Goal: Information Seeking & Learning: Learn about a topic

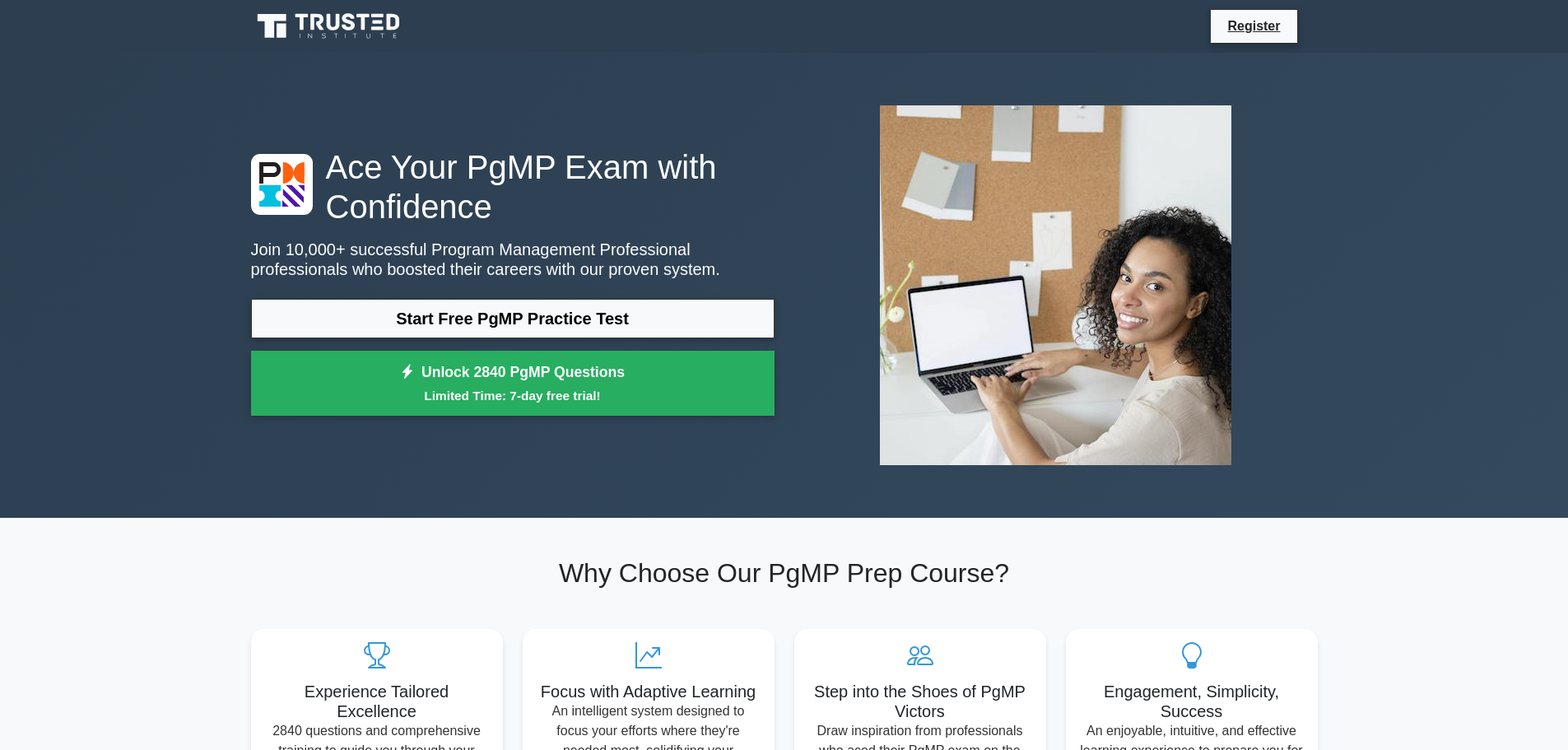
click at [484, 318] on link "Start Free PgMP Practice Test" at bounding box center [512, 318] width 523 height 39
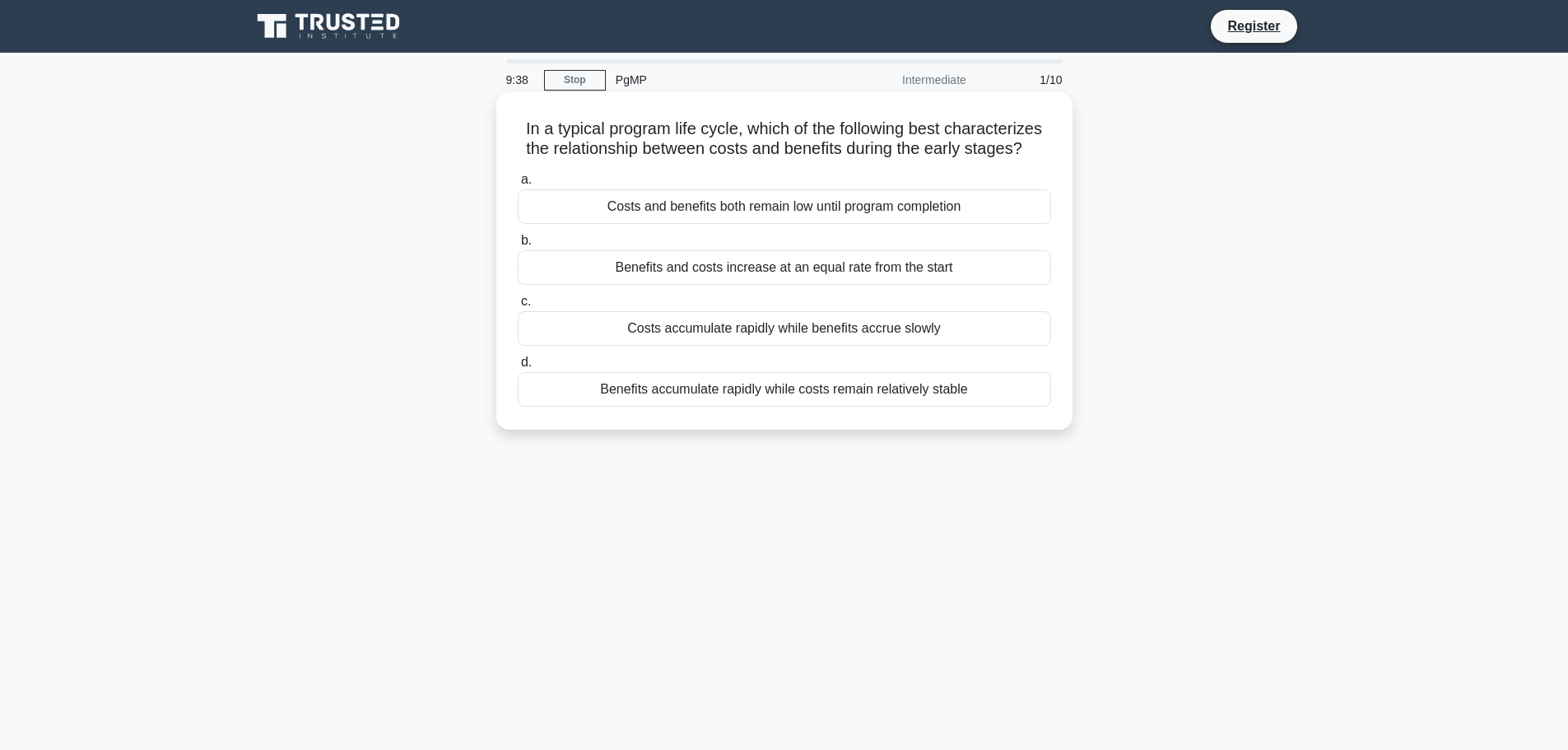
click at [922, 328] on div "Costs accumulate rapidly while benefits accrue slowly" at bounding box center [784, 328] width 533 height 34
click at [518, 307] on input "c. Costs accumulate rapidly while benefits accrue slowly" at bounding box center [518, 301] width 0 height 11
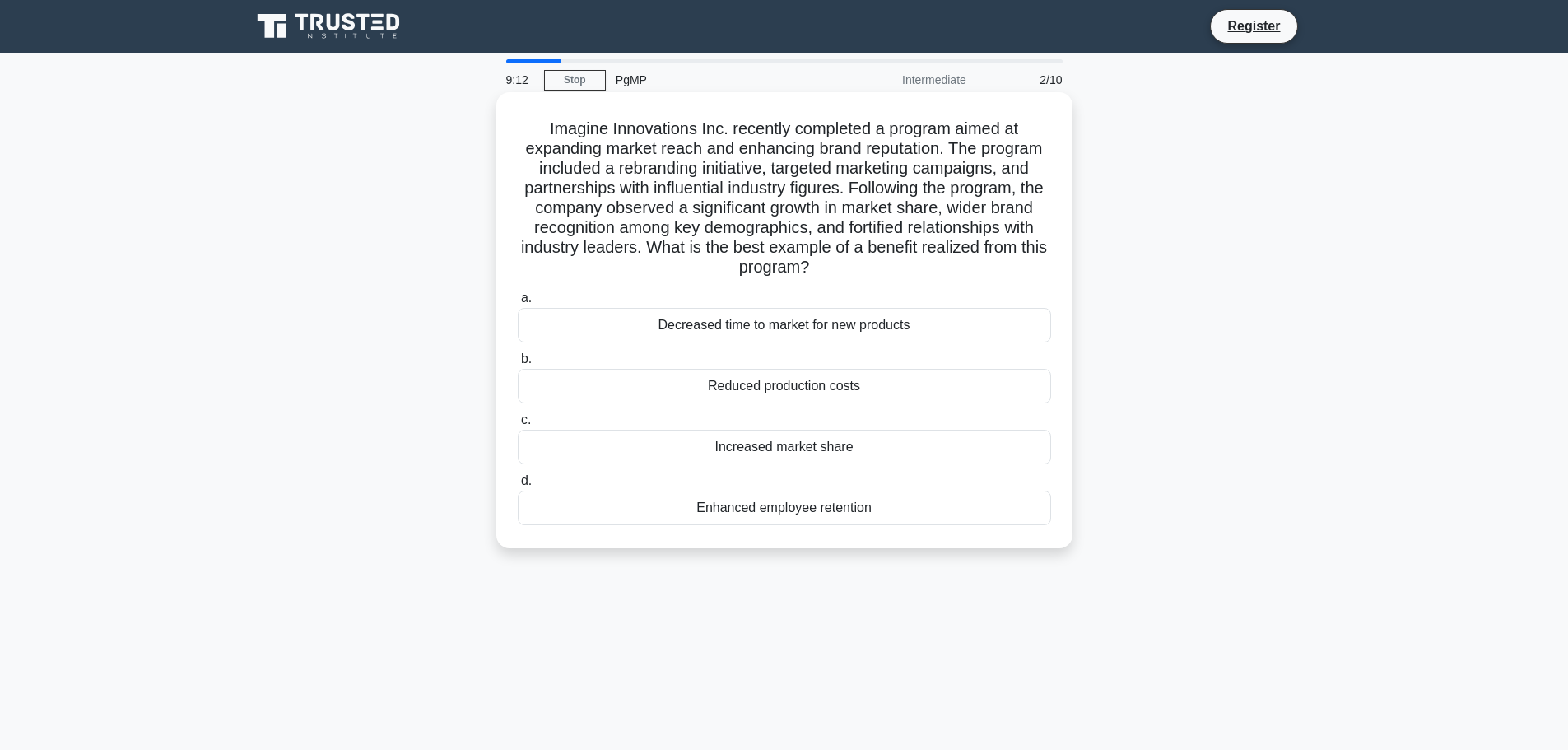
click at [851, 454] on div "Increased market share" at bounding box center [784, 446] width 533 height 34
click at [518, 426] on input "c. Increased market share" at bounding box center [518, 420] width 0 height 11
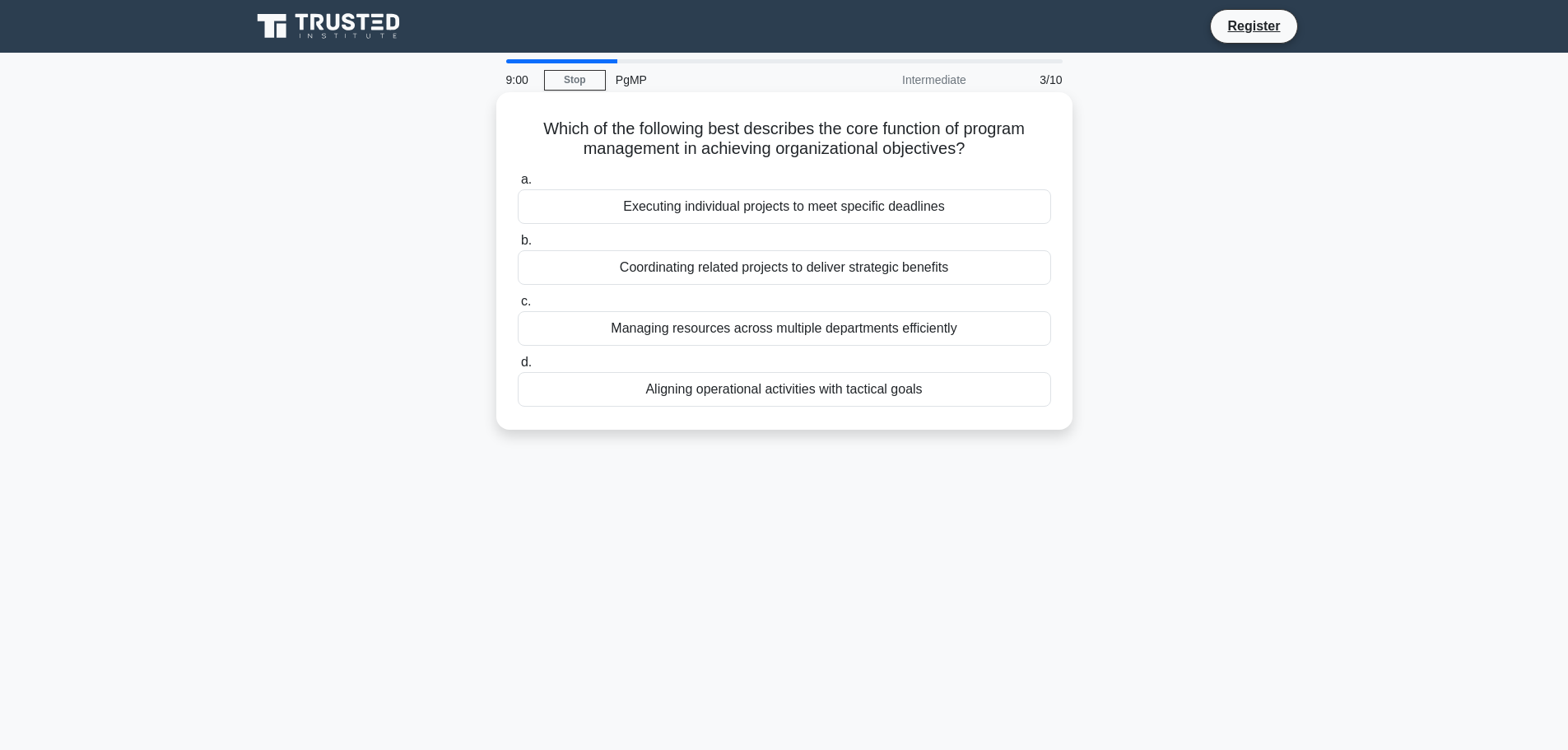
click at [832, 265] on div "Coordinating related projects to deliver strategic benefits" at bounding box center [784, 267] width 533 height 34
click at [518, 246] on input "b. Coordinating related projects to deliver strategic benefits" at bounding box center [518, 241] width 0 height 11
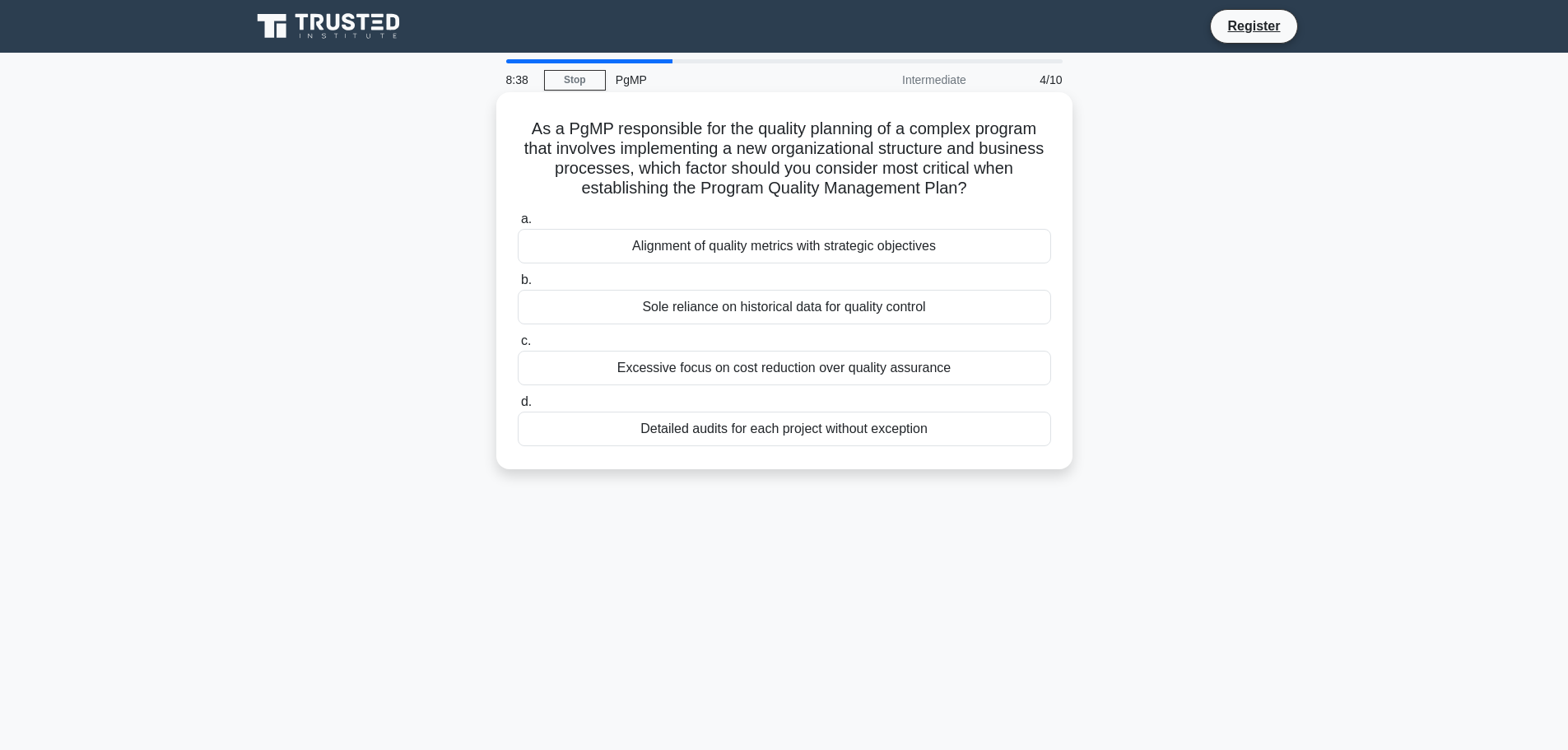
click at [814, 248] on div "Alignment of quality metrics with strategic objectives" at bounding box center [784, 245] width 533 height 34
click at [518, 224] on input "a. Alignment of quality metrics with strategic objectives" at bounding box center [518, 219] width 0 height 11
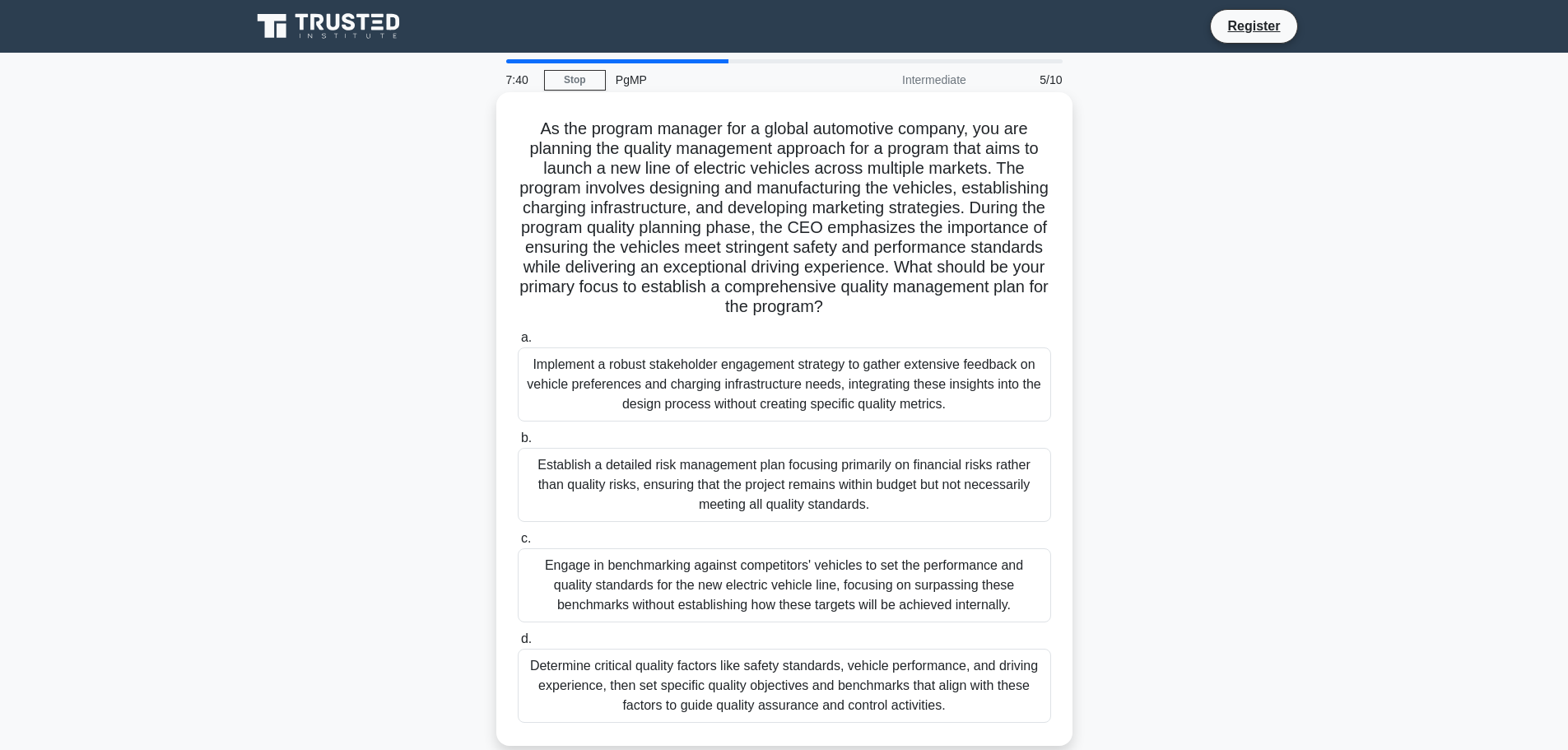
click at [768, 695] on div "Determine critical quality factors like safety standards, vehicle performance, …" at bounding box center [784, 685] width 533 height 74
click at [518, 645] on input "d. Determine critical quality factors like safety standards, vehicle performanc…" at bounding box center [518, 639] width 0 height 11
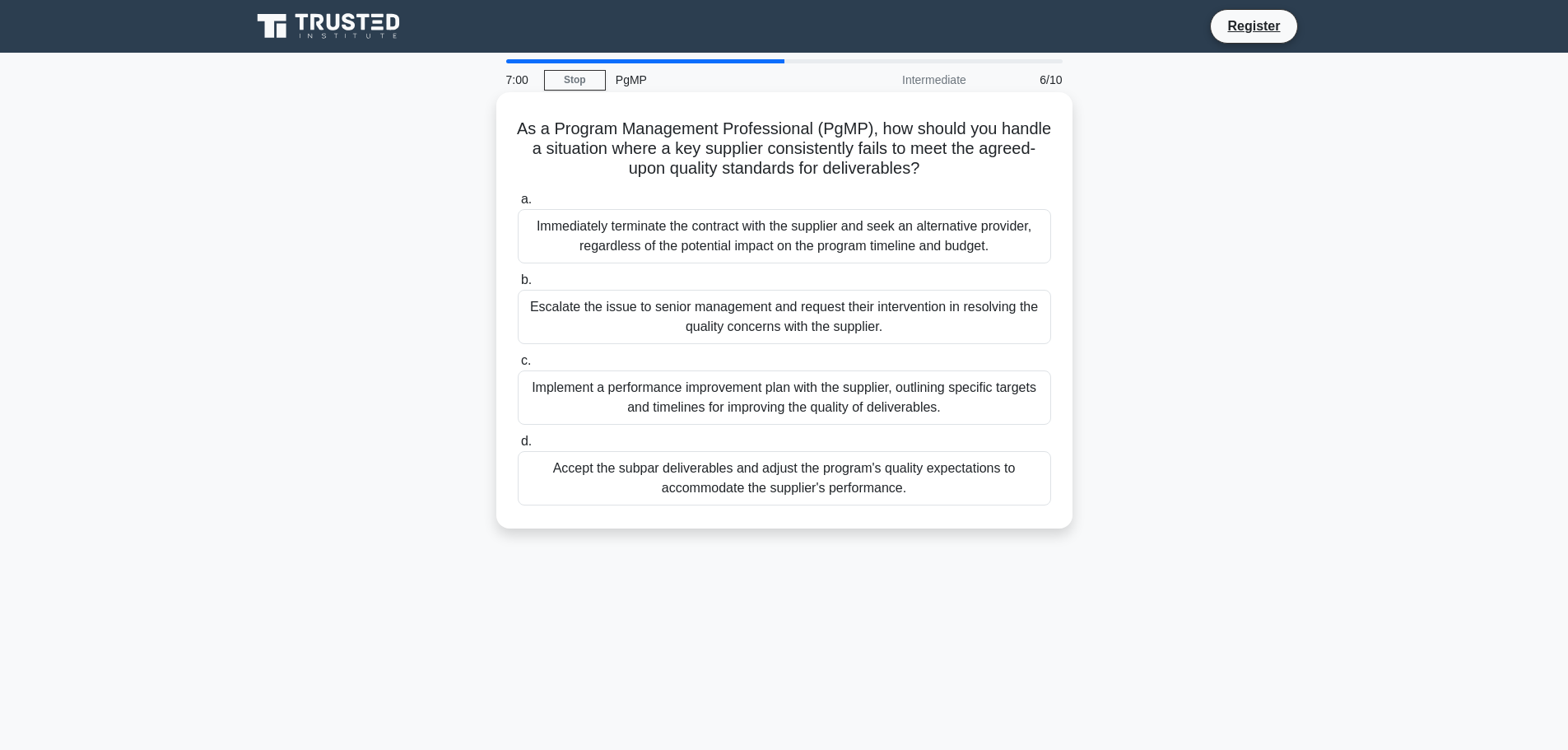
click at [873, 385] on div "Implement a performance improvement plan with the supplier, outlining specific …" at bounding box center [784, 398] width 533 height 54
click at [518, 366] on input "c. Implement a performance improvement plan with the supplier, outlining specif…" at bounding box center [518, 361] width 0 height 11
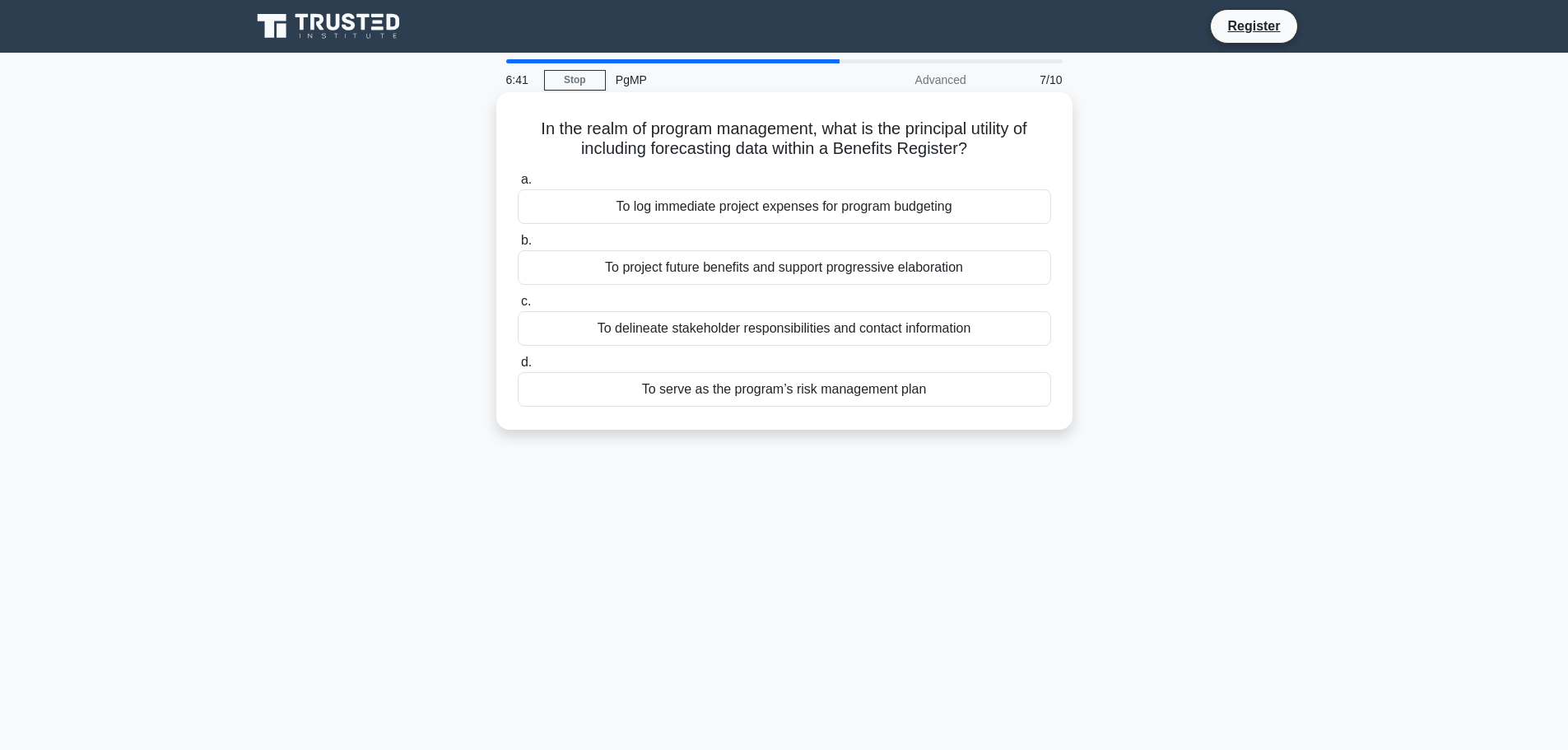
click at [943, 277] on div "To project future benefits and support progressive elaboration" at bounding box center [784, 267] width 533 height 34
click at [518, 246] on input "b. To project future benefits and support progressive elaboration" at bounding box center [518, 241] width 0 height 11
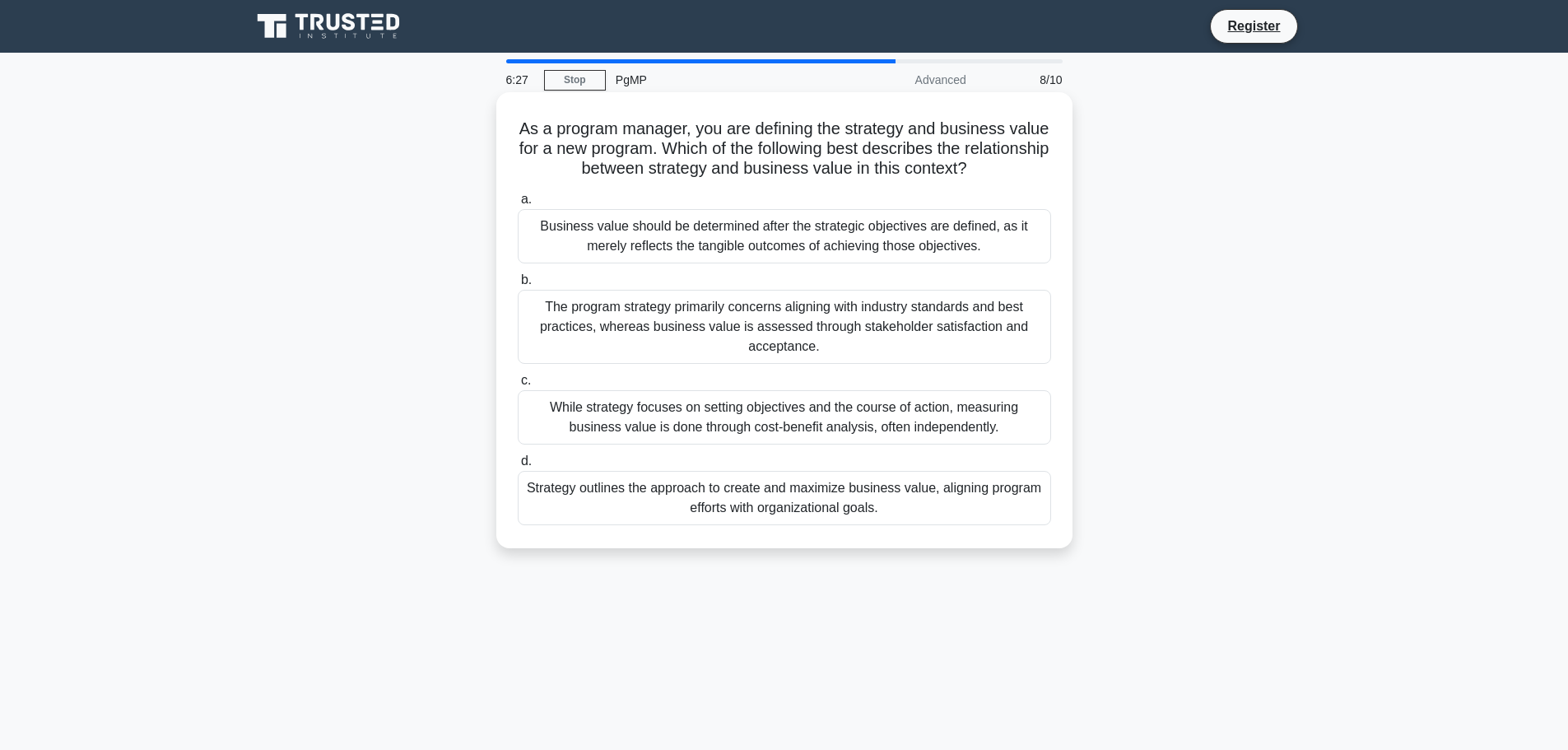
drag, startPoint x: 538, startPoint y: 131, endPoint x: 1037, endPoint y: 174, distance: 500.8
click at [1037, 174] on h5 "As a program manager, you are defining the strategy and business value for a ne…" at bounding box center [784, 149] width 537 height 61
click at [828, 177] on h5 "As a program manager, you are defining the strategy and business value for a ne…" at bounding box center [784, 149] width 537 height 61
click at [795, 237] on div "Business value should be determined after the strategic objectives are defined,…" at bounding box center [784, 237] width 533 height 54
click at [518, 205] on input "a. Business value should be determined after the strategic objectives are defin…" at bounding box center [518, 200] width 0 height 11
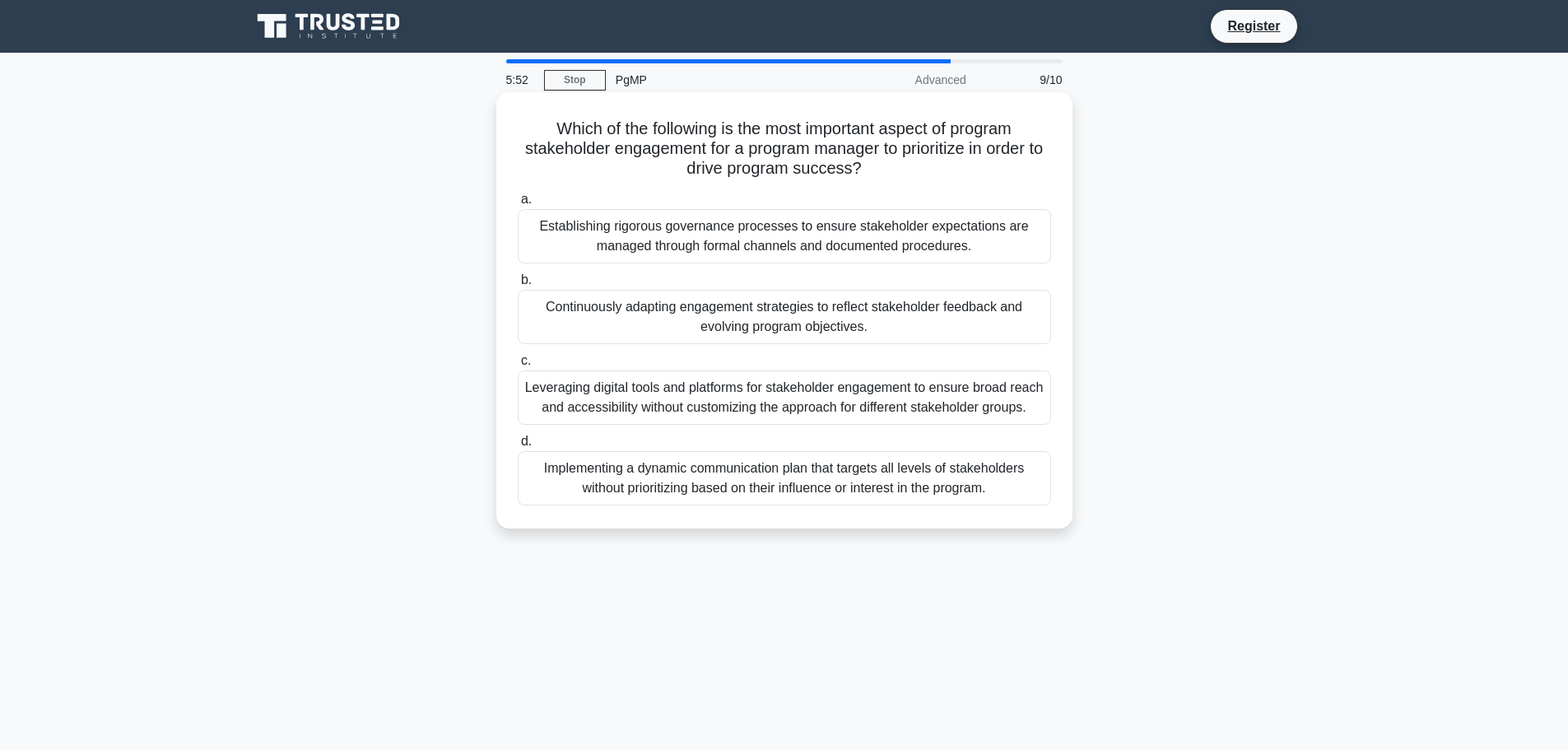
click at [905, 331] on div "Continuously adapting engagement strategies to reflect stakeholder feedback and…" at bounding box center [784, 317] width 533 height 54
click at [518, 286] on input "b. Continuously adapting engagement strategies to reflect stakeholder feedback …" at bounding box center [518, 280] width 0 height 11
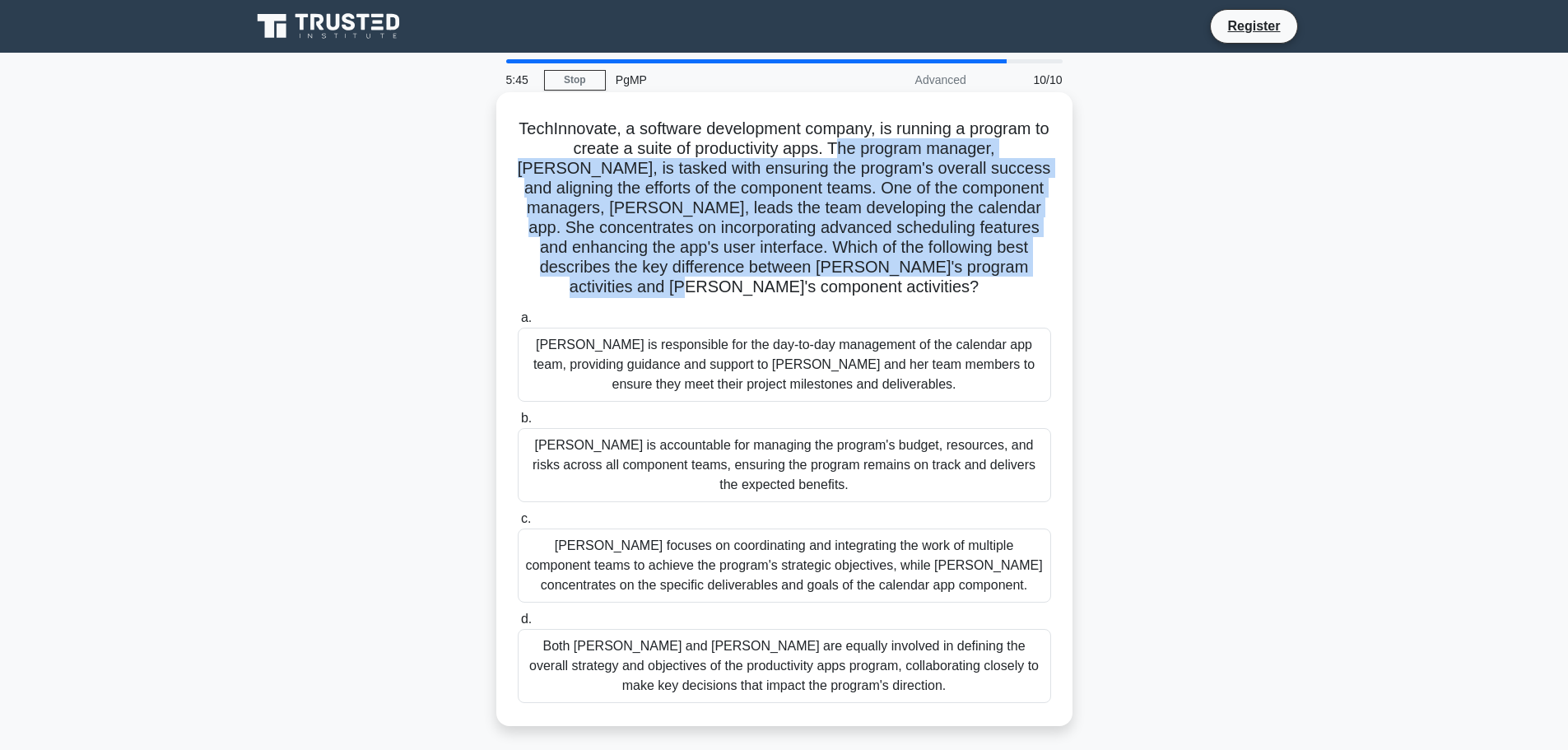
drag, startPoint x: 820, startPoint y: 148, endPoint x: 1052, endPoint y: 258, distance: 256.8
click at [1052, 258] on h5 "TechInnovate, a software development company, is running a program to create a …" at bounding box center [784, 208] width 537 height 180
click at [931, 217] on h5 "TechInnovate, a software development company, is running a program to create a …" at bounding box center [784, 208] width 537 height 180
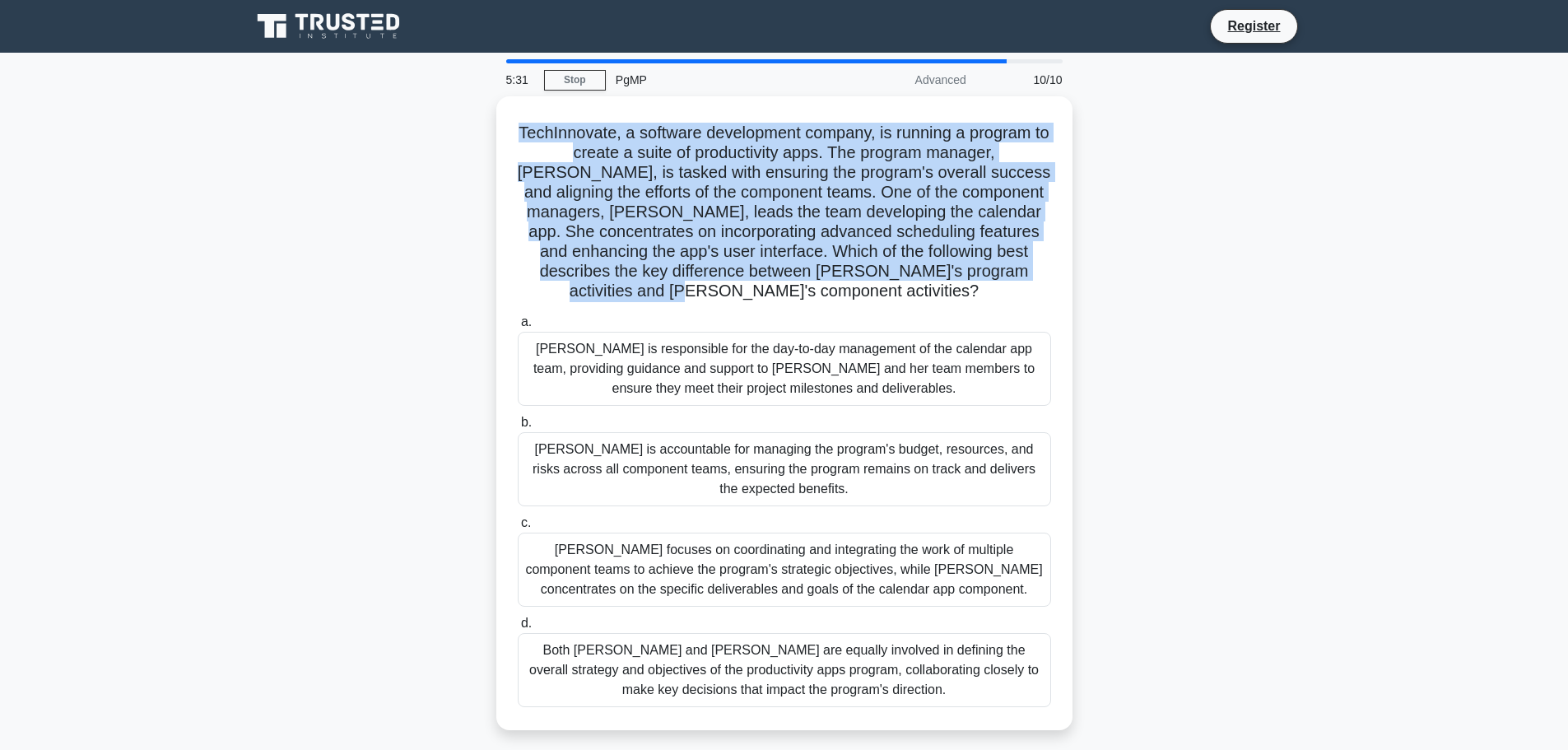
drag, startPoint x: 1028, startPoint y: 256, endPoint x: 441, endPoint y: 128, distance: 600.8
click at [441, 128] on div "TechInnovate, a software development company, is running a program to create a …" at bounding box center [784, 423] width 1086 height 654
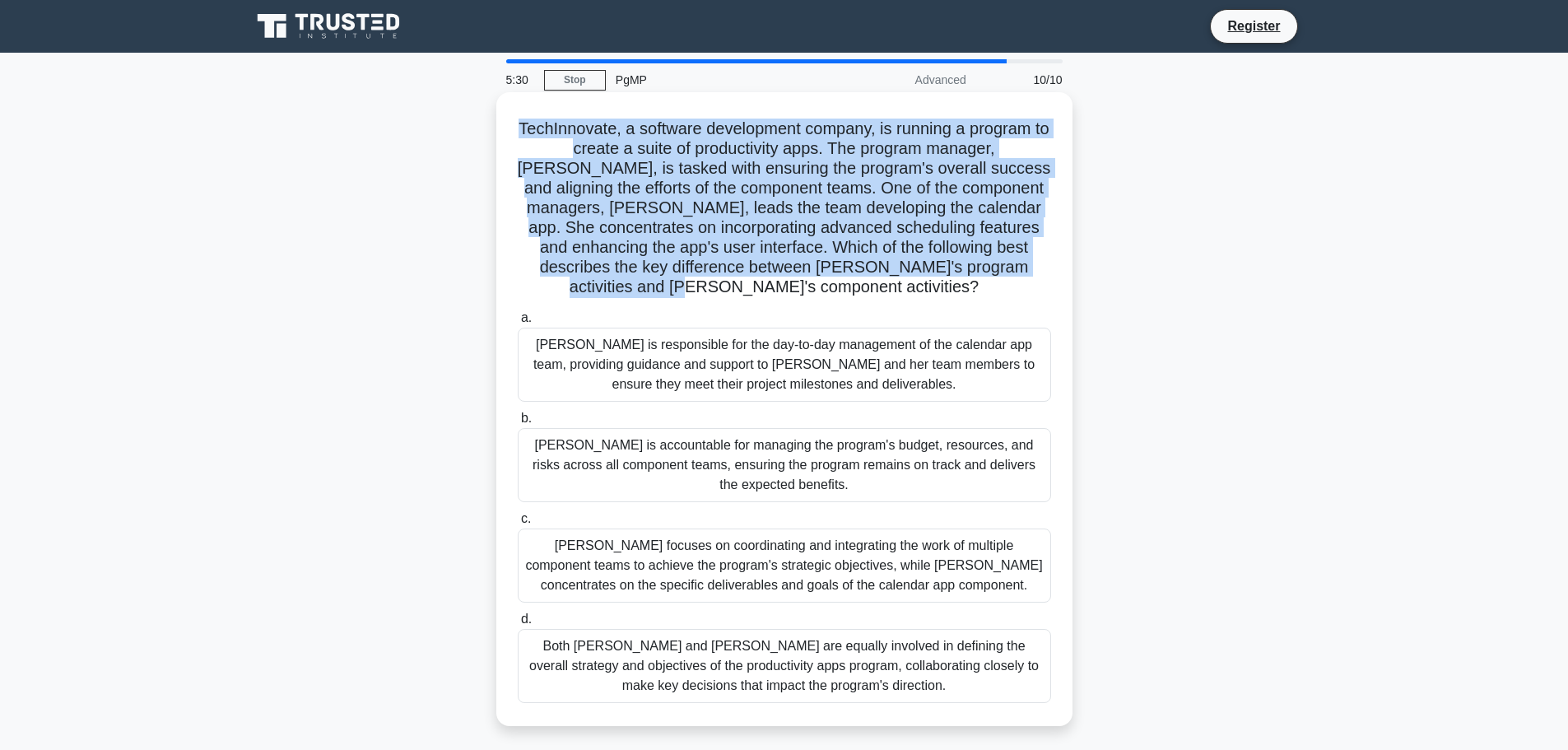
click at [676, 250] on h5 "TechInnovate, a software development company, is running a program to create a …" at bounding box center [784, 208] width 537 height 180
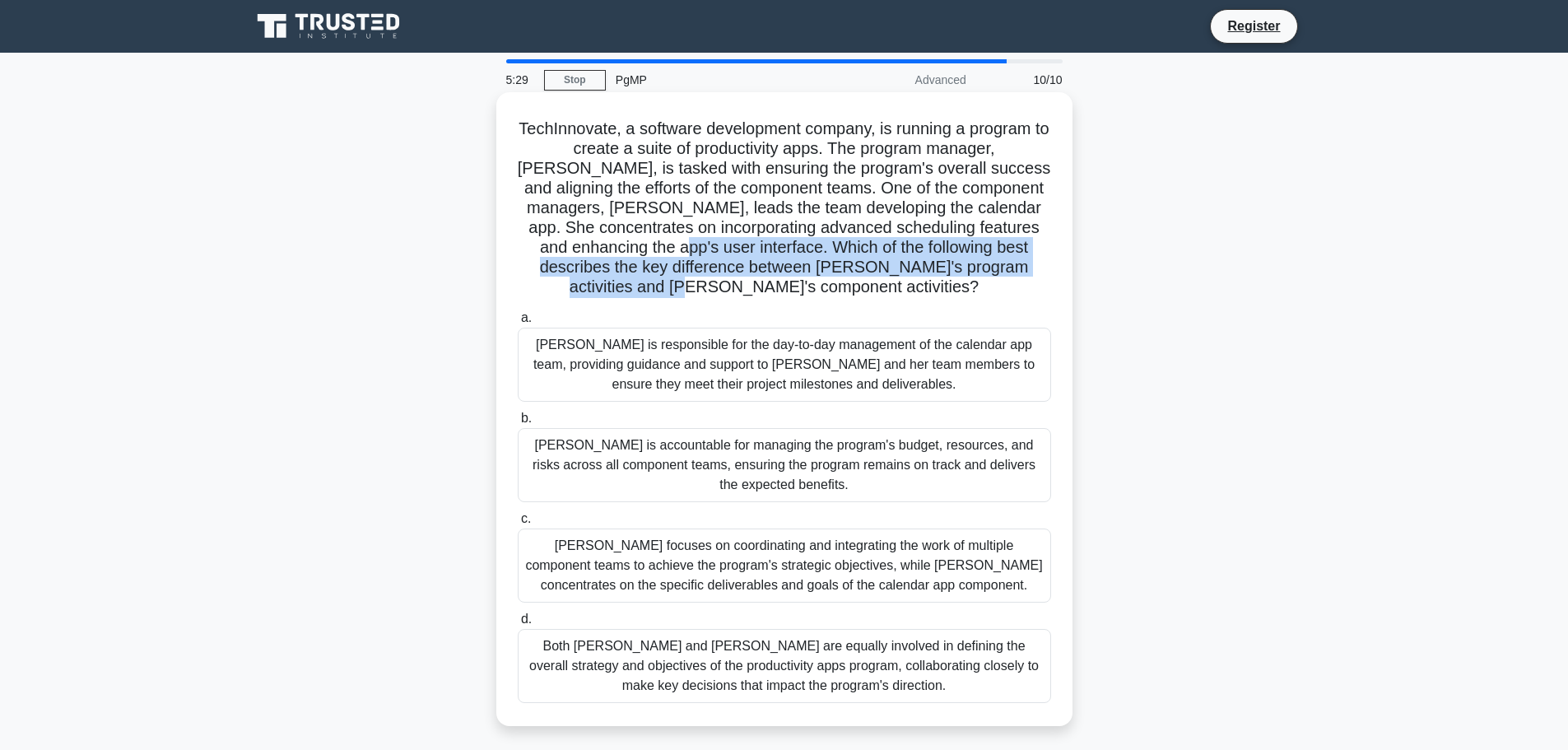
drag, startPoint x: 621, startPoint y: 251, endPoint x: 1060, endPoint y: 272, distance: 439.5
click at [1060, 272] on div "TechInnovate, a software development company, is running a program to create a …" at bounding box center [784, 409] width 563 height 620
click at [865, 258] on h5 "TechInnovate, a software development company, is running a program to create a …" at bounding box center [784, 208] width 537 height 180
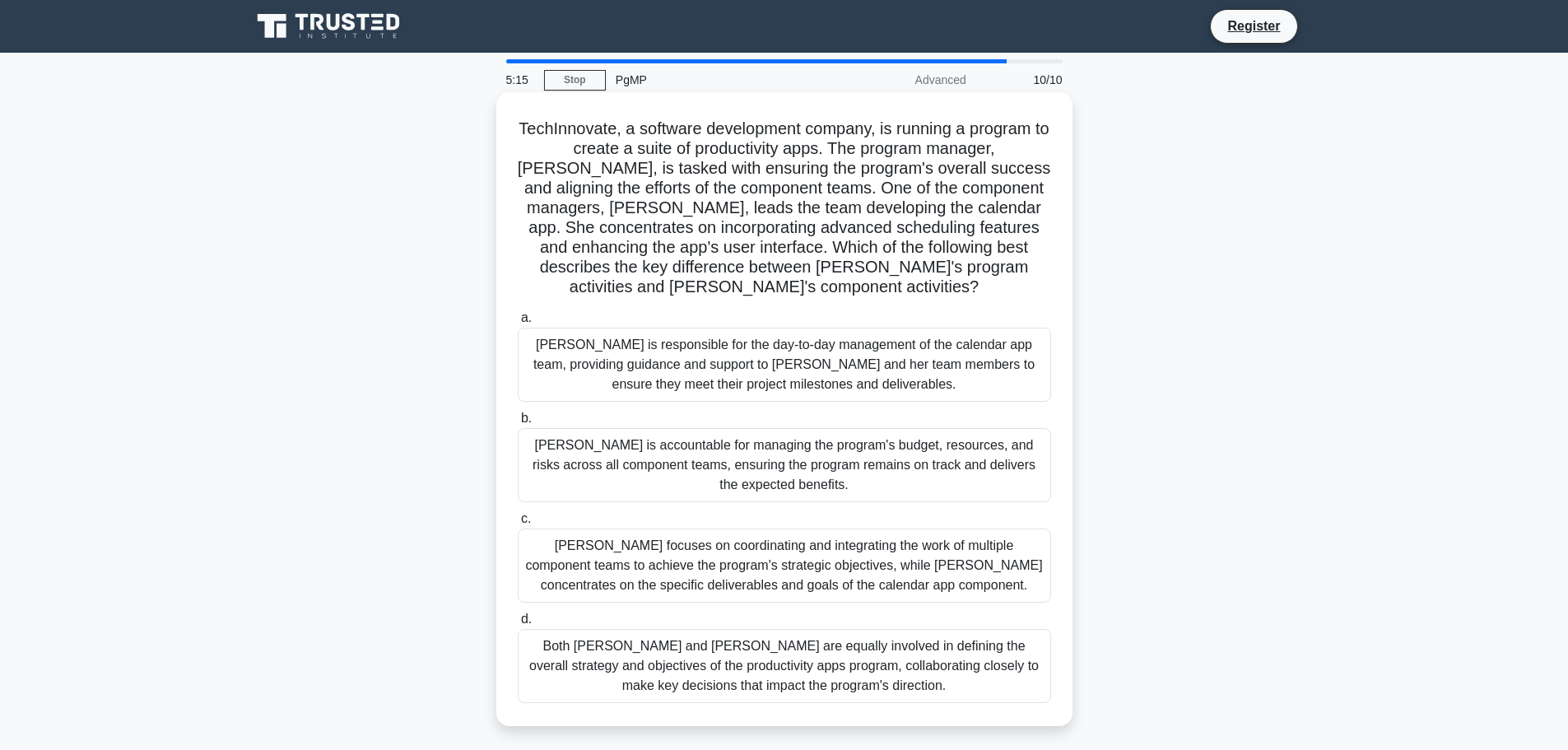
click at [903, 548] on div "Alex focuses on coordinating and integrating the work of multiple component tea…" at bounding box center [784, 565] width 533 height 74
click at [518, 524] on input "c. Alex focuses on coordinating and integrating the work of multiple component …" at bounding box center [518, 519] width 0 height 11
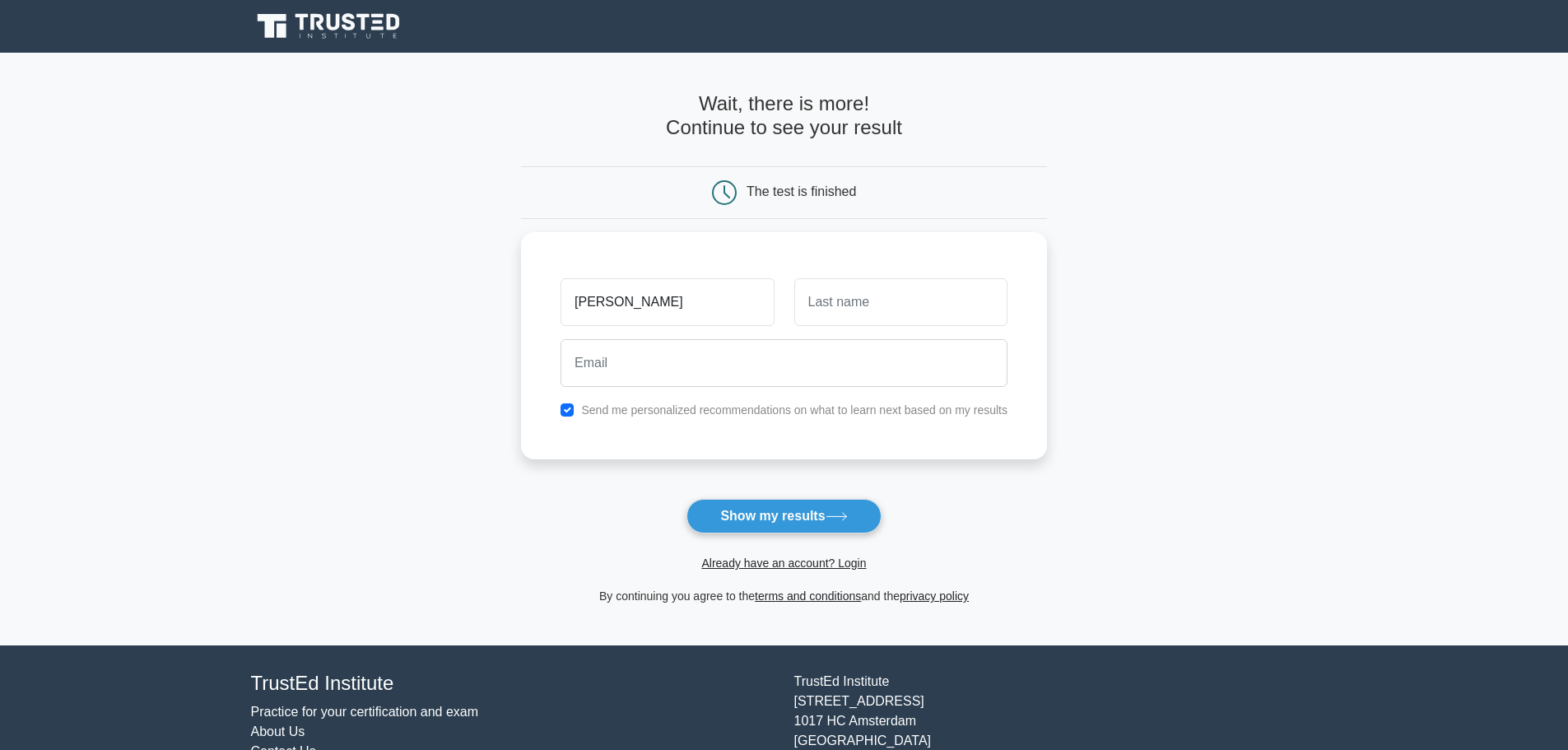
type input "[PERSON_NAME]"
type input "Pietrandrea"
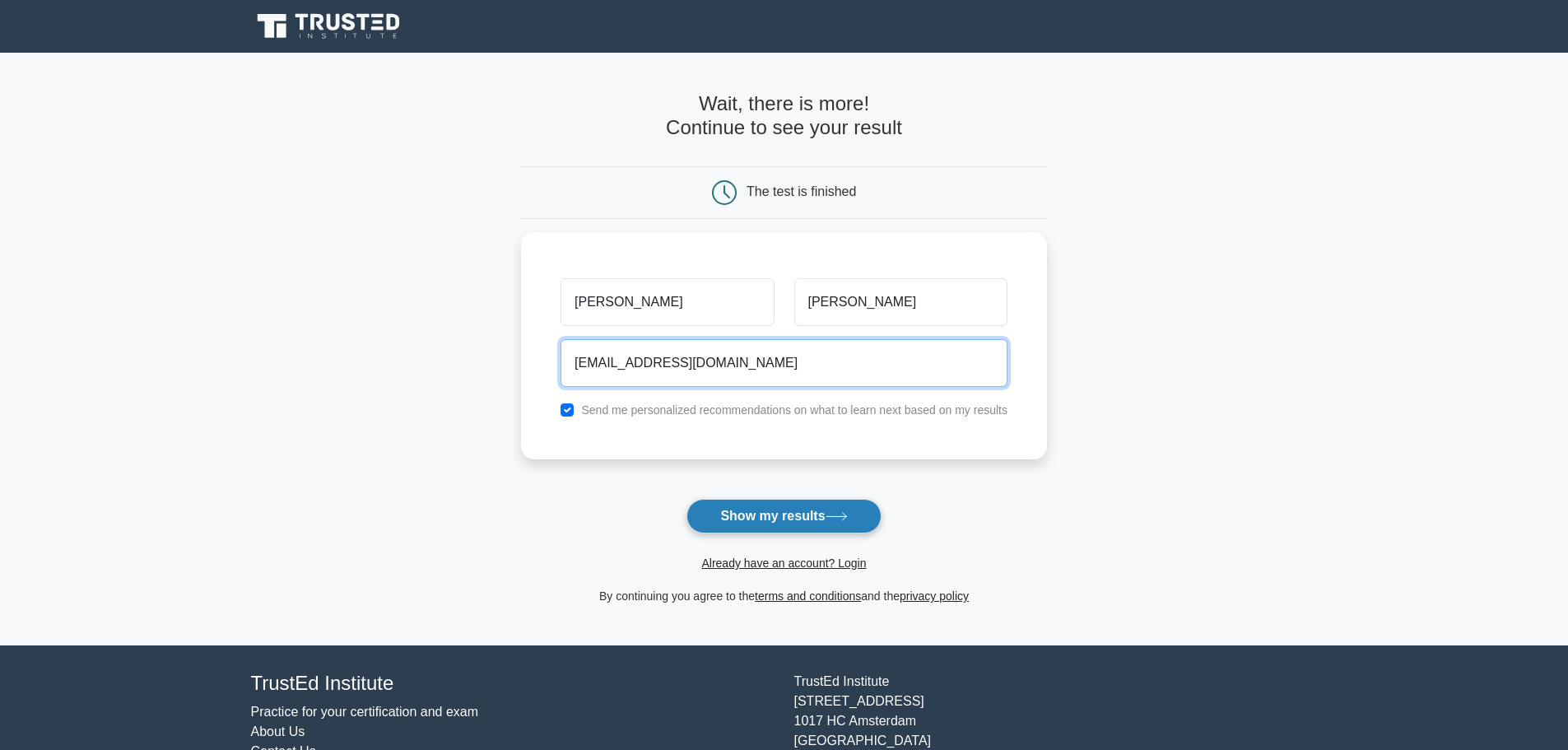
type input "lpietrandrea@hotmail.com"
click at [816, 515] on button "Show my results" at bounding box center [784, 515] width 194 height 34
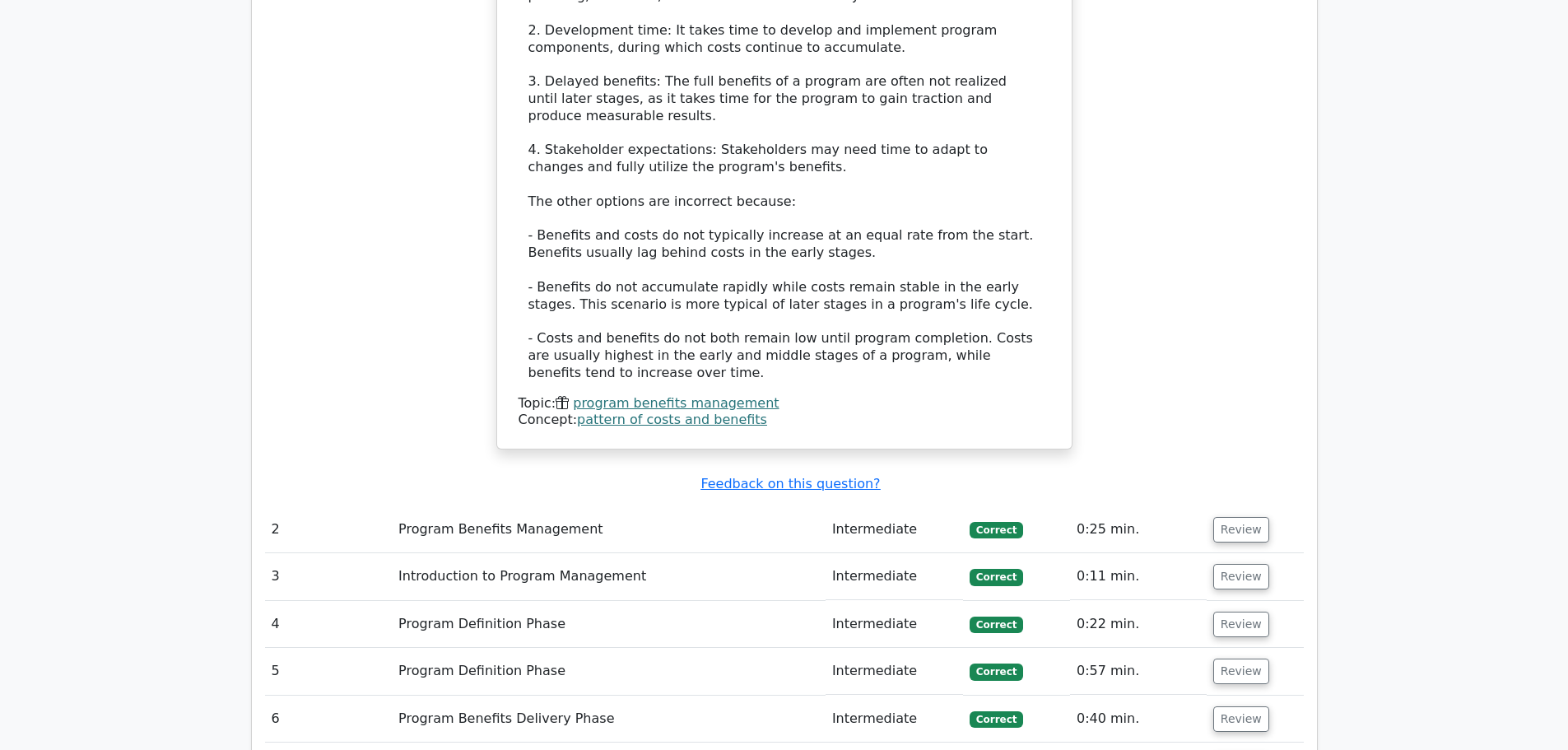
scroll to position [2058, 0]
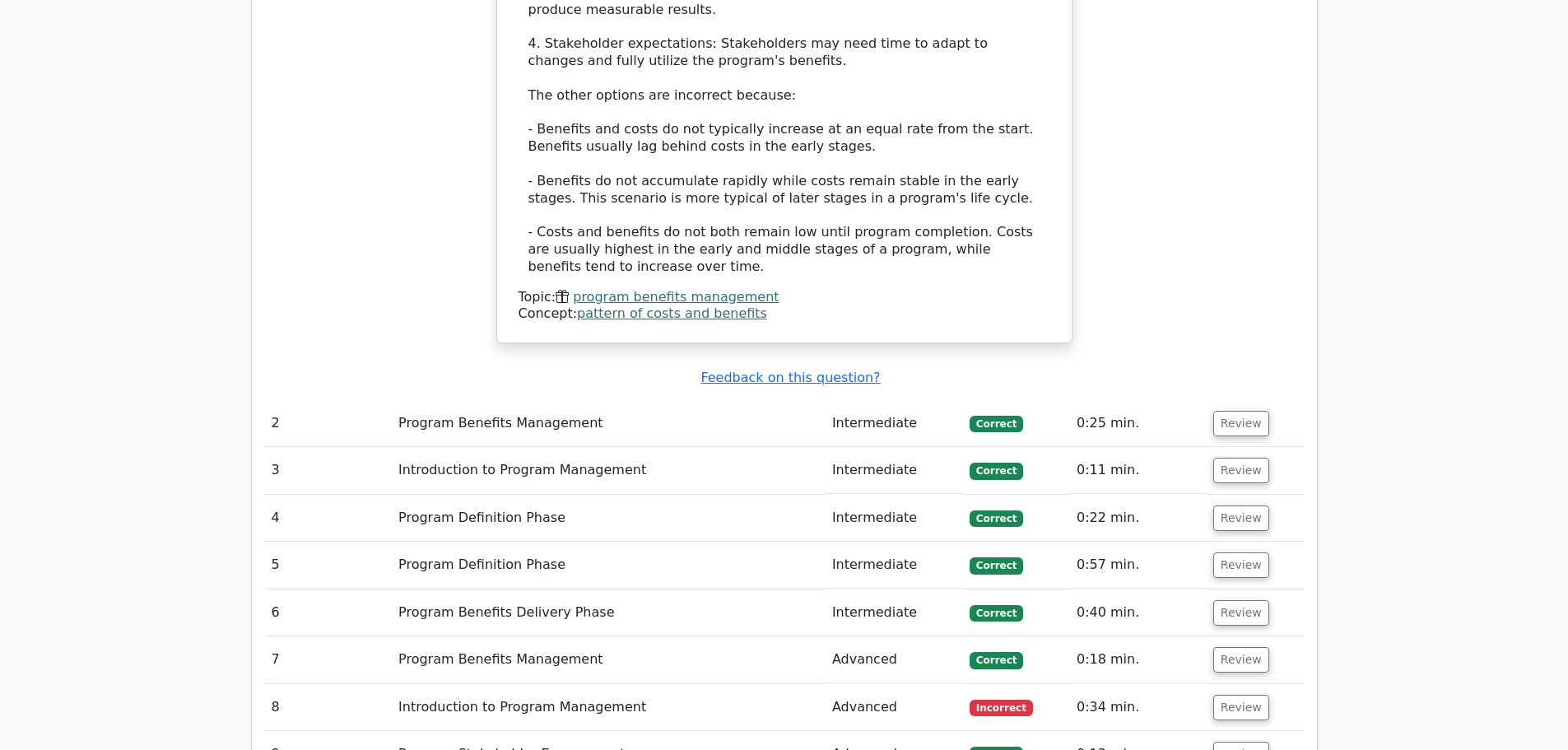
click at [554, 684] on td "Introduction to Program Management" at bounding box center [608, 708] width 434 height 47
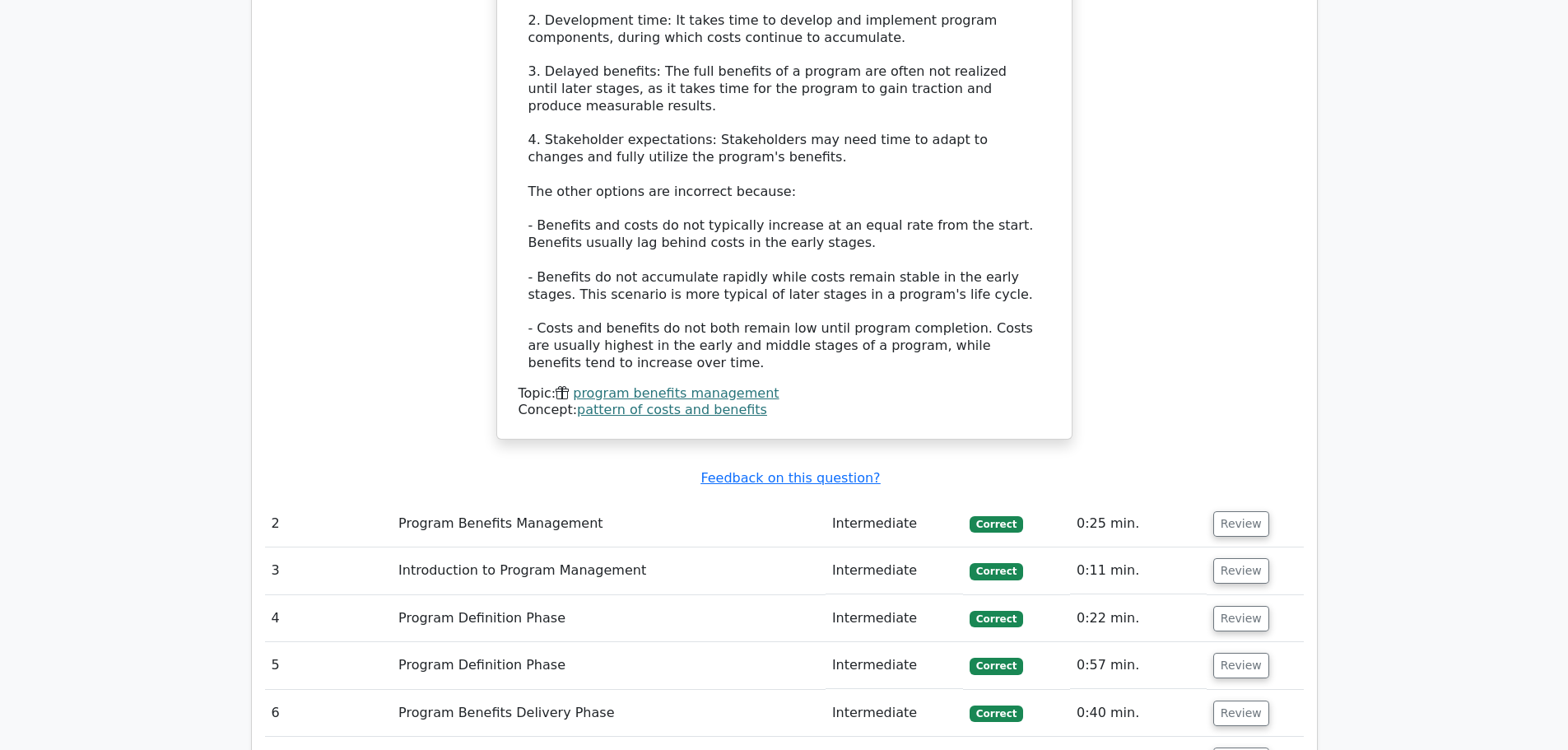
scroll to position [2161, 0]
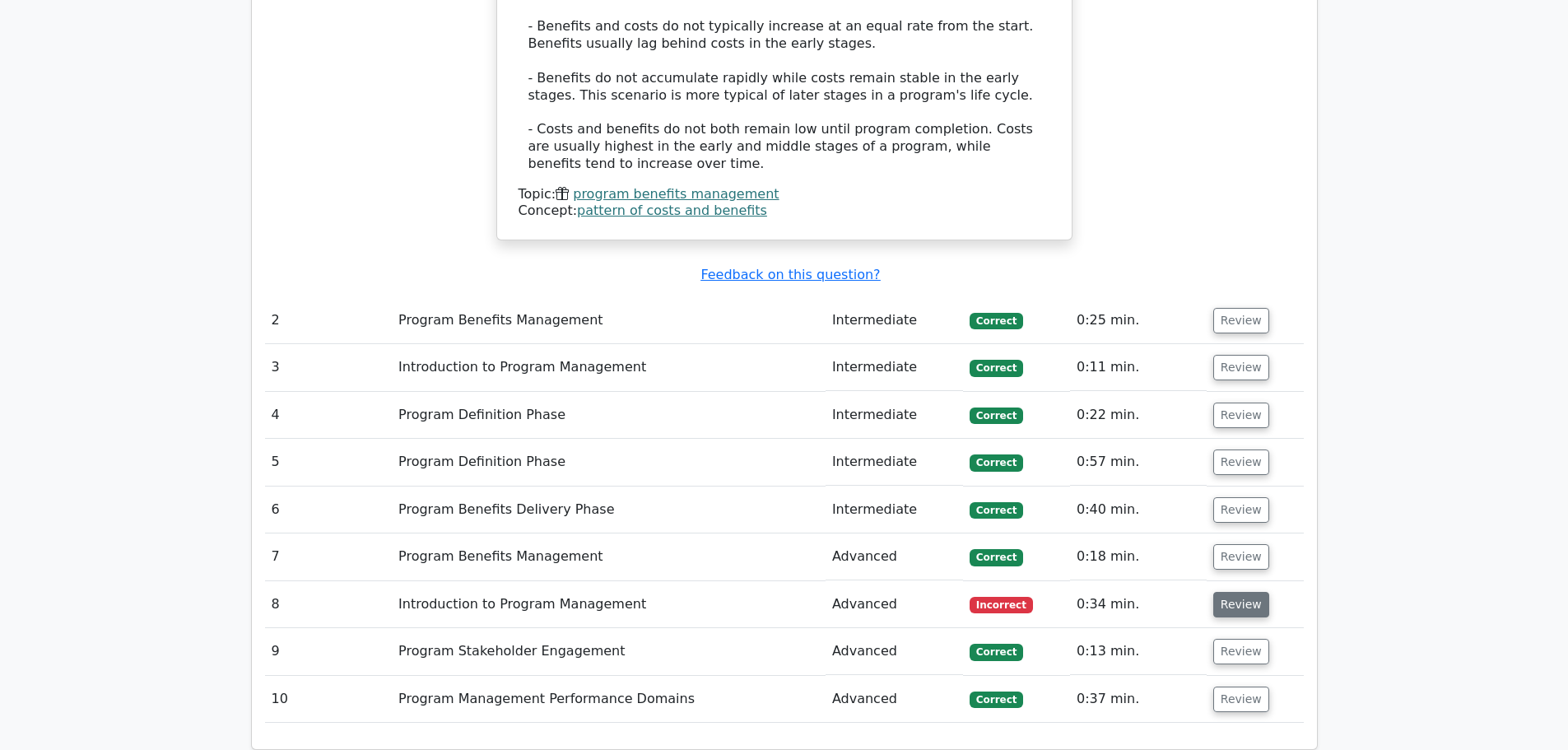
click at [1218, 591] on button "Review" at bounding box center [1241, 604] width 56 height 25
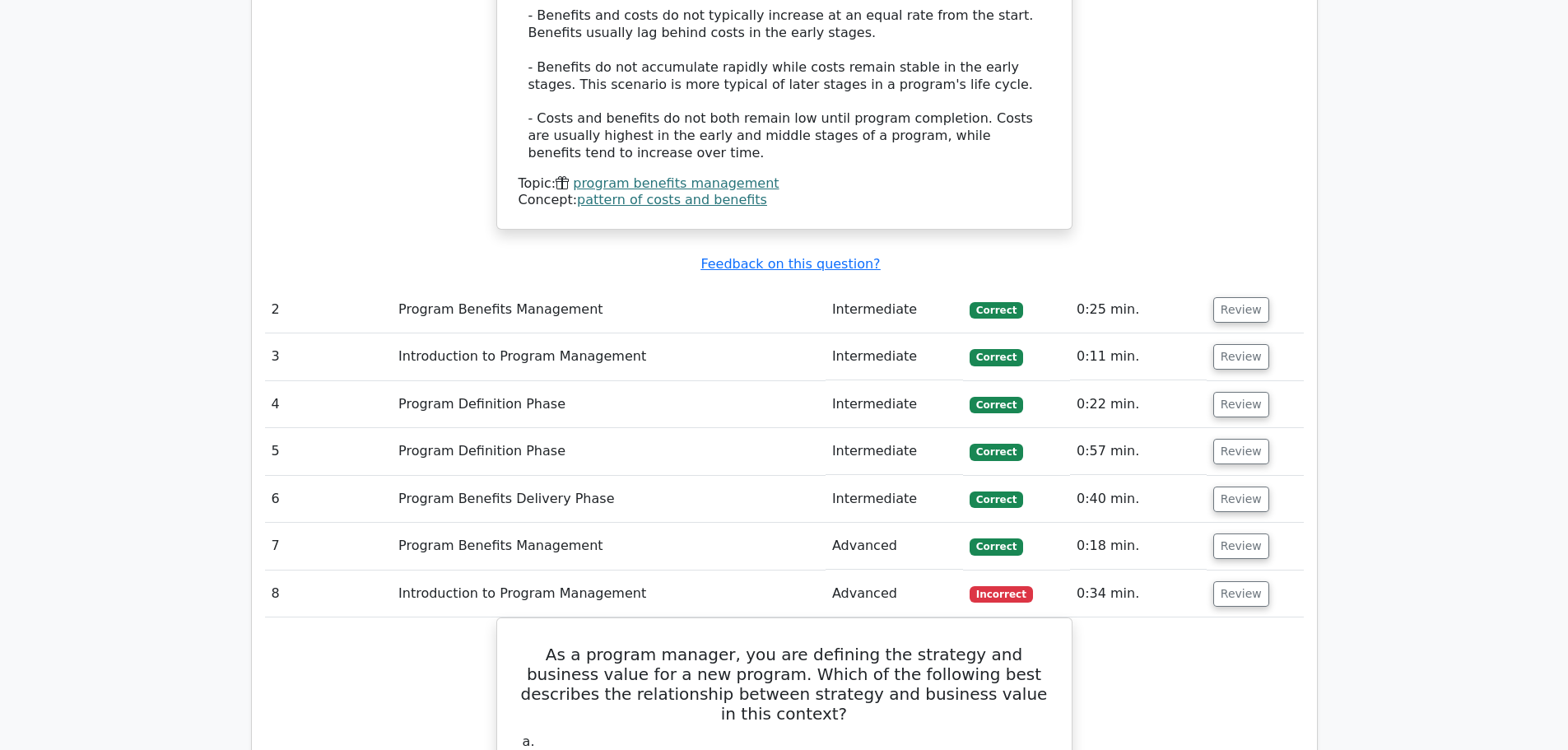
scroll to position [2325, 0]
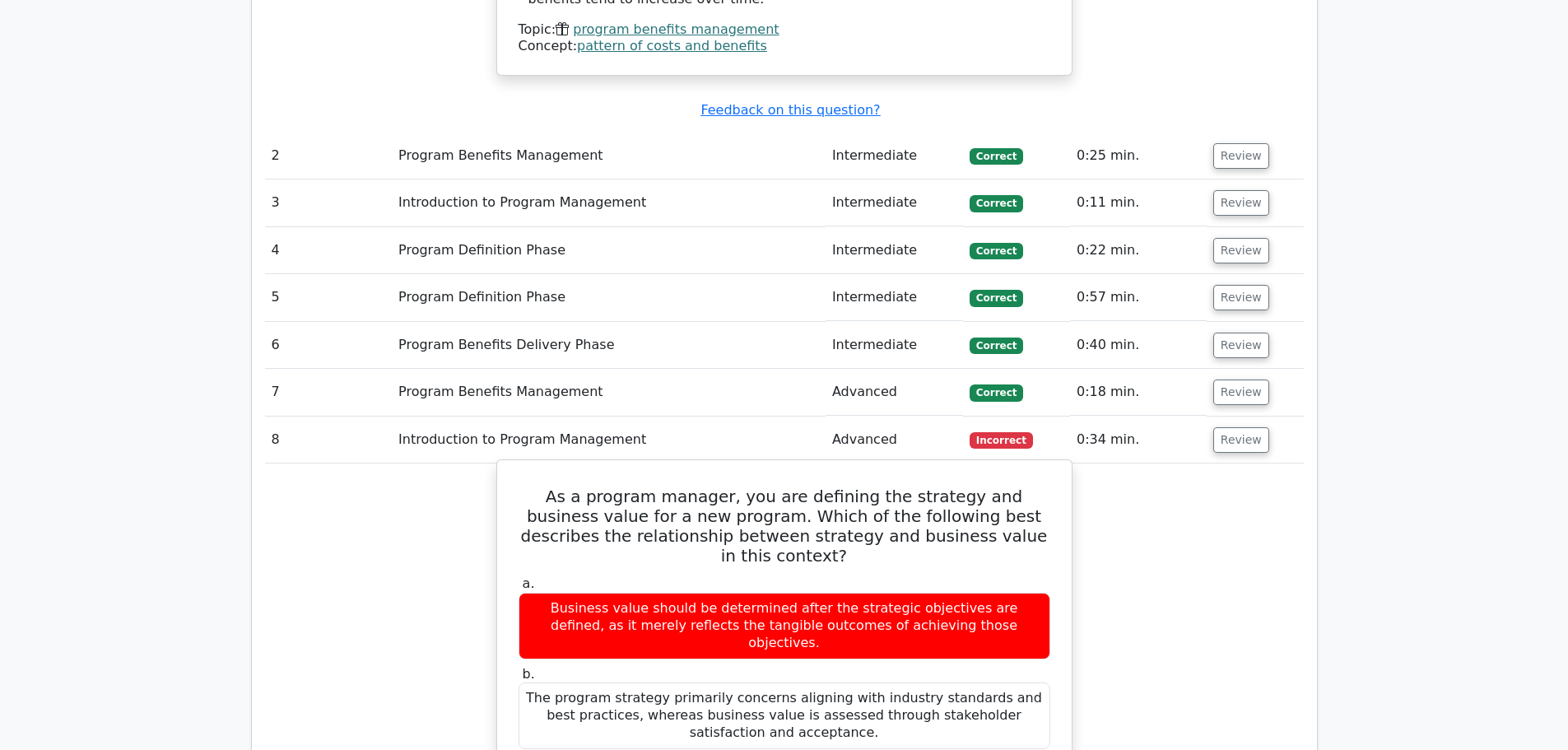
drag, startPoint x: 623, startPoint y: 695, endPoint x: 936, endPoint y: 725, distance: 314.4
drag, startPoint x: 950, startPoint y: 728, endPoint x: 689, endPoint y: 719, distance: 261.2
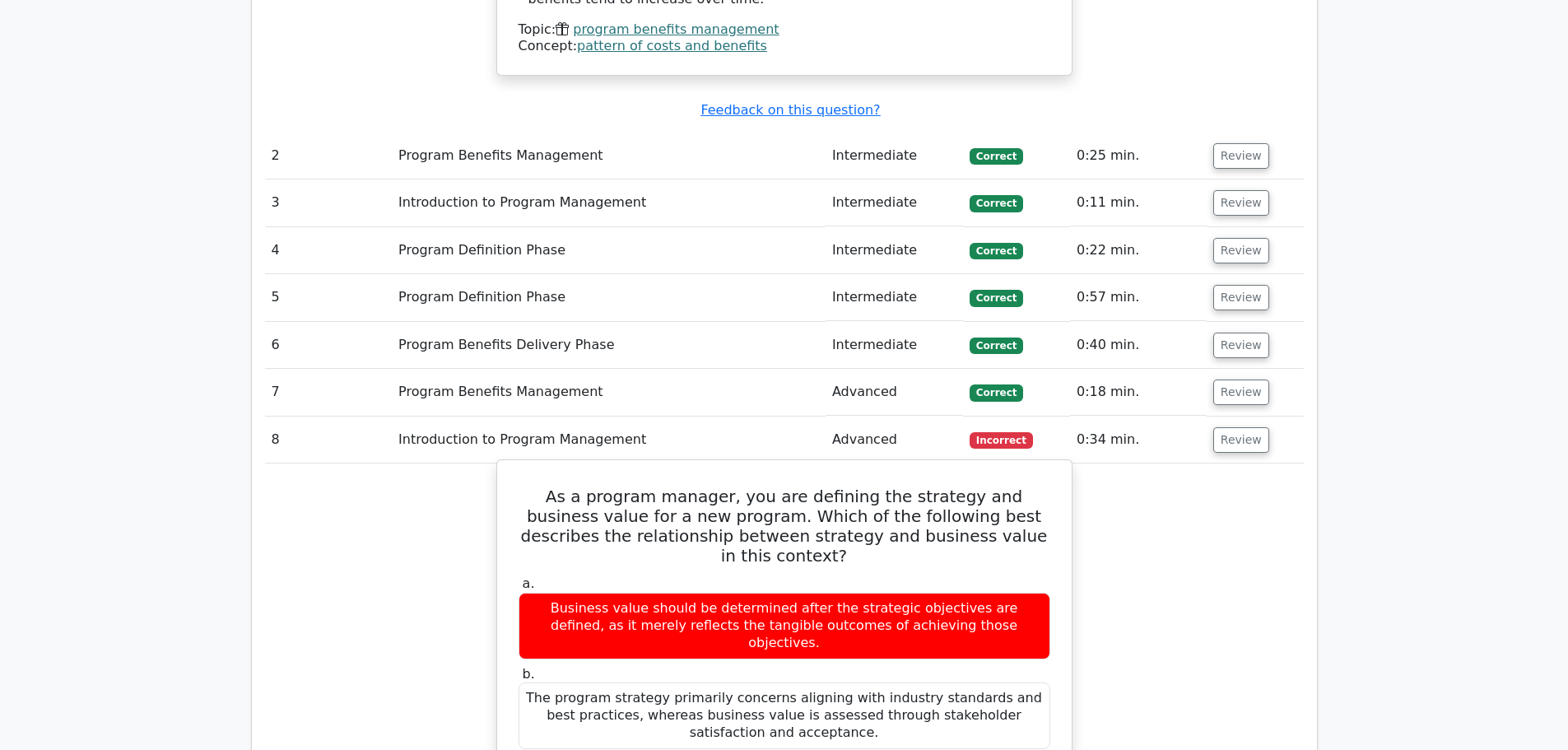
drag, startPoint x: 929, startPoint y: 740, endPoint x: 563, endPoint y: 700, distance: 368.2
drag, startPoint x: 544, startPoint y: 709, endPoint x: 914, endPoint y: 739, distance: 371.2
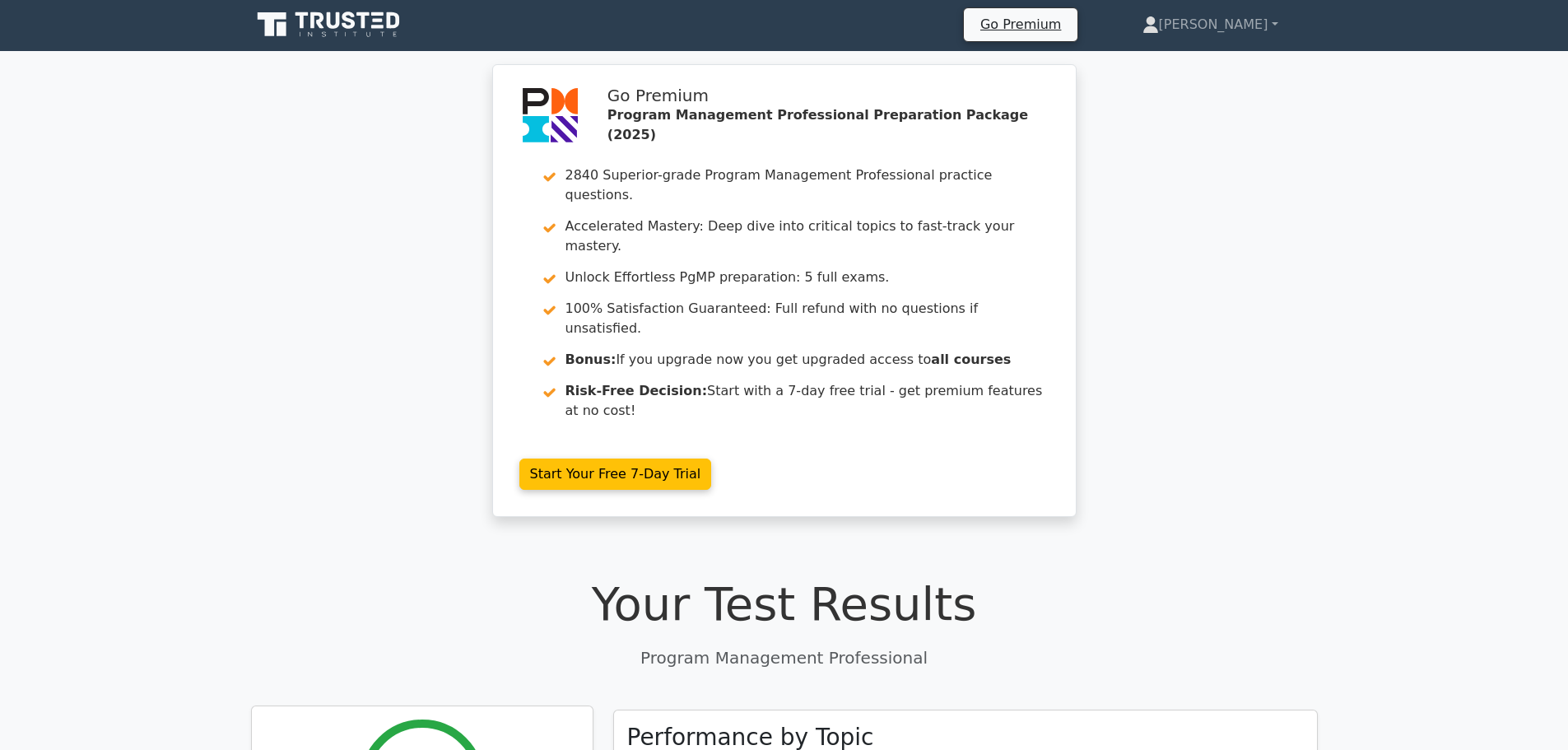
scroll to position [0, 0]
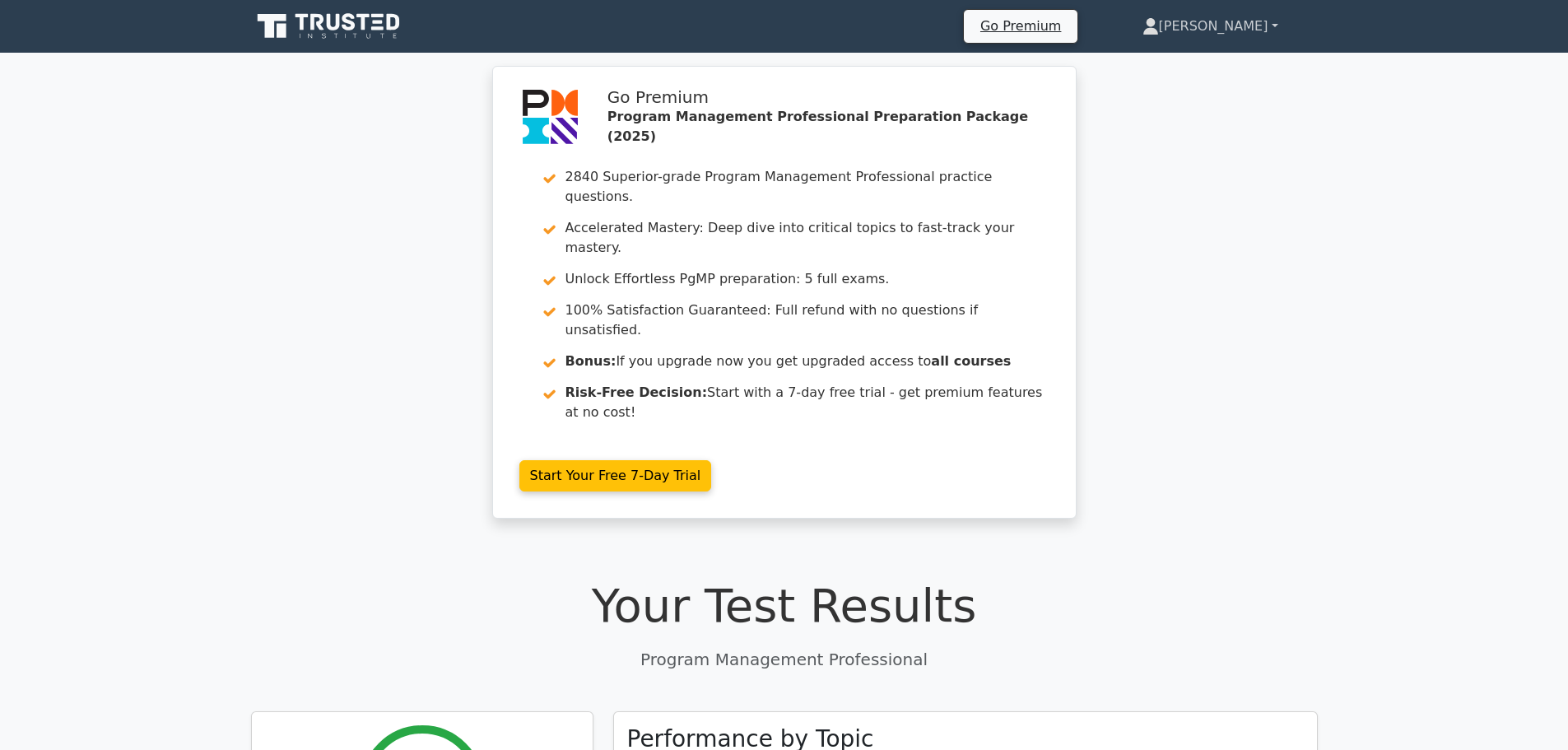
click at [1261, 34] on link "[PERSON_NAME]" at bounding box center [1210, 26] width 215 height 33
click at [1206, 67] on link "Profile" at bounding box center [1169, 65] width 130 height 26
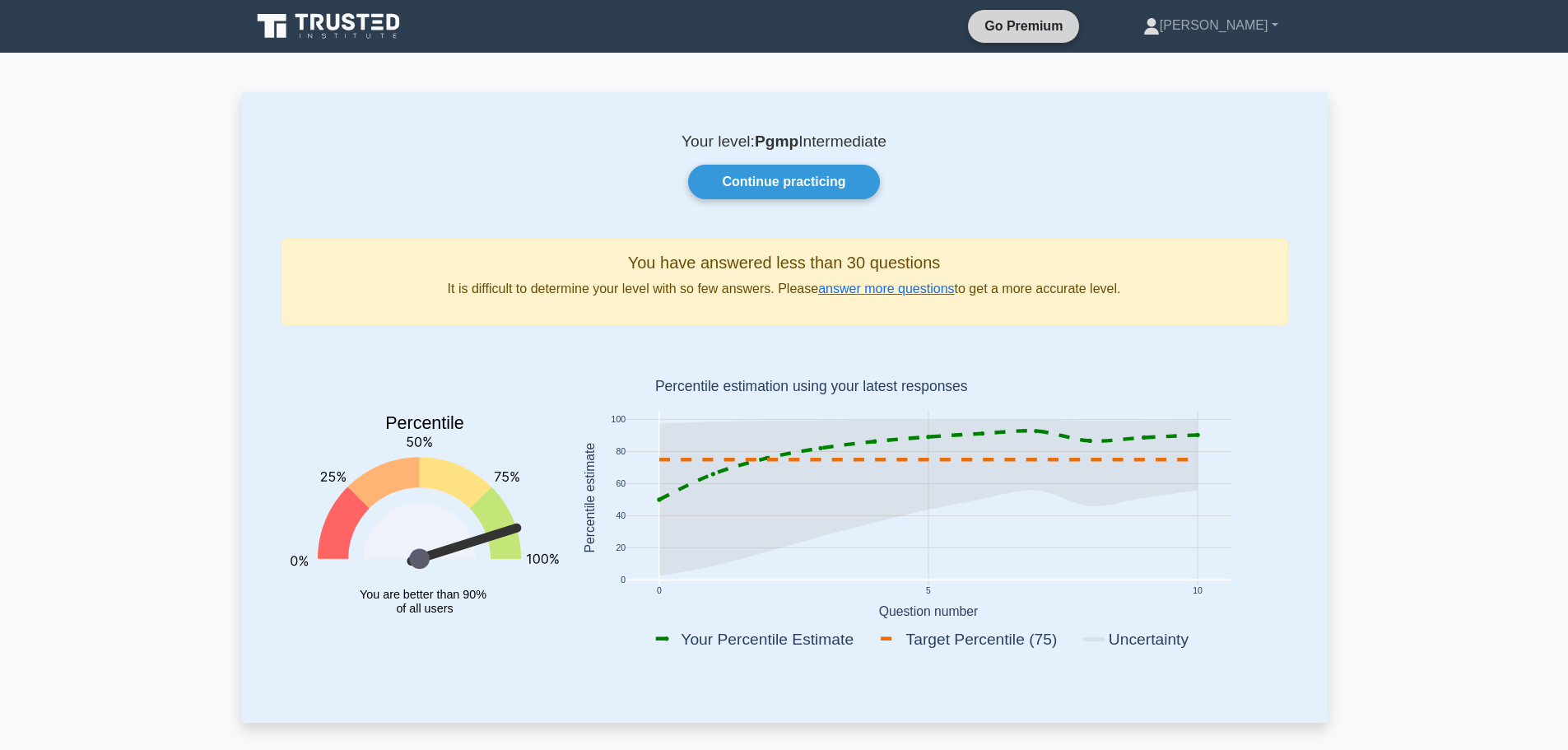
click at [1072, 20] on link "Go Premium" at bounding box center [1023, 25] width 98 height 20
click at [817, 179] on link "Continue practicing" at bounding box center [783, 181] width 191 height 34
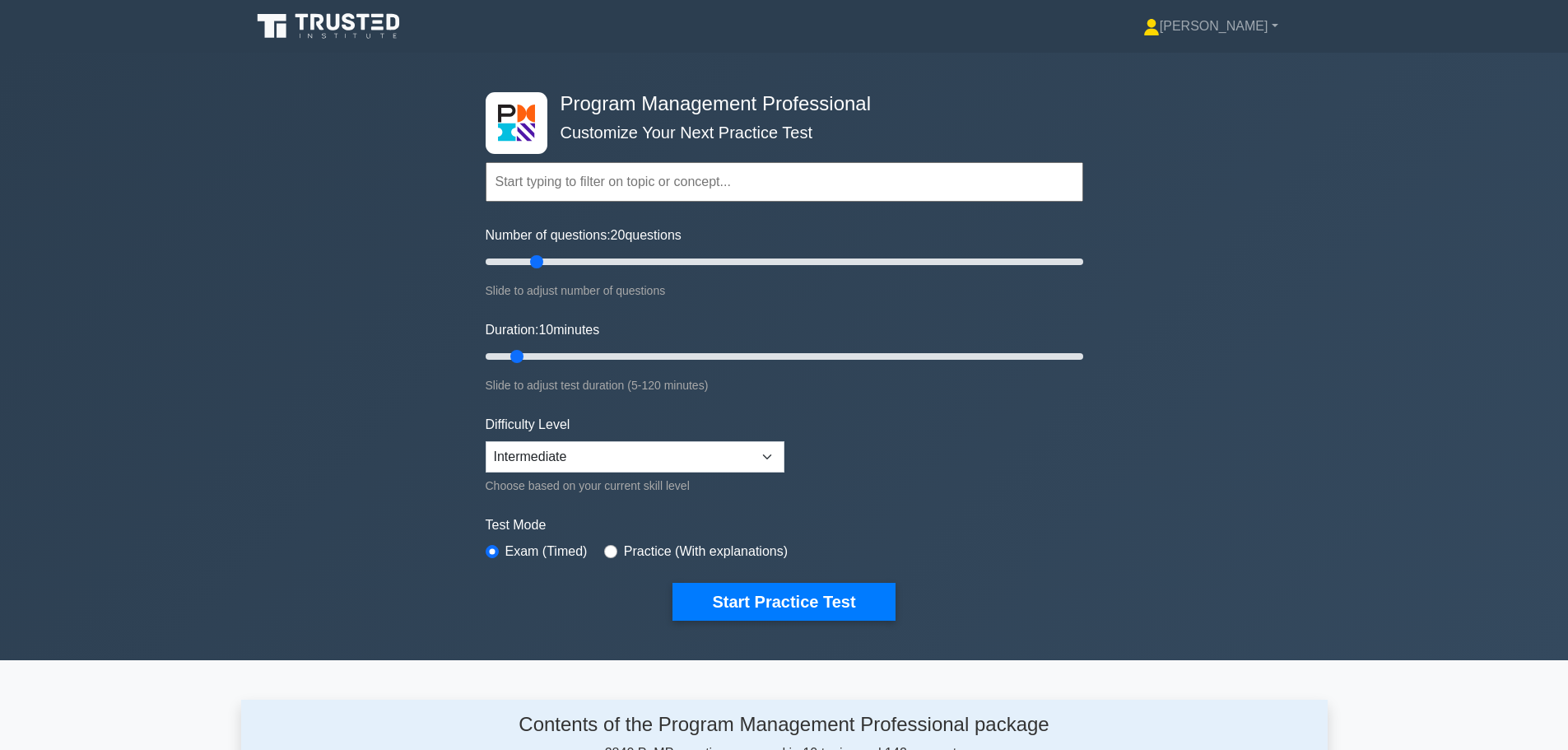
drag, startPoint x: 506, startPoint y: 265, endPoint x: 535, endPoint y: 265, distance: 29.0
type input "20"
click at [535, 265] on input "Number of questions: 20 questions" at bounding box center [784, 261] width 597 height 20
drag, startPoint x: 516, startPoint y: 352, endPoint x: 533, endPoint y: 352, distance: 17.0
type input "15"
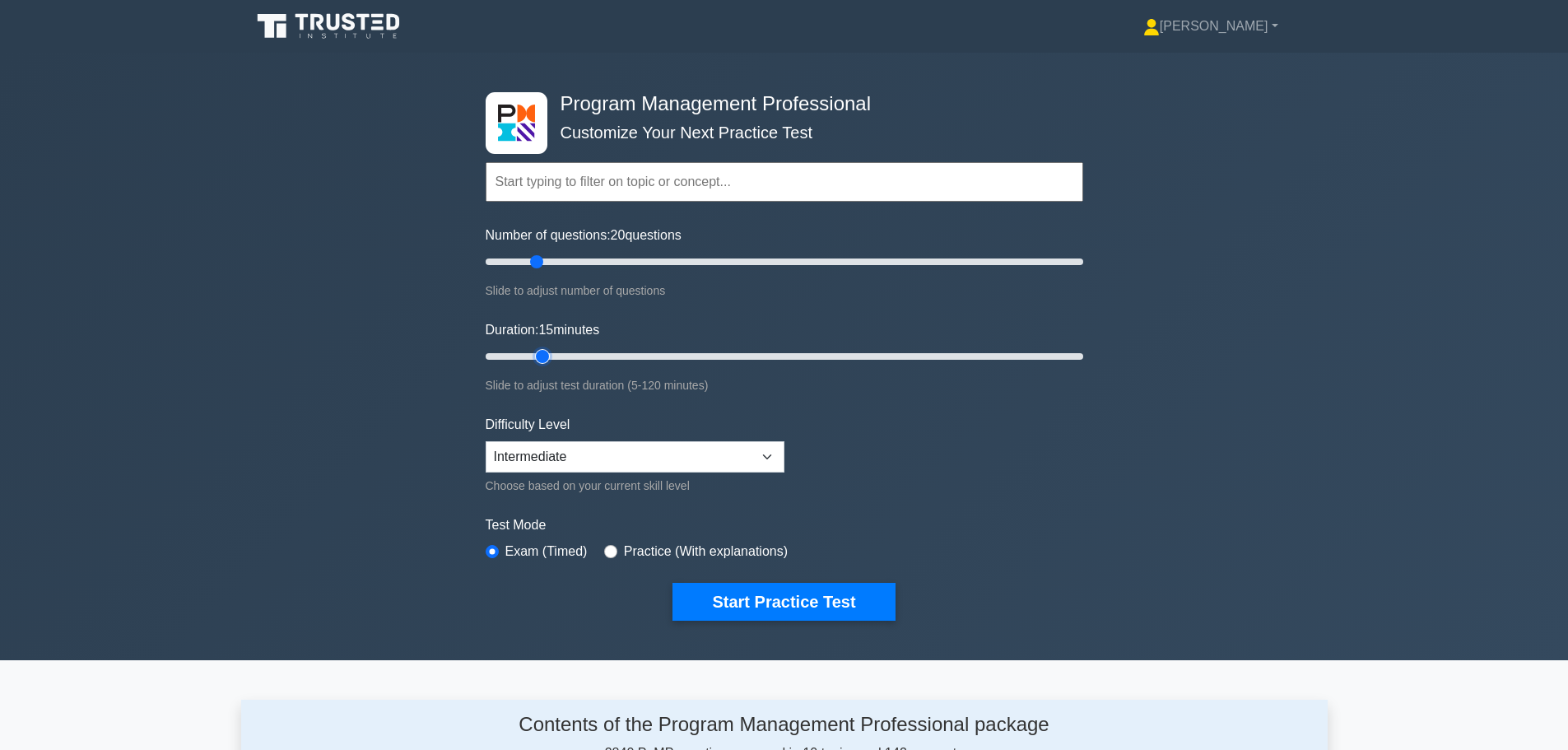
click at [533, 352] on input "Duration: 15 minutes" at bounding box center [784, 357] width 597 height 20
click at [764, 460] on select "Beginner Intermediate Expert" at bounding box center [634, 457] width 299 height 32
click at [485, 442] on select "Beginner Intermediate Expert" at bounding box center [634, 457] width 299 height 32
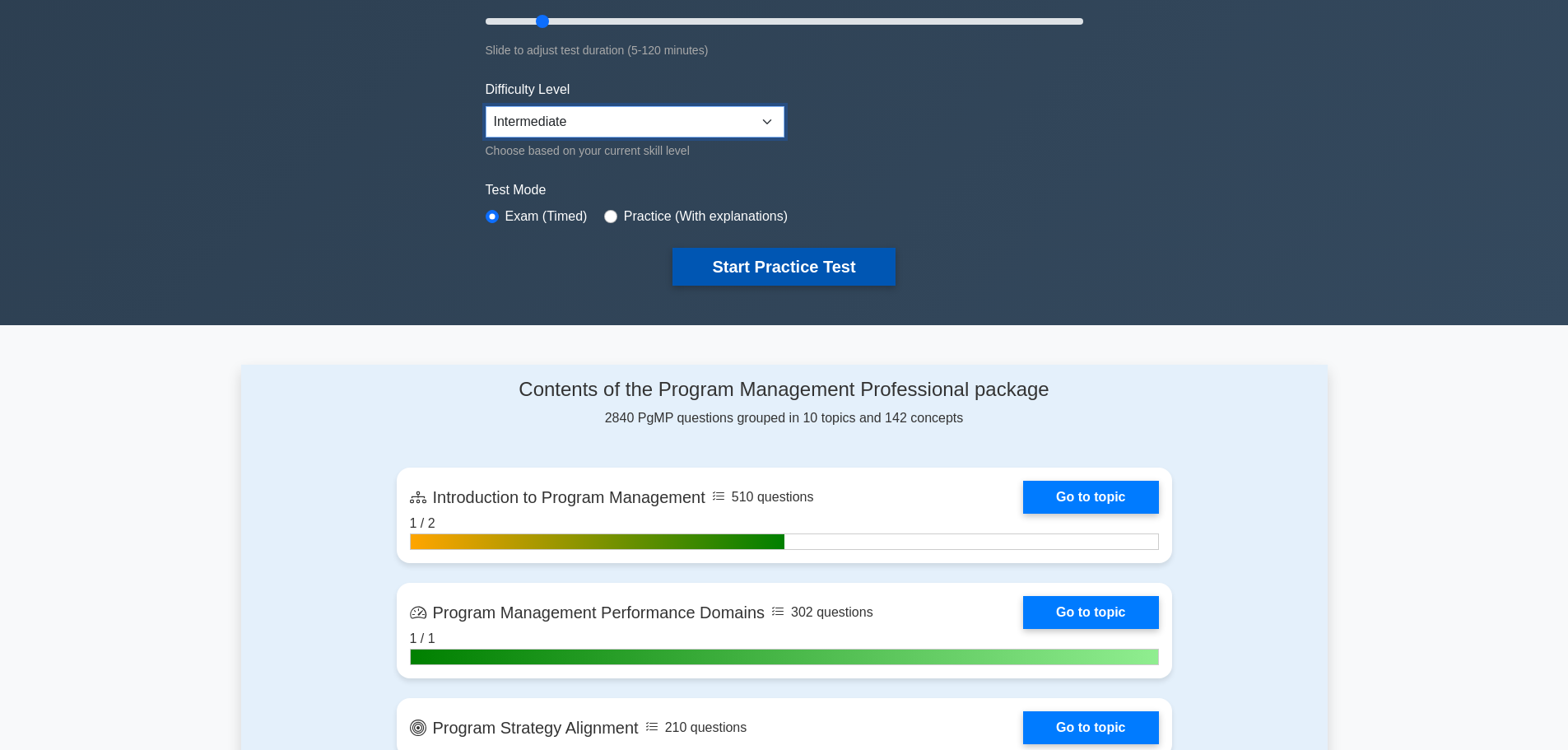
scroll to position [329, 0]
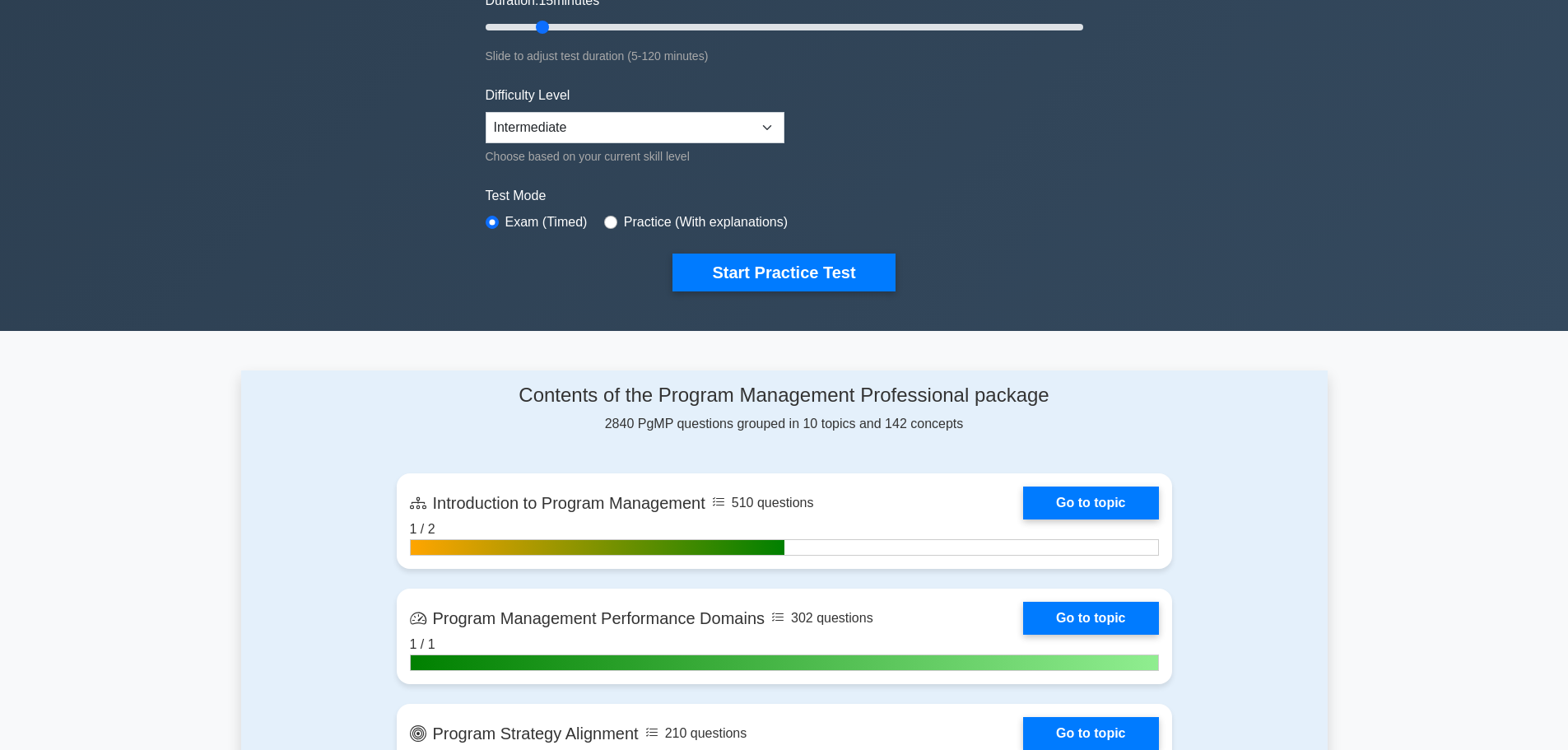
click at [784, 294] on div "Program Management Professional Customize Your Next Practice Test Topics Introd…" at bounding box center [784, 26] width 618 height 607
click at [788, 270] on button "Start Practice Test" at bounding box center [784, 272] width 222 height 38
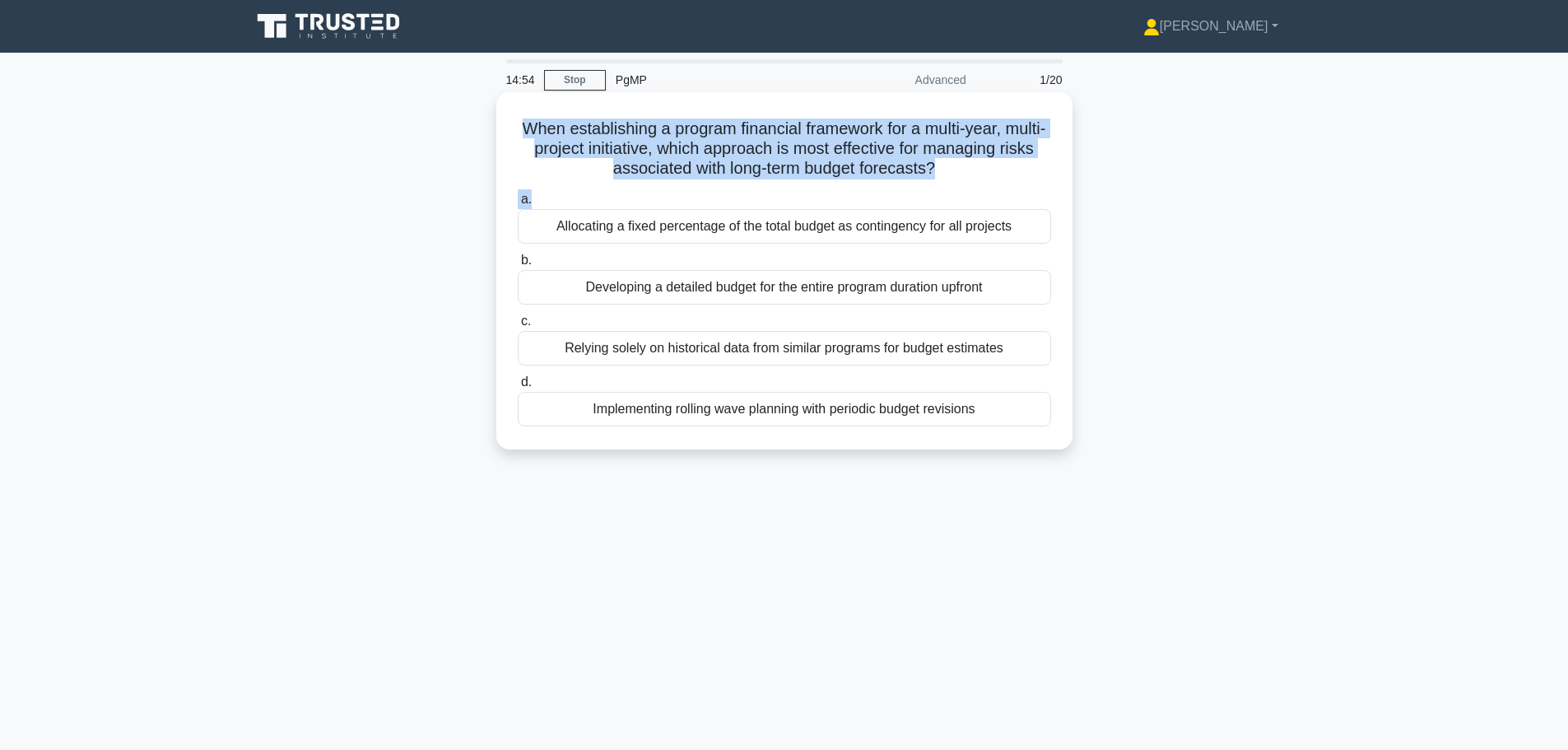
drag, startPoint x: 546, startPoint y: 133, endPoint x: 984, endPoint y: 185, distance: 441.1
click at [984, 185] on div "When establishing a program financial framework for a multi-year, multi-project…" at bounding box center [784, 271] width 563 height 344
click at [863, 156] on h5 "When establishing a program financial framework for a multi-year, multi-project…" at bounding box center [784, 149] width 537 height 61
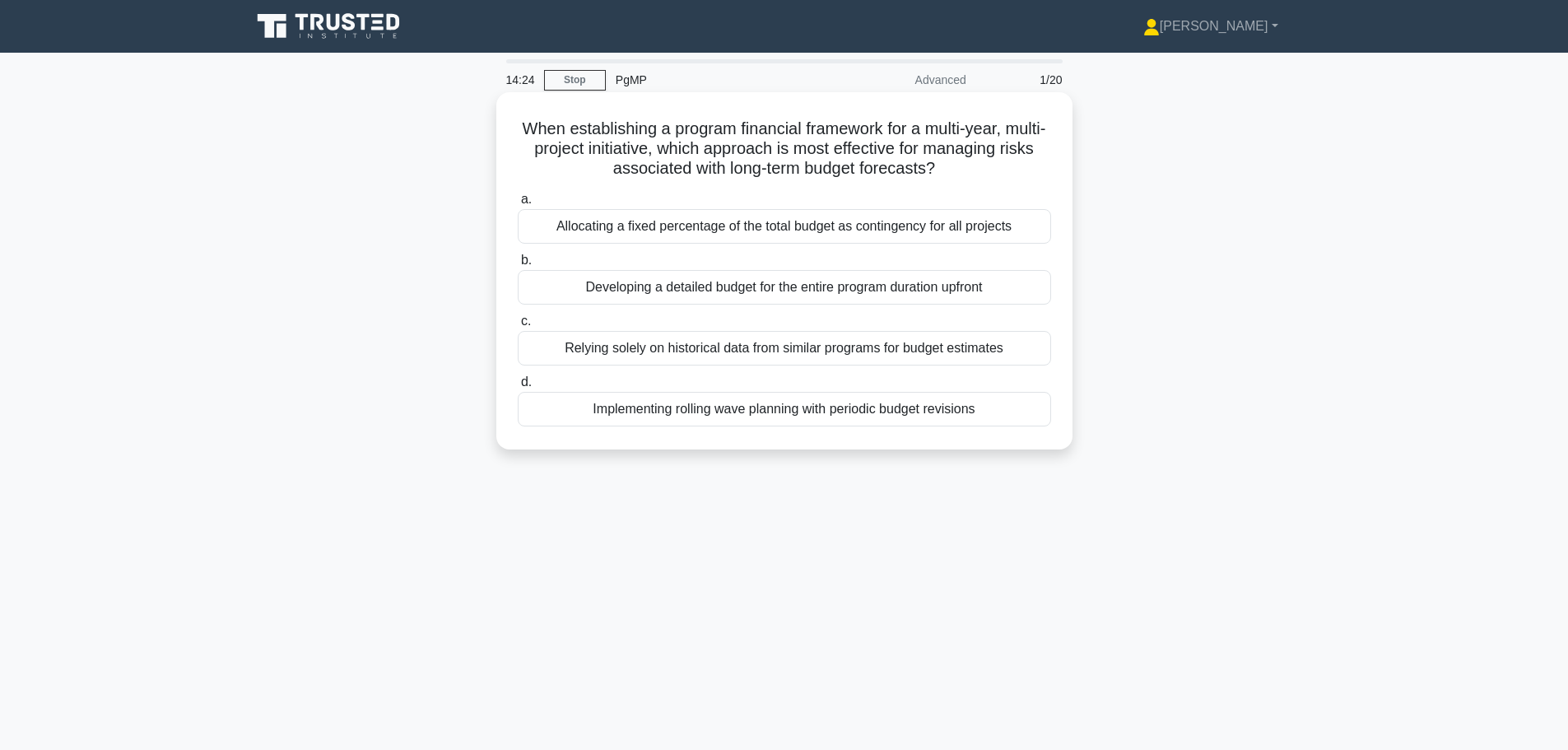
click at [813, 417] on div "Implementing rolling wave planning with periodic budget revisions" at bounding box center [784, 408] width 533 height 34
click at [518, 387] on input "d. Implementing rolling wave planning with periodic budget revisions" at bounding box center [518, 382] width 0 height 11
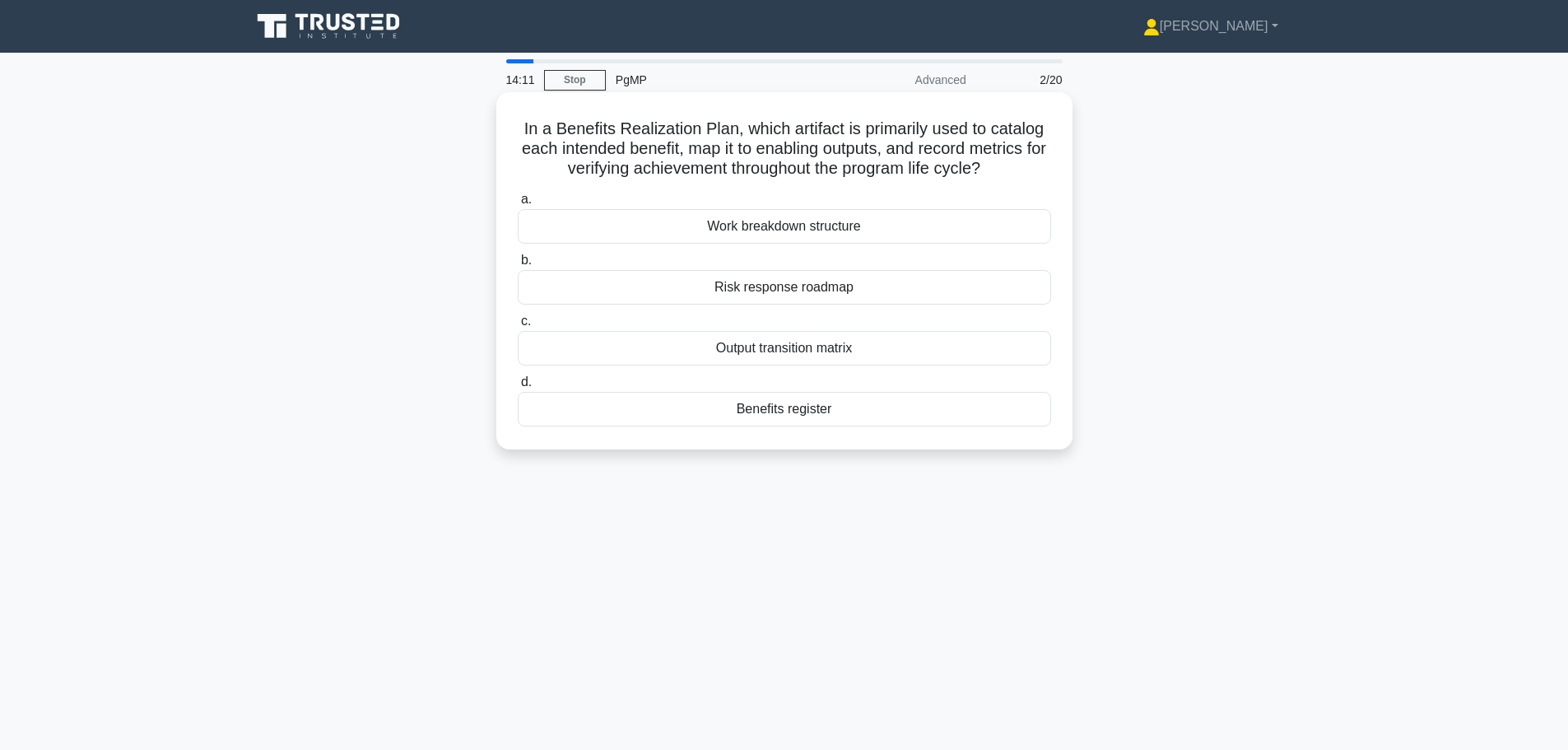
click at [802, 415] on div "Benefits register" at bounding box center [784, 408] width 533 height 34
click at [518, 387] on input "d. Benefits register" at bounding box center [518, 382] width 0 height 11
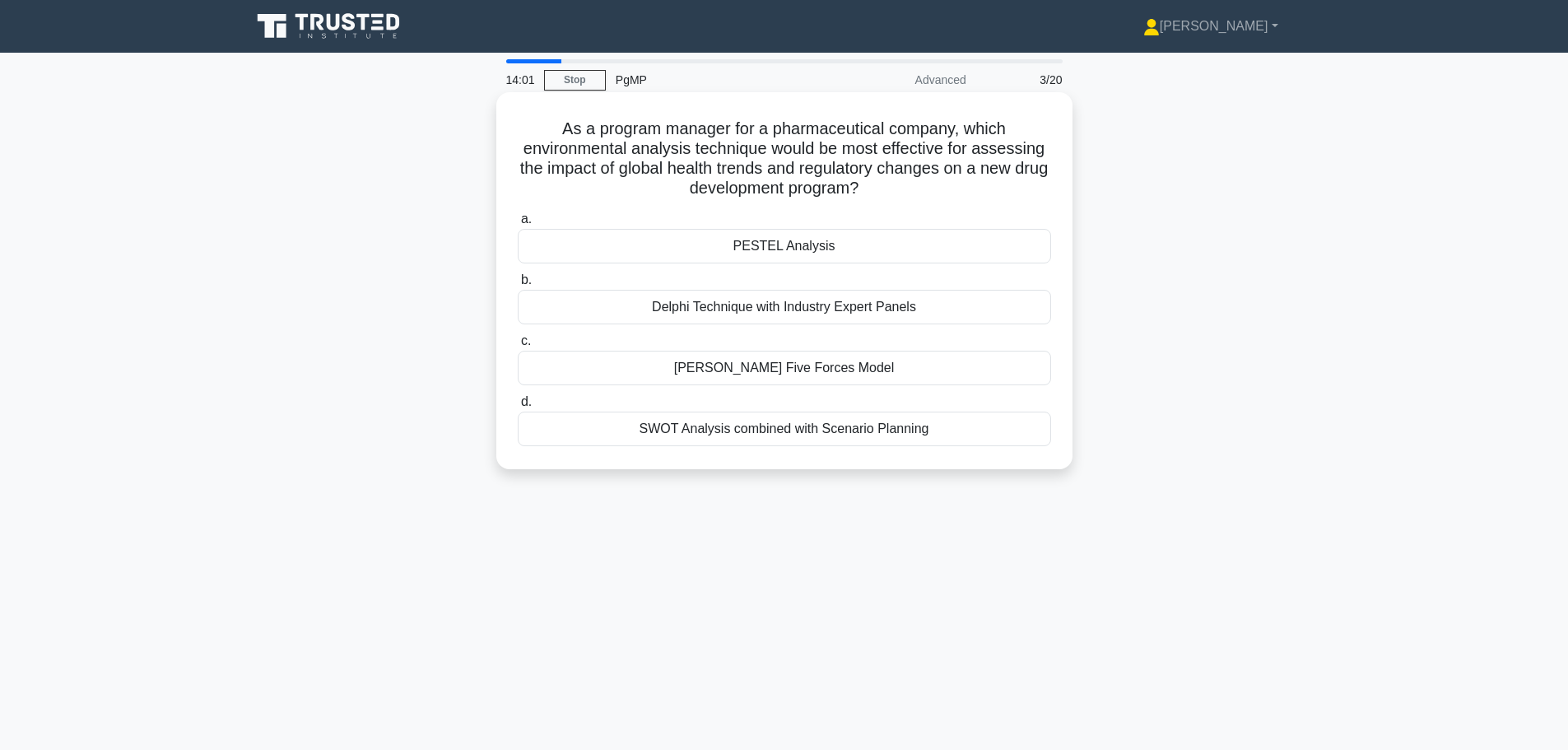
click at [816, 251] on div "PESTEL Analysis" at bounding box center [784, 245] width 533 height 34
click at [518, 224] on input "a. PESTEL Analysis" at bounding box center [518, 219] width 0 height 11
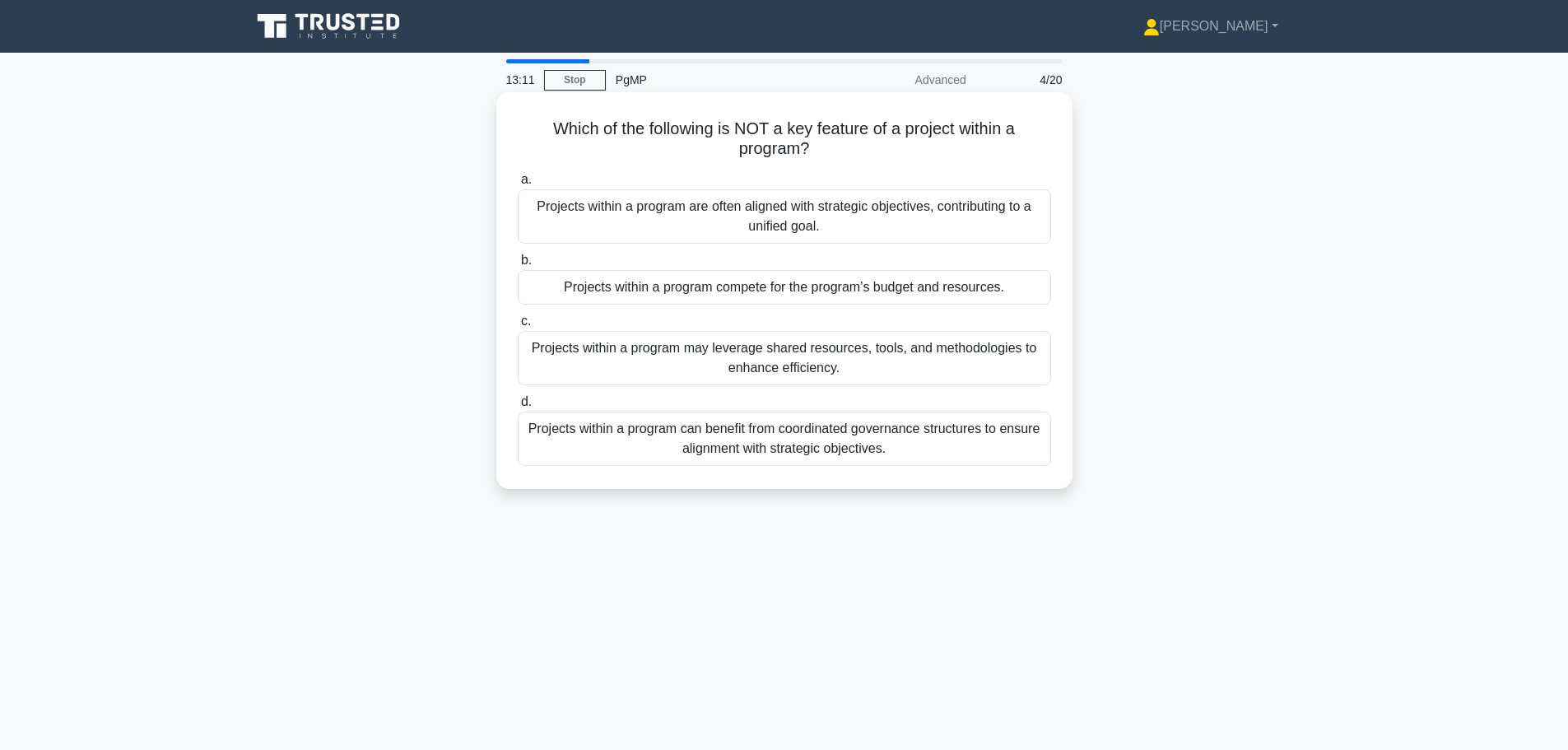
click at [898, 293] on div "Projects within a program compete for the program’s budget and resources." at bounding box center [784, 287] width 533 height 34
click at [518, 265] on input "b. Projects within a program compete for the program’s budget and resources." at bounding box center [518, 260] width 0 height 11
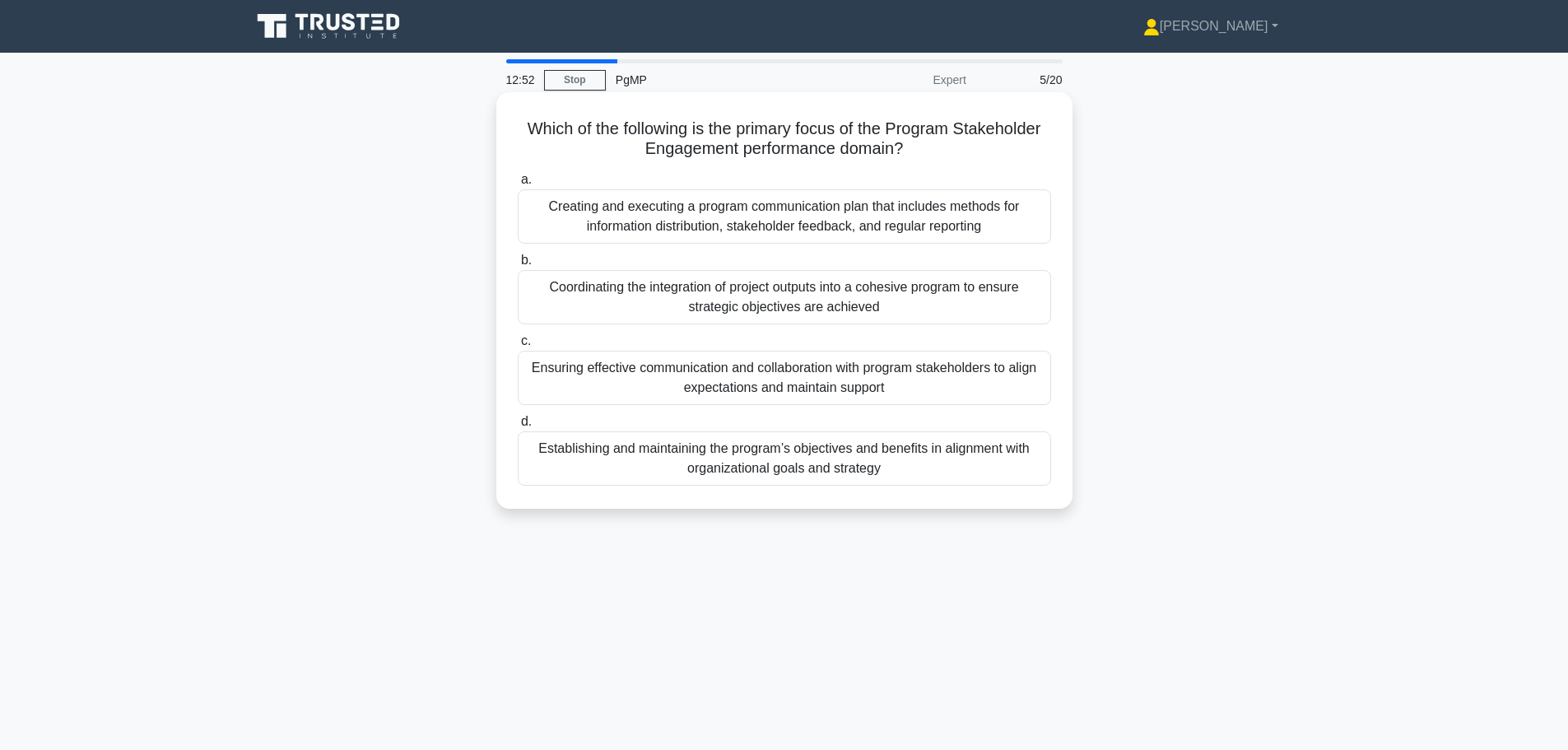
click at [816, 374] on div "Ensuring effective communication and collaboration with program stakeholders to…" at bounding box center [784, 378] width 533 height 54
click at [518, 347] on input "c. Ensuring effective communication and collaboration with program stakeholders…" at bounding box center [518, 341] width 0 height 11
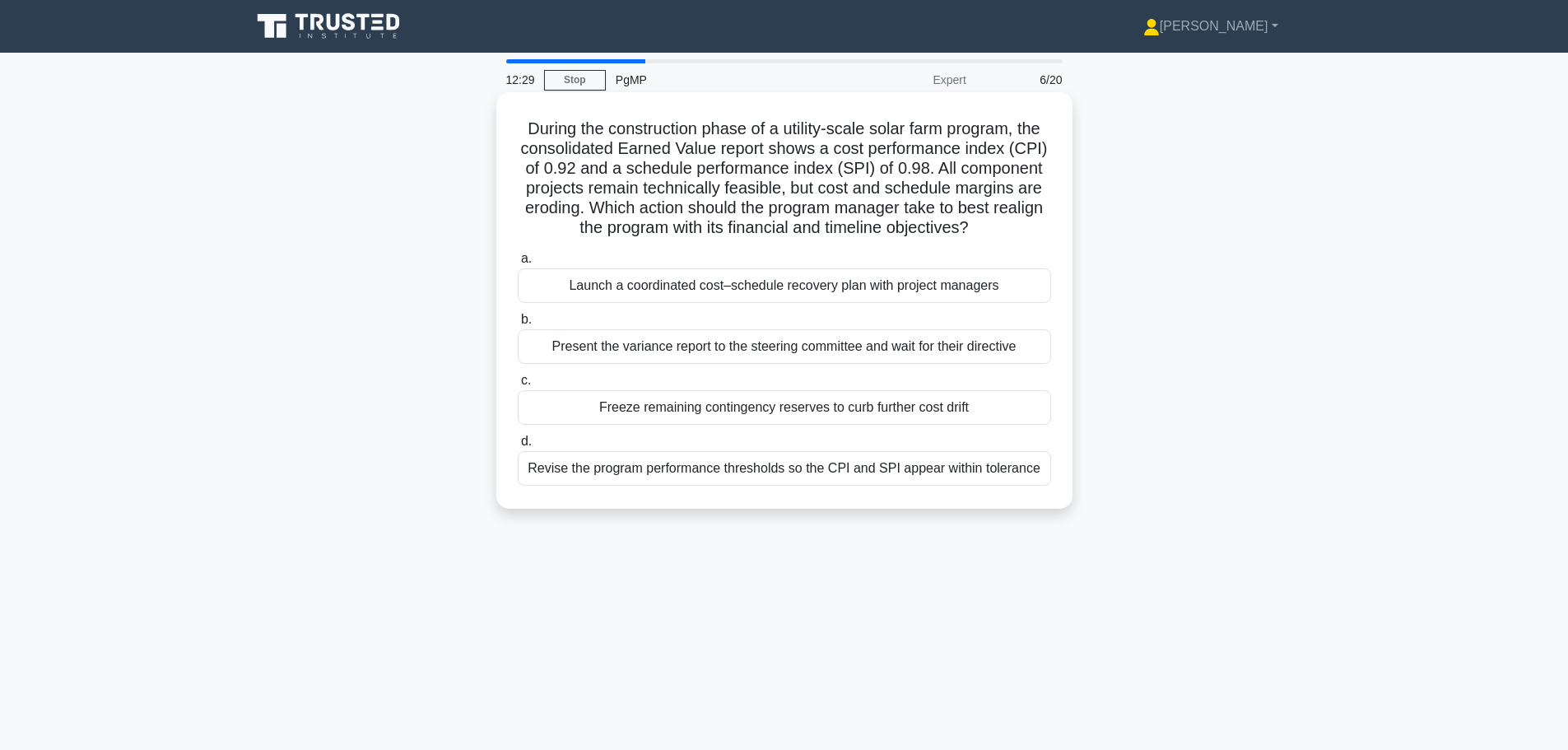
drag, startPoint x: 550, startPoint y: 231, endPoint x: 1030, endPoint y: 238, distance: 480.1
click at [1030, 238] on h5 "During the construction phase of a utility-scale solar farm program, the consol…" at bounding box center [784, 178] width 537 height 120
click at [853, 192] on h5 "During the construction phase of a utility-scale solar farm program, the consol…" at bounding box center [784, 178] width 537 height 120
click at [783, 356] on div "Present the variance report to the steering committee and wait for their direct…" at bounding box center [784, 346] width 533 height 34
click at [518, 325] on input "b. Present the variance report to the steering committee and wait for their dir…" at bounding box center [518, 320] width 0 height 11
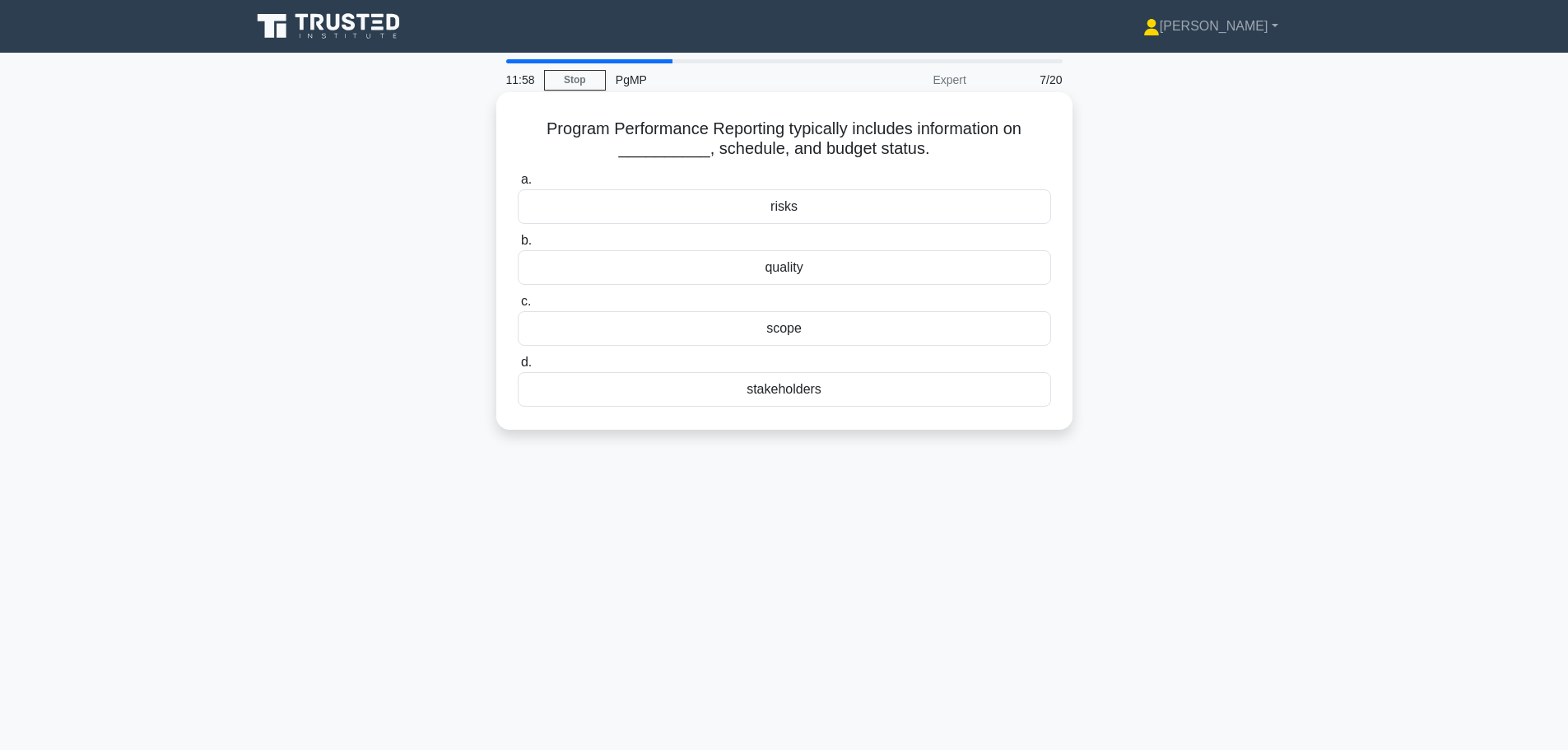
click at [796, 267] on div "quality" at bounding box center [784, 267] width 533 height 34
click at [518, 246] on input "b. quality" at bounding box center [518, 241] width 0 height 11
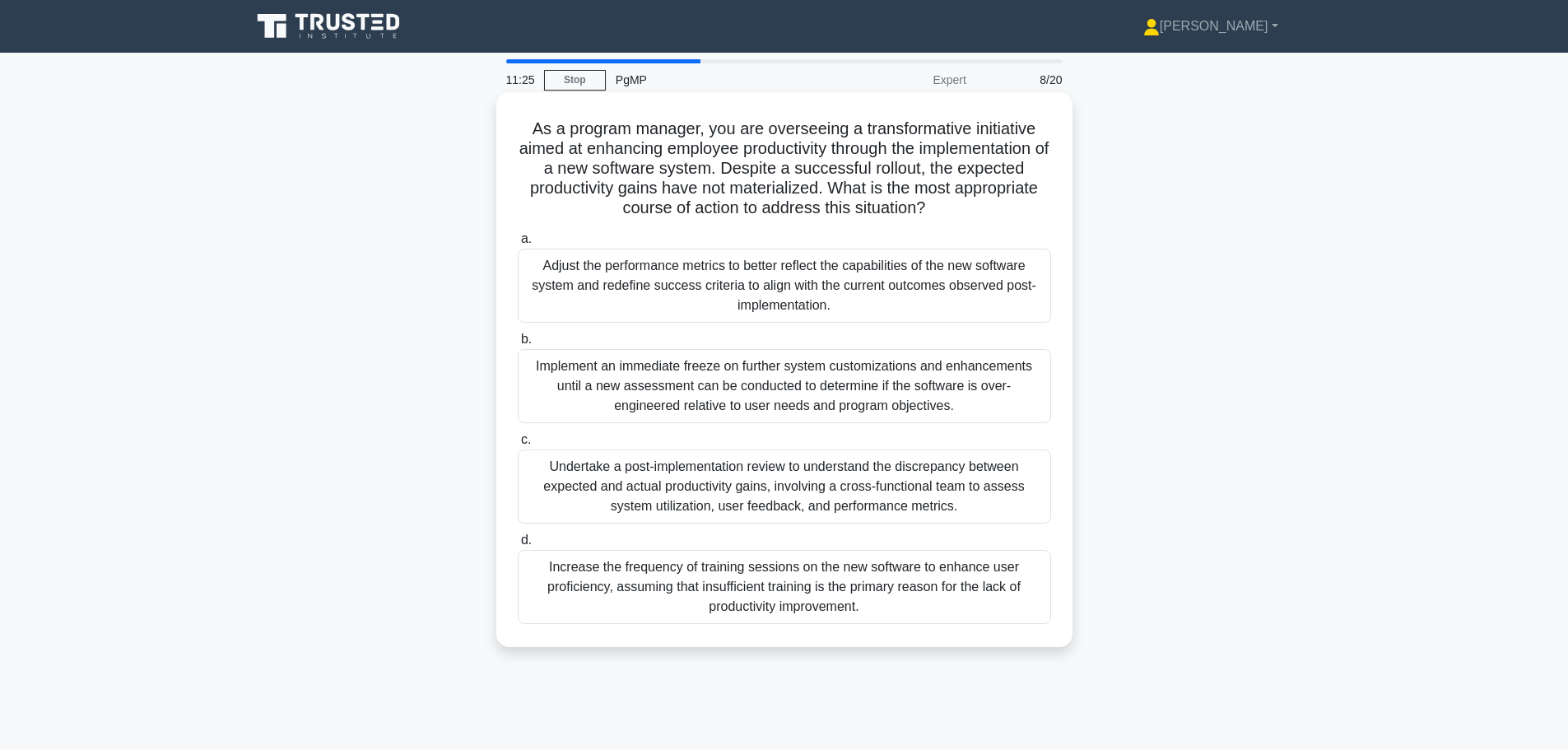
click at [862, 490] on div "Undertake a post-implementation review to understand the discrepancy between ex…" at bounding box center [784, 486] width 533 height 74
click at [518, 445] on input "c. Undertake a post-implementation review to understand the discrepancy between…" at bounding box center [518, 440] width 0 height 11
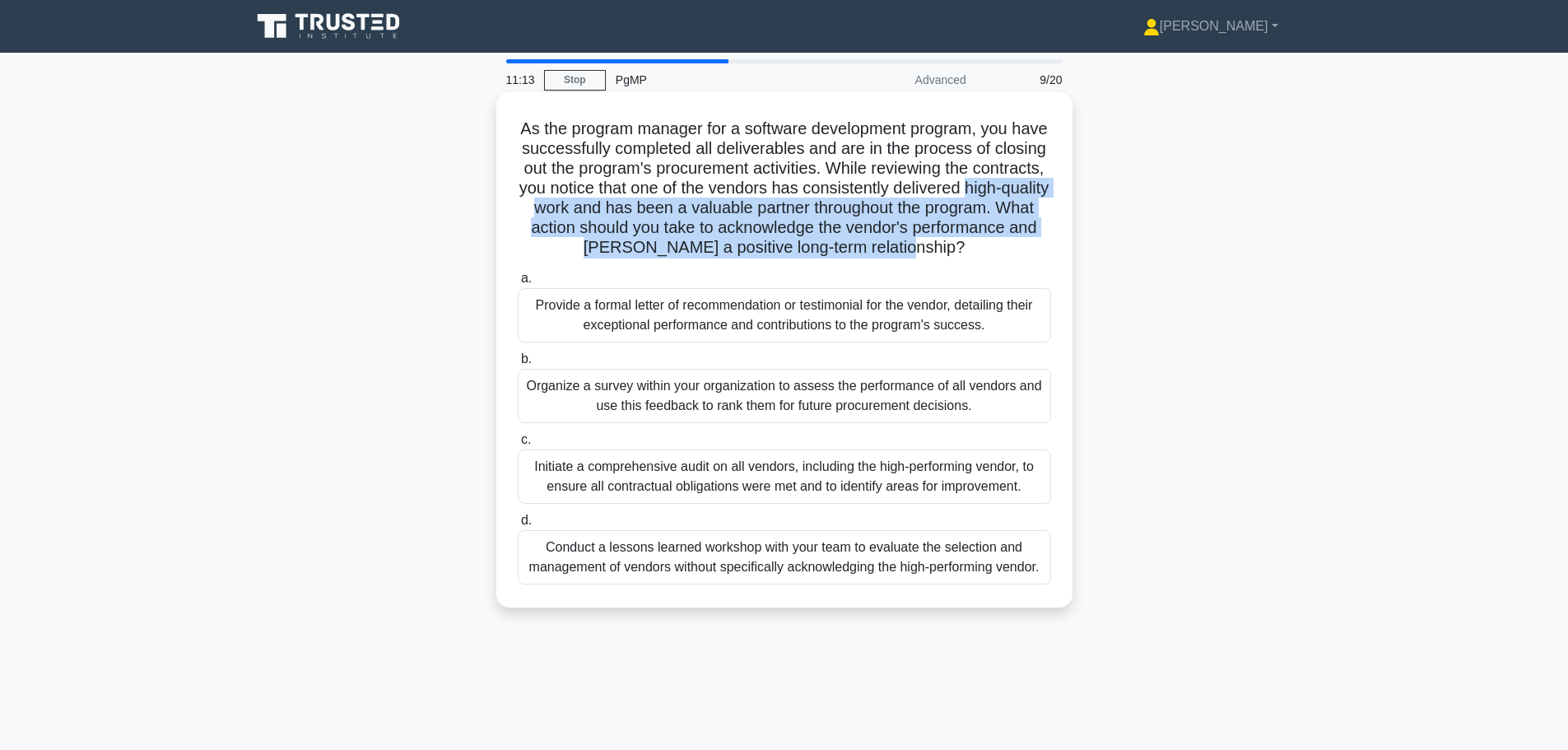
drag, startPoint x: 535, startPoint y: 213, endPoint x: 1007, endPoint y: 251, distance: 473.5
click at [1007, 251] on h5 "As the program manager for a software development program, you have successfull…" at bounding box center [784, 188] width 537 height 140
click at [865, 203] on h5 "As the program manager for a software development program, you have successfull…" at bounding box center [784, 188] width 537 height 140
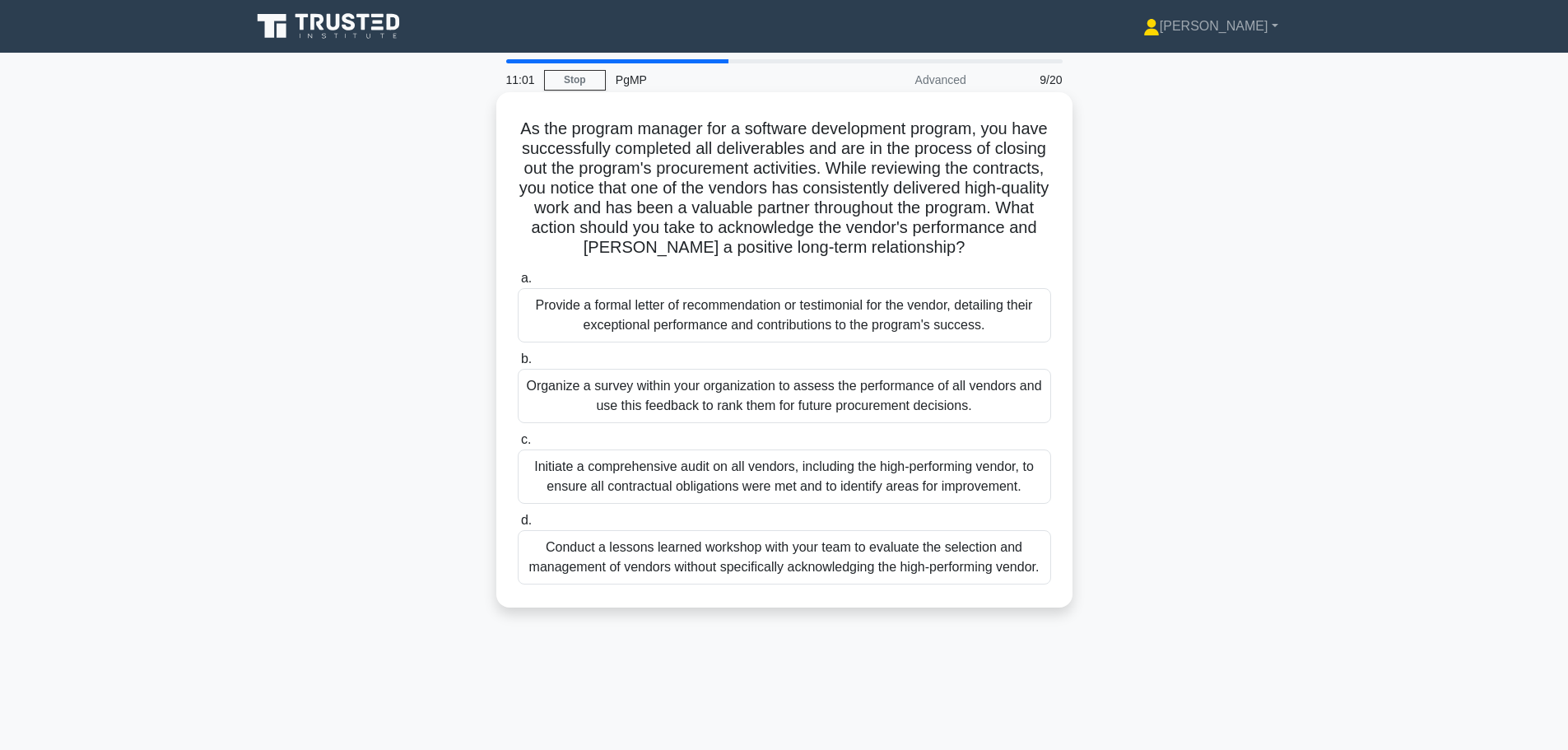
click at [884, 555] on div "Conduct a lessons learned workshop with your team to evaluate the selection and…" at bounding box center [784, 557] width 533 height 54
click at [518, 526] on input "d. Conduct a lessons learned workshop with your team to evaluate the selection …" at bounding box center [518, 520] width 0 height 11
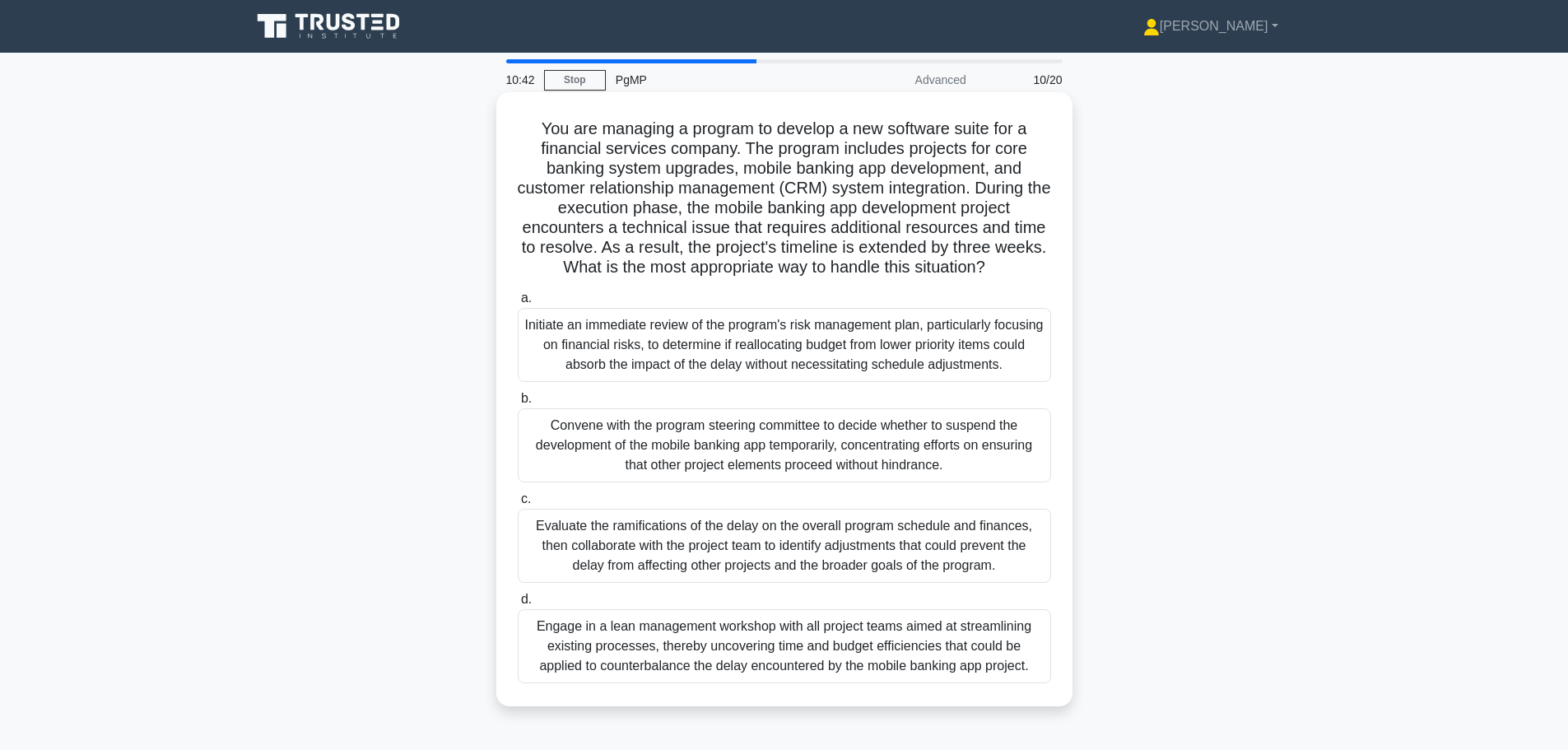
drag, startPoint x: 651, startPoint y: 246, endPoint x: 1031, endPoint y: 267, distance: 380.6
click at [1031, 267] on h5 "You are managing a program to develop a new software suite for a financial serv…" at bounding box center [784, 198] width 537 height 159
click at [851, 226] on h5 "You are managing a program to develop a new software suite for a financial serv…" at bounding box center [784, 198] width 537 height 159
click at [870, 528] on div "Evaluate the ramifications of the delay on the overall program schedule and fin…" at bounding box center [784, 546] width 533 height 74
click at [518, 505] on input "c. Evaluate the ramifications of the delay on the overall program schedule and …" at bounding box center [518, 499] width 0 height 11
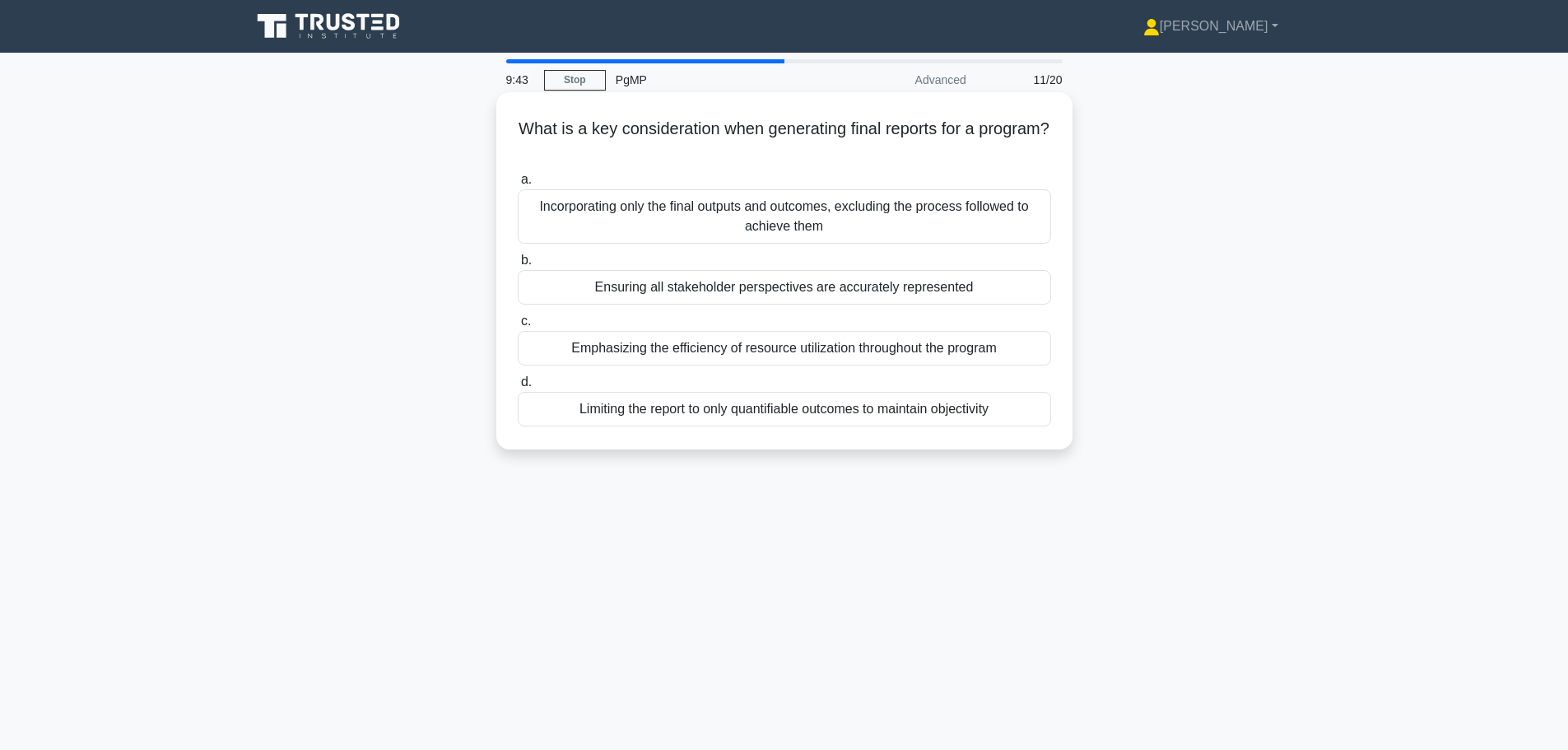
click at [840, 291] on div "Ensuring all stakeholder perspectives are accurately represented" at bounding box center [784, 287] width 533 height 34
click at [518, 265] on input "b. Ensuring all stakeholder perspectives are accurately represented" at bounding box center [518, 260] width 0 height 11
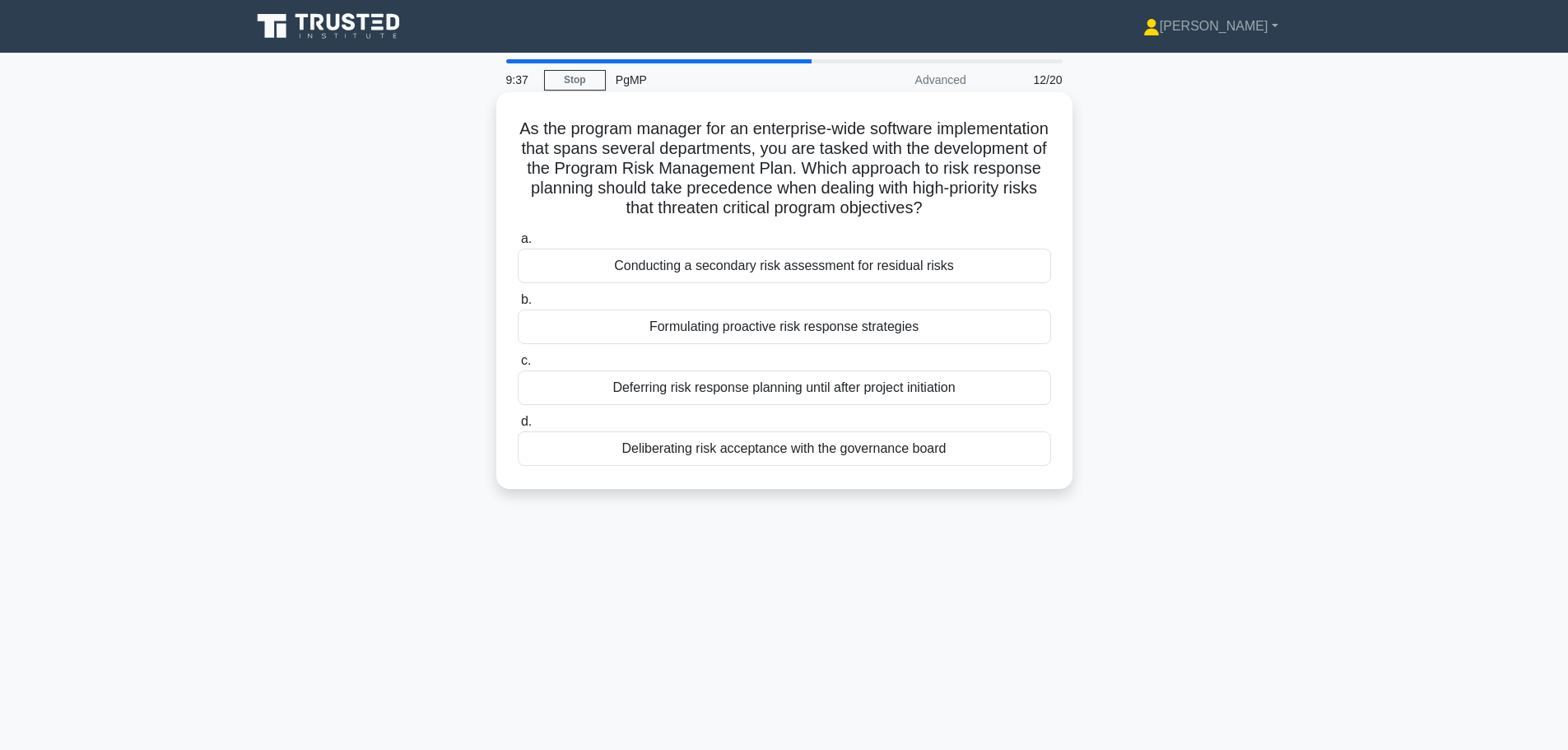
drag, startPoint x: 588, startPoint y: 172, endPoint x: 842, endPoint y: 229, distance: 260.3
click at [842, 219] on h5 "As the program manager for an enterprise-wide software implementation that span…" at bounding box center [784, 168] width 537 height 101
click at [854, 190] on h5 "As the program manager for an enterprise-wide software implementation that span…" at bounding box center [784, 168] width 537 height 101
click at [822, 344] on div "Formulating proactive risk response strategies" at bounding box center [784, 326] width 533 height 34
click at [518, 306] on input "b. Formulating proactive risk response strategies" at bounding box center [518, 300] width 0 height 11
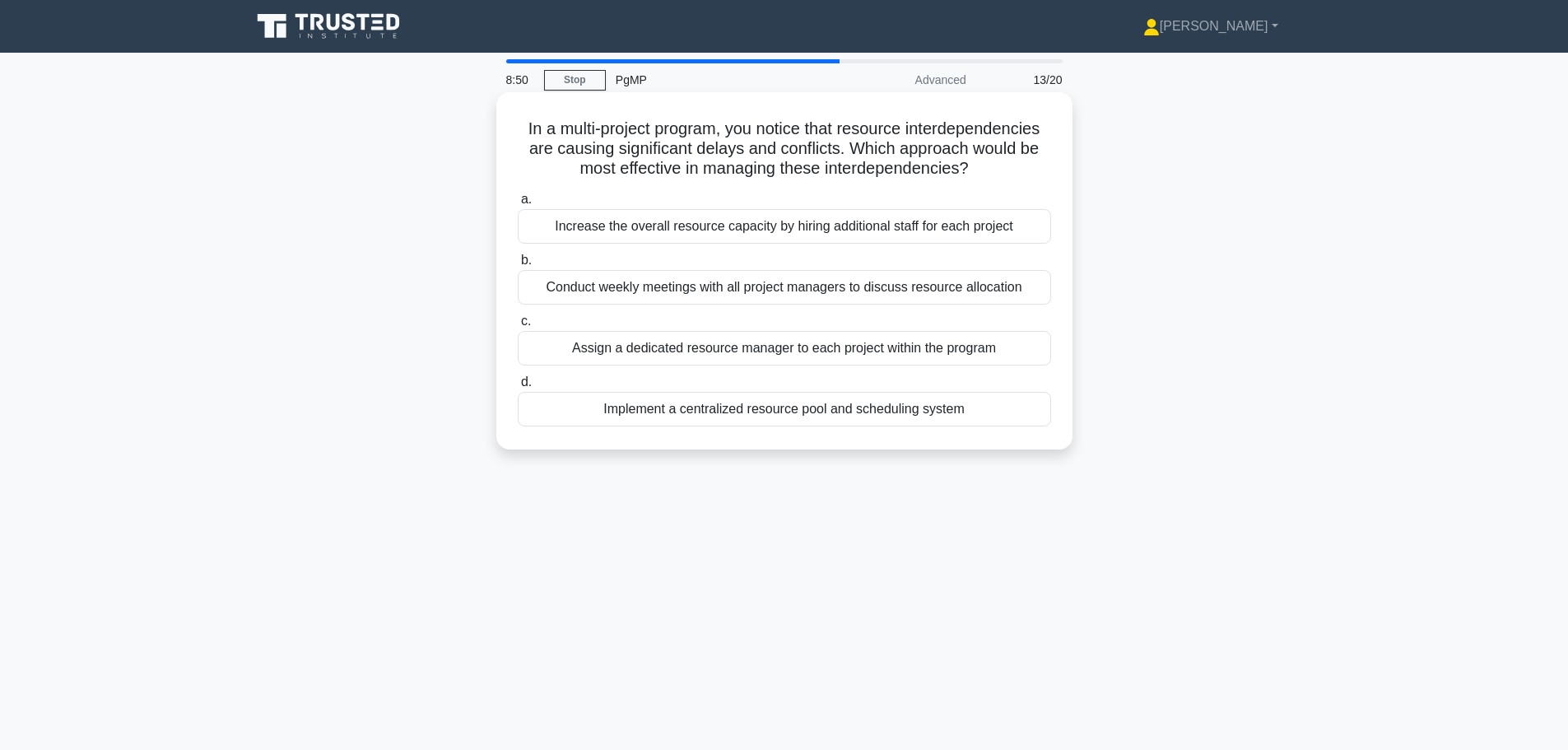
click at [921, 410] on div "Implement a centralized resource pool and scheduling system" at bounding box center [784, 408] width 533 height 34
click at [518, 387] on input "d. Implement a centralized resource pool and scheduling system" at bounding box center [518, 382] width 0 height 11
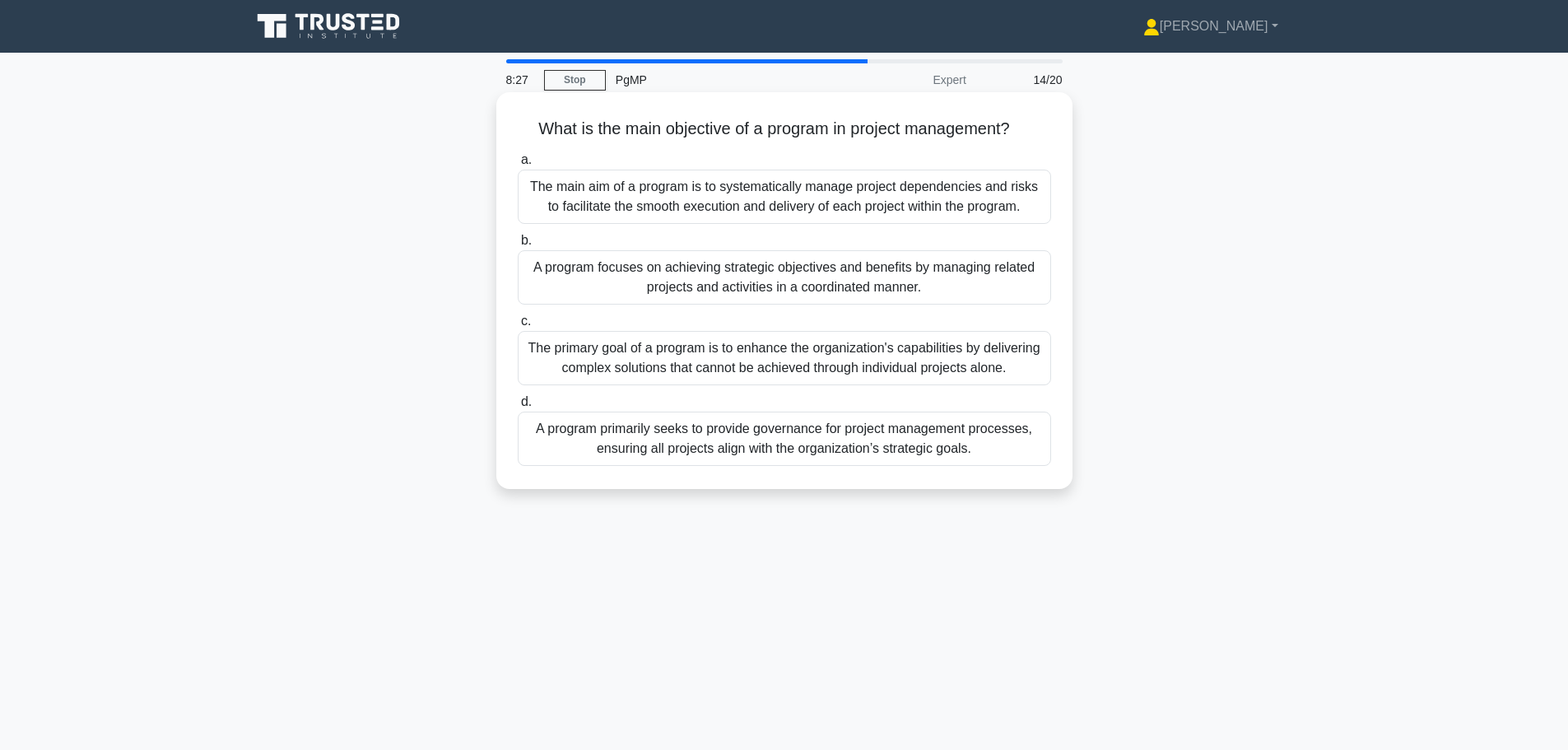
click at [908, 280] on div "A program focuses on achieving strategic objectives and benefits by managing re…" at bounding box center [784, 278] width 533 height 54
click at [518, 246] on input "b. A program focuses on achieving strategic objectives and benefits by managing…" at bounding box center [518, 241] width 0 height 11
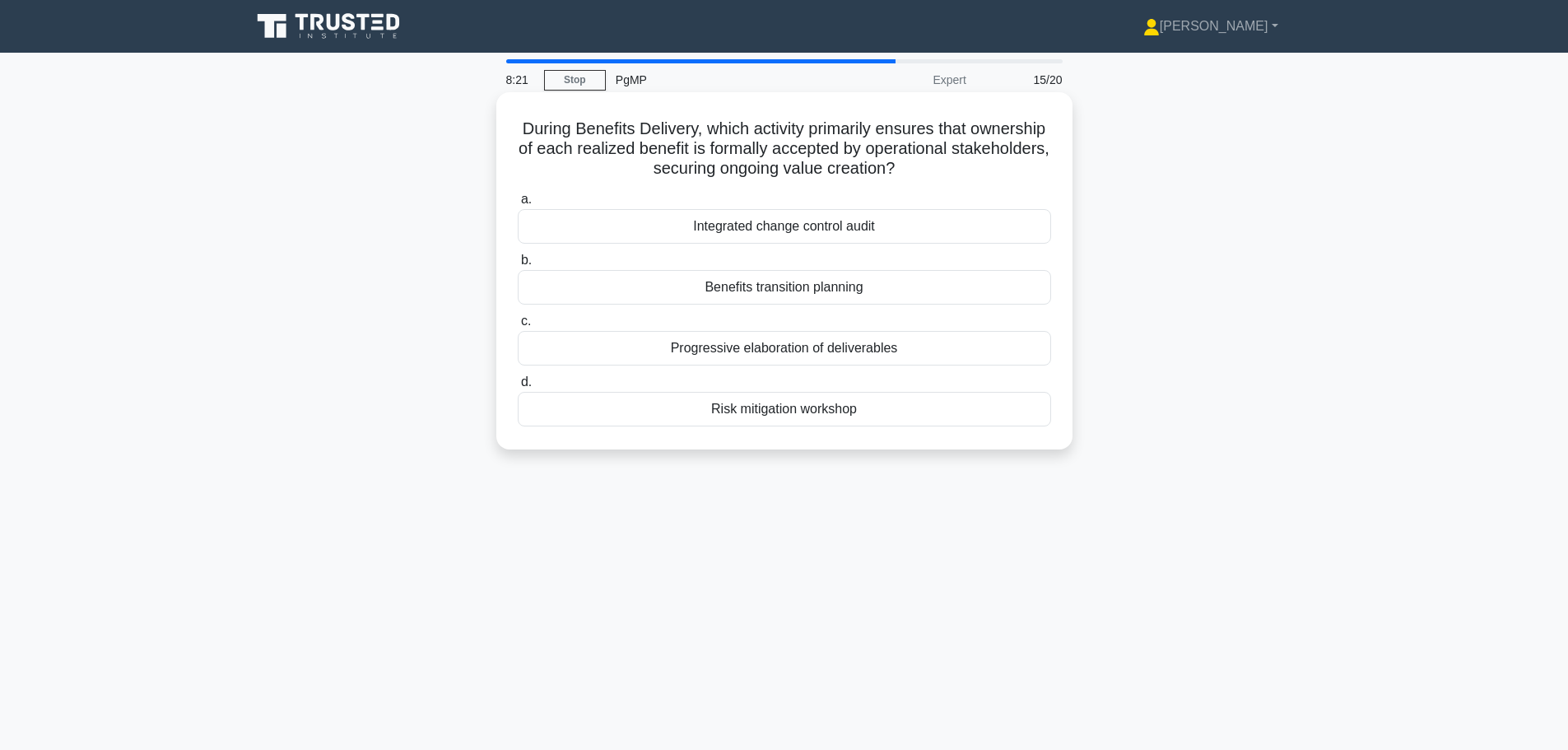
drag, startPoint x: 550, startPoint y: 129, endPoint x: 972, endPoint y: 166, distance: 423.6
click at [972, 166] on h5 "During Benefits Delivery, which activity primarily ensures that ownership of ea…" at bounding box center [784, 149] width 537 height 61
click at [930, 161] on h5 "During Benefits Delivery, which activity primarily ensures that ownership of ea…" at bounding box center [784, 149] width 537 height 61
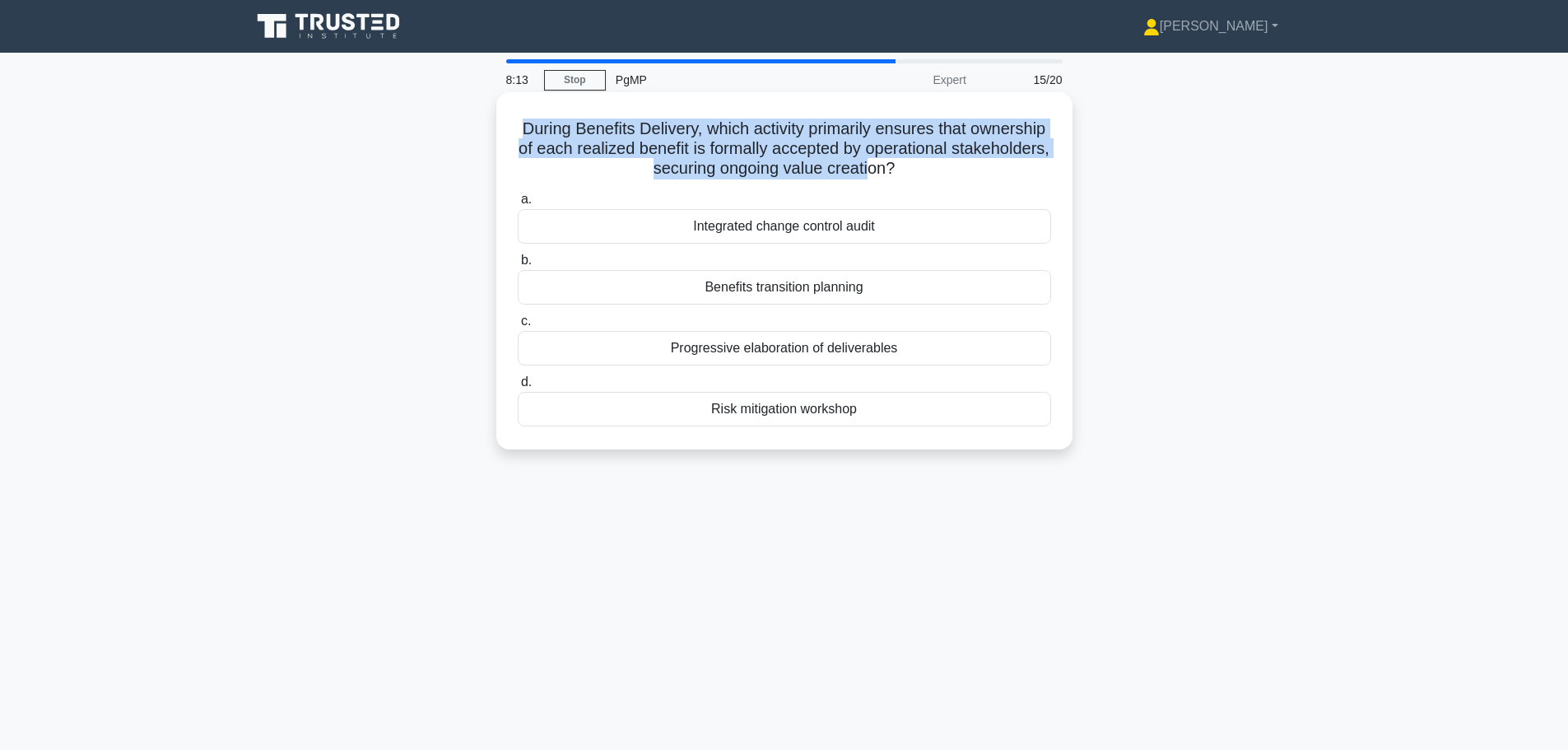
drag, startPoint x: 557, startPoint y: 126, endPoint x: 922, endPoint y: 166, distance: 367.2
click at [922, 166] on h5 "During Benefits Delivery, which activity primarily ensures that ownership of ea…" at bounding box center [784, 149] width 537 height 61
click at [777, 146] on h5 "During Benefits Delivery, which activity primarily ensures that ownership of ea…" at bounding box center [784, 149] width 537 height 61
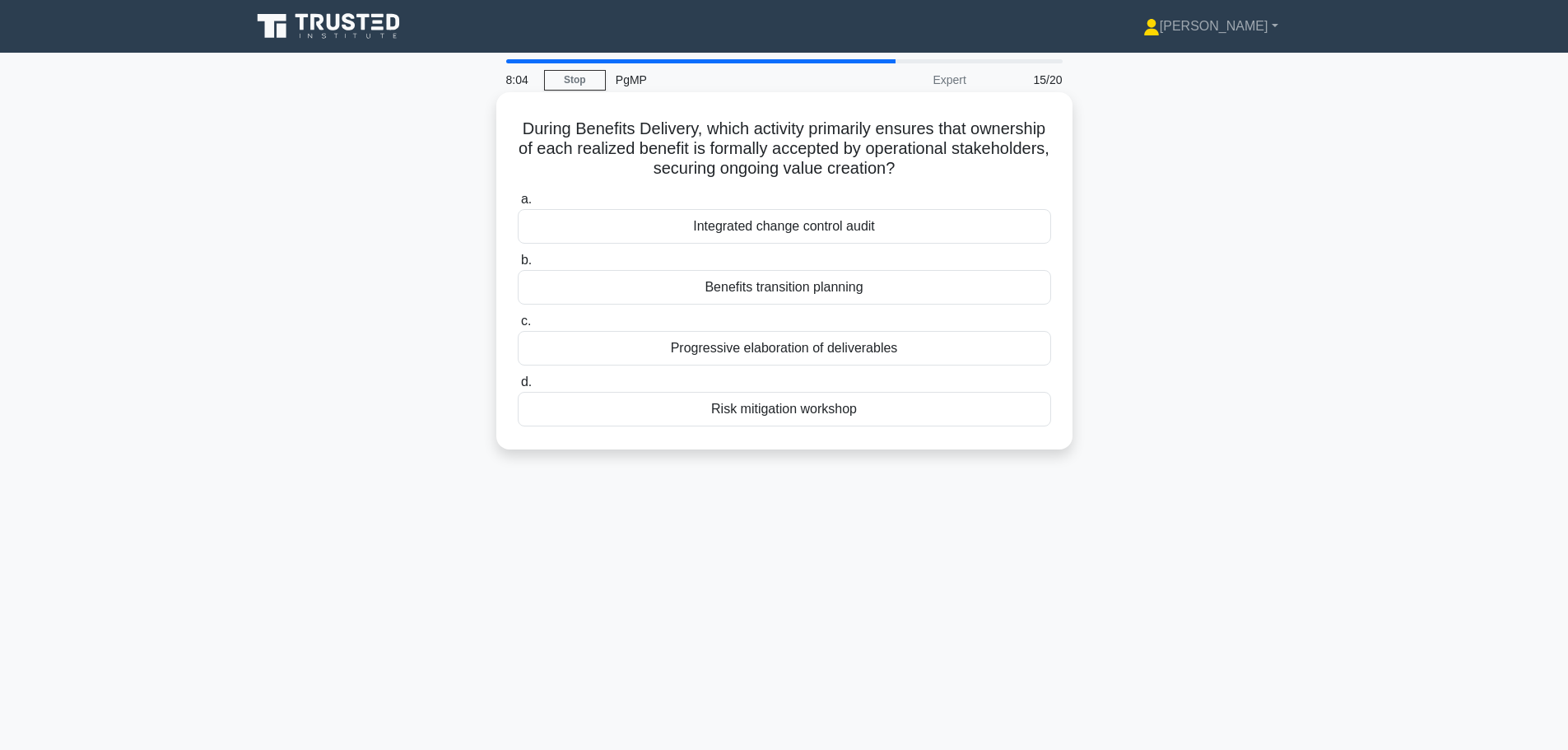
click at [855, 293] on div "Benefits transition planning" at bounding box center [784, 287] width 533 height 34
click at [518, 265] on input "b. Benefits transition planning" at bounding box center [518, 260] width 0 height 11
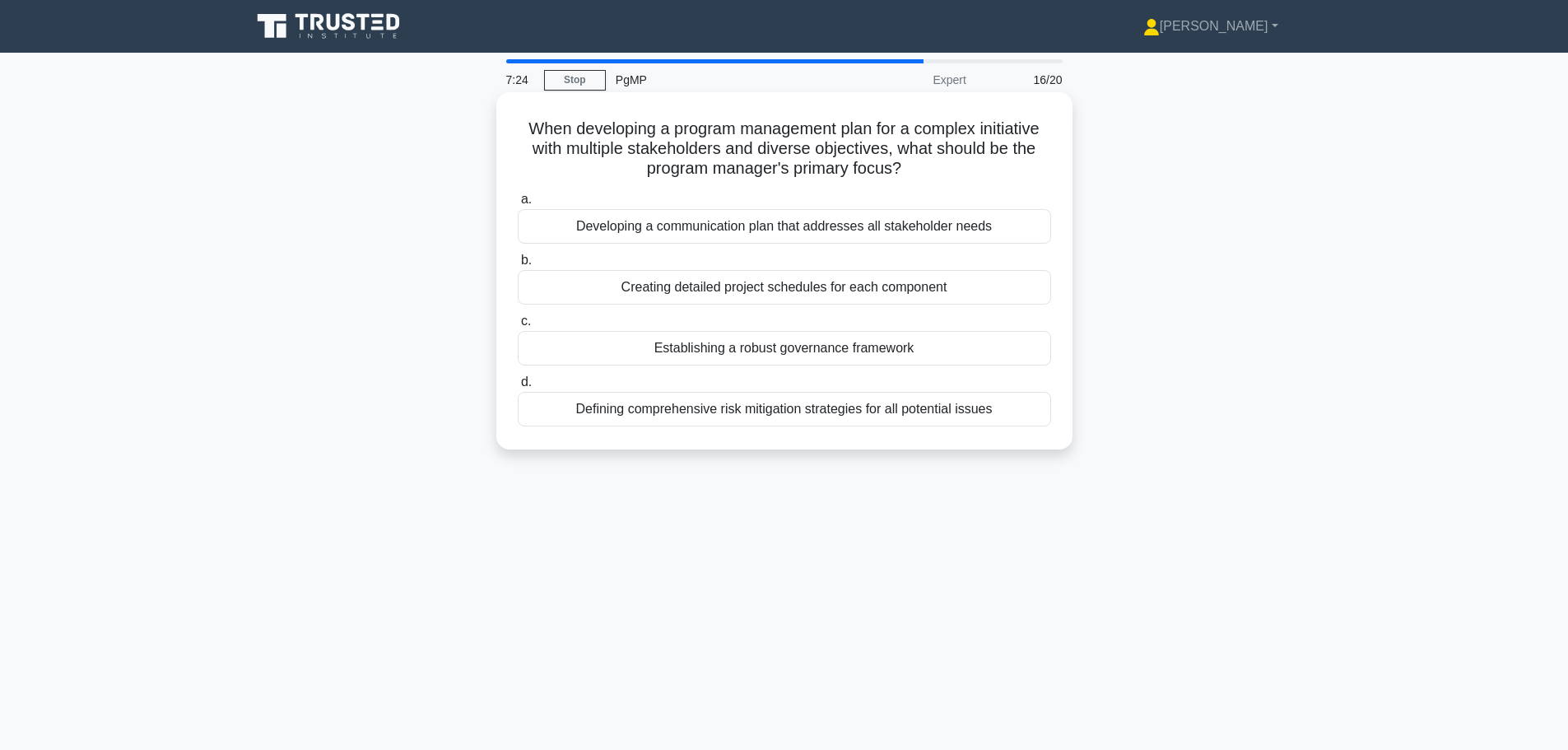
click at [763, 225] on div "Developing a communication plan that addresses all stakeholder needs" at bounding box center [784, 226] width 533 height 34
click at [518, 205] on input "a. Developing a communication plan that addresses all stakeholder needs" at bounding box center [518, 200] width 0 height 11
click at [789, 227] on div "Optimizing resource allocation across multiple programs to achieve corporate ob…" at bounding box center [784, 226] width 533 height 34
click at [518, 205] on input "a. Optimizing resource allocation across multiple programs to achieve corporate…" at bounding box center [518, 200] width 0 height 11
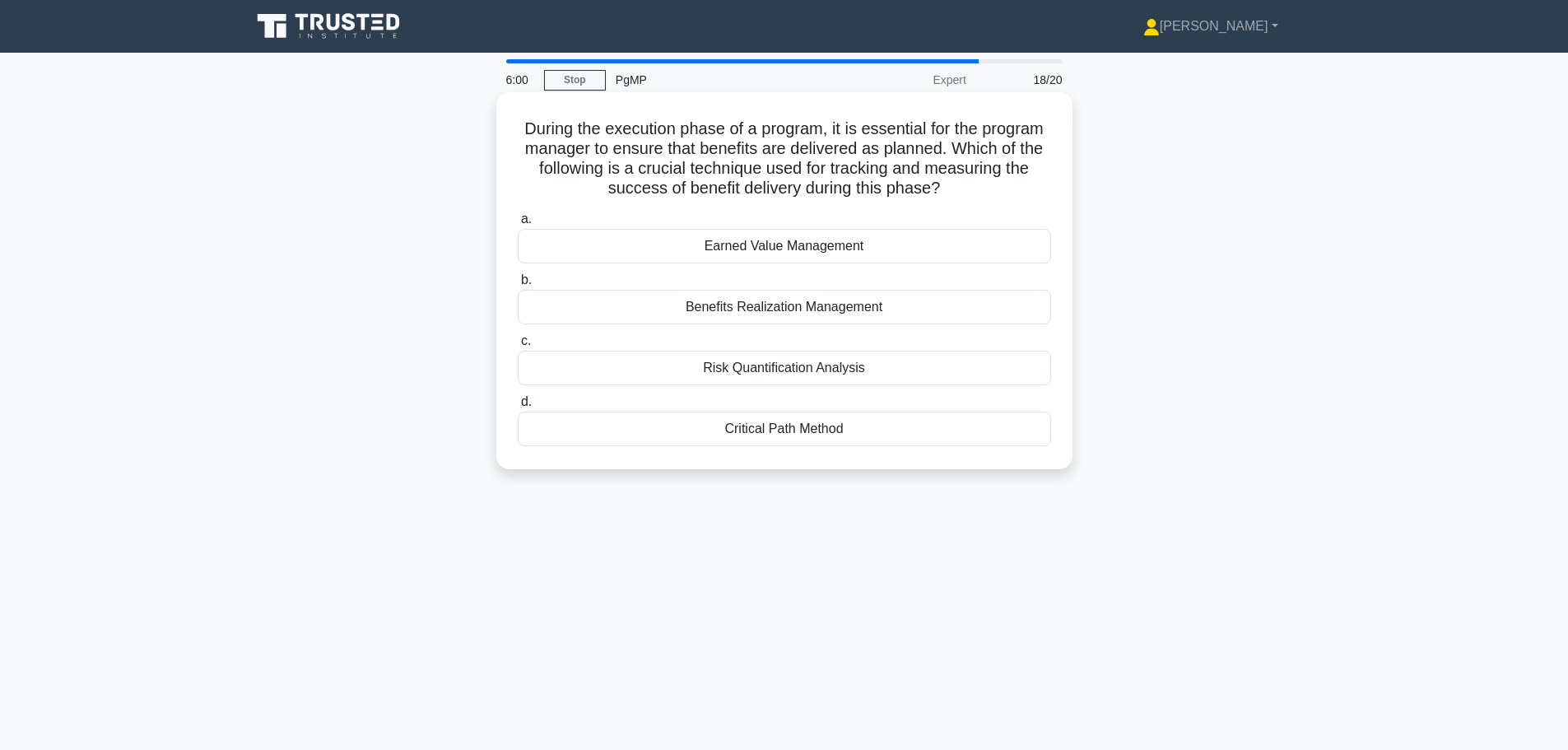
click at [803, 310] on div "Benefits Realization Management" at bounding box center [784, 307] width 533 height 34
click at [518, 286] on input "b. Benefits Realization Management" at bounding box center [518, 280] width 0 height 11
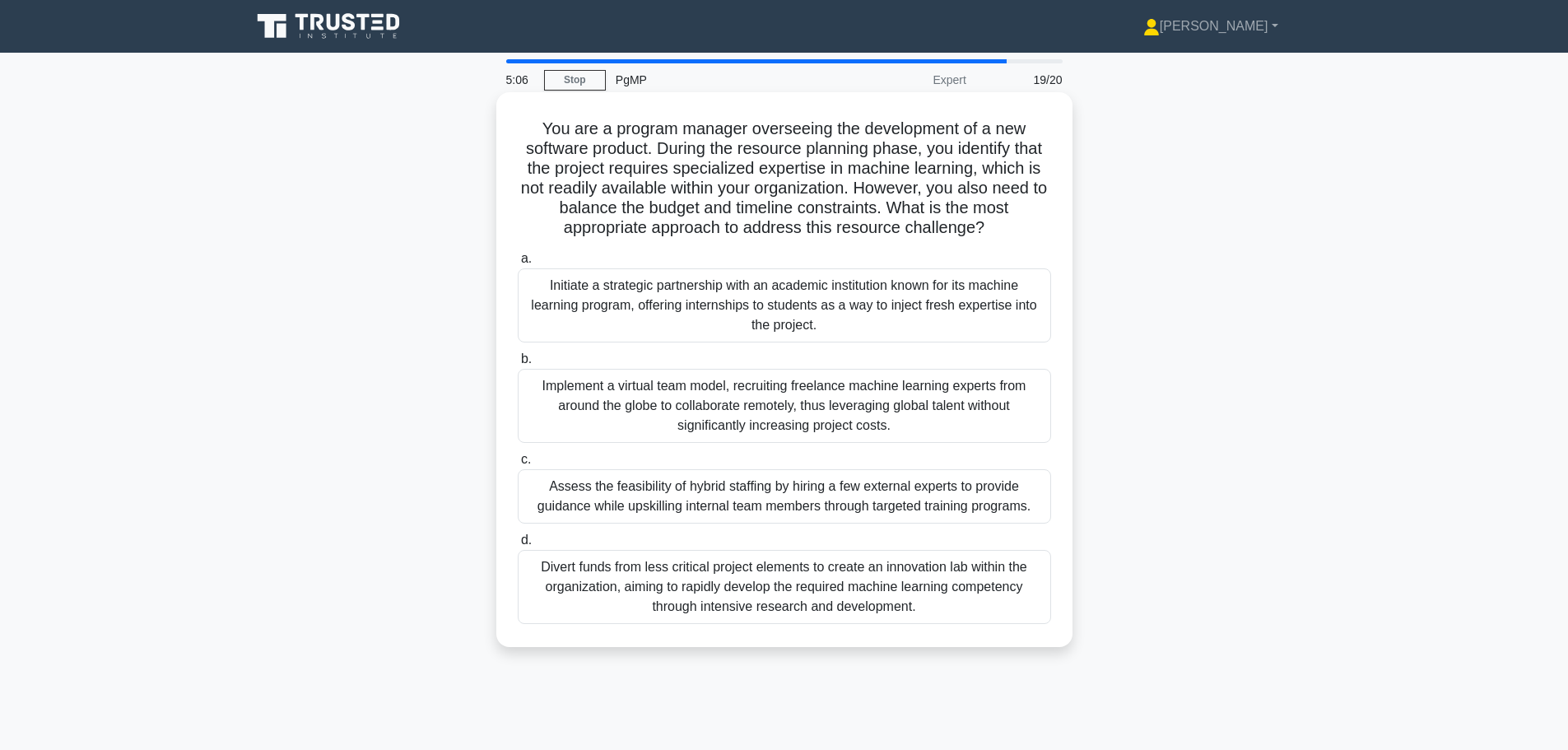
click at [965, 588] on div "Divert funds from less critical project elements to create an innovation lab wi…" at bounding box center [784, 587] width 533 height 74
click at [518, 546] on input "d. Divert funds from less critical project elements to create an innovation lab…" at bounding box center [518, 541] width 0 height 11
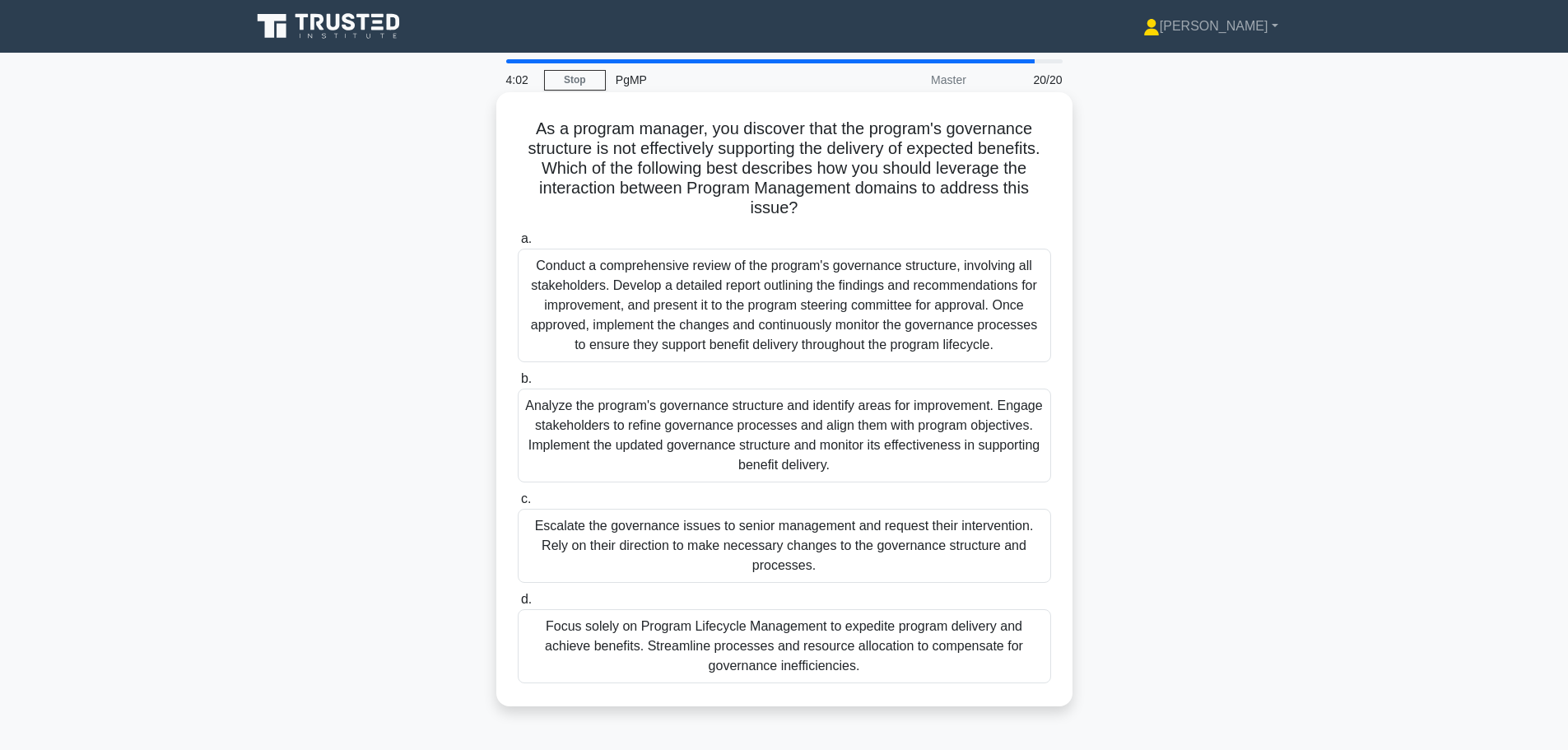
click at [942, 334] on div "Conduct a comprehensive review of the program's governance structure, involving…" at bounding box center [784, 306] width 533 height 114
click at [518, 244] on input "a. Conduct a comprehensive review of the program's governance structure, involv…" at bounding box center [518, 239] width 0 height 11
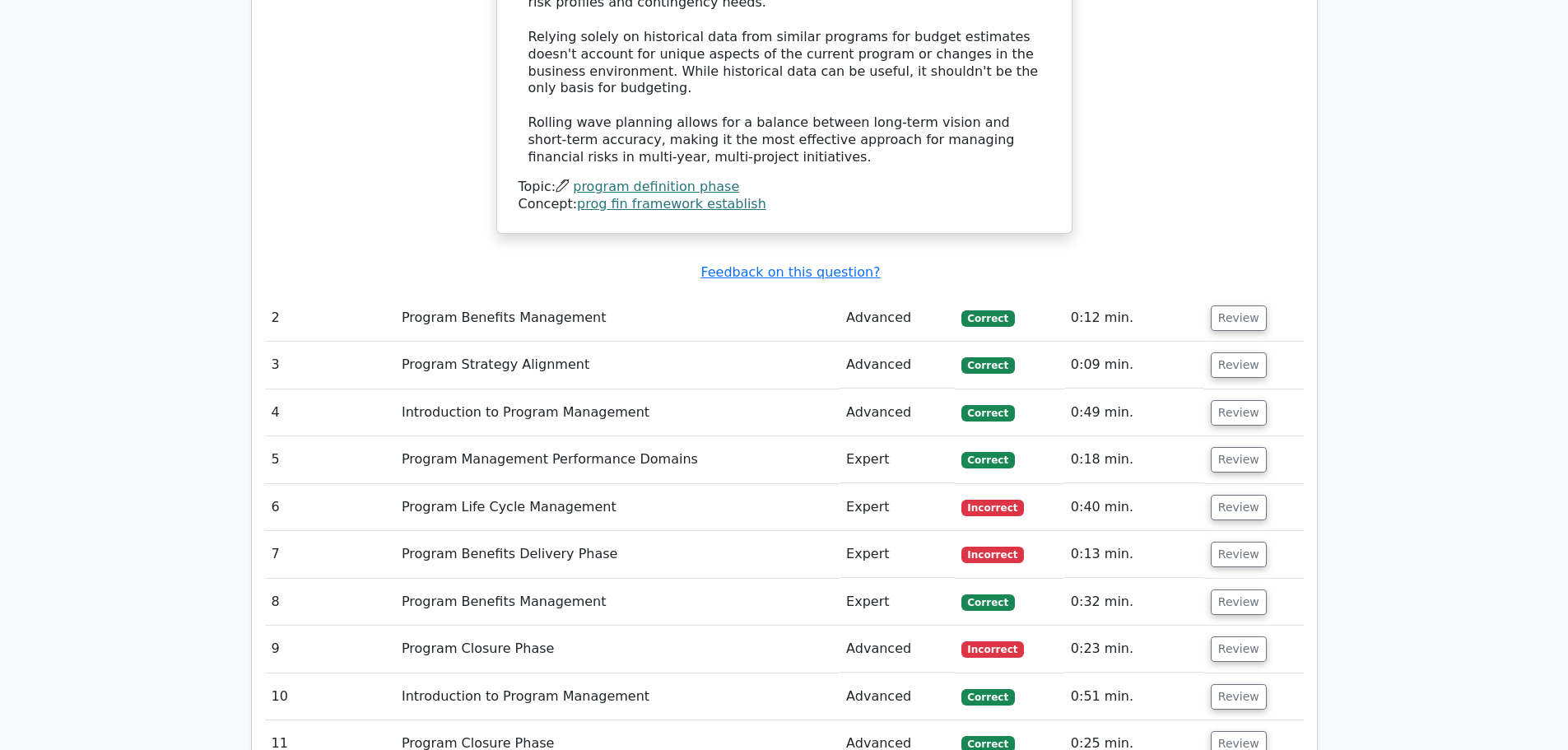
scroll to position [1811, 0]
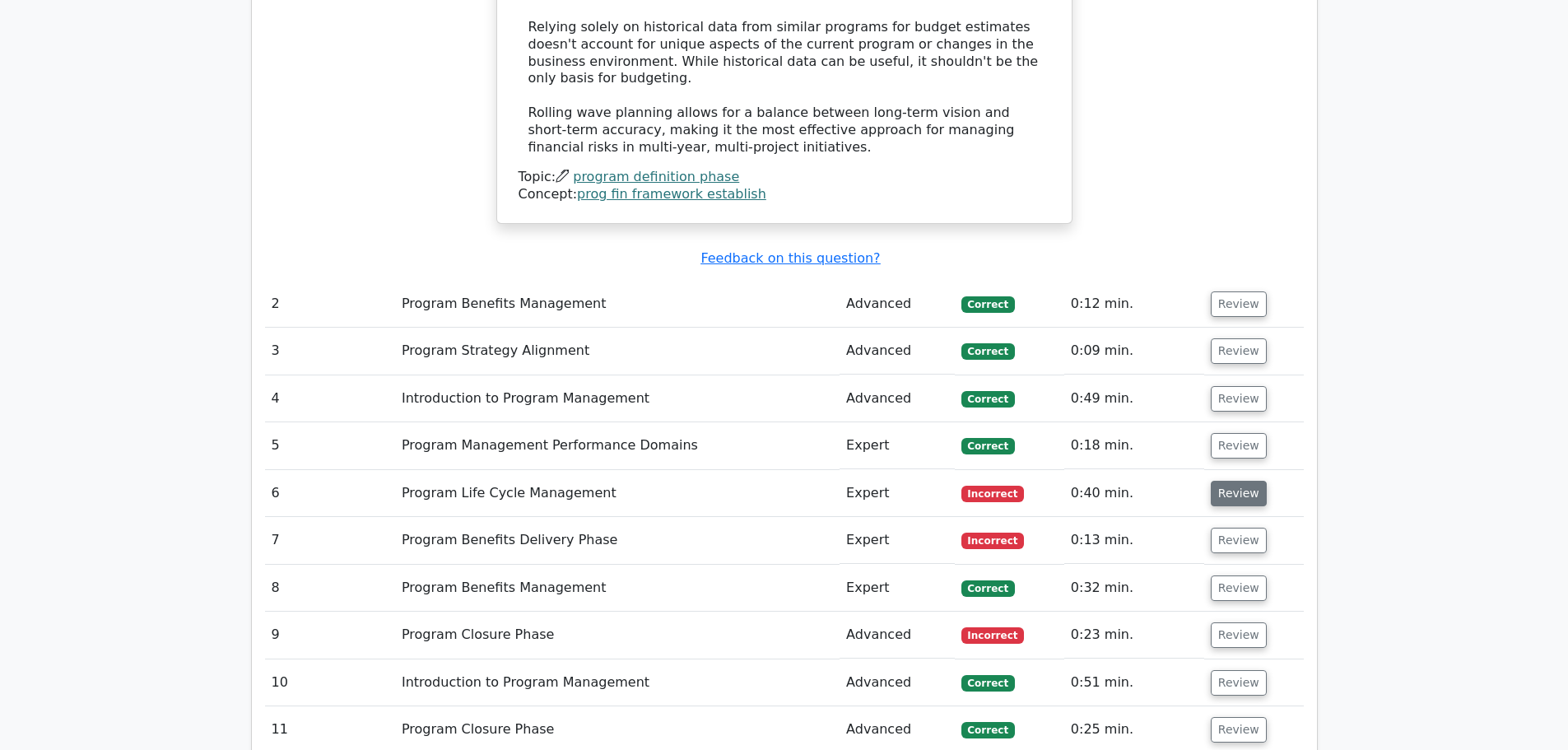
click at [1235, 481] on button "Review" at bounding box center [1239, 493] width 56 height 25
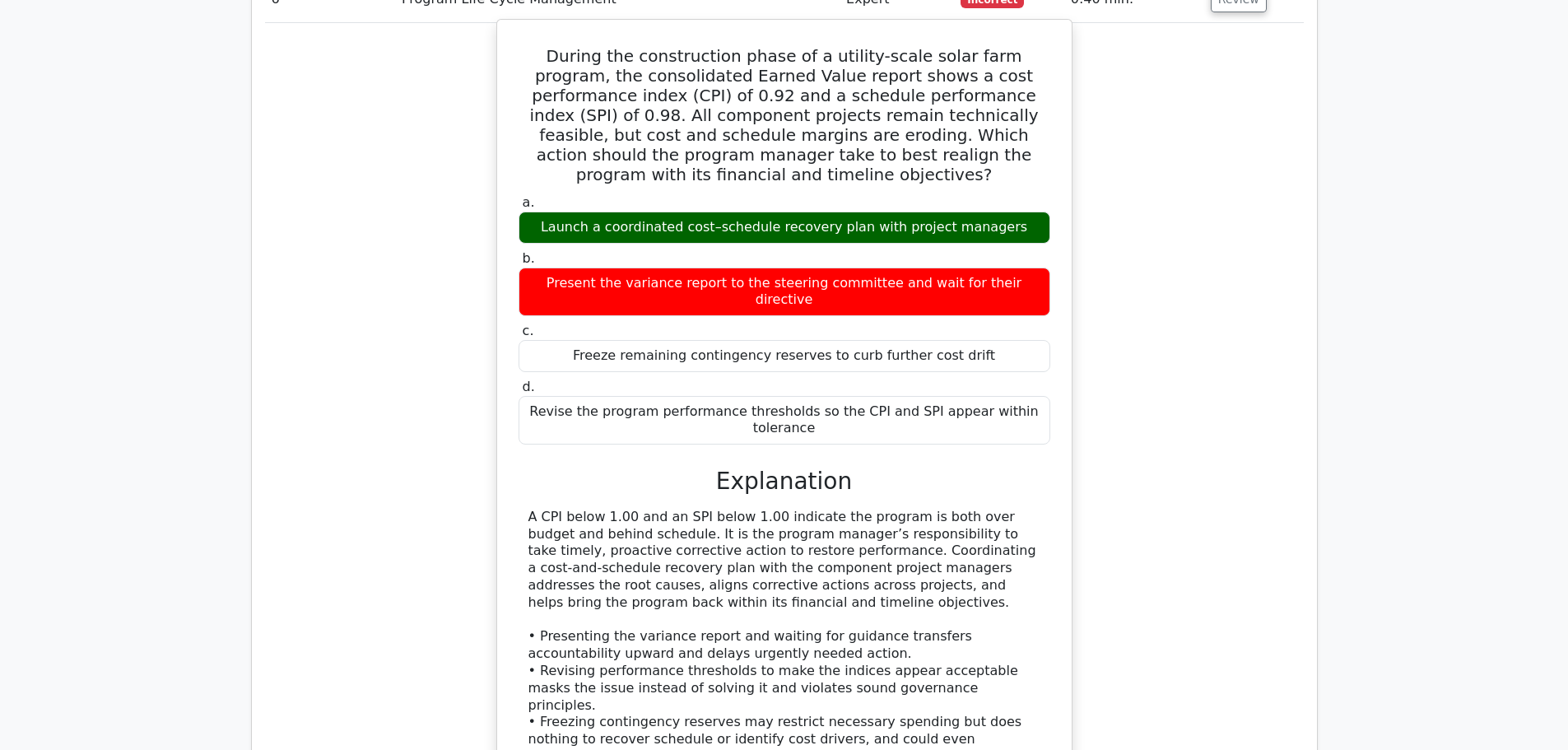
scroll to position [2387, 0]
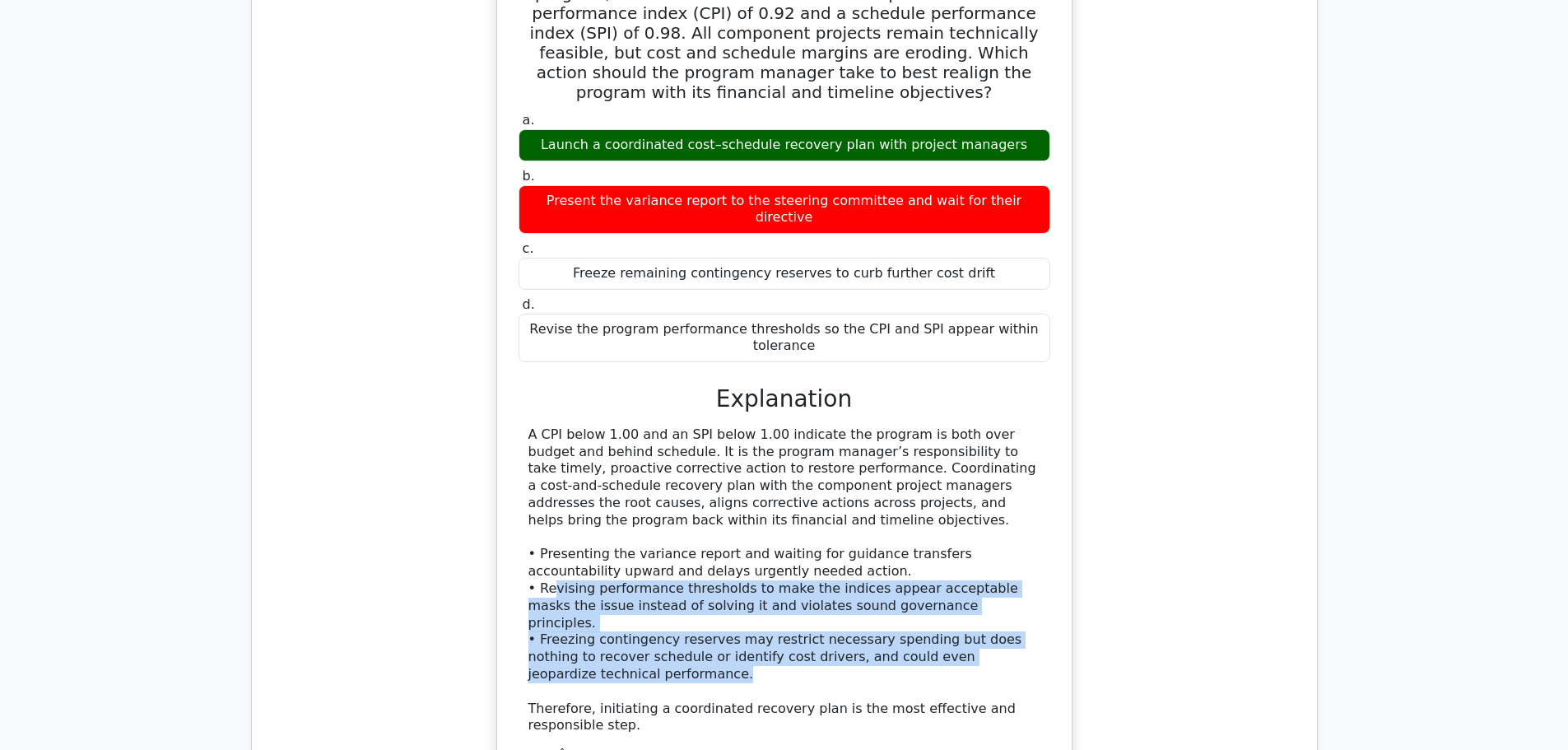
drag, startPoint x: 571, startPoint y: 488, endPoint x: 709, endPoint y: 553, distance: 152.5
click at [709, 553] on div "A CPI below 1.00 and an SPI below 1.00 indicate the program is both over budget…" at bounding box center [784, 580] width 512 height 308
drag, startPoint x: 664, startPoint y: 530, endPoint x: 615, endPoint y: 483, distance: 67.9
click at [573, 469] on div "A CPI below 1.00 and an SPI below 1.00 indicate the program is both over budget…" at bounding box center [784, 580] width 512 height 308
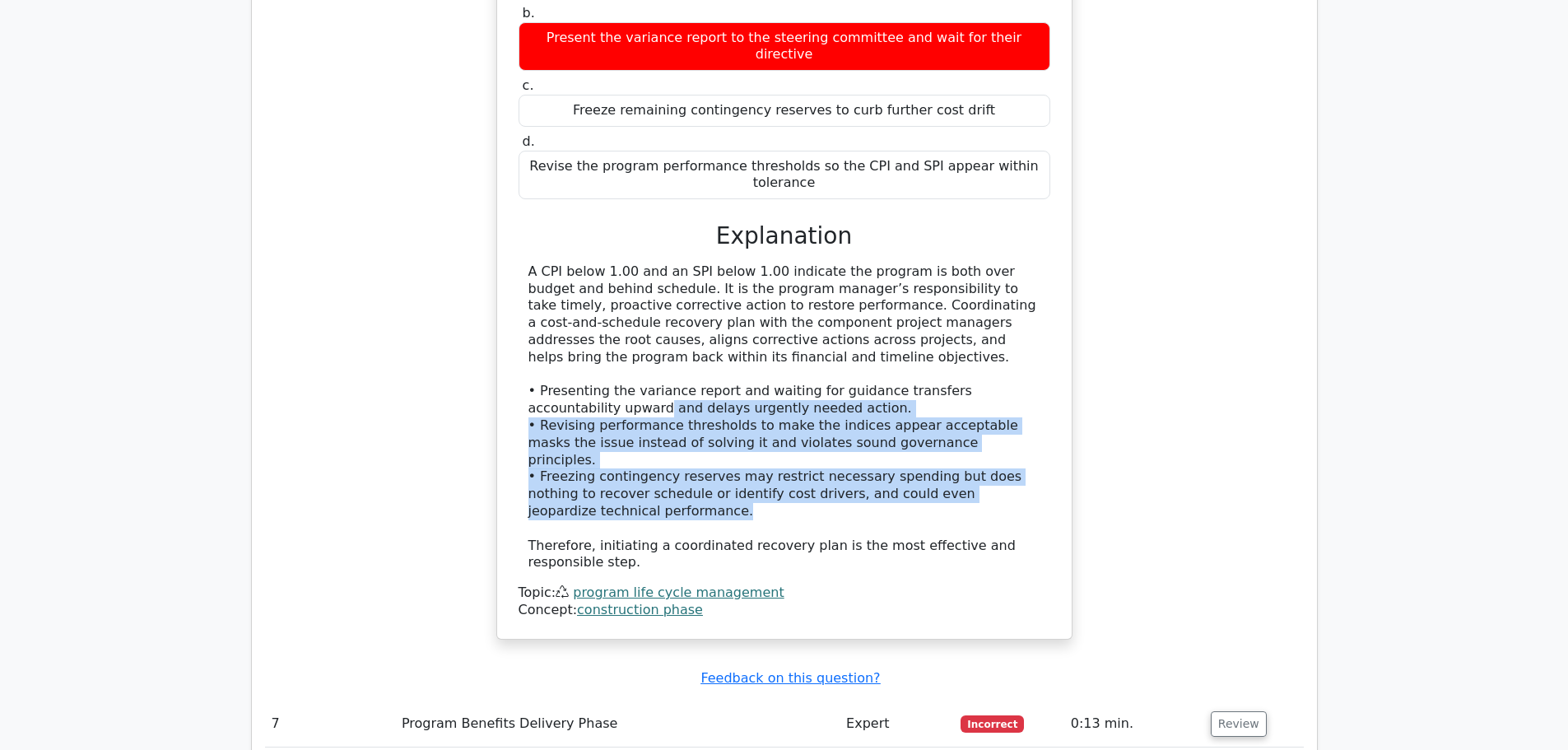
scroll to position [2716, 0]
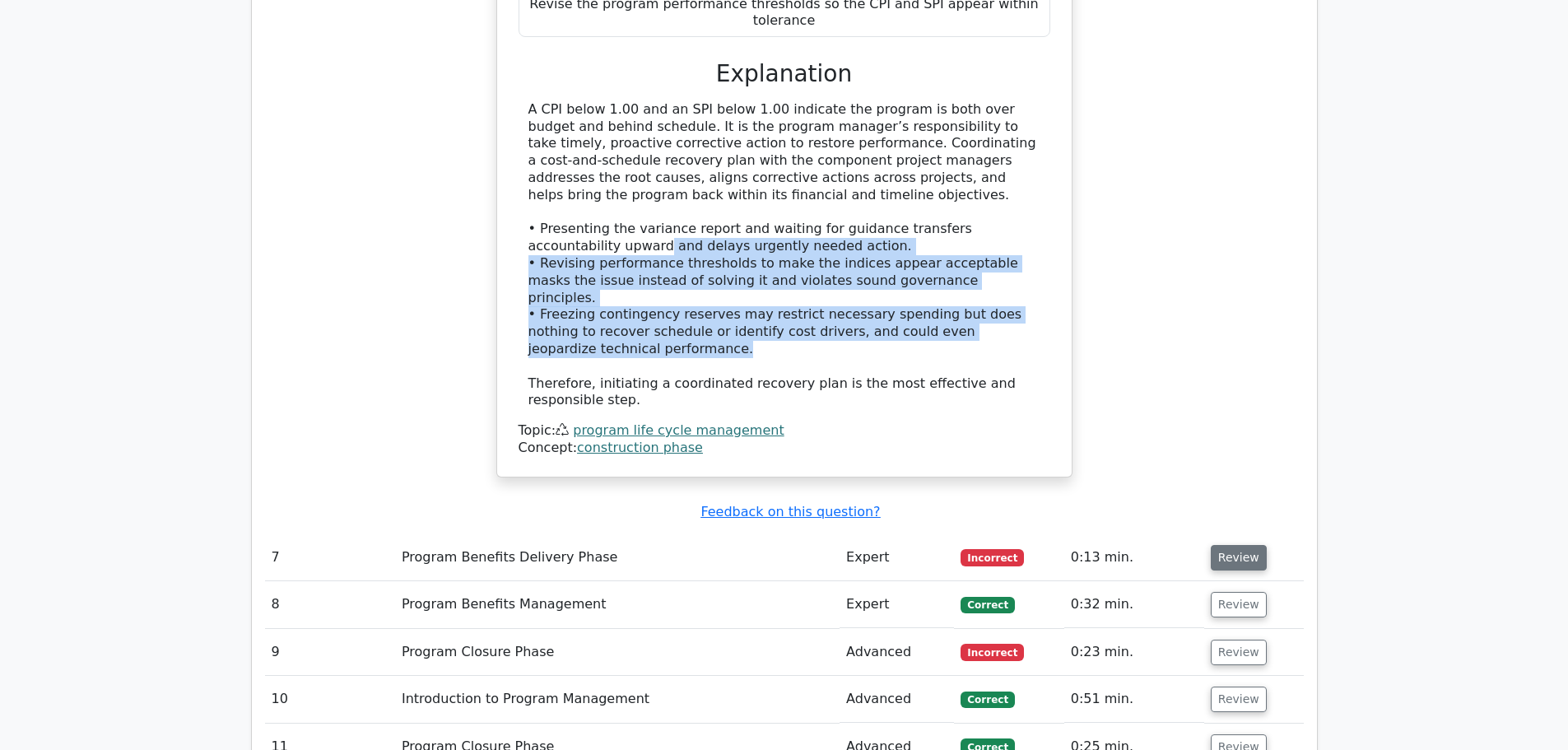
click at [1228, 545] on button "Review" at bounding box center [1239, 557] width 56 height 25
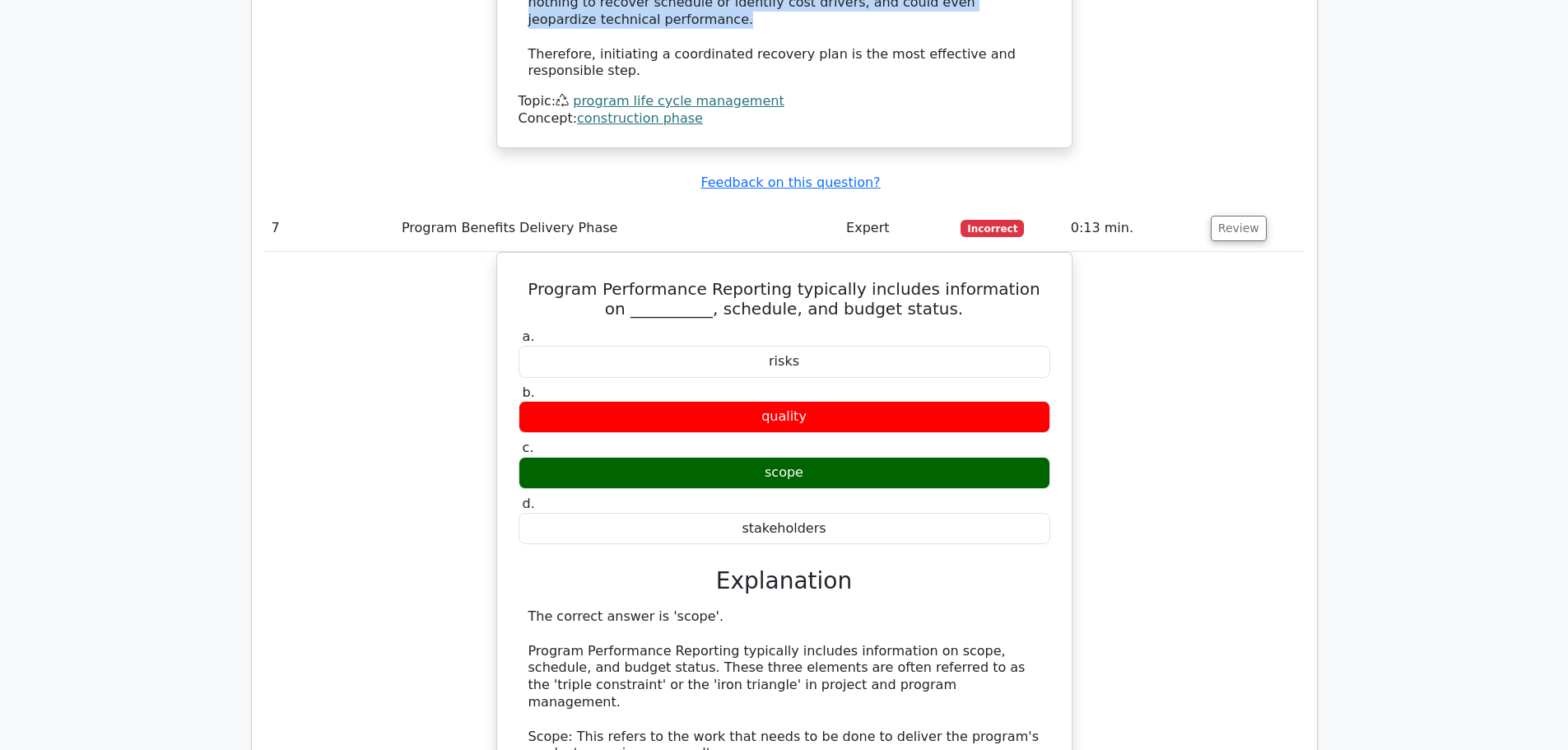
scroll to position [3128, 0]
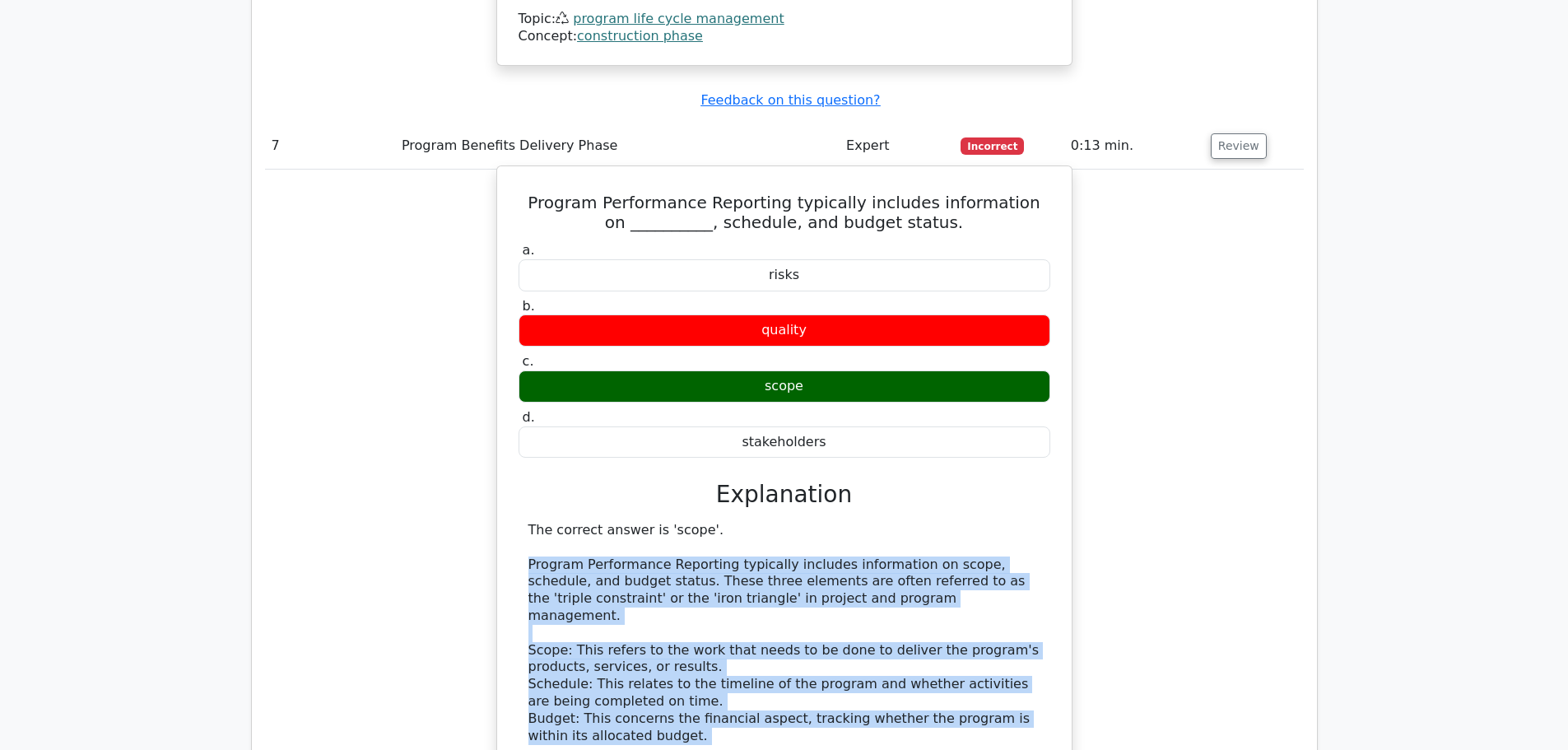
drag, startPoint x: 521, startPoint y: 436, endPoint x: 912, endPoint y: 605, distance: 426.0
click at [912, 605] on div "The correct answer is 'scope'. Program Performance Reporting typically includes…" at bounding box center [784, 754] width 532 height 463
click at [779, 578] on div "The correct answer is 'scope'. Program Performance Reporting typically includes…" at bounding box center [784, 754] width 512 height 463
drag, startPoint x: 525, startPoint y: 445, endPoint x: 699, endPoint y: 607, distance: 237.7
click at [699, 607] on div "The correct answer is 'scope'. Program Performance Reporting typically includes…" at bounding box center [784, 754] width 532 height 463
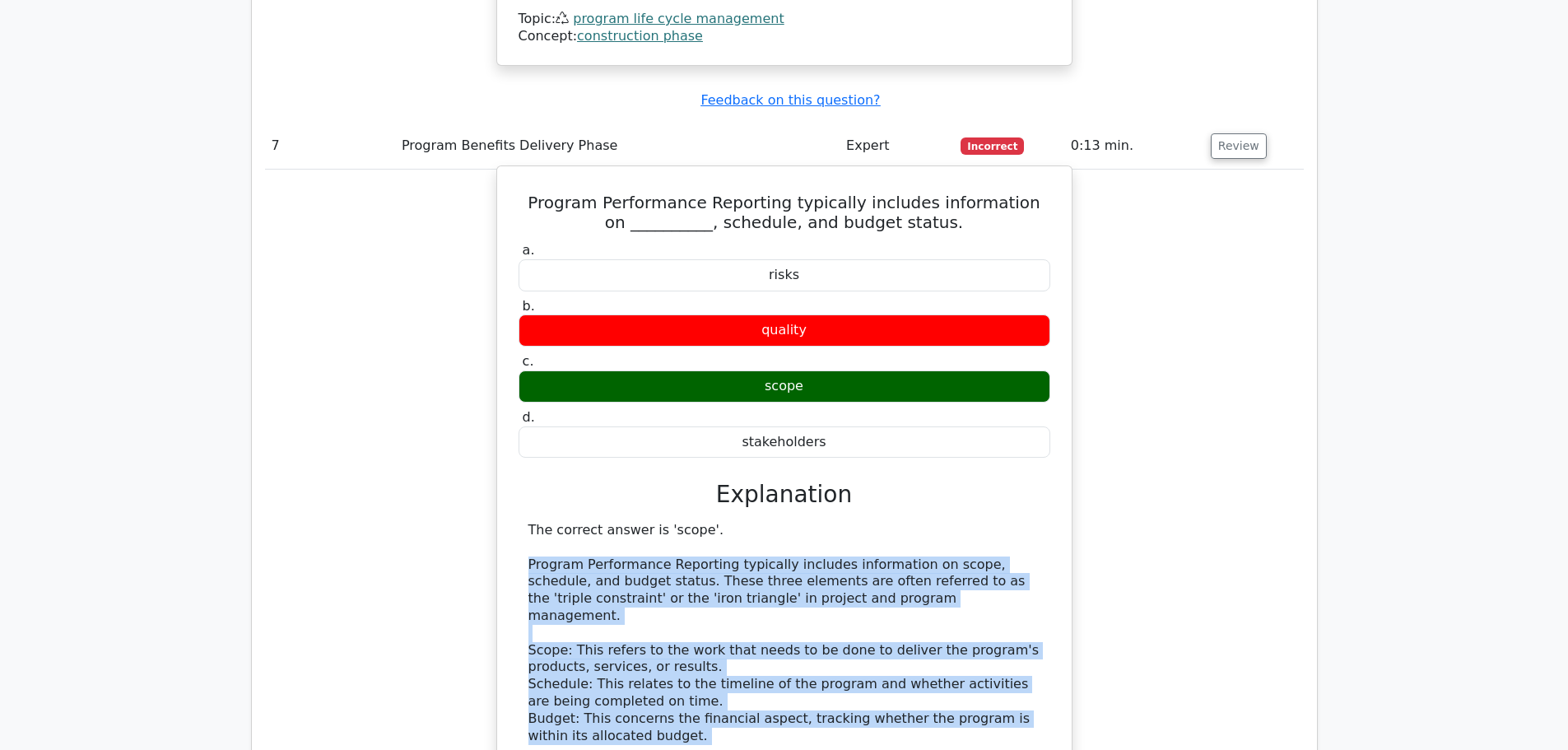
click at [827, 550] on div "The correct answer is 'scope'. Program Performance Reporting typically includes…" at bounding box center [784, 754] width 512 height 463
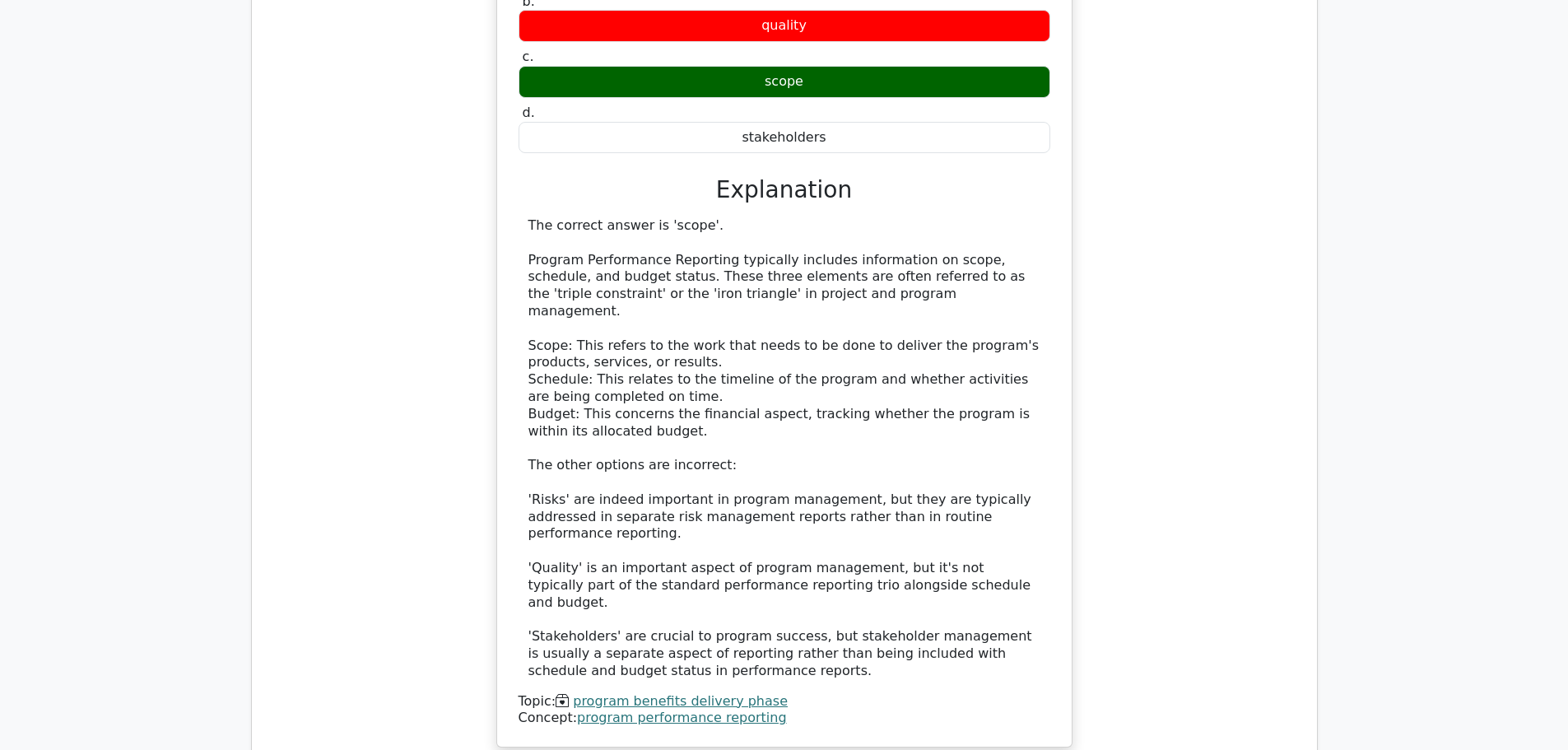
scroll to position [3457, 0]
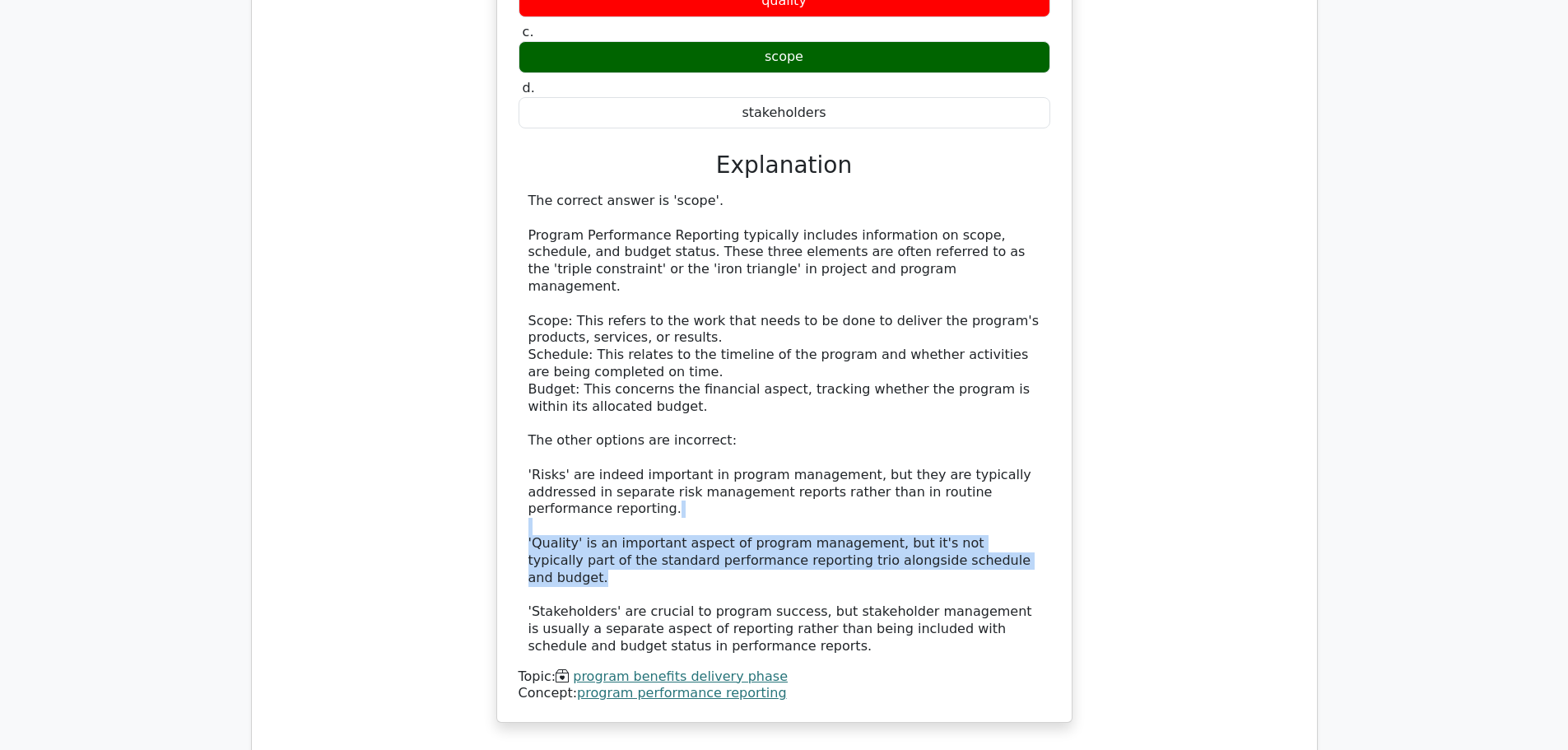
drag, startPoint x: 545, startPoint y: 372, endPoint x: 773, endPoint y: 400, distance: 229.7
click at [971, 412] on div "The correct answer is 'scope'. Program Performance Reporting typically includes…" at bounding box center [784, 424] width 512 height 463
click at [773, 400] on div "The correct answer is 'scope'. Program Performance Reporting typically includes…" at bounding box center [784, 424] width 512 height 463
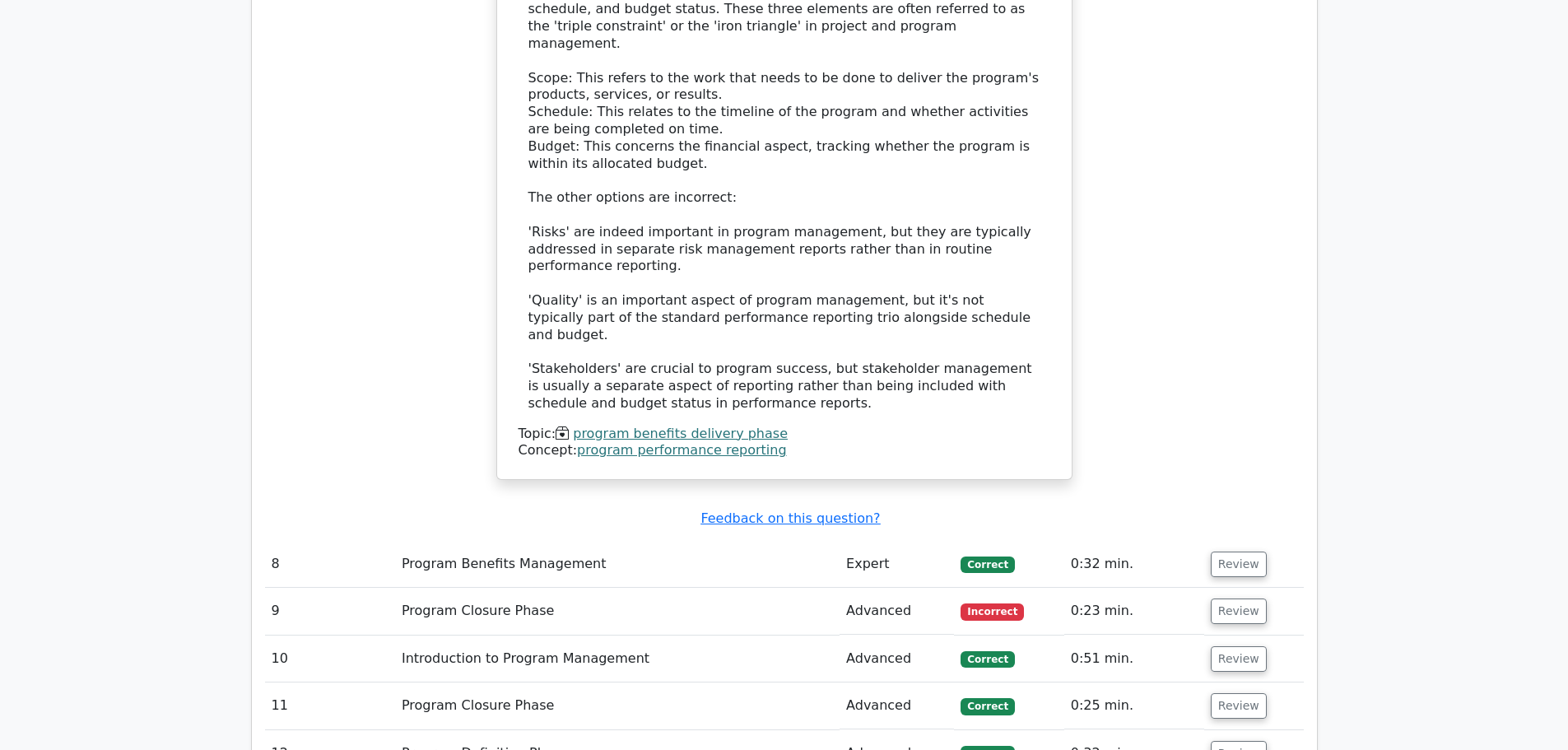
scroll to position [3704, 0]
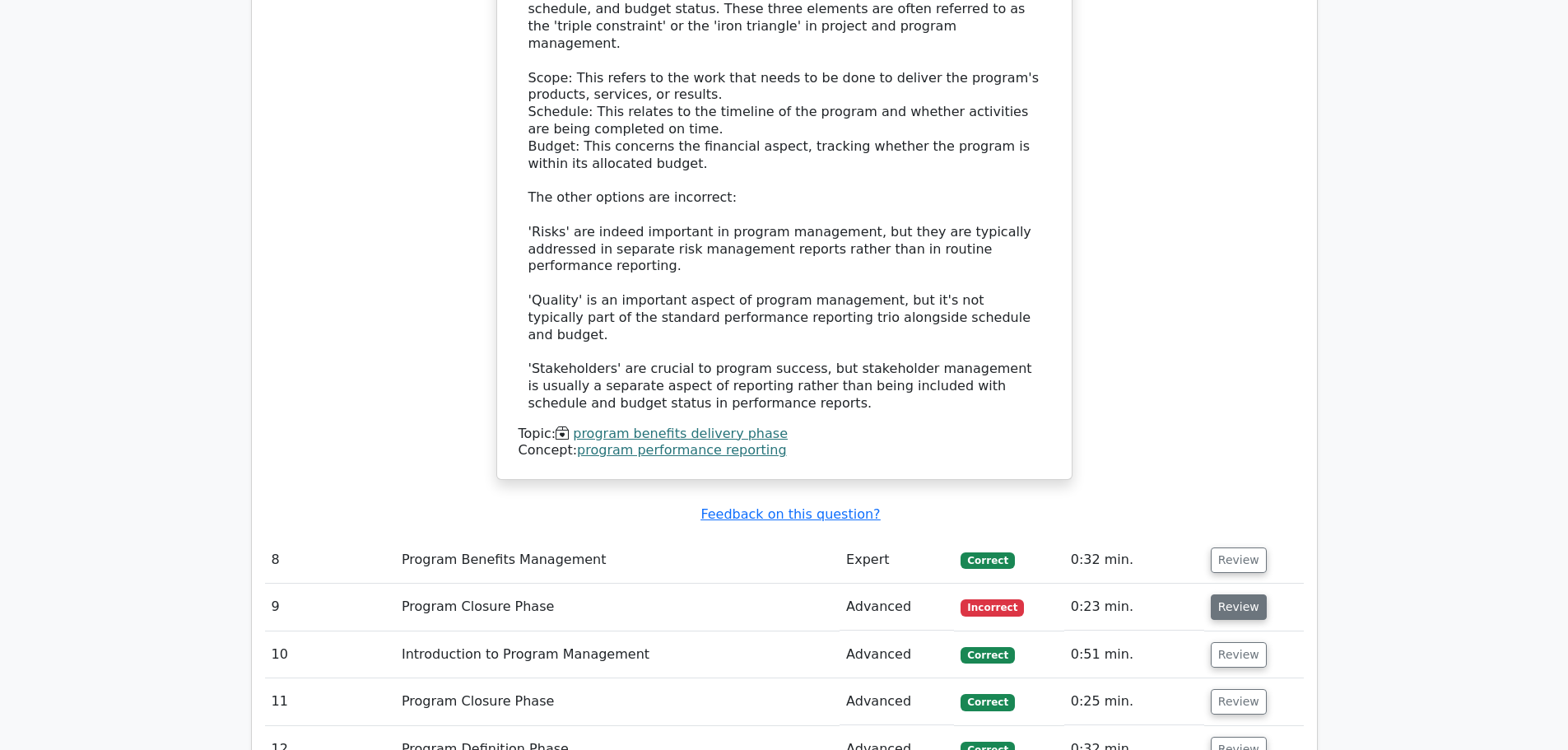
click at [1233, 594] on button "Review" at bounding box center [1239, 606] width 56 height 25
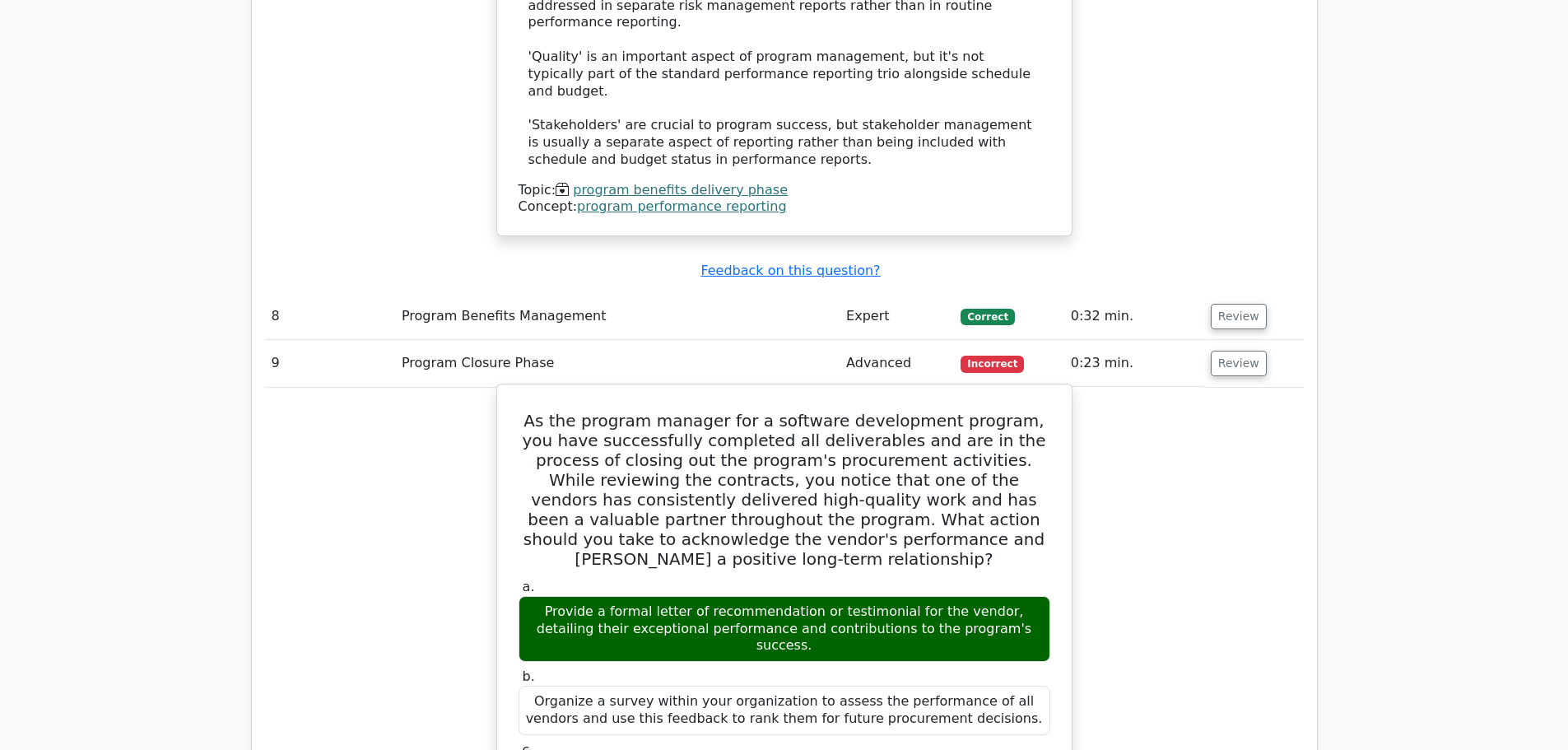
scroll to position [3951, 0]
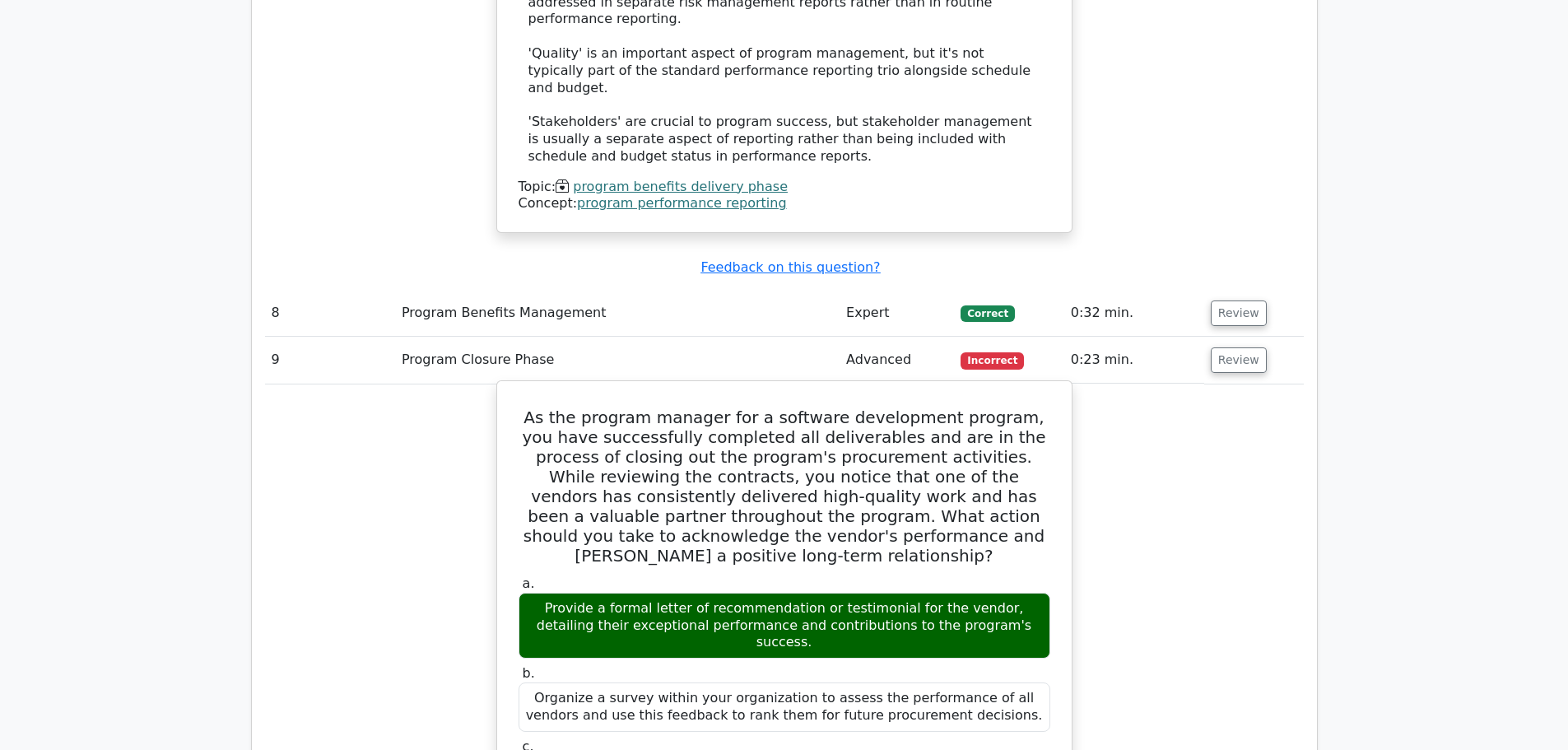
drag, startPoint x: 543, startPoint y: 406, endPoint x: 1018, endPoint y: 439, distance: 476.1
click at [1018, 592] on div "Provide a formal letter of recommendation or testimonial for the vendor, detail…" at bounding box center [784, 625] width 532 height 66
click at [842, 592] on div "Provide a formal letter of recommendation or testimonial for the vendor, detail…" at bounding box center [784, 625] width 532 height 66
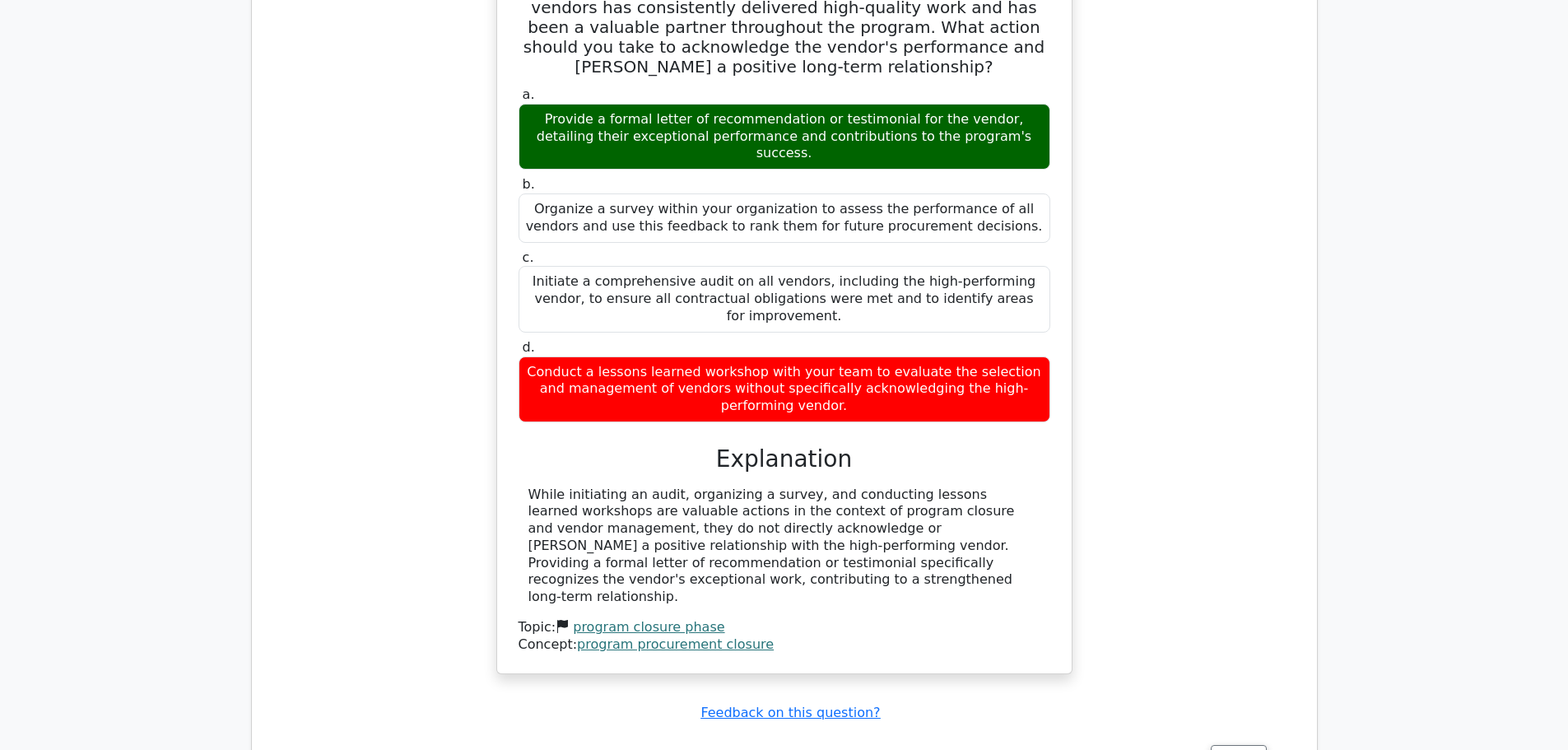
scroll to position [4445, 0]
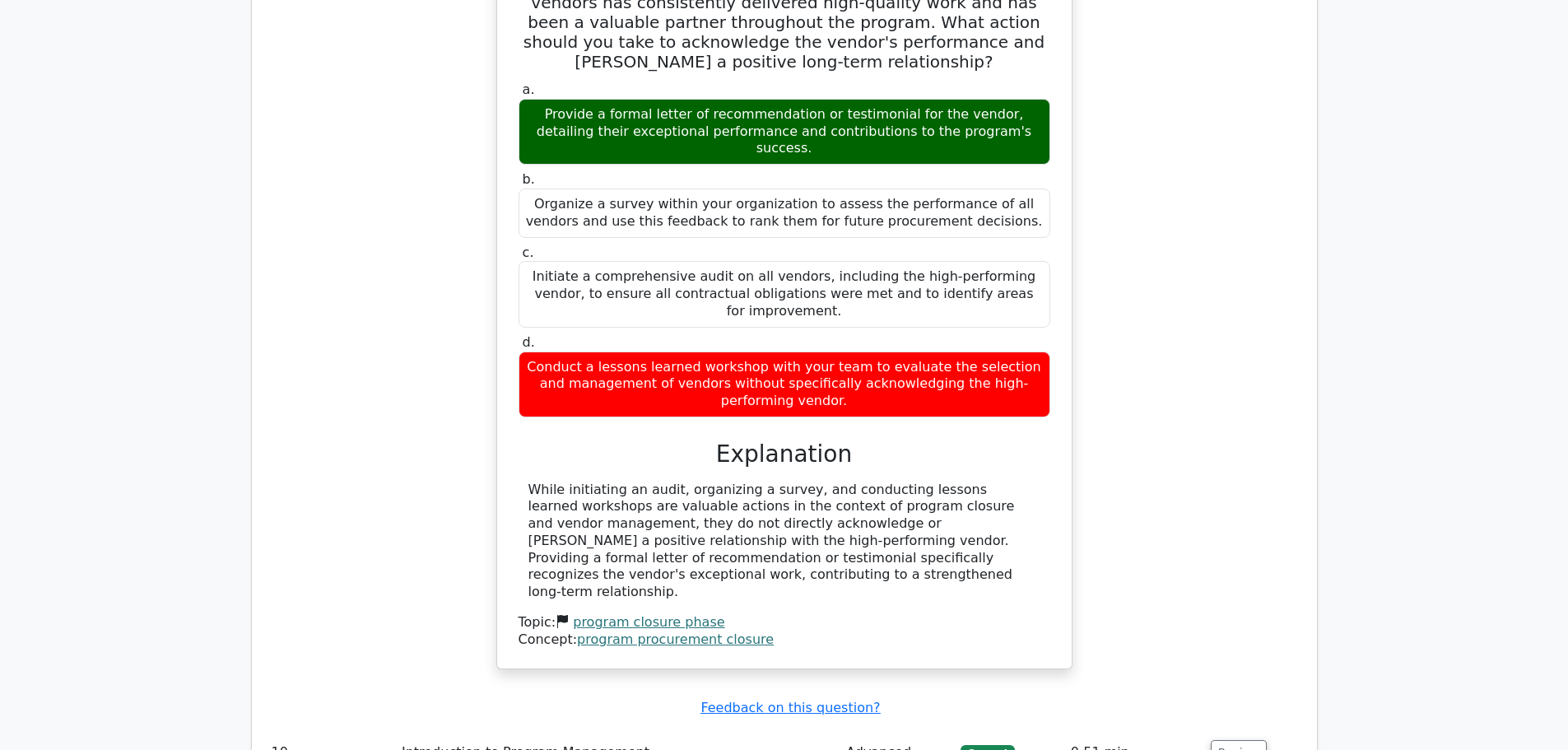
drag, startPoint x: 533, startPoint y: 258, endPoint x: 999, endPoint y: 341, distance: 473.3
click at [999, 482] on div "While initiating an audit, organizing a survey, and conducting lessons learned …" at bounding box center [784, 541] width 512 height 120
click at [816, 482] on div "While initiating an audit, organizing a survey, and conducting lessons learned …" at bounding box center [784, 541] width 512 height 120
drag, startPoint x: 746, startPoint y: 351, endPoint x: 515, endPoint y: 265, distance: 246.5
click at [515, 265] on div "As the program manager for a software development program, you have successfull…" at bounding box center [784, 278] width 562 height 768
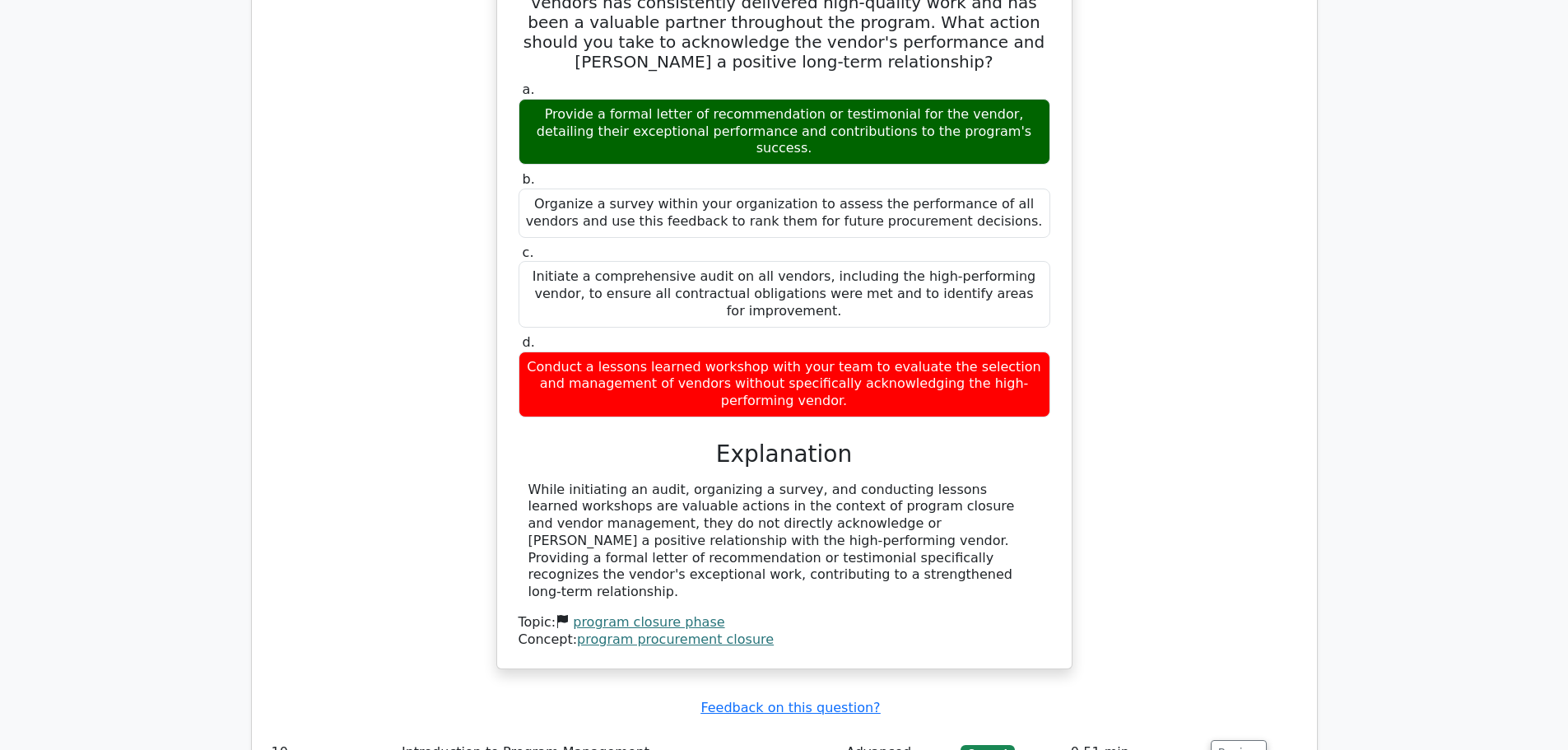
click at [620, 482] on div "While initiating an audit, organizing a survey, and conducting lessons learned …" at bounding box center [784, 541] width 512 height 120
drag, startPoint x: 533, startPoint y: 272, endPoint x: 694, endPoint y: 343, distance: 176.0
click at [694, 482] on div "While initiating an audit, organizing a survey, and conducting lessons learned …" at bounding box center [784, 541] width 512 height 120
click at [726, 482] on div "While initiating an audit, organizing a survey, and conducting lessons learned …" at bounding box center [784, 541] width 512 height 120
drag, startPoint x: 693, startPoint y: 347, endPoint x: 525, endPoint y: 266, distance: 186.5
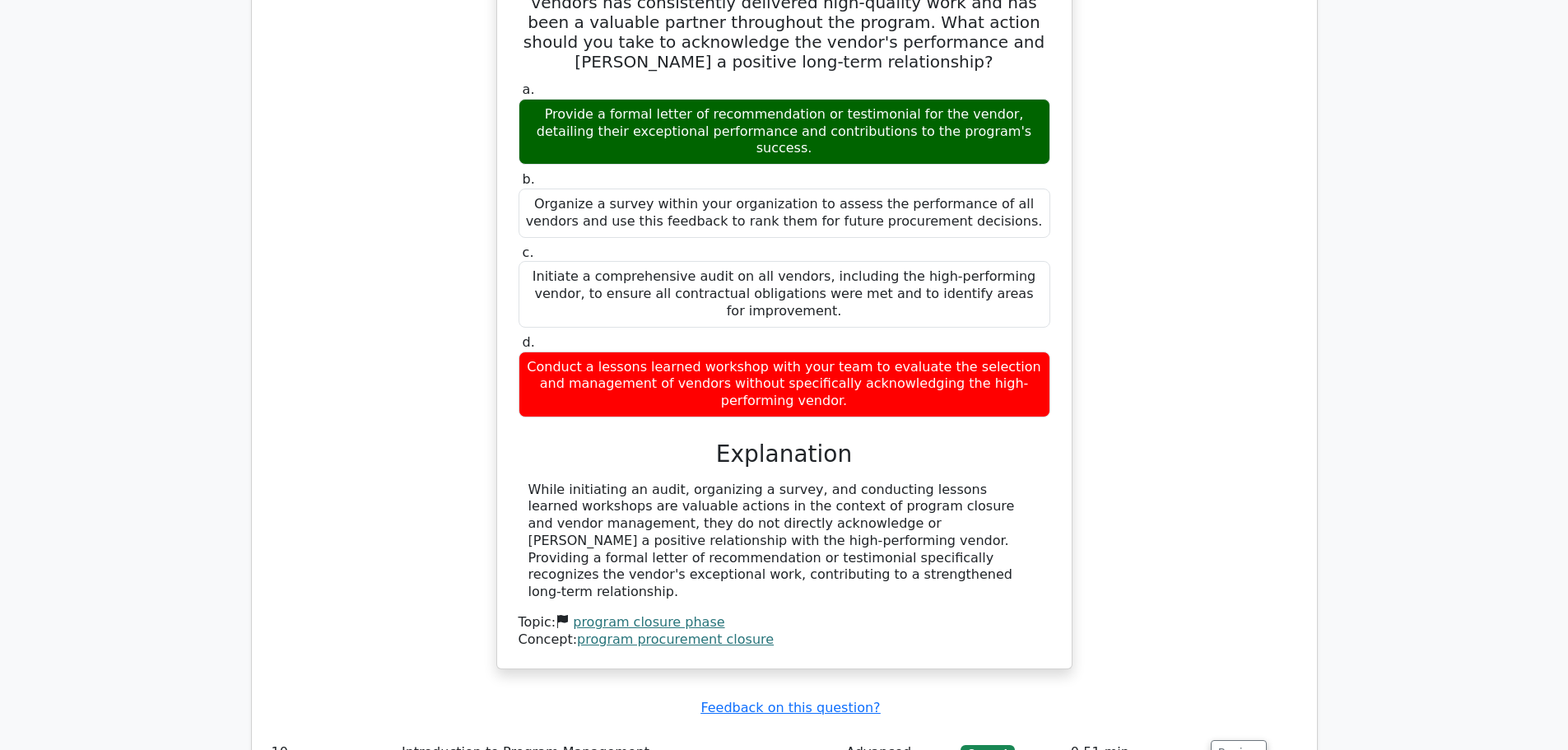
click at [525, 482] on div "While initiating an audit, organizing a survey, and conducting lessons learned …" at bounding box center [784, 541] width 532 height 120
click at [614, 482] on div "While initiating an audit, organizing a survey, and conducting lessons learned …" at bounding box center [784, 541] width 512 height 120
drag, startPoint x: 534, startPoint y: 269, endPoint x: 714, endPoint y: 348, distance: 196.6
click at [714, 482] on div "While initiating an audit, organizing a survey, and conducting lessons learned …" at bounding box center [784, 541] width 512 height 120
click at [751, 482] on div "While initiating an audit, organizing a survey, and conducting lessons learned …" at bounding box center [784, 541] width 512 height 120
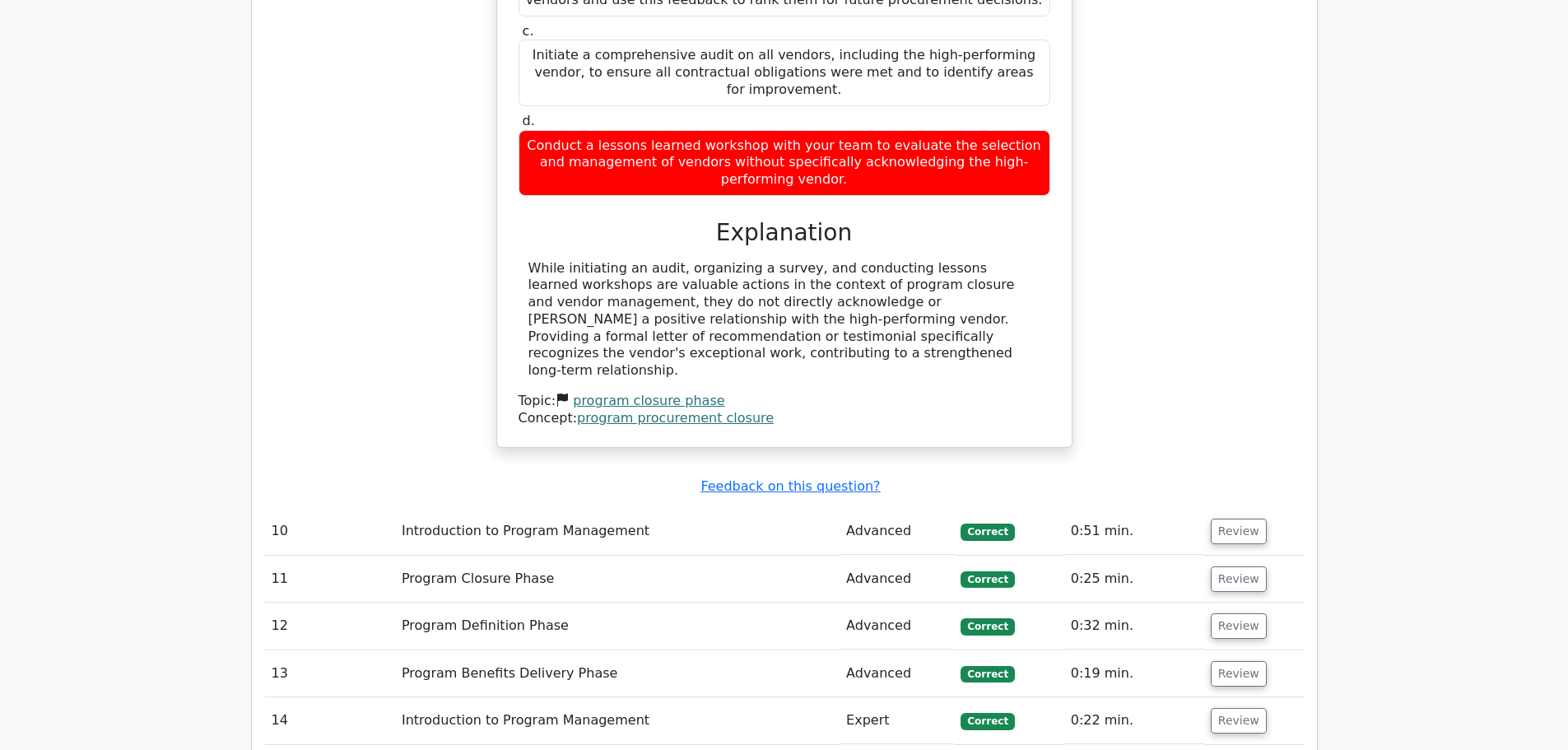
scroll to position [4774, 0]
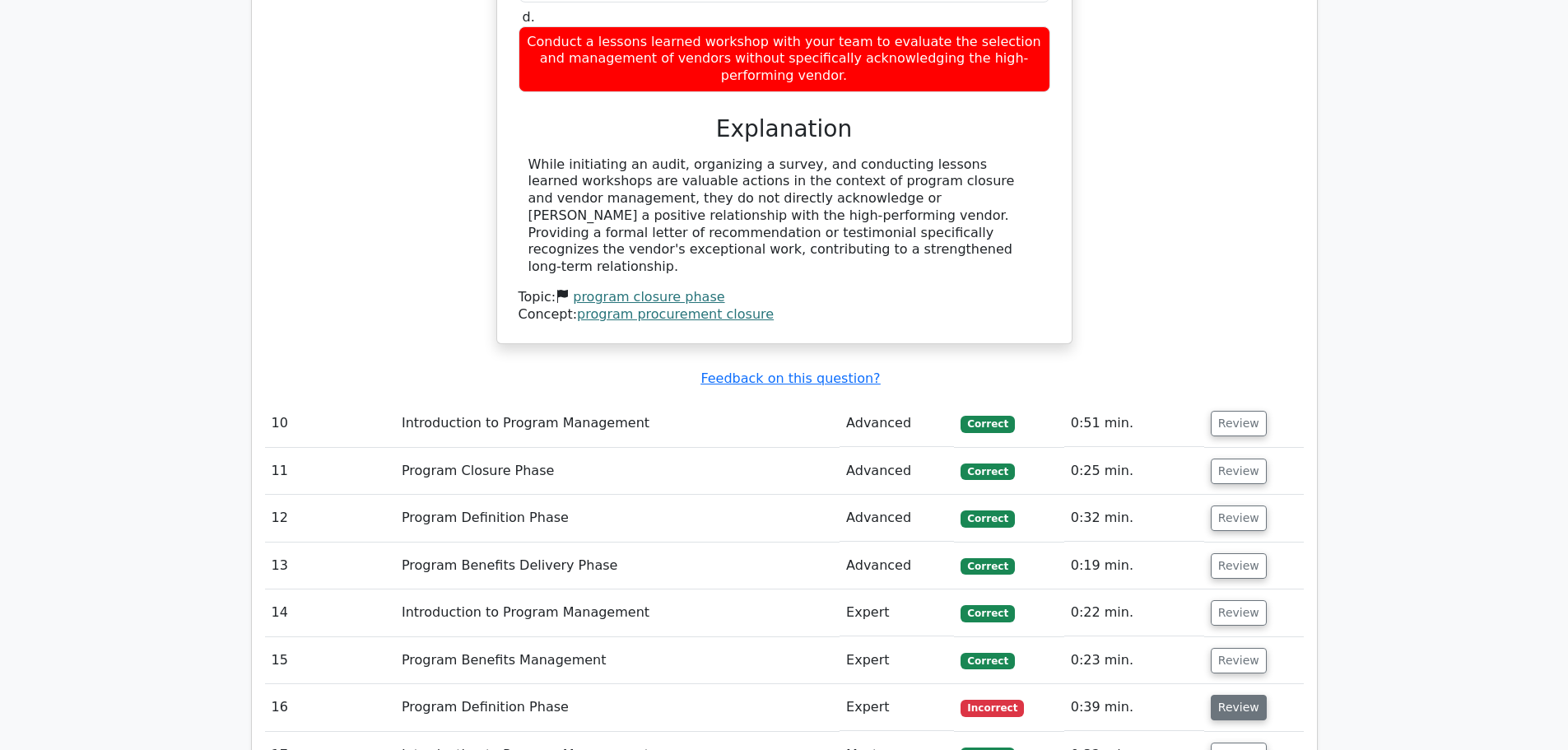
click at [1236, 695] on button "Review" at bounding box center [1239, 707] width 56 height 25
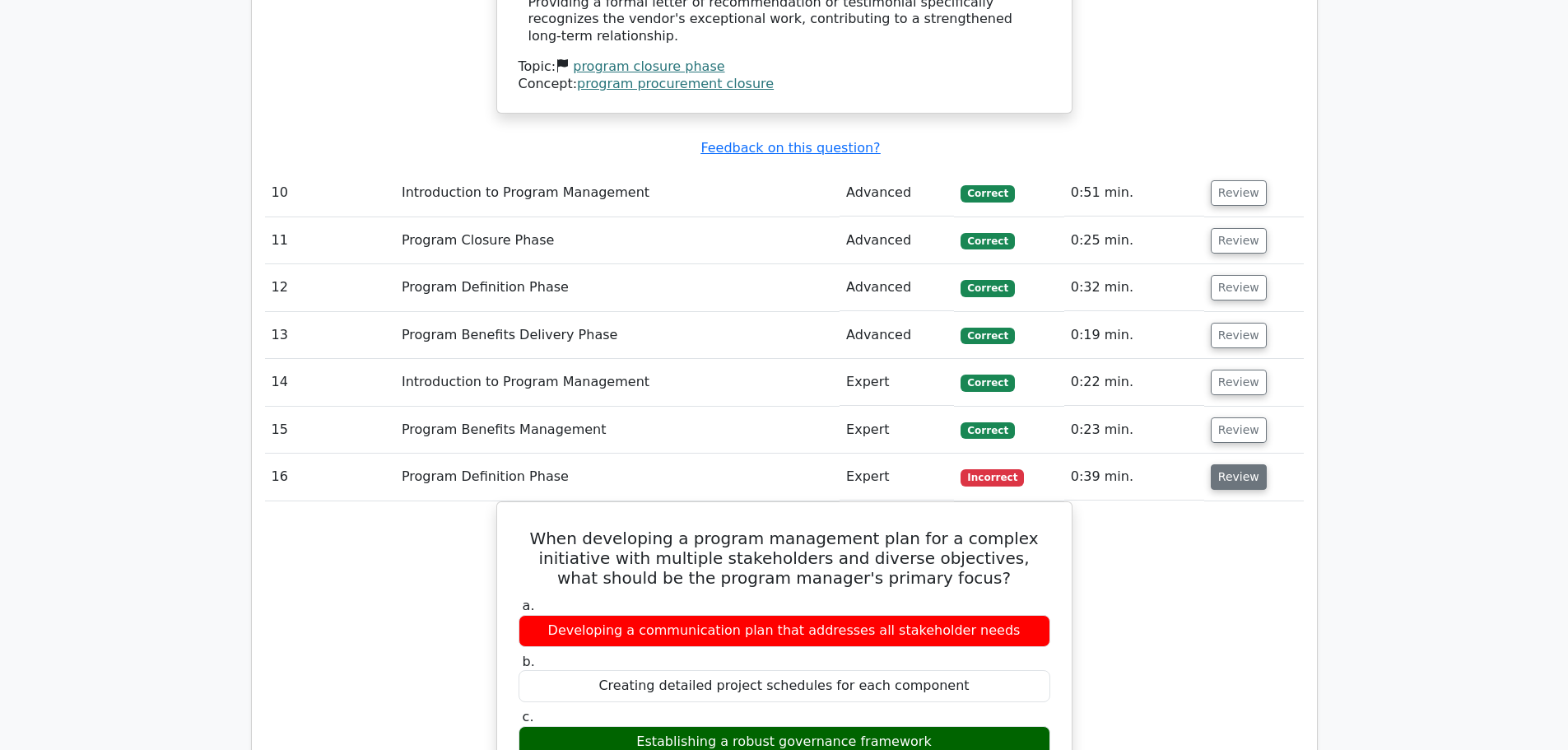
scroll to position [5021, 0]
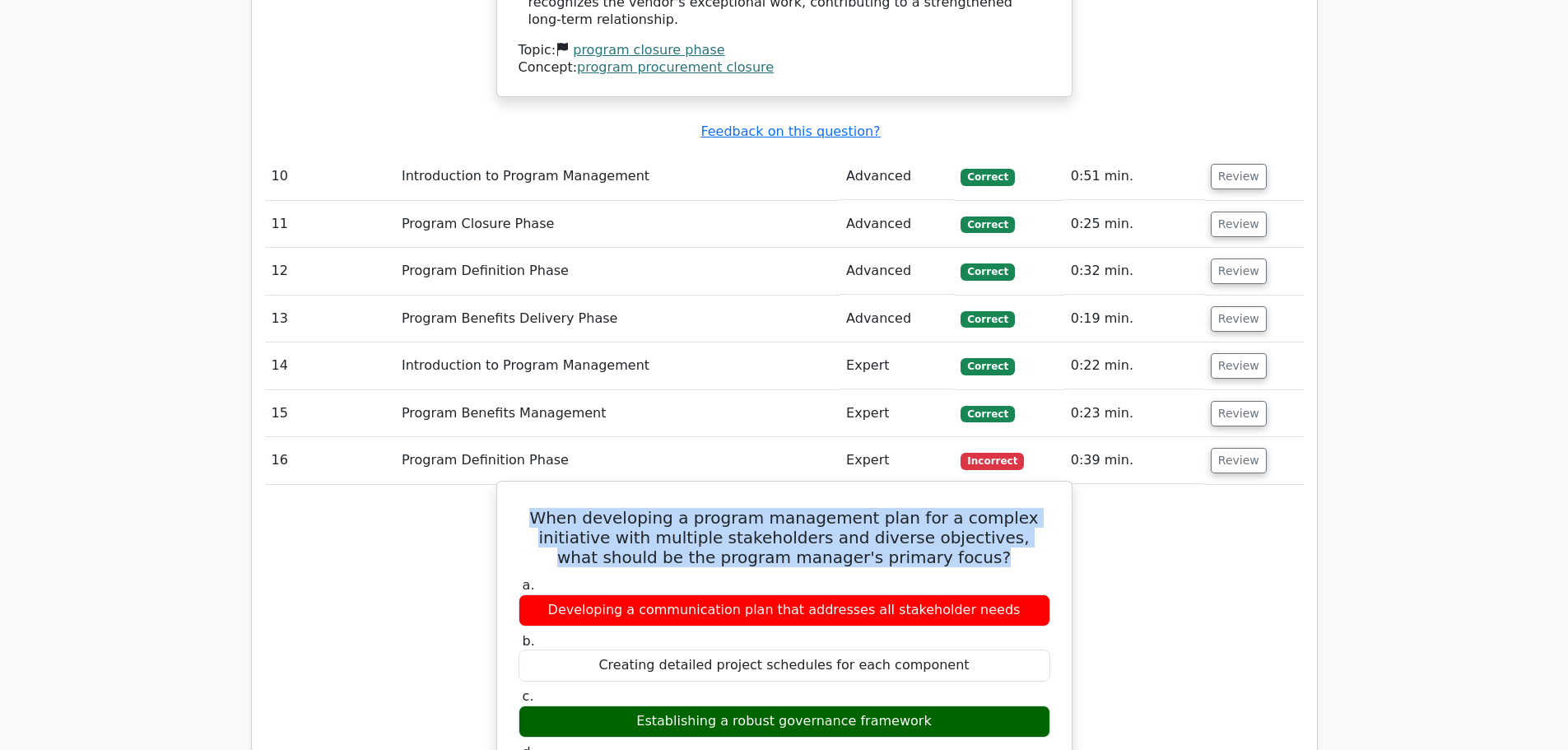
drag, startPoint x: 646, startPoint y: 294, endPoint x: 1005, endPoint y: 320, distance: 359.9
click at [1005, 508] on h5 "When developing a program management plan for a complex initiative with multipl…" at bounding box center [784, 538] width 535 height 60
click at [703, 508] on h5 "When developing a program management plan for a complex initiative with multipl…" at bounding box center [784, 538] width 535 height 60
drag, startPoint x: 578, startPoint y: 286, endPoint x: 981, endPoint y: 306, distance: 403.5
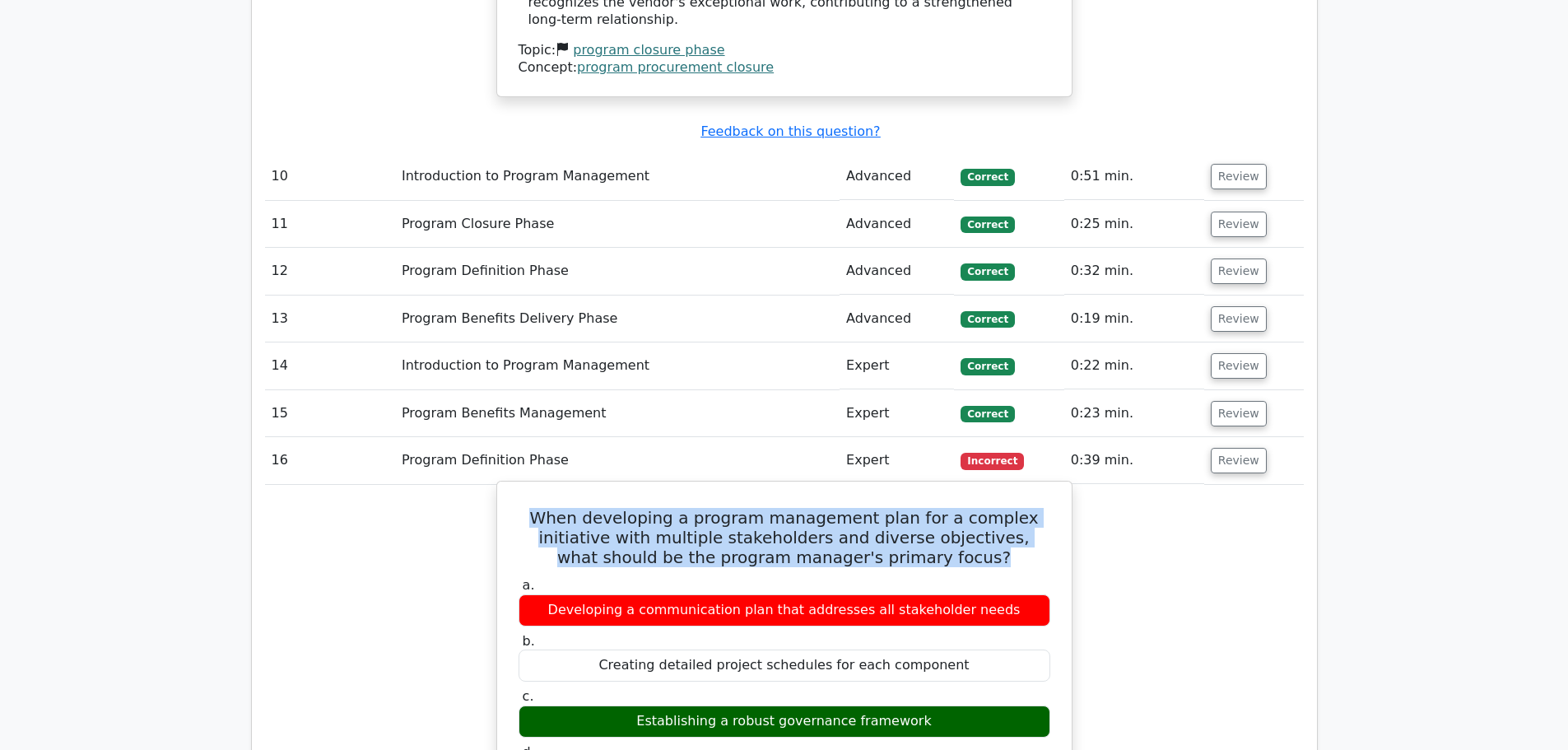
click at [933, 508] on h5 "When developing a program management plan for a complex initiative with multipl…" at bounding box center [784, 538] width 535 height 60
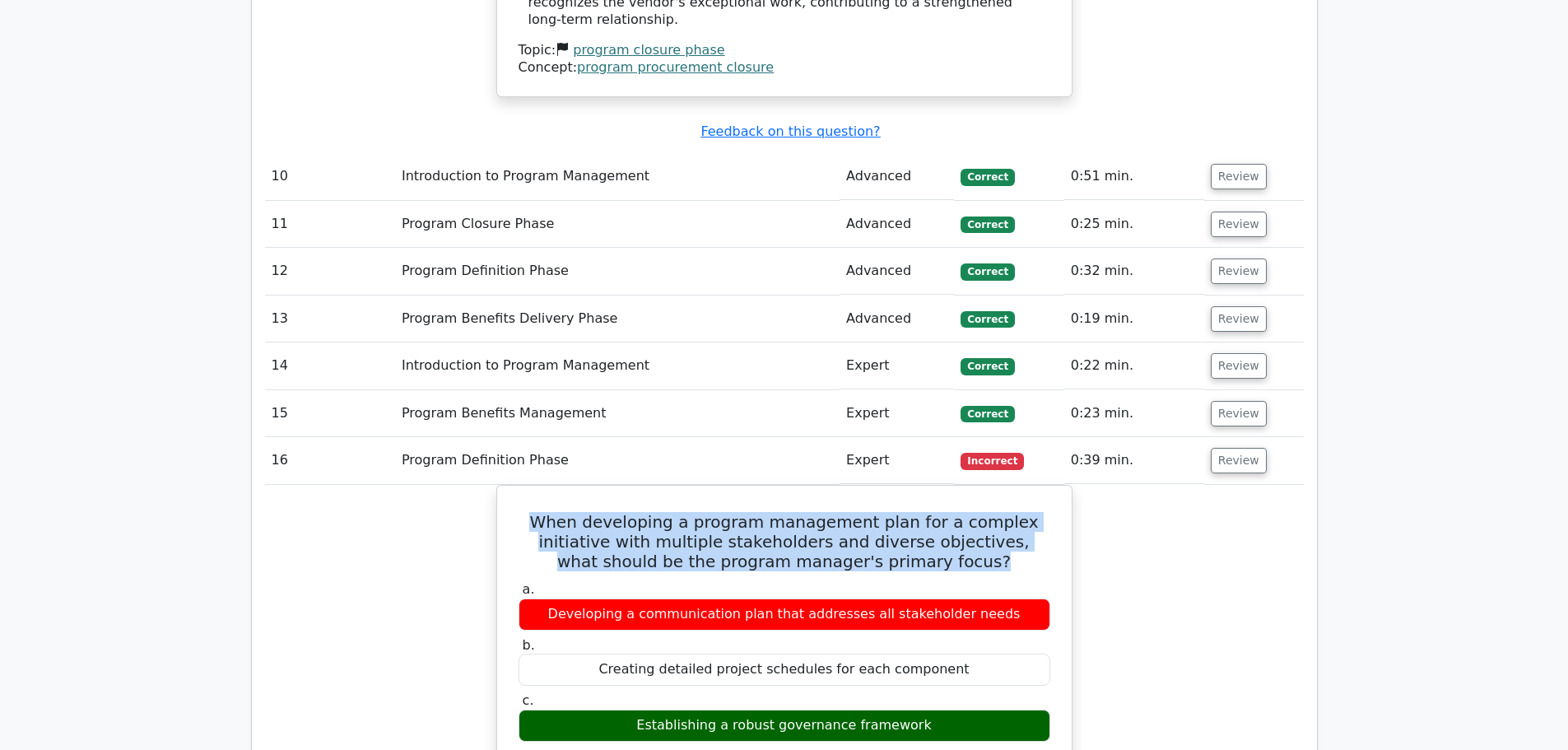
drag, startPoint x: 945, startPoint y: 307, endPoint x: 495, endPoint y: 272, distance: 451.4
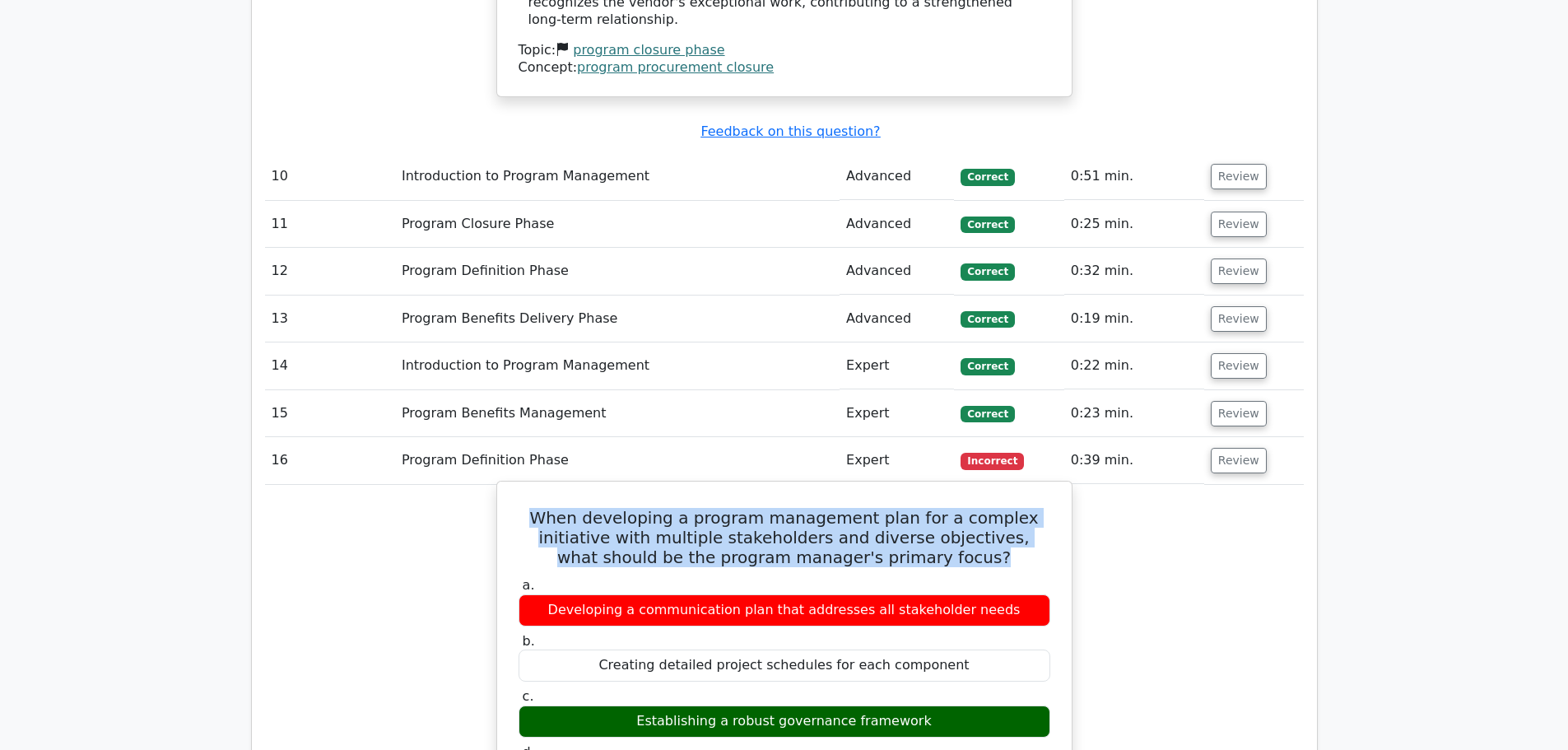
click at [648, 508] on h5 "When developing a program management plan for a complex initiative with multipl…" at bounding box center [784, 538] width 535 height 60
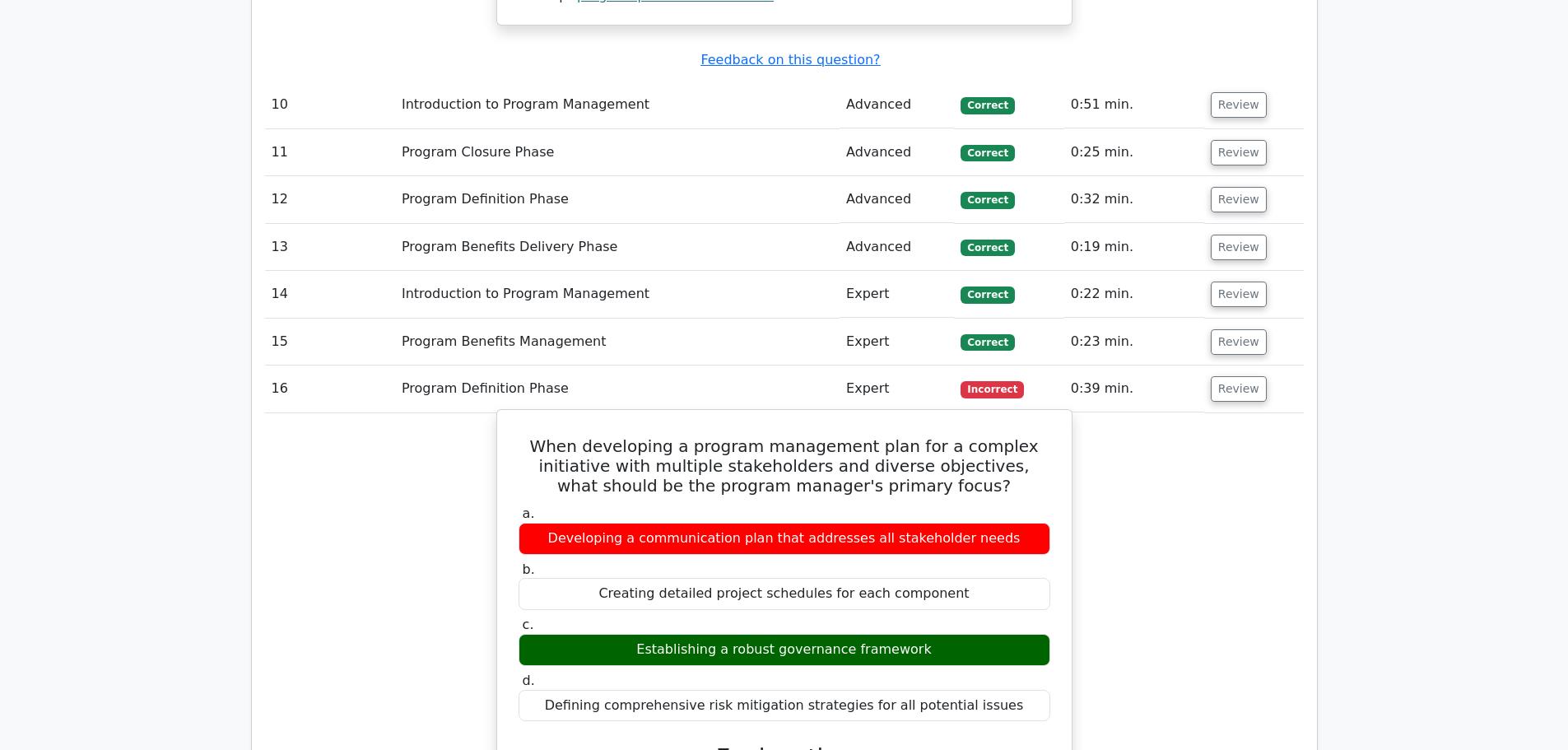
scroll to position [5268, 0]
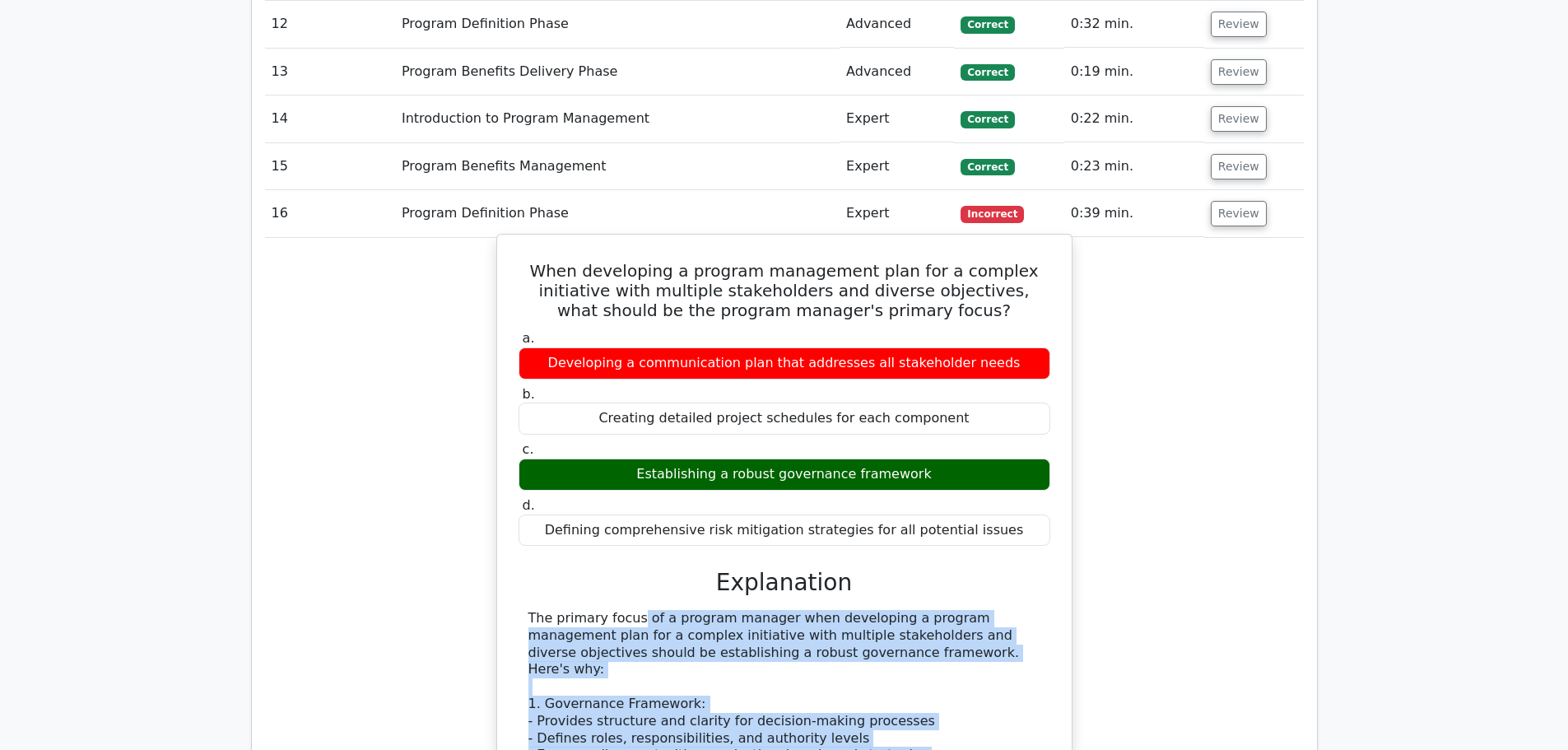
drag, startPoint x: 526, startPoint y: 374, endPoint x: 931, endPoint y: 537, distance: 436.6
drag, startPoint x: 499, startPoint y: 371, endPoint x: 744, endPoint y: 492, distance: 273.3
click at [902, 528] on div "When developing a program management plan for a complex initiative with multipl…" at bounding box center [784, 755] width 576 height 1043
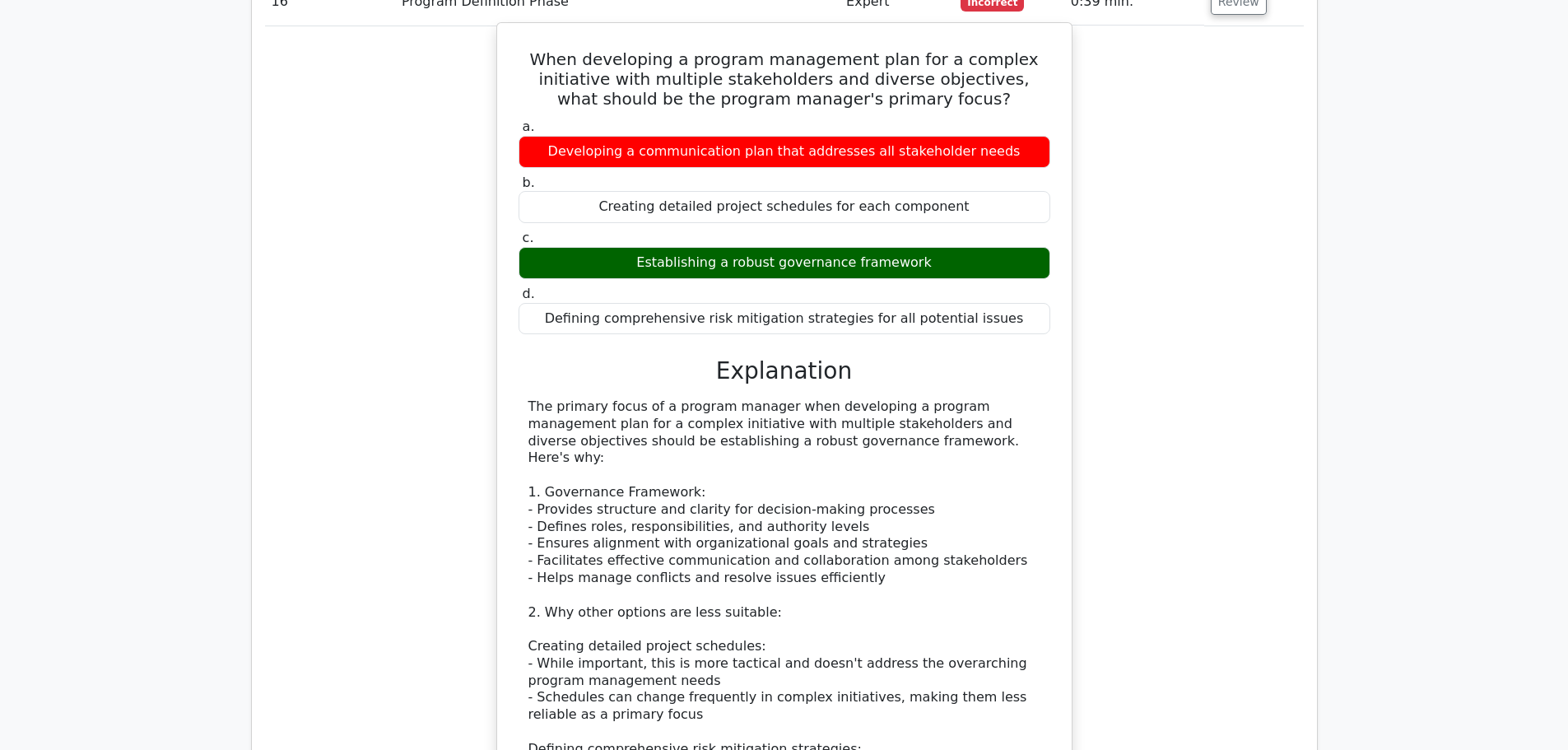
scroll to position [5515, 0]
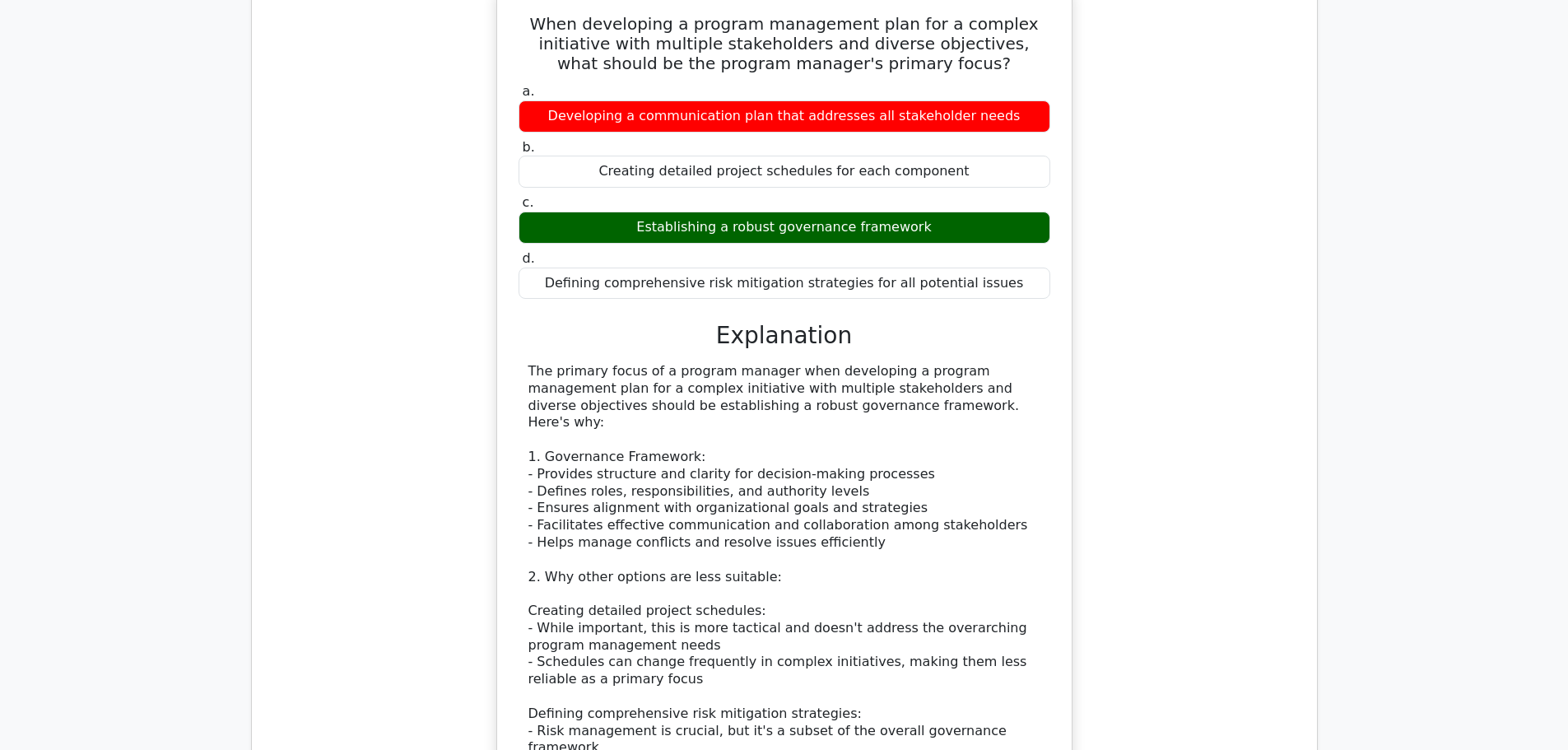
drag, startPoint x: 534, startPoint y: 548, endPoint x: 811, endPoint y: 603, distance: 282.4
click at [811, 603] on div "The primary focus of a program manager when developing a program management pla…" at bounding box center [784, 662] width 512 height 599
click at [846, 598] on div "The primary focus of a program manager when developing a program management pla…" at bounding box center [784, 662] width 512 height 599
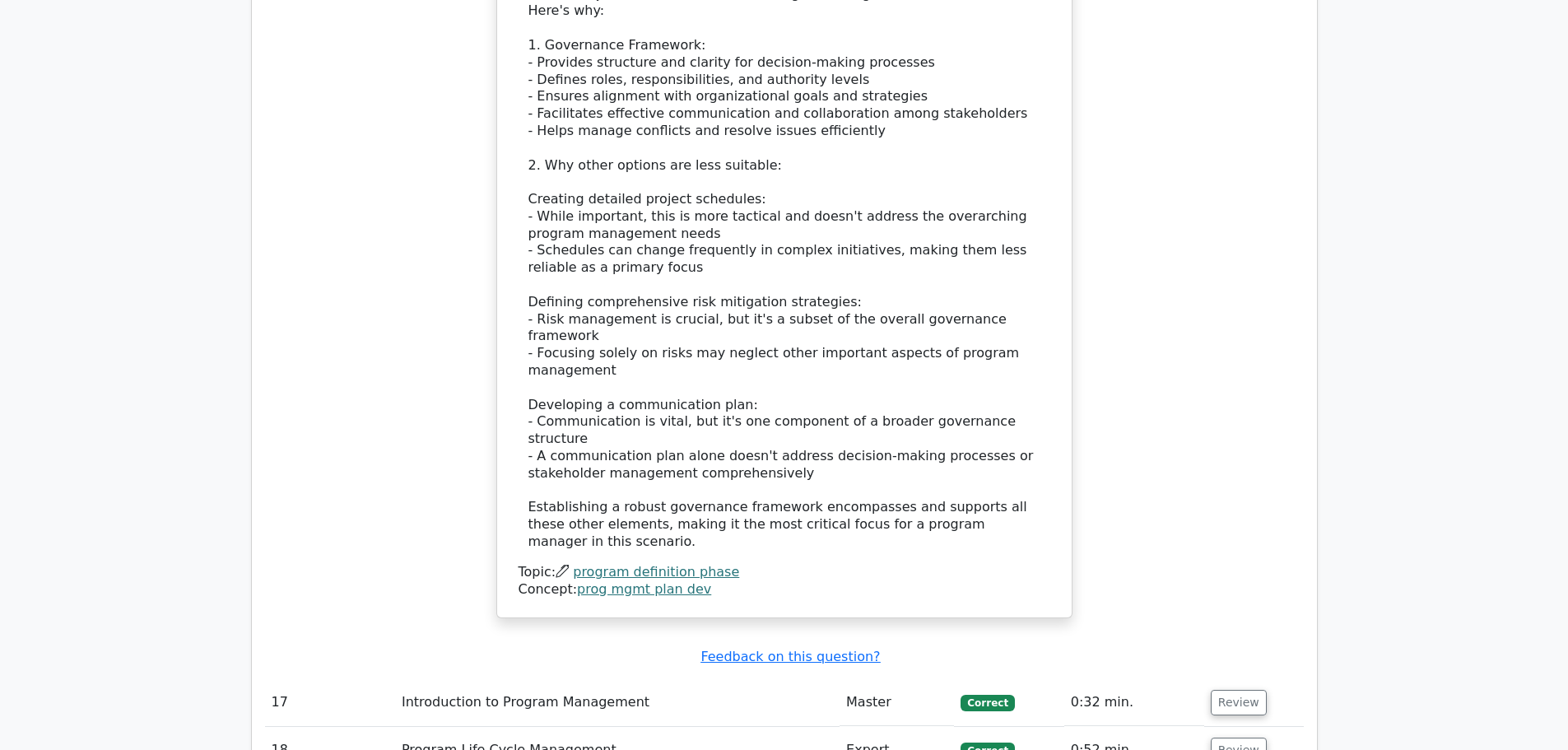
scroll to position [6009, 0]
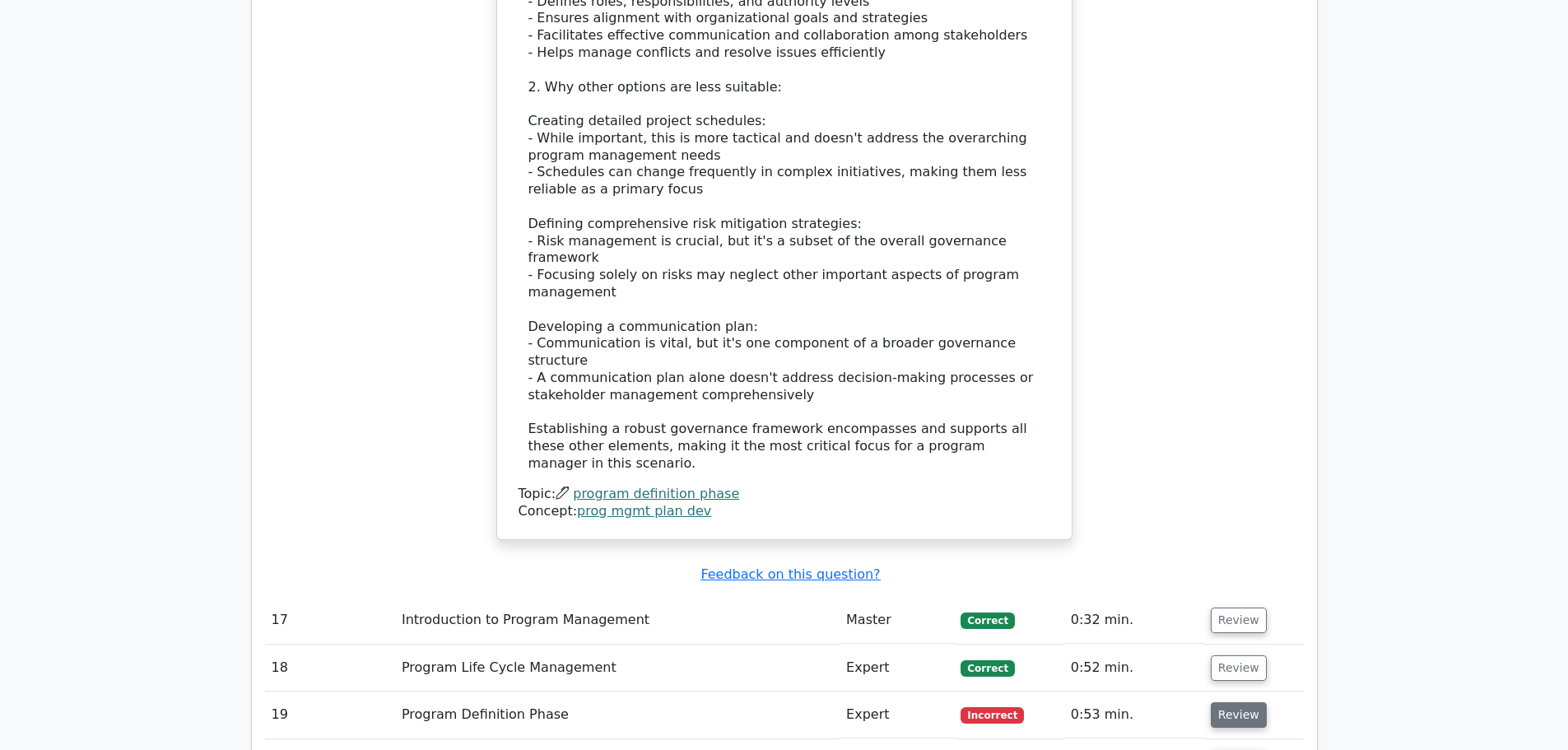
click at [1215, 702] on button "Review" at bounding box center [1239, 714] width 56 height 25
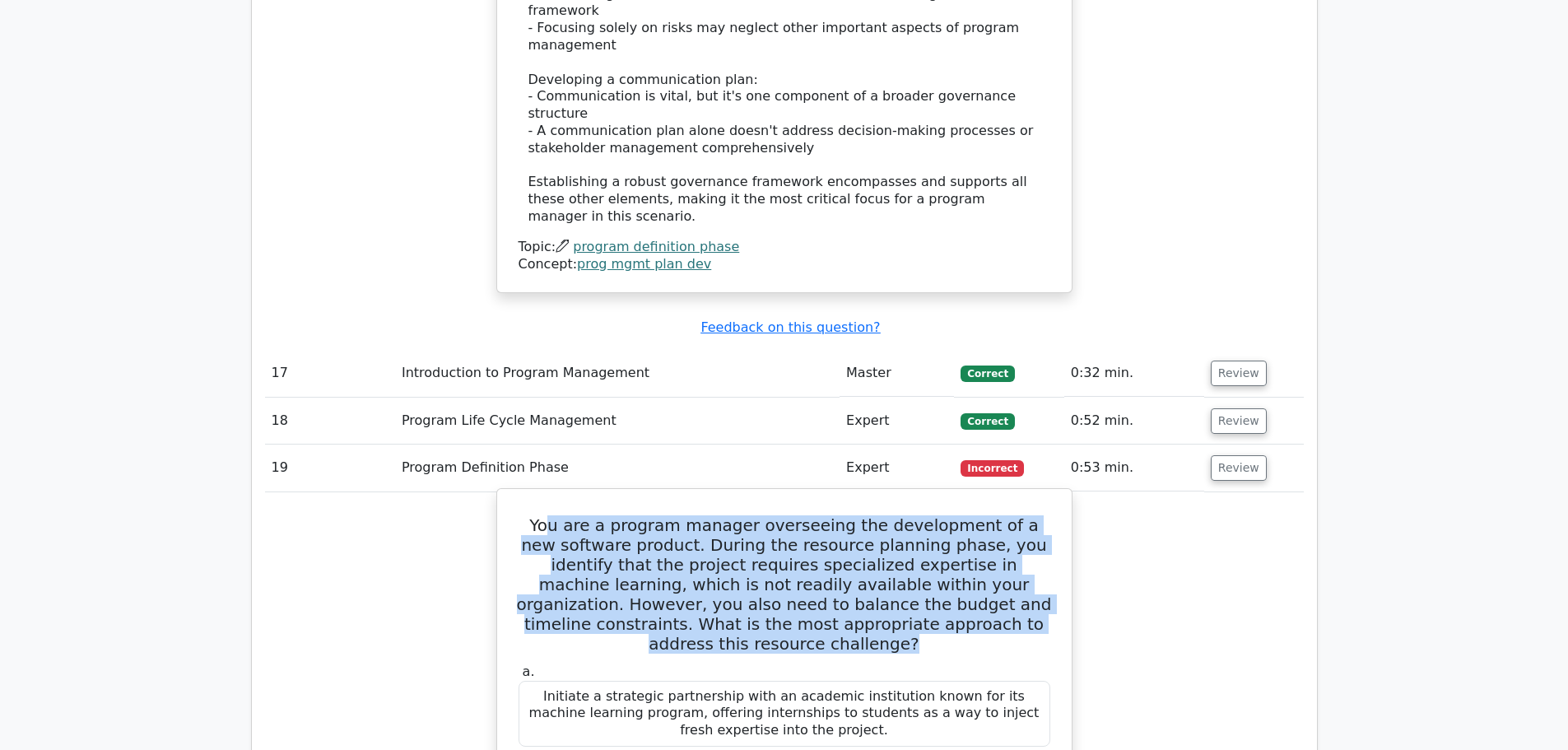
drag, startPoint x: 599, startPoint y: 230, endPoint x: 1032, endPoint y: 317, distance: 441.7
click at [1032, 515] on h5 "You are a program manager overseeing the development of a new software product.…" at bounding box center [784, 584] width 535 height 138
click at [906, 515] on h5 "You are a program manager overseeing the development of a new software product.…" at bounding box center [784, 584] width 535 height 138
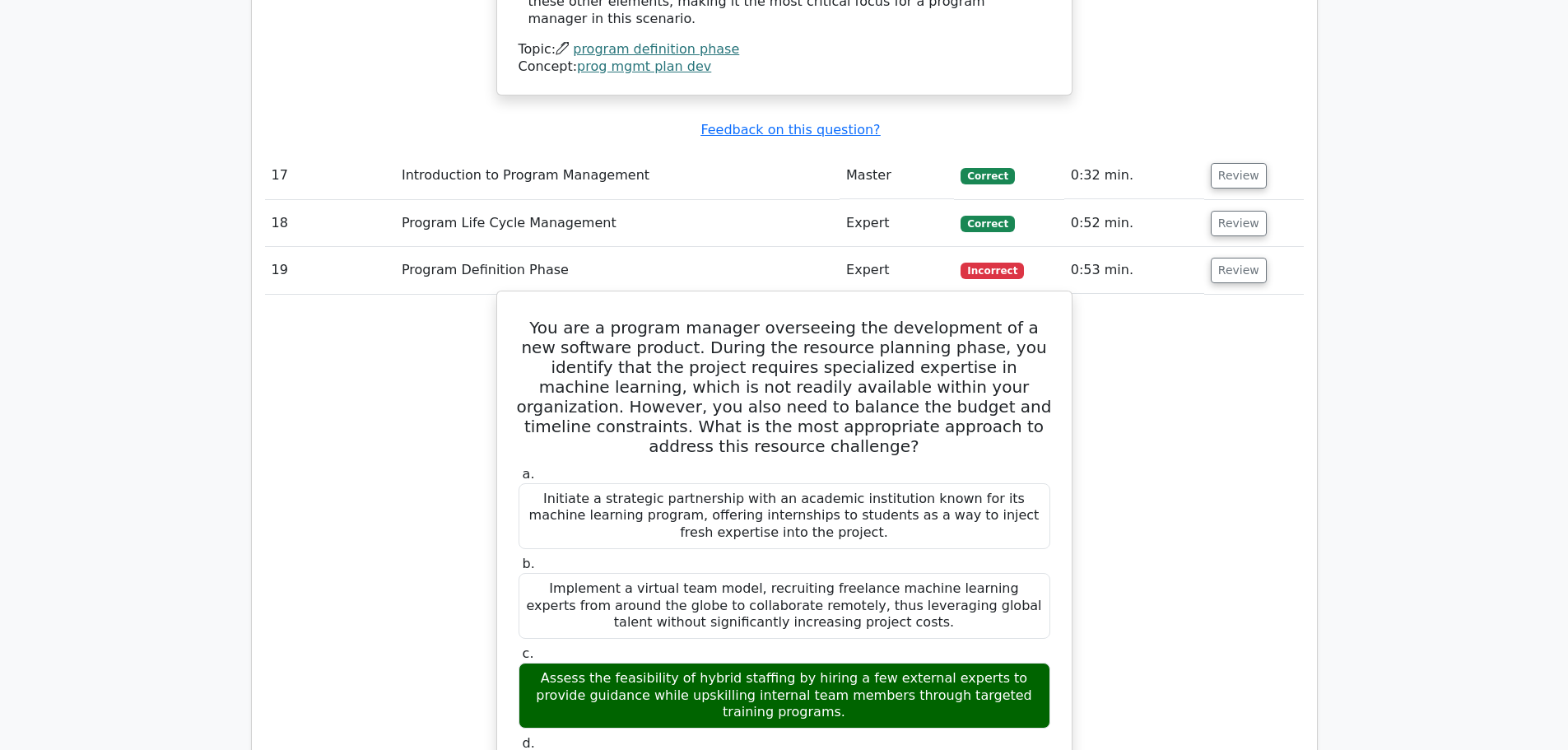
scroll to position [6503, 0]
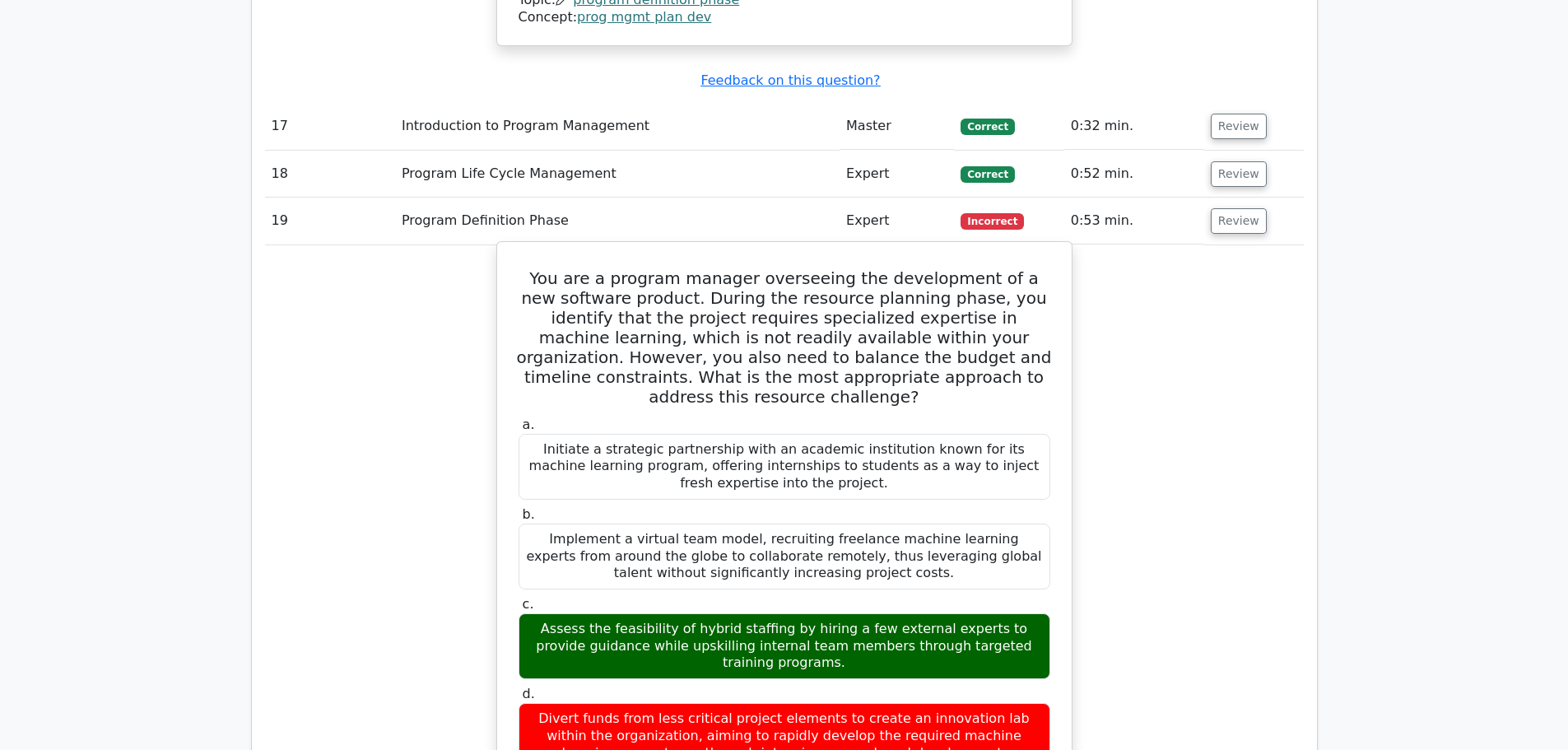
drag, startPoint x: 517, startPoint y: 481, endPoint x: 830, endPoint y: 626, distance: 345.0
click at [830, 626] on div "a. Initiate a strategic partnership with an academic institution known for its …" at bounding box center [784, 732] width 535 height 639
drag, startPoint x: 547, startPoint y: 592, endPoint x: 632, endPoint y: 624, distance: 90.8
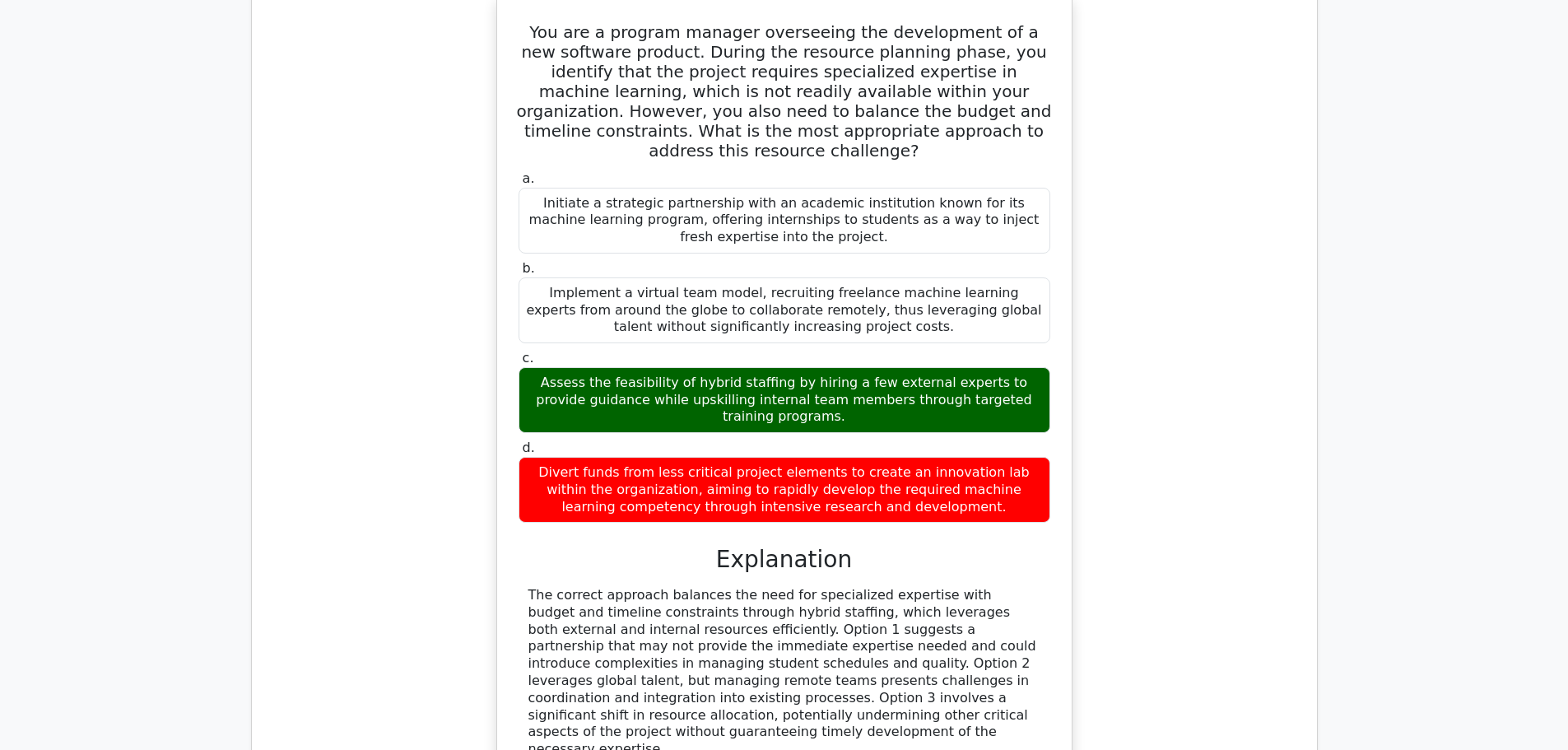
scroll to position [6750, 0]
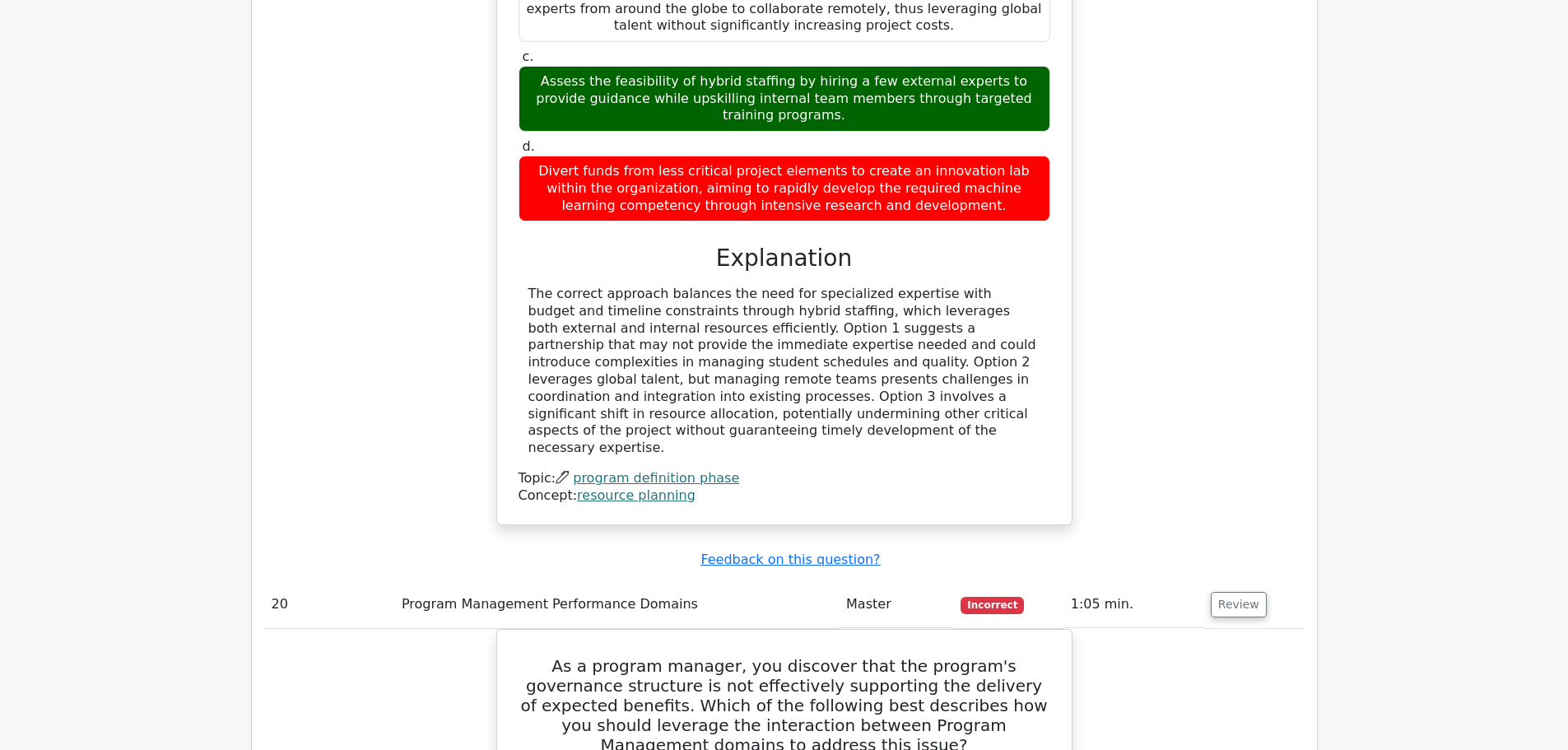
scroll to position [7079, 0]
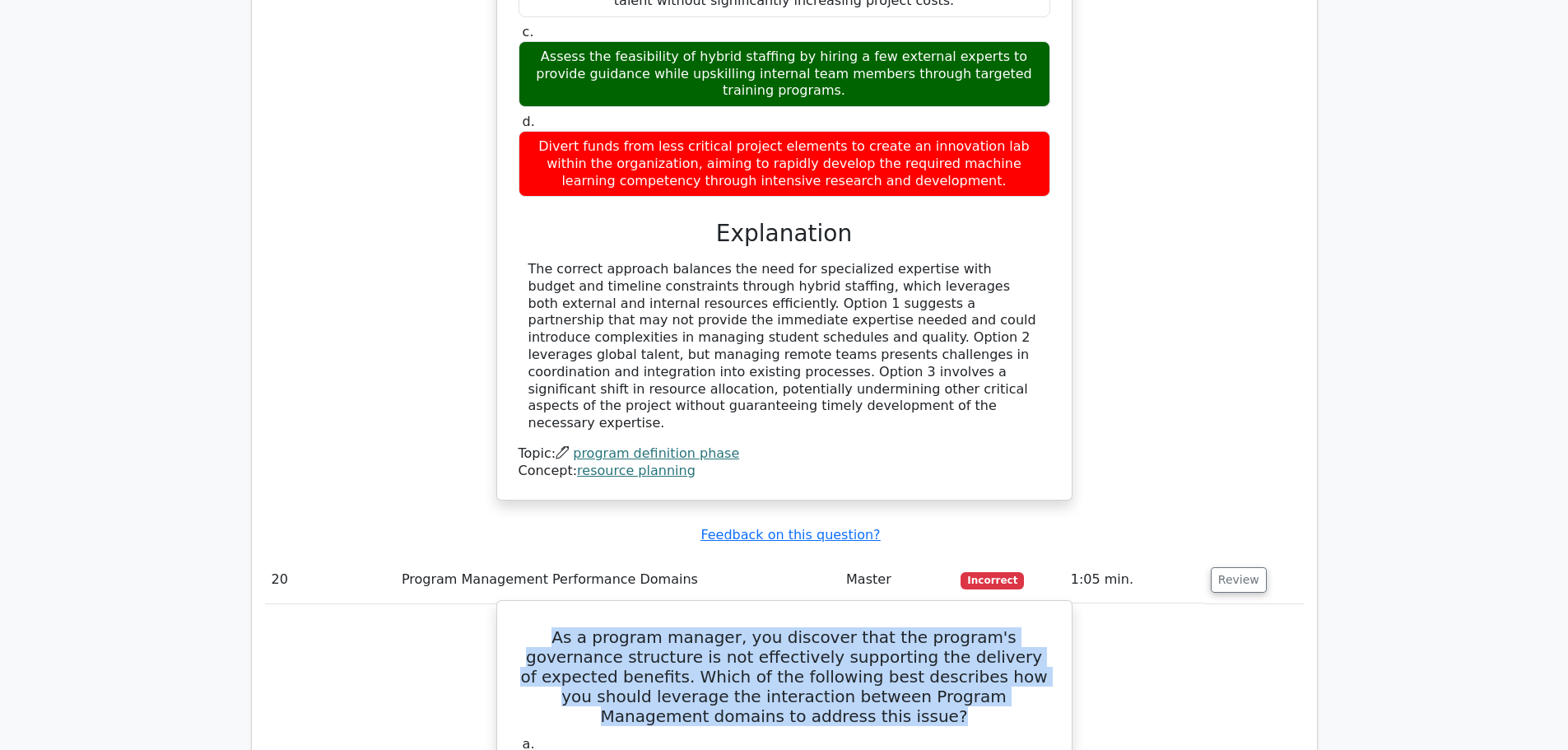
drag, startPoint x: 651, startPoint y: 301, endPoint x: 821, endPoint y: 360, distance: 179.9
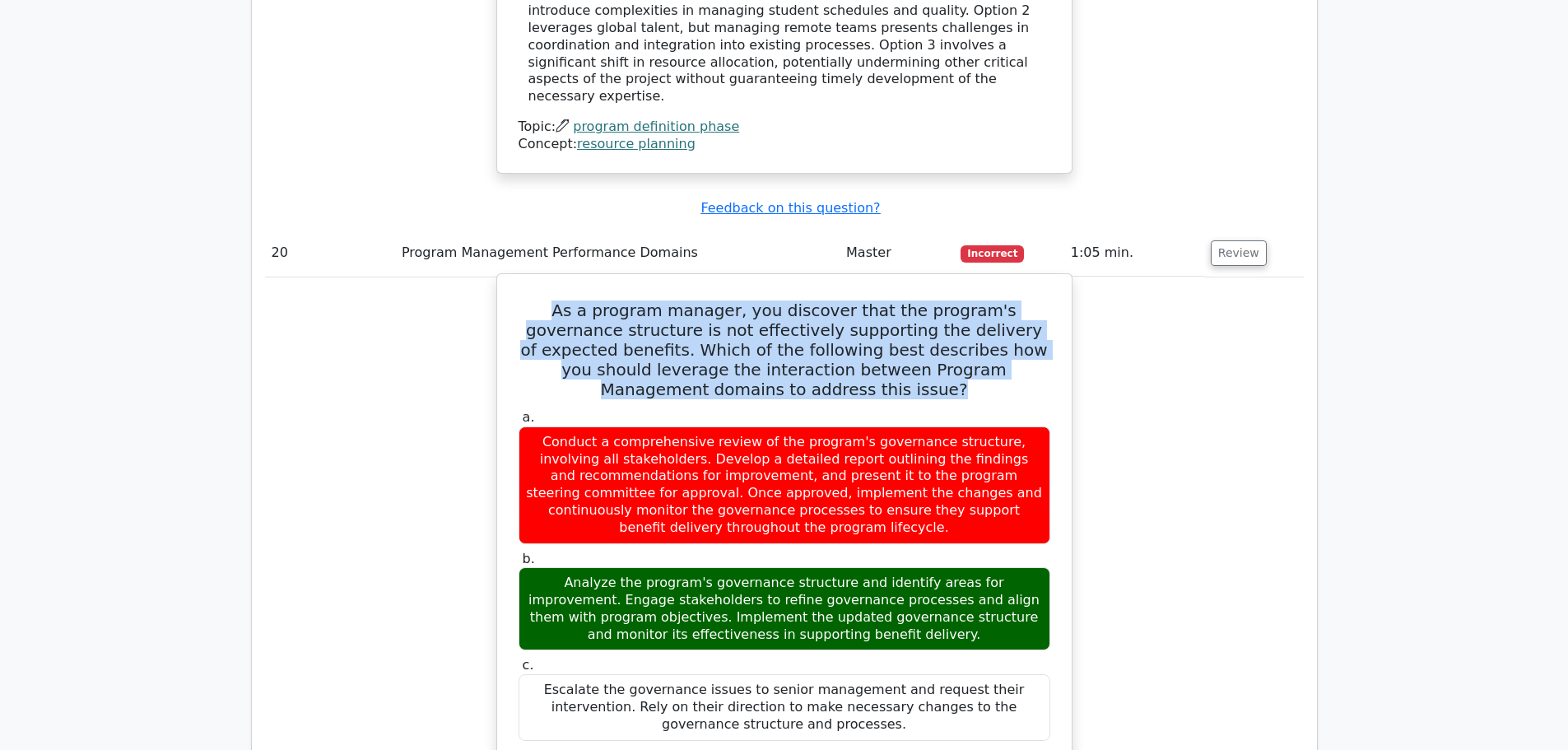
scroll to position [7408, 0]
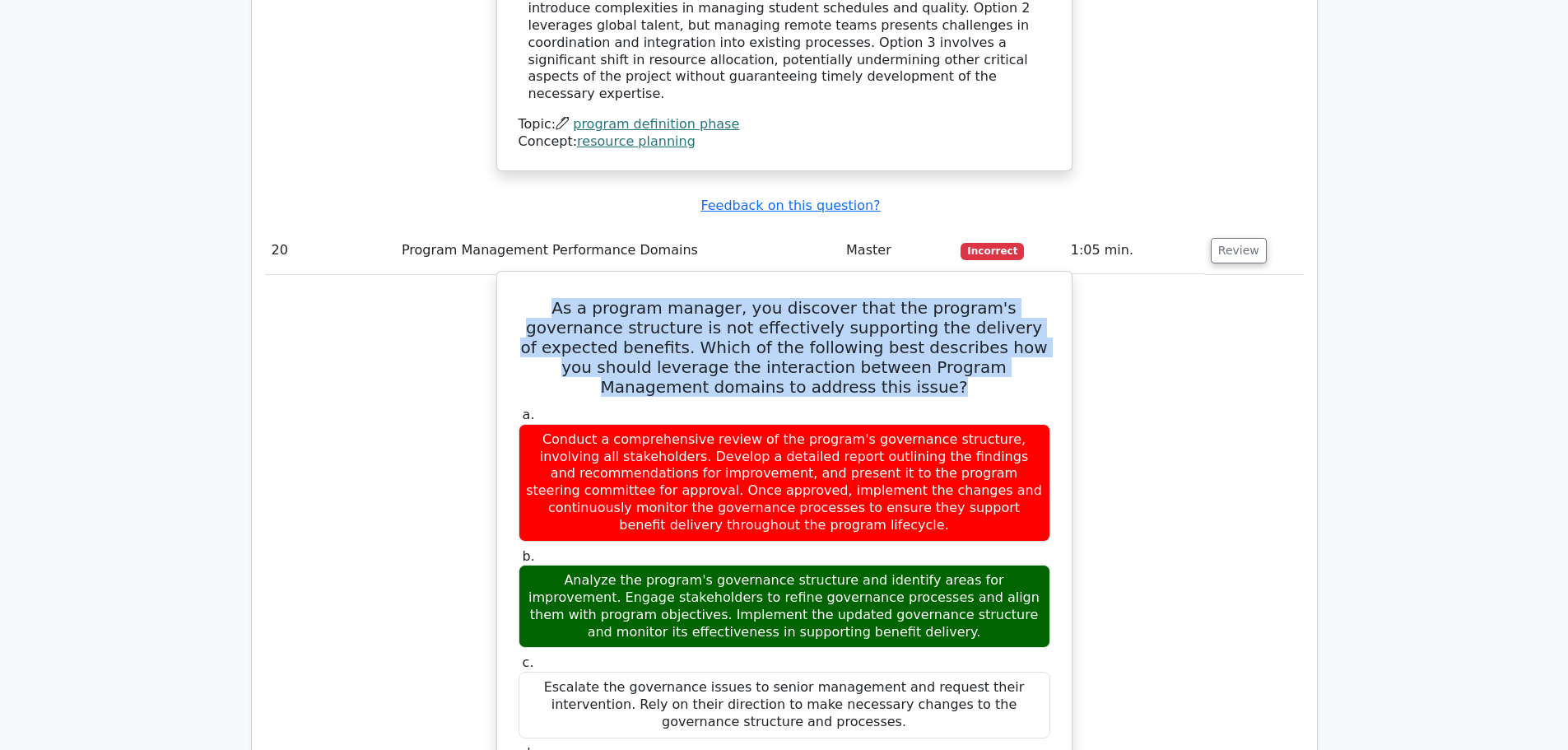
drag, startPoint x: 559, startPoint y: 591, endPoint x: 866, endPoint y: 695, distance: 324.1
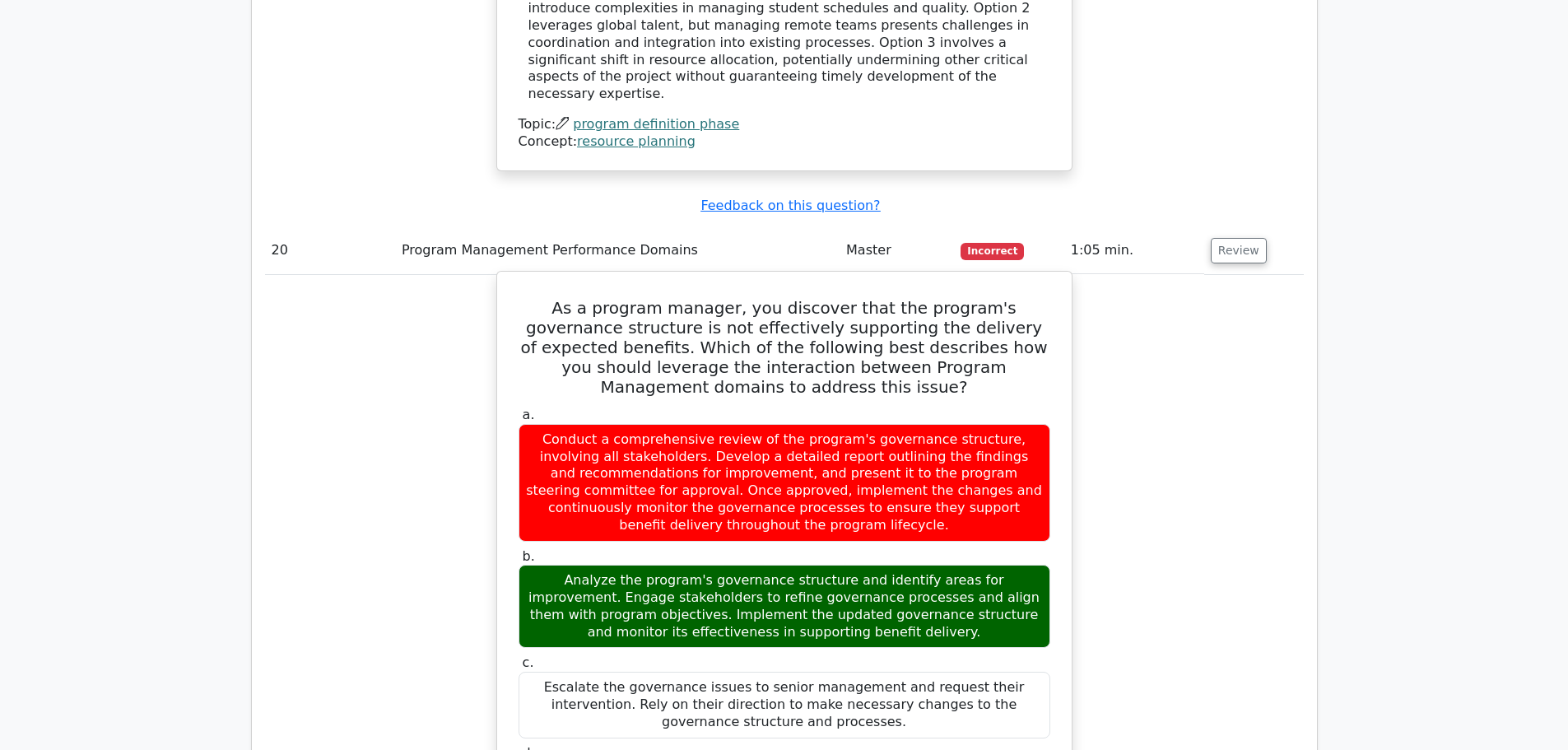
drag, startPoint x: 866, startPoint y: 690, endPoint x: 510, endPoint y: 527, distance: 391.5
click at [510, 527] on div "As a program manager, you discover that the program's governance structure is n…" at bounding box center [784, 726] width 562 height 896
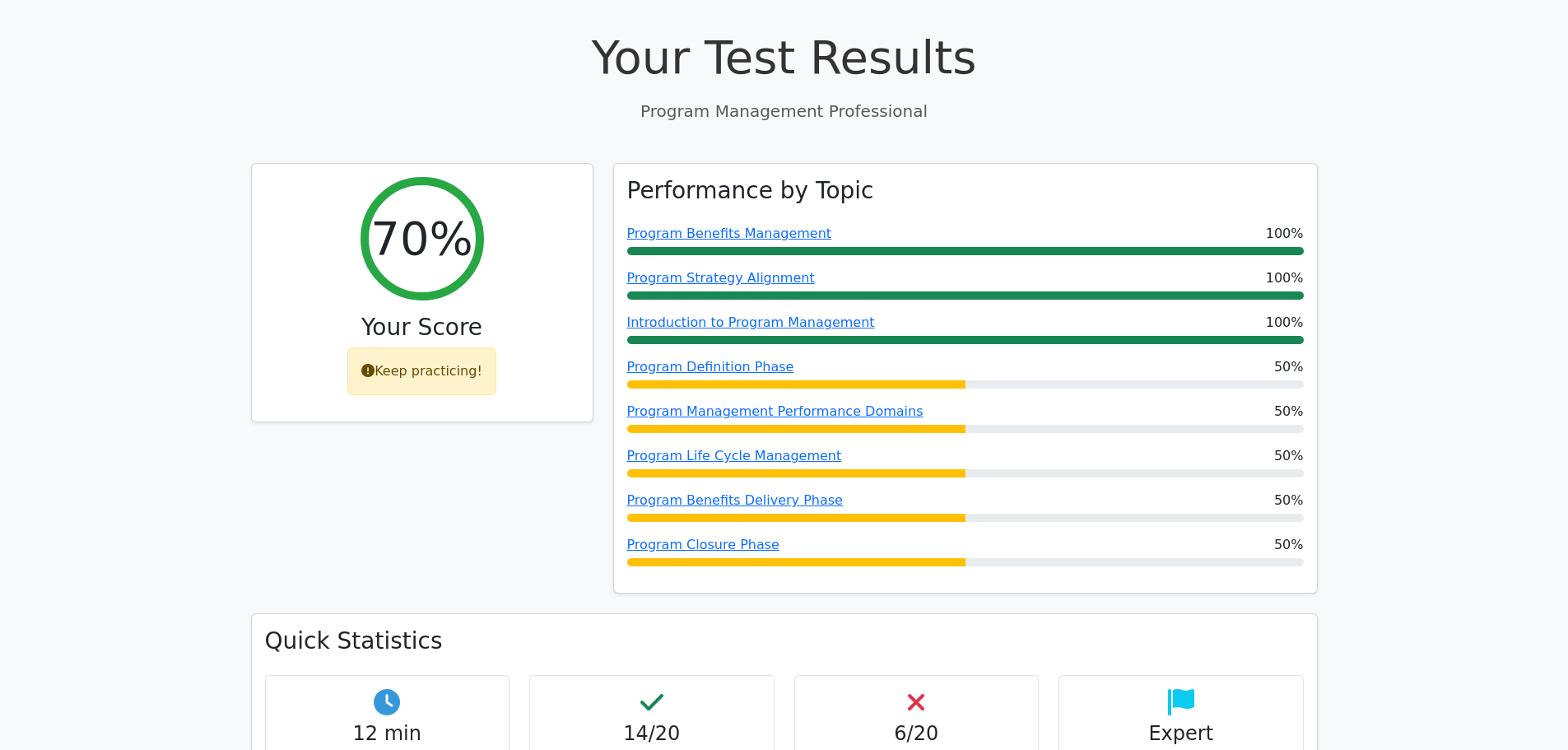
scroll to position [0, 0]
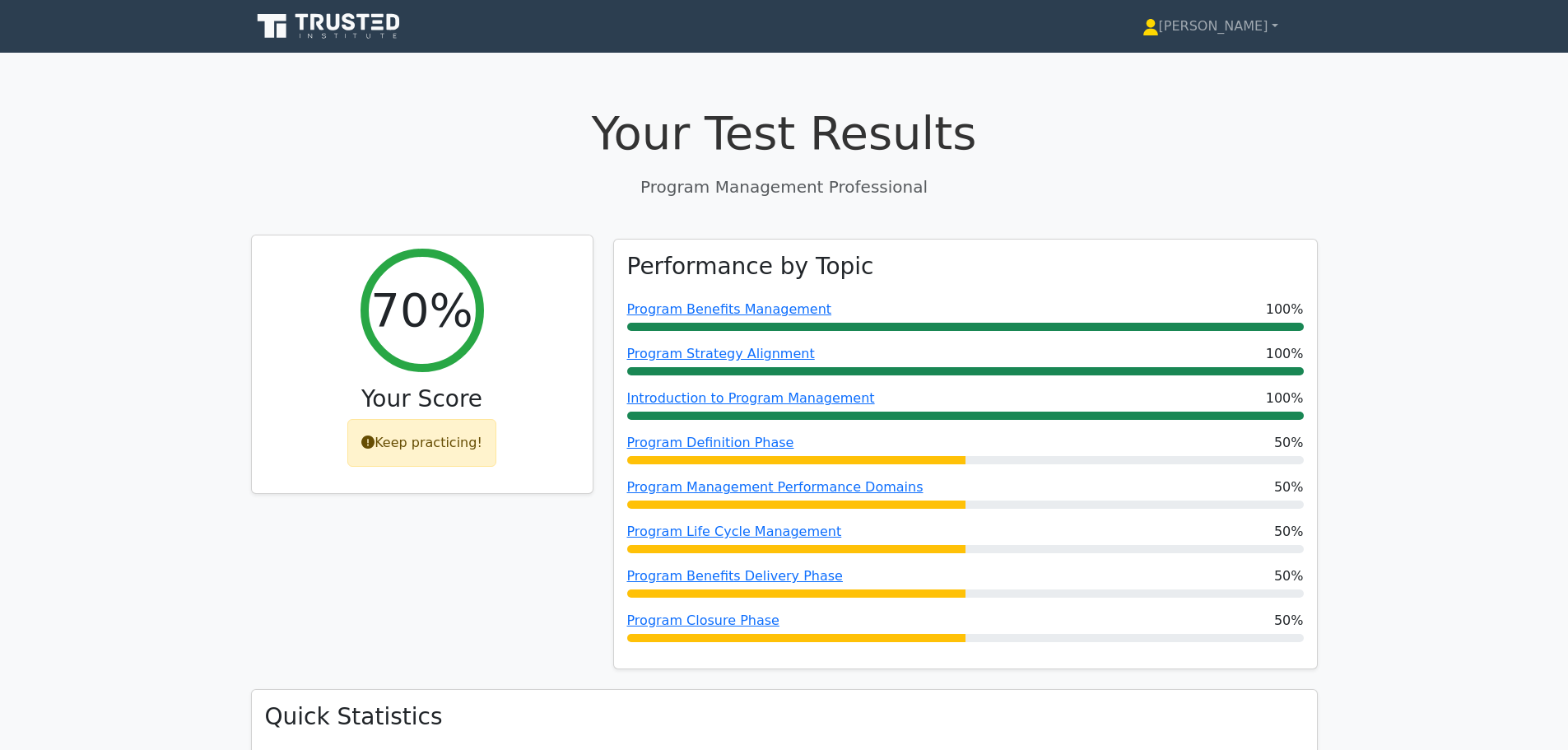
click at [441, 444] on div "Keep practicing!" at bounding box center [421, 442] width 149 height 47
click at [372, 445] on icon at bounding box center [367, 442] width 13 height 13
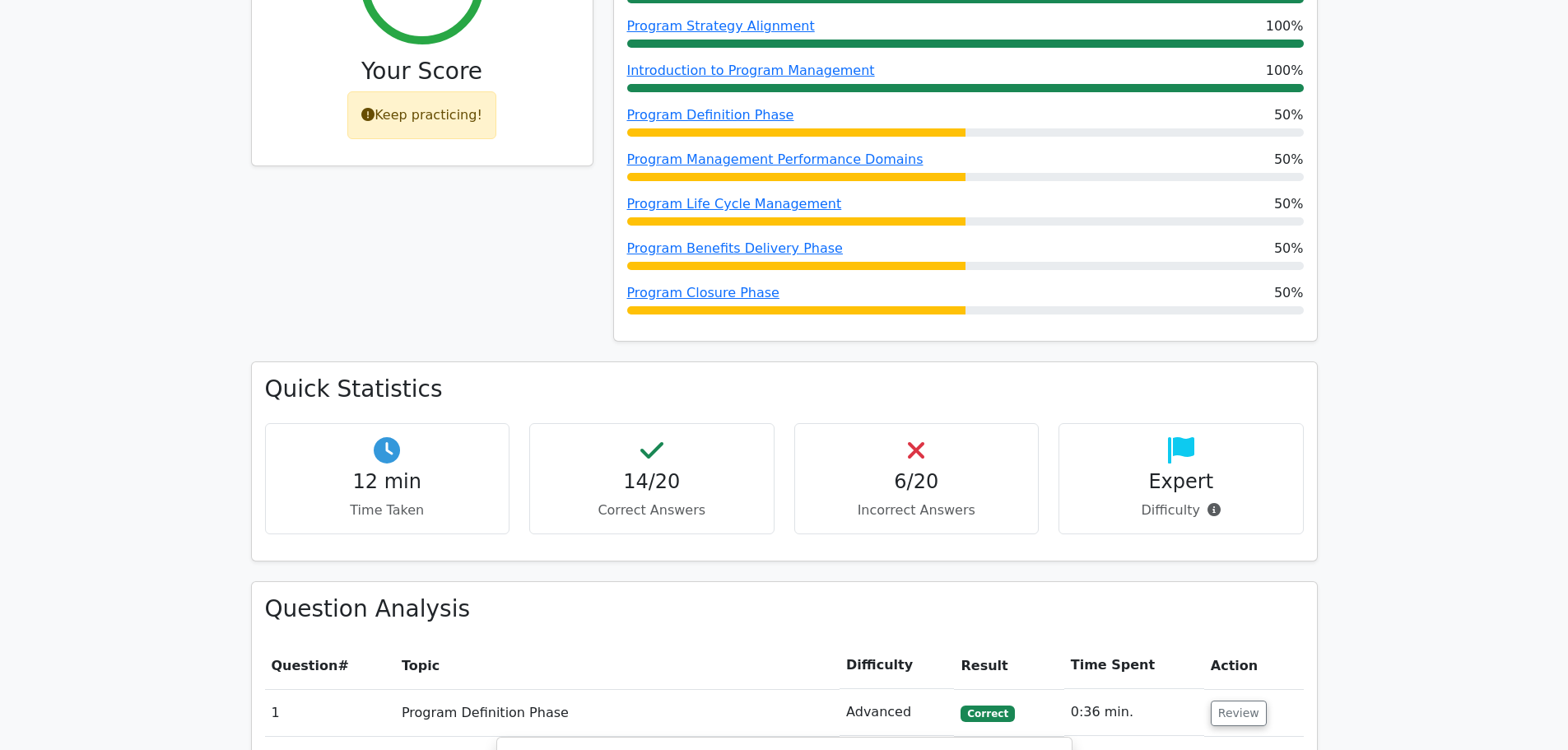
scroll to position [329, 0]
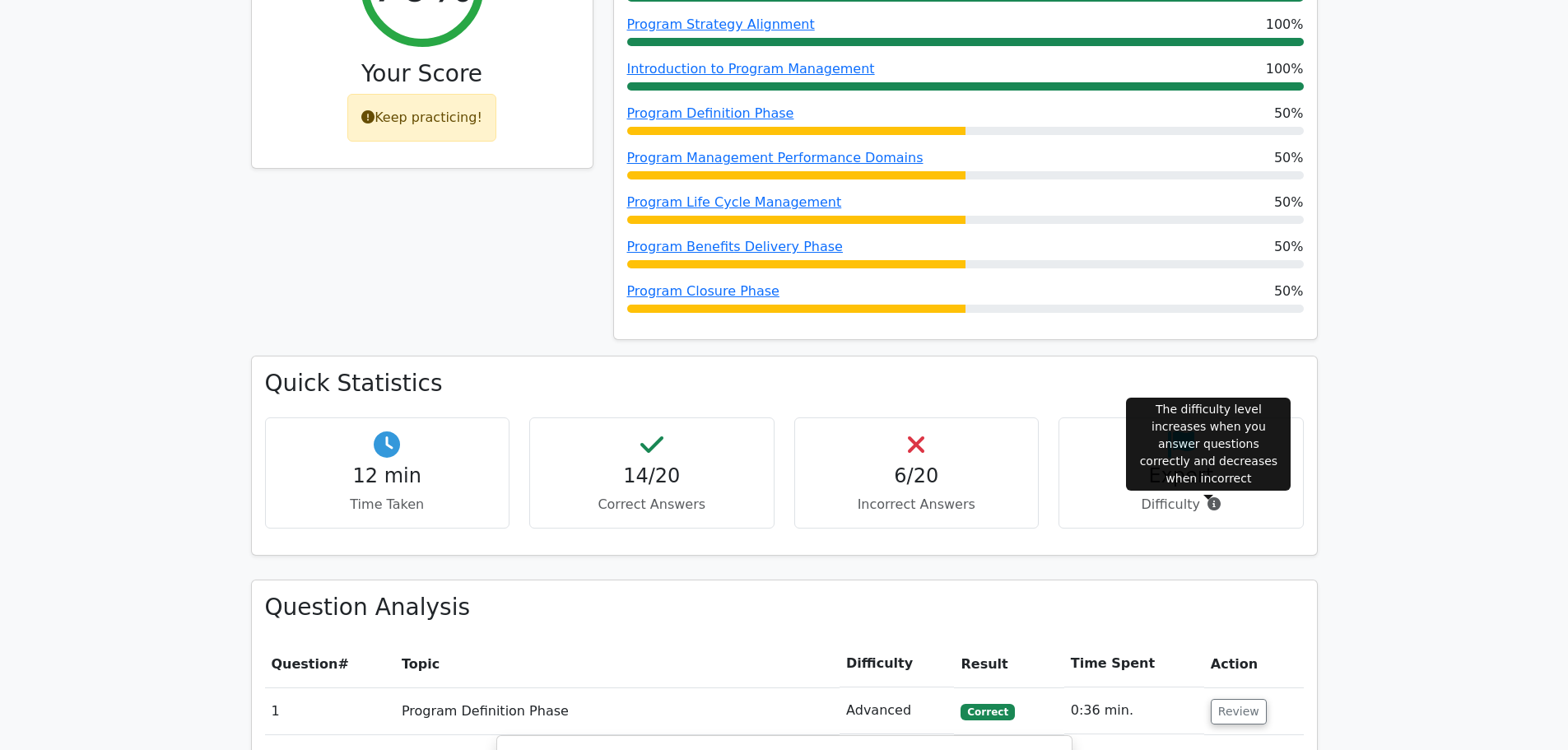
click at [1211, 506] on icon at bounding box center [1213, 503] width 13 height 13
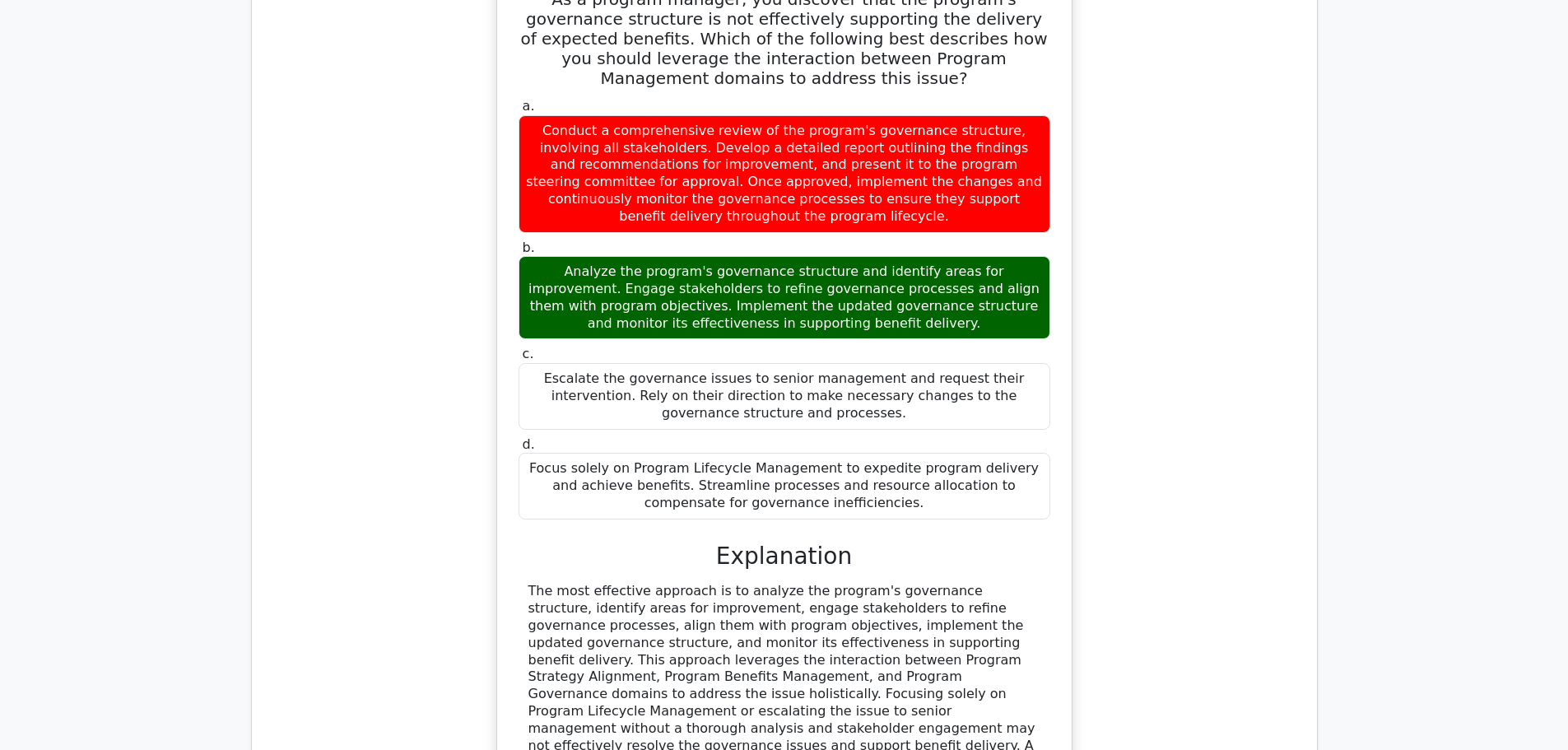
scroll to position [7851, 0]
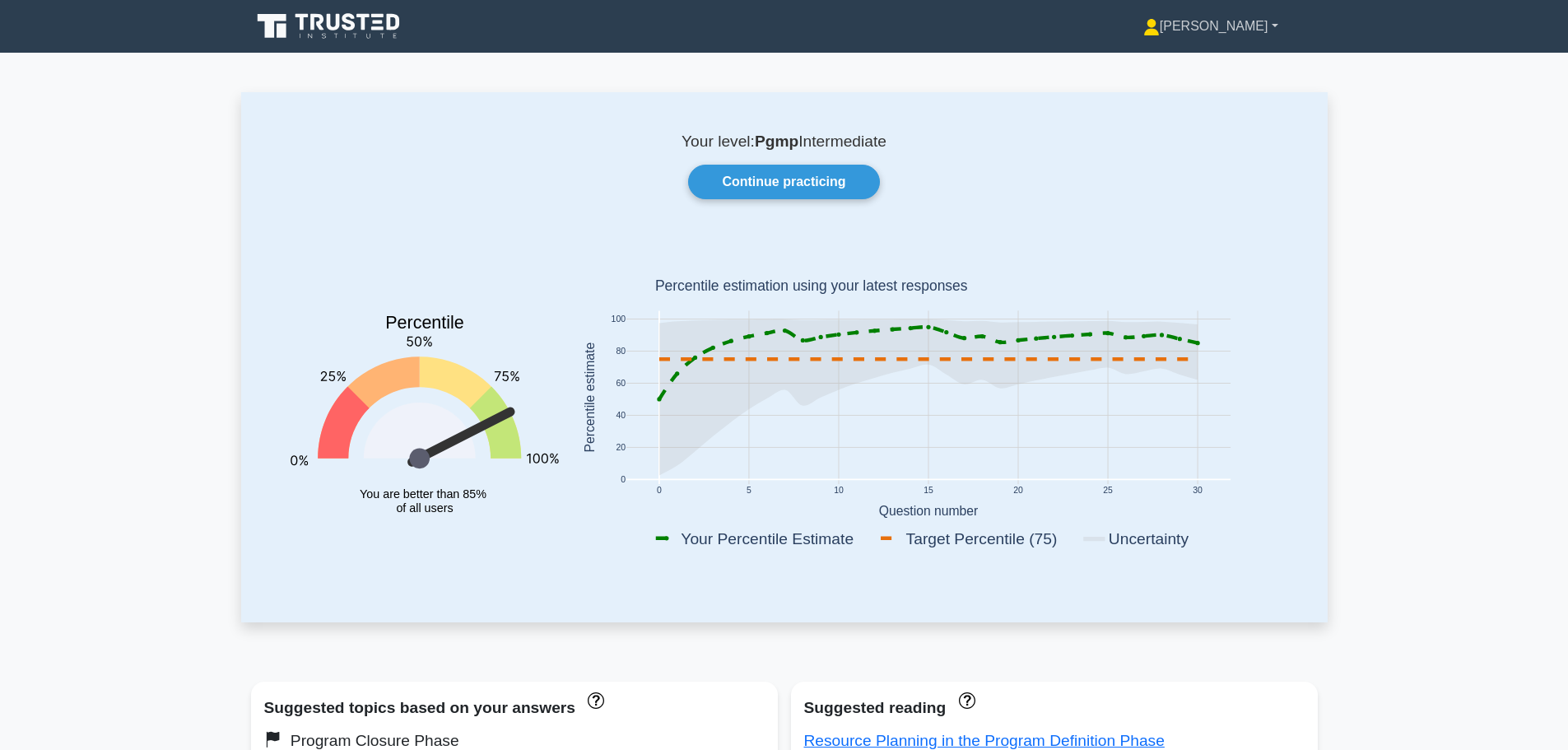
click at [1270, 29] on link "[PERSON_NAME]" at bounding box center [1211, 26] width 214 height 33
click at [1211, 66] on link "Profile" at bounding box center [1169, 65] width 130 height 26
click at [1258, 29] on link "[PERSON_NAME]" at bounding box center [1211, 26] width 214 height 33
click at [1211, 88] on link "Settings" at bounding box center [1169, 91] width 130 height 26
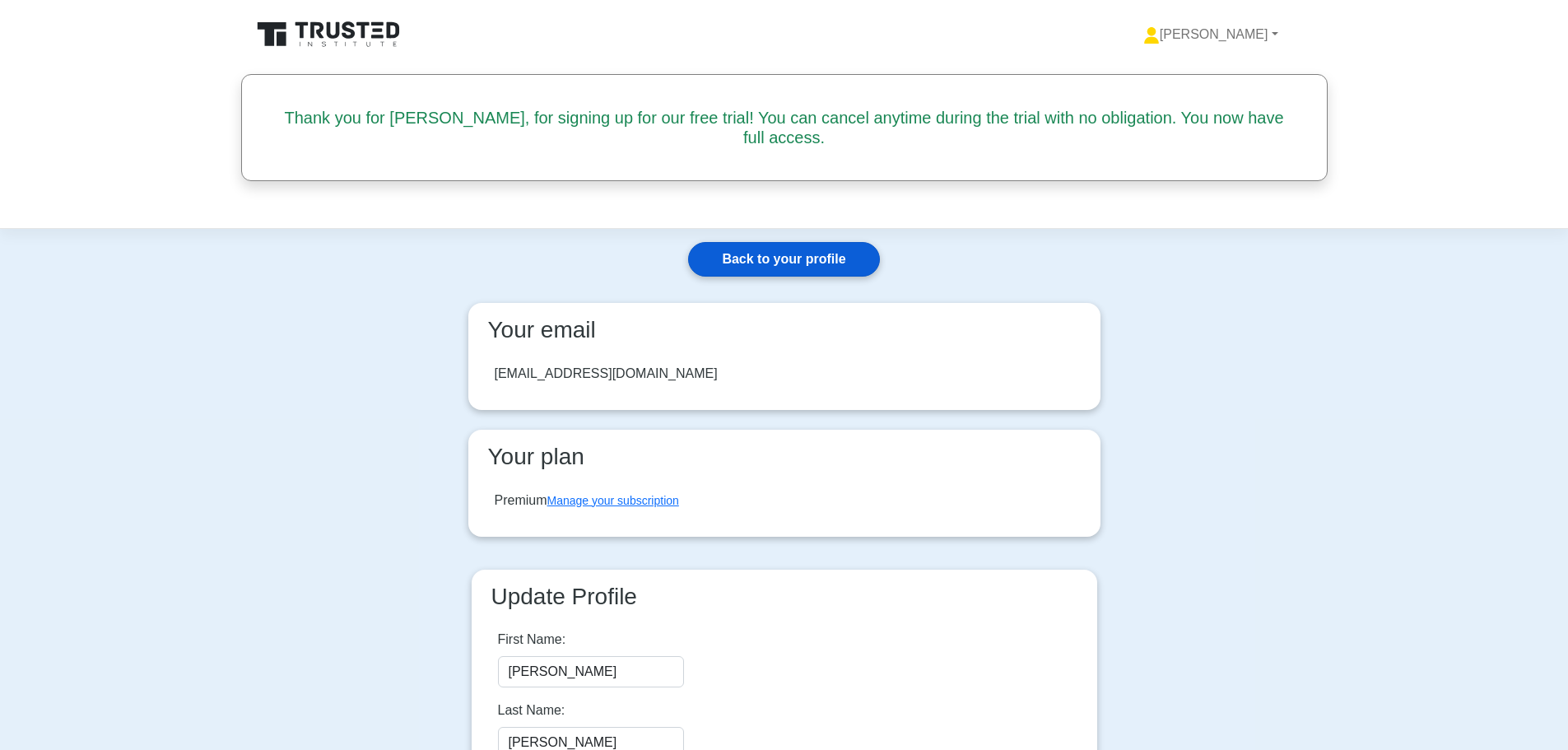
click at [799, 242] on link "Back to your profile" at bounding box center [783, 258] width 191 height 34
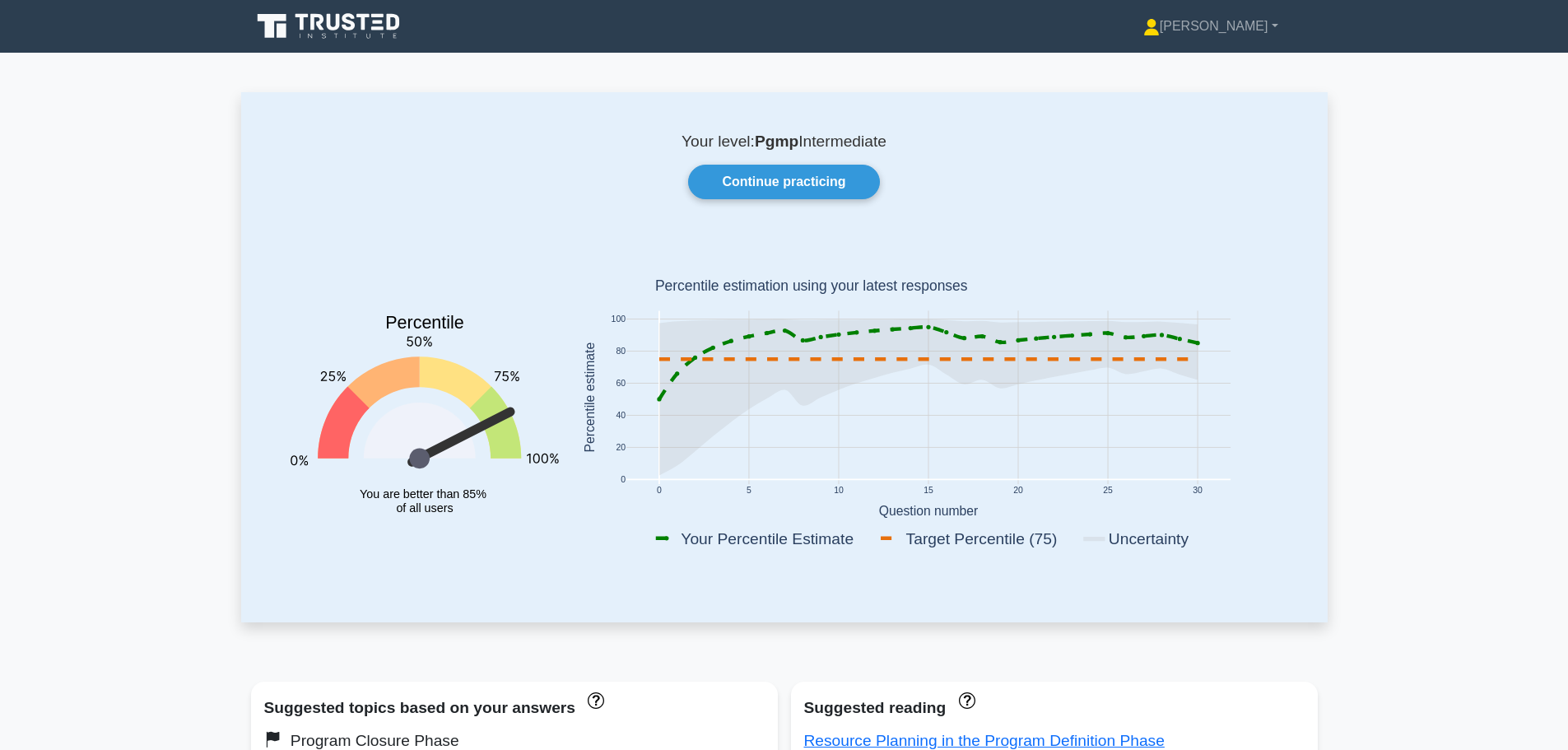
drag, startPoint x: 672, startPoint y: 360, endPoint x: 1067, endPoint y: 324, distance: 396.6
click at [1067, 324] on icon at bounding box center [928, 398] width 538 height 156
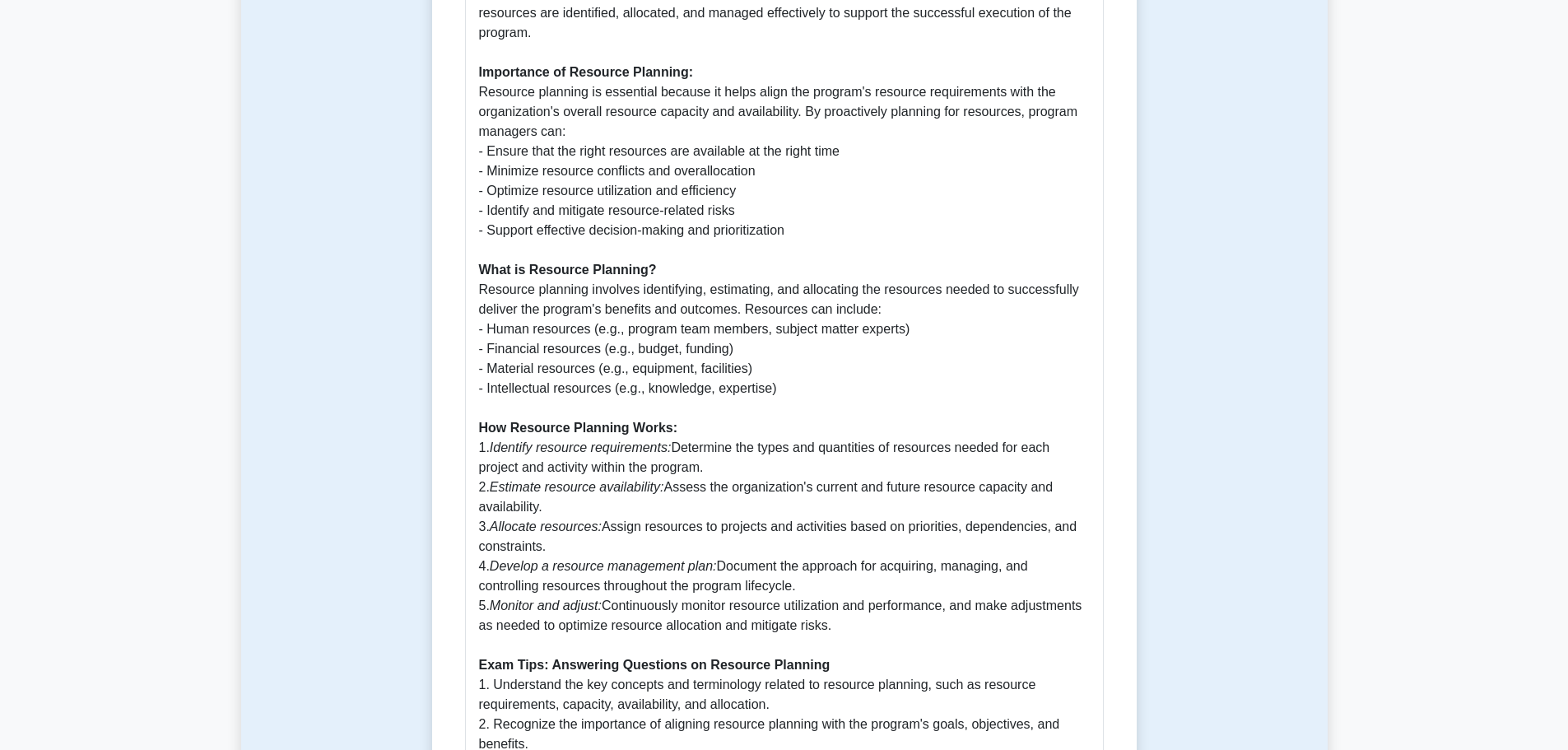
scroll to position [1646, 0]
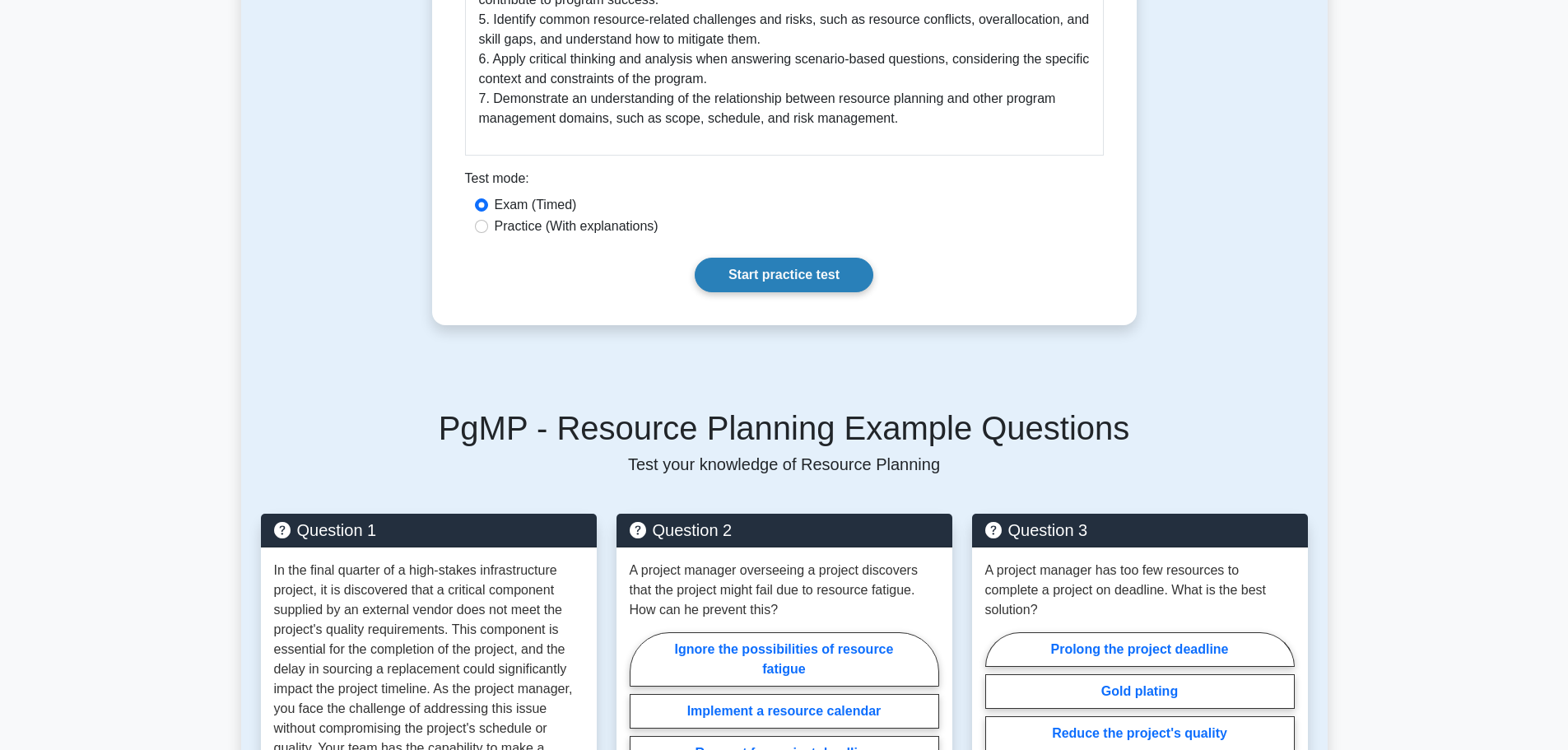
click at [800, 258] on link "Start practice test" at bounding box center [784, 274] width 179 height 34
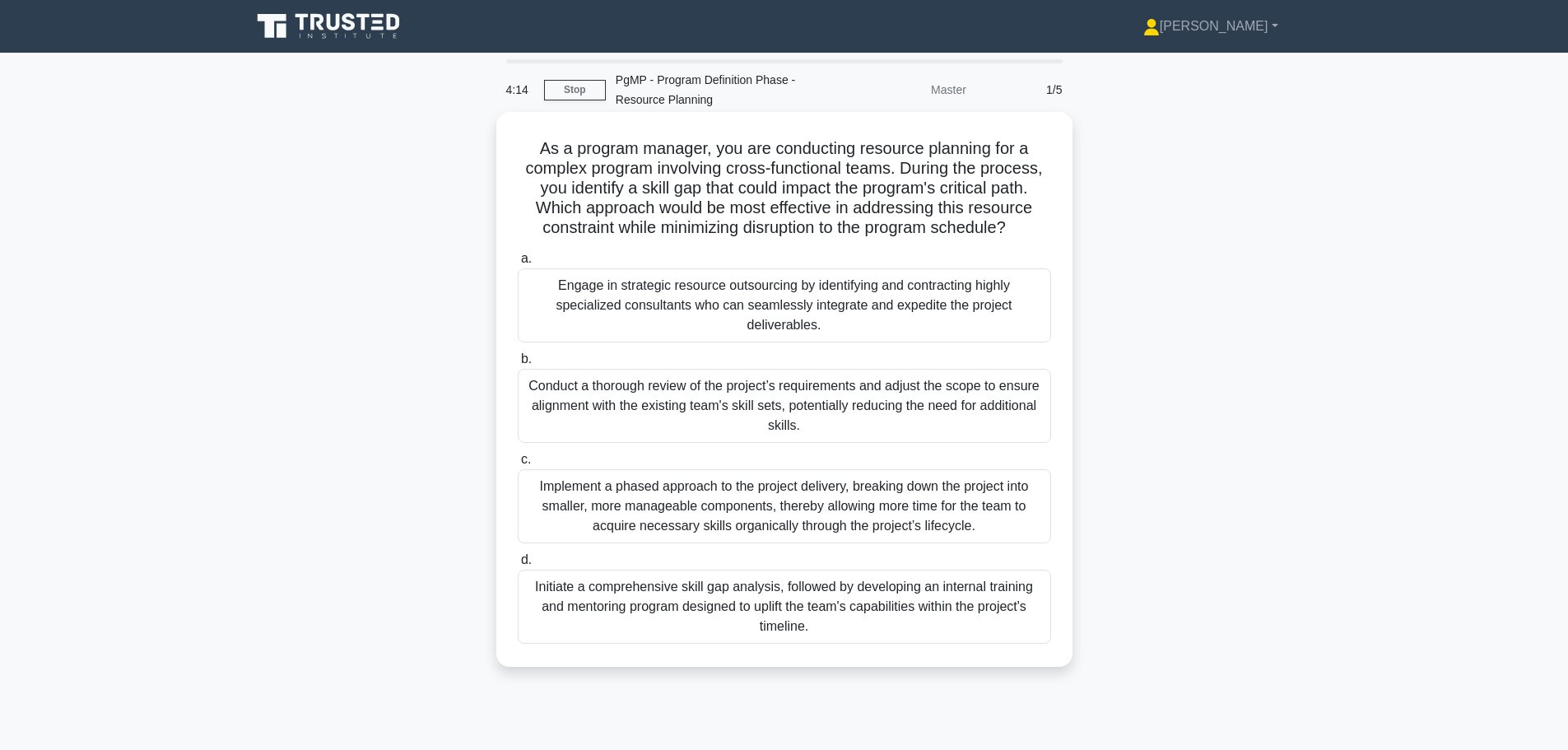
click at [796, 294] on div "Engage in strategic resource outsourcing by identifying and contracting highly …" at bounding box center [784, 305] width 533 height 74
click at [518, 265] on input "a. Engage in strategic resource outsourcing by identifying and contracting high…" at bounding box center [518, 258] width 0 height 11
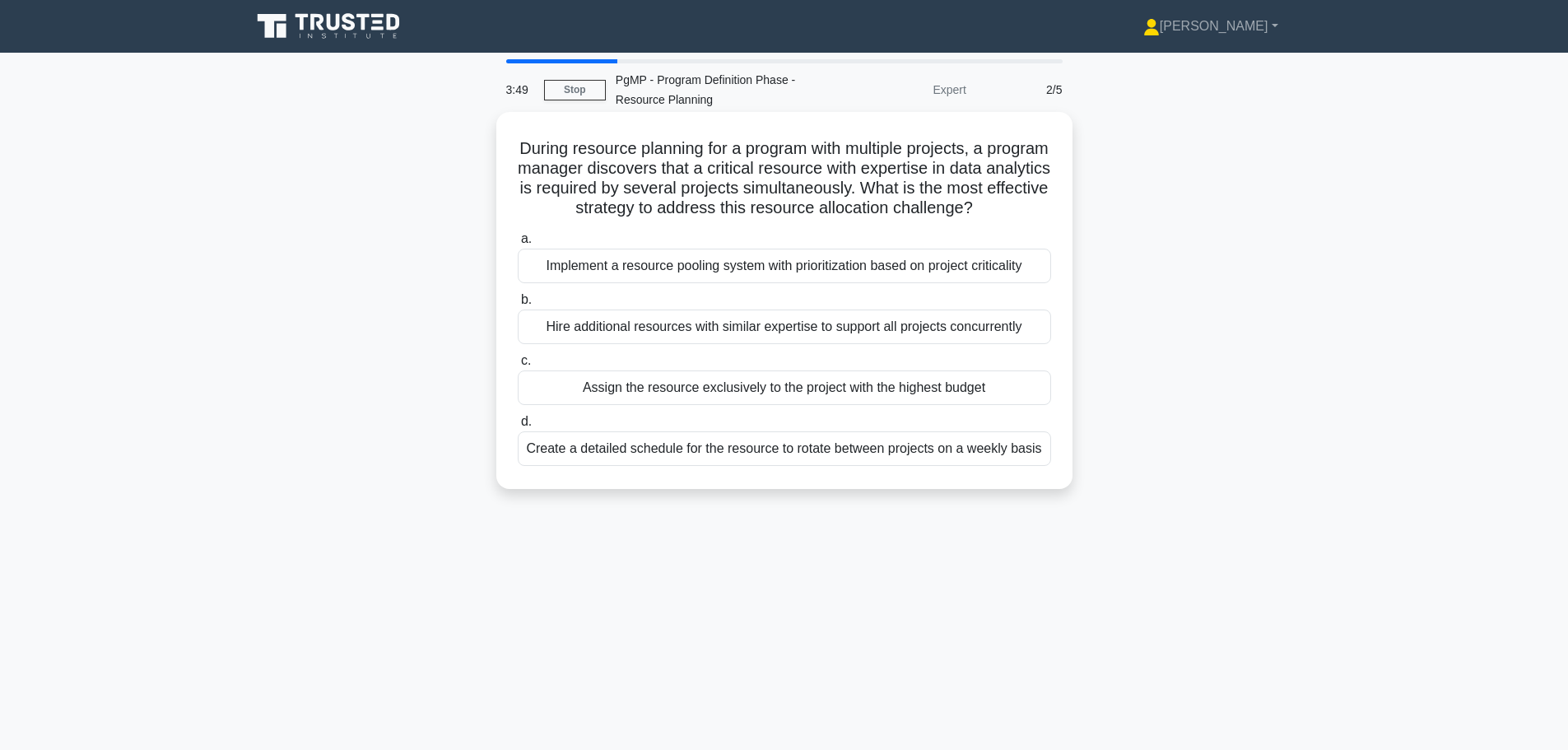
click at [947, 344] on div "Hire additional resources with similar expertise to support all projects concur…" at bounding box center [784, 326] width 533 height 34
click at [518, 306] on input "b. Hire additional resources with similar expertise to support all projects con…" at bounding box center [518, 300] width 0 height 11
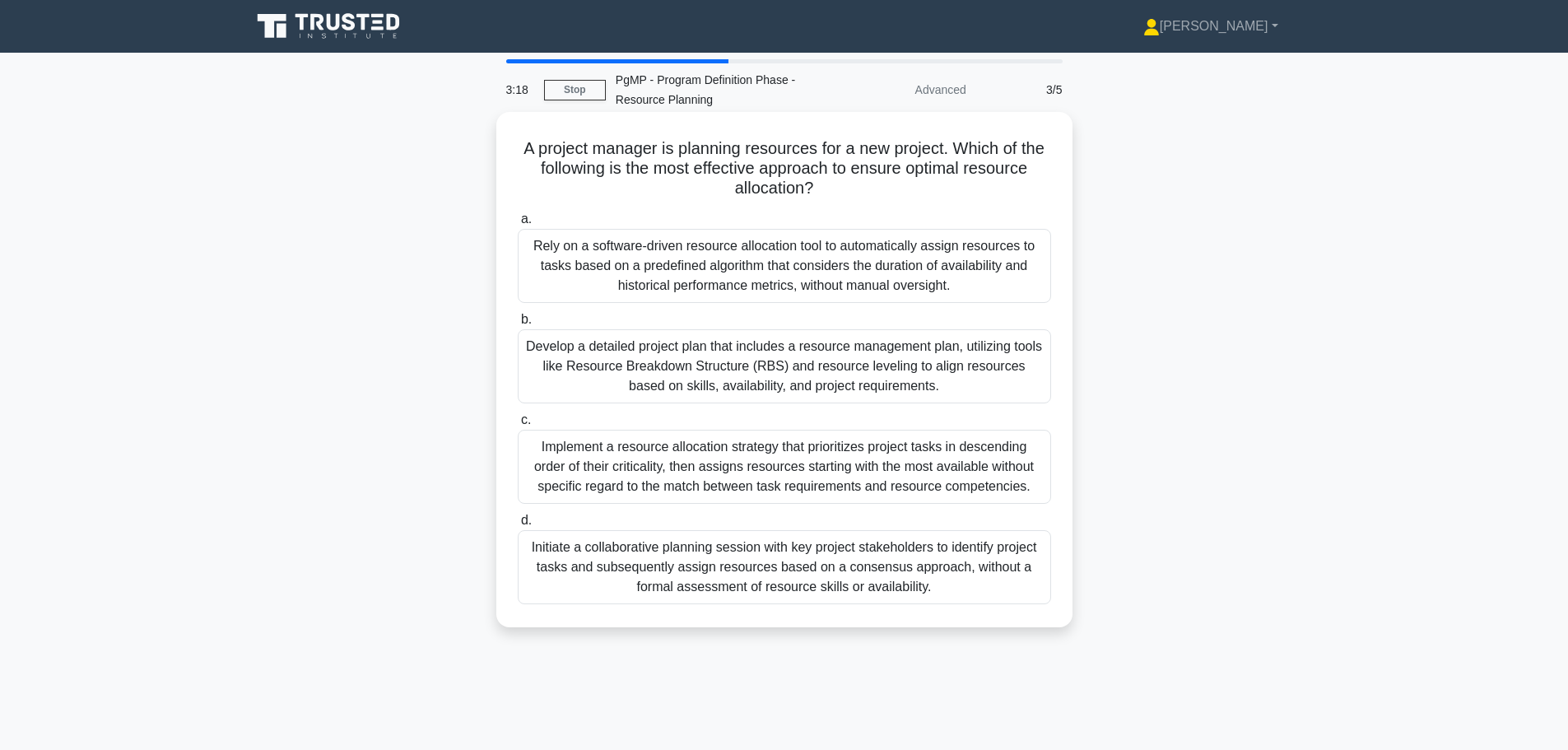
click at [803, 365] on div "Develop a detailed project plan that includes a resource management plan, utili…" at bounding box center [784, 366] width 533 height 74
click at [518, 325] on input "b. Develop a detailed project plan that includes a resource management plan, ut…" at bounding box center [518, 320] width 0 height 11
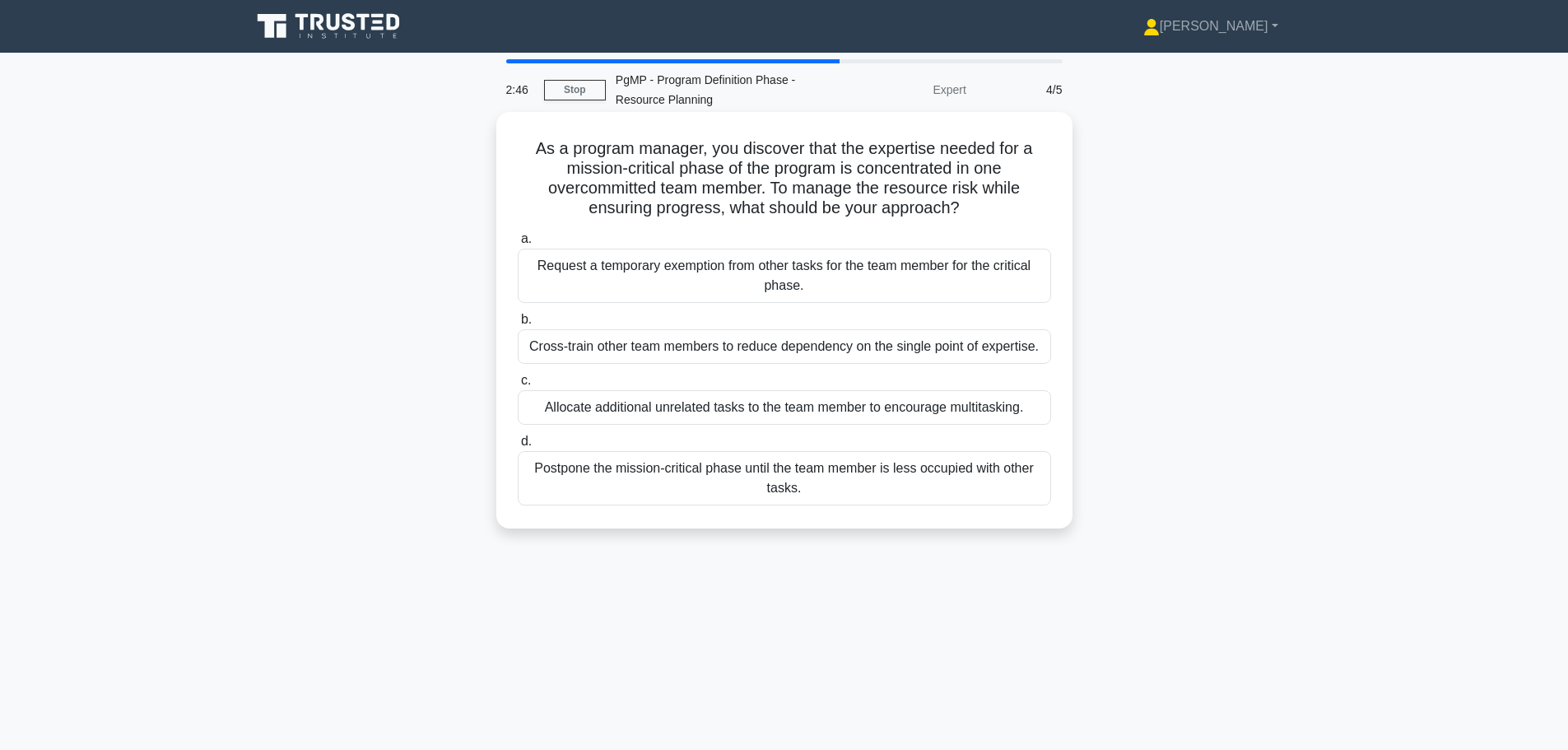
click at [781, 280] on div "Request a temporary exemption from other tasks for the team member for the crit…" at bounding box center [784, 276] width 533 height 54
click at [518, 244] on input "a. Request a temporary exemption from other tasks for the team member for the c…" at bounding box center [518, 239] width 0 height 11
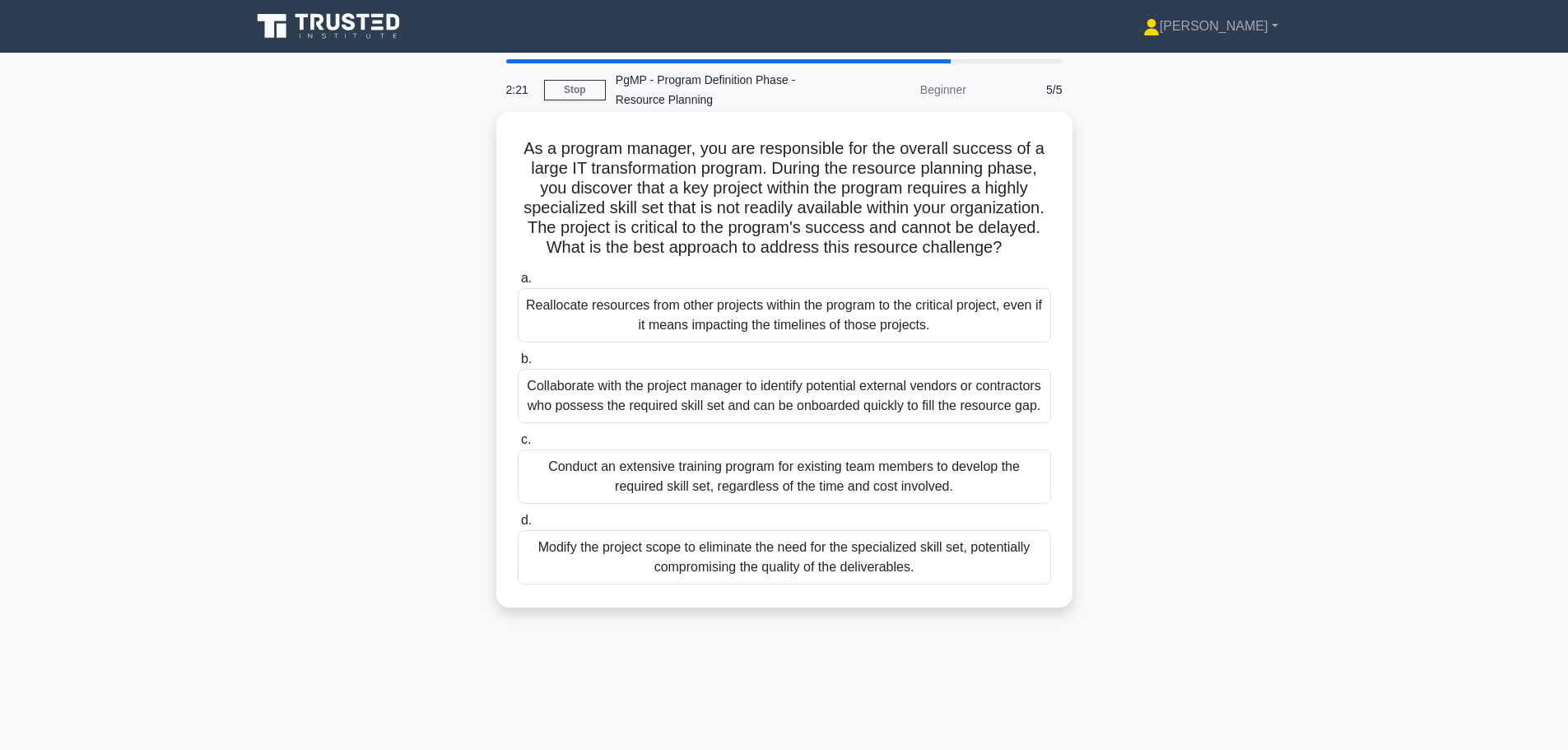
click at [893, 423] on div "Collaborate with the project manager to identify potential external vendors or …" at bounding box center [784, 396] width 533 height 54
click at [518, 364] on input "b. Collaborate with the project manager to identify potential external vendors …" at bounding box center [518, 359] width 0 height 11
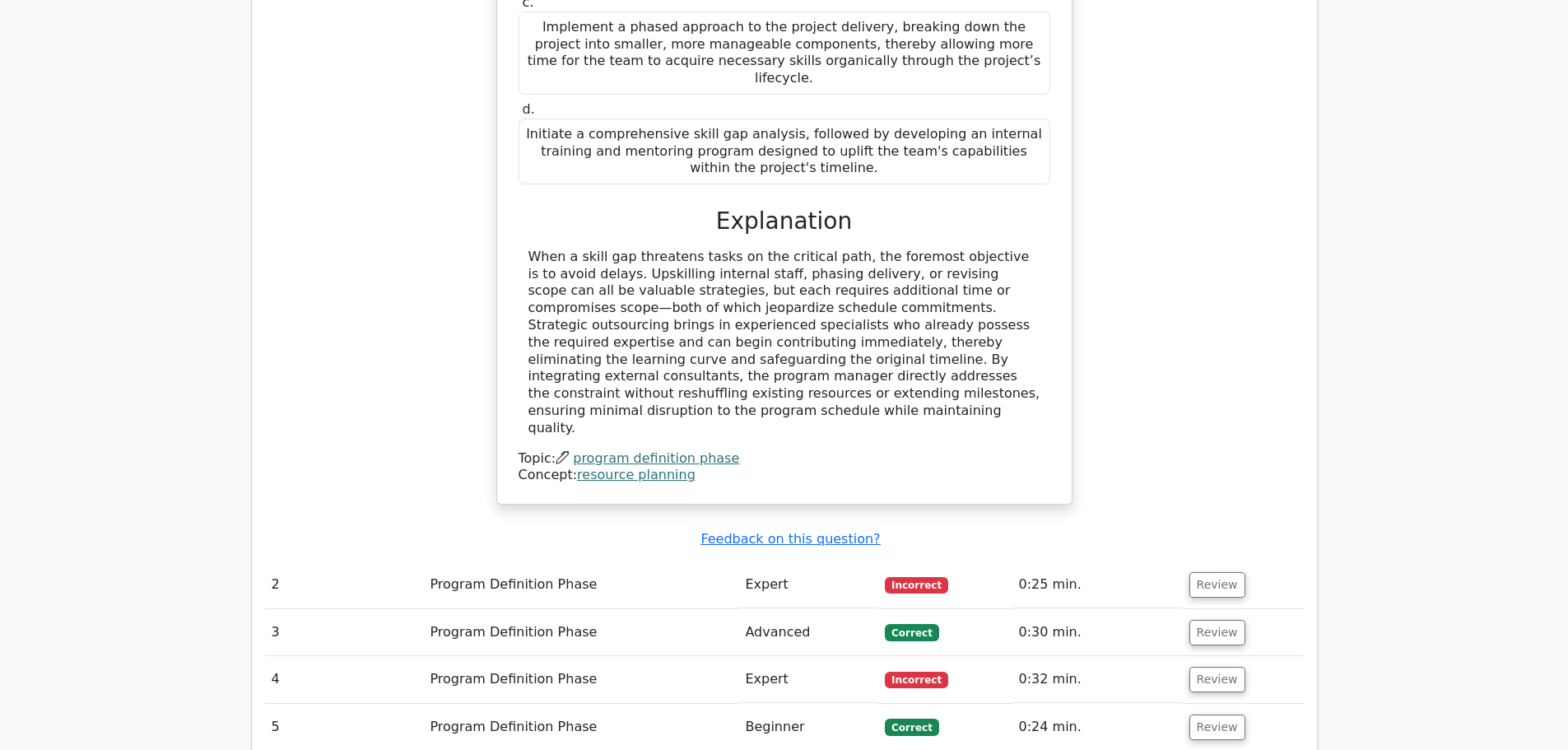
scroll to position [1235, 0]
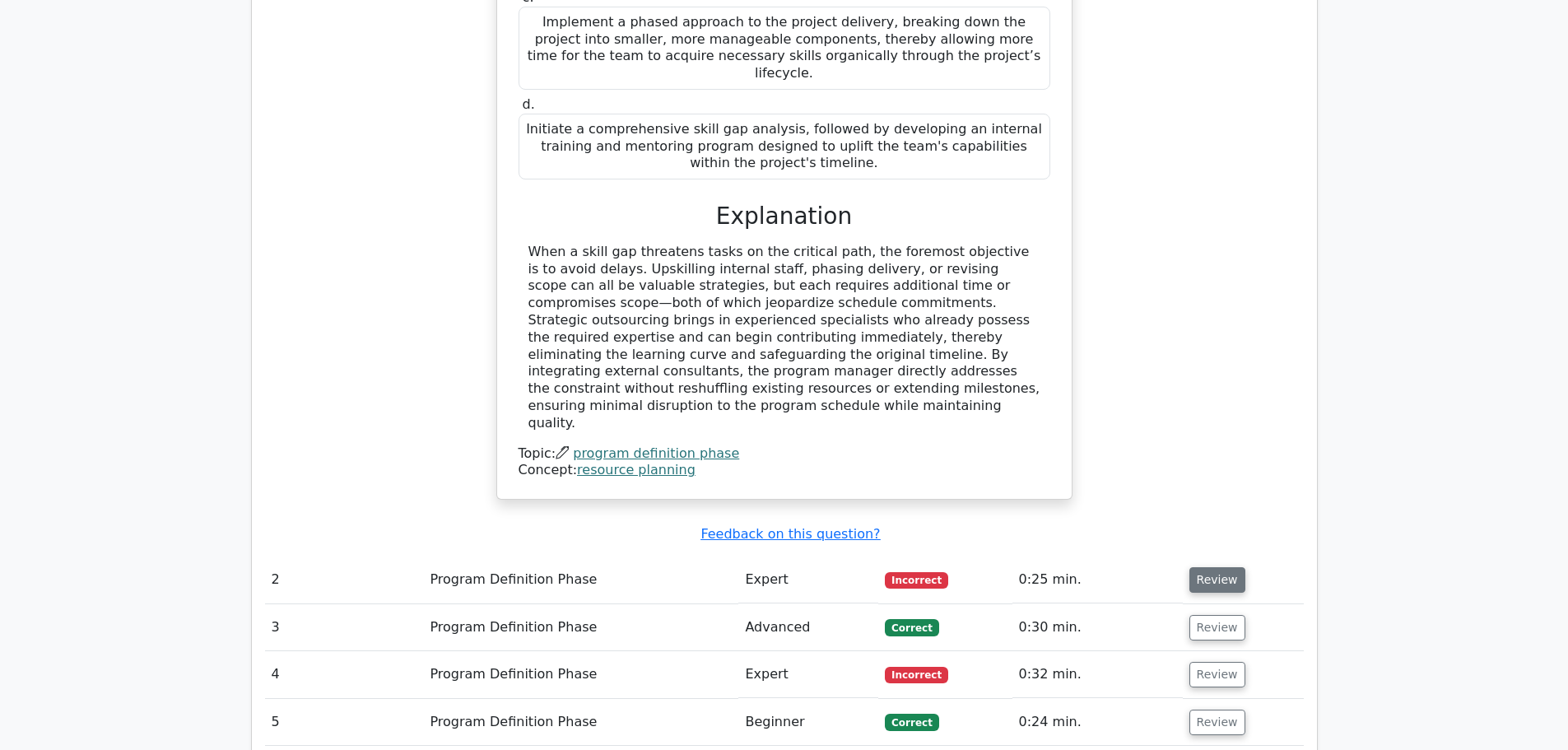
click at [1219, 567] on button "Review" at bounding box center [1218, 579] width 56 height 25
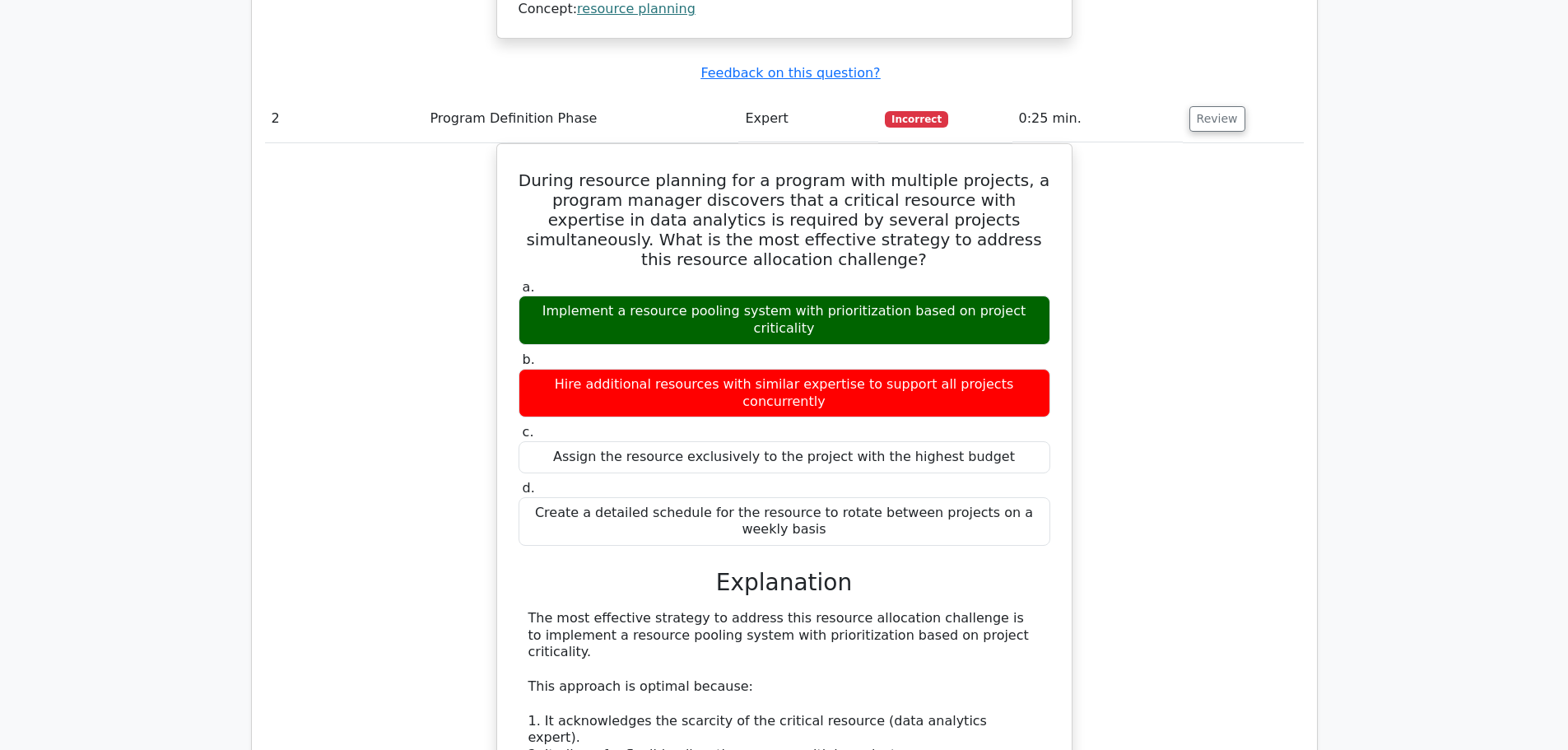
scroll to position [1729, 0]
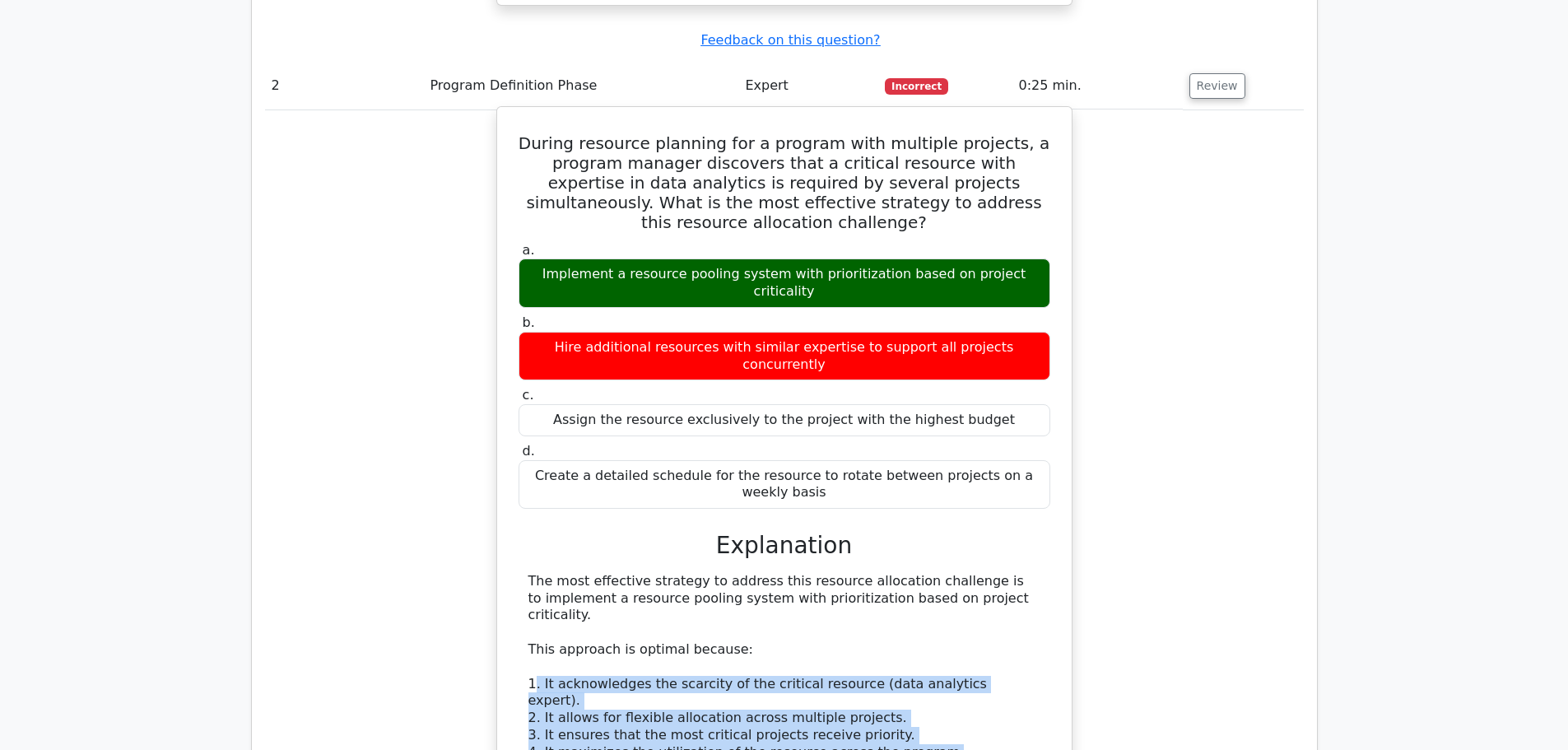
drag, startPoint x: 623, startPoint y: 570, endPoint x: 946, endPoint y: 597, distance: 324.1
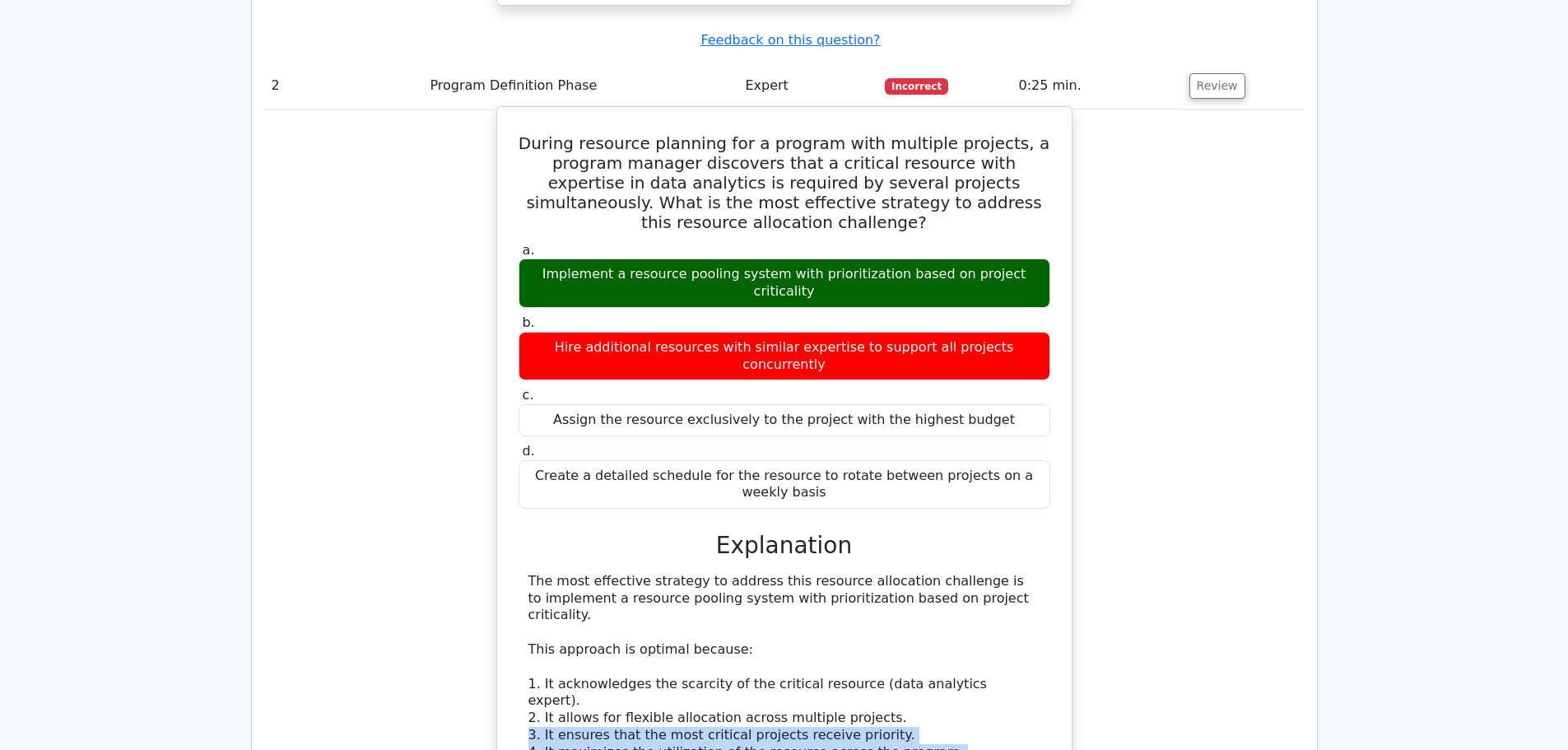
drag, startPoint x: 516, startPoint y: 575, endPoint x: 939, endPoint y: 607, distance: 424.2
click at [939, 607] on div "a. Implement a resource pooling system with prioritization based on project cri…" at bounding box center [784, 677] width 535 height 878
drag, startPoint x: 514, startPoint y: 633, endPoint x: 864, endPoint y: 657, distance: 350.8
click at [864, 657] on div "During resource planning for a program with multiple projects, a program manage…" at bounding box center [784, 622] width 562 height 1016
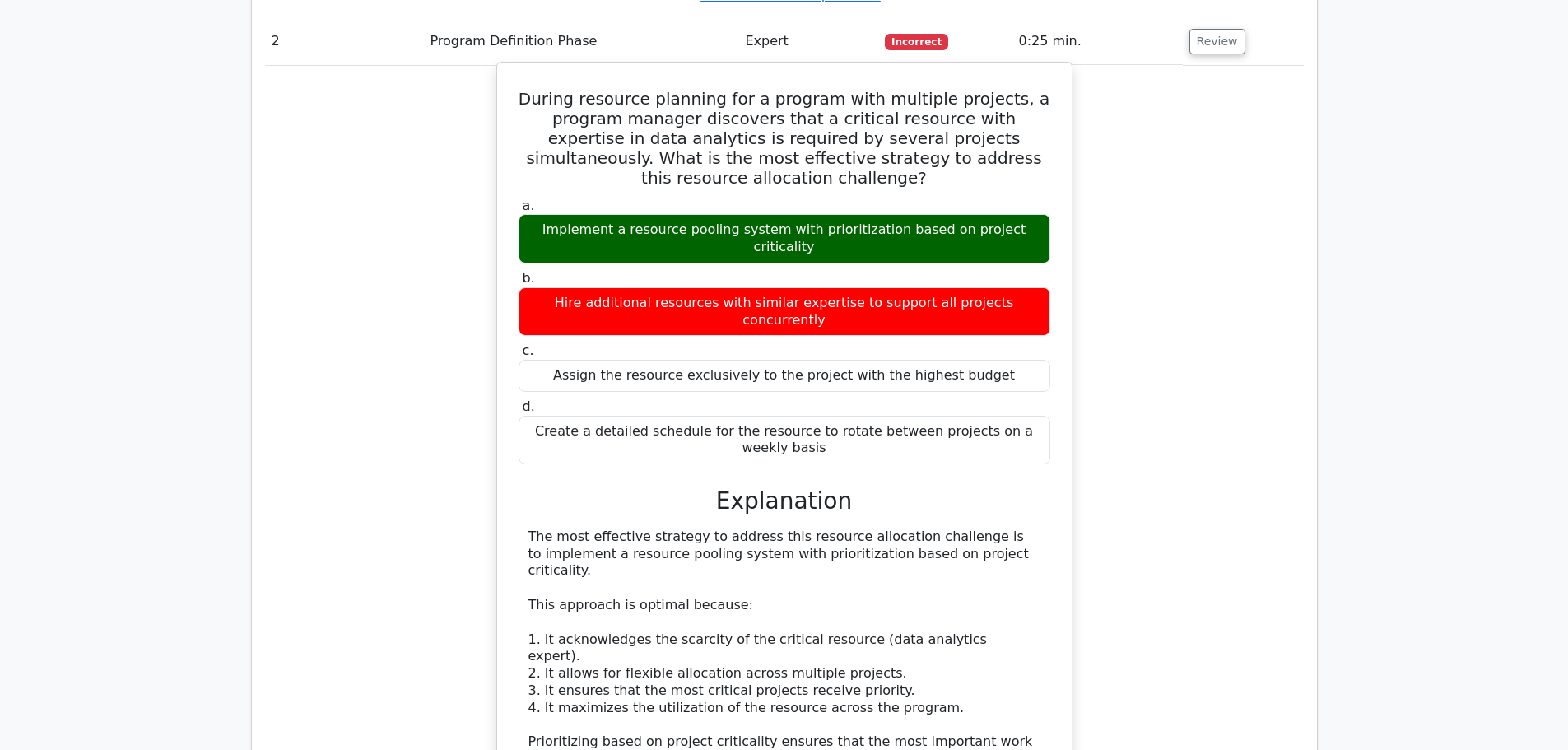
scroll to position [1811, 0]
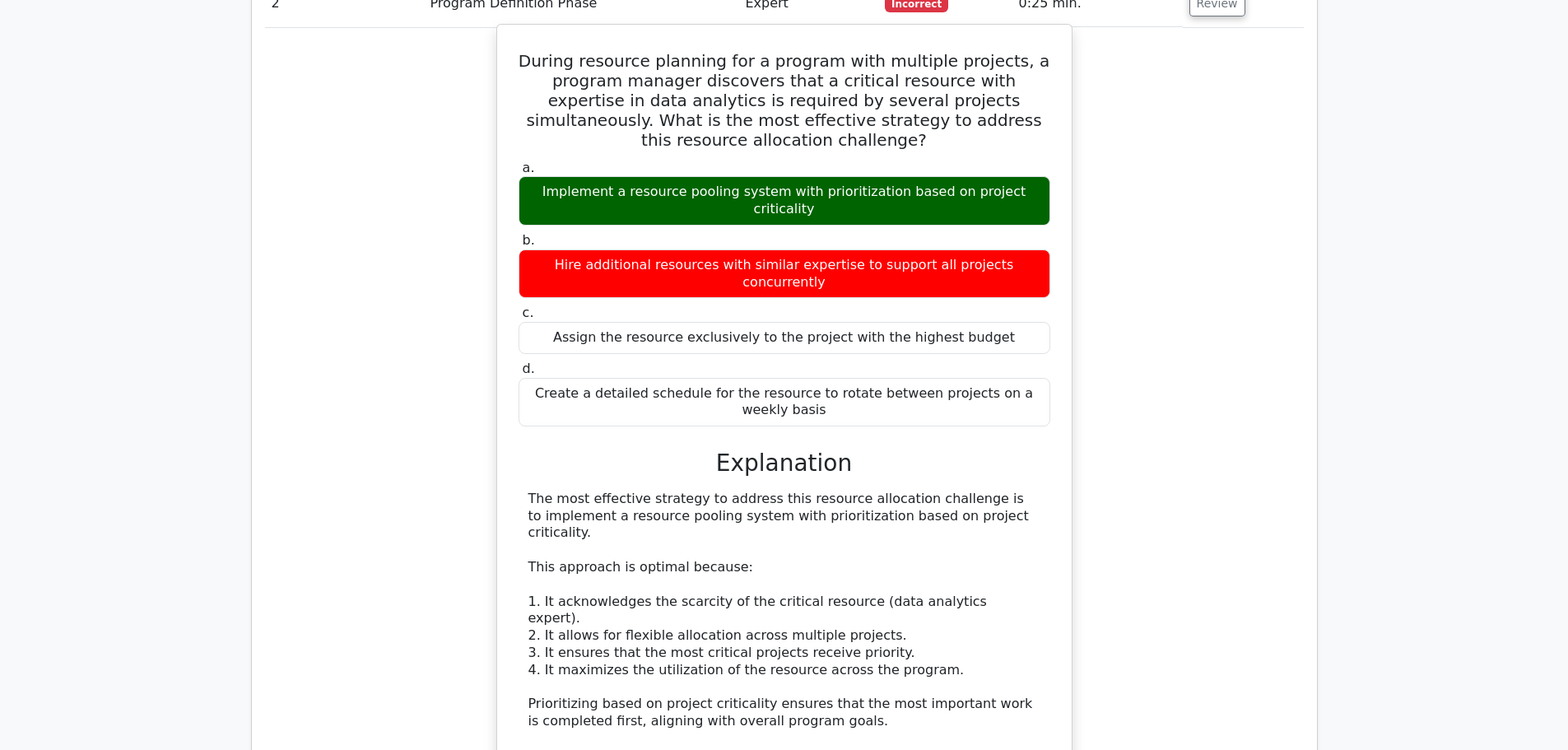
drag, startPoint x: 529, startPoint y: 629, endPoint x: 1051, endPoint y: 658, distance: 522.8
click at [1051, 658] on div "a. Implement a resource pooling system with prioritization based on project cri…" at bounding box center [784, 595] width 535 height 878
click at [925, 648] on div "The most effective strategy to address this resource allocation challenge is to…" at bounding box center [784, 739] width 512 height 496
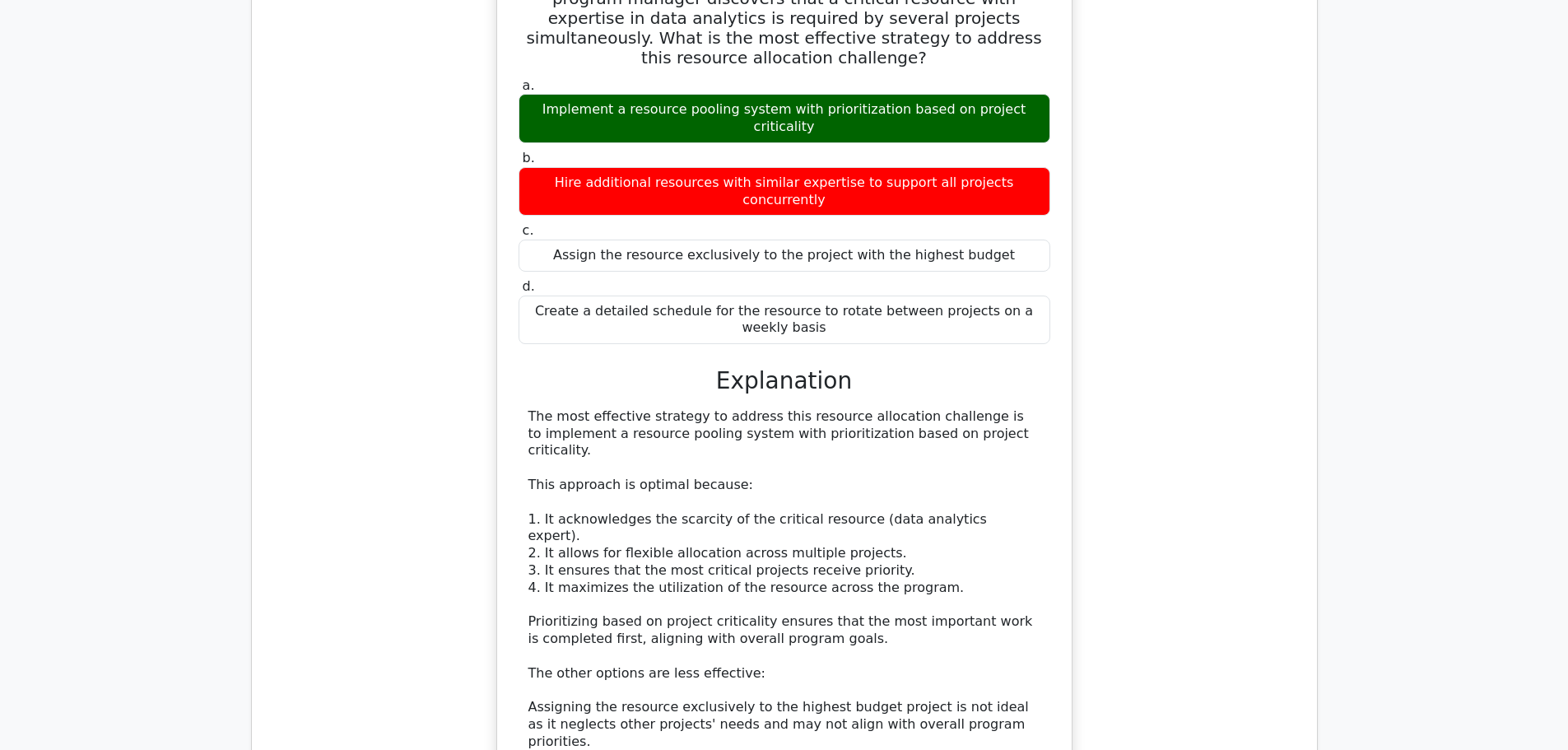
drag, startPoint x: 518, startPoint y: 663, endPoint x: 705, endPoint y: 727, distance: 197.6
click at [705, 727] on div "The most effective strategy to address this resource allocation challenge is to…" at bounding box center [784, 656] width 532 height 496
click at [768, 697] on div "The most effective strategy to address this resource allocation challenge is to…" at bounding box center [784, 656] width 512 height 496
drag, startPoint x: 526, startPoint y: 679, endPoint x: 689, endPoint y: 725, distance: 169.4
click at [689, 725] on div "The most effective strategy to address this resource allocation challenge is to…" at bounding box center [784, 656] width 532 height 496
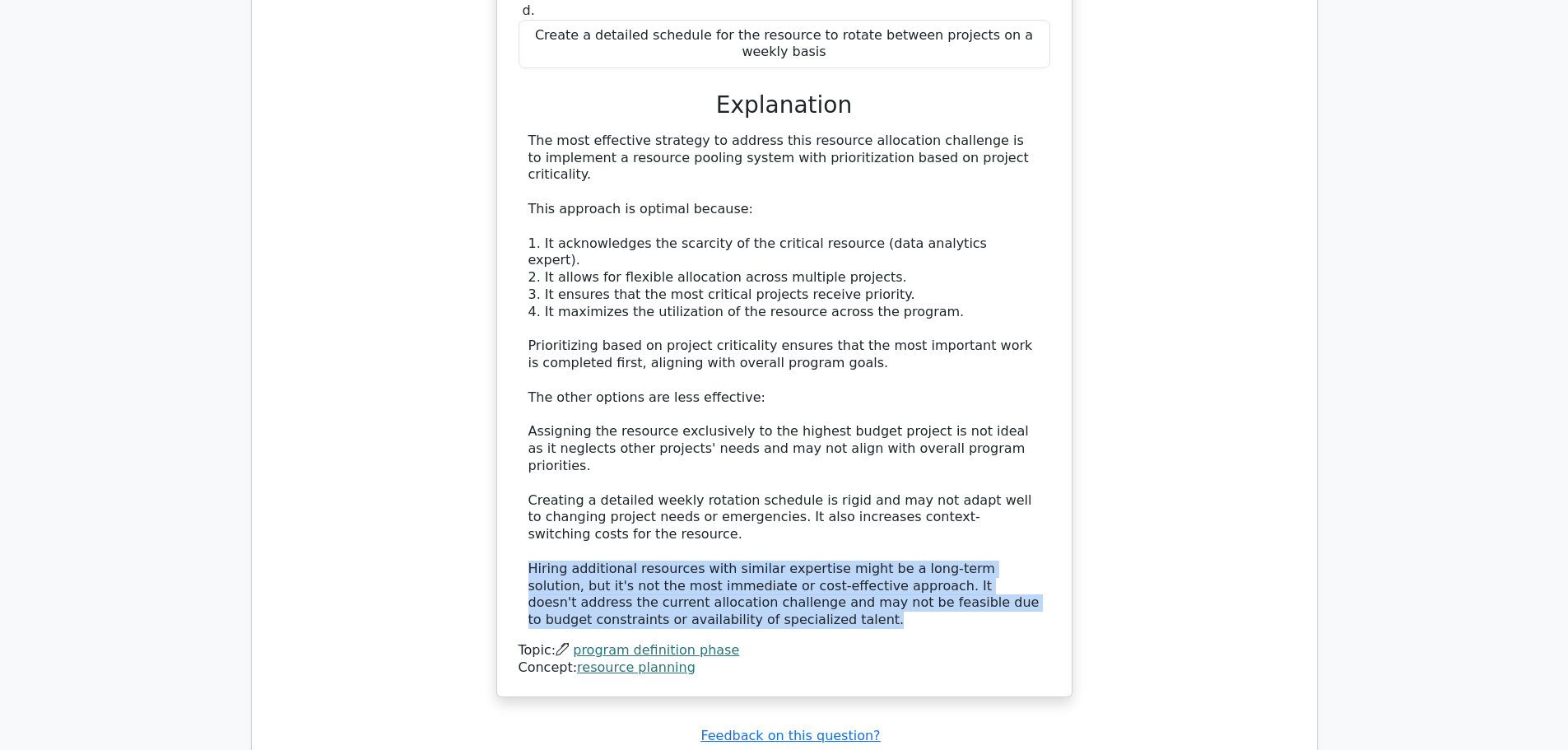
scroll to position [2304, 0]
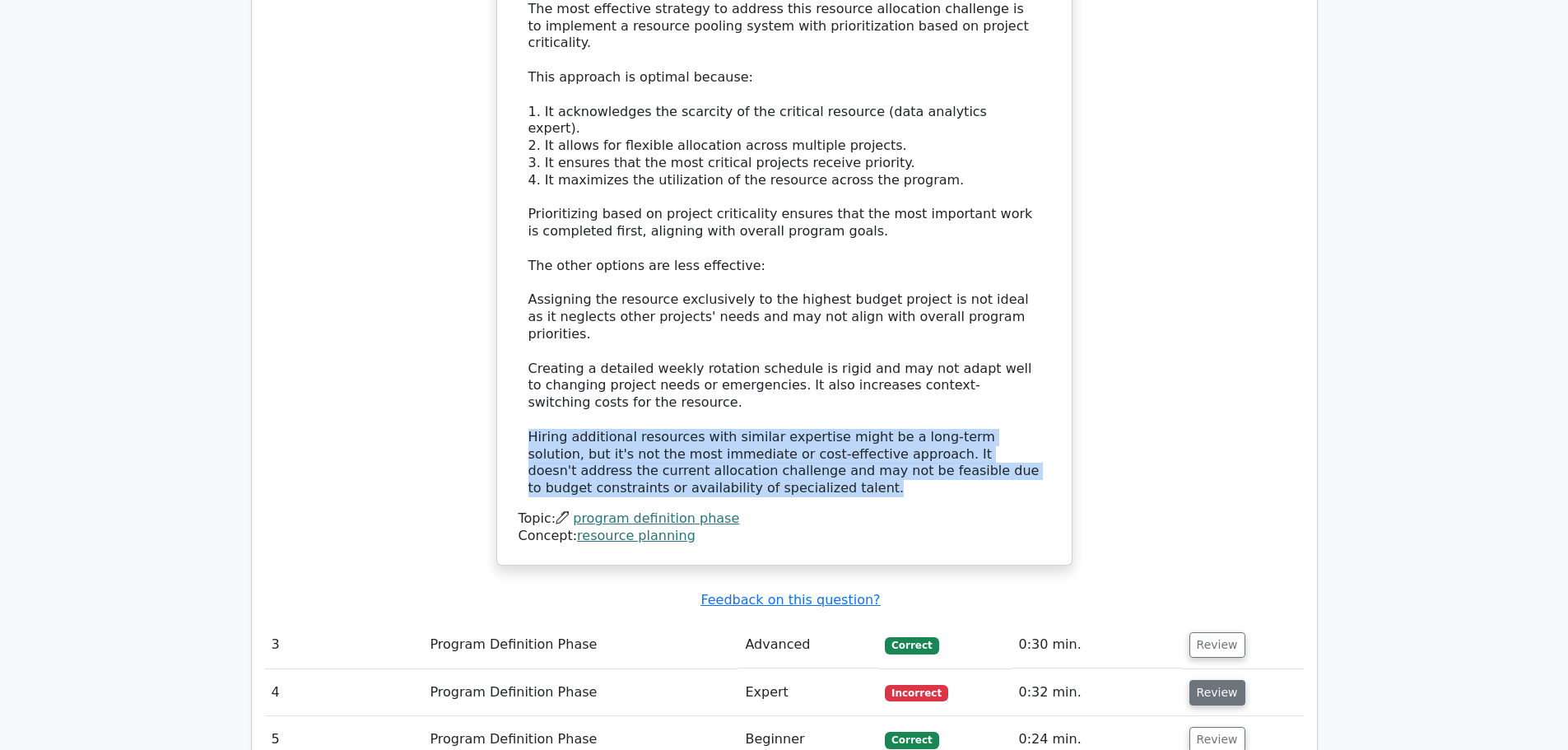
click at [1210, 680] on button "Review" at bounding box center [1218, 692] width 56 height 25
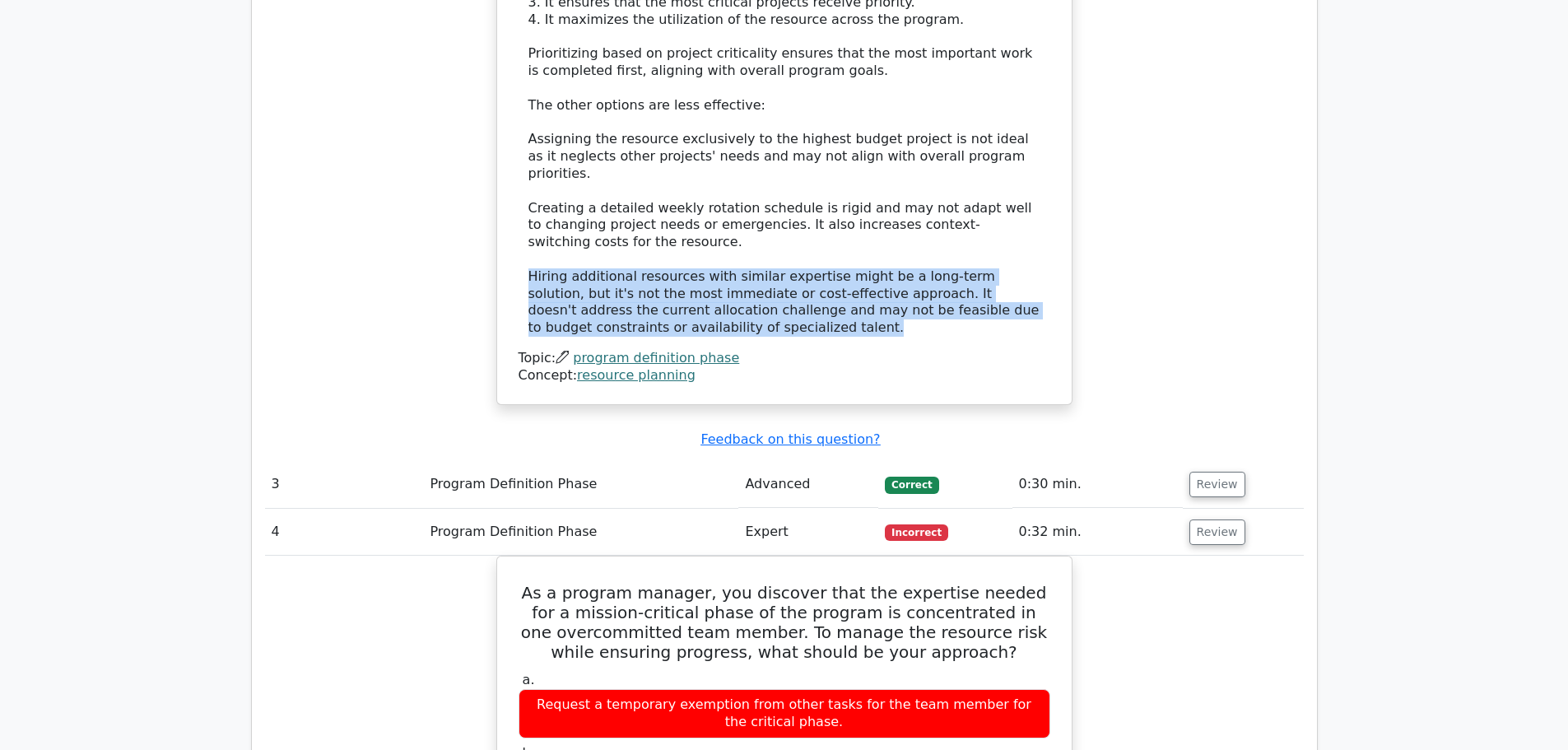
scroll to position [2469, 0]
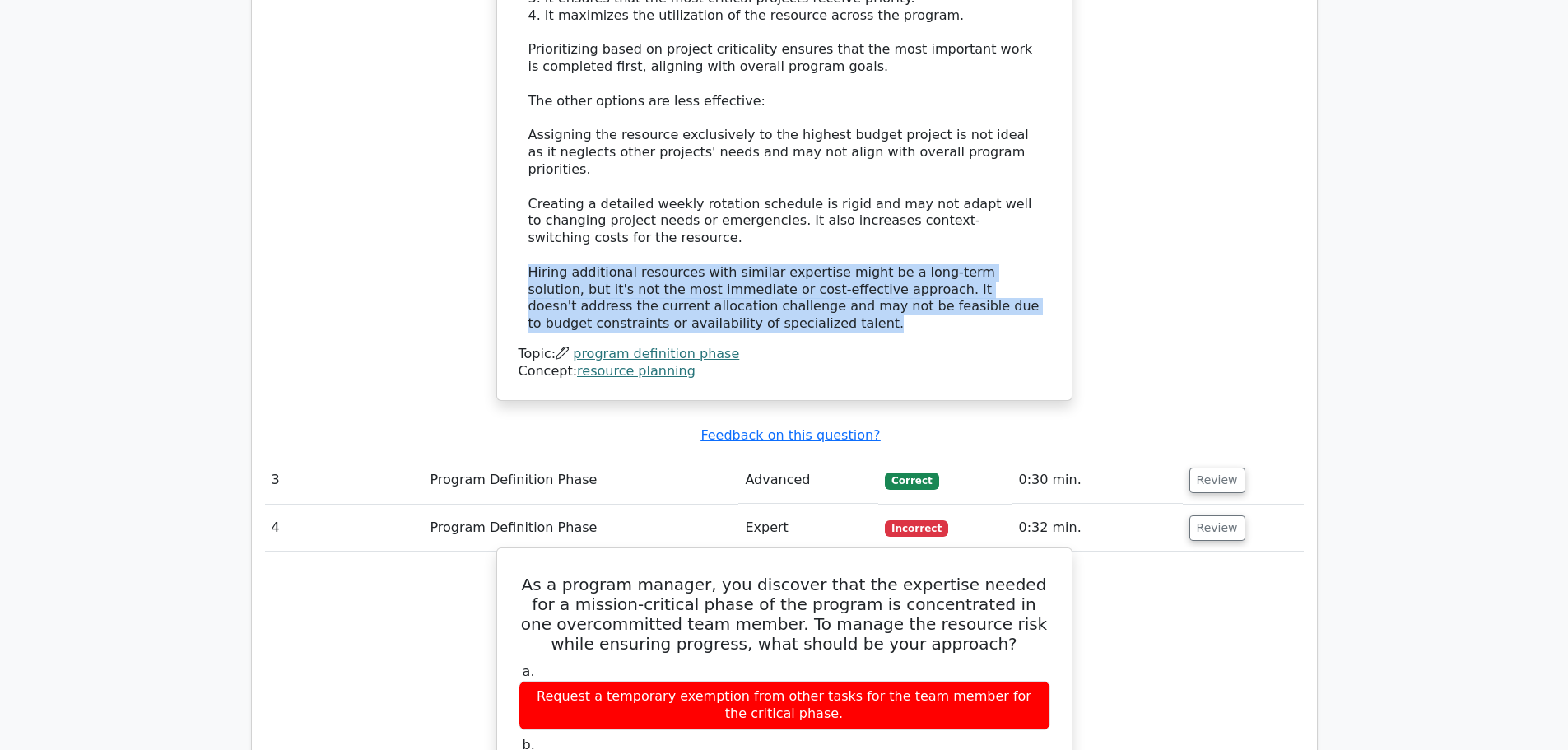
drag, startPoint x: 540, startPoint y: 596, endPoint x: 893, endPoint y: 635, distance: 355.1
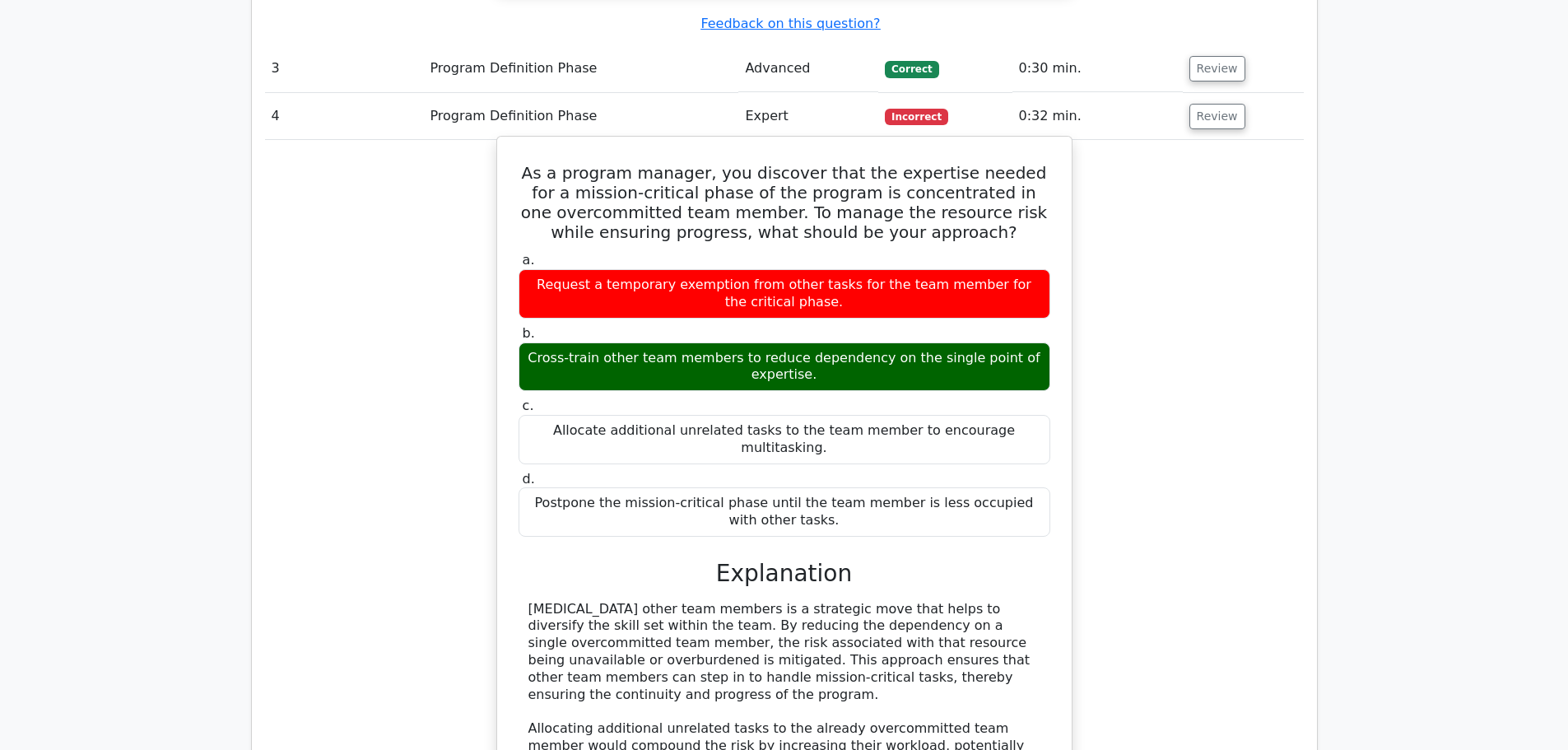
drag, startPoint x: 676, startPoint y: 444, endPoint x: 1004, endPoint y: 478, distance: 329.8
click at [1004, 478] on div "As a program manager, you discover that the expertise needed for a mission-crit…" at bounding box center [784, 547] width 562 height 809
click at [696, 601] on div "Cross-training other team members is a strategic move that helps to diversify t…" at bounding box center [784, 746] width 512 height 292
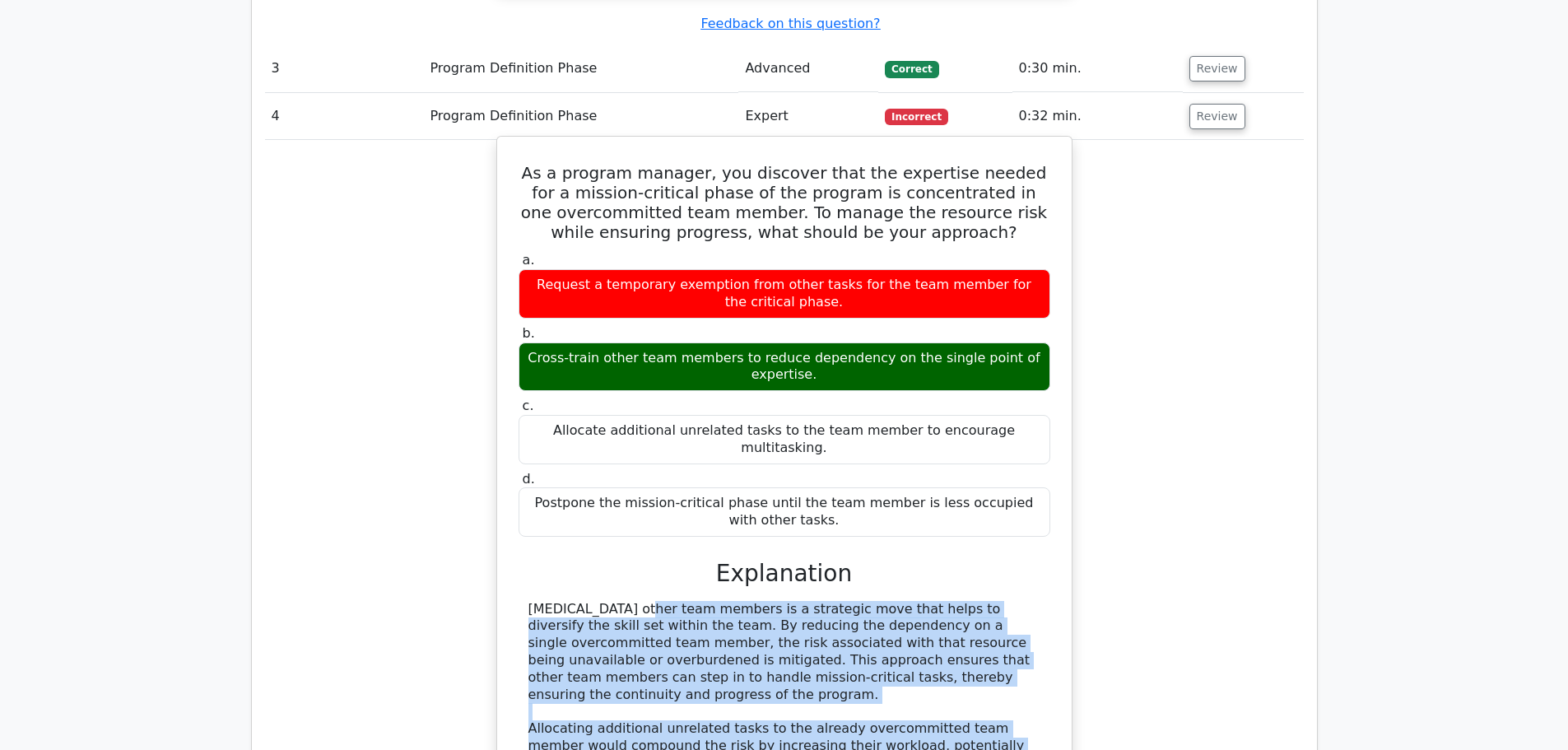
drag, startPoint x: 538, startPoint y: 423, endPoint x: 1000, endPoint y: 659, distance: 518.8
click at [1000, 659] on div "Cross-training other team members is a strategic move that helps to diversify t…" at bounding box center [784, 746] width 532 height 292
click at [852, 601] on div "Cross-training other team members is a strategic move that helps to diversify t…" at bounding box center [784, 746] width 512 height 292
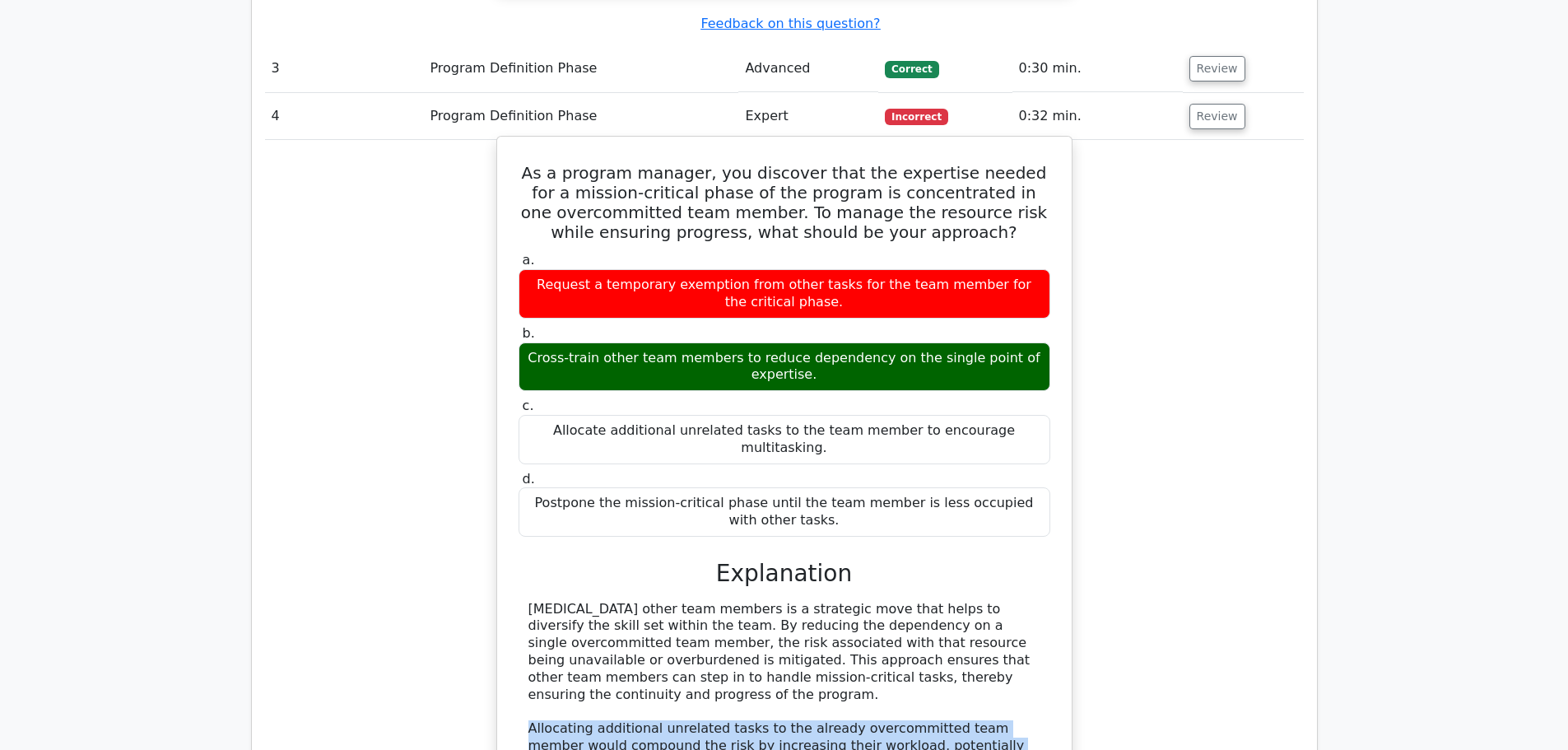
drag, startPoint x: 510, startPoint y: 515, endPoint x: 777, endPoint y: 663, distance: 305.3
click at [777, 663] on div "As a program manager, you discover that the expertise needed for a mission-crit…" at bounding box center [784, 547] width 562 height 809
click at [744, 634] on div "Cross-training other team members is a strategic move that helps to diversify t…" at bounding box center [784, 746] width 512 height 292
drag, startPoint x: 736, startPoint y: 647, endPoint x: 522, endPoint y: 521, distance: 248.3
click at [522, 601] on div "Cross-training other team members is a strategic move that helps to diversify t…" at bounding box center [784, 746] width 532 height 292
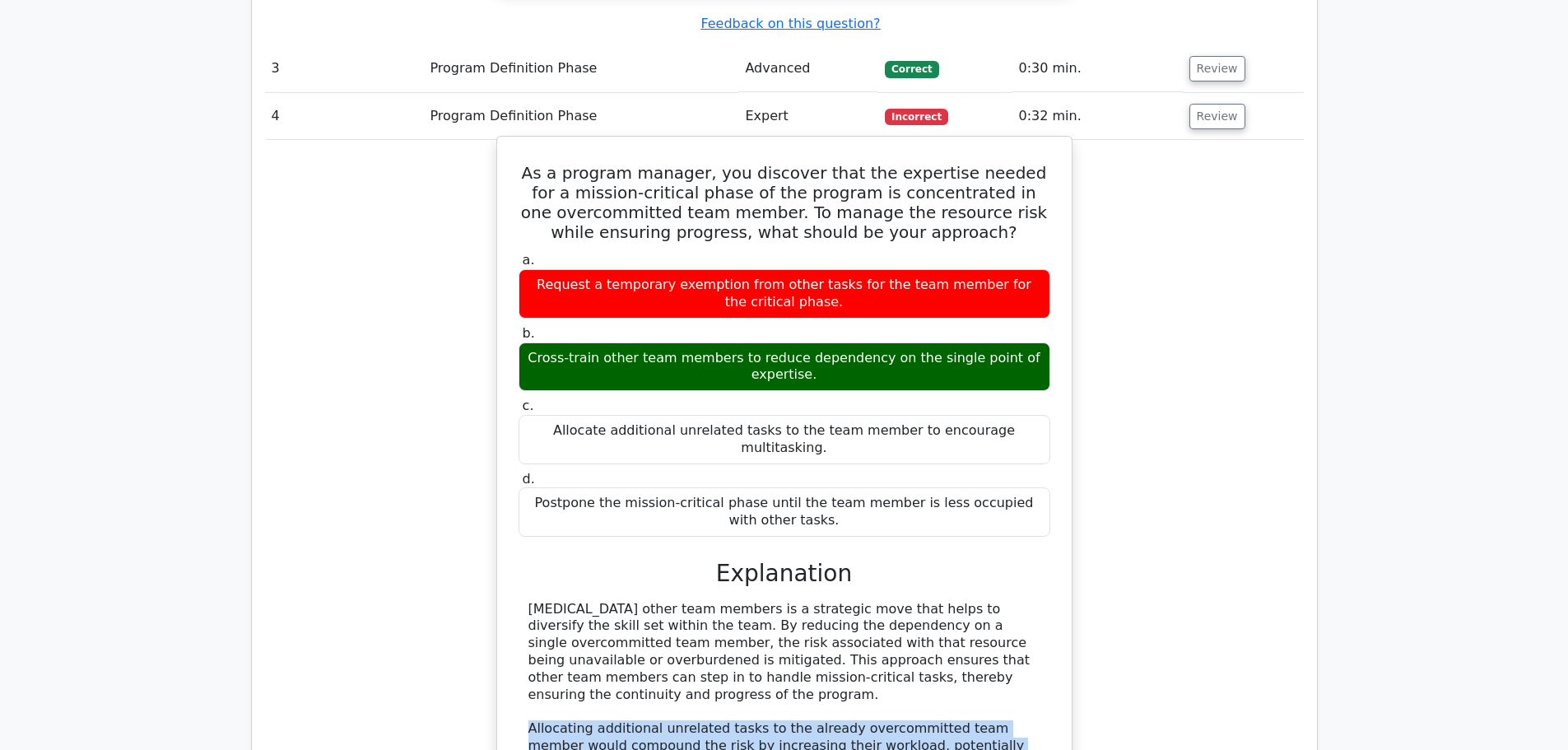
click at [672, 601] on div "Cross-training other team members is a strategic move that helps to diversify t…" at bounding box center [784, 746] width 512 height 292
drag, startPoint x: 774, startPoint y: 556, endPoint x: 865, endPoint y: 574, distance: 92.8
click at [908, 601] on div "Cross-training other team members is a strategic move that helps to diversify t…" at bounding box center [784, 746] width 512 height 292
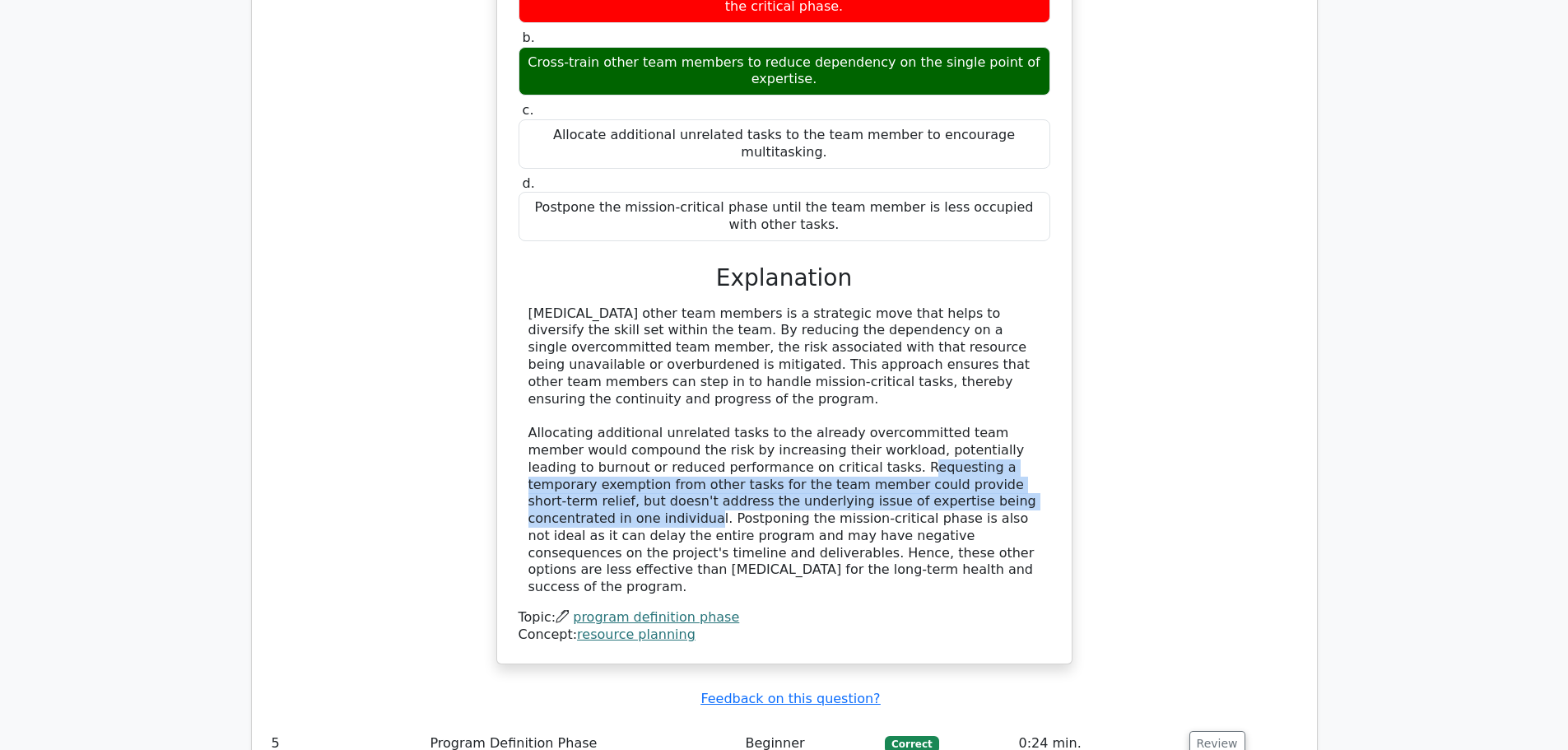
scroll to position [3342, 0]
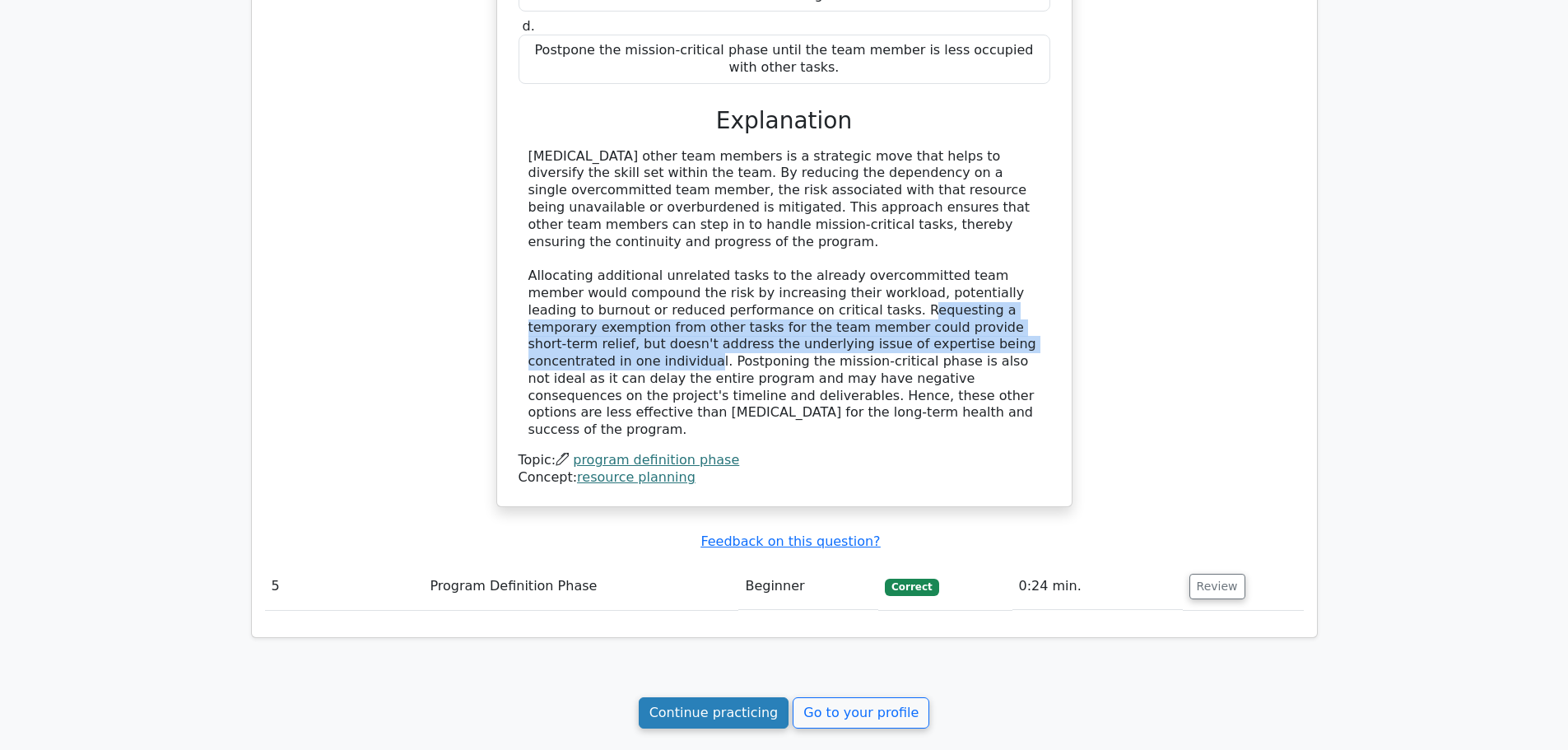
click at [750, 697] on link "Continue practicing" at bounding box center [714, 713] width 151 height 32
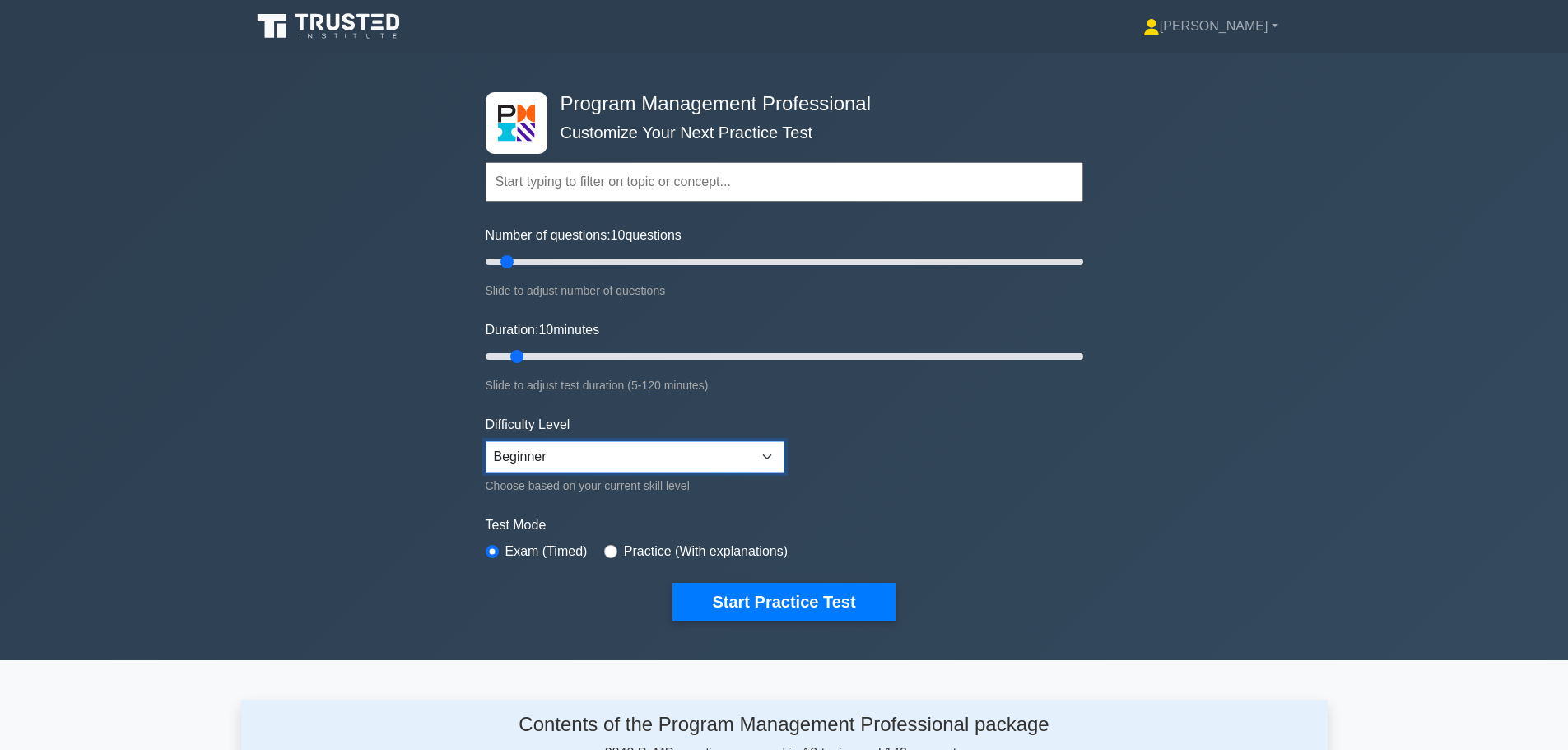
click at [734, 456] on select "Beginner Intermediate Expert" at bounding box center [634, 457] width 299 height 32
select select "expert"
click at [485, 442] on select "Beginner Intermediate Expert" at bounding box center [634, 457] width 299 height 32
click at [781, 602] on button "Start Practice Test" at bounding box center [784, 601] width 222 height 38
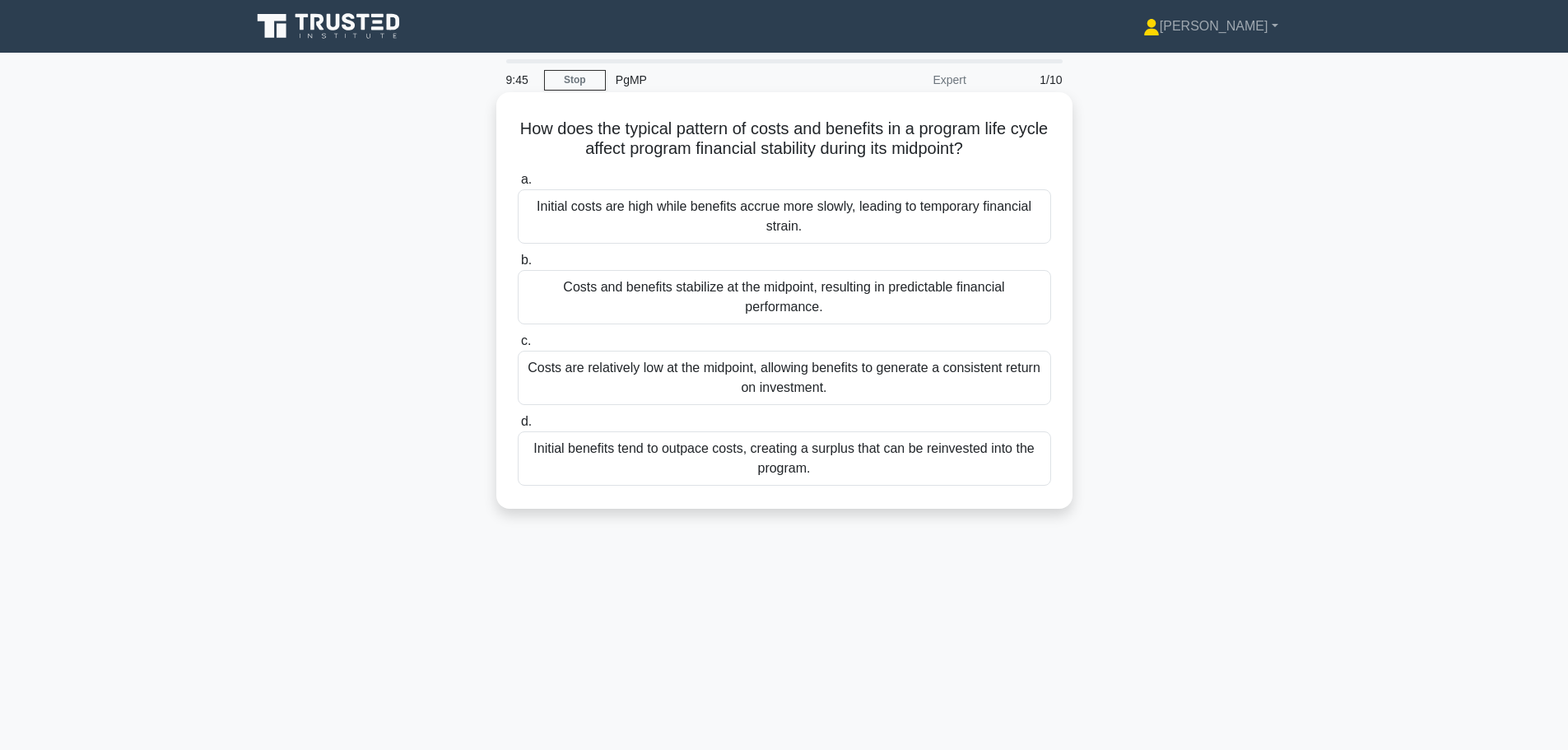
click at [982, 212] on div "Initial costs are high while benefits accrue more slowly, leading to temporary …" at bounding box center [784, 216] width 533 height 54
click at [518, 185] on input "a. Initial costs are high while benefits accrue more slowly, leading to tempora…" at bounding box center [518, 180] width 0 height 11
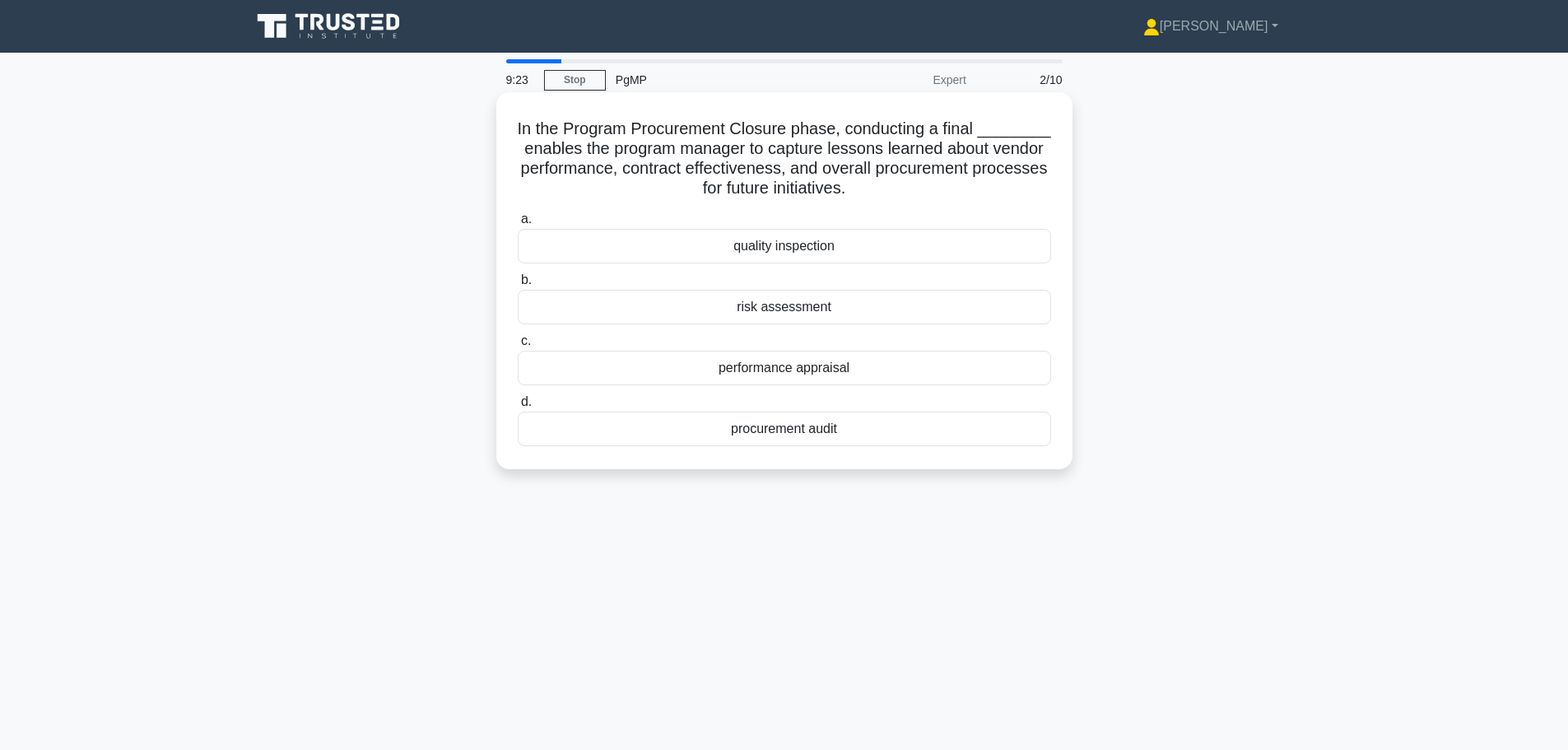
click at [753, 431] on div "procurement audit" at bounding box center [784, 428] width 533 height 34
click at [518, 407] on input "d. procurement audit" at bounding box center [518, 402] width 0 height 11
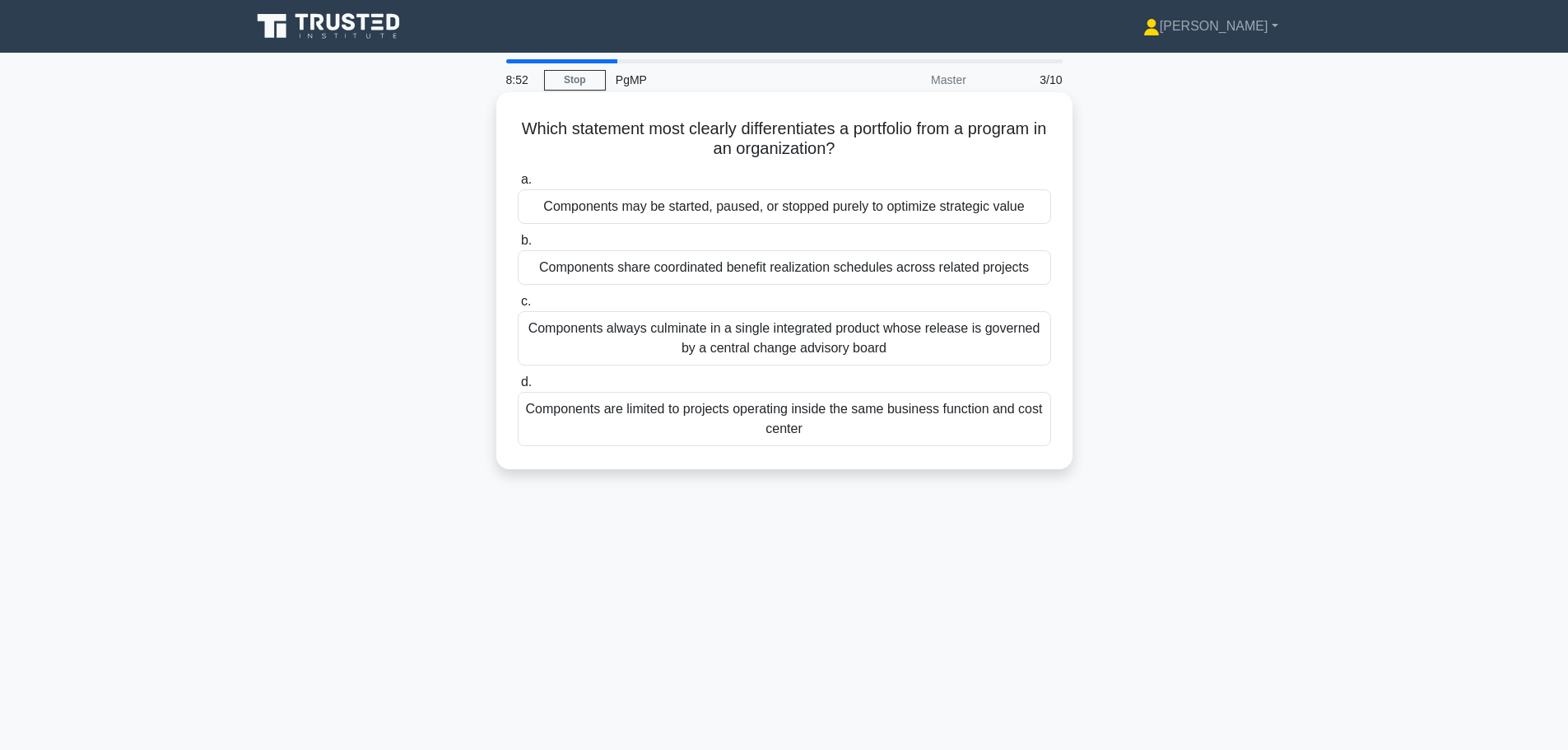
click at [972, 279] on div "Components share coordinated benefit realization schedules across related proje…" at bounding box center [784, 267] width 533 height 34
click at [518, 246] on input "b. Components share coordinated benefit realization schedules across related pr…" at bounding box center [518, 241] width 0 height 11
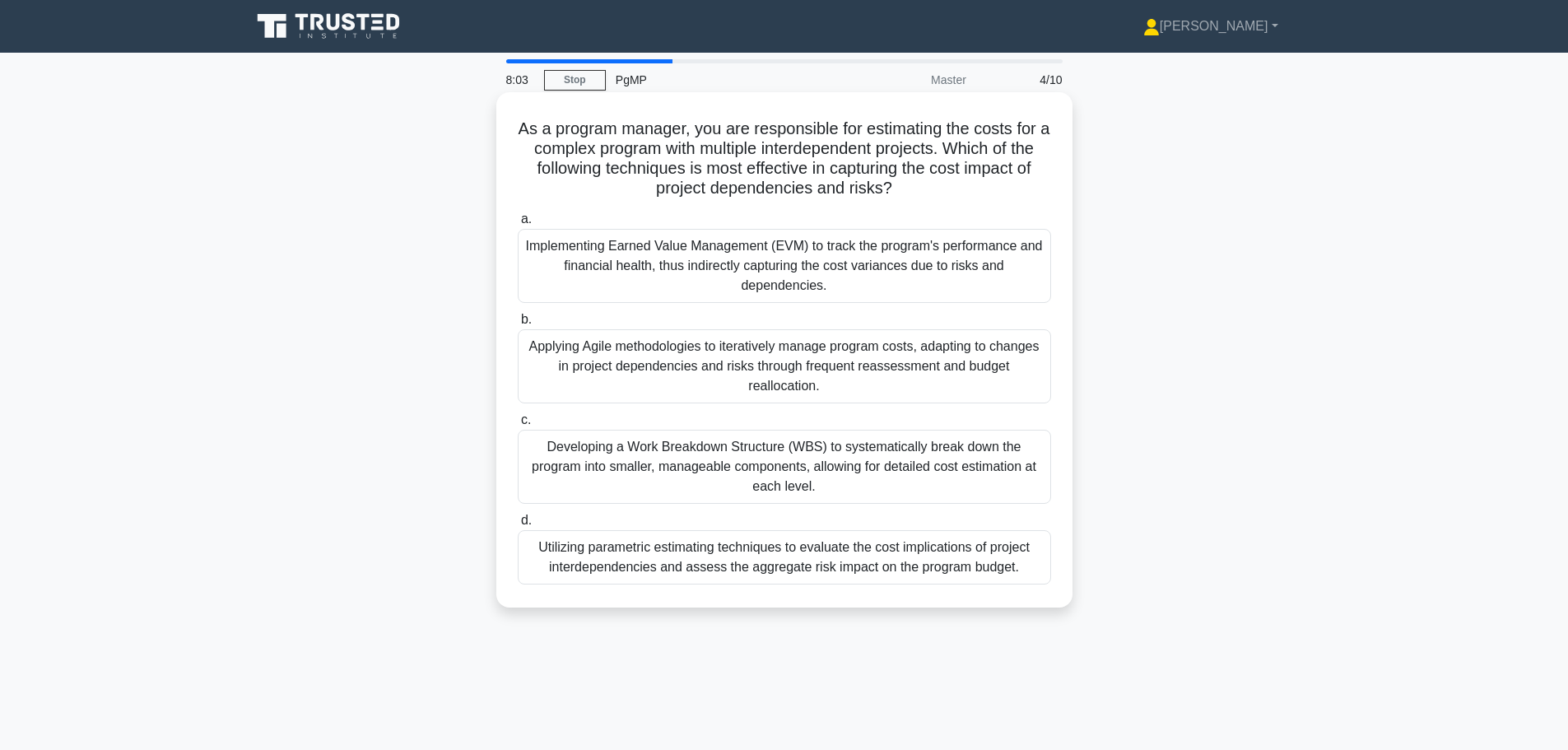
click at [809, 572] on div "Utilizing parametric estimating techniques to evaluate the cost implications of…" at bounding box center [784, 557] width 533 height 54
click at [518, 526] on input "d. Utilizing parametric estimating techniques to evaluate the cost implications…" at bounding box center [518, 520] width 0 height 11
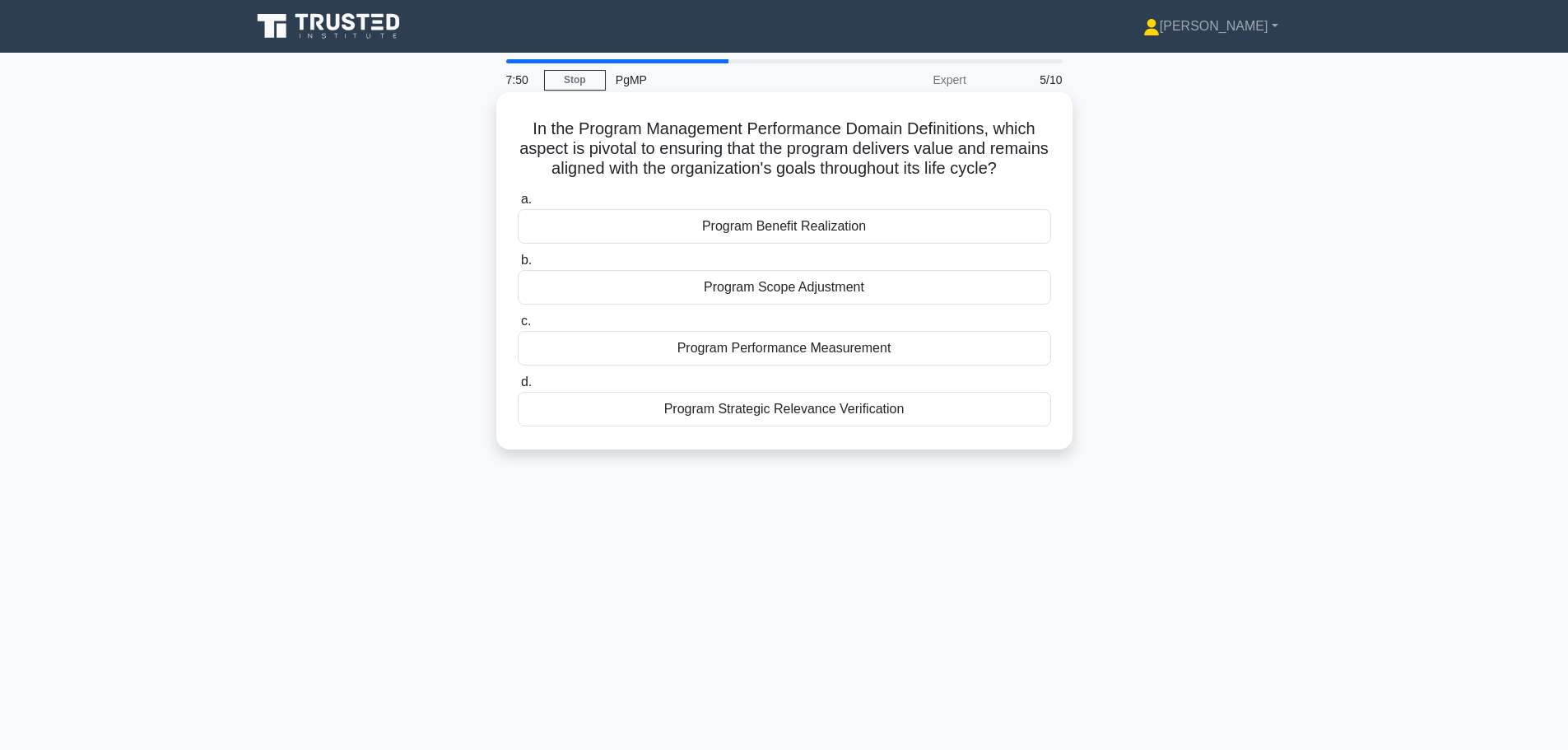
click at [824, 365] on div "Program Performance Measurement" at bounding box center [784, 348] width 533 height 34
click at [518, 327] on input "c. Program Performance Measurement" at bounding box center [518, 322] width 0 height 11
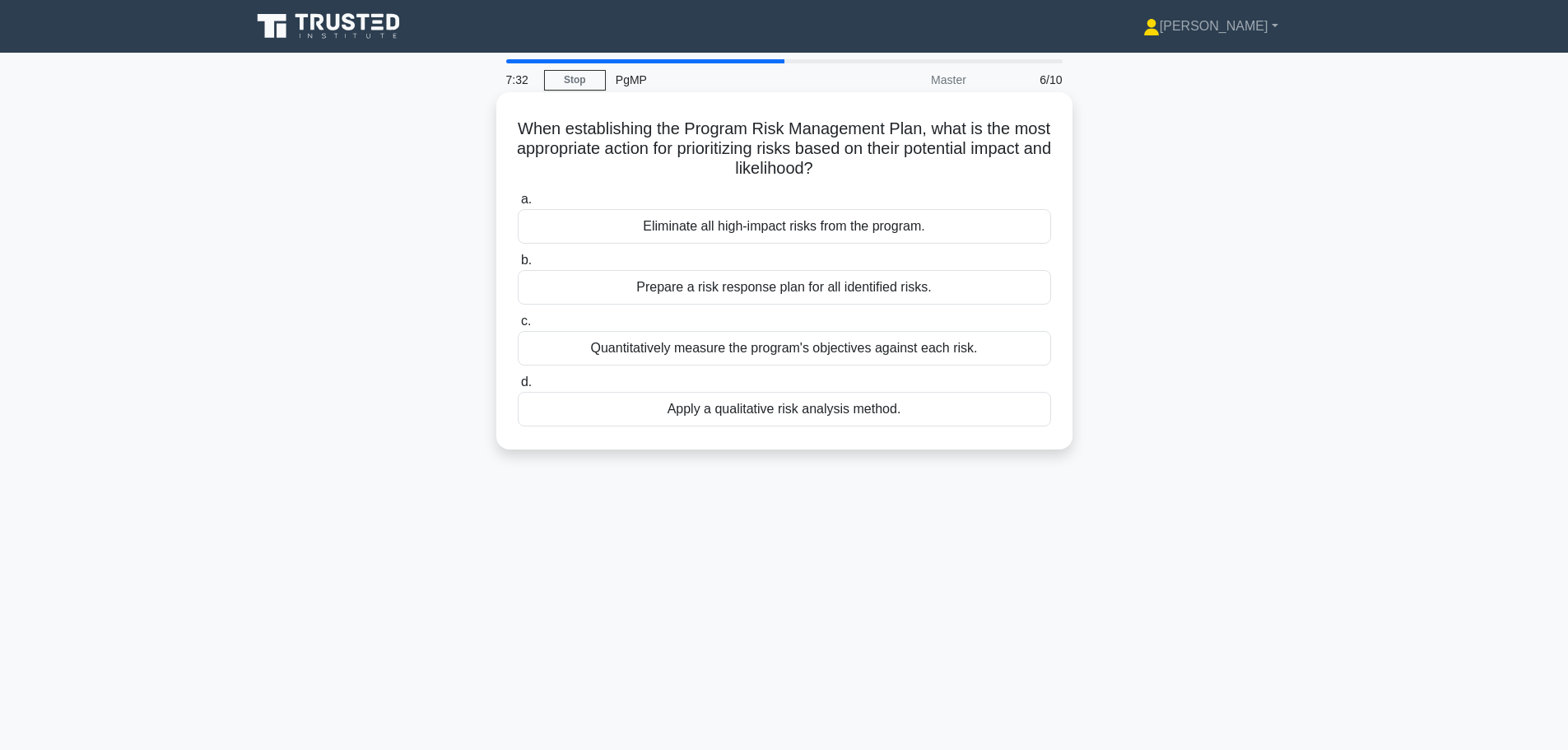
click at [914, 293] on div "Prepare a risk response plan for all identified risks." at bounding box center [784, 287] width 533 height 34
click at [518, 265] on input "b. Prepare a risk response plan for all identified risks." at bounding box center [518, 260] width 0 height 11
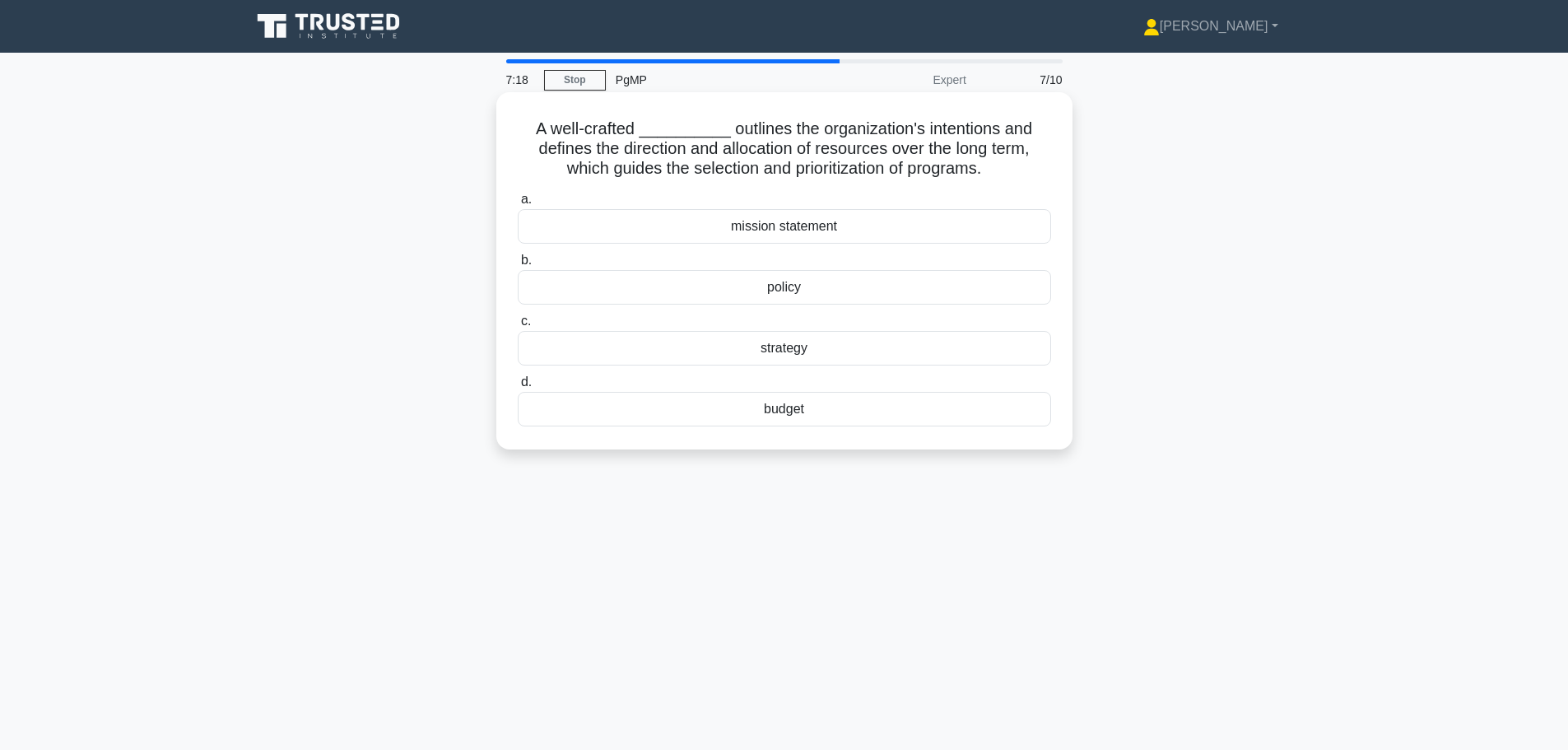
click at [768, 354] on div "strategy" at bounding box center [784, 348] width 533 height 34
click at [518, 327] on input "c. strategy" at bounding box center [518, 322] width 0 height 11
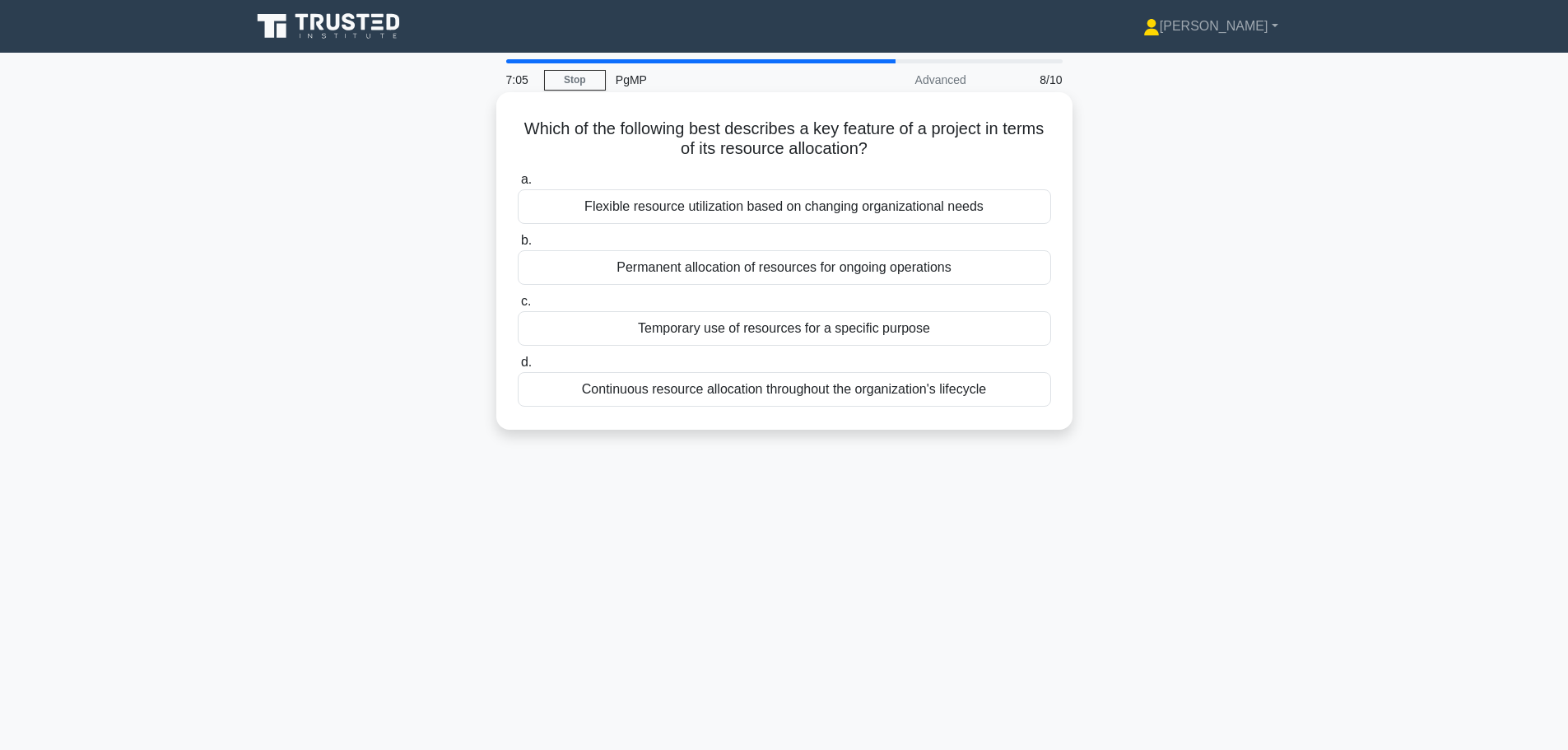
click at [780, 330] on div "Temporary use of resources for a specific purpose" at bounding box center [784, 328] width 533 height 34
click at [518, 307] on input "c. Temporary use of resources for a specific purpose" at bounding box center [518, 301] width 0 height 11
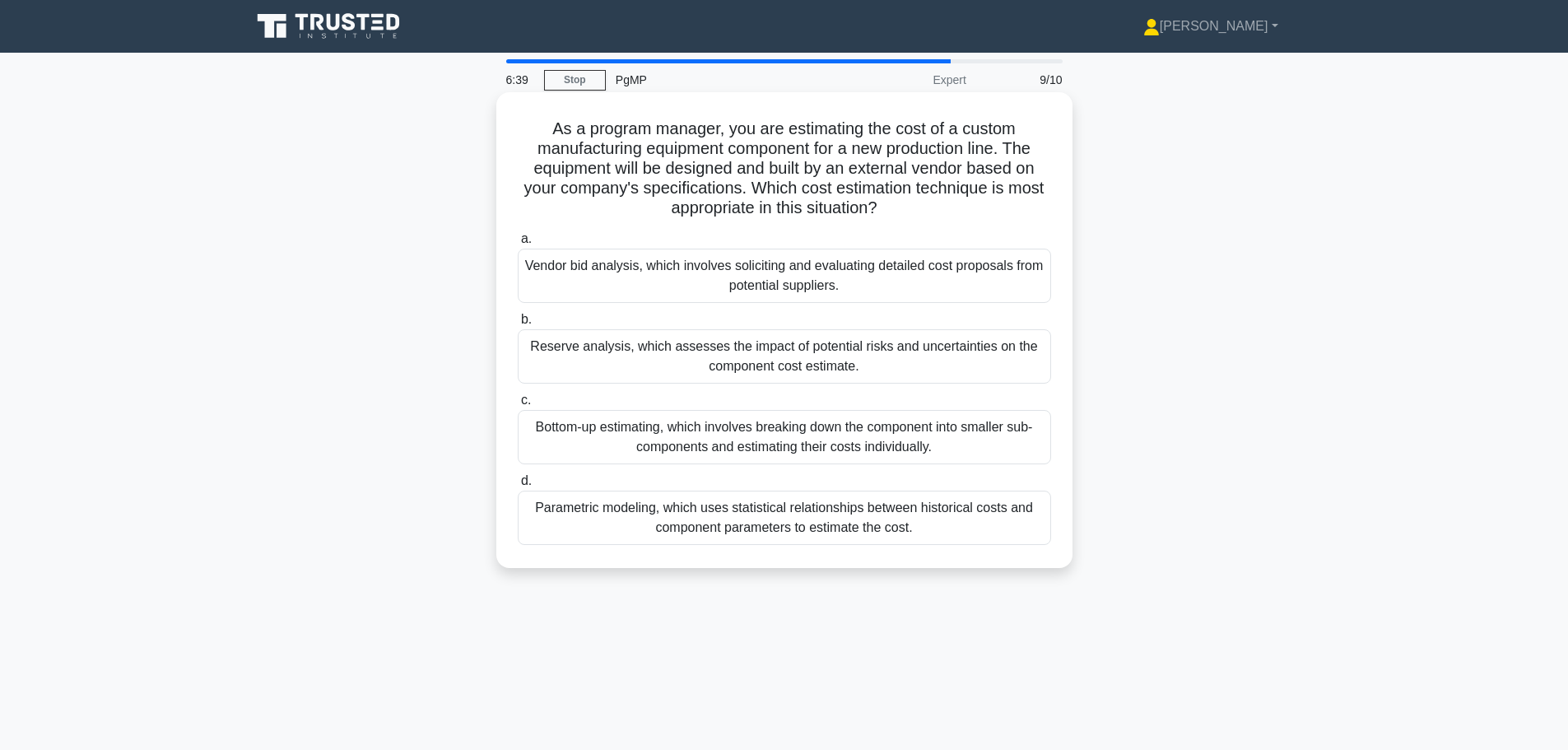
click at [922, 279] on div "Vendor bid analysis, which involves soliciting and evaluating detailed cost pro…" at bounding box center [784, 276] width 533 height 54
click at [518, 244] on input "a. Vendor bid analysis, which involves soliciting and evaluating detailed cost …" at bounding box center [518, 239] width 0 height 11
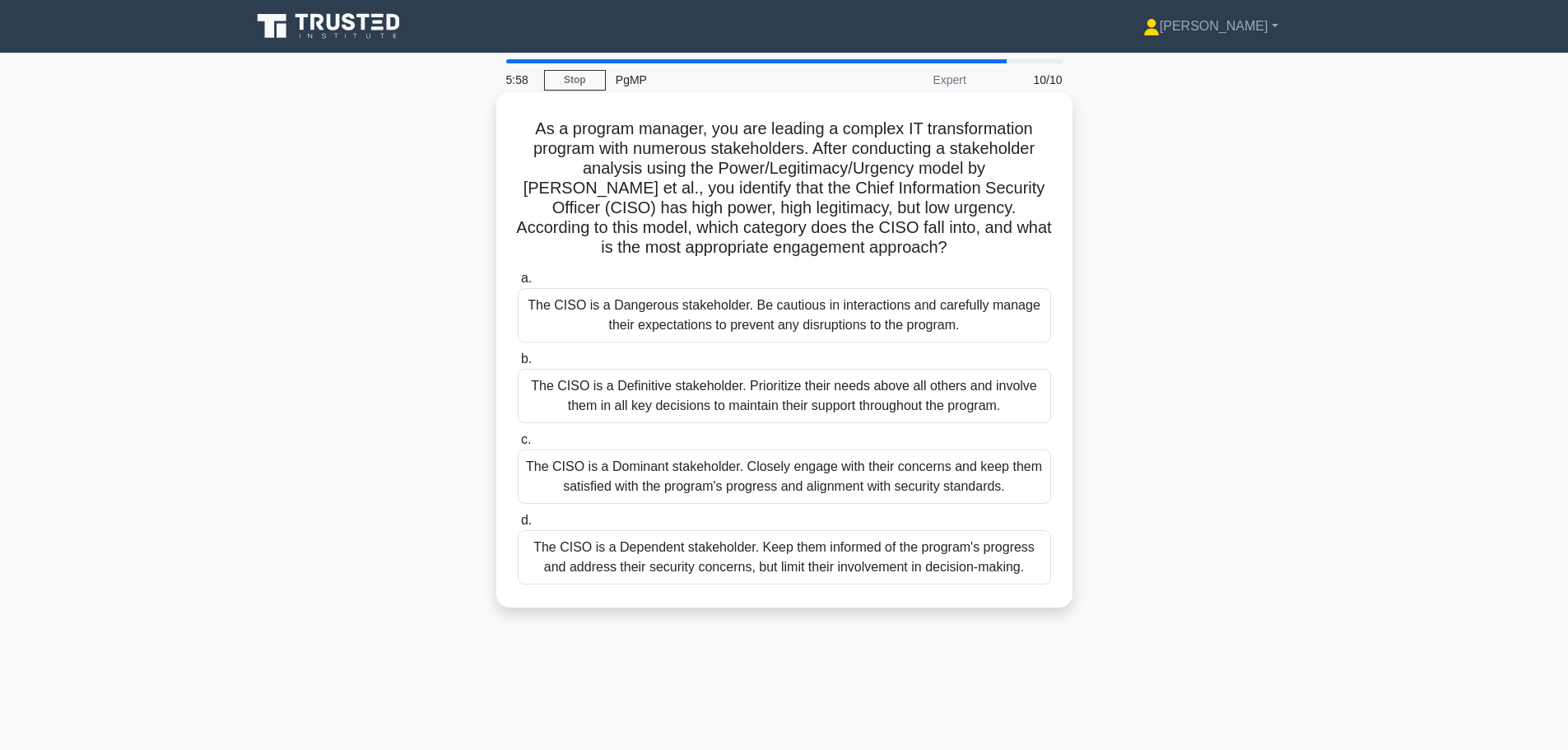
click at [970, 469] on div "The CISO is a Dominant stakeholder. Closely engage with their concerns and keep…" at bounding box center [784, 477] width 533 height 54
click at [518, 445] on input "c. The CISO is a Dominant stakeholder. Closely engage with their concerns and k…" at bounding box center [518, 440] width 0 height 11
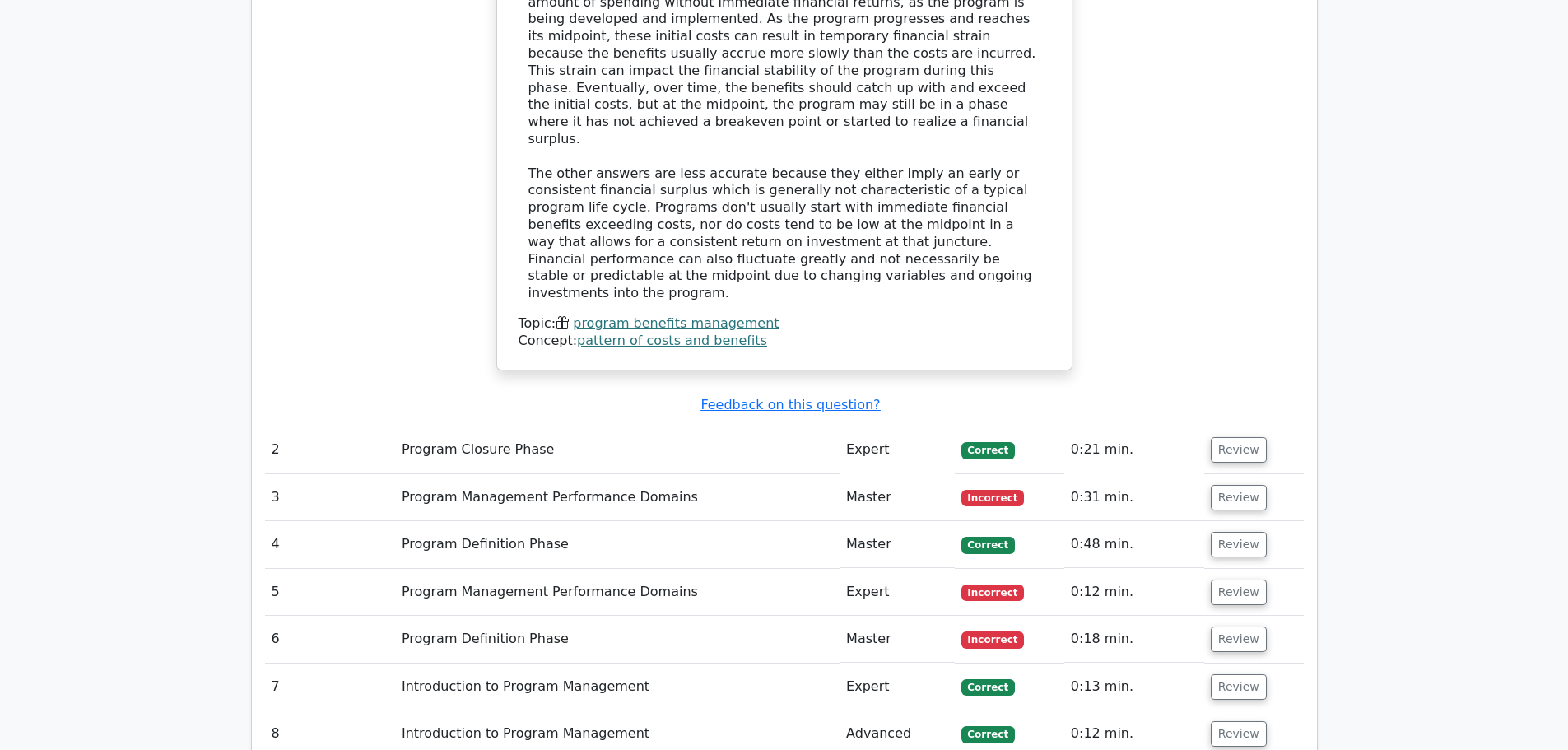
scroll to position [1482, 0]
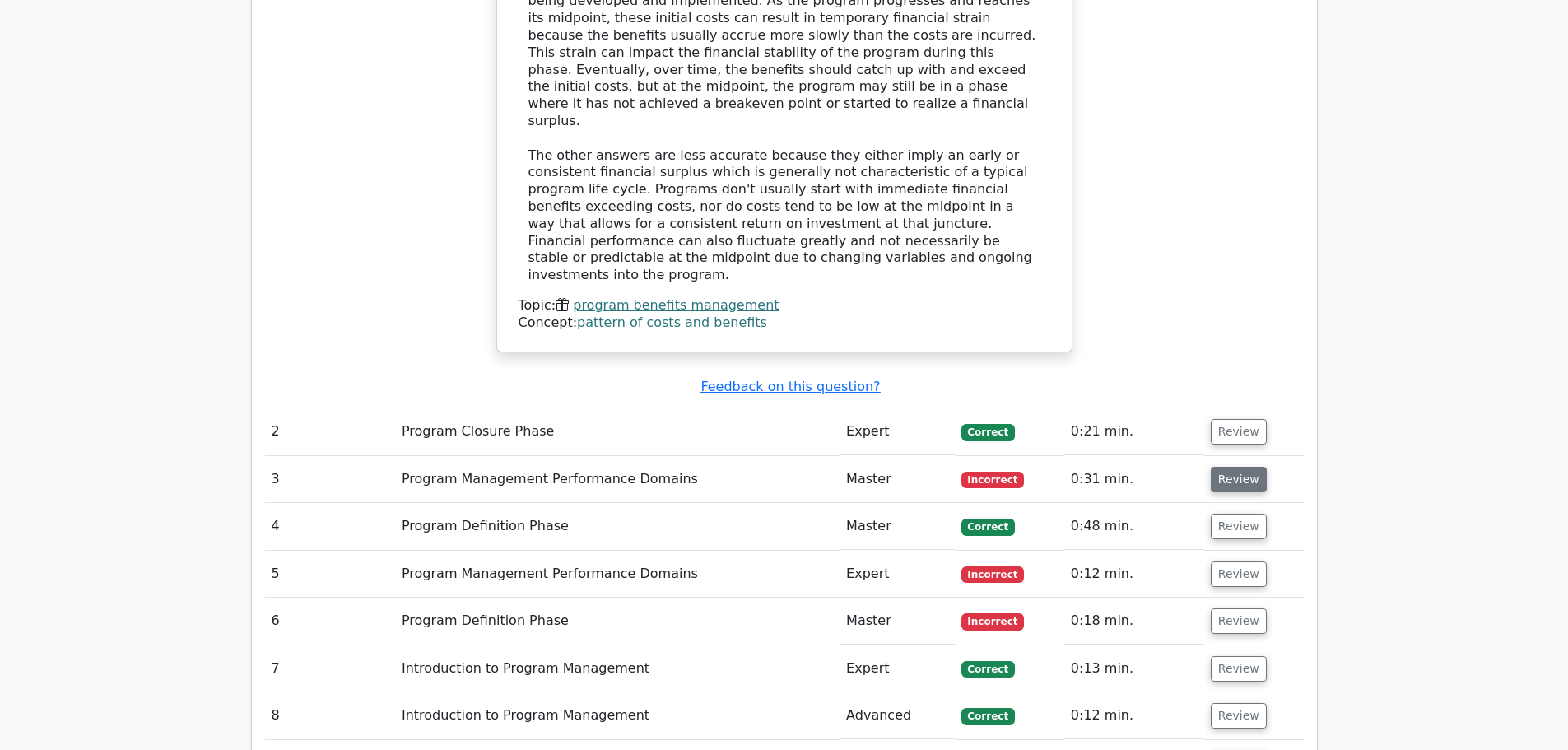
click at [1230, 467] on button "Review" at bounding box center [1239, 479] width 56 height 25
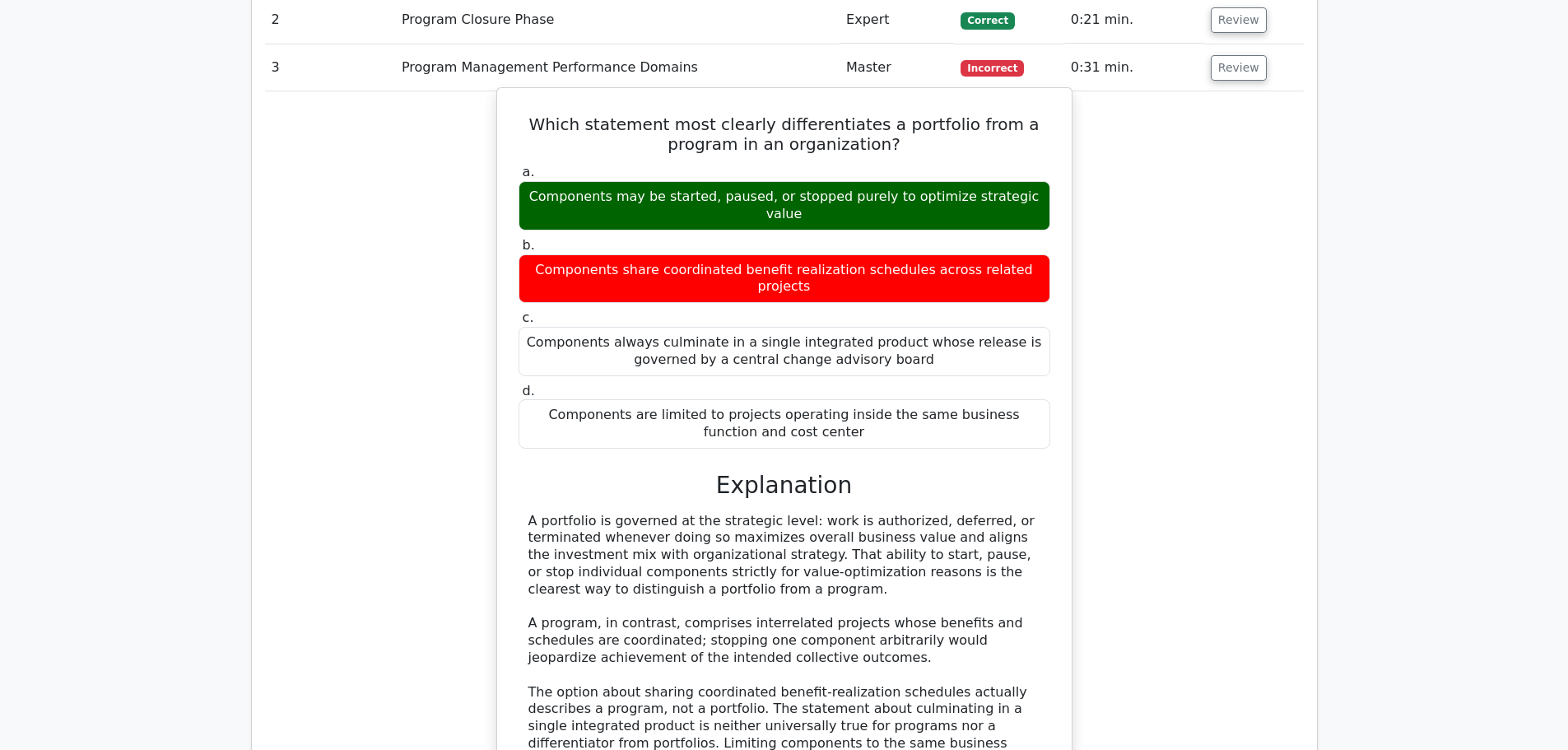
scroll to position [1976, 0]
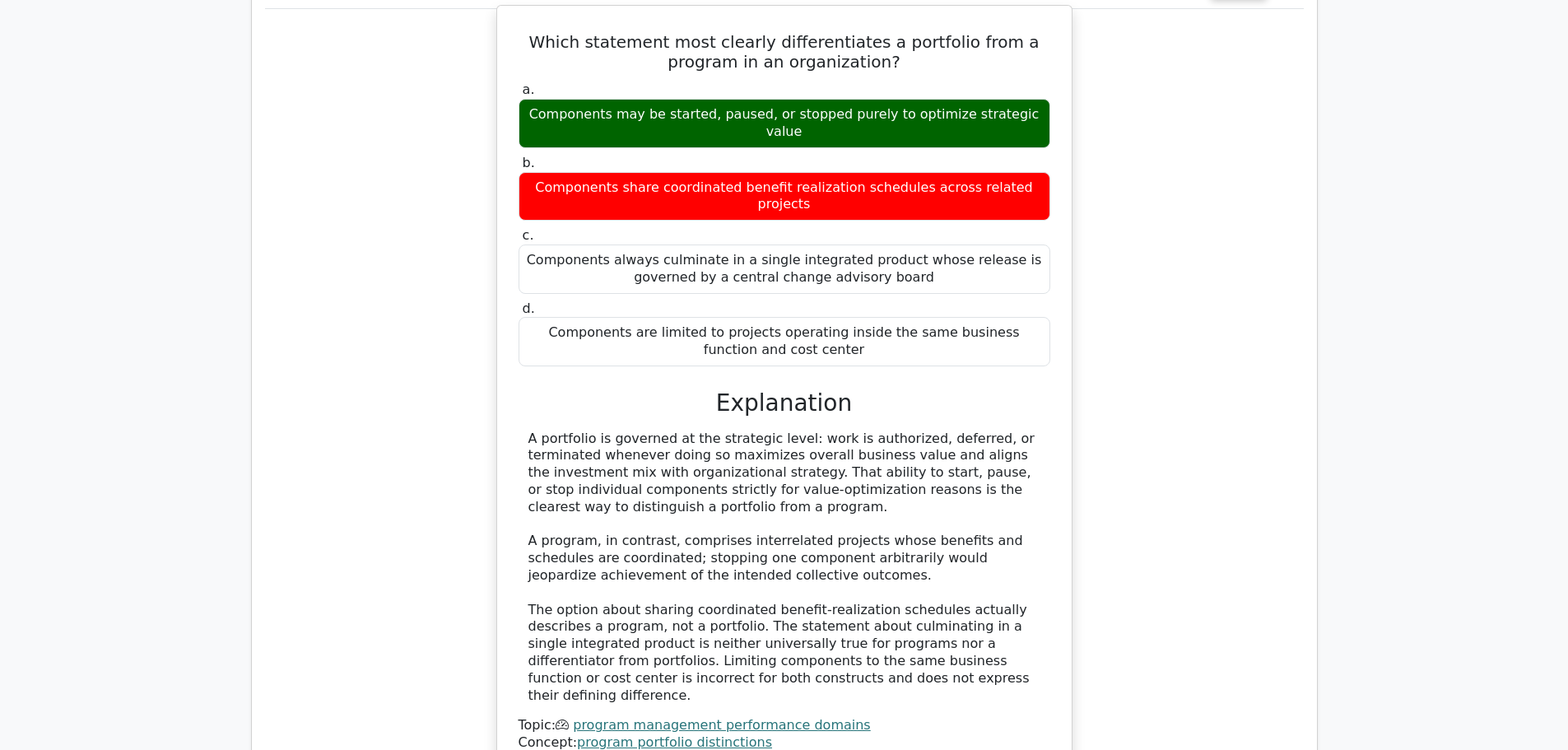
drag, startPoint x: 520, startPoint y: 361, endPoint x: 675, endPoint y: 417, distance: 164.8
click at [675, 430] on div "A portfolio is governed at the strategic level: work is authorized, deferred, o…" at bounding box center [784, 567] width 532 height 274
click at [802, 430] on div "A portfolio is governed at the strategic level: work is authorized, deferred, o…" at bounding box center [784, 567] width 512 height 274
drag, startPoint x: 529, startPoint y: 358, endPoint x: 660, endPoint y: 419, distance: 144.5
click at [660, 430] on div "A portfolio is governed at the strategic level: work is authorized, deferred, o…" at bounding box center [784, 567] width 512 height 274
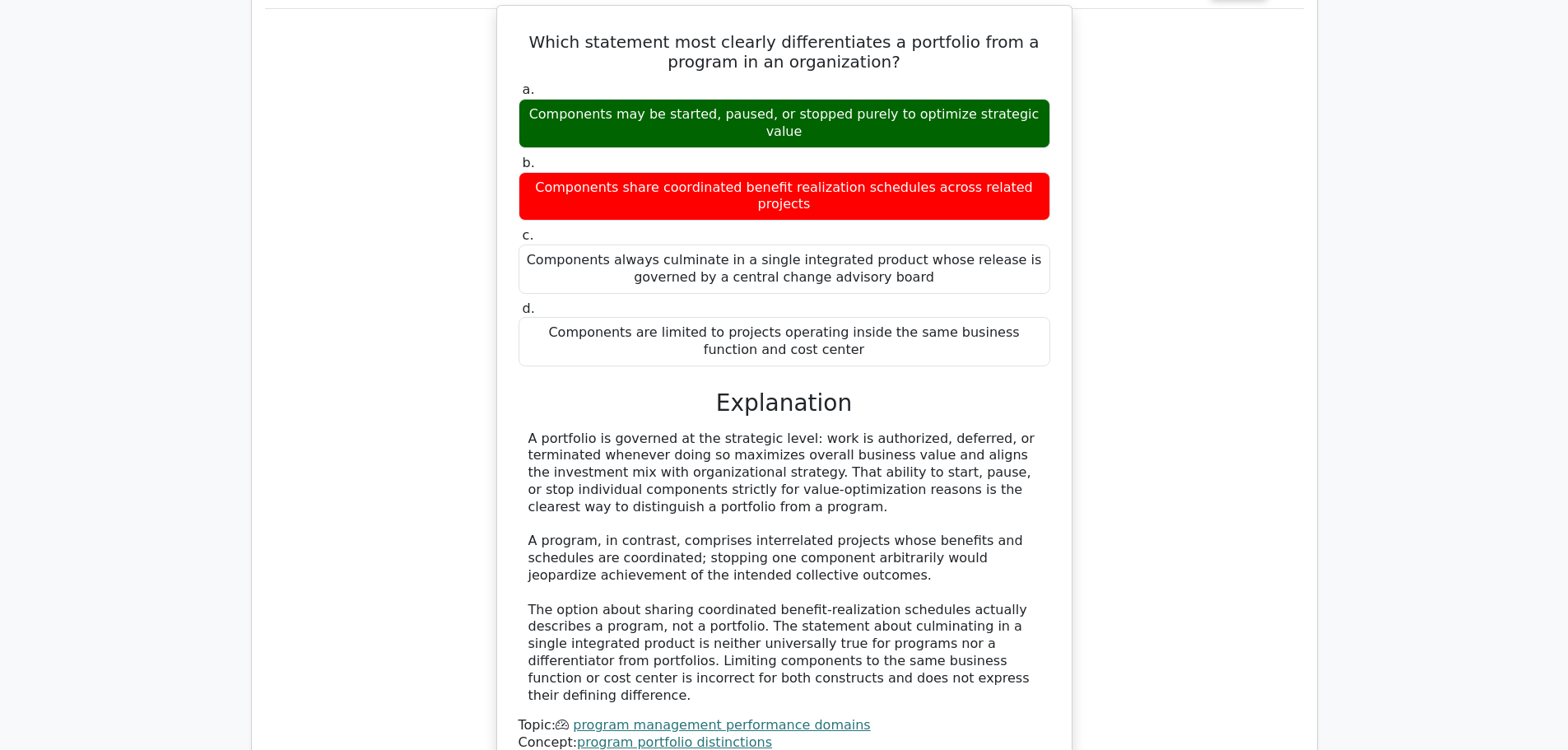
click at [784, 430] on div "A portfolio is governed at the strategic level: work is authorized, deferred, o…" at bounding box center [784, 567] width 512 height 274
drag, startPoint x: 664, startPoint y: 386, endPoint x: 695, endPoint y: 421, distance: 46.8
click at [695, 430] on div "A portfolio is governed at the strategic level: work is authorized, deferred, o…" at bounding box center [784, 567] width 512 height 274
click at [596, 430] on div "A portfolio is governed at the strategic level: work is authorized, deferred, o…" at bounding box center [784, 567] width 512 height 274
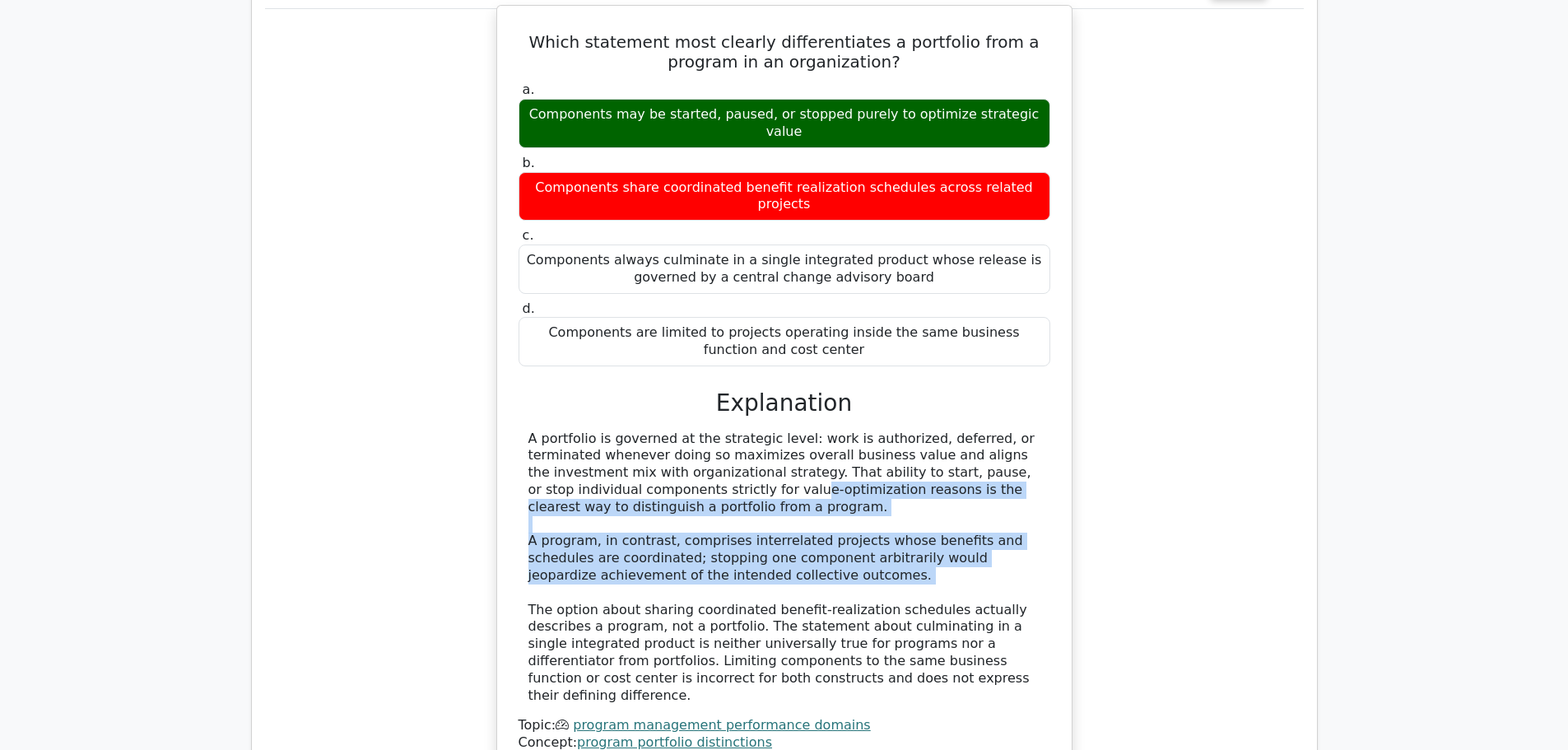
drag, startPoint x: 555, startPoint y: 420, endPoint x: 780, endPoint y: 511, distance: 242.7
click at [780, 511] on div "A portfolio is governed at the strategic level: work is authorized, deferred, o…" at bounding box center [784, 567] width 532 height 274
click at [756, 430] on div "A portfolio is governed at the strategic level: work is authorized, deferred, o…" at bounding box center [784, 567] width 512 height 274
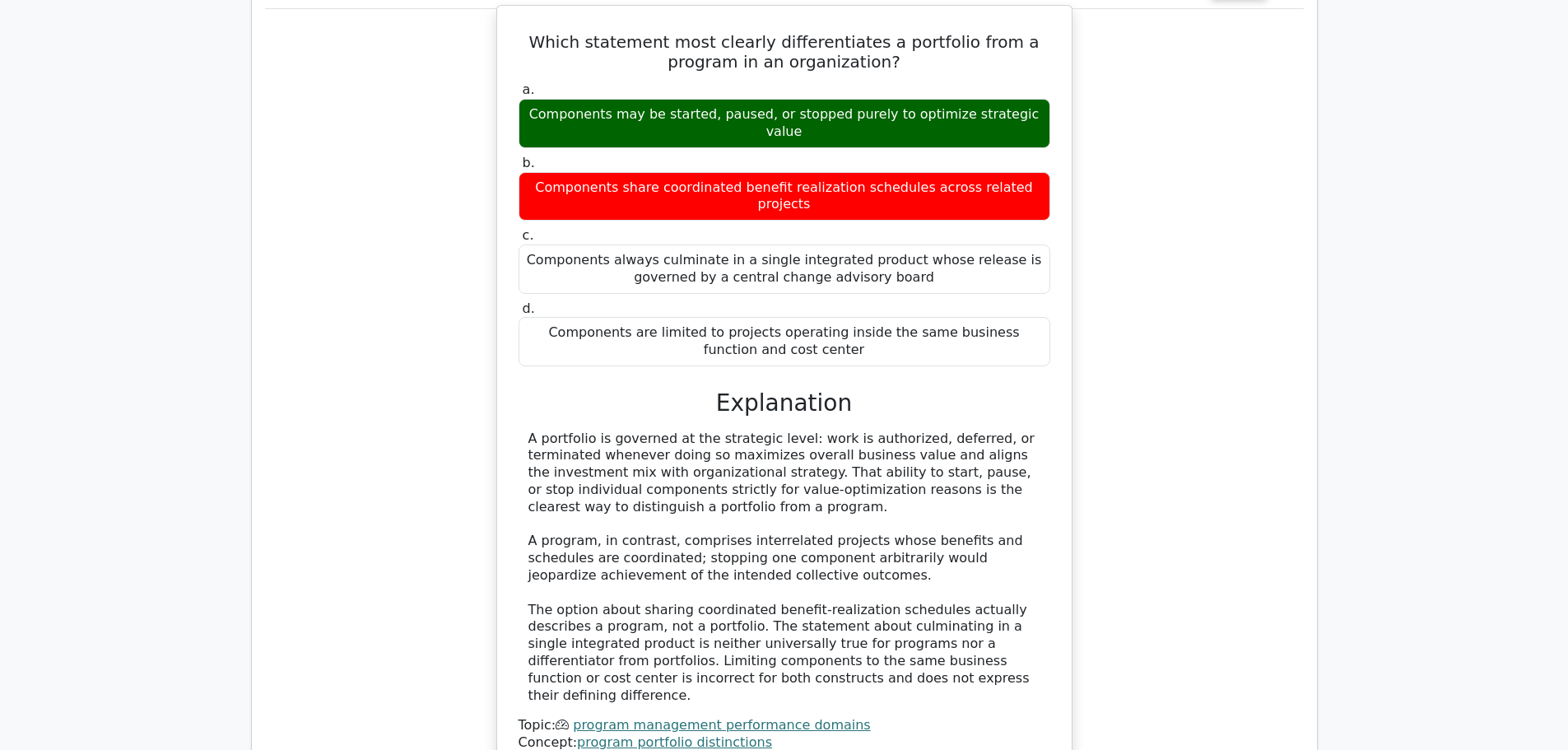
drag, startPoint x: 673, startPoint y: 393, endPoint x: 711, endPoint y: 423, distance: 48.4
click at [711, 430] on div "A portfolio is governed at the strategic level: work is authorized, deferred, o…" at bounding box center [784, 567] width 512 height 274
click at [639, 430] on div "A portfolio is governed at the strategic level: work is authorized, deferred, o…" at bounding box center [784, 567] width 512 height 274
drag, startPoint x: 537, startPoint y: 391, endPoint x: 624, endPoint y: 415, distance: 90.2
click at [624, 430] on div "A portfolio is governed at the strategic level: work is authorized, deferred, o…" at bounding box center [784, 567] width 512 height 274
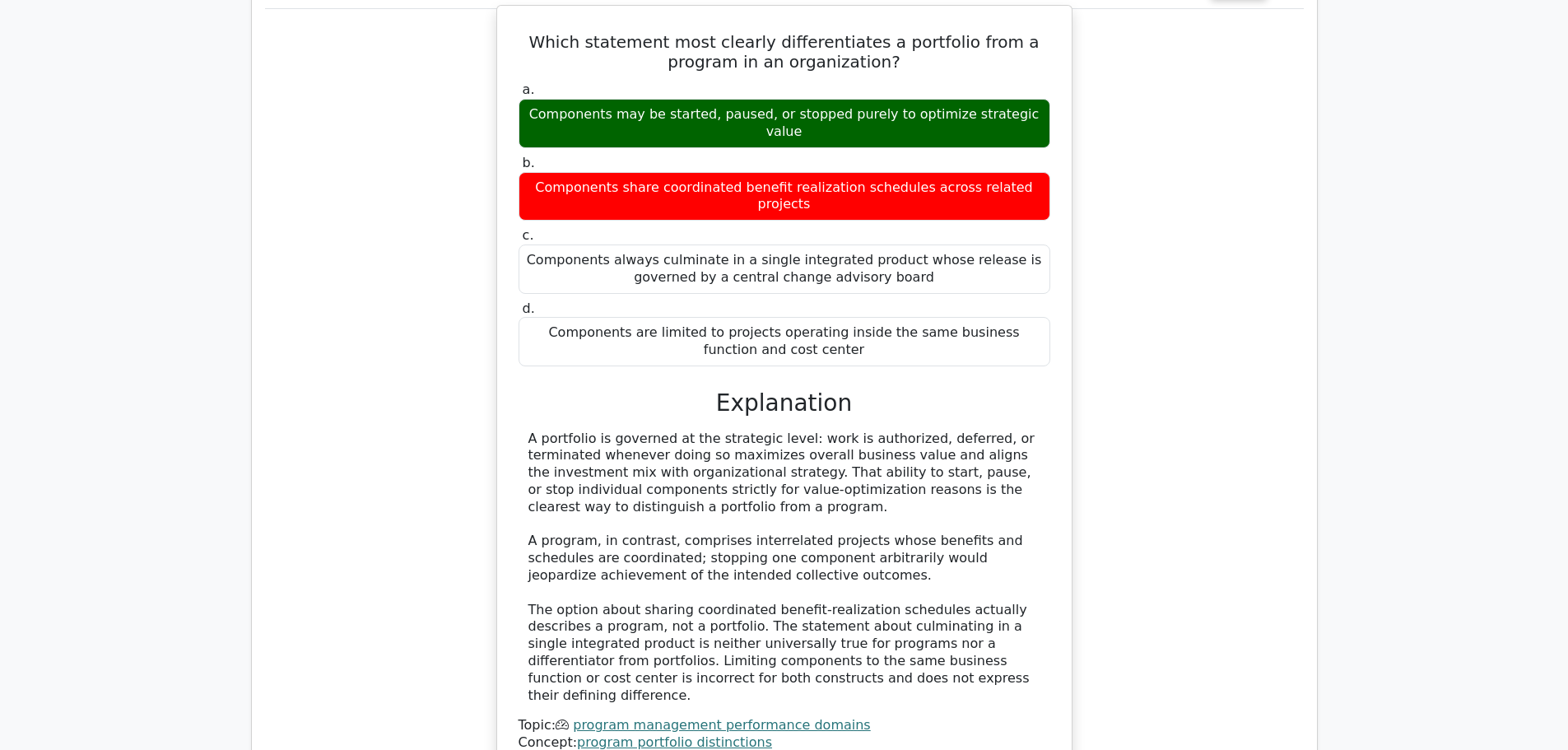
click at [618, 430] on div "A portfolio is governed at the strategic level: work is authorized, deferred, o…" at bounding box center [784, 567] width 512 height 274
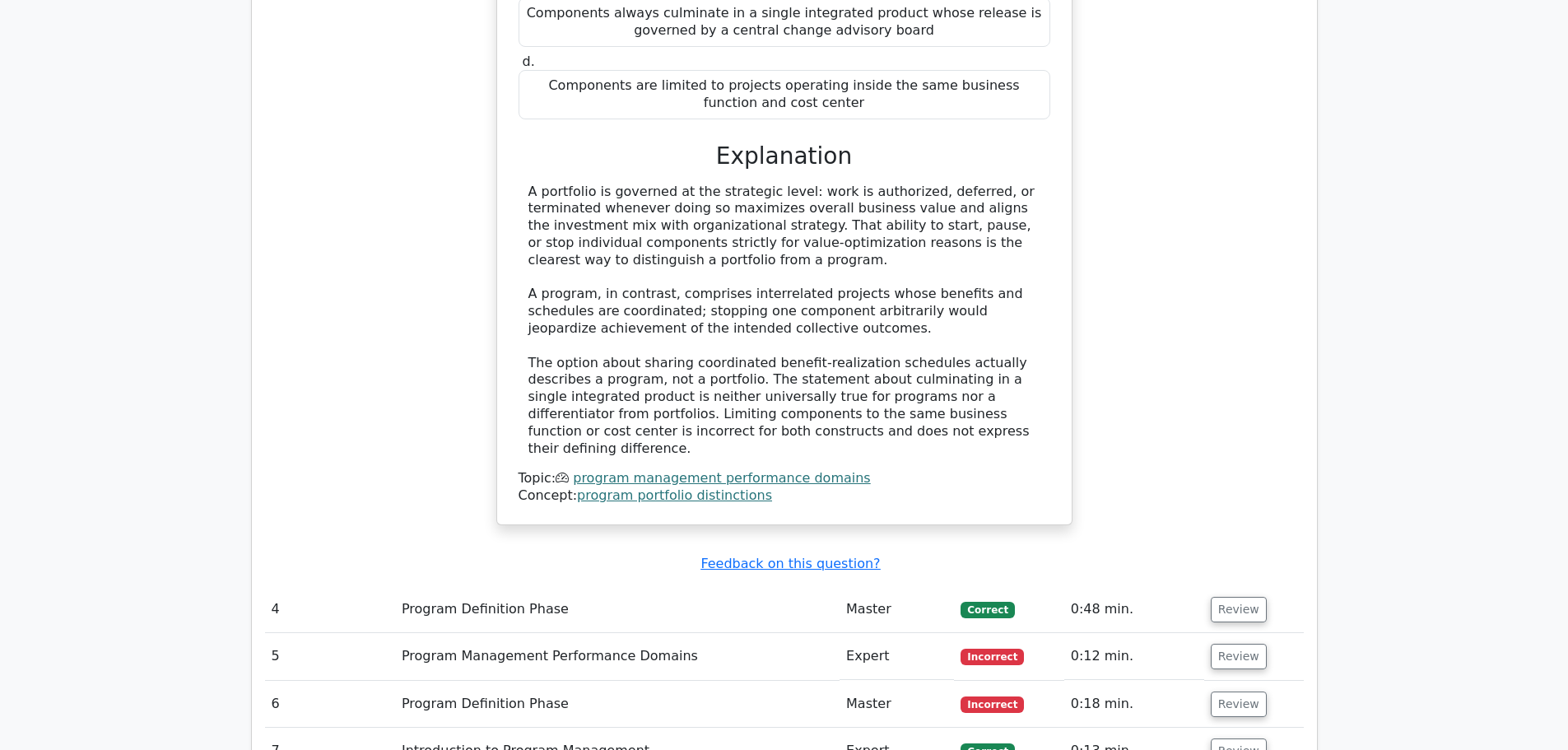
scroll to position [2304, 0]
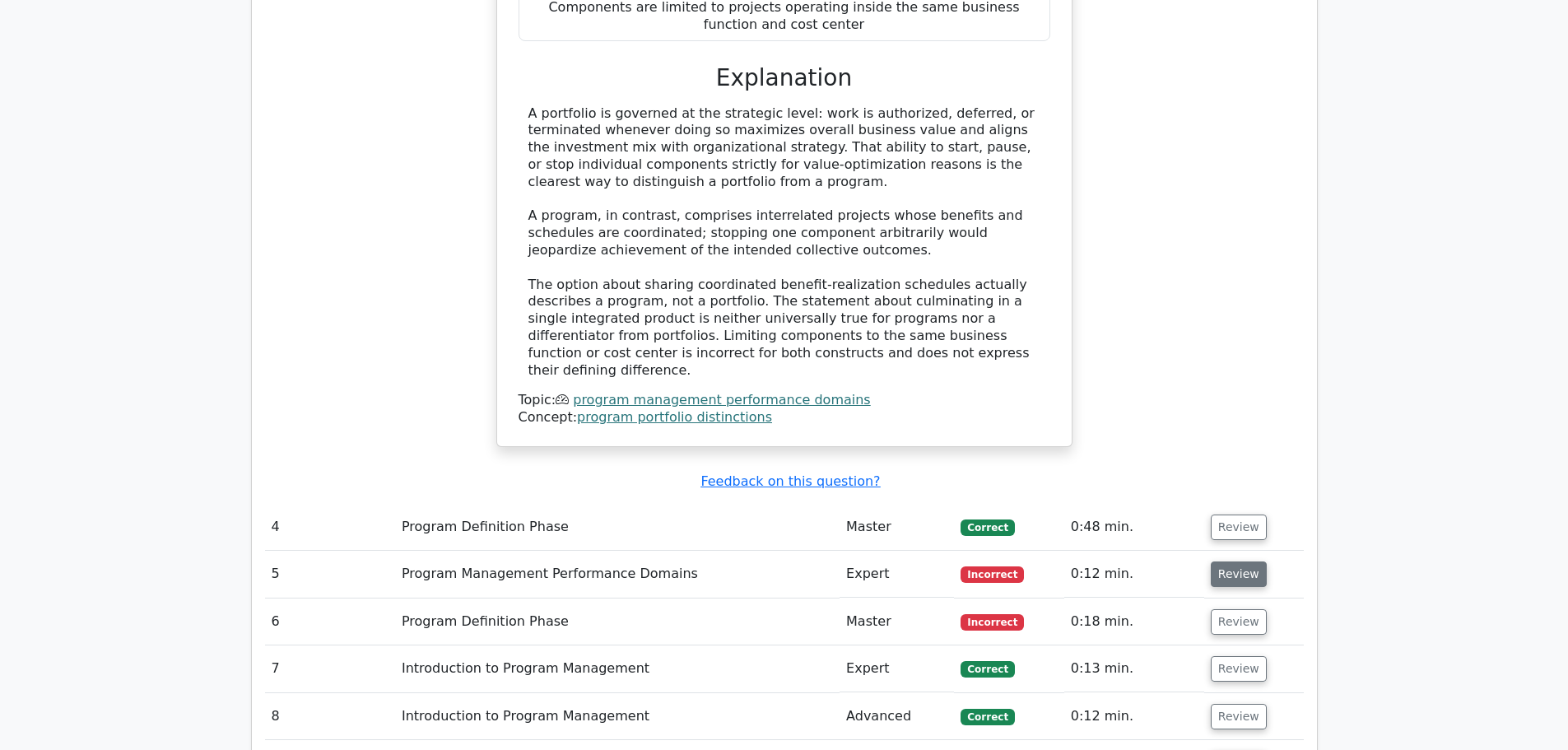
click at [1218, 562] on button "Review" at bounding box center [1239, 574] width 56 height 25
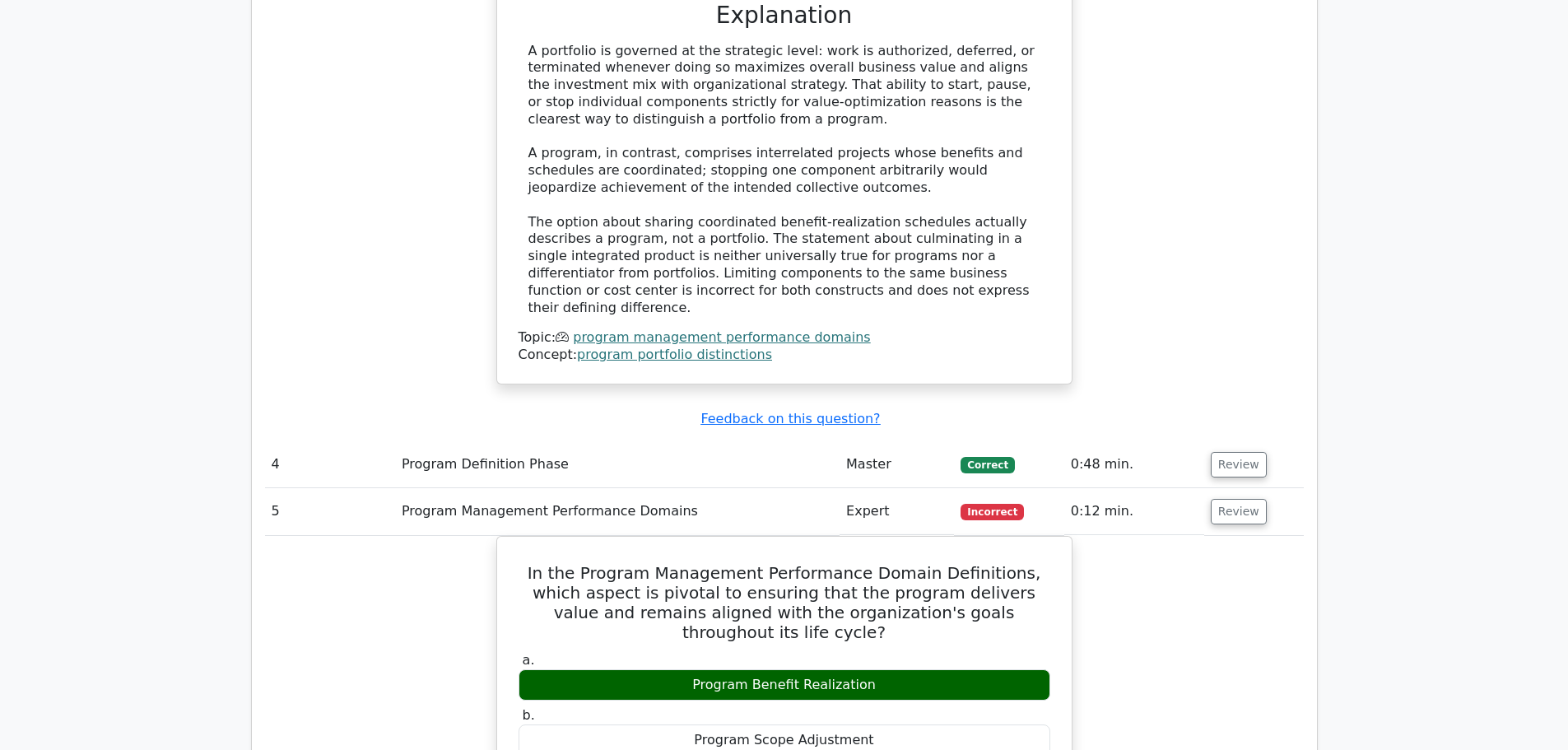
scroll to position [2716, 0]
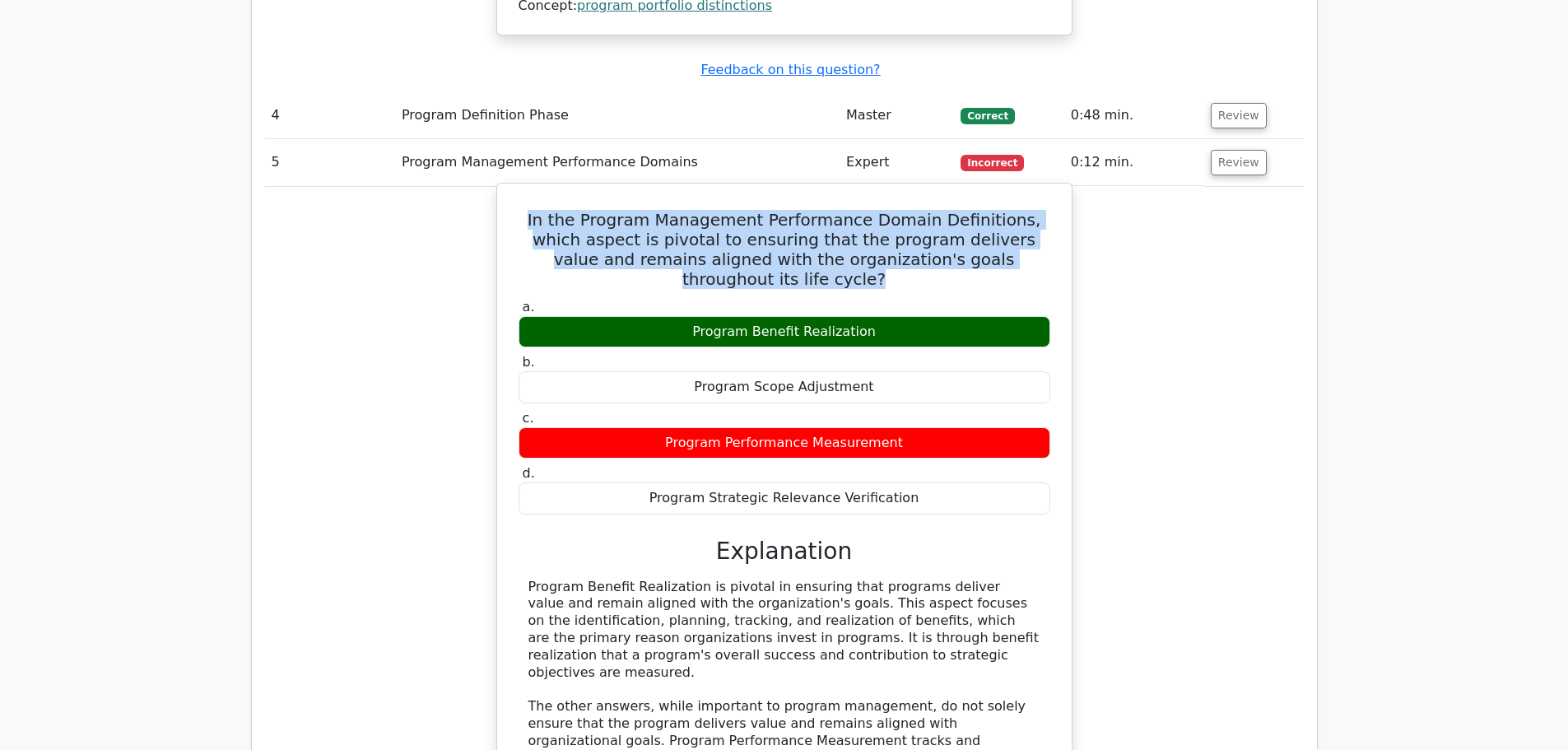
drag, startPoint x: 517, startPoint y: 116, endPoint x: 1059, endPoint y: 159, distance: 543.7
click at [1059, 190] on div "In the Program Management Performance Domain Definitions, which aspect is pivot…" at bounding box center [784, 560] width 562 height 740
click at [844, 210] on h5 "In the Program Management Performance Domain Definitions, which aspect is pivot…" at bounding box center [784, 250] width 535 height 79
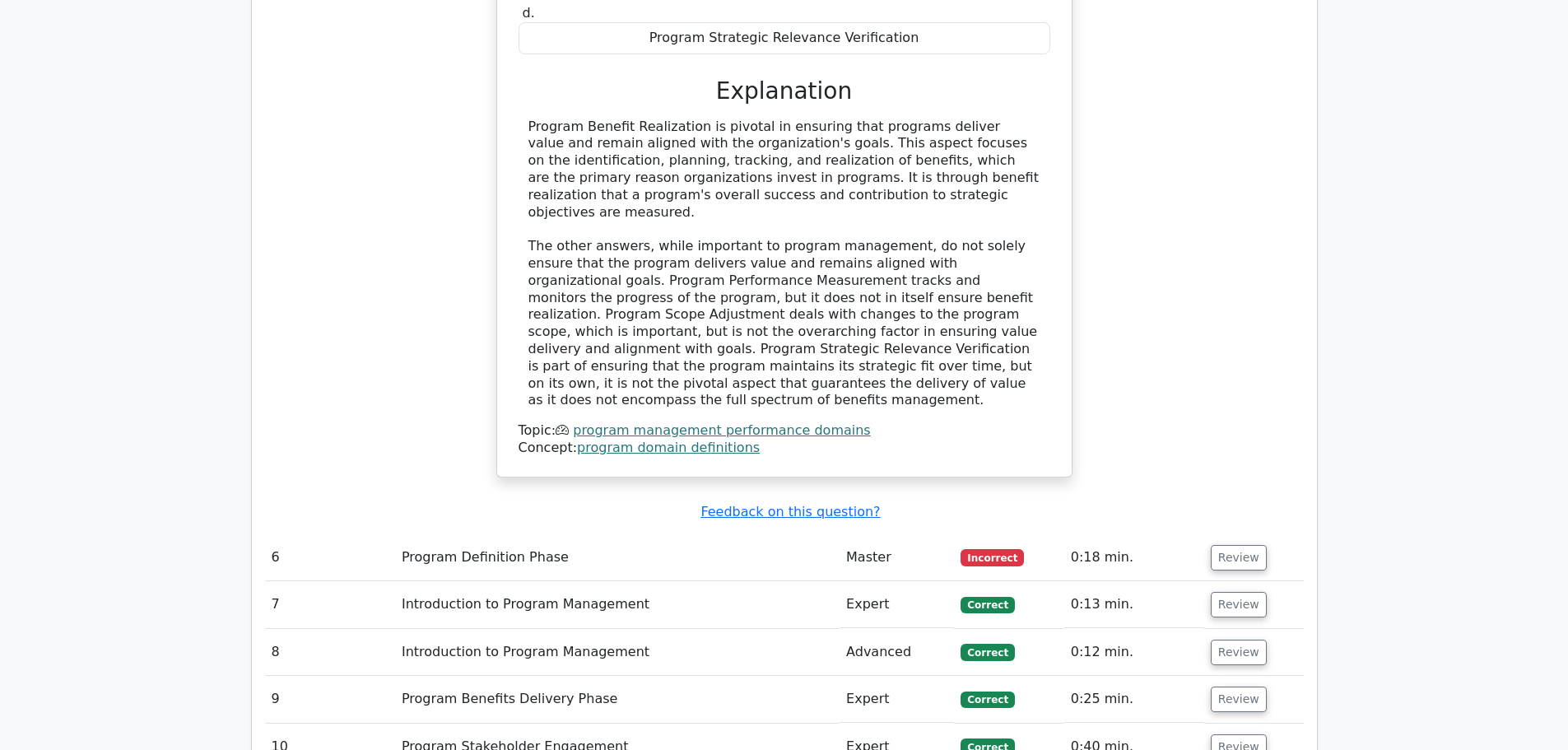
scroll to position [3210, 0]
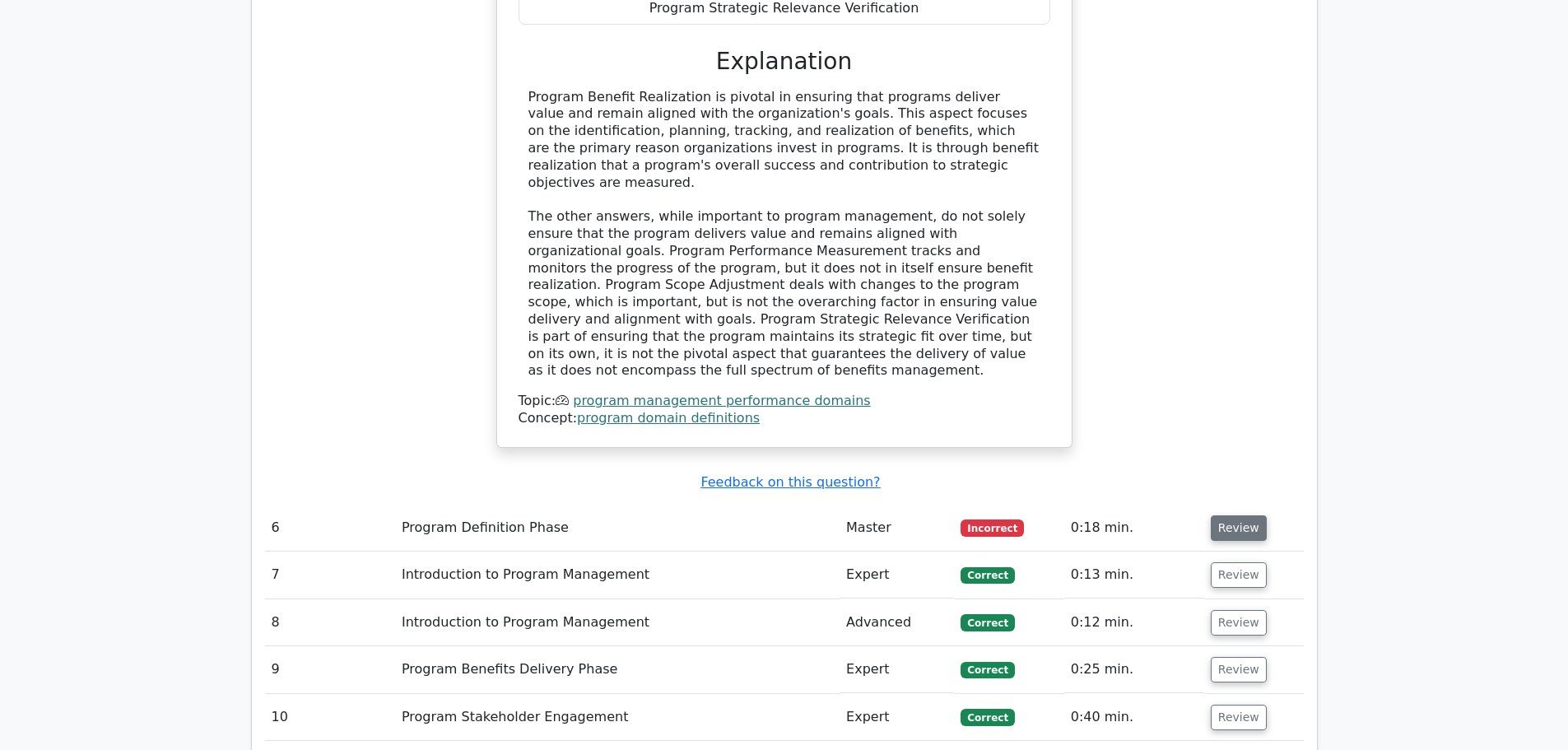
click at [1225, 515] on button "Review" at bounding box center [1239, 527] width 56 height 25
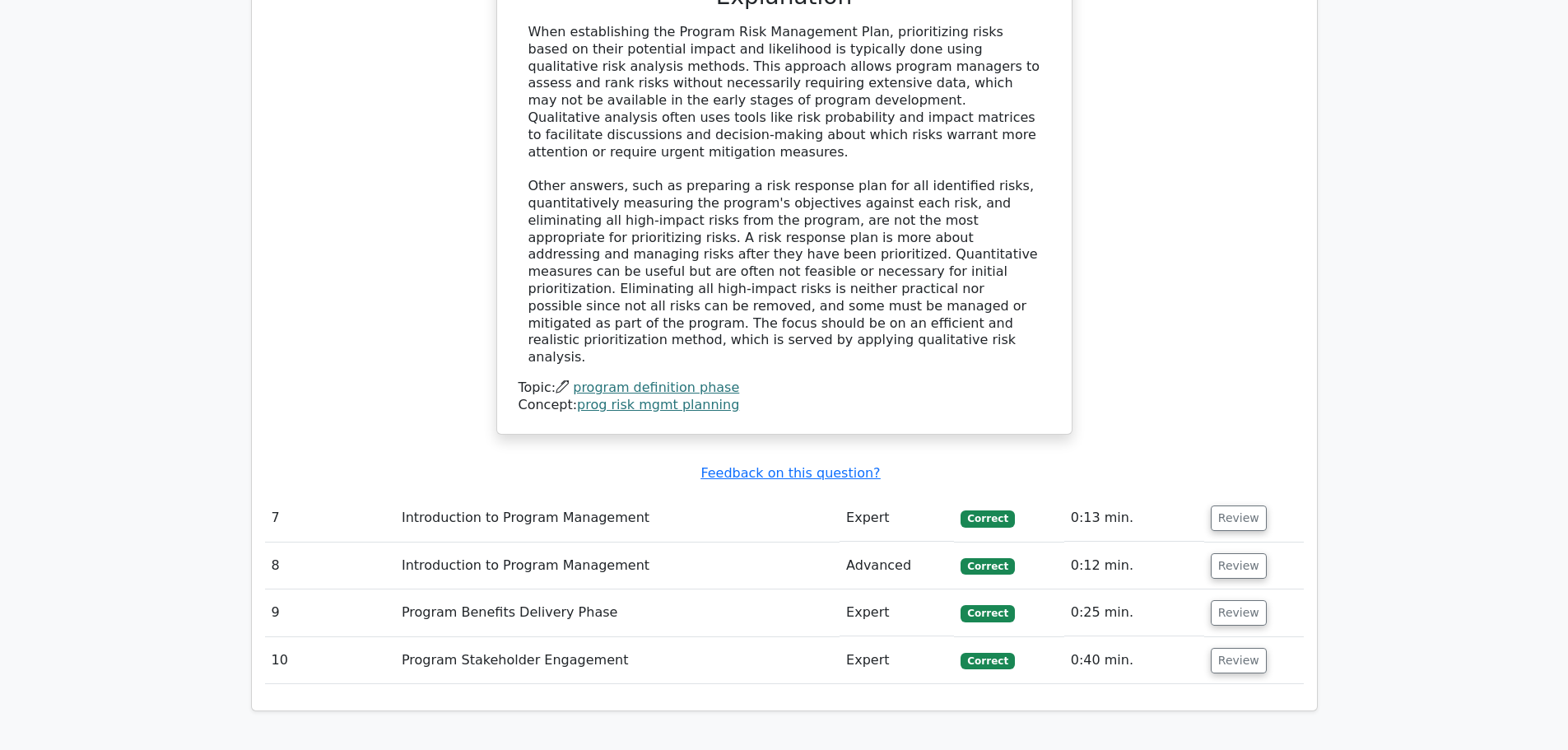
scroll to position [4205, 0]
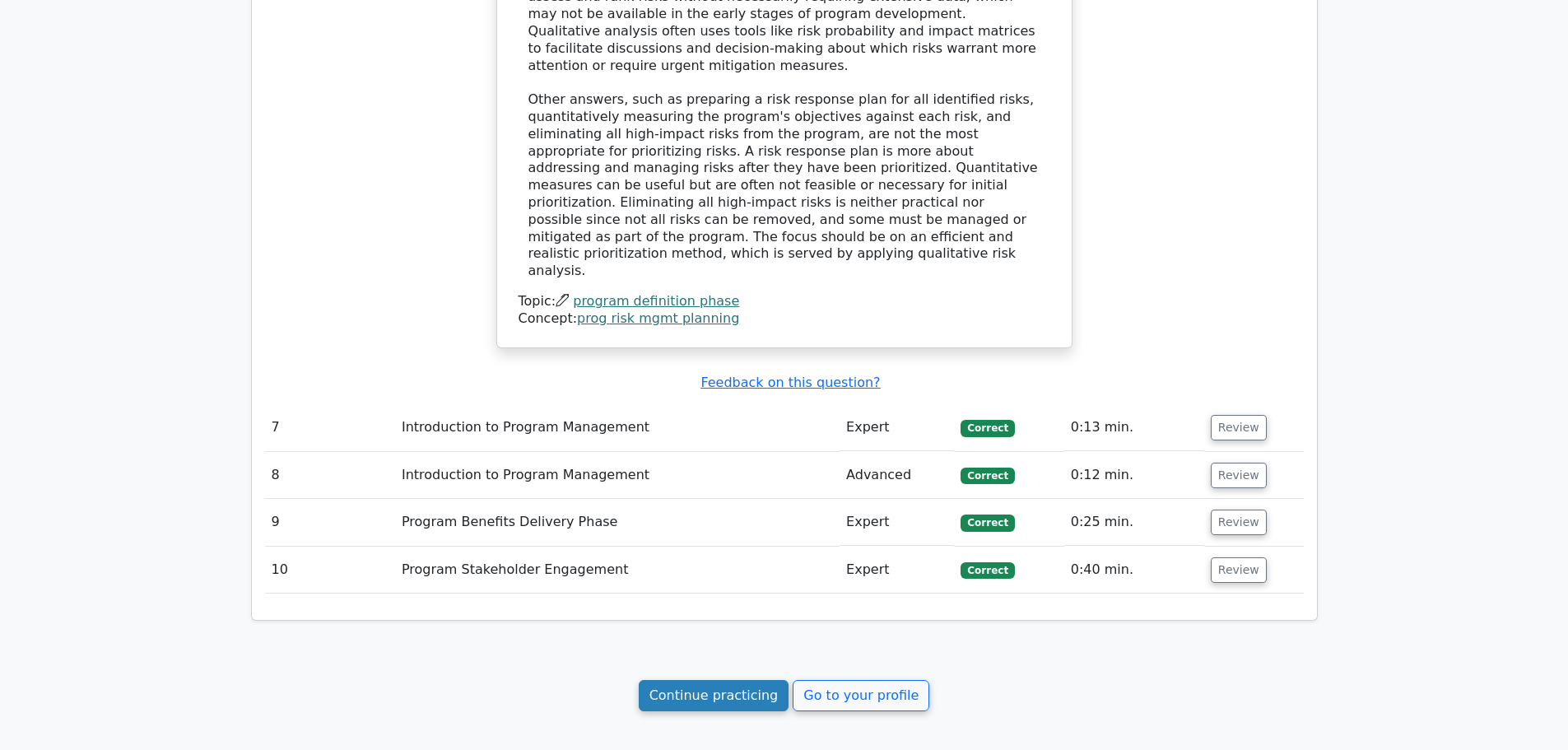
click at [740, 680] on link "Continue practicing" at bounding box center [714, 696] width 151 height 32
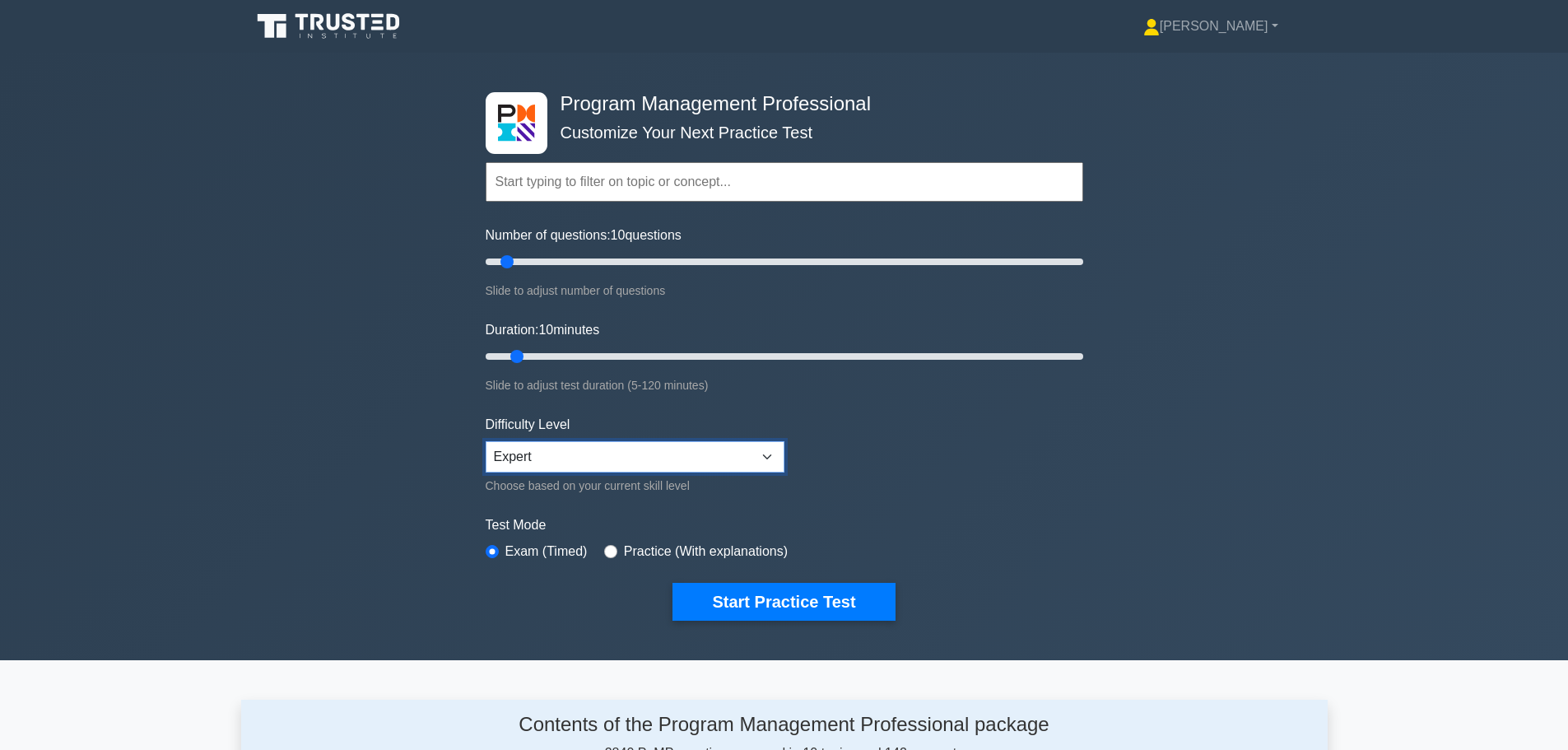
click at [662, 456] on select "Beginner Intermediate Expert" at bounding box center [634, 457] width 299 height 32
click at [485, 442] on select "Beginner Intermediate Expert" at bounding box center [634, 457] width 299 height 32
click at [733, 606] on button "Start Practice Test" at bounding box center [784, 601] width 222 height 38
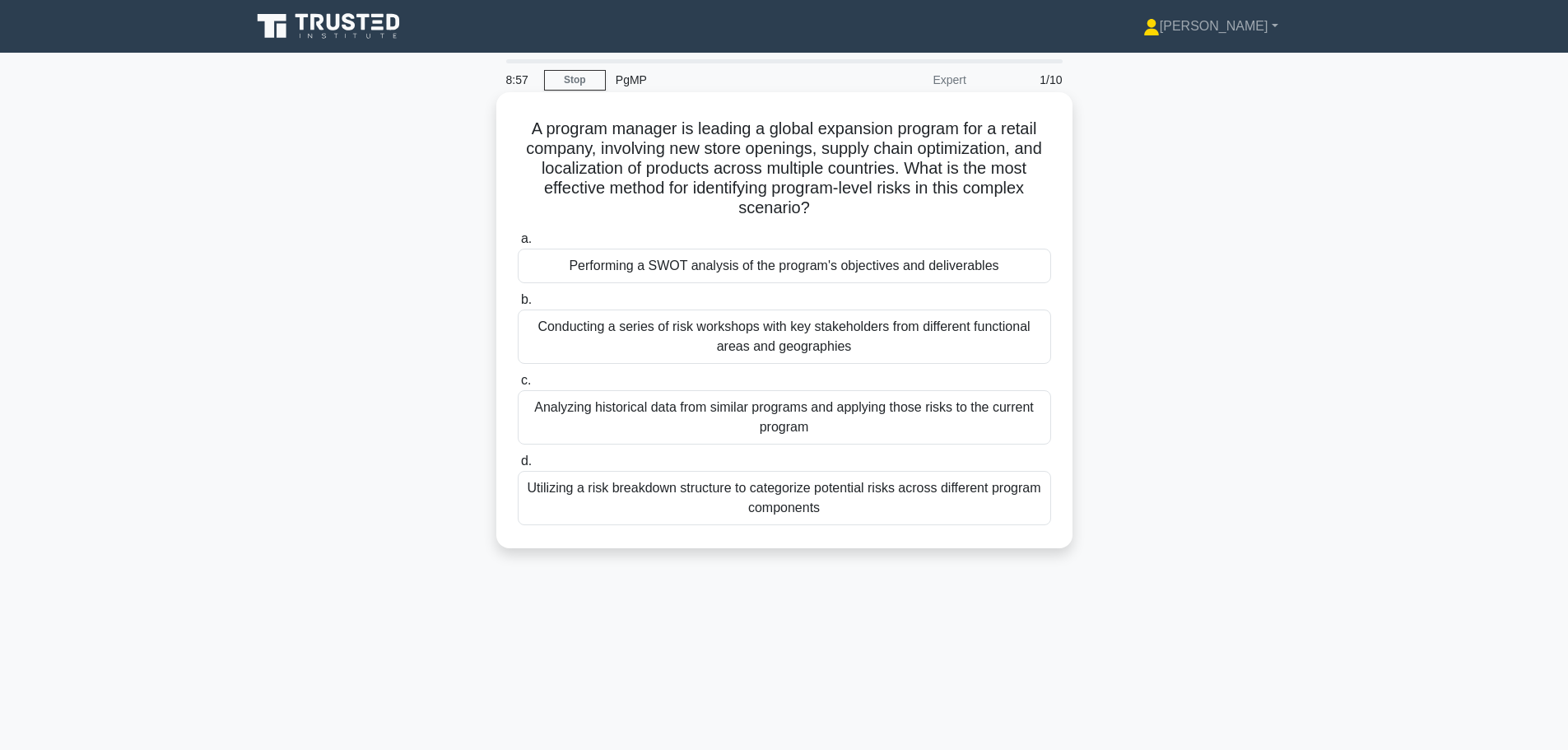
click at [739, 413] on div "Analyzing historical data from similar programs and applying those risks to the…" at bounding box center [784, 417] width 533 height 54
click at [518, 386] on input "c. Analyzing historical data from similar programs and applying those risks to …" at bounding box center [518, 380] width 0 height 11
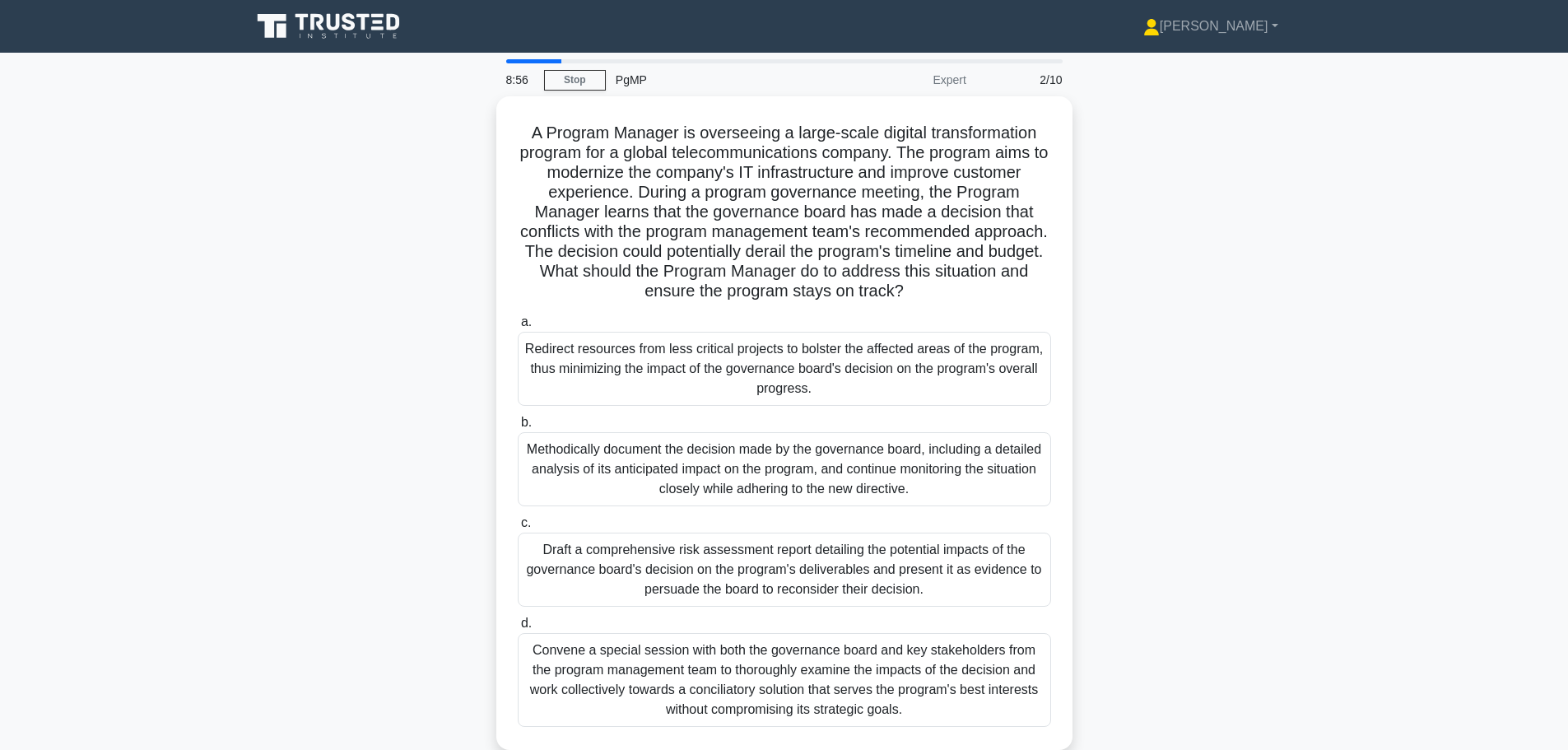
scroll to position [82, 0]
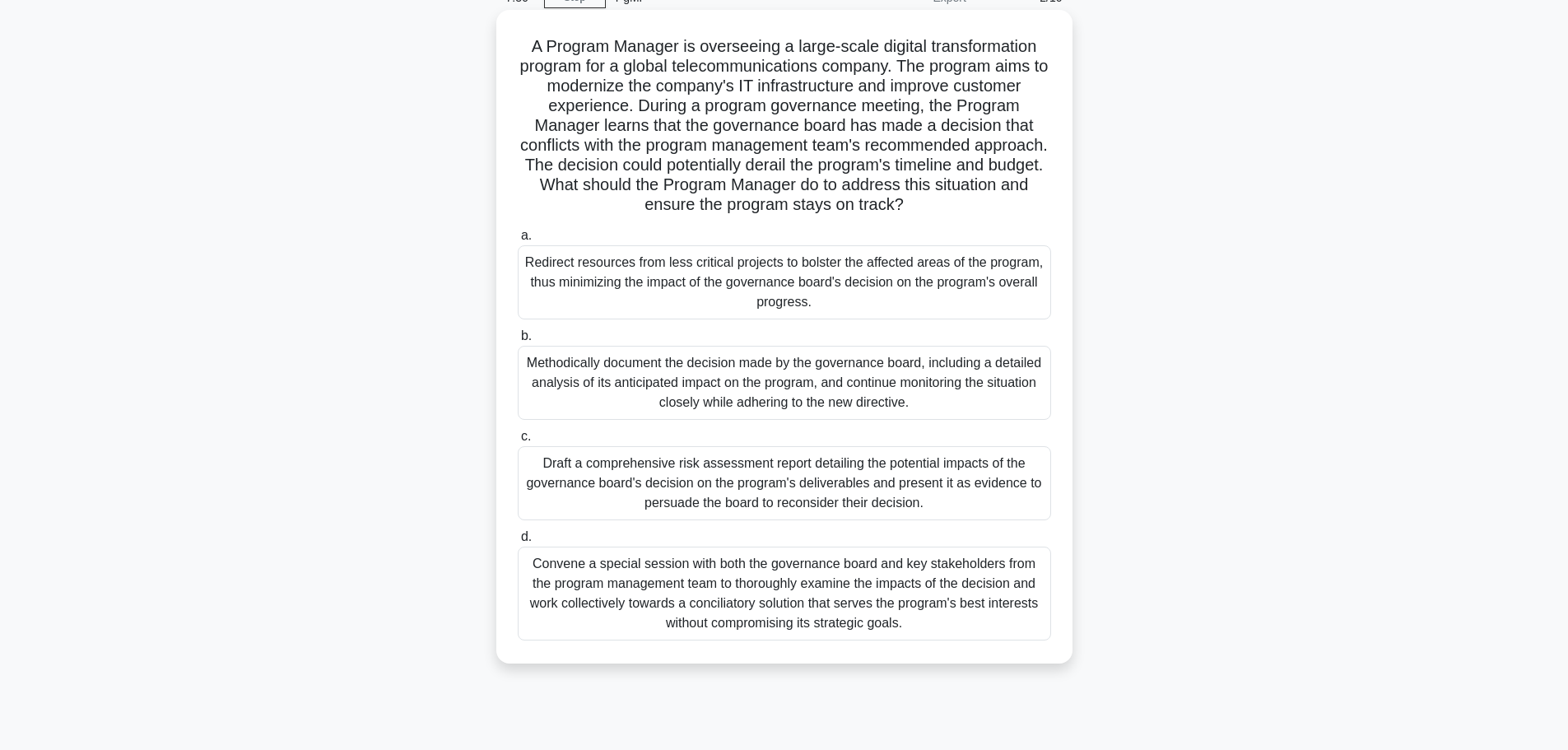
click at [767, 601] on div "Convene a special session with both the governance board and key stakeholders f…" at bounding box center [784, 593] width 533 height 94
click at [518, 542] on input "d. Convene a special session with both the governance board and key stakeholder…" at bounding box center [518, 537] width 0 height 11
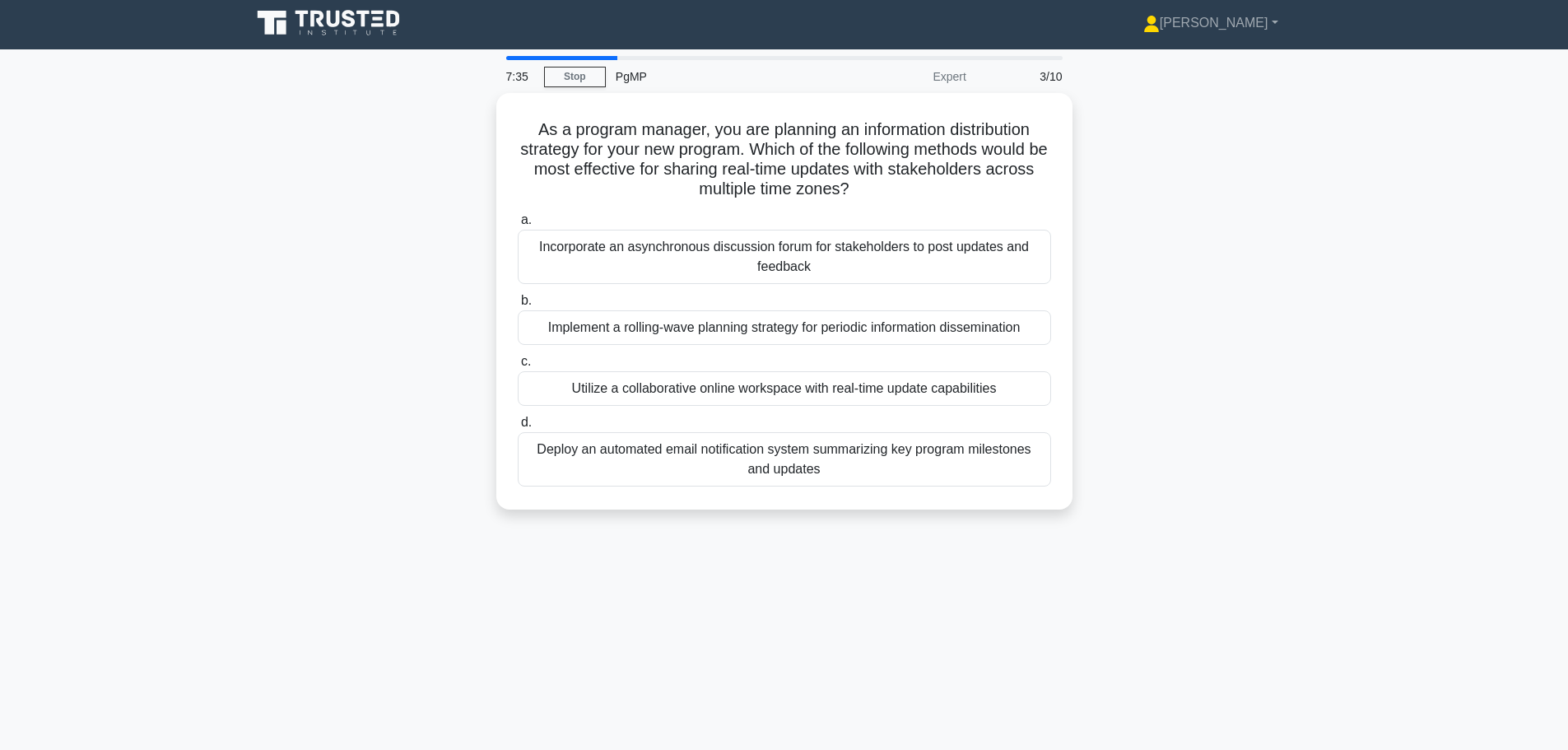
scroll to position [0, 0]
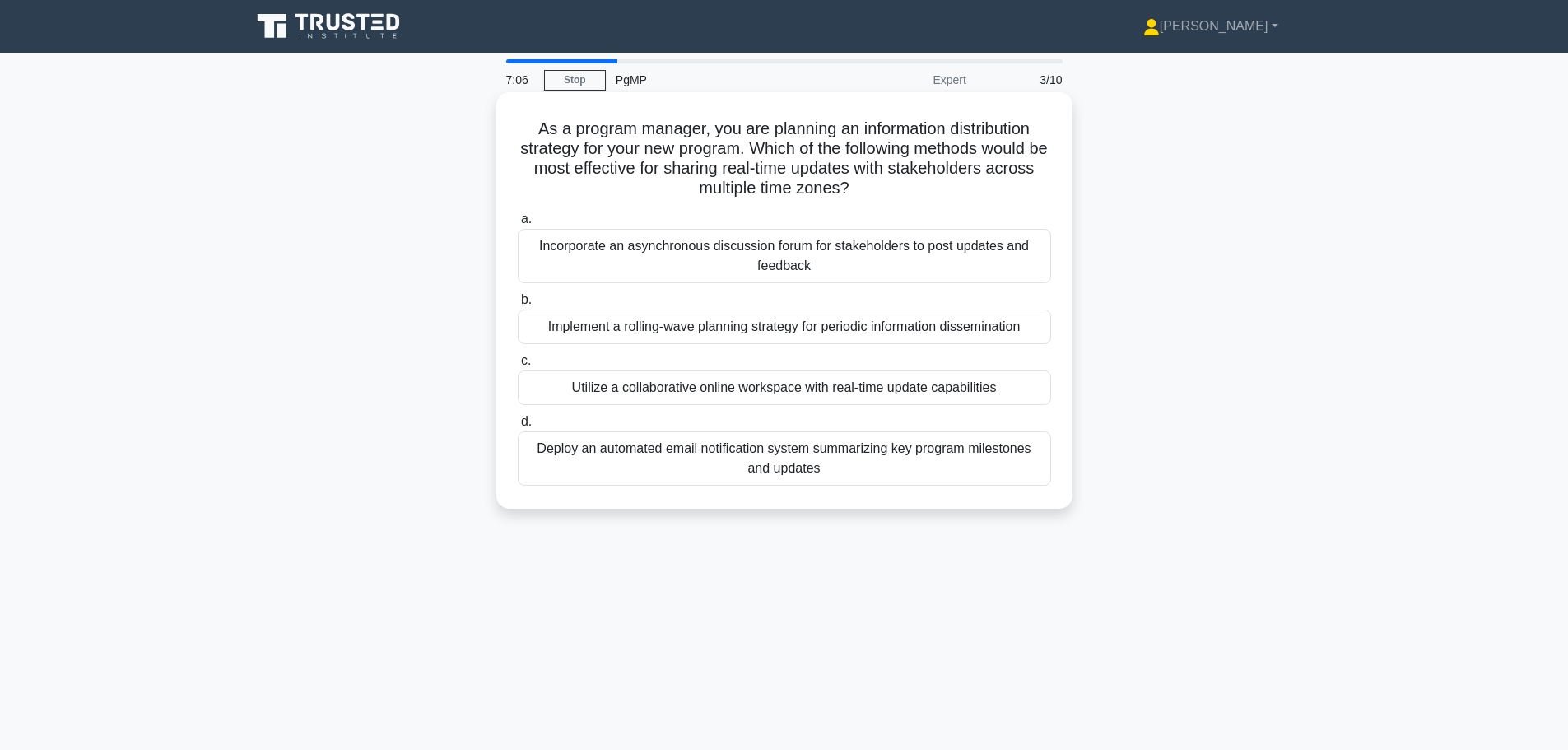
click at [773, 396] on div "Utilize a collaborative online workspace with real-time update capabilities" at bounding box center [784, 387] width 533 height 34
click at [518, 366] on input "c. Utilize a collaborative online workspace with real-time update capabilities" at bounding box center [518, 361] width 0 height 11
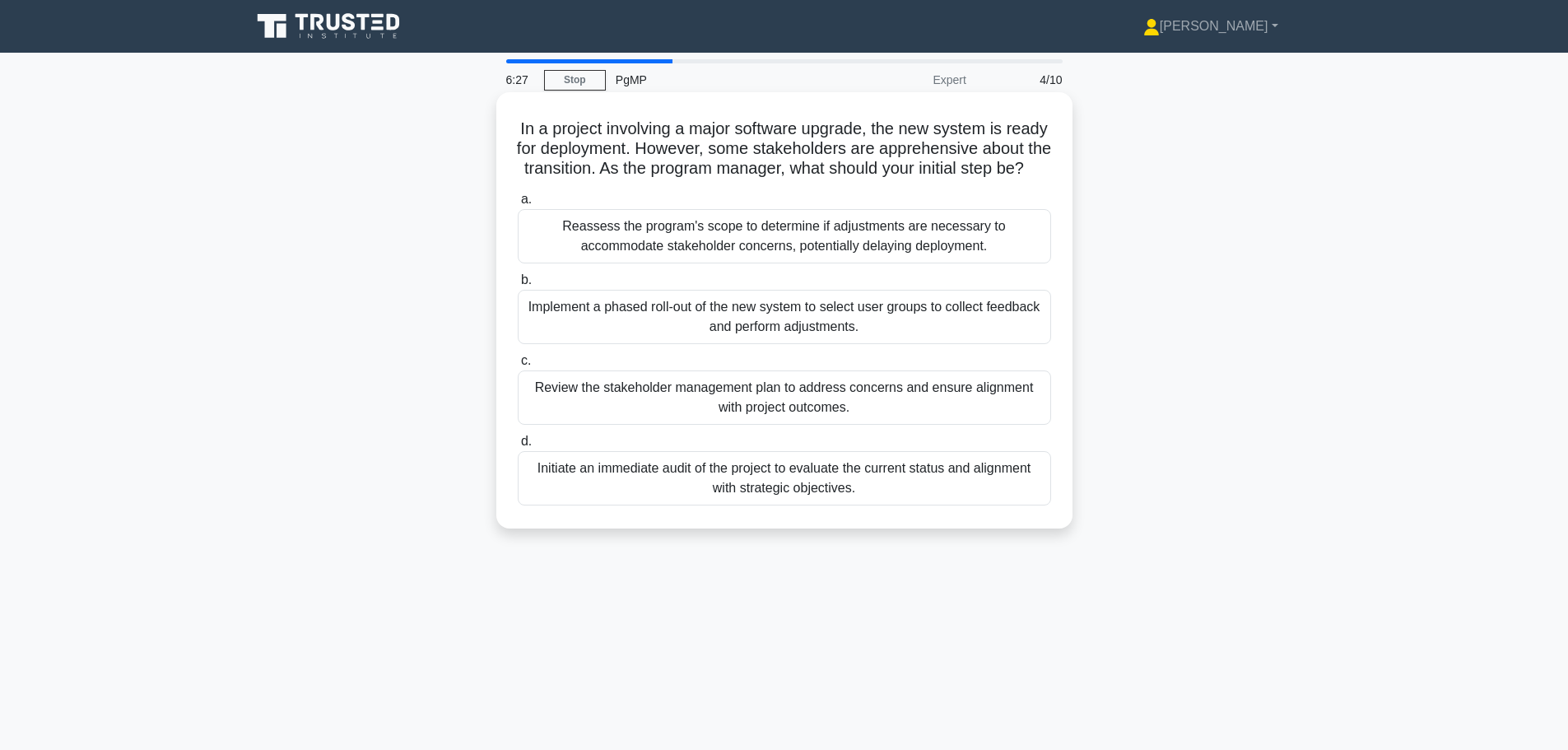
click at [889, 425] on div "Review the stakeholder management plan to address concerns and ensure alignment…" at bounding box center [784, 398] width 533 height 54
click at [518, 366] on input "c. Review the stakeholder management plan to address concerns and ensure alignm…" at bounding box center [518, 361] width 0 height 11
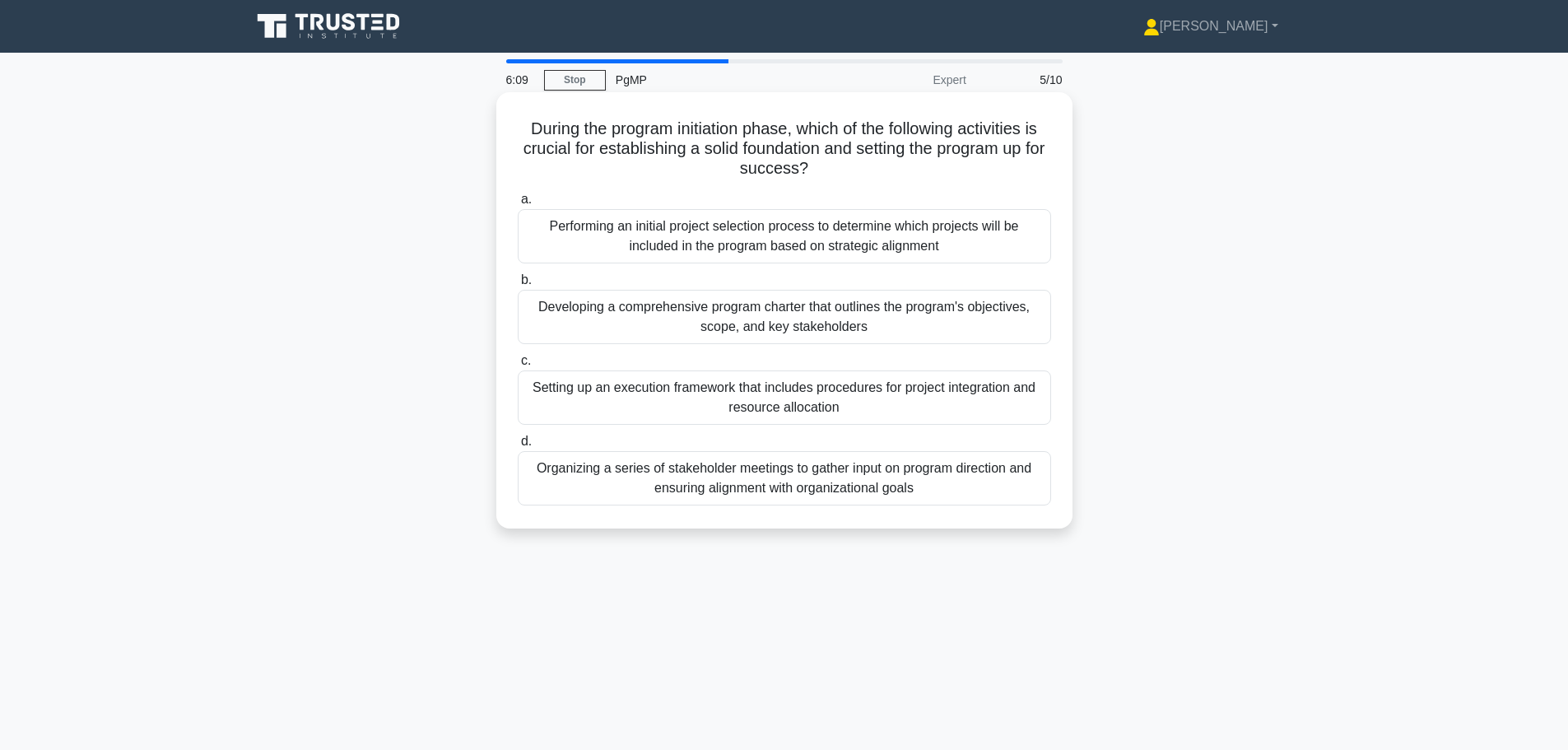
click at [823, 322] on div "Developing a comprehensive program charter that outlines the program's objectiv…" at bounding box center [784, 317] width 533 height 54
click at [518, 286] on input "b. Developing a comprehensive program charter that outlines the program's objec…" at bounding box center [518, 280] width 0 height 11
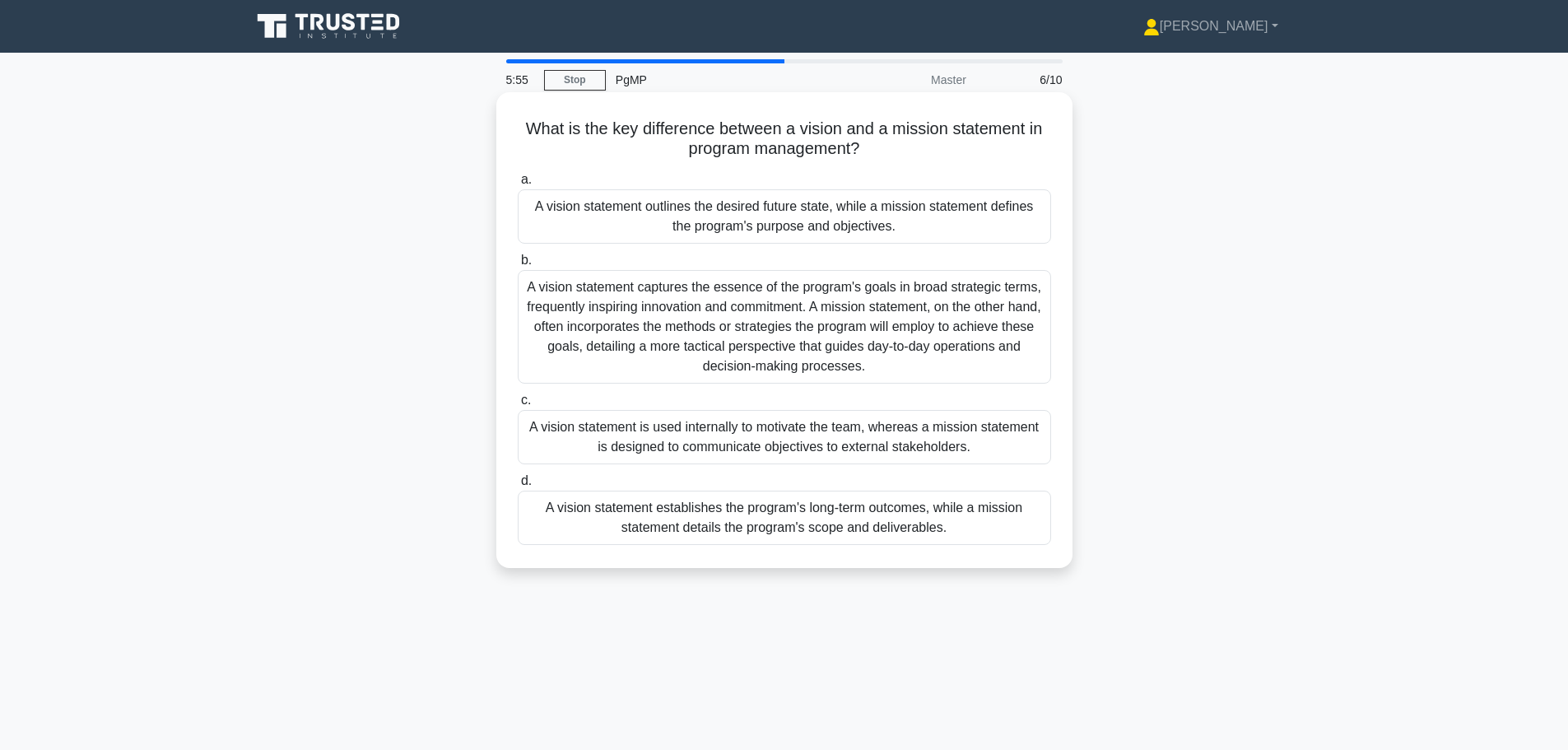
click at [970, 214] on div "A vision statement outlines the desired future state, while a mission statement…" at bounding box center [784, 216] width 533 height 54
click at [518, 185] on input "a. A vision statement outlines the desired future state, while a mission statem…" at bounding box center [518, 180] width 0 height 11
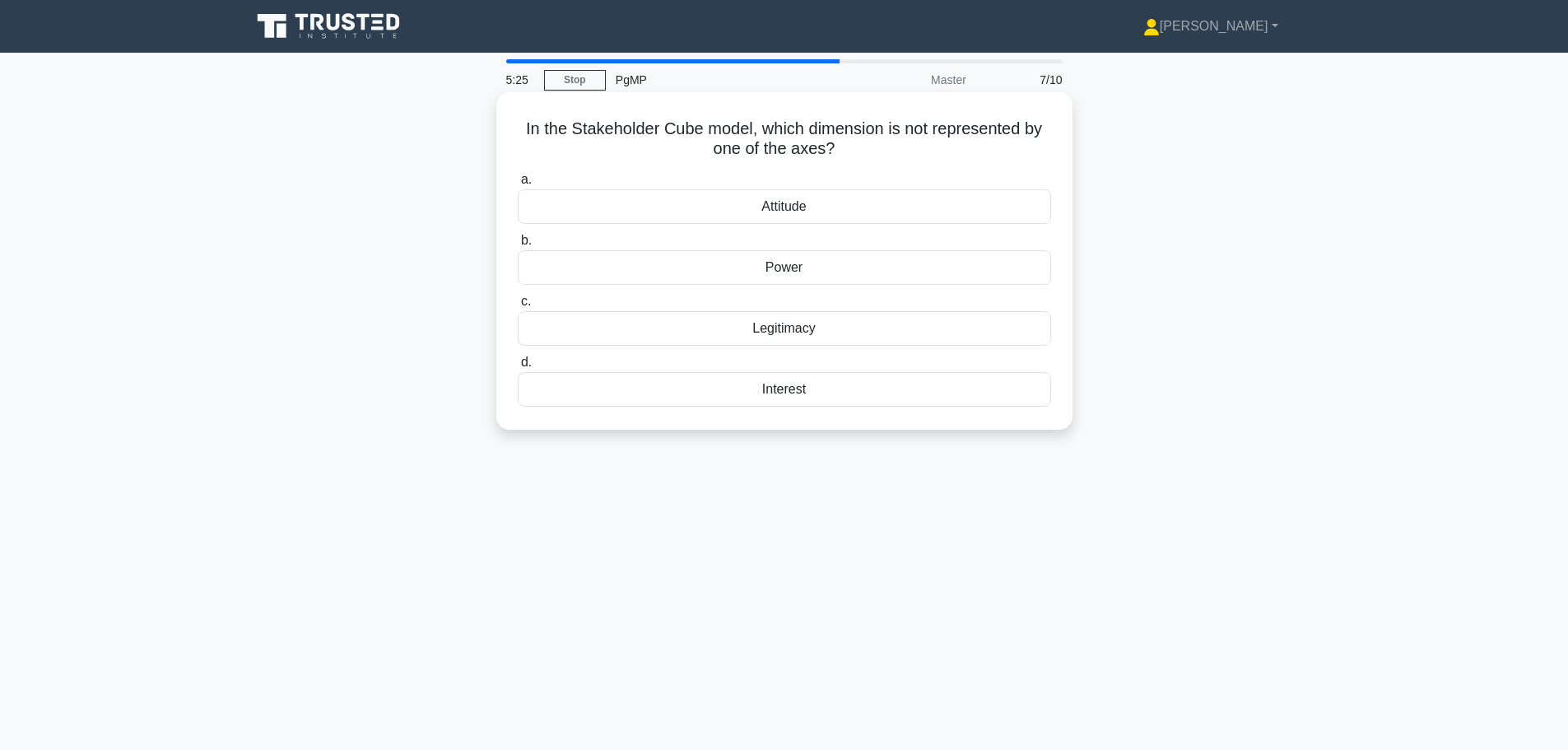
click at [762, 338] on div "Legitimacy" at bounding box center [784, 328] width 533 height 34
click at [518, 307] on input "c. Legitimacy" at bounding box center [518, 301] width 0 height 11
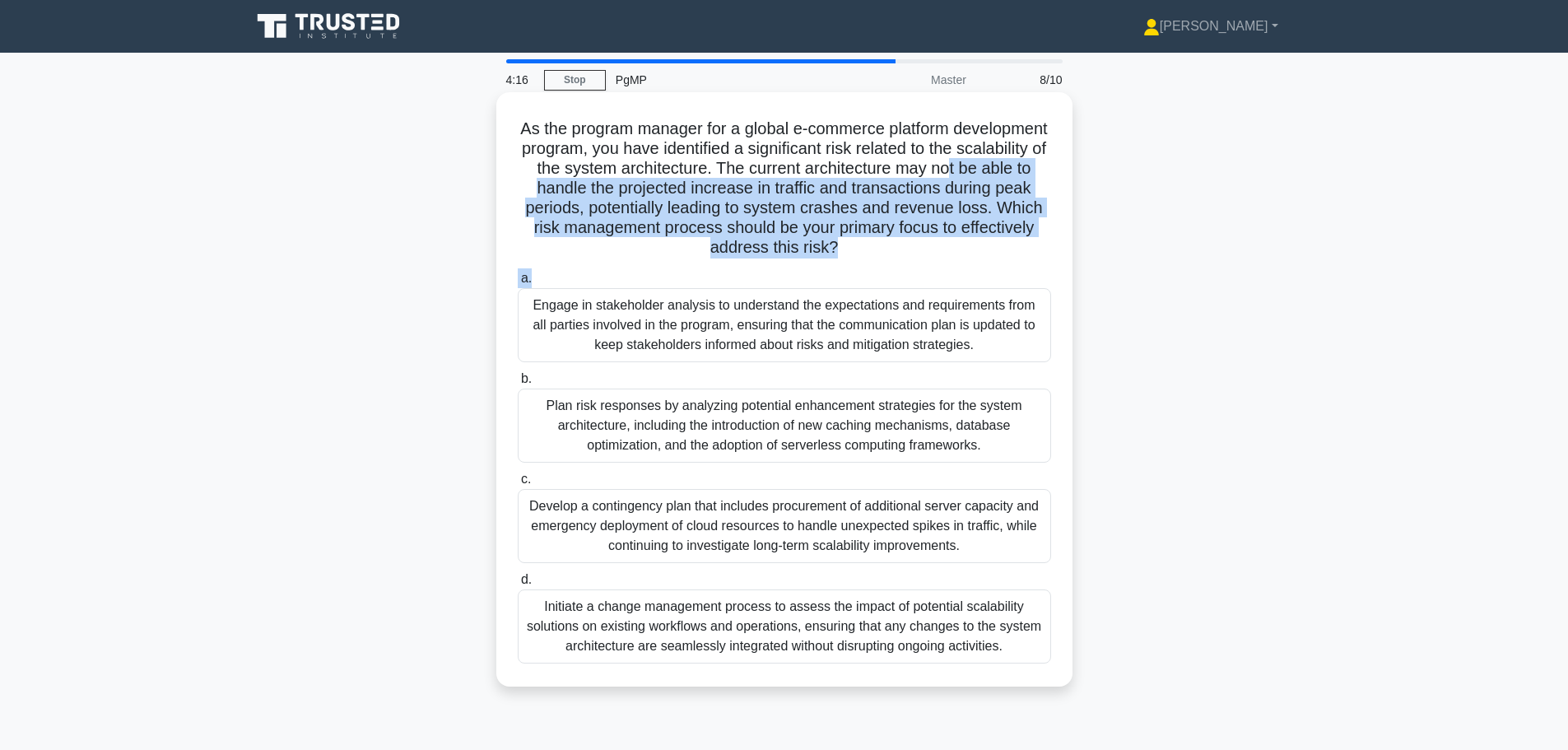
drag, startPoint x: 560, startPoint y: 187, endPoint x: 947, endPoint y: 248, distance: 391.8
click at [985, 283] on div "As the program manager for a global e-commerce platform development program, yo…" at bounding box center [784, 389] width 563 height 581
click at [919, 231] on h5 "As the program manager for a global e-commerce platform development program, yo…" at bounding box center [784, 188] width 537 height 140
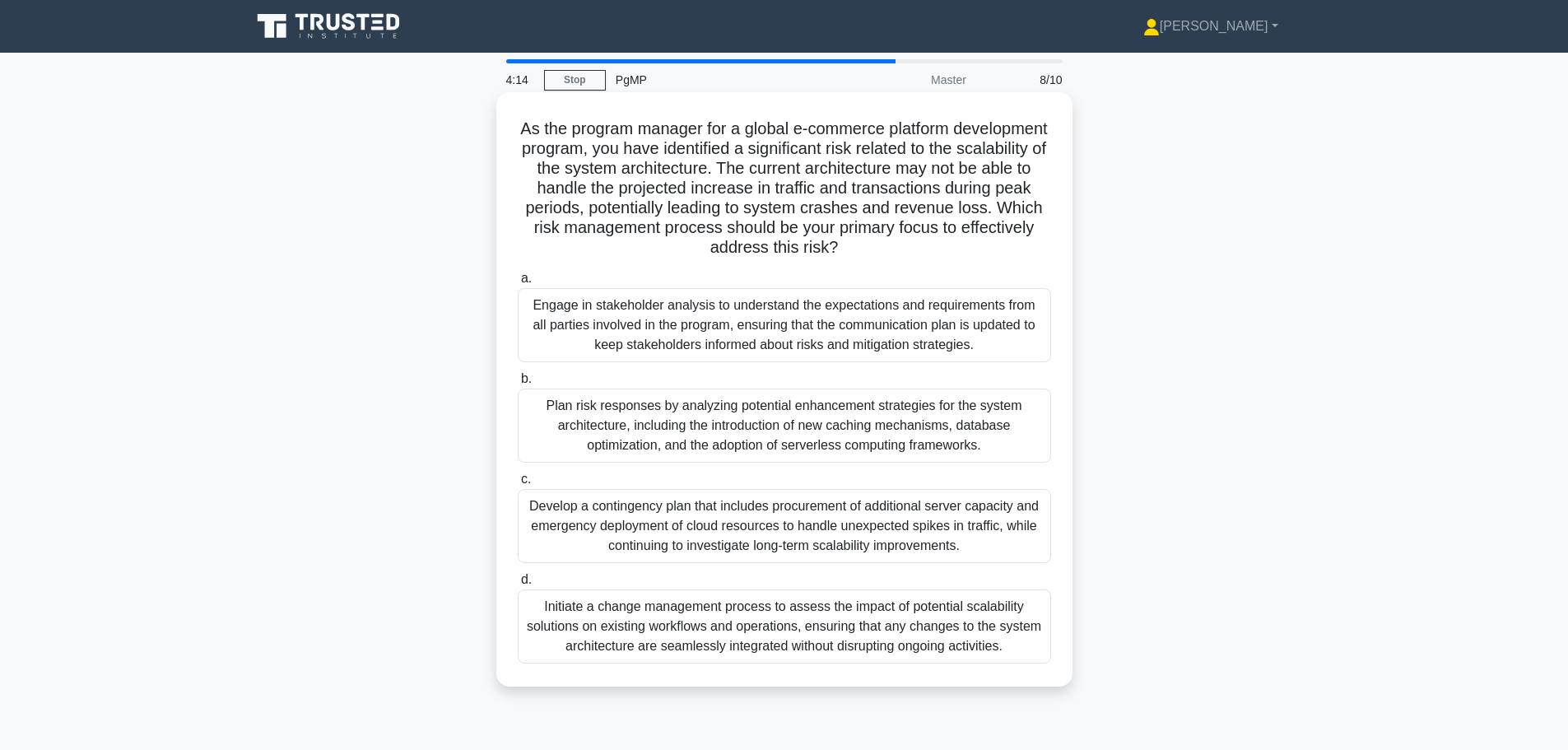
drag, startPoint x: 909, startPoint y: 244, endPoint x: 612, endPoint y: 128, distance: 318.8
click at [612, 128] on h5 "As the program manager for a global e-commerce platform development program, yo…" at bounding box center [784, 188] width 537 height 140
click at [710, 166] on h5 "As the program manager for a global e-commerce platform development program, yo…" at bounding box center [784, 188] width 537 height 140
drag, startPoint x: 607, startPoint y: 222, endPoint x: 900, endPoint y: 242, distance: 293.7
click at [900, 242] on h5 "As the program manager for a global e-commerce platform development program, yo…" at bounding box center [784, 188] width 537 height 140
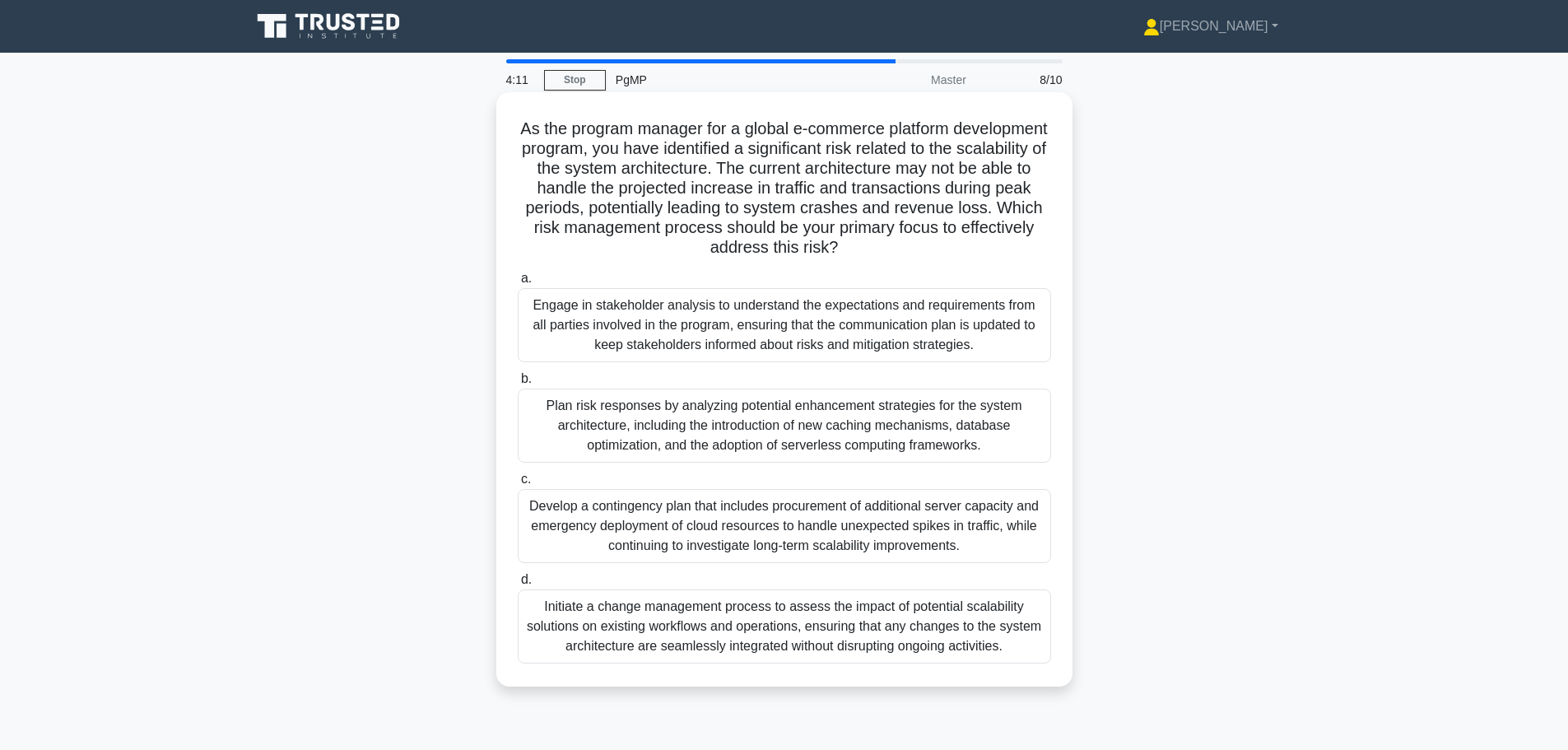
click at [835, 197] on h5 "As the program manager for a global e-commerce platform development program, yo…" at bounding box center [784, 188] width 537 height 140
click at [901, 433] on div "Plan risk responses by analyzing potential enhancement strategies for the syste…" at bounding box center [784, 425] width 533 height 74
click at [518, 385] on input "b. Plan risk responses by analyzing potential enhancement strategies for the sy…" at bounding box center [518, 379] width 0 height 11
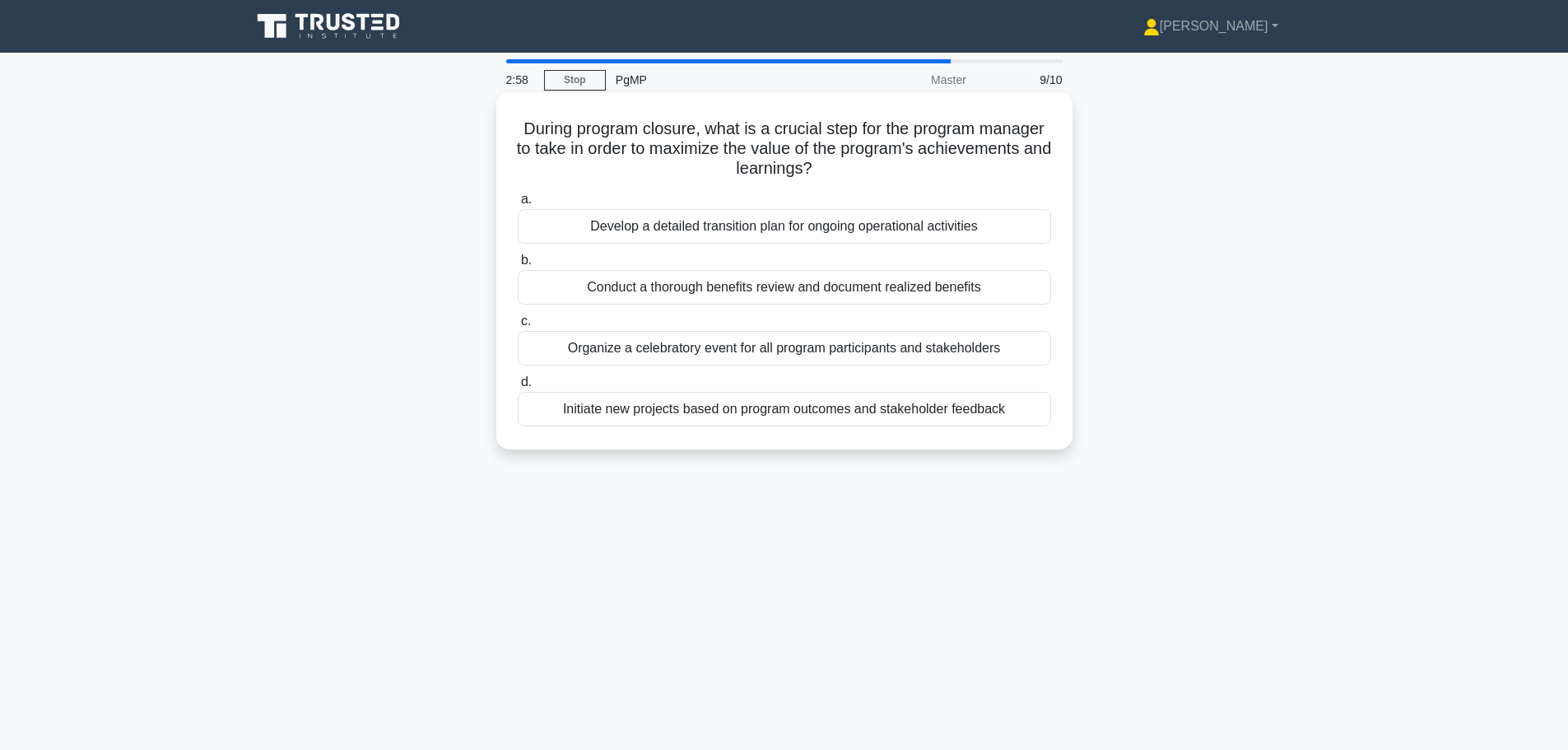
click at [850, 232] on div "Develop a detailed transition plan for ongoing operational activities" at bounding box center [784, 226] width 533 height 34
click at [518, 205] on input "a. Develop a detailed transition plan for ongoing operational activities" at bounding box center [518, 200] width 0 height 11
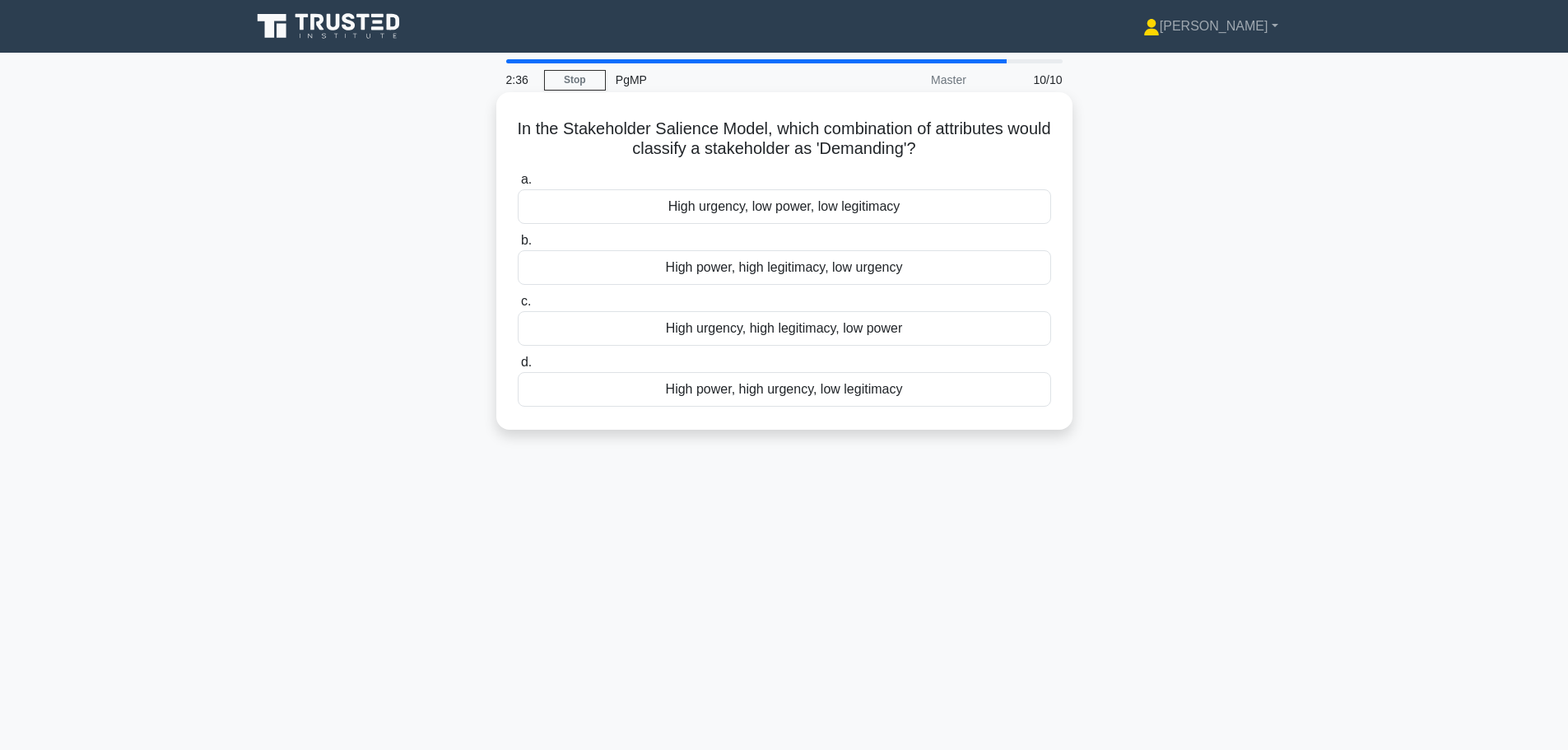
click at [812, 272] on div "High power, high legitimacy, low urgency" at bounding box center [784, 267] width 533 height 34
click at [518, 246] on input "b. High power, high legitimacy, low urgency" at bounding box center [518, 241] width 0 height 11
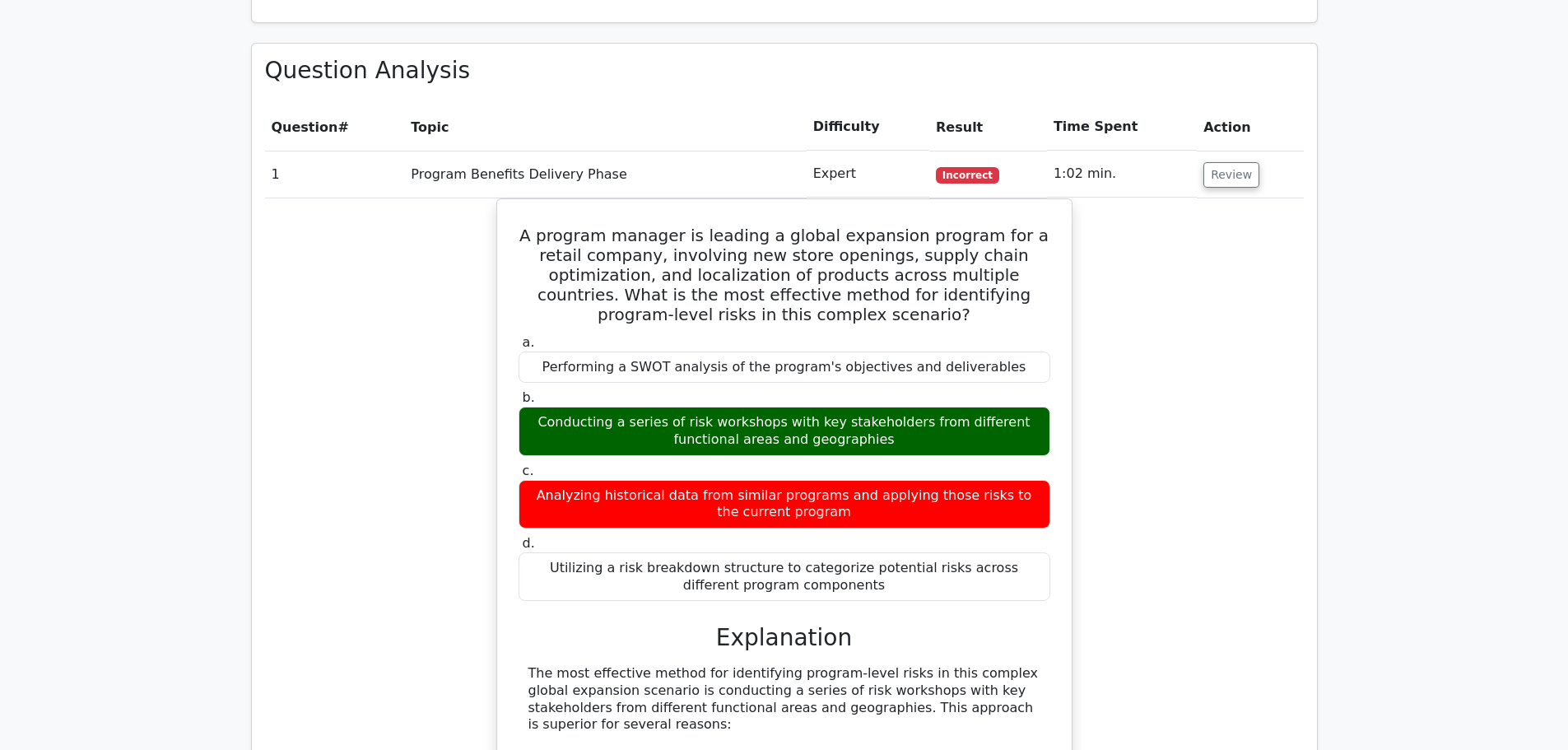
scroll to position [823, 0]
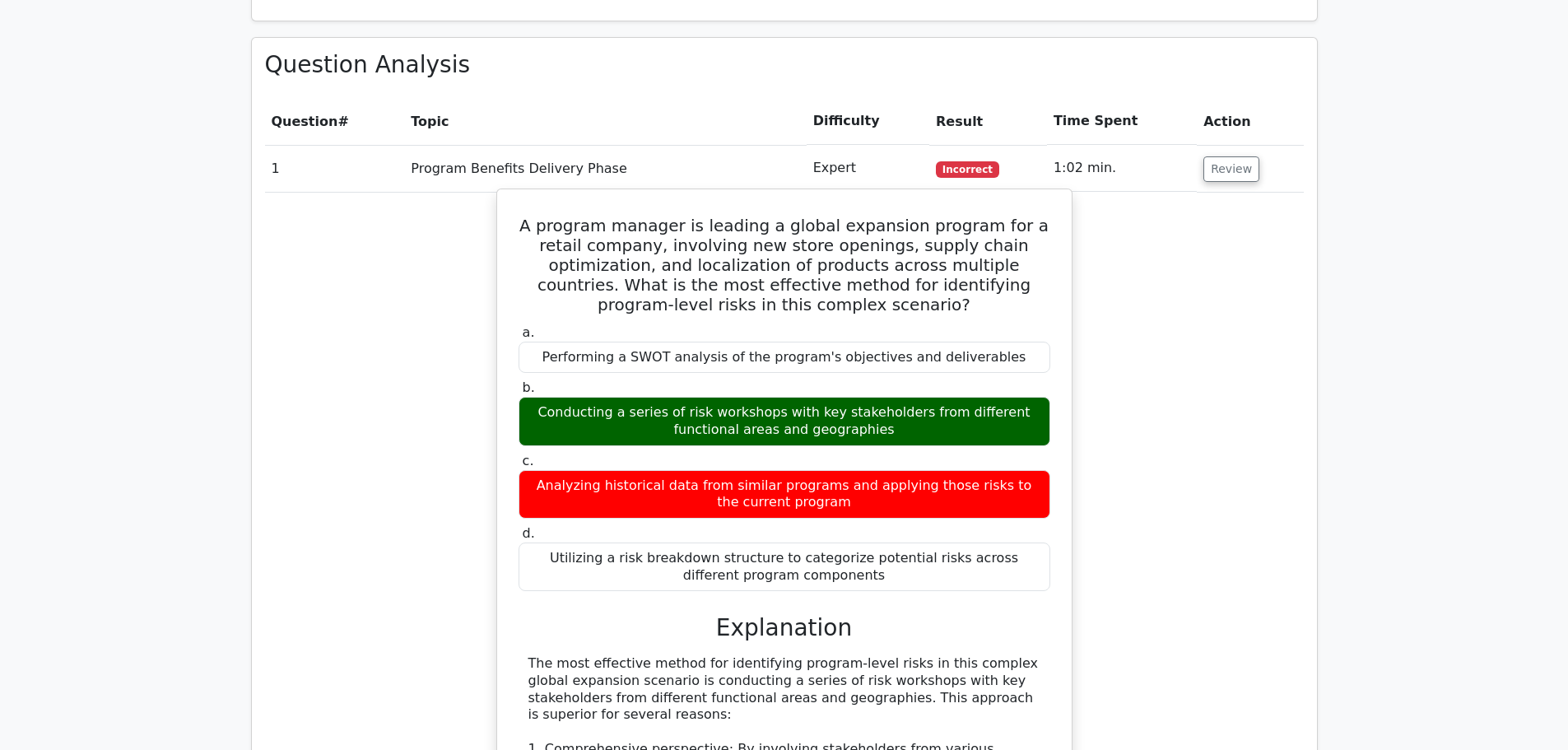
drag, startPoint x: 530, startPoint y: 492, endPoint x: 870, endPoint y: 505, distance: 340.2
click at [870, 505] on div "Analyzing historical data from similar programs and applying those risks to the…" at bounding box center [784, 494] width 532 height 49
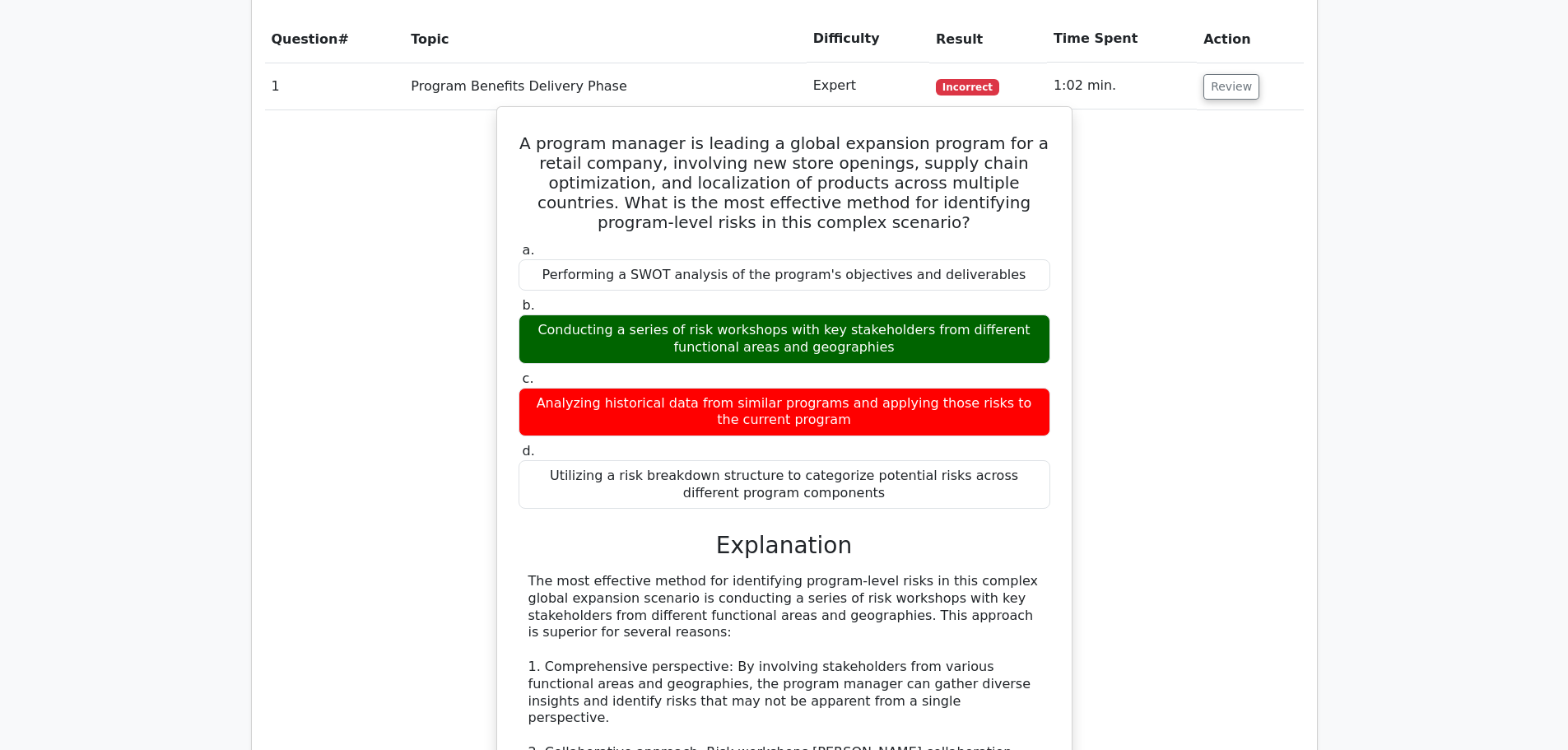
scroll to position [1152, 0]
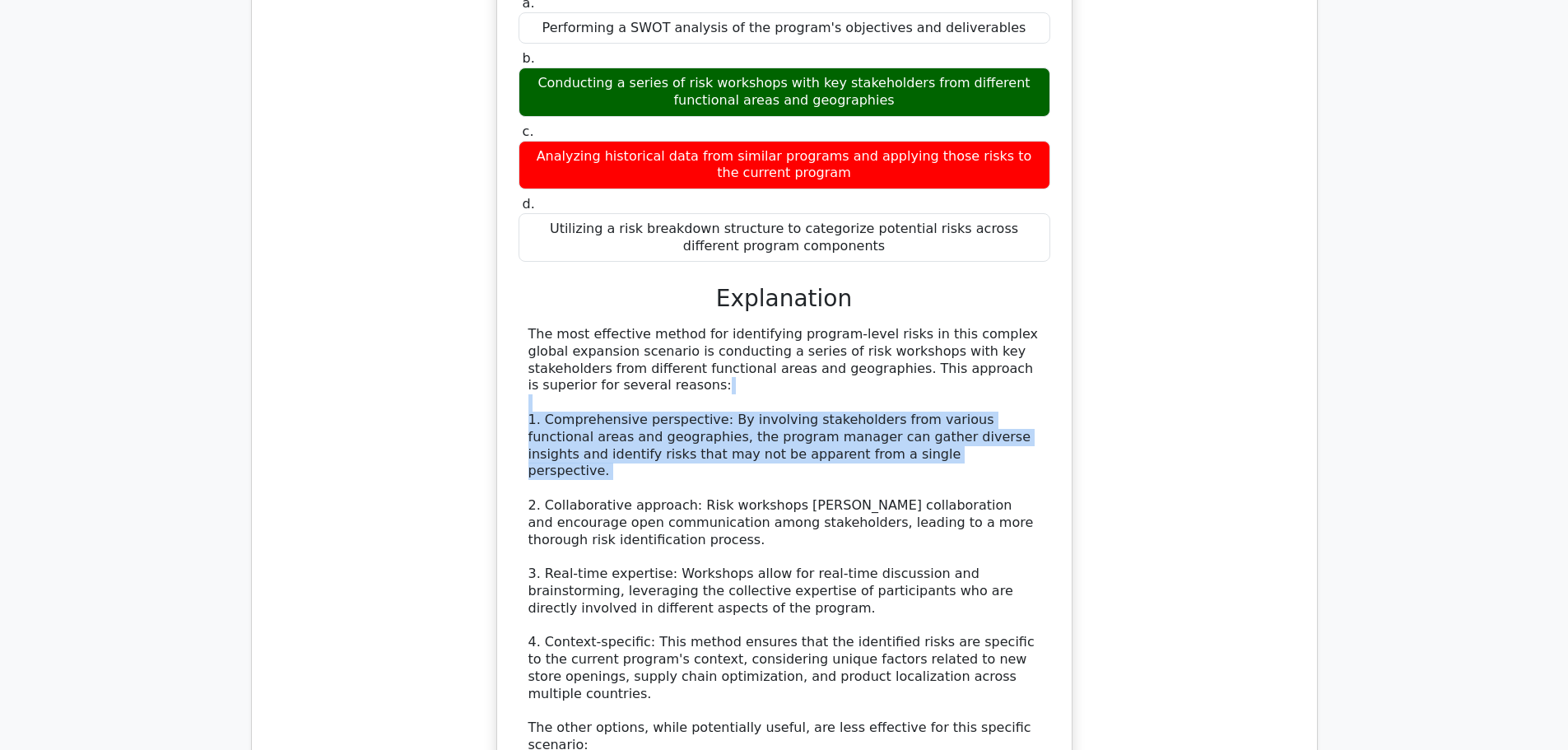
drag, startPoint x: 521, startPoint y: 407, endPoint x: 858, endPoint y: 466, distance: 342.1
click at [858, 466] on div "The most effective method for identifying program-level risks in this complex g…" at bounding box center [784, 676] width 532 height 702
click at [718, 463] on div "The most effective method for identifying program-level risks in this complex g…" at bounding box center [784, 676] width 512 height 702
drag, startPoint x: 886, startPoint y: 448, endPoint x: 529, endPoint y: 428, distance: 357.6
click at [529, 428] on div "The most effective method for identifying program-level risks in this complex g…" at bounding box center [784, 676] width 512 height 702
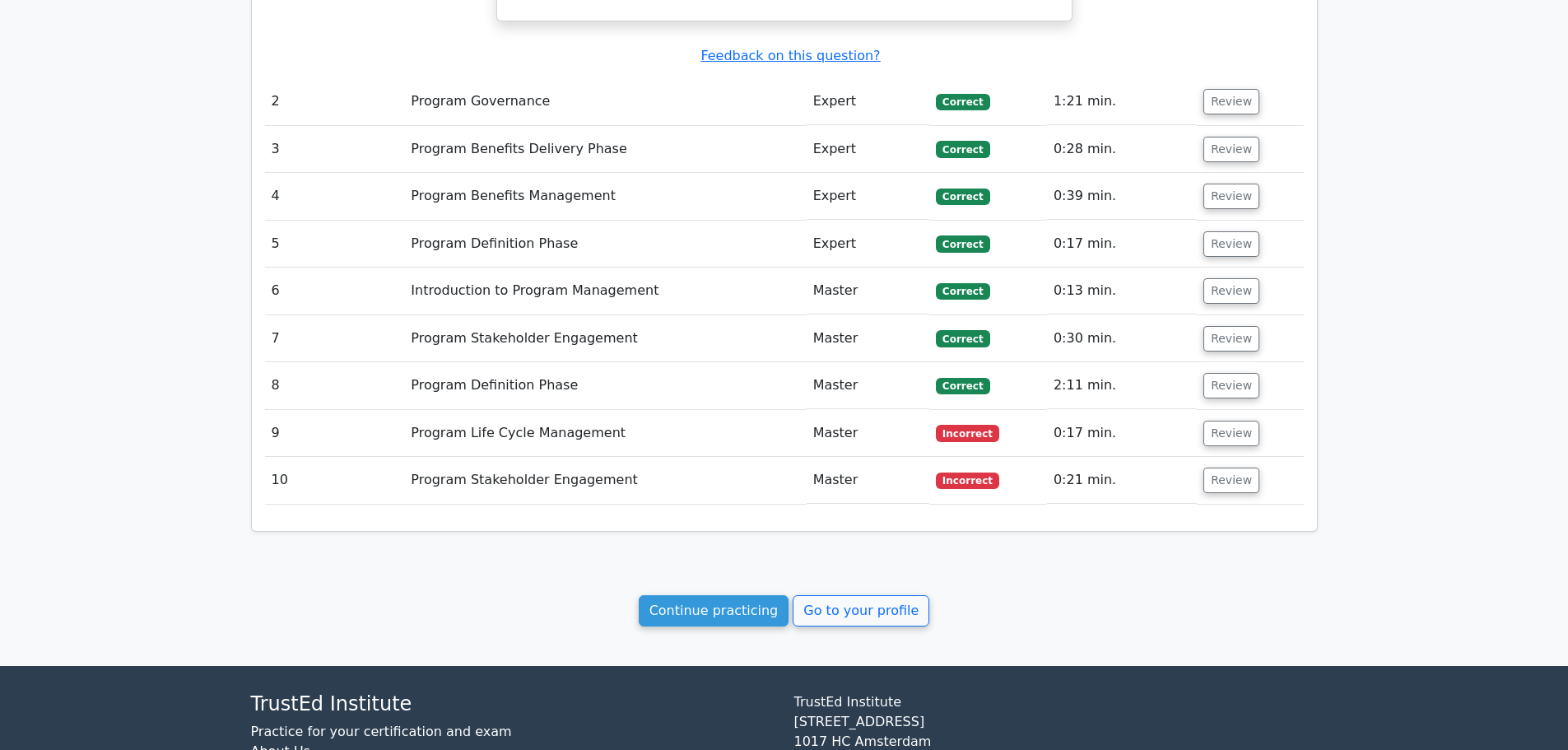
scroll to position [2203, 0]
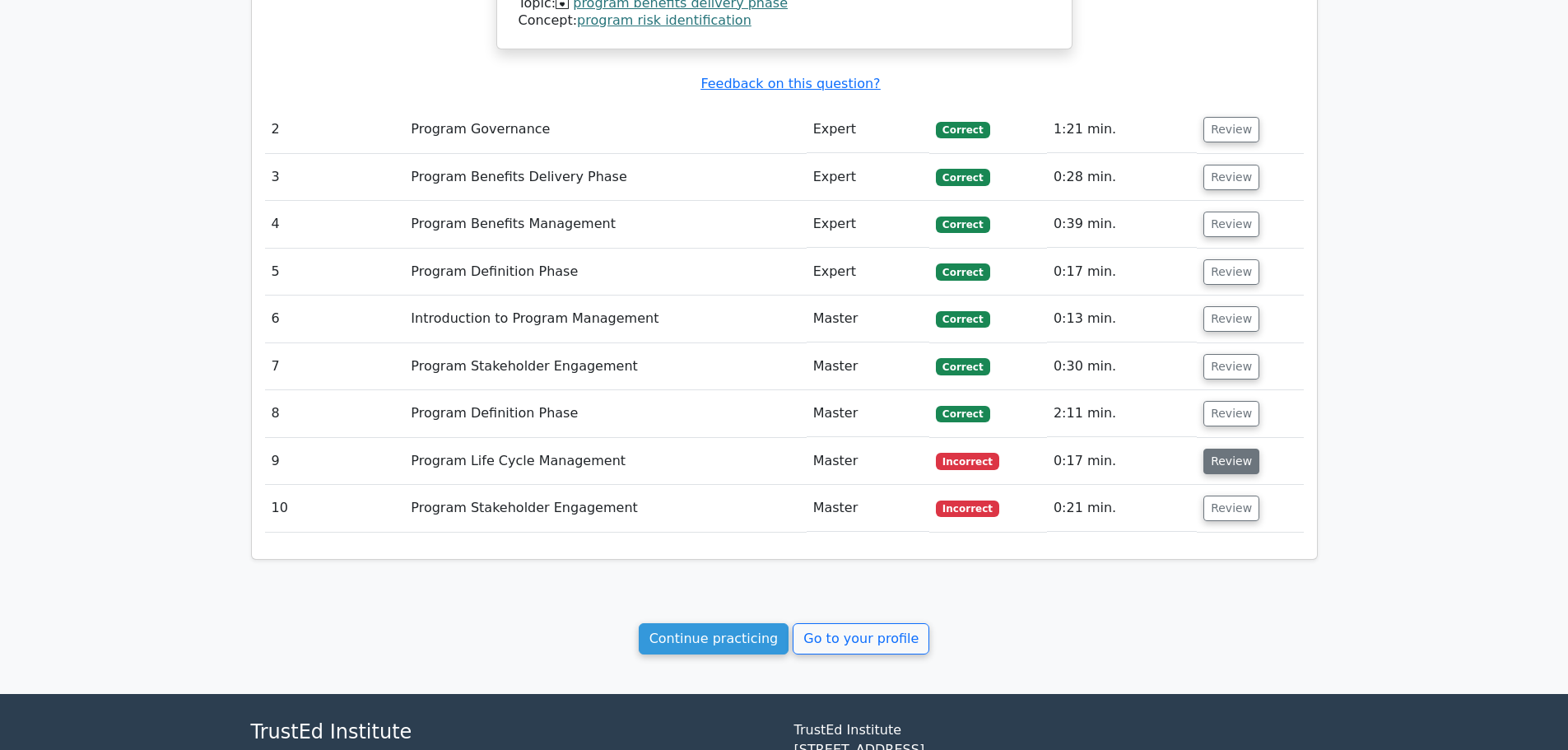
click at [1232, 449] on button "Review" at bounding box center [1231, 461] width 56 height 25
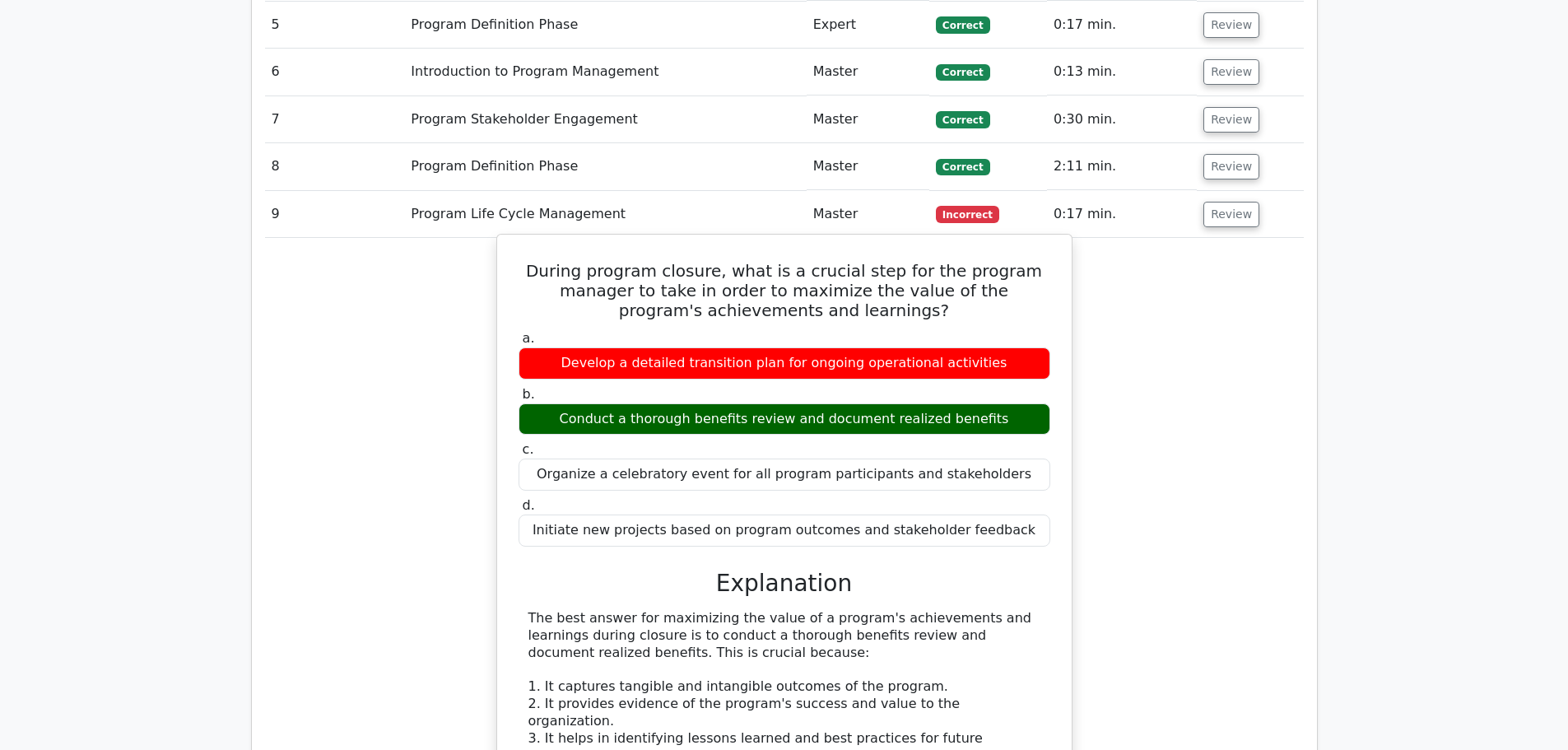
scroll to position [2862, 0]
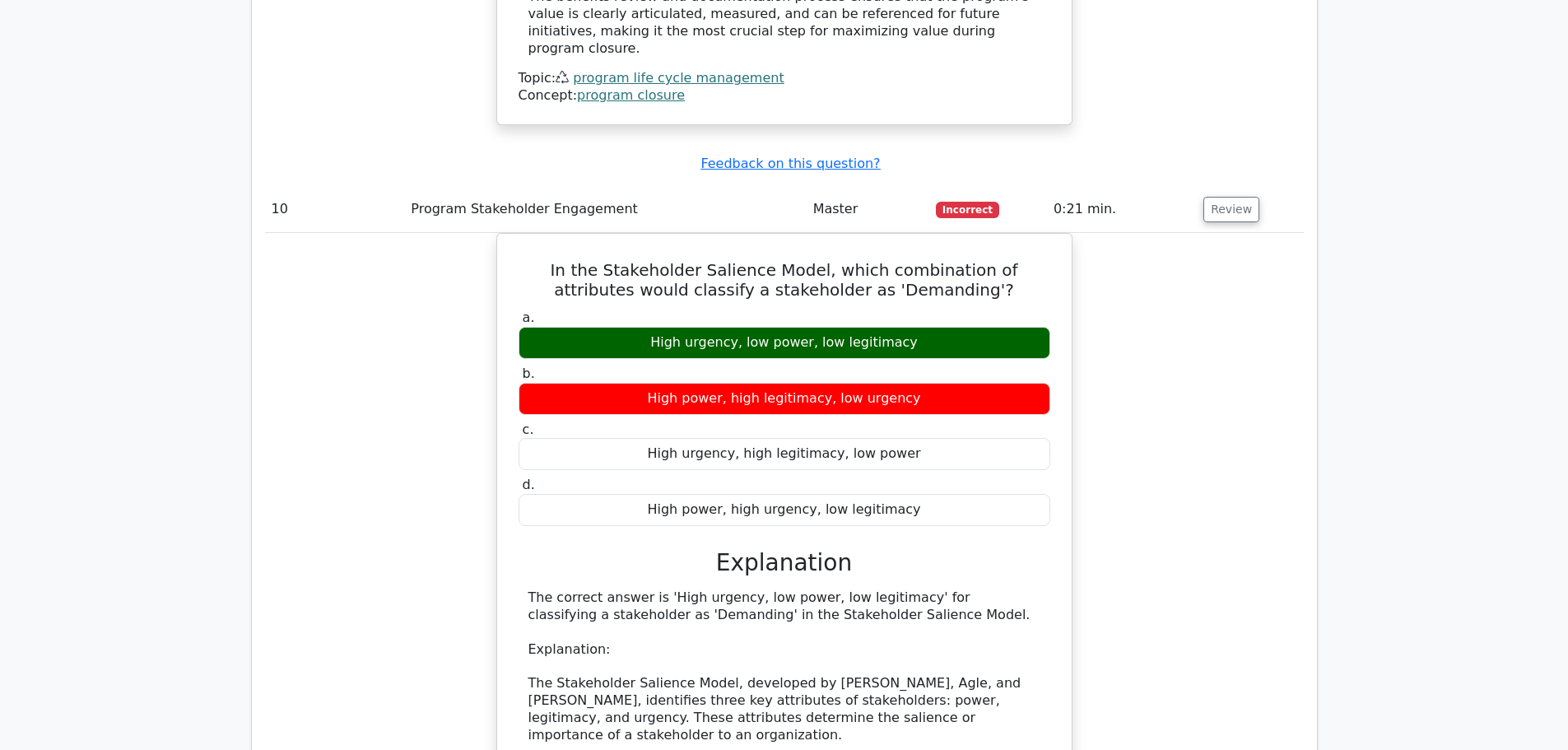
scroll to position [3520, 0]
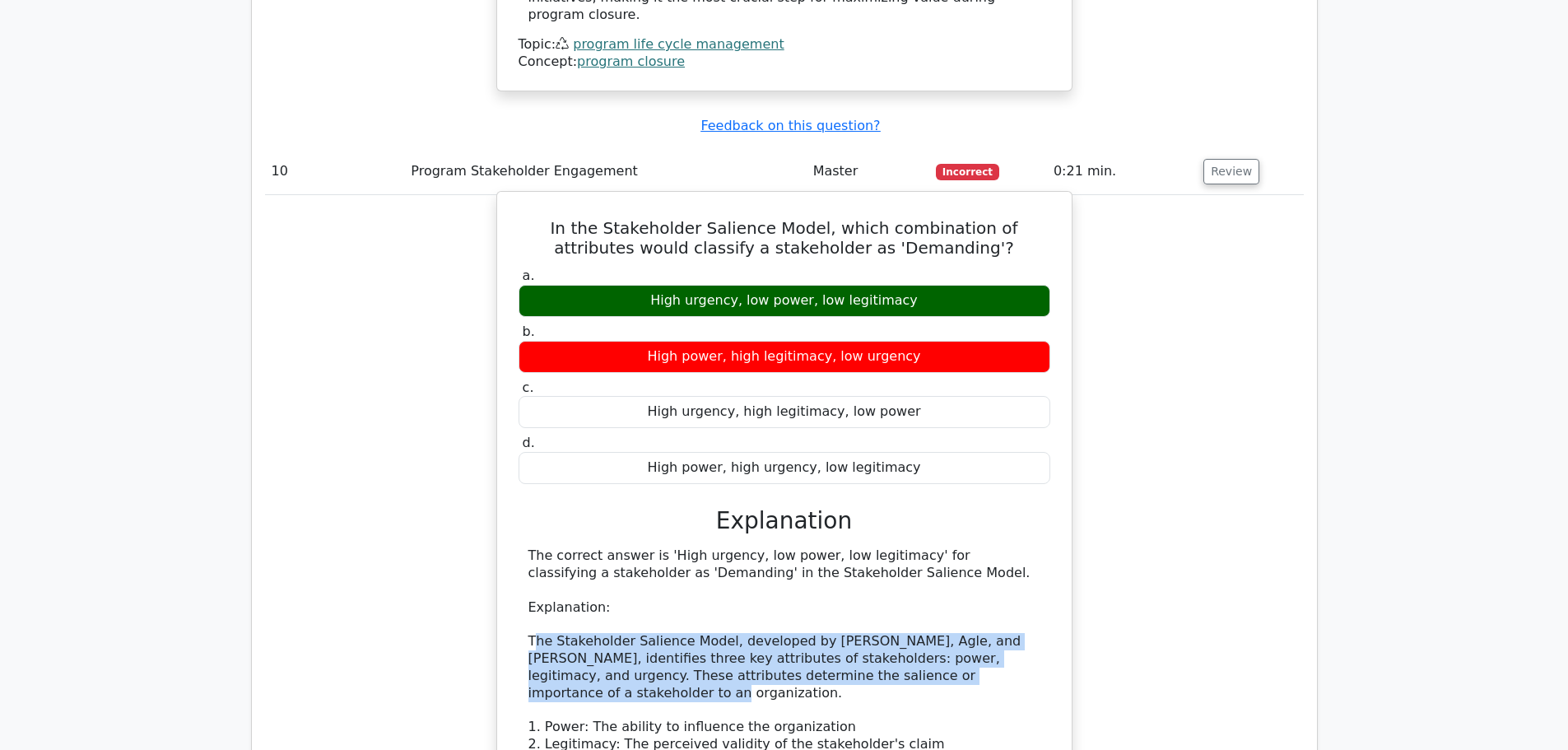
drag, startPoint x: 540, startPoint y: 485, endPoint x: 1024, endPoint y: 519, distance: 485.2
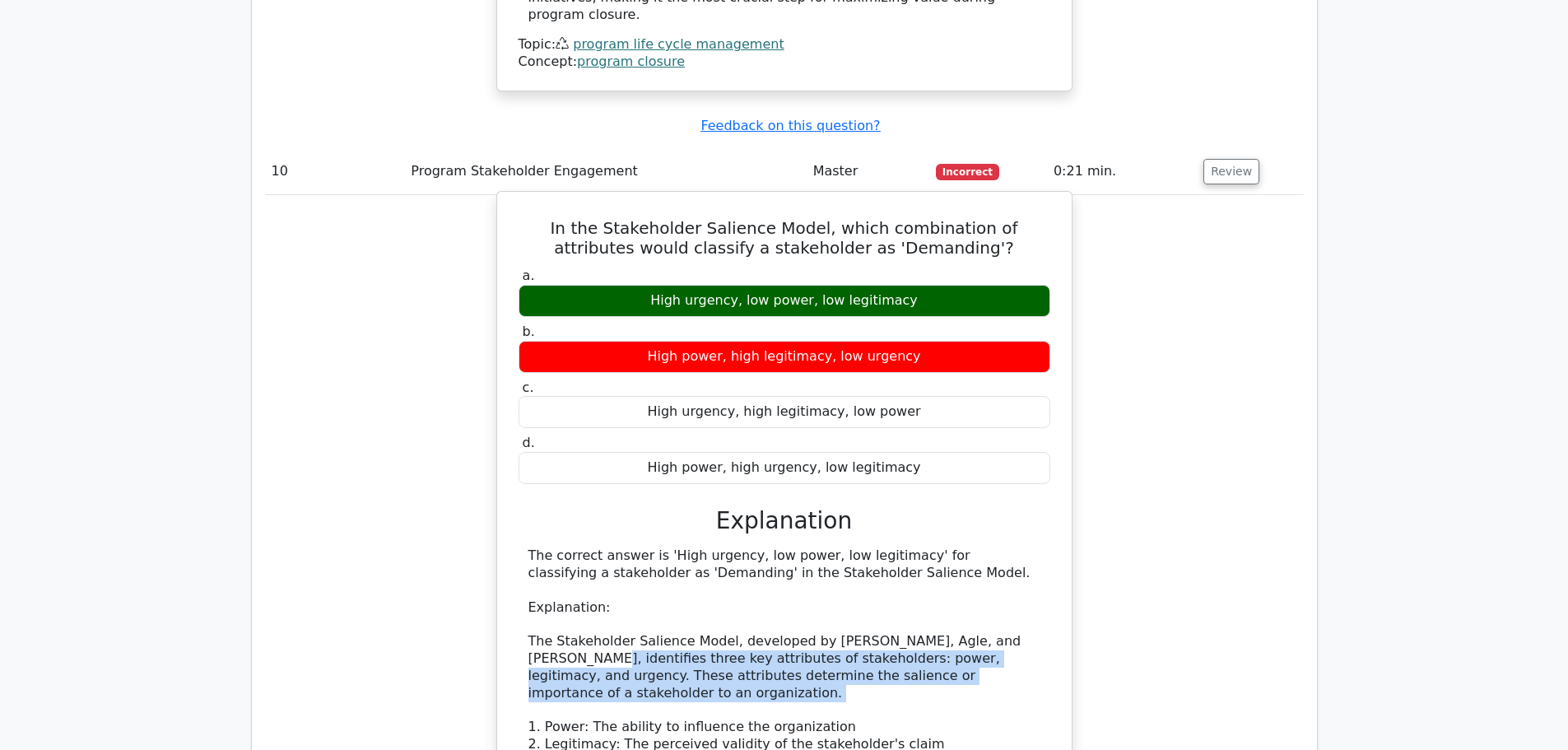
drag, startPoint x: 514, startPoint y: 503, endPoint x: 1052, endPoint y: 531, distance: 538.7
click at [1052, 531] on div "In the Stakeholder Salience Model, which combination of attributes would classi…" at bounding box center [784, 676] width 562 height 958
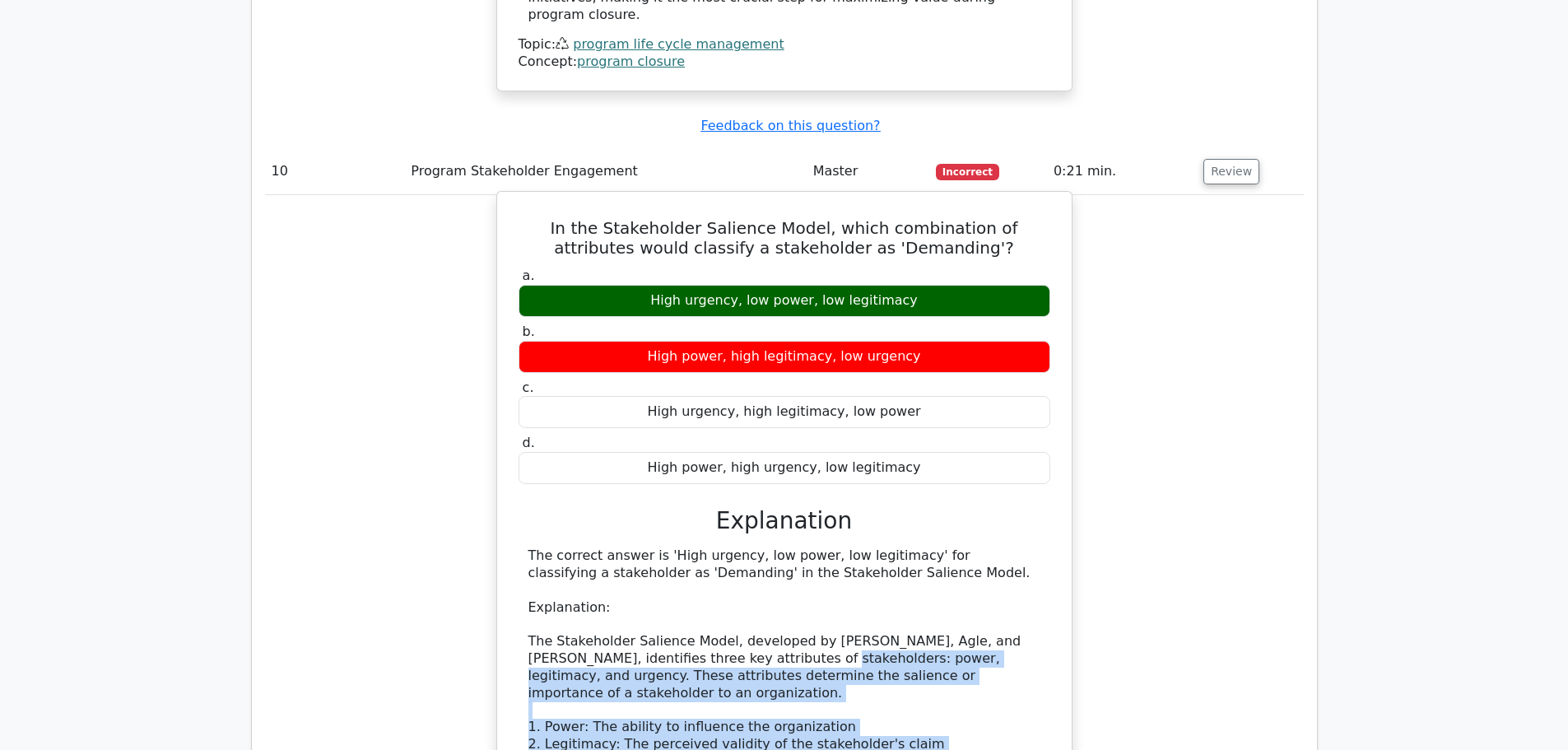
drag, startPoint x: 742, startPoint y: 508, endPoint x: 1011, endPoint y: 603, distance: 285.3
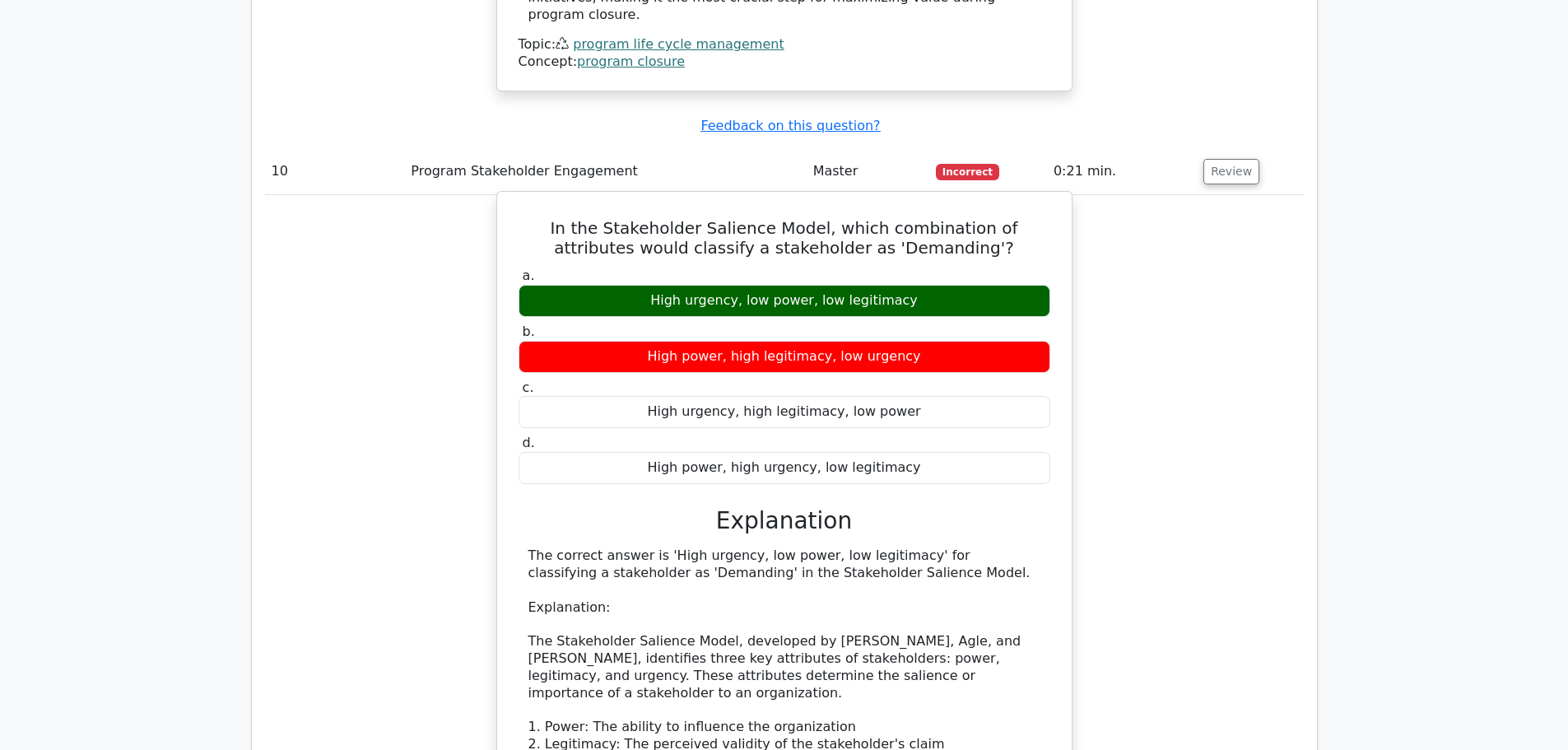
drag, startPoint x: 604, startPoint y: 591, endPoint x: 1034, endPoint y: 592, distance: 430.0
drag, startPoint x: 604, startPoint y: 591, endPoint x: 1042, endPoint y: 585, distance: 438.0
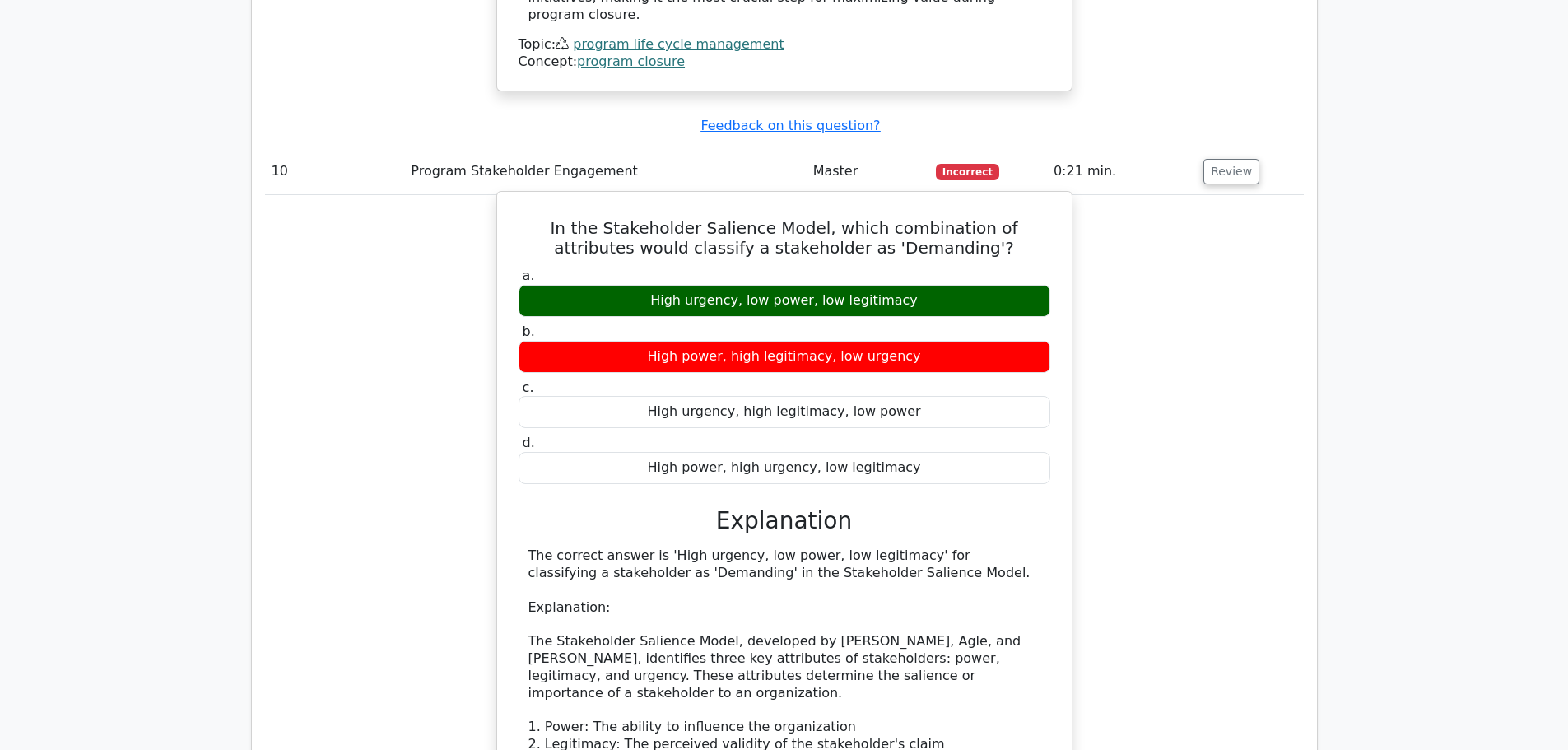
drag, startPoint x: 666, startPoint y: 683, endPoint x: 510, endPoint y: 621, distance: 167.9
click at [510, 621] on div "In the Stakeholder Salience Model, which combination of attributes would classi…" at bounding box center [784, 676] width 562 height 958
drag, startPoint x: 544, startPoint y: 620, endPoint x: 660, endPoint y: 676, distance: 128.8
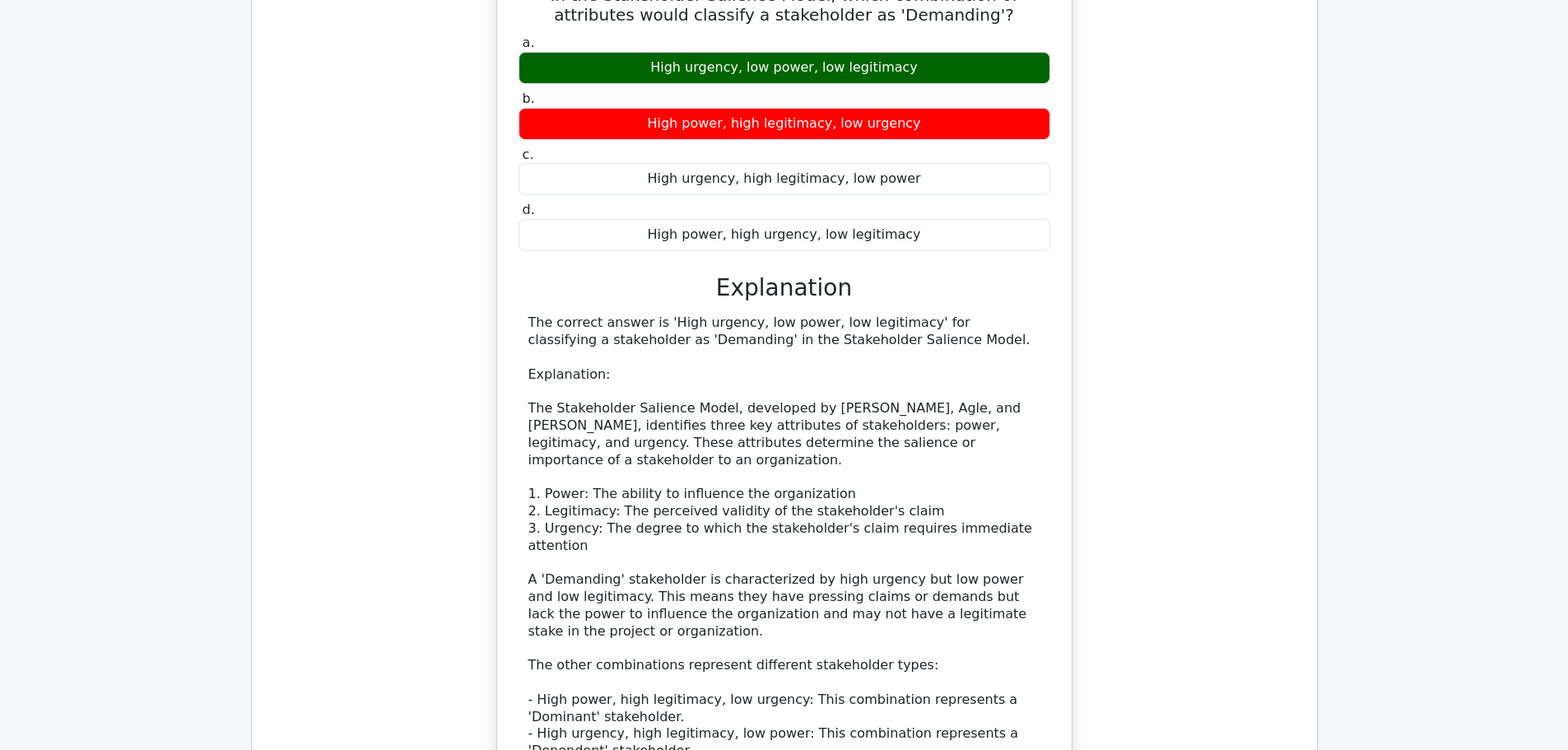
scroll to position [3767, 0]
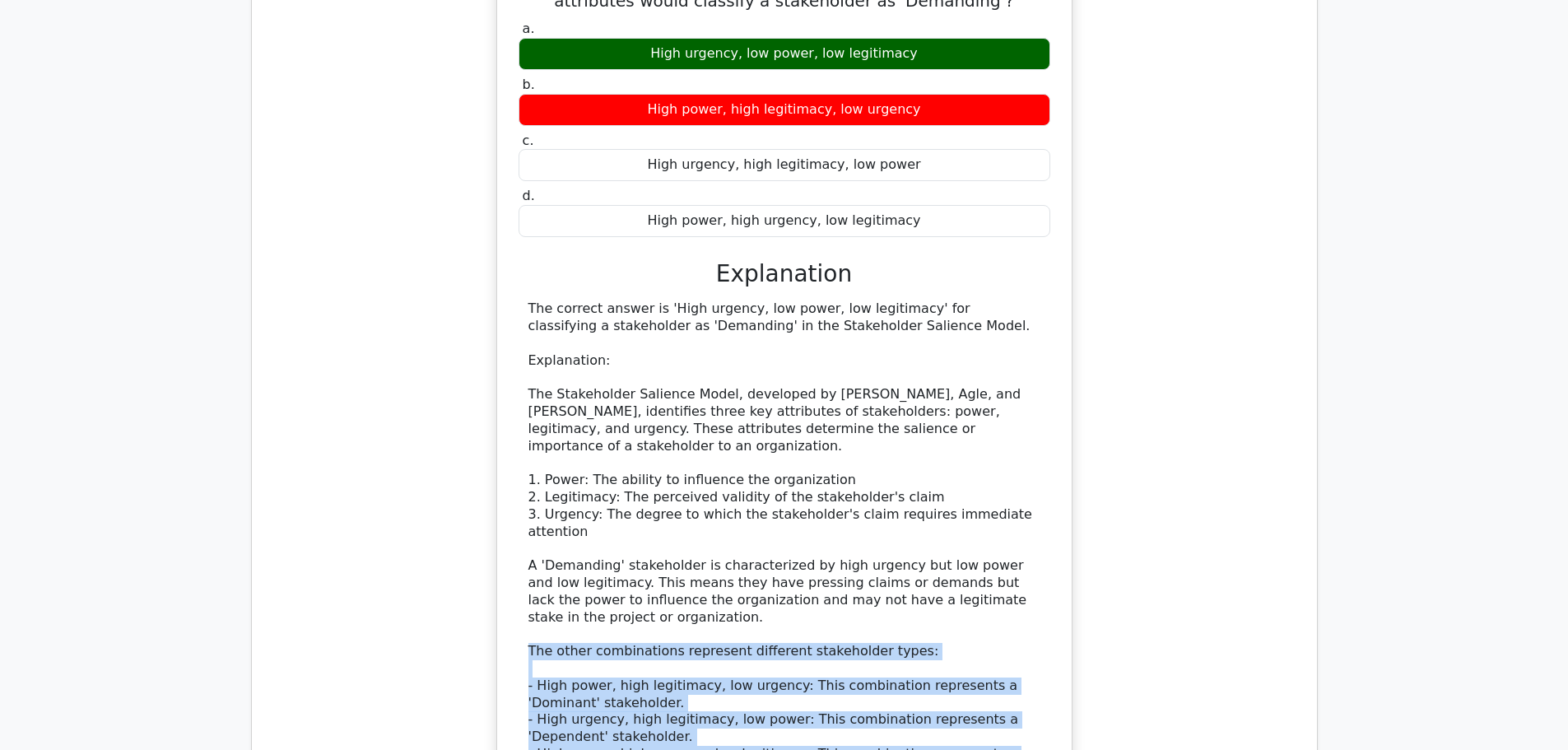
drag, startPoint x: 593, startPoint y: 498, endPoint x: 713, endPoint y: 578, distance: 144.2
click at [713, 578] on div "The correct answer is 'High urgency, low power, low legitimacy' for classifying…" at bounding box center [784, 575] width 512 height 548
click at [716, 532] on div "The correct answer is 'High urgency, low power, low legitimacy' for classifying…" at bounding box center [784, 575] width 512 height 548
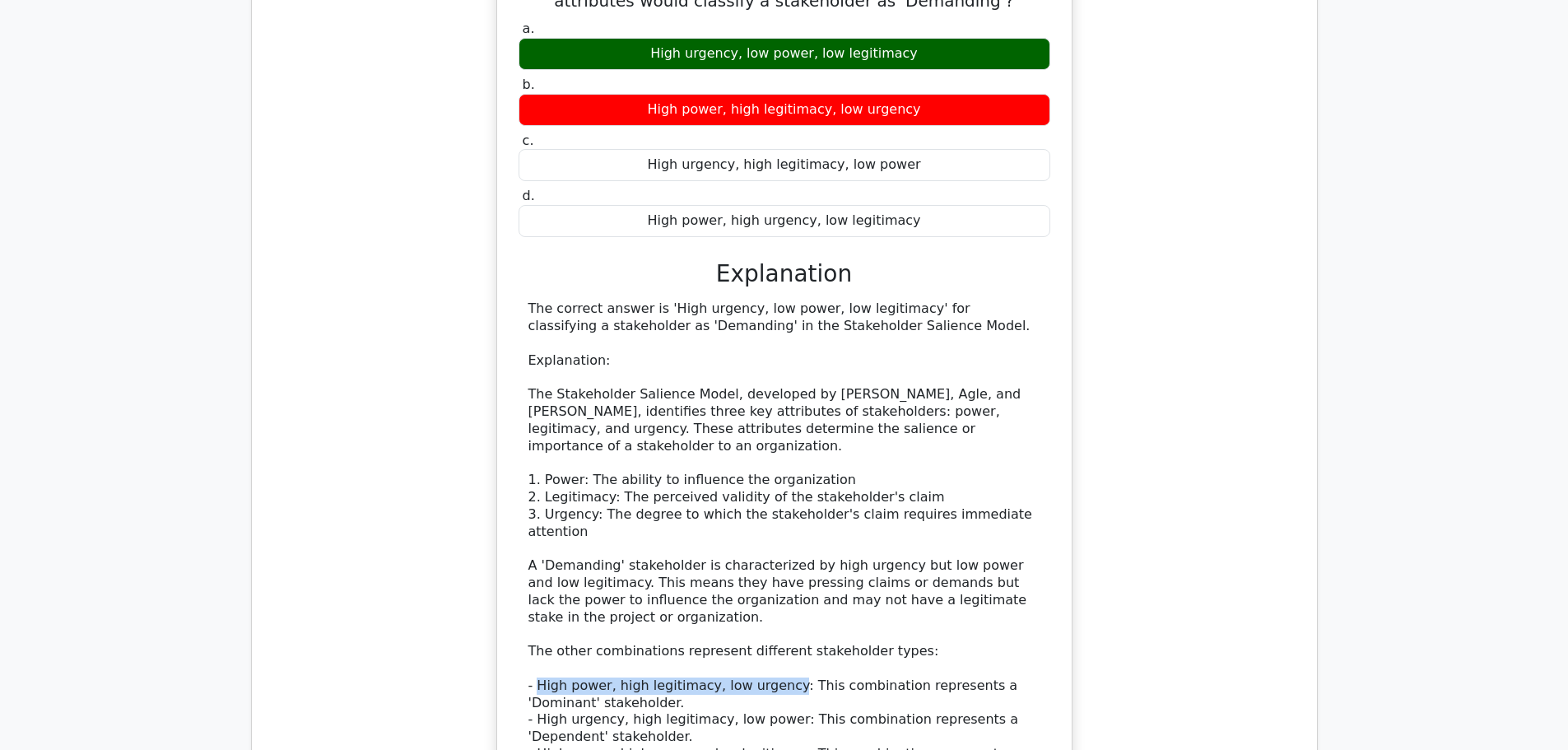
drag, startPoint x: 537, startPoint y: 498, endPoint x: 776, endPoint y: 497, distance: 239.0
click at [776, 497] on div "The correct answer is 'High urgency, low power, low legitimacy' for classifying…" at bounding box center [784, 575] width 512 height 548
click at [576, 554] on div "The correct answer is 'High urgency, low power, low legitimacy' for classifying…" at bounding box center [784, 575] width 512 height 548
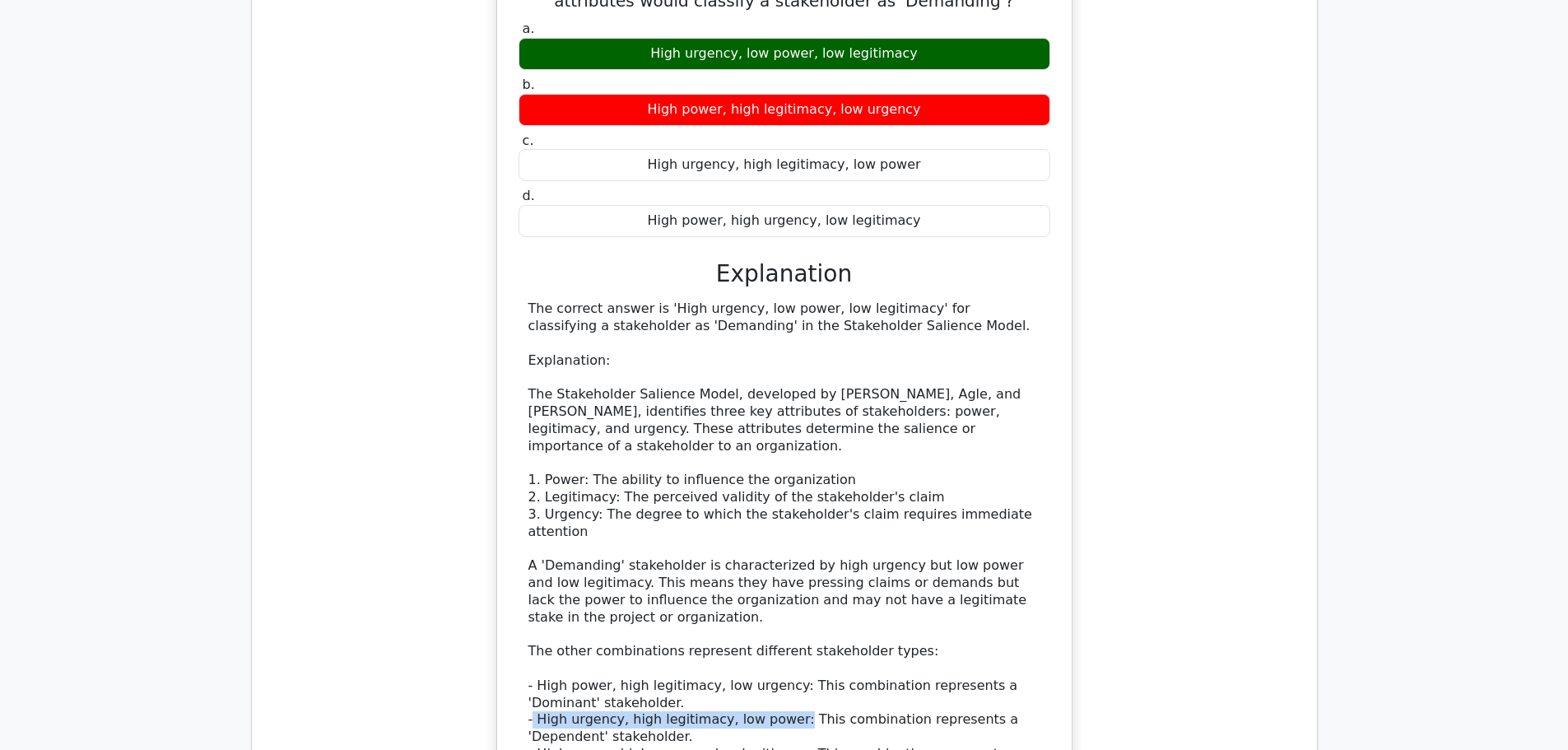
drag, startPoint x: 532, startPoint y: 531, endPoint x: 781, endPoint y: 524, distance: 249.1
click at [781, 524] on div "The correct answer is 'High urgency, low power, low legitimacy' for classifying…" at bounding box center [784, 575] width 512 height 548
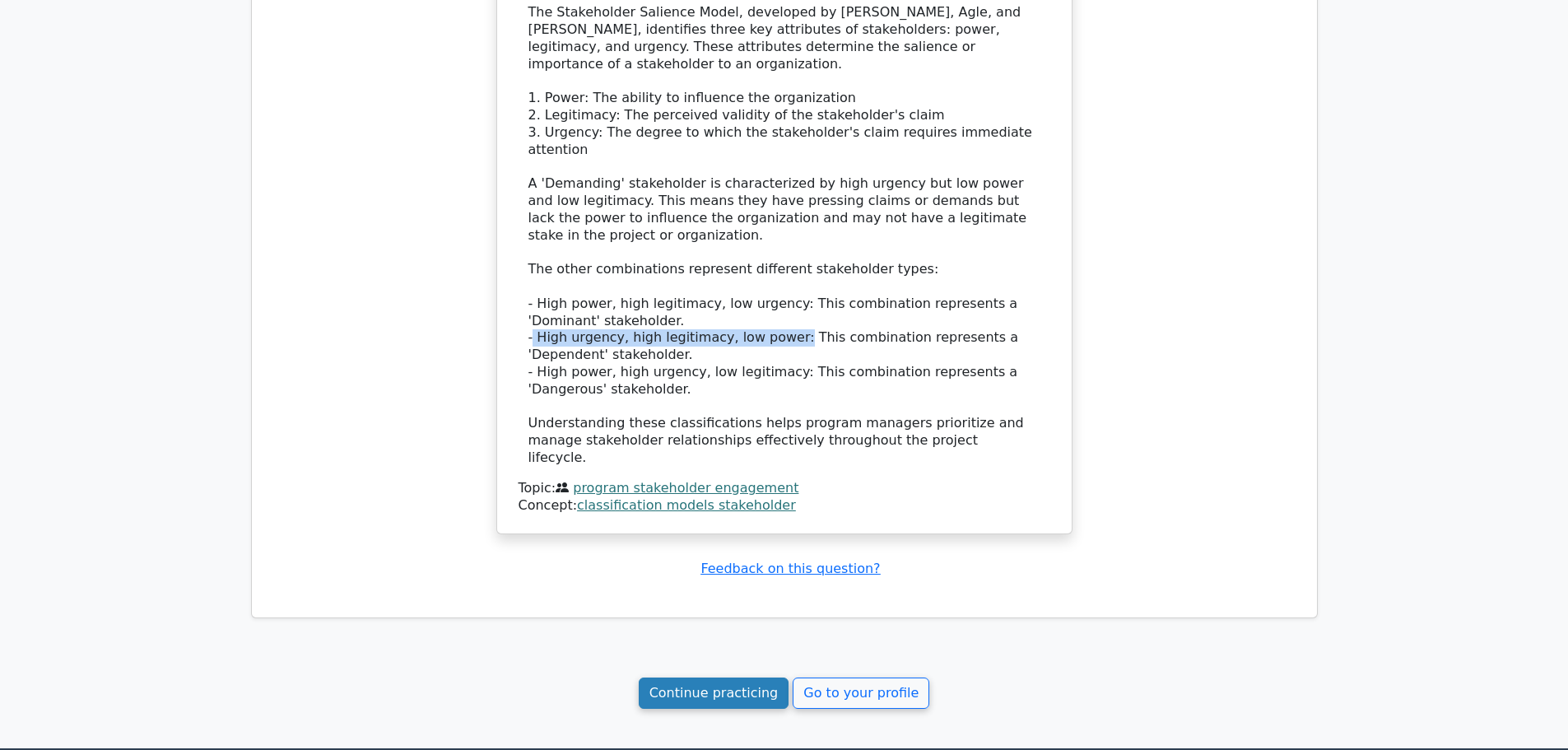
click at [727, 677] on link "Continue practicing" at bounding box center [714, 693] width 151 height 32
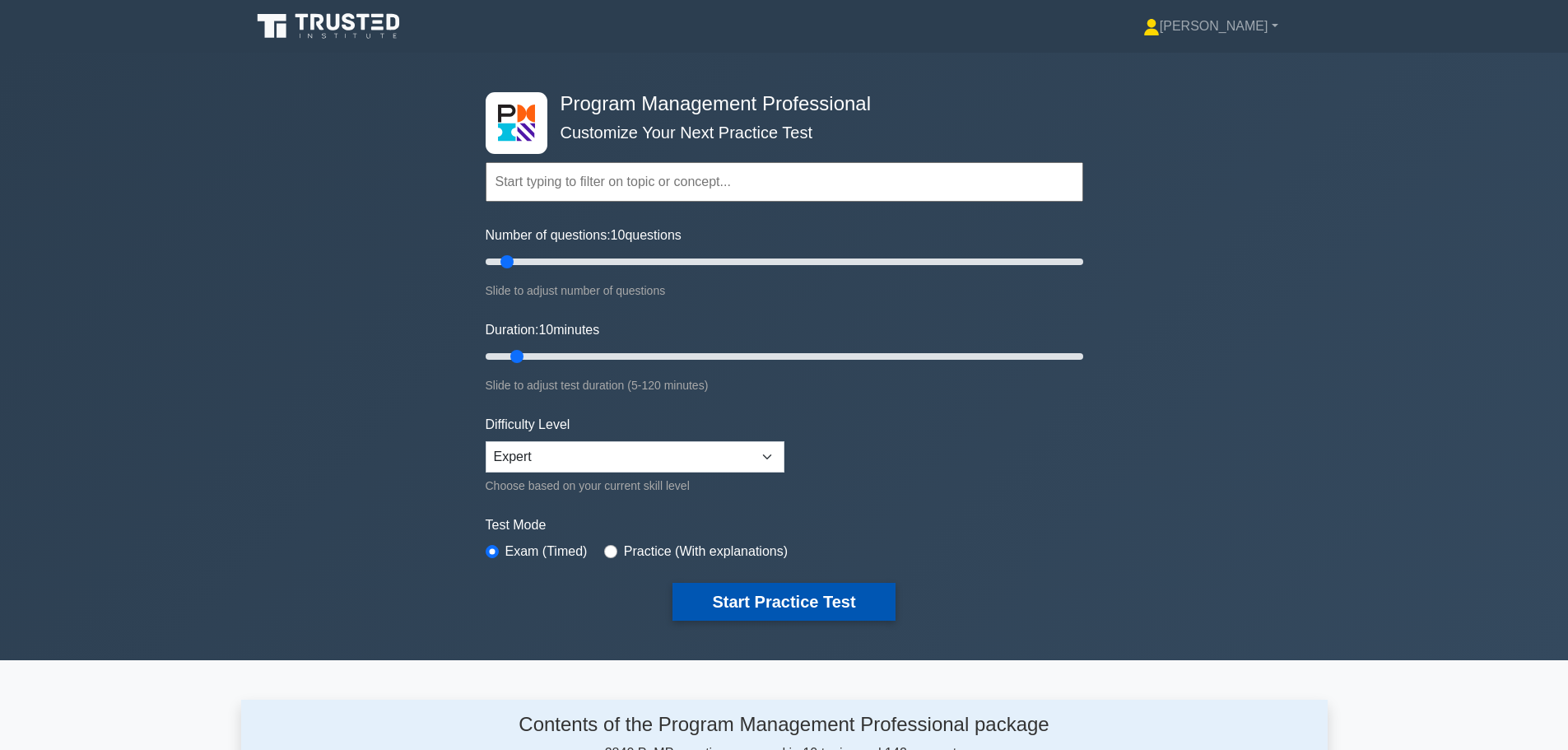
click at [813, 590] on button "Start Practice Test" at bounding box center [784, 601] width 222 height 38
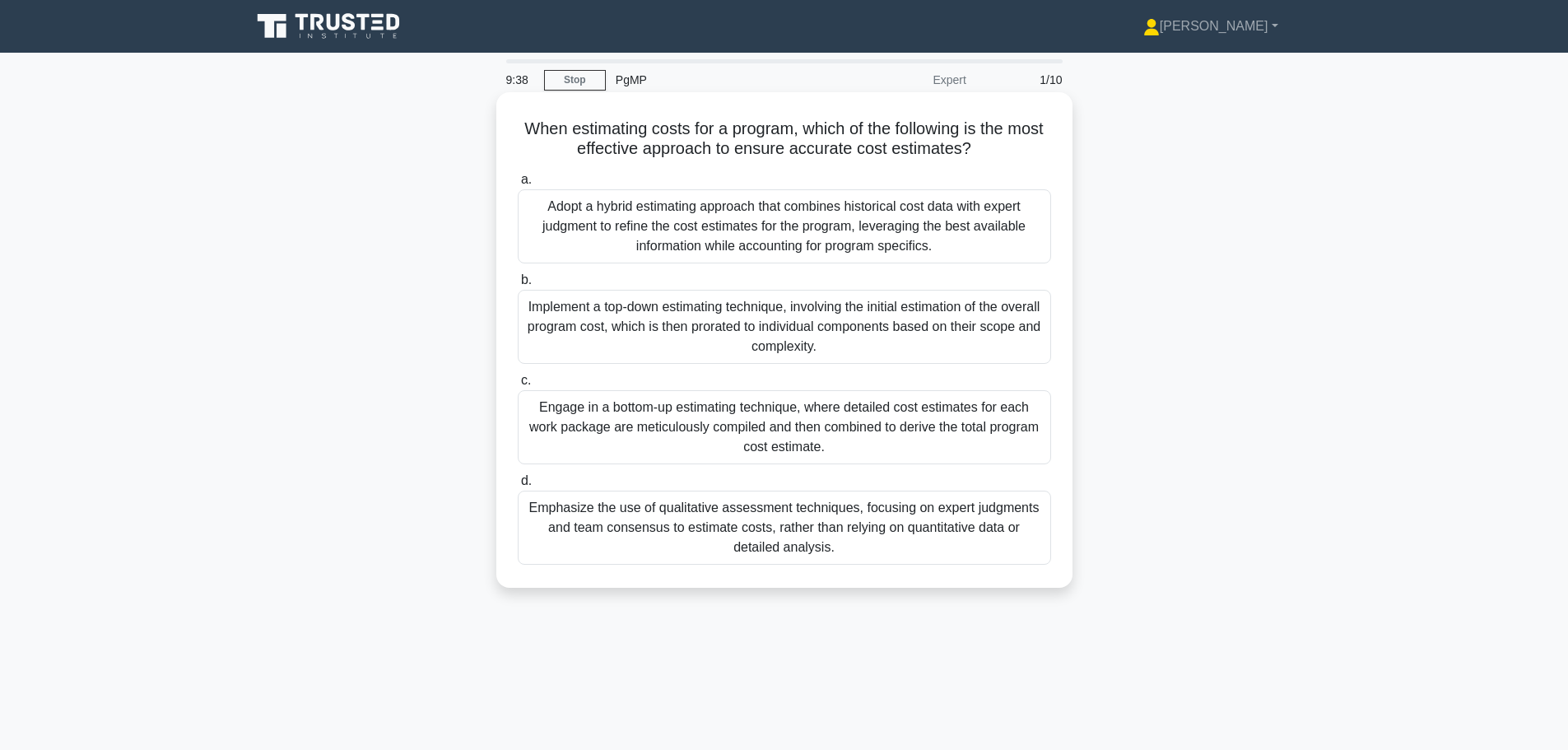
click at [804, 235] on div "Adopt a hybrid estimating approach that combines historical cost data with expe…" at bounding box center [784, 226] width 533 height 74
click at [518, 185] on input "a. Adopt a hybrid estimating approach that combines historical cost data with e…" at bounding box center [518, 180] width 0 height 11
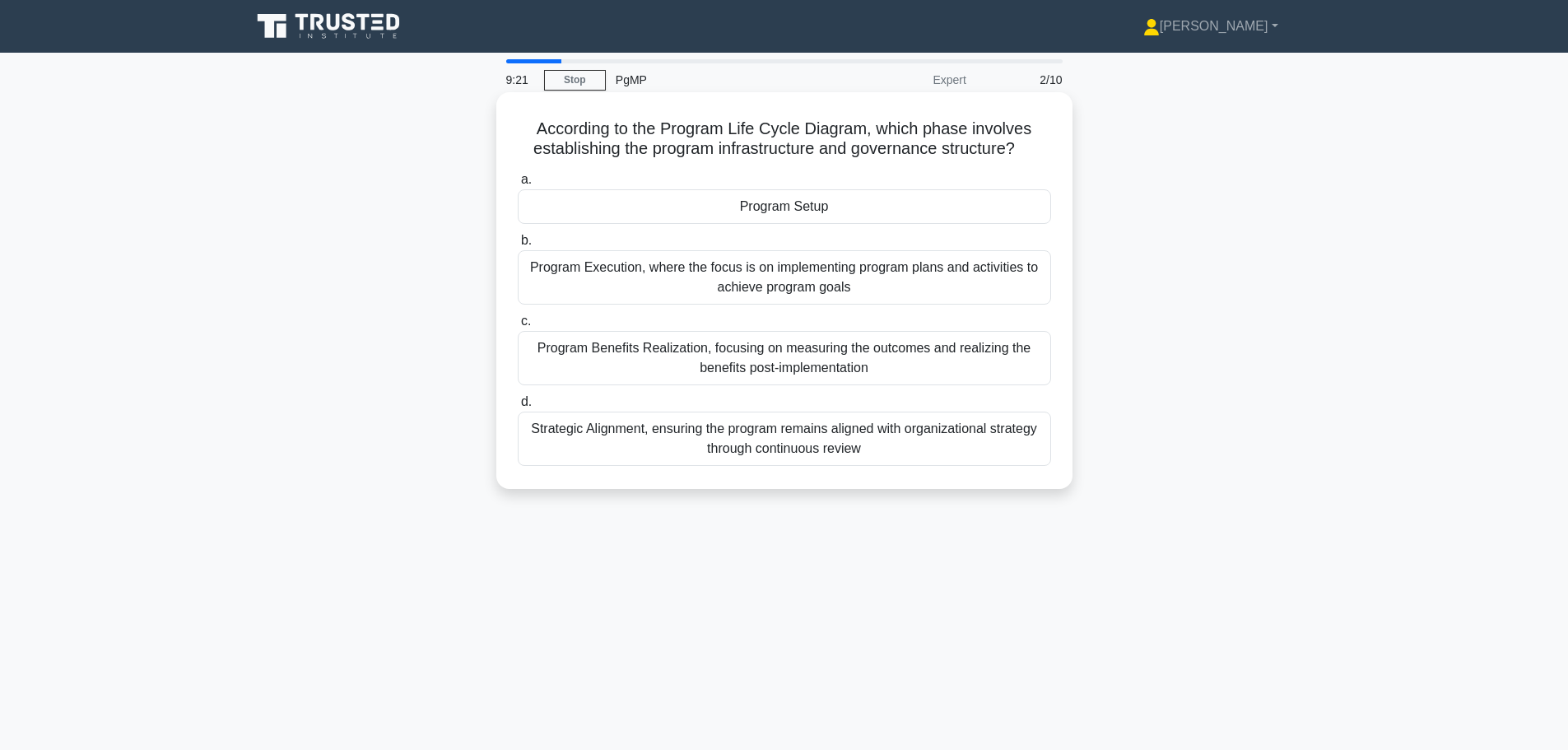
click at [802, 219] on div "Program Setup" at bounding box center [784, 206] width 533 height 34
click at [518, 185] on input "a. Program Setup" at bounding box center [518, 180] width 0 height 11
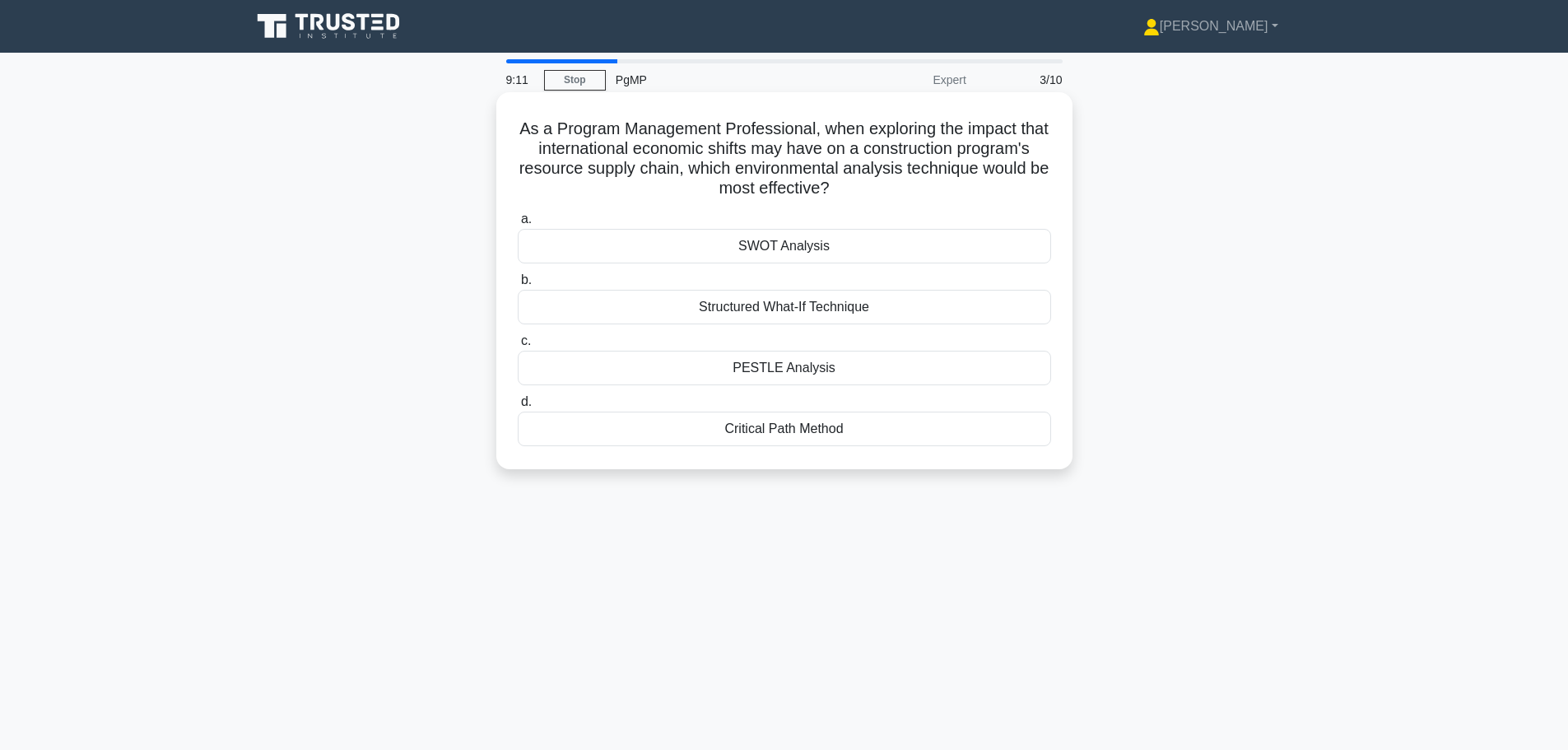
click at [791, 371] on div "PESTLE Analysis" at bounding box center [784, 367] width 533 height 34
click at [518, 347] on input "c. PESTLE Analysis" at bounding box center [518, 341] width 0 height 11
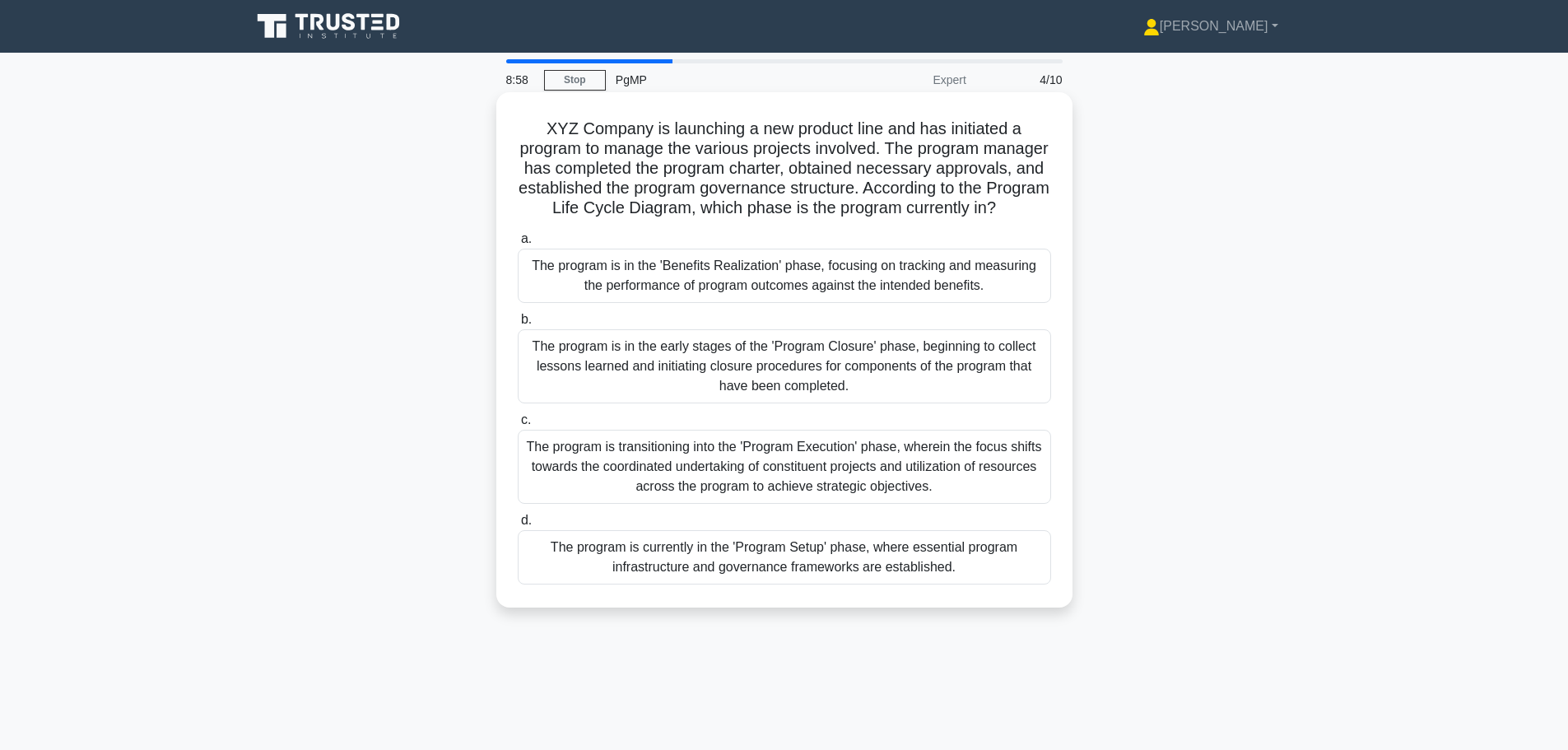
drag, startPoint x: 544, startPoint y: 125, endPoint x: 879, endPoint y: 221, distance: 348.5
click at [879, 219] on h5 "XYZ Company is launching a new product line and has initiated a program to mana…" at bounding box center [784, 168] width 537 height 101
click at [666, 195] on h5 "XYZ Company is launching a new product line and has initiated a program to mana…" at bounding box center [784, 168] width 537 height 101
drag, startPoint x: 548, startPoint y: 127, endPoint x: 886, endPoint y: 234, distance: 354.5
click at [886, 219] on h5 "XYZ Company is launching a new product line and has initiated a program to mana…" at bounding box center [784, 168] width 537 height 101
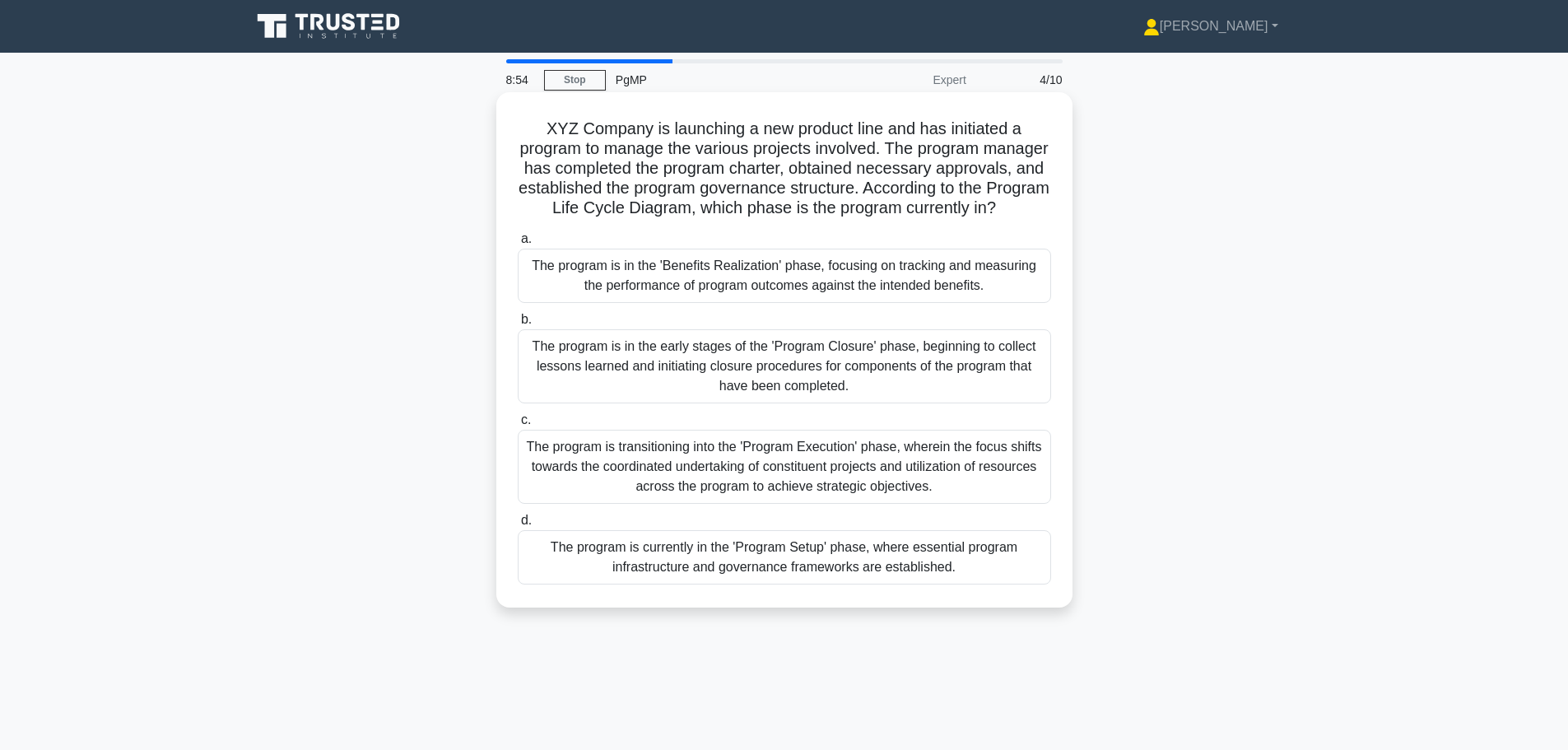
click at [738, 209] on h5 "XYZ Company is launching a new product line and has initiated a program to mana…" at bounding box center [784, 168] width 537 height 101
drag, startPoint x: 809, startPoint y: 240, endPoint x: 894, endPoint y: 232, distance: 85.4
click at [894, 219] on h5 "XYZ Company is launching a new product line and has initiated a program to mana…" at bounding box center [784, 168] width 537 height 101
click at [880, 584] on div "The program is currently in the 'Program Setup' phase, where essential program …" at bounding box center [784, 557] width 533 height 54
click at [518, 526] on input "d. The program is currently in the 'Program Setup' phase, where essential progr…" at bounding box center [518, 520] width 0 height 11
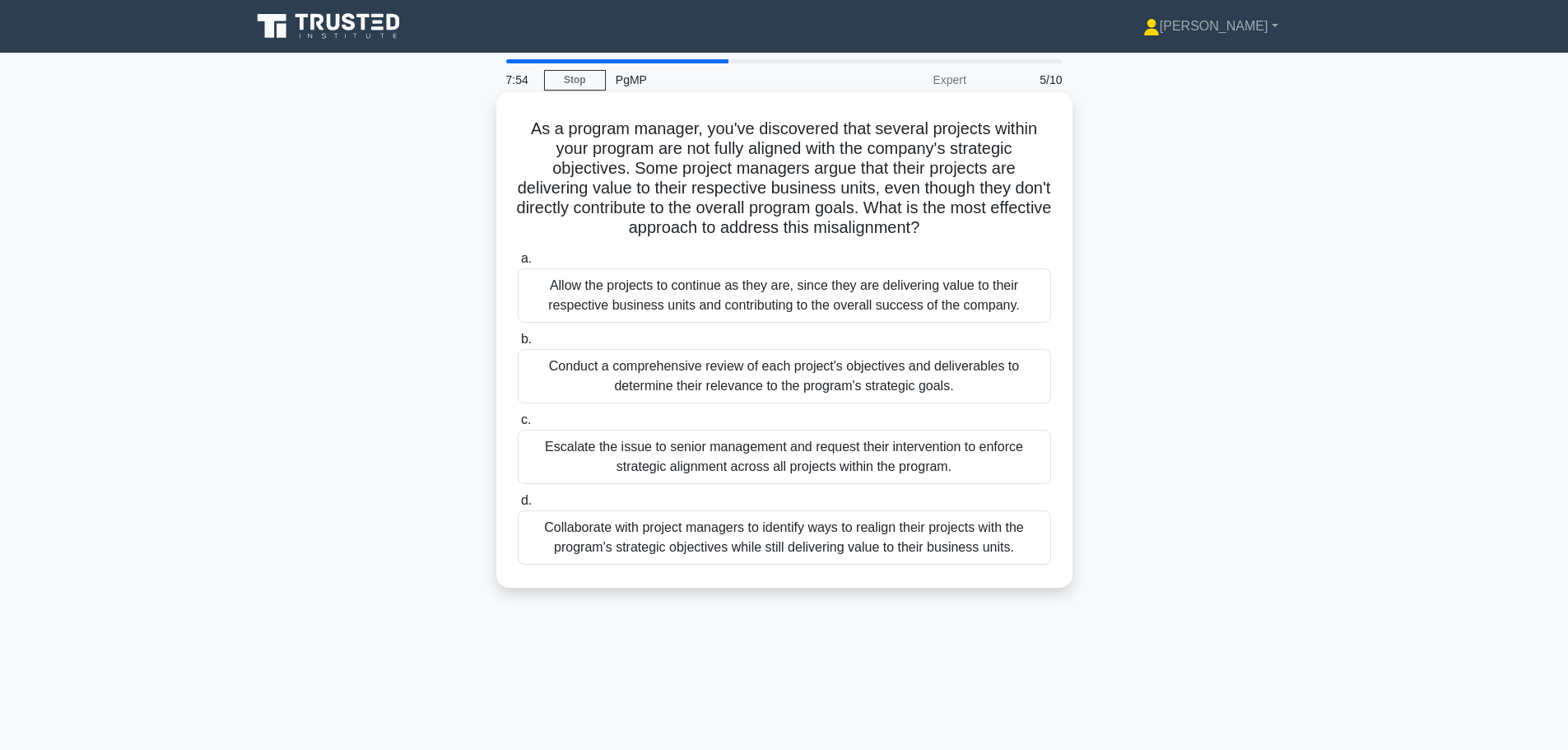
click at [699, 370] on div "Conduct a comprehensive review of each project's objectives and deliverables to…" at bounding box center [784, 376] width 533 height 54
click at [518, 345] on input "b. Conduct a comprehensive review of each project's objectives and deliverables…" at bounding box center [518, 339] width 0 height 11
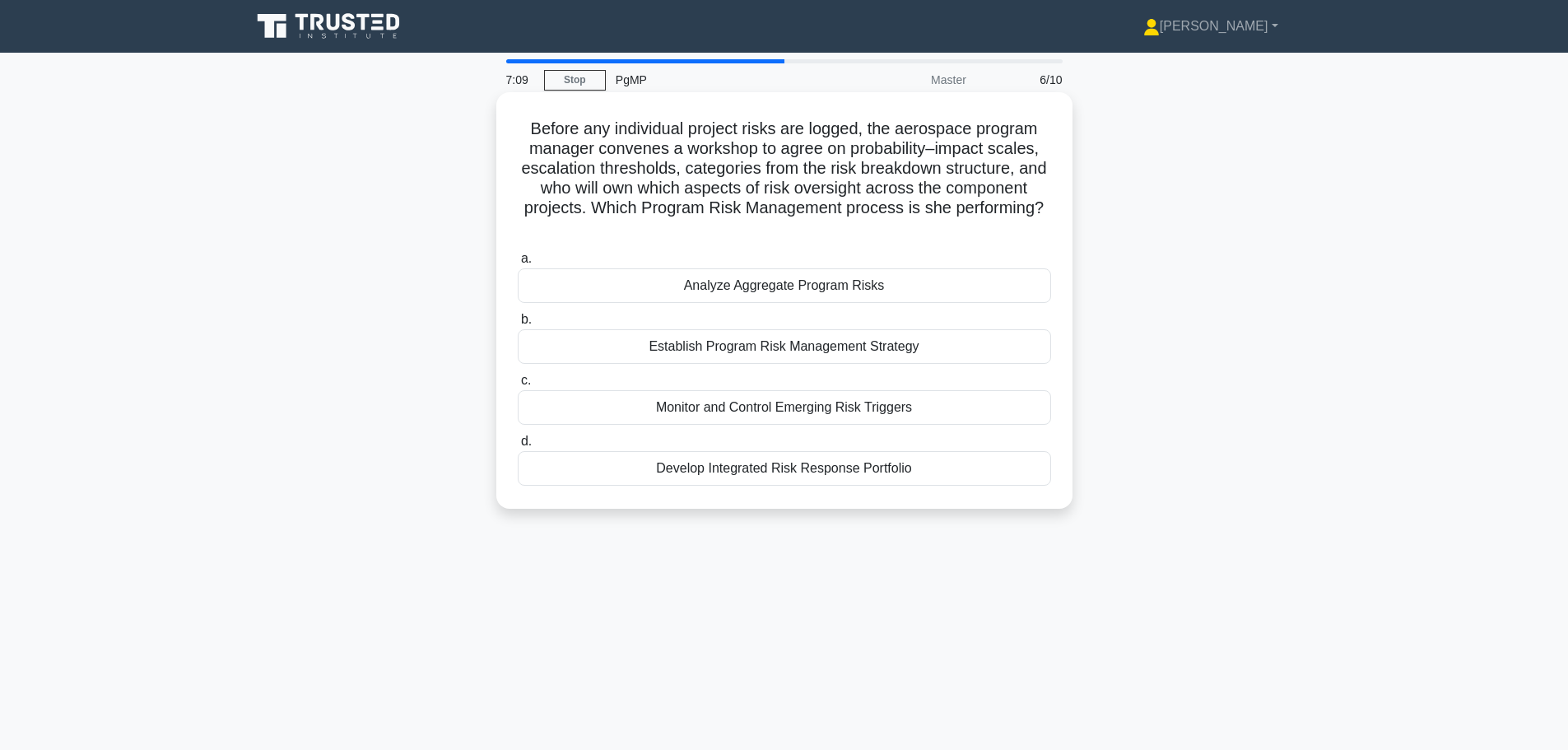
click at [911, 342] on div "Establish Program Risk Management Strategy" at bounding box center [784, 346] width 533 height 34
click at [518, 325] on input "b. Establish Program Risk Management Strategy" at bounding box center [518, 320] width 0 height 11
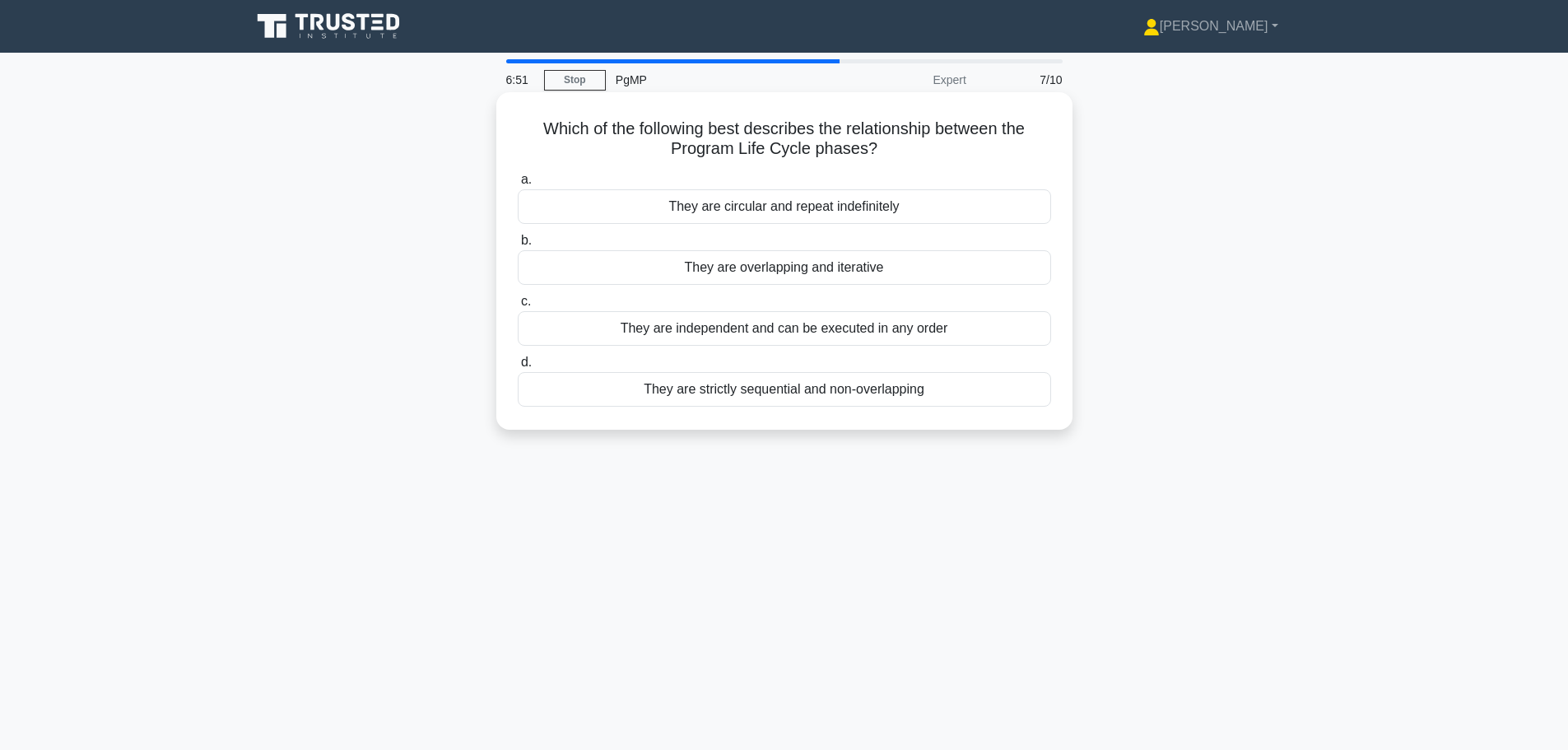
click at [872, 391] on div "They are strictly sequential and non-overlapping" at bounding box center [784, 389] width 533 height 34
click at [518, 368] on input "d. They are strictly sequential and non-overlapping" at bounding box center [518, 363] width 0 height 11
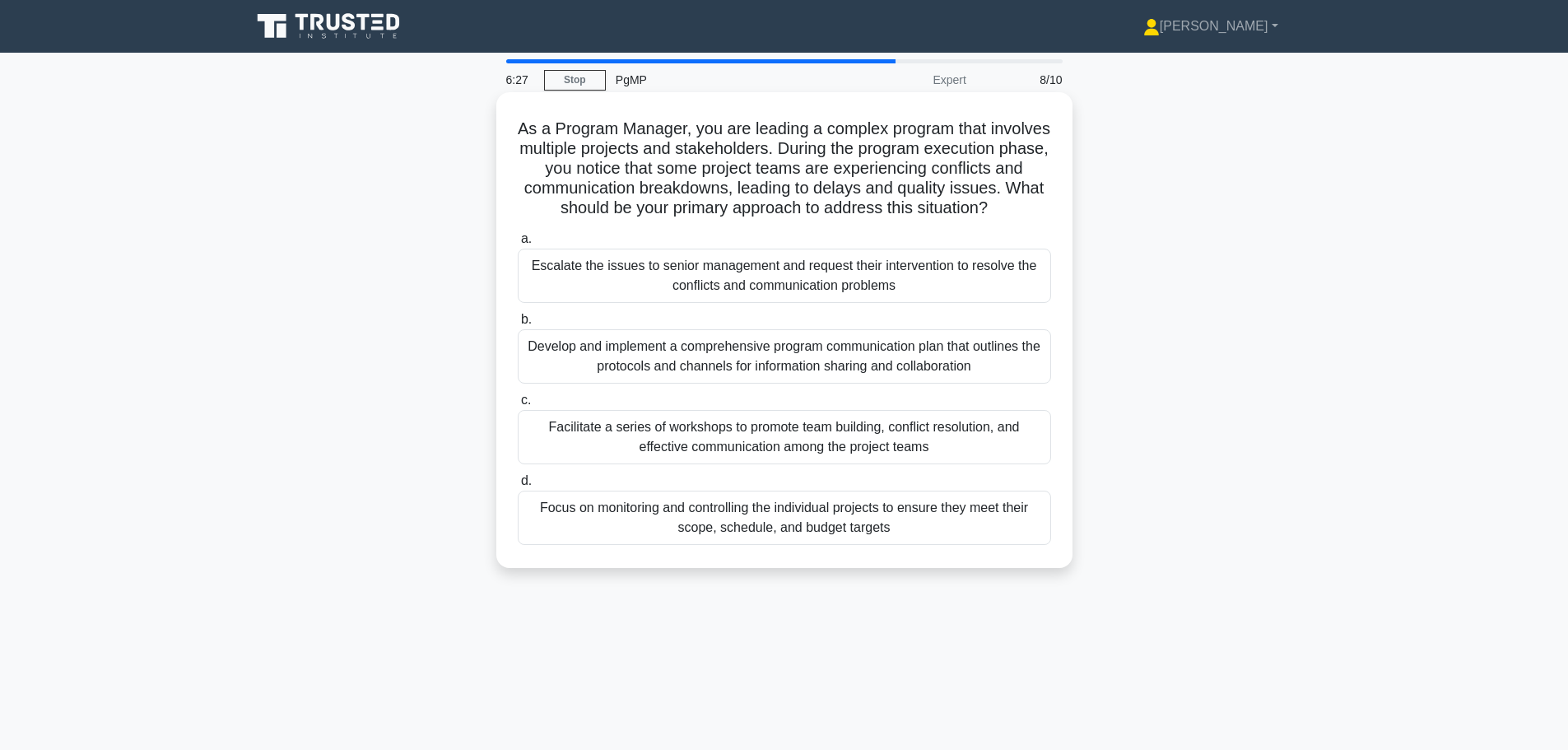
click at [886, 464] on div "Facilitate a series of workshops to promote team building, conflict resolution,…" at bounding box center [784, 437] width 533 height 54
click at [518, 406] on input "c. Facilitate a series of workshops to promote team building, conflict resoluti…" at bounding box center [518, 400] width 0 height 11
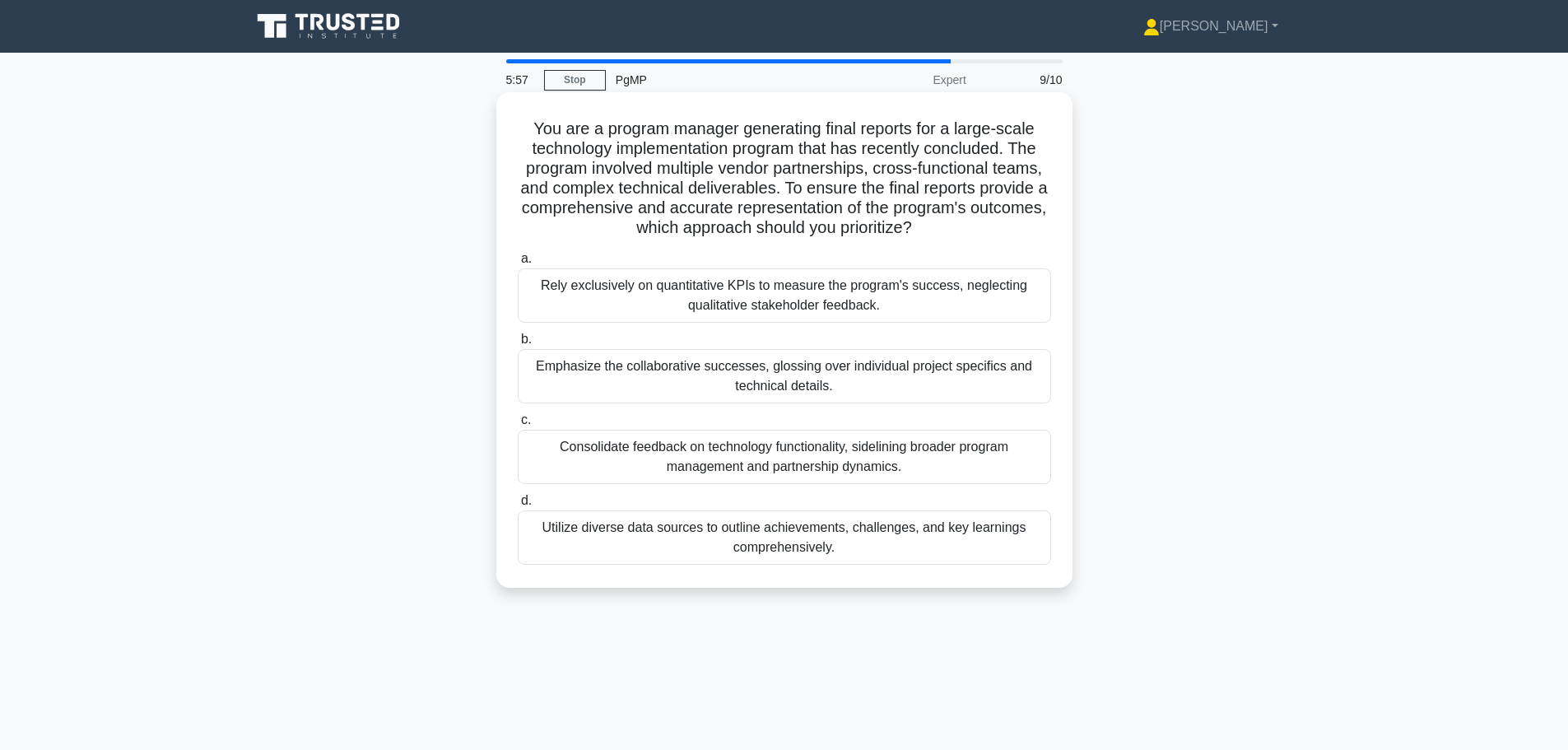
click at [788, 554] on div "Utilize diverse data sources to outline achievements, challenges, and key learn…" at bounding box center [784, 537] width 533 height 54
click at [518, 506] on input "d. Utilize diverse data sources to outline achievements, challenges, and key le…" at bounding box center [518, 501] width 0 height 11
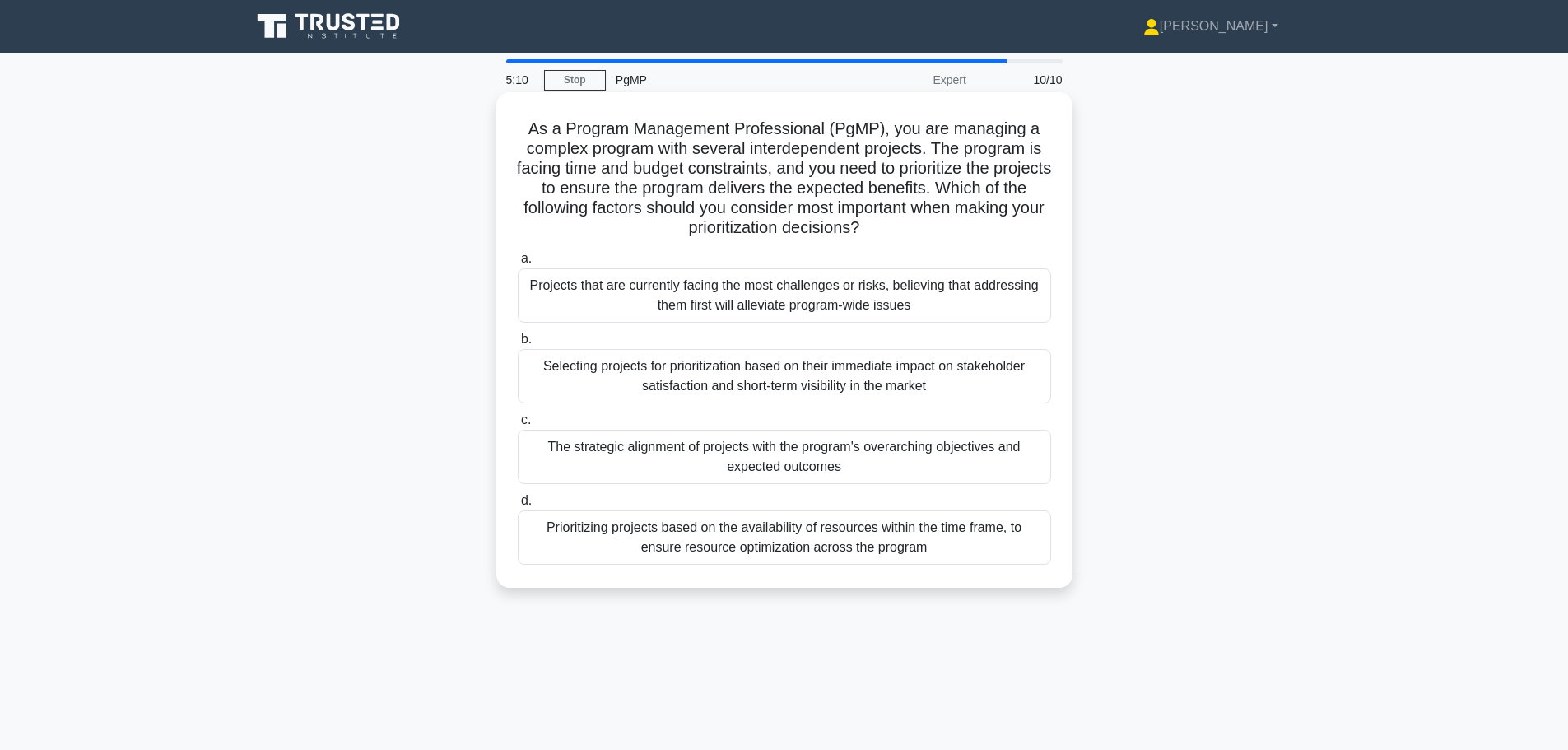
click at [822, 459] on div "The strategic alignment of projects with the program's overarching objectives a…" at bounding box center [784, 456] width 533 height 54
click at [518, 426] on input "c. The strategic alignment of projects with the program's overarching objective…" at bounding box center [518, 420] width 0 height 11
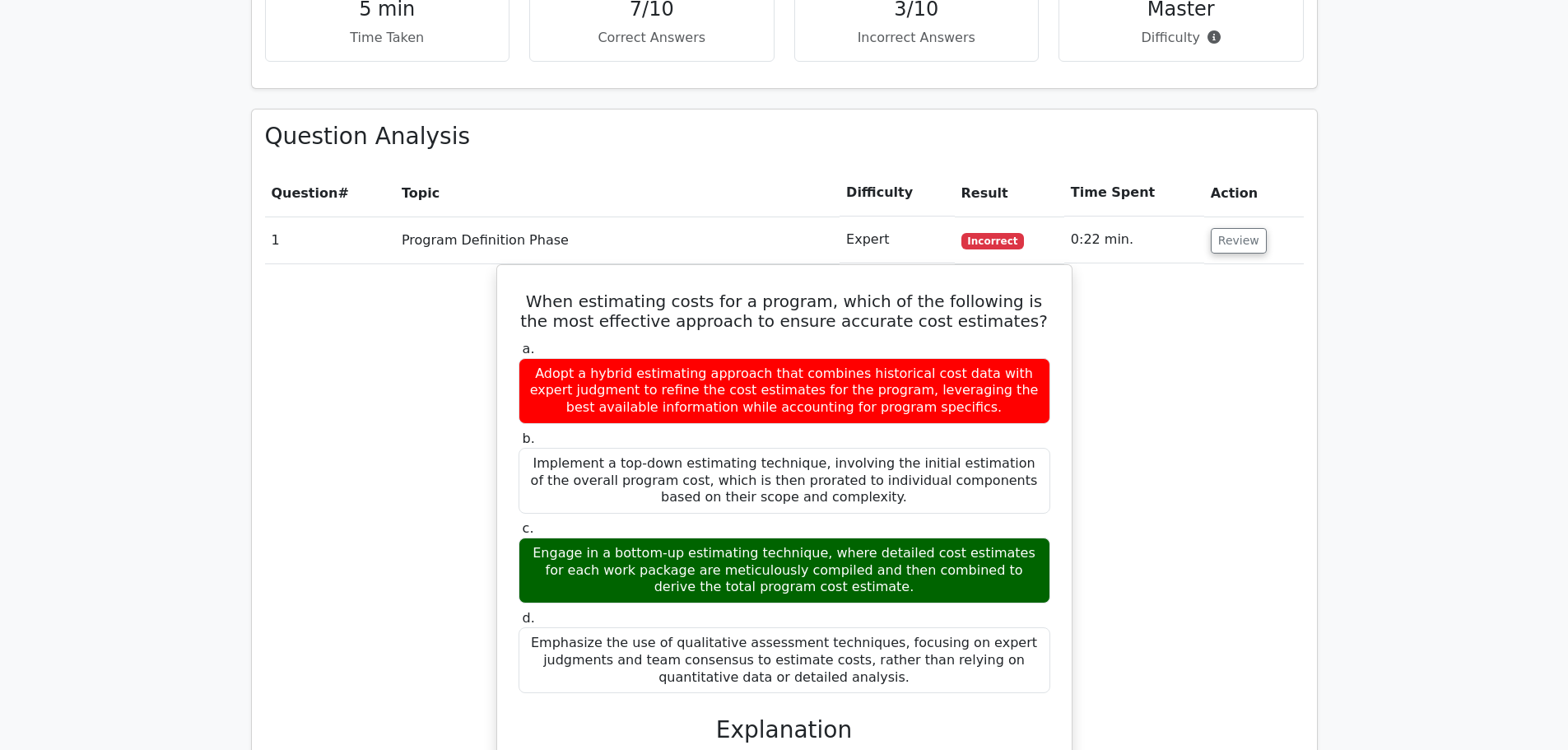
scroll to position [741, 0]
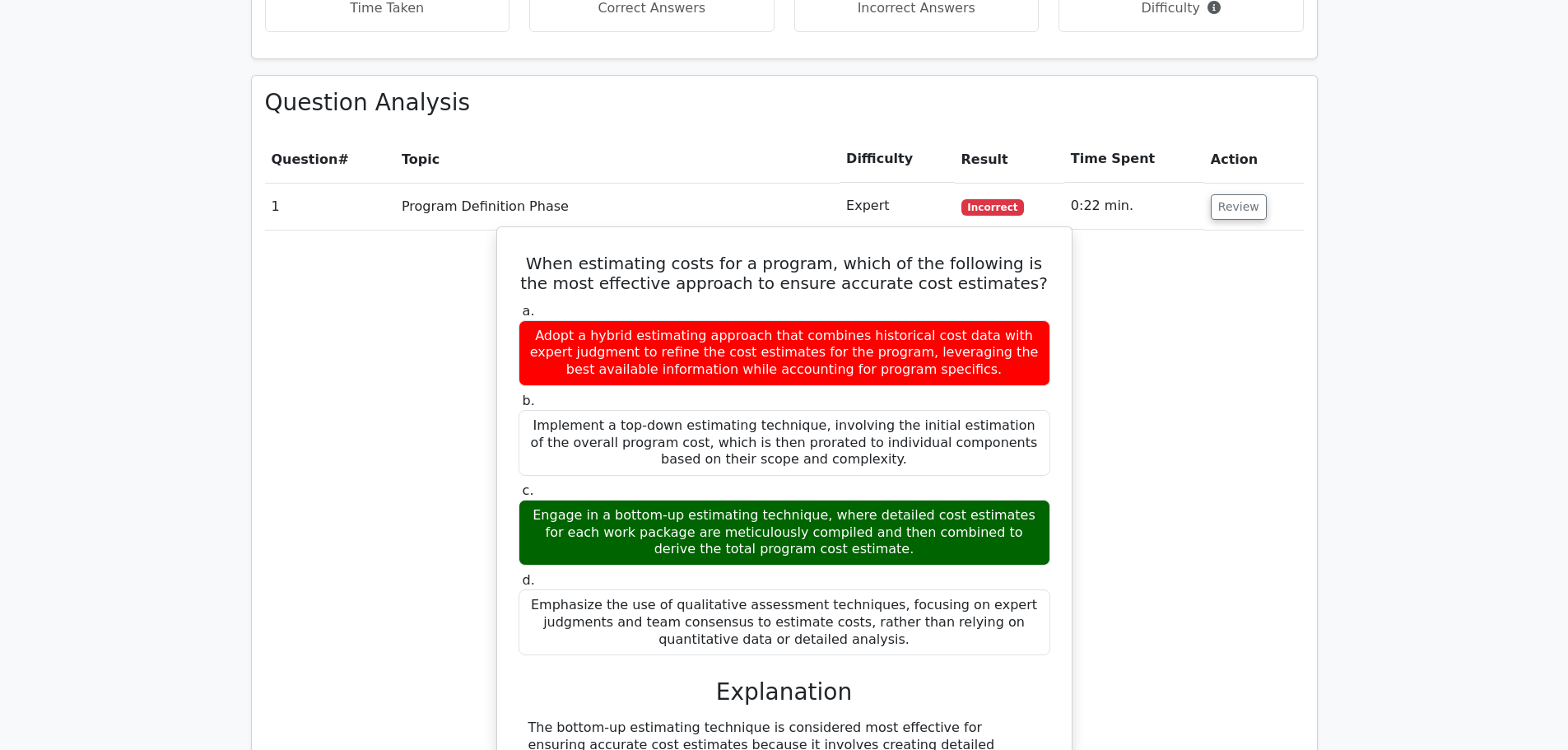
drag, startPoint x: 542, startPoint y: 506, endPoint x: 890, endPoint y: 548, distance: 350.5
click at [890, 548] on div "Engage in a bottom-up estimating technique, where detailed cost estimates for e…" at bounding box center [784, 532] width 532 height 66
click at [783, 541] on div "Engage in a bottom-up estimating technique, where detailed cost estimates for e…" at bounding box center [784, 532] width 532 height 66
drag, startPoint x: 540, startPoint y: 516, endPoint x: 889, endPoint y: 550, distance: 350.7
click at [889, 550] on div "Engage in a bottom-up estimating technique, where detailed cost estimates for e…" at bounding box center [784, 532] width 532 height 66
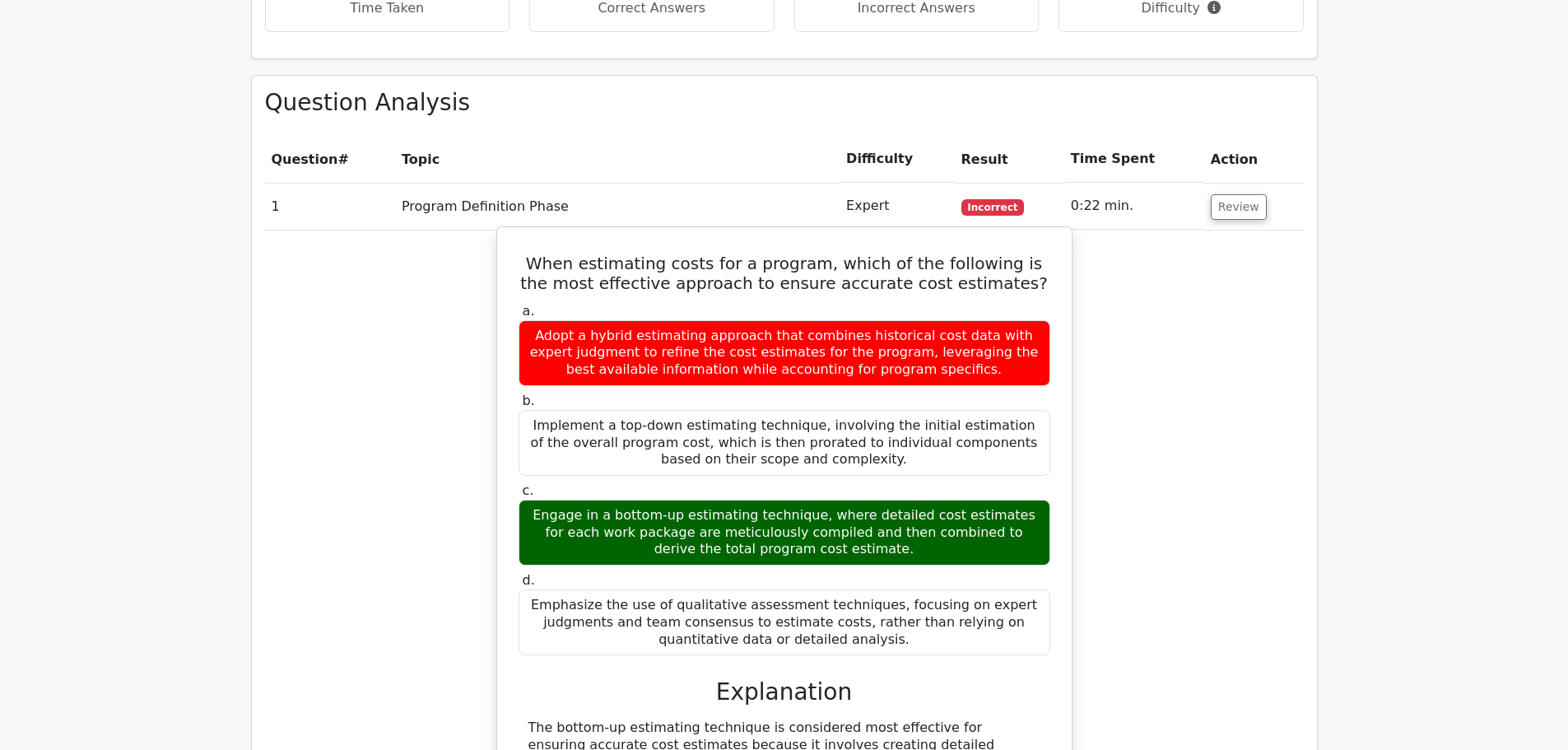
click at [758, 539] on div "Engage in a bottom-up estimating technique, where detailed cost estimates for e…" at bounding box center [784, 532] width 532 height 66
drag, startPoint x: 533, startPoint y: 277, endPoint x: 1026, endPoint y: 287, distance: 493.1
click at [1026, 287] on h5 "When estimating costs for a program, which of the following is the most effecti…" at bounding box center [784, 272] width 535 height 39
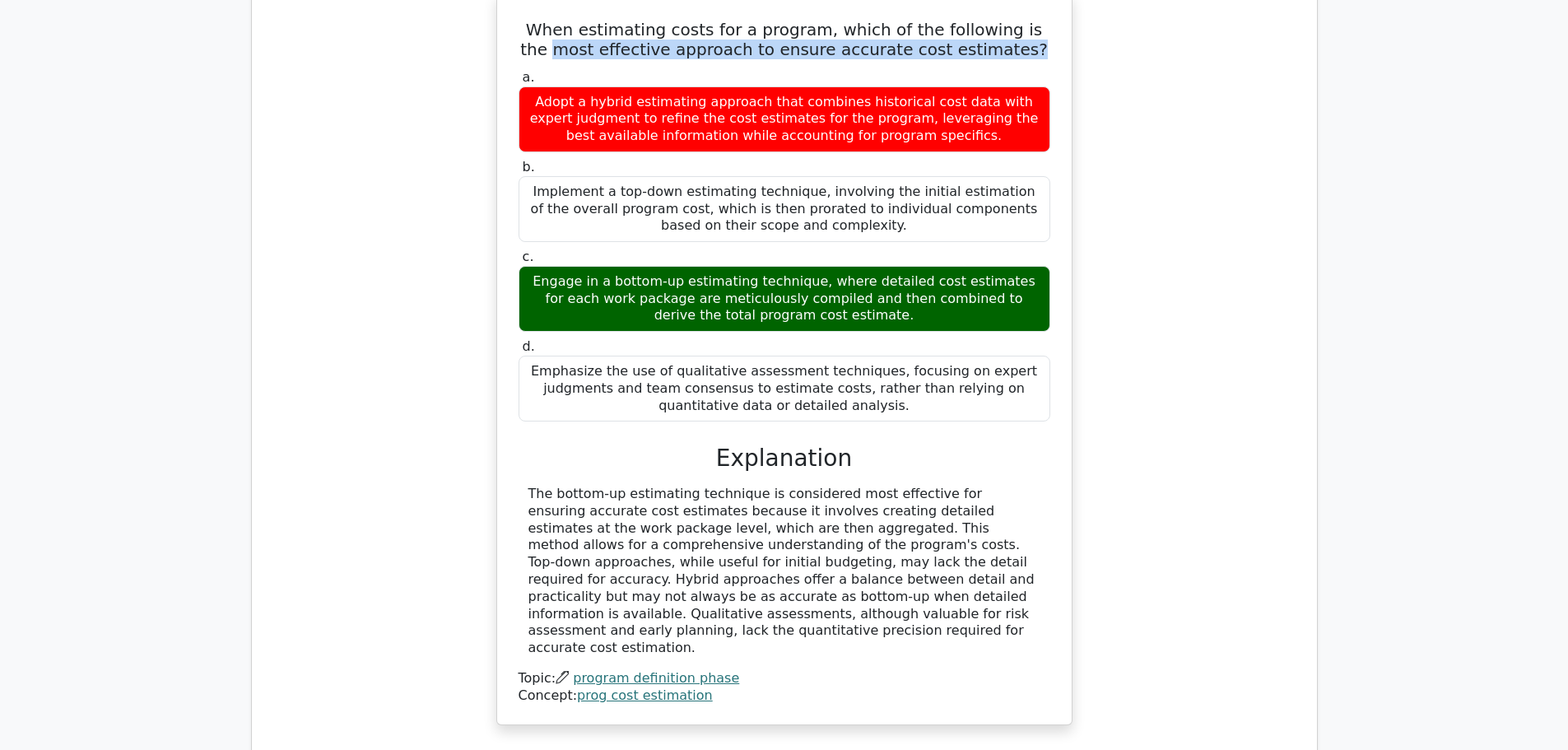
scroll to position [1070, 0]
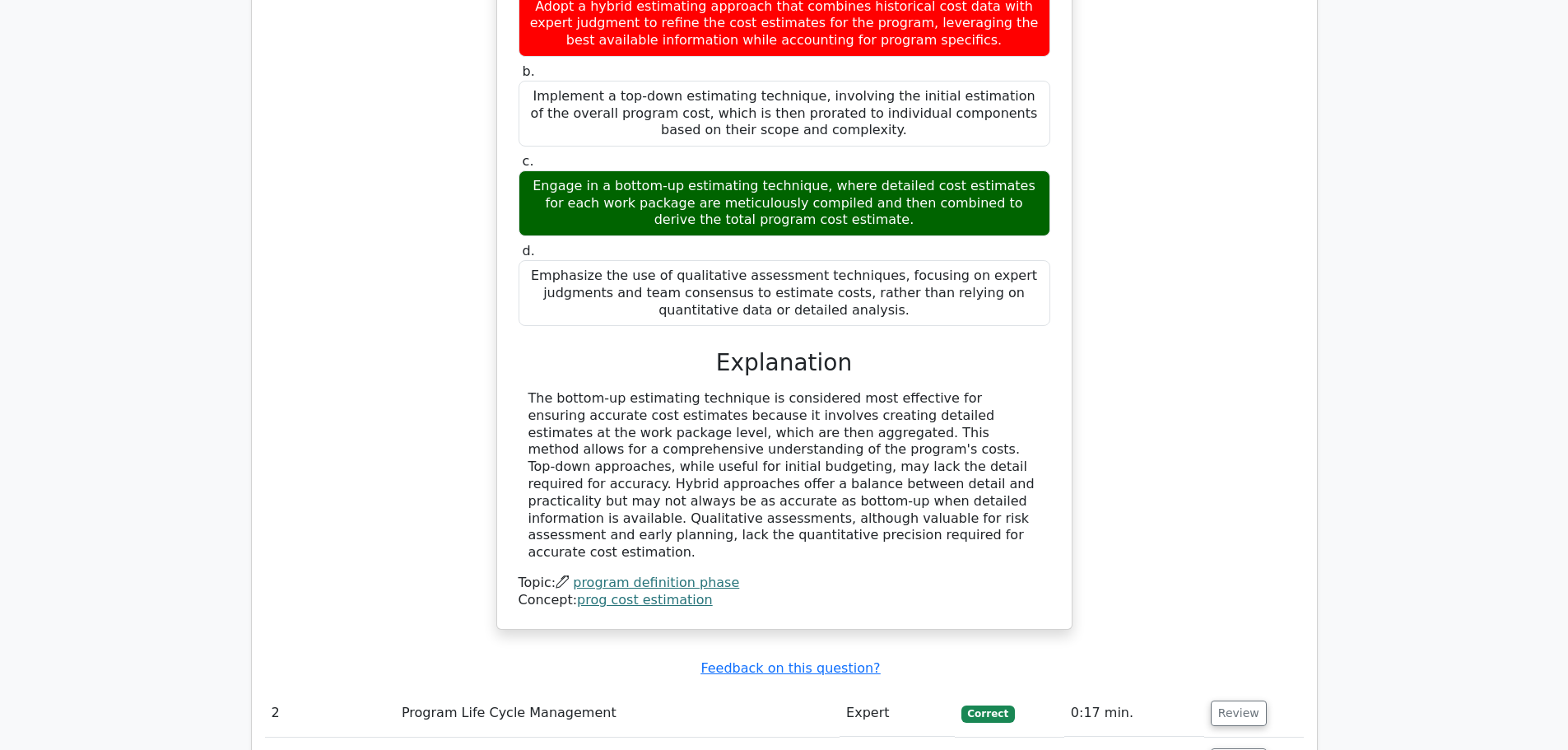
drag, startPoint x: 536, startPoint y: 404, endPoint x: 1014, endPoint y: 511, distance: 489.8
click at [1014, 511] on div "The bottom-up estimating technique is considered most effective for ensuring ac…" at bounding box center [784, 475] width 512 height 171
click at [861, 469] on div "The bottom-up estimating technique is considered most effective for ensuring ac…" at bounding box center [784, 475] width 512 height 171
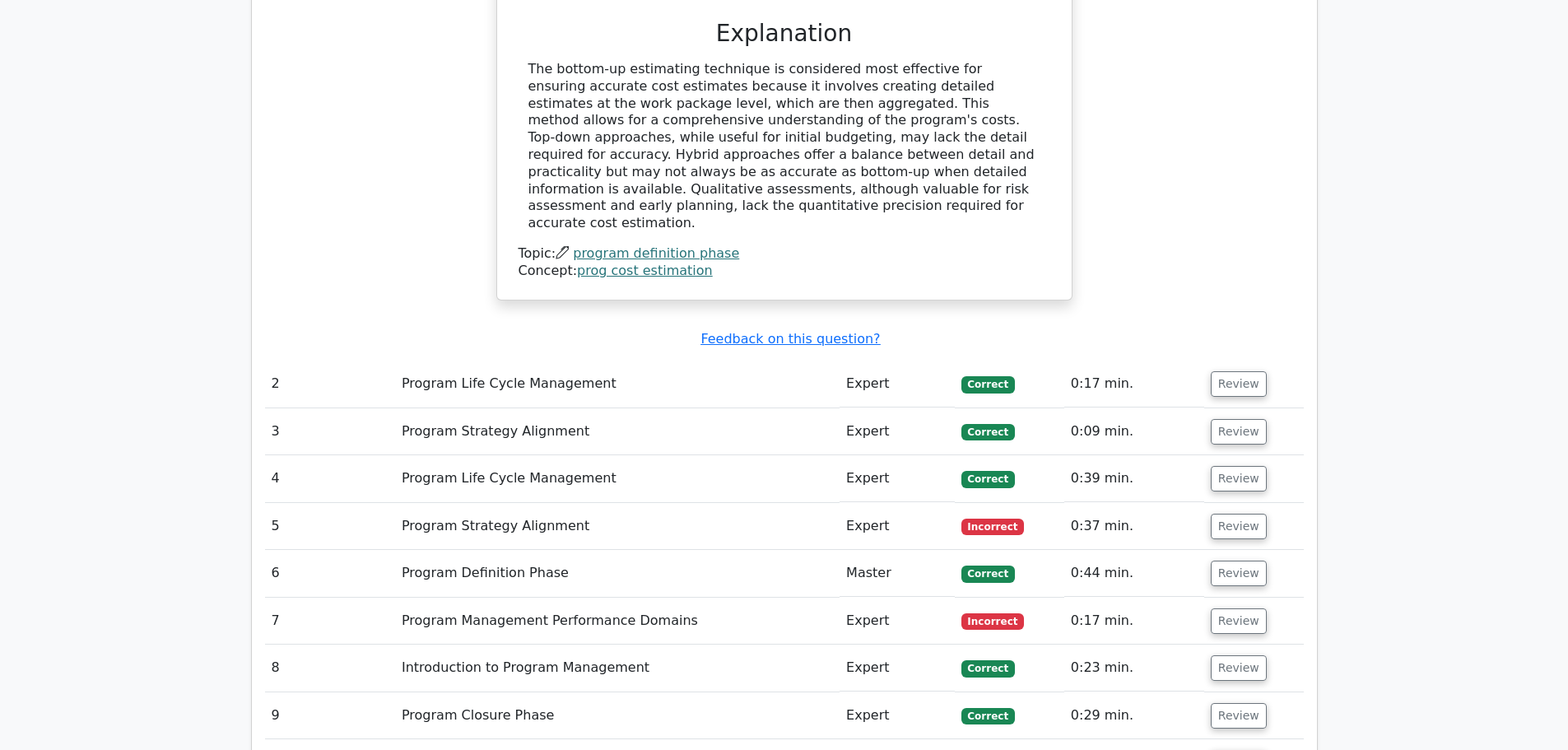
scroll to position [1482, 0]
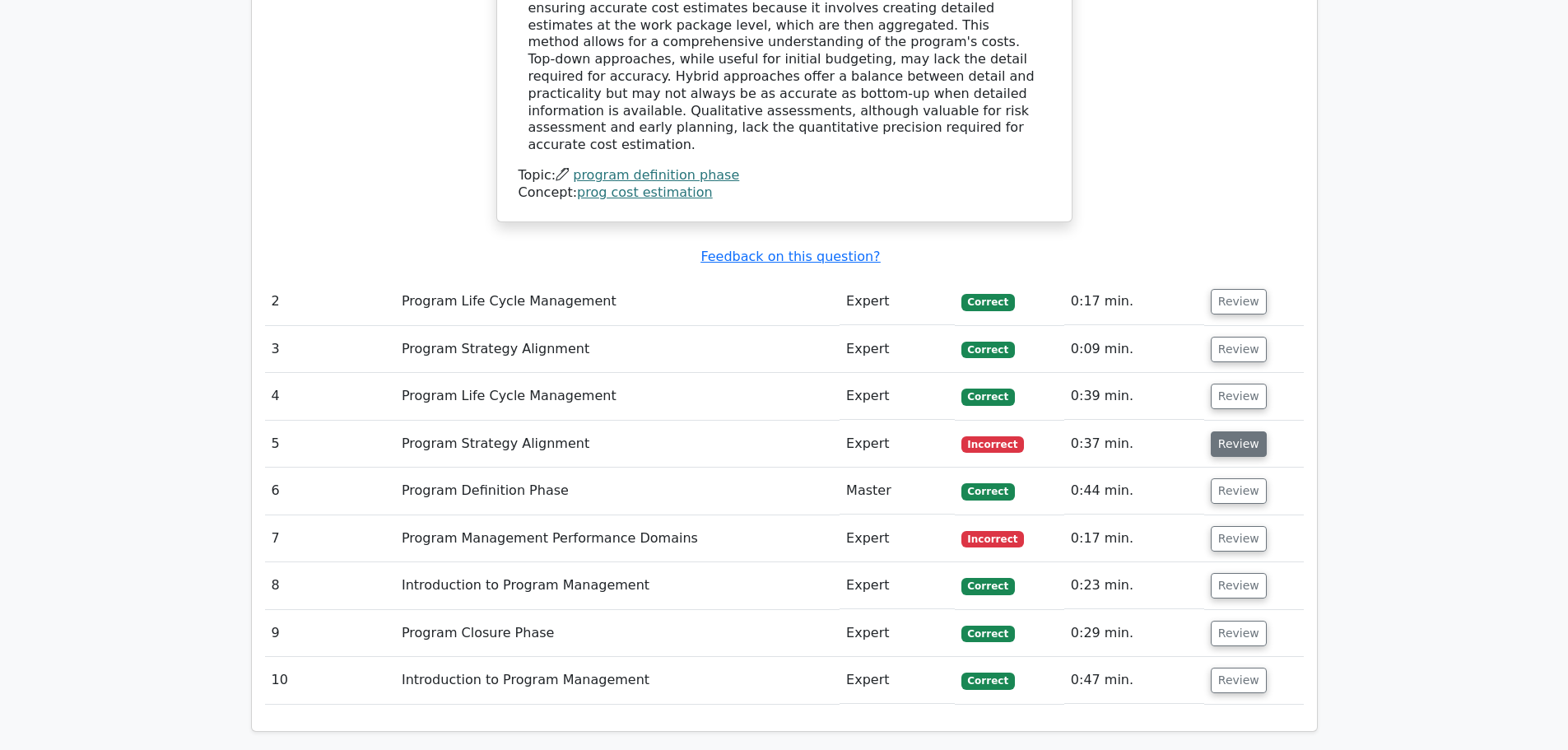
click at [1224, 431] on button "Review" at bounding box center [1239, 443] width 56 height 25
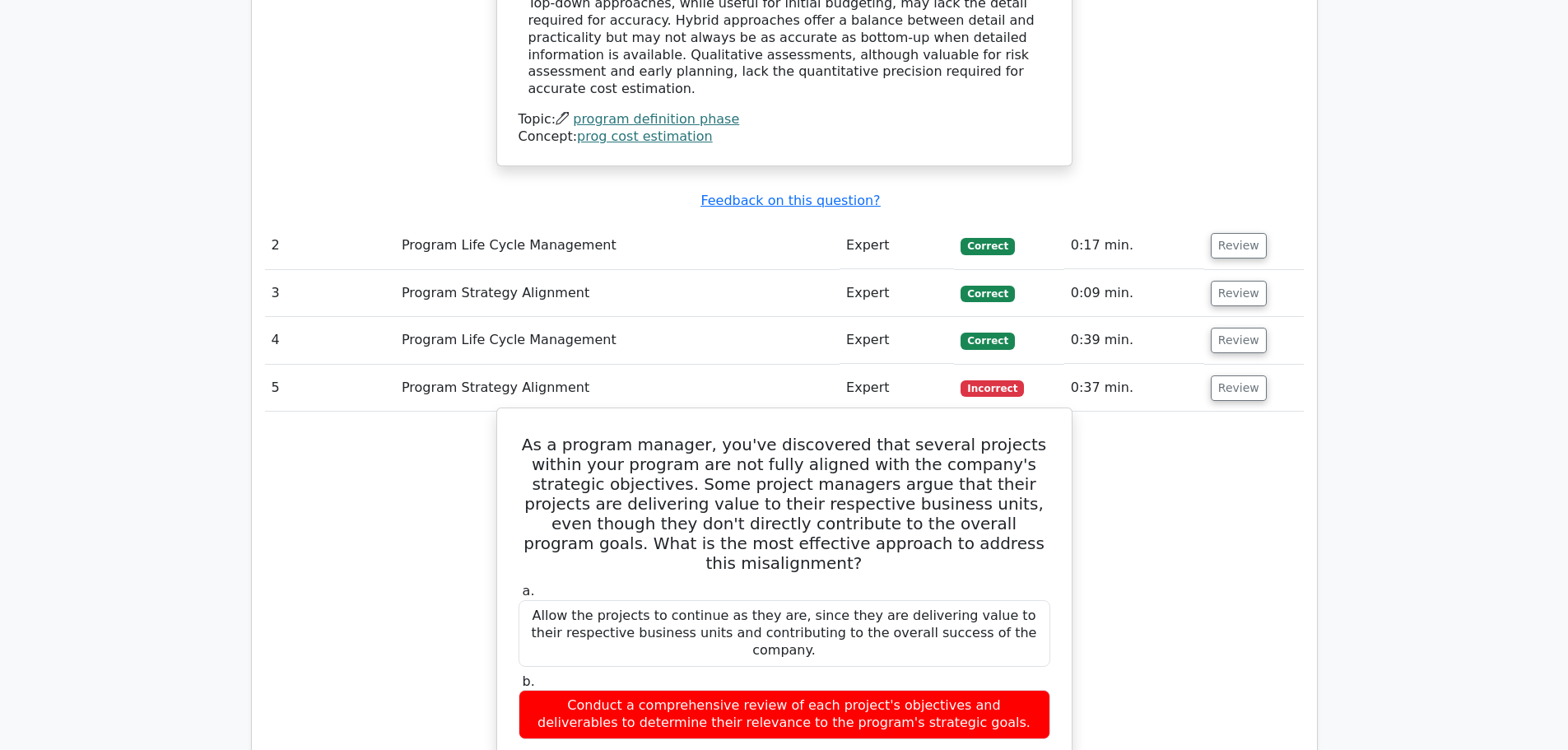
scroll to position [1564, 0]
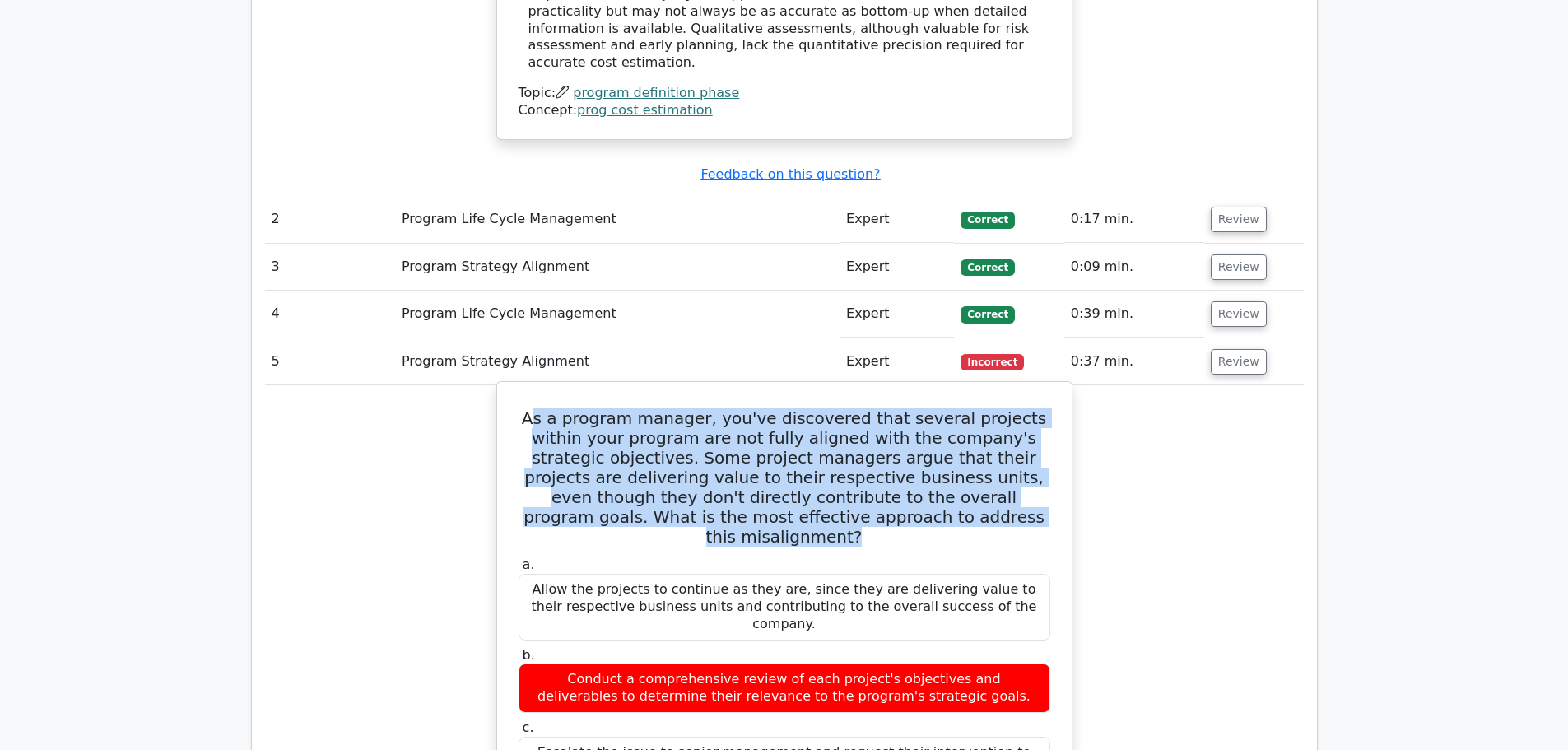
drag, startPoint x: 836, startPoint y: 426, endPoint x: 1001, endPoint y: 491, distance: 177.3
click at [1001, 491] on h5 "As a program manager, you've discovered that several projects within your progr…" at bounding box center [784, 478] width 535 height 138
click at [855, 469] on h5 "As a program manager, you've discovered that several projects within your progr…" at bounding box center [784, 478] width 535 height 138
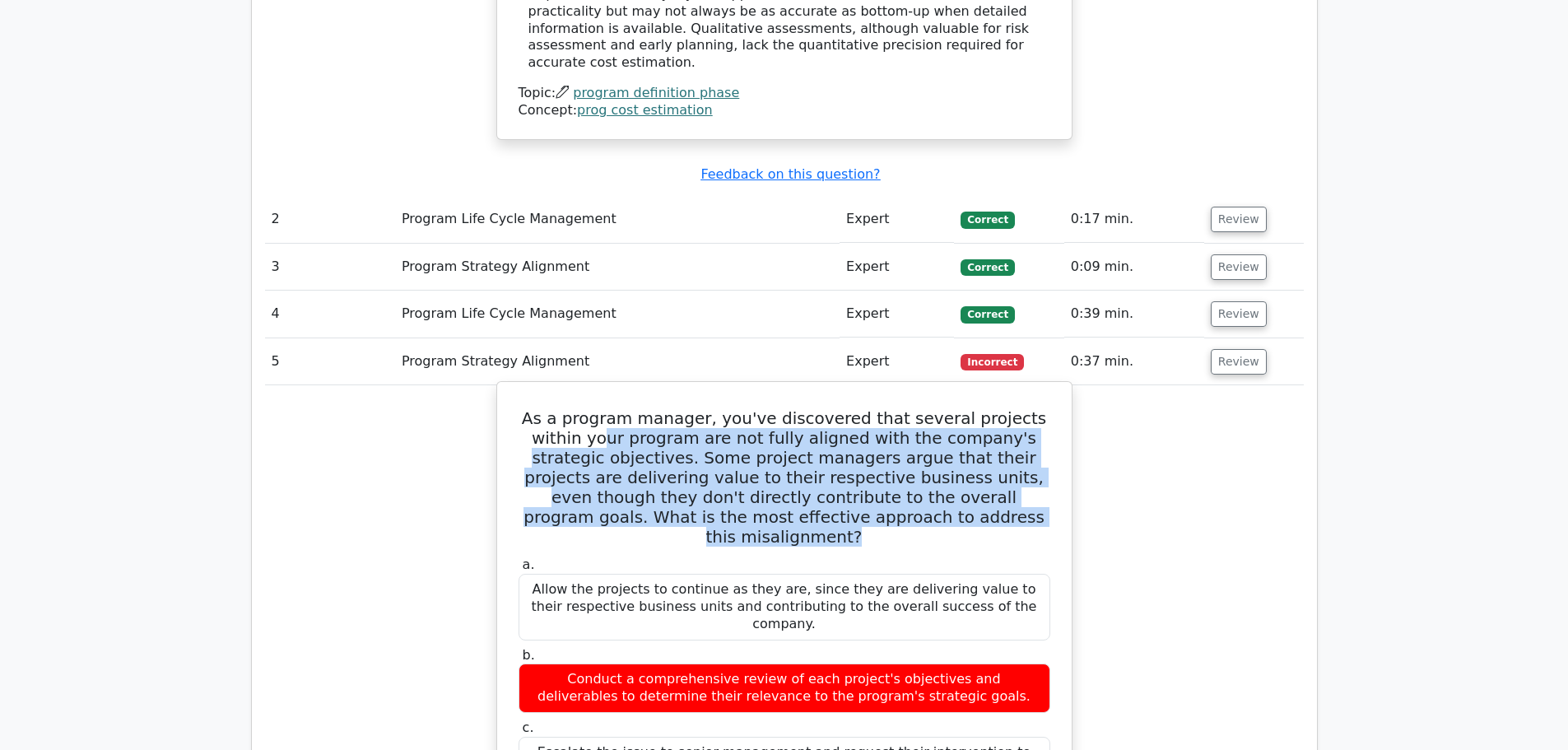
drag, startPoint x: 566, startPoint y: 402, endPoint x: 1003, endPoint y: 495, distance: 446.8
click at [930, 481] on h5 "As a program manager, you've discovered that several projects within your progr…" at bounding box center [784, 478] width 535 height 138
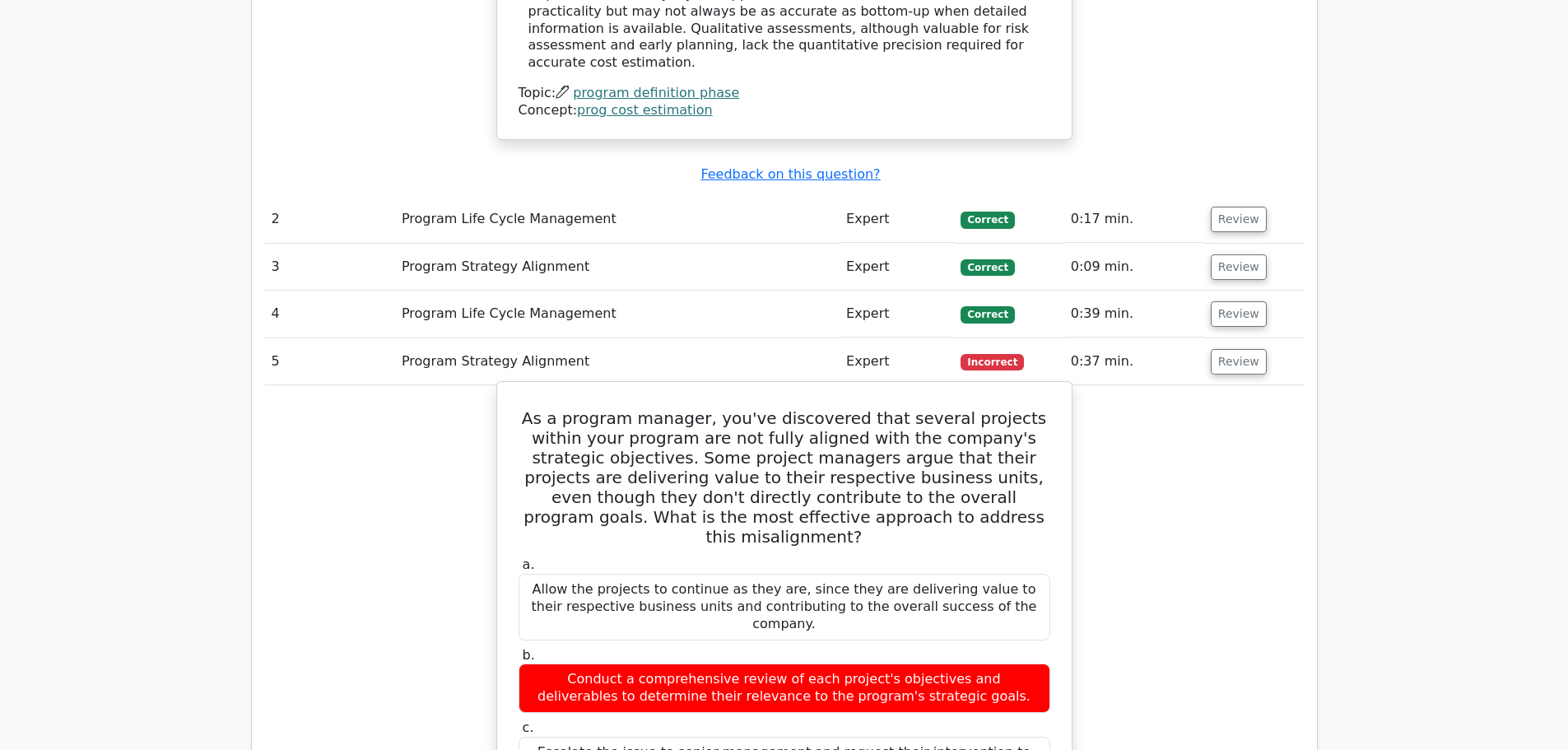
scroll to position [1646, 0]
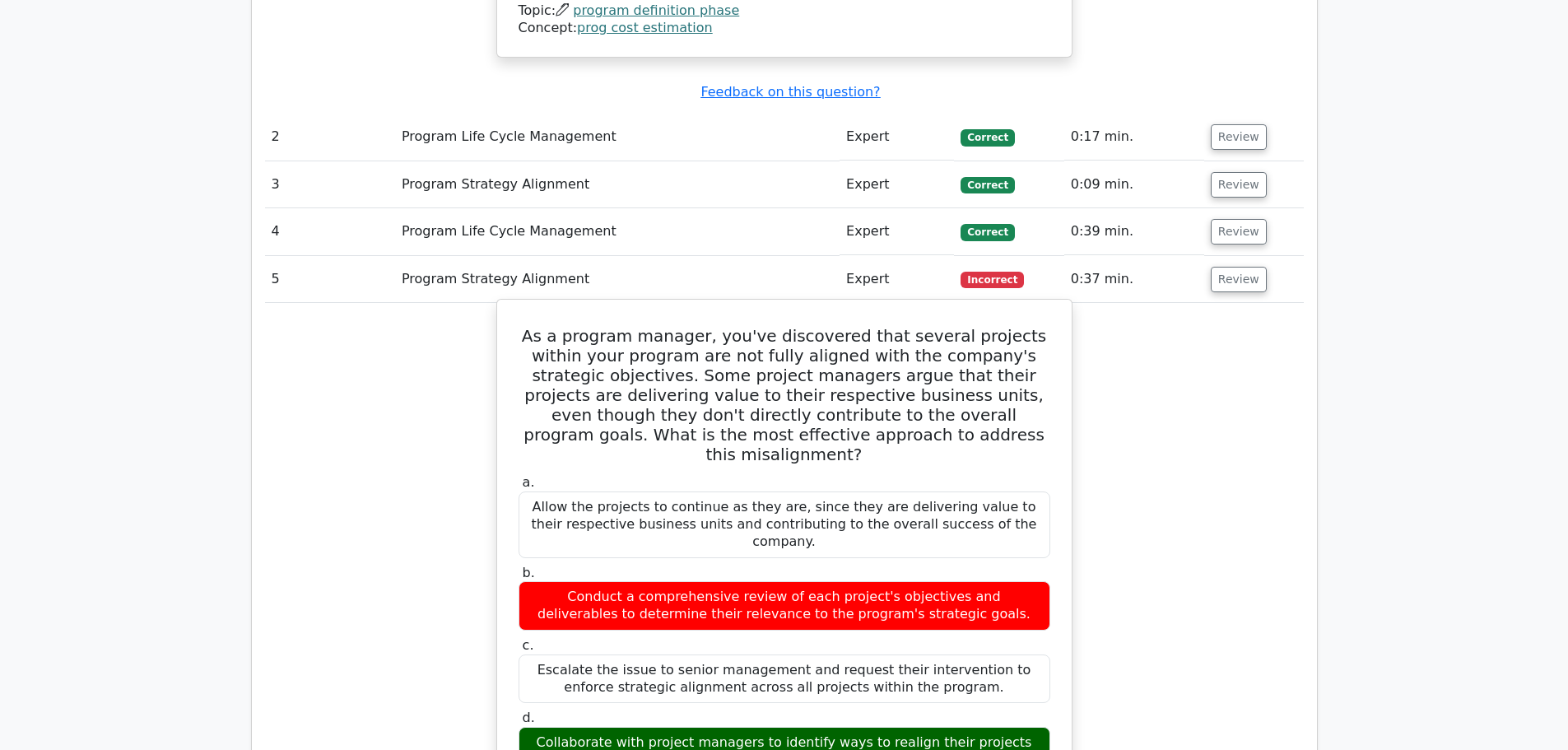
drag, startPoint x: 729, startPoint y: 681, endPoint x: 1050, endPoint y: 699, distance: 321.5
click at [1050, 710] on div "d. Collaborate with project managers to identify ways to realign their projects…" at bounding box center [784, 751] width 551 height 83
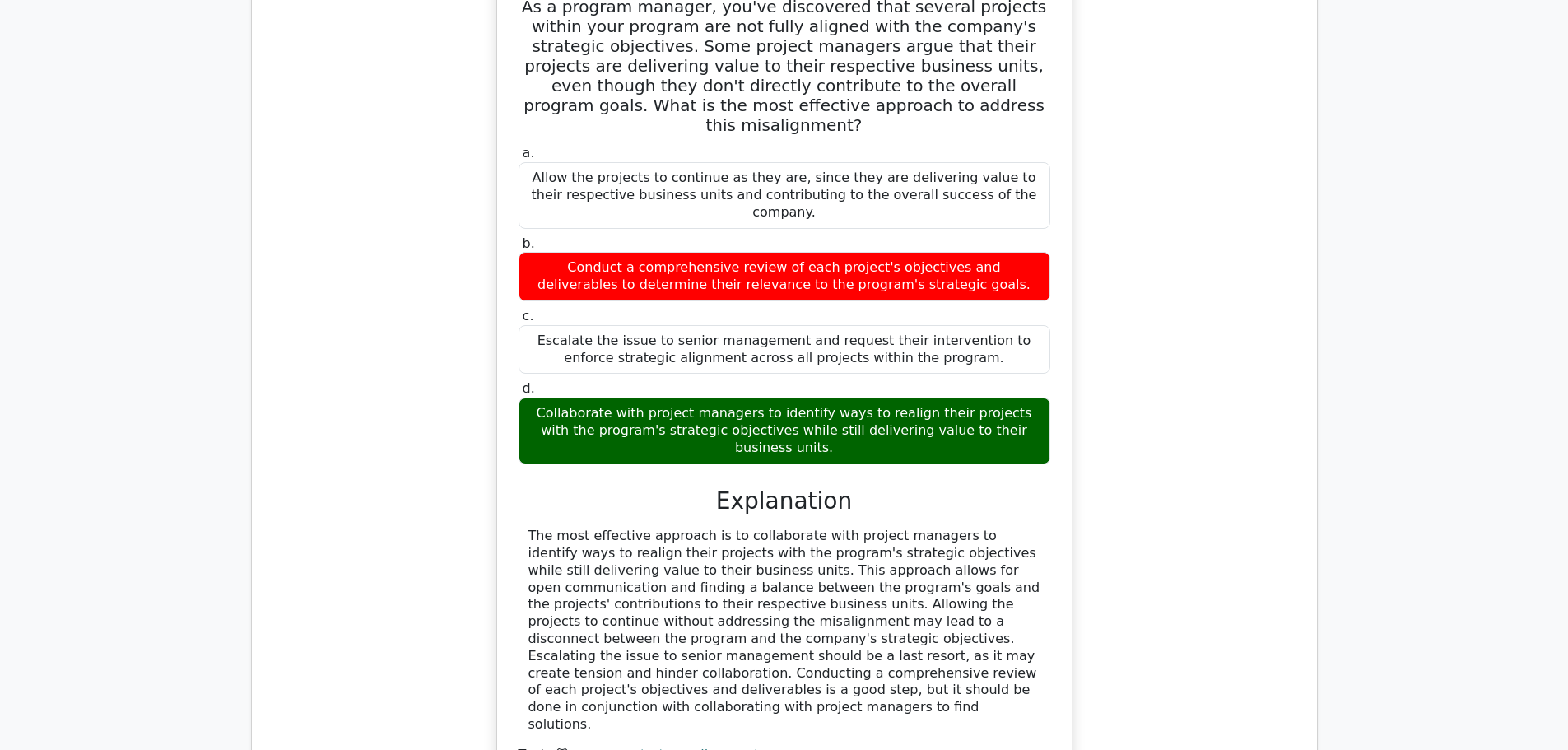
scroll to position [2058, 0]
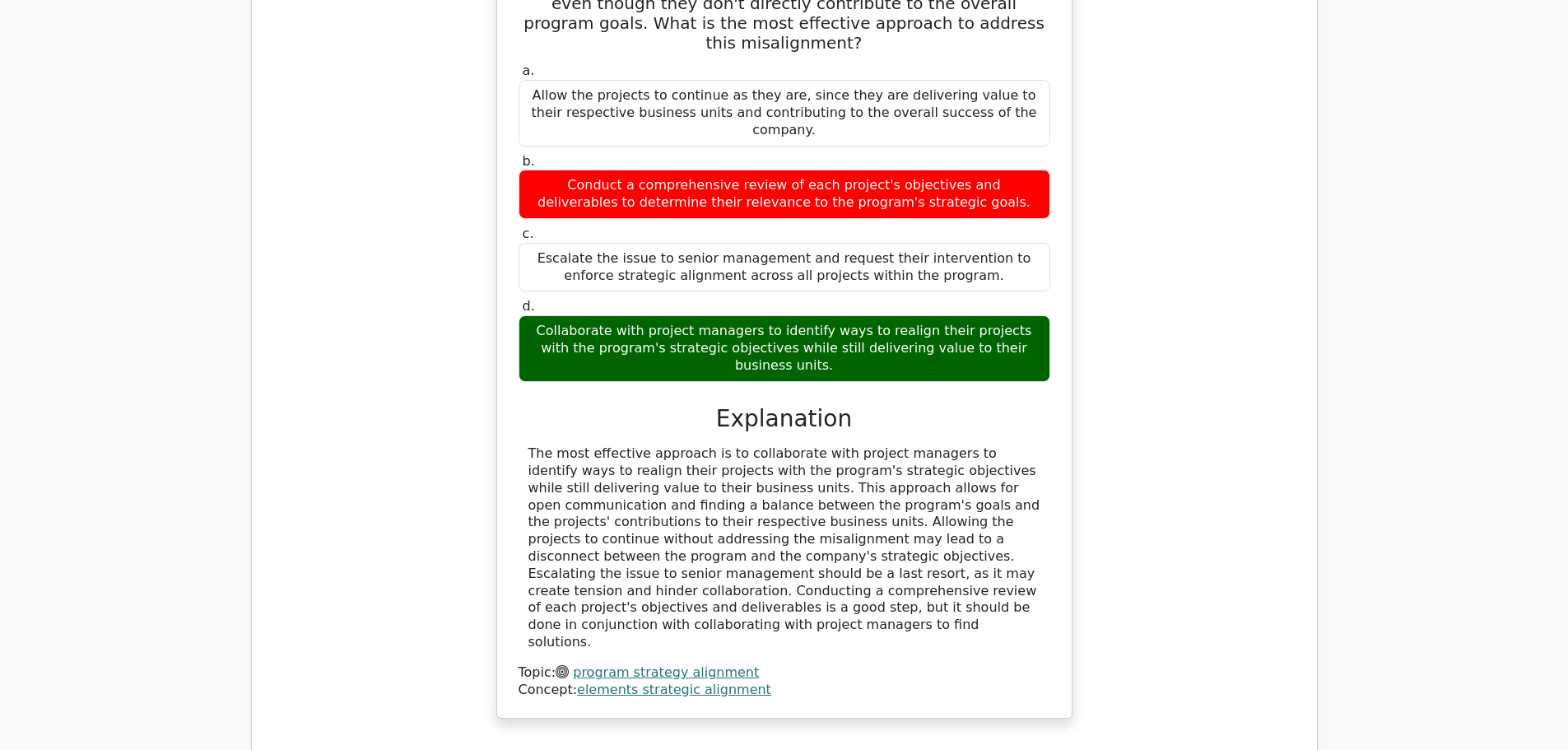
drag, startPoint x: 598, startPoint y: 437, endPoint x: 908, endPoint y: 519, distance: 320.7
click at [908, 519] on div "The most effective approach is to collaborate with project managers to identify…" at bounding box center [784, 548] width 532 height 206
click at [913, 463] on div "The most effective approach is to collaborate with project managers to identify…" at bounding box center [784, 548] width 512 height 206
drag, startPoint x: 540, startPoint y: 472, endPoint x: 888, endPoint y: 514, distance: 350.5
click at [888, 514] on div "The most effective approach is to collaborate with project managers to identify…" at bounding box center [784, 548] width 512 height 206
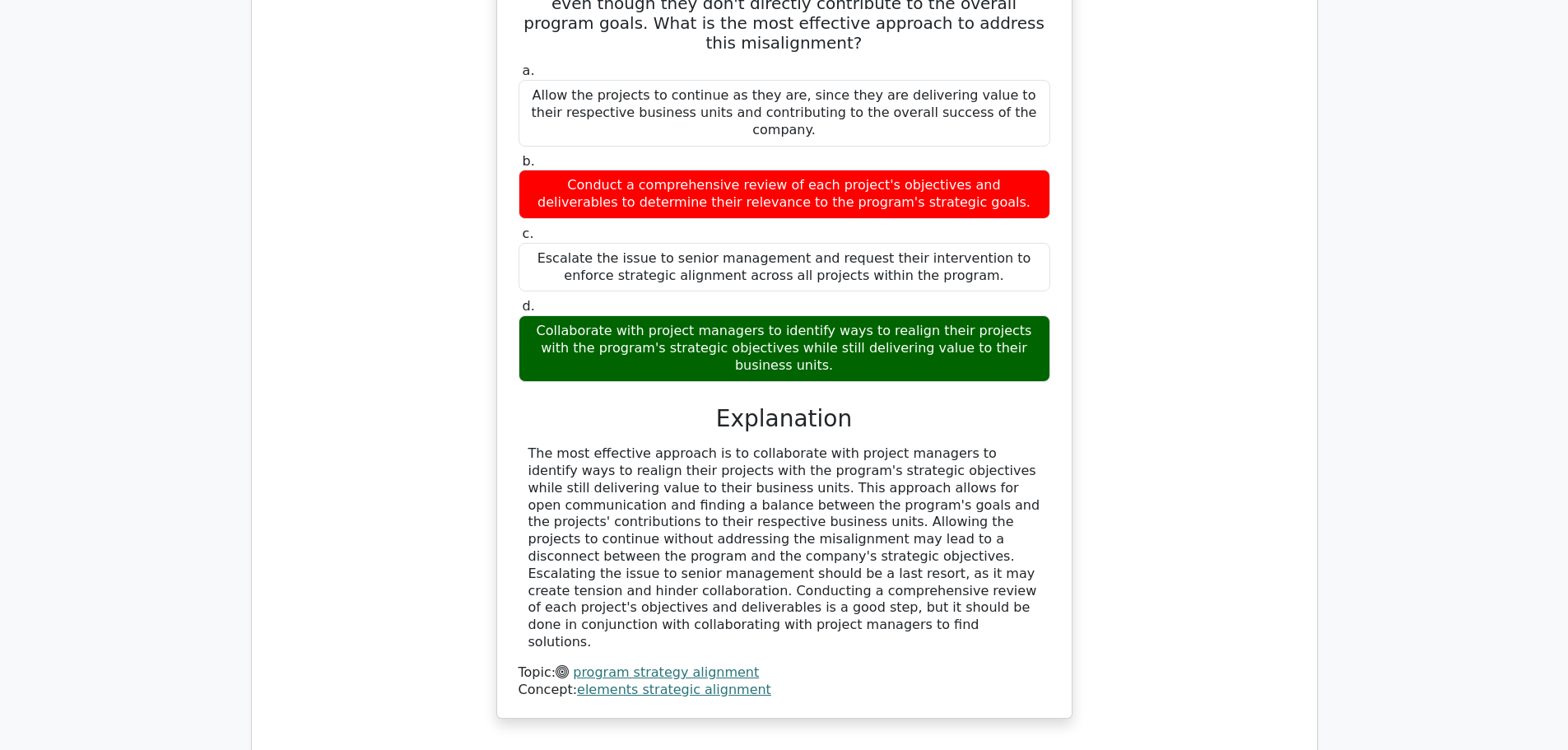
click at [652, 462] on div "The most effective approach is to collaborate with project managers to identify…" at bounding box center [784, 548] width 512 height 206
drag, startPoint x: 569, startPoint y: 519, endPoint x: 894, endPoint y: 520, distance: 325.0
click at [894, 520] on div "a. Allow the projects to continue as they are, since they are delivering value …" at bounding box center [784, 379] width 535 height 639
click at [714, 463] on div "The most effective approach is to collaborate with project managers to identify…" at bounding box center [784, 548] width 512 height 206
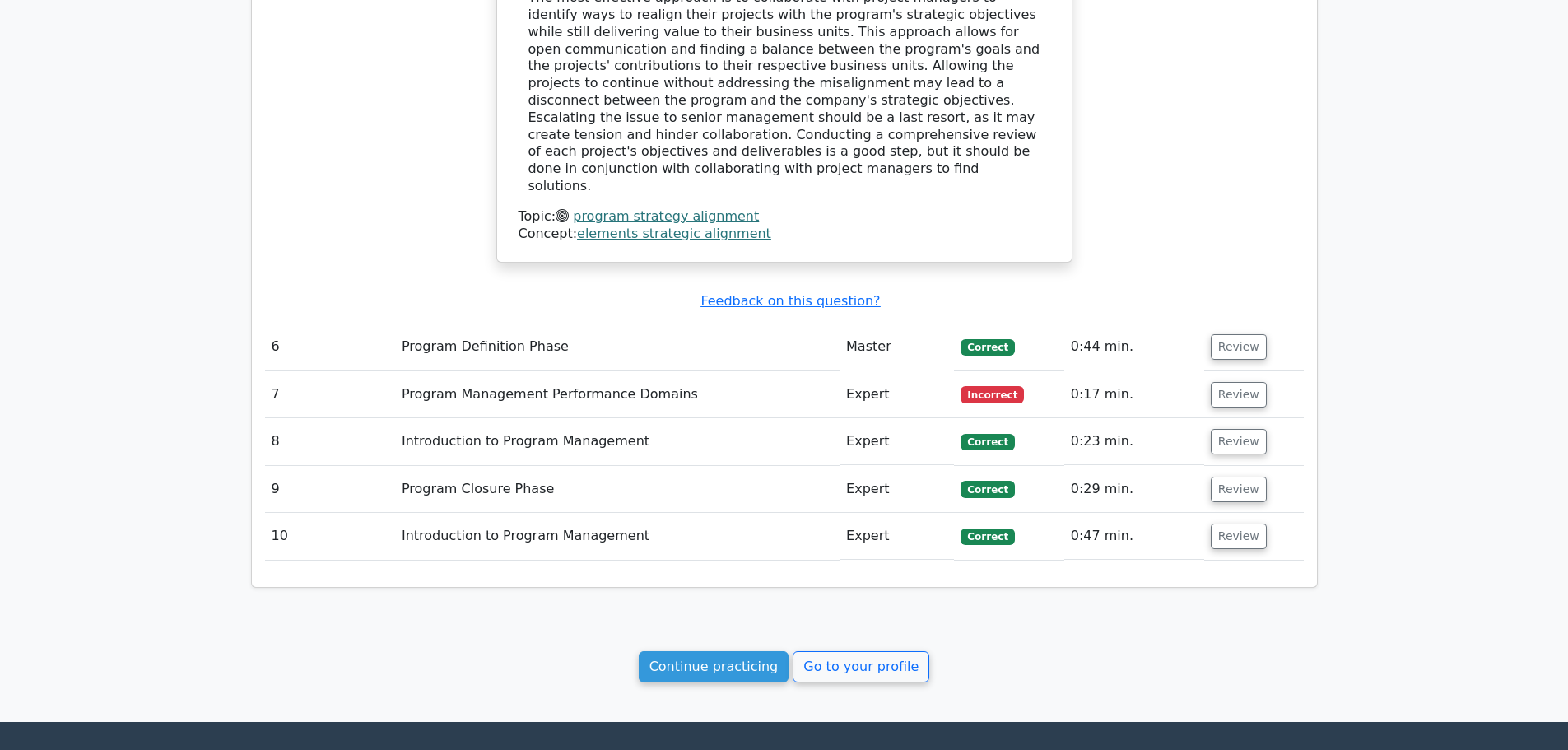
scroll to position [2551, 0]
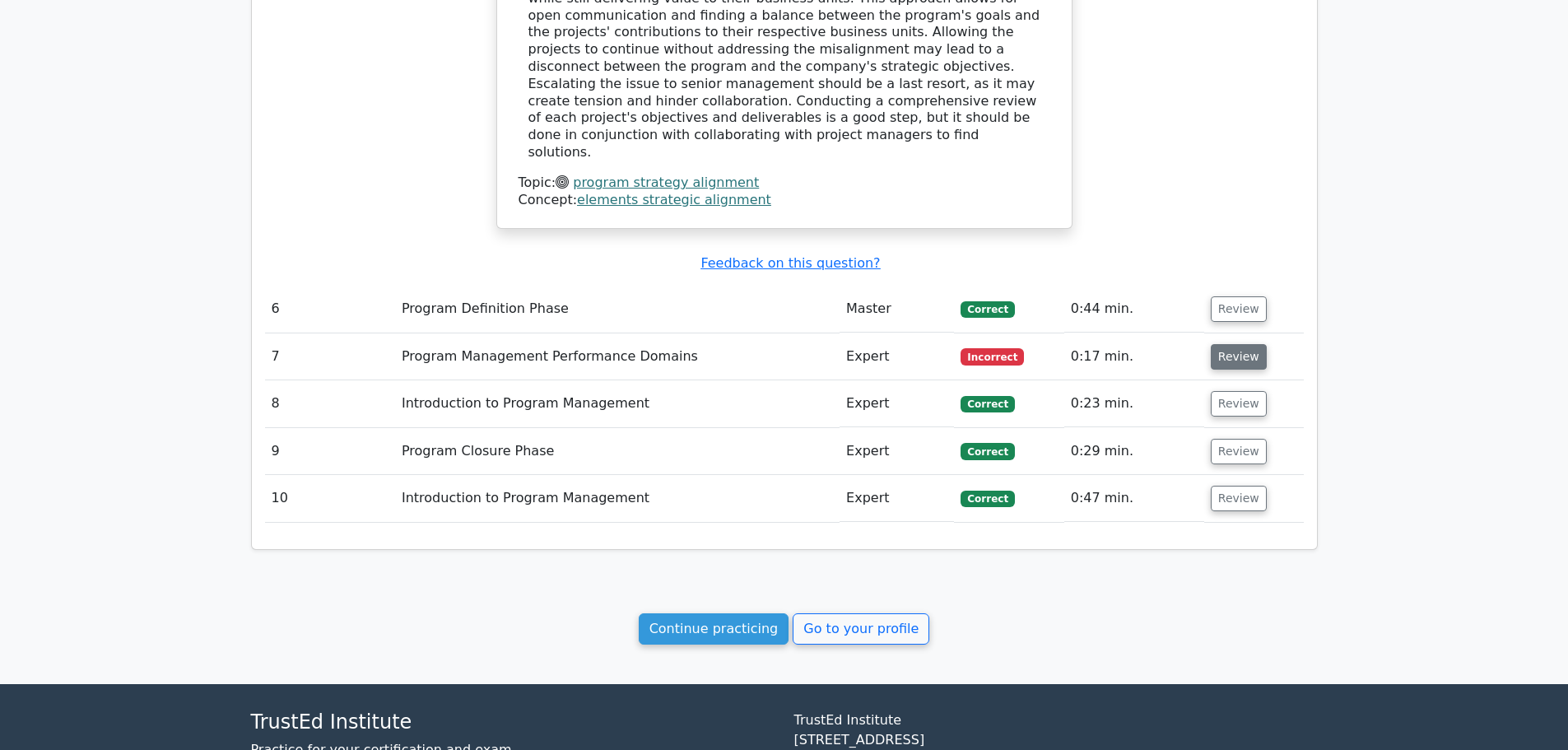
click at [1238, 344] on button "Review" at bounding box center [1239, 357] width 56 height 25
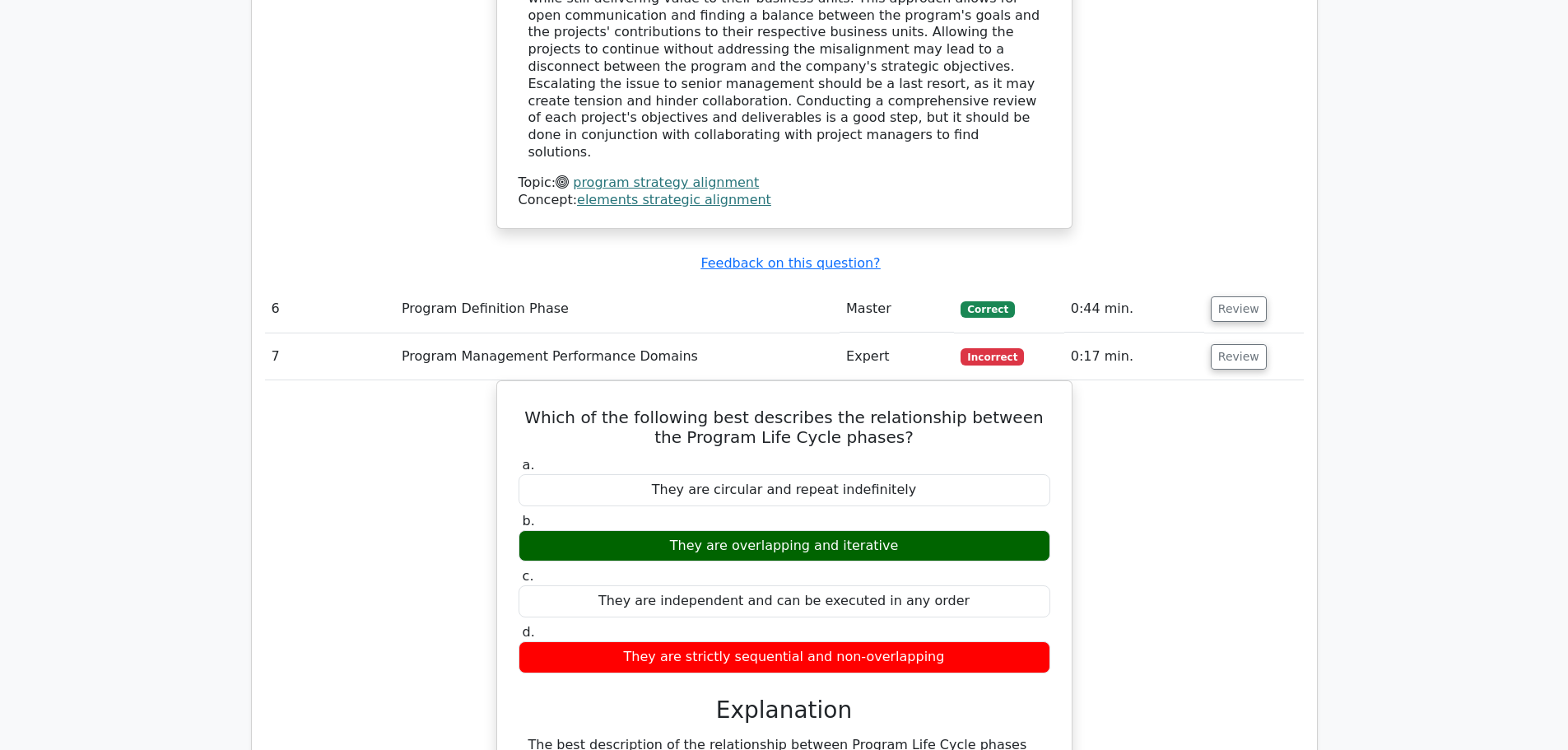
scroll to position [2881, 0]
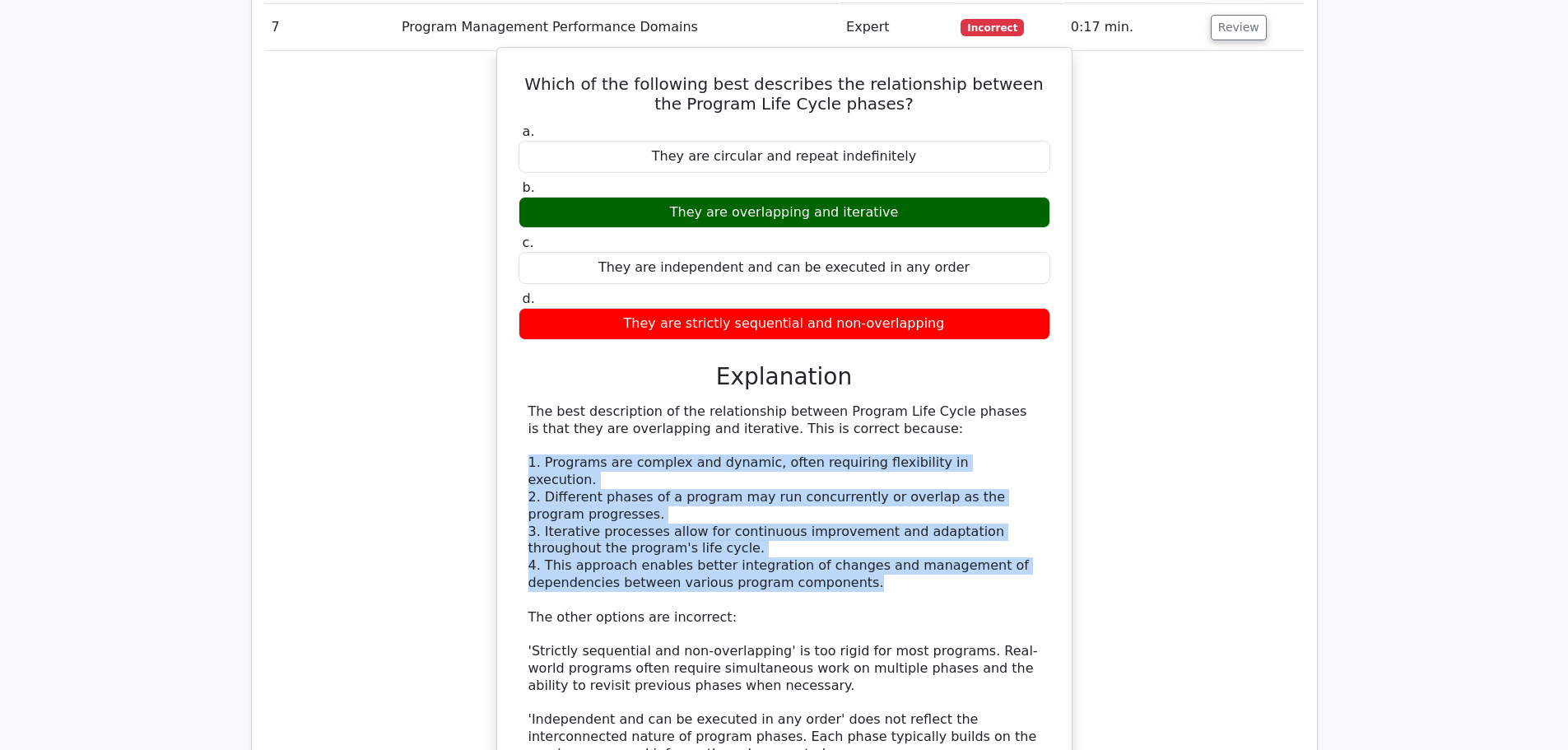
drag, startPoint x: 842, startPoint y: 454, endPoint x: 950, endPoint y: 439, distance: 109.0
click at [950, 439] on div "Which of the following best describes the relationship between the Program Life…" at bounding box center [784, 472] width 562 height 837
click at [825, 414] on div "The best description of the relationship between Program Life Cycle phases is t…" at bounding box center [784, 617] width 512 height 428
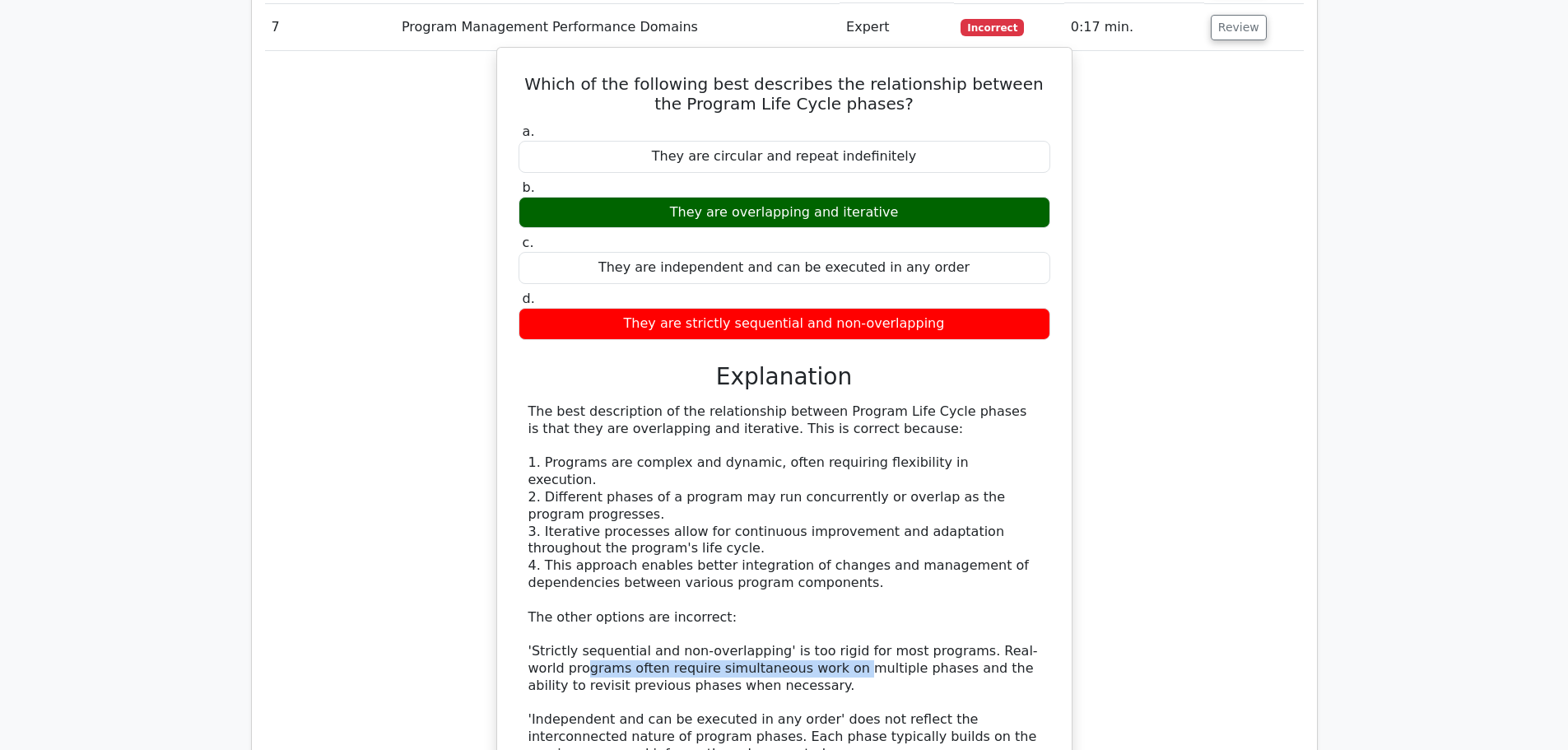
drag, startPoint x: 744, startPoint y: 523, endPoint x: 800, endPoint y: 533, distance: 56.9
click at [800, 533] on div "The best description of the relationship between Program Life Cycle phases is t…" at bounding box center [784, 617] width 512 height 428
click at [705, 538] on div "The best description of the relationship between Program Life Cycle phases is t…" at bounding box center [784, 617] width 512 height 428
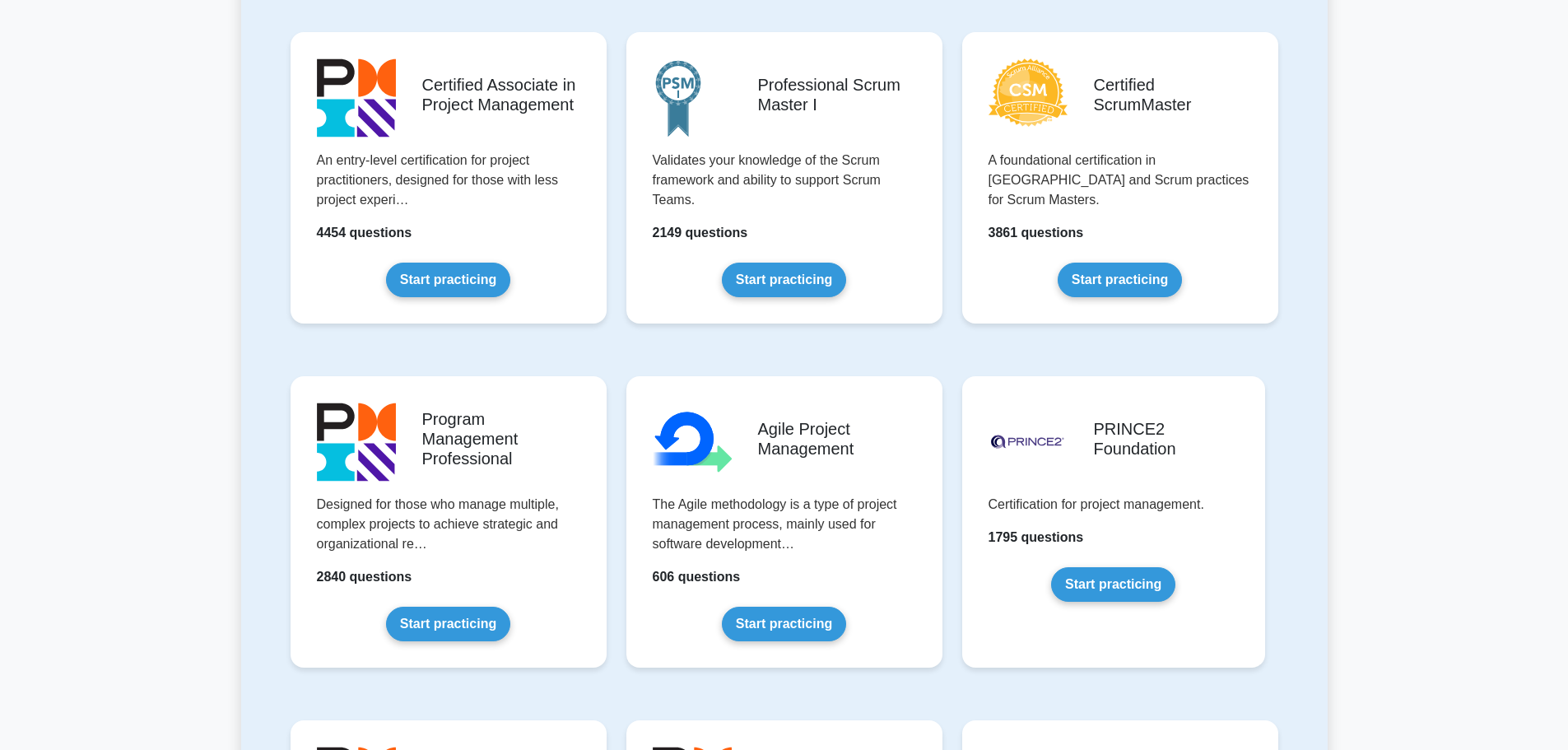
scroll to position [741, 0]
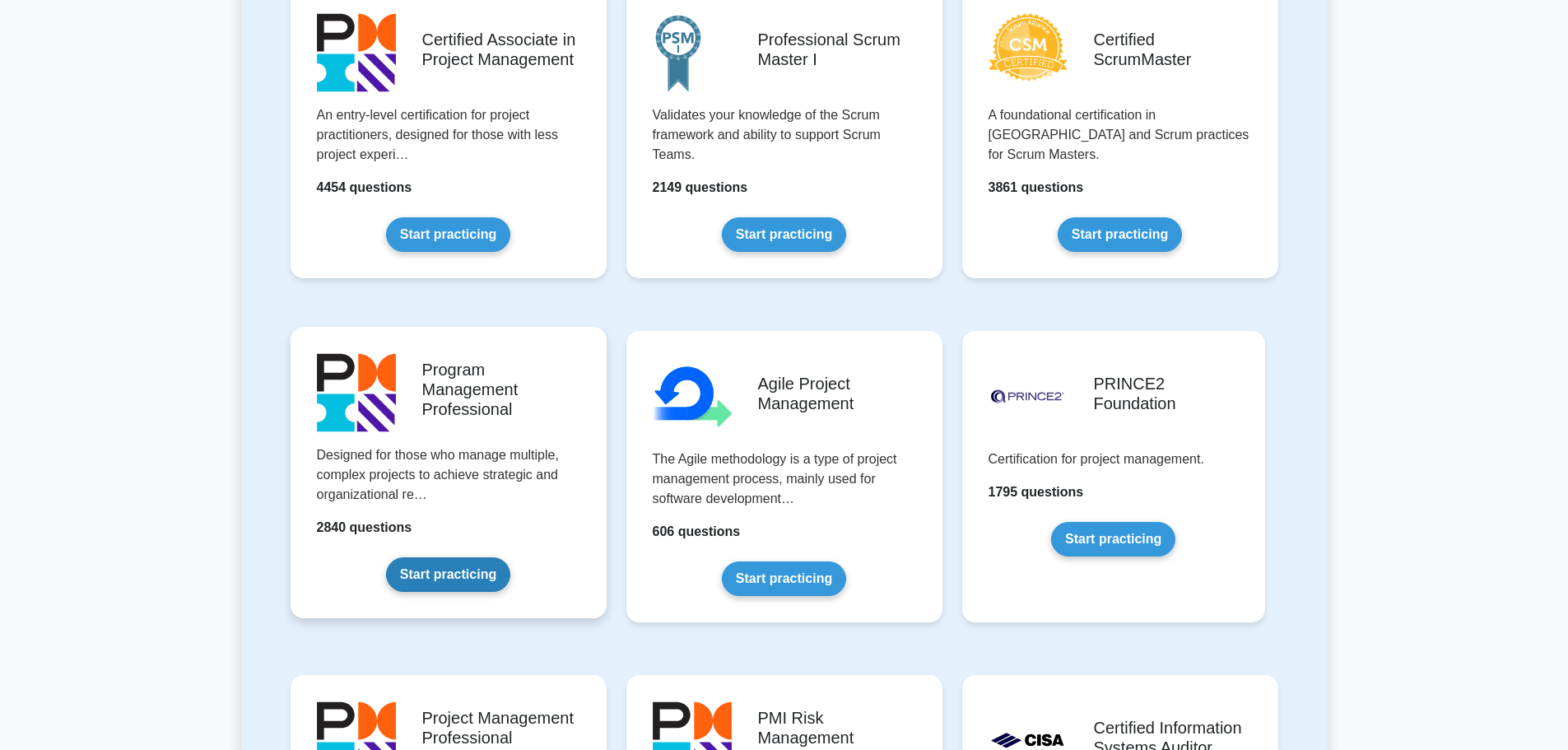
click at [440, 574] on link "Start practicing" at bounding box center [449, 574] width 124 height 34
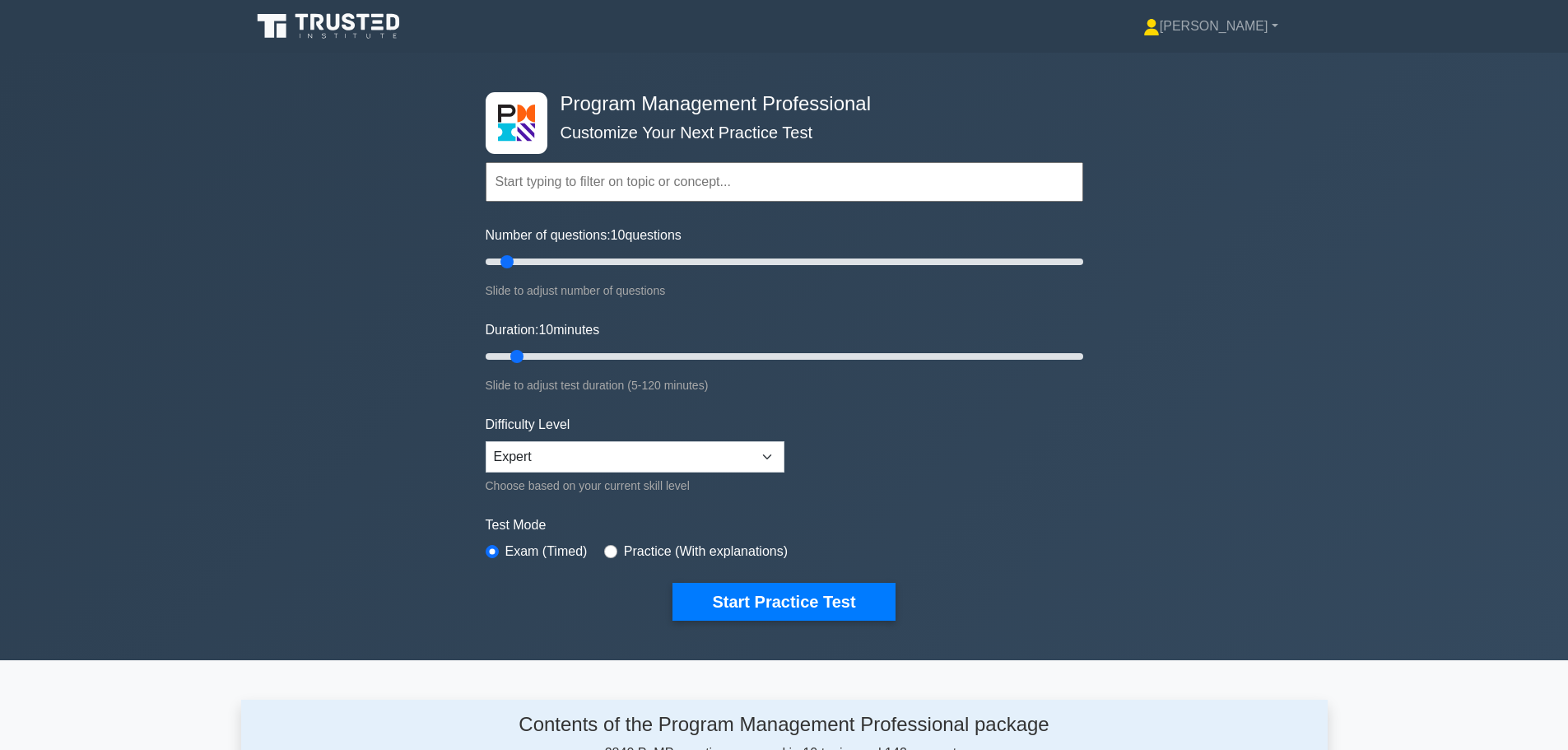
click at [614, 550] on div "Practice (With explanations)" at bounding box center [696, 551] width 184 height 20
click at [609, 546] on input "radio" at bounding box center [611, 551] width 13 height 13
radio input "true"
click at [733, 570] on form "Topics Introduction to Program Management Program Management Performance Domain…" at bounding box center [784, 366] width 597 height 509
click at [754, 597] on button "Start Practice Test" at bounding box center [784, 601] width 222 height 38
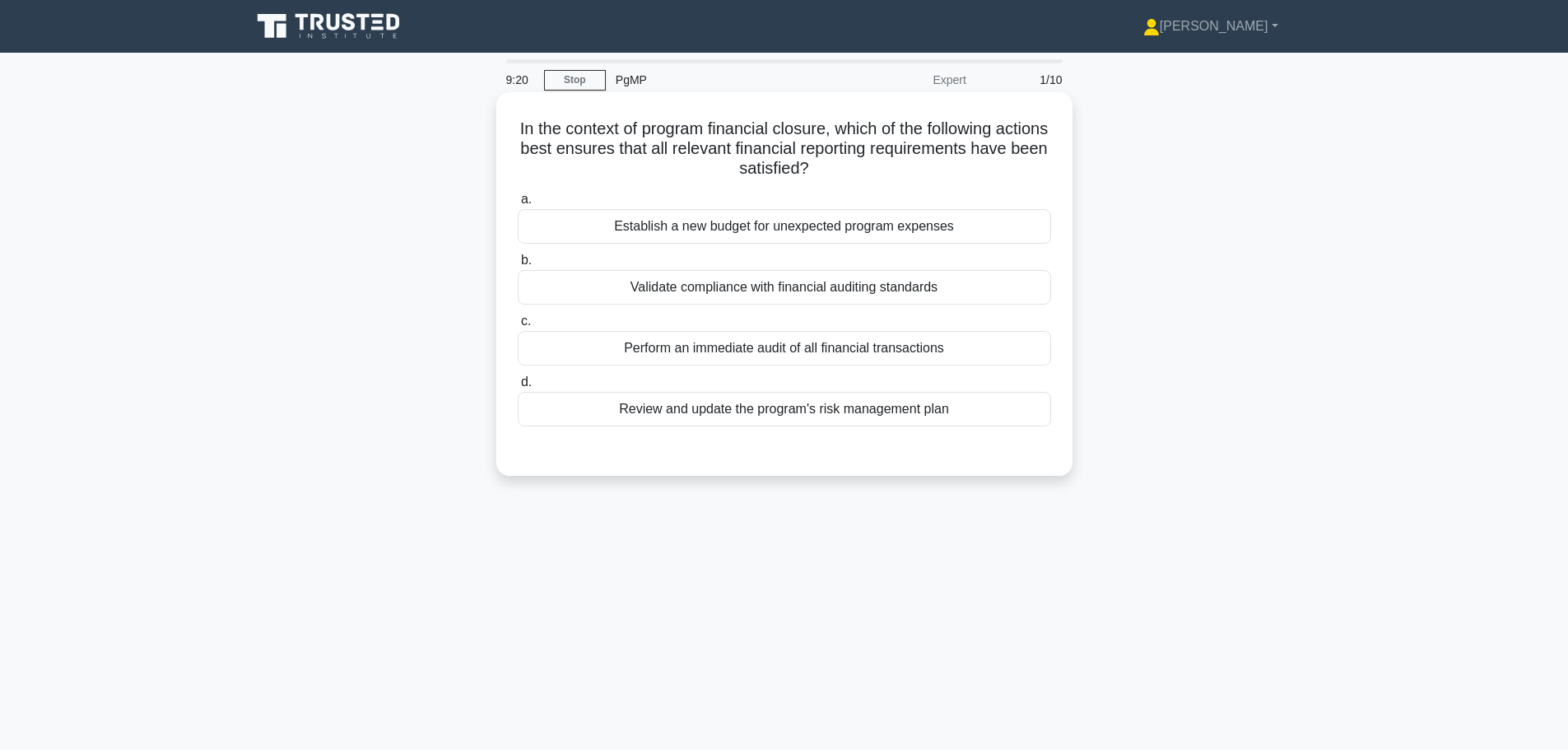
click at [860, 352] on div "Perform an immediate audit of all financial transactions" at bounding box center [784, 348] width 533 height 34
click at [518, 327] on input "c. Perform an immediate audit of all financial transactions" at bounding box center [518, 322] width 0 height 11
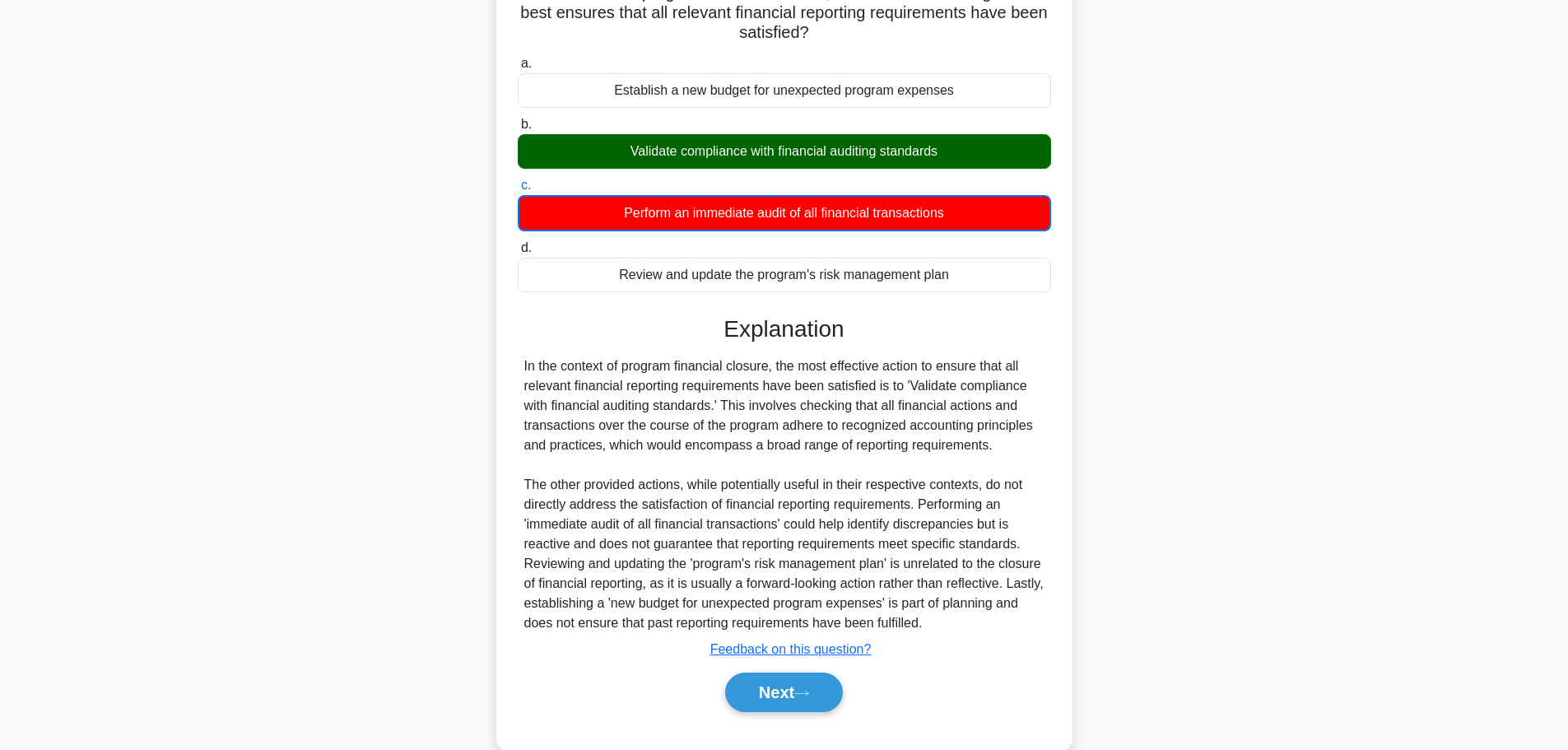
scroll to position [165, 0]
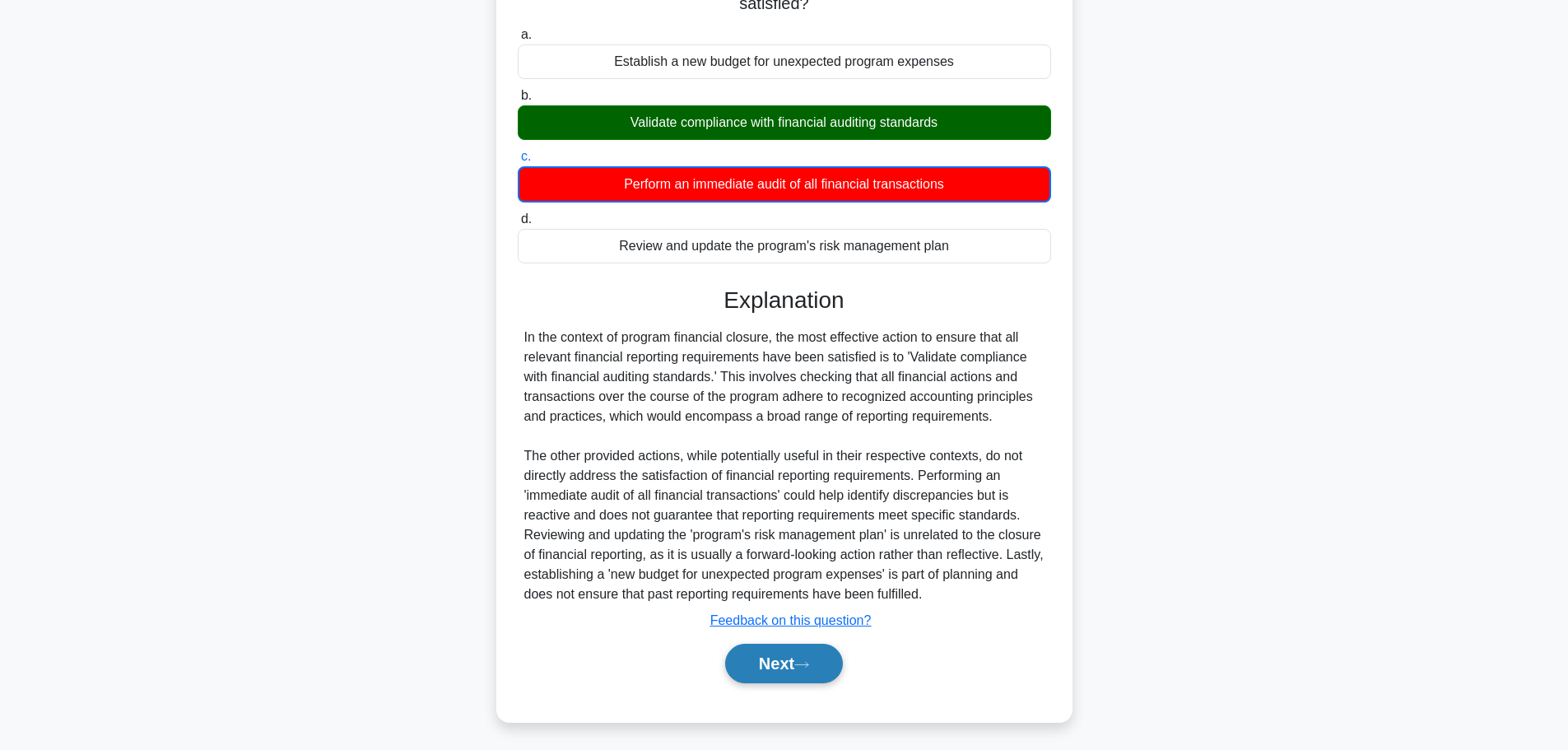
click at [792, 671] on button "Next" at bounding box center [784, 663] width 117 height 39
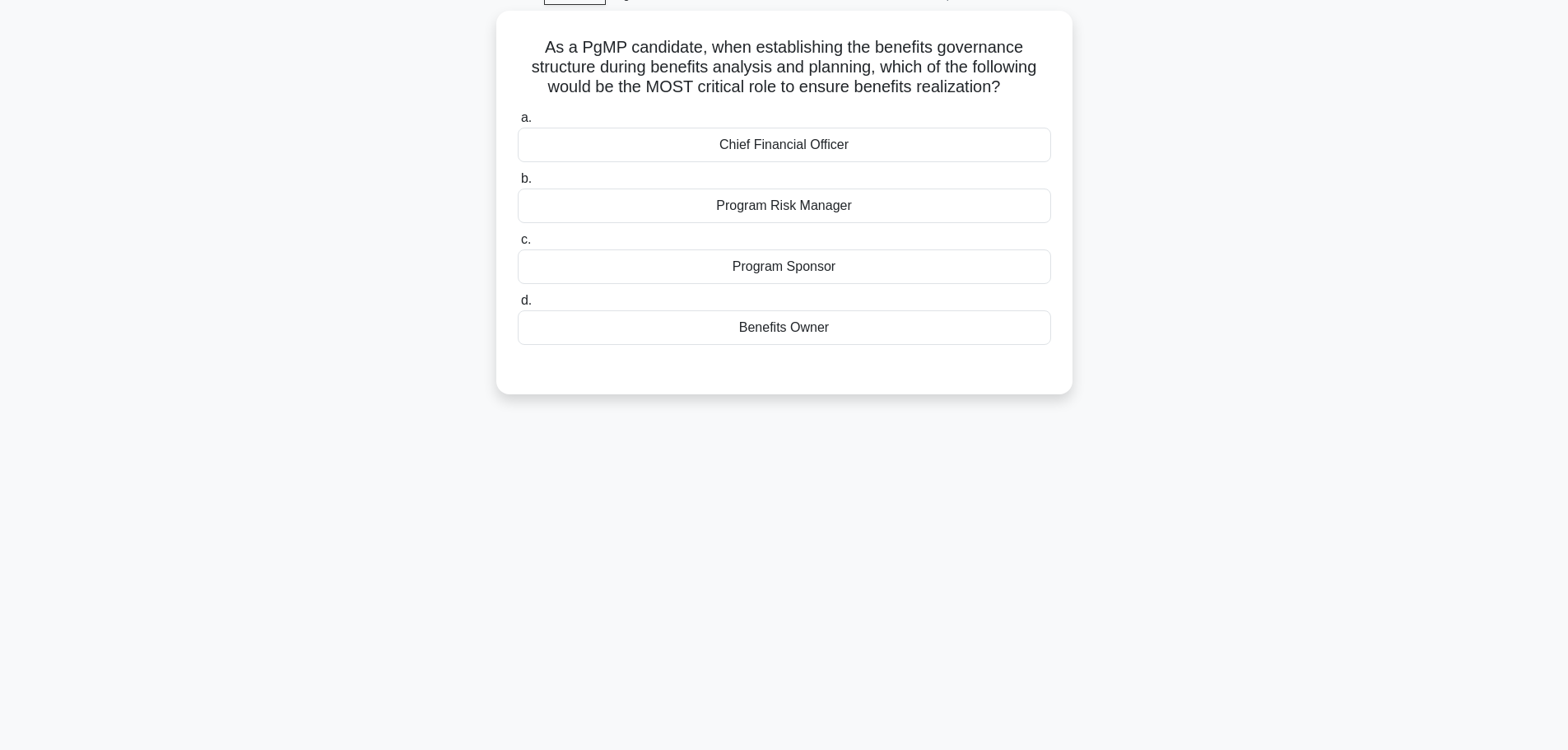
scroll to position [57, 0]
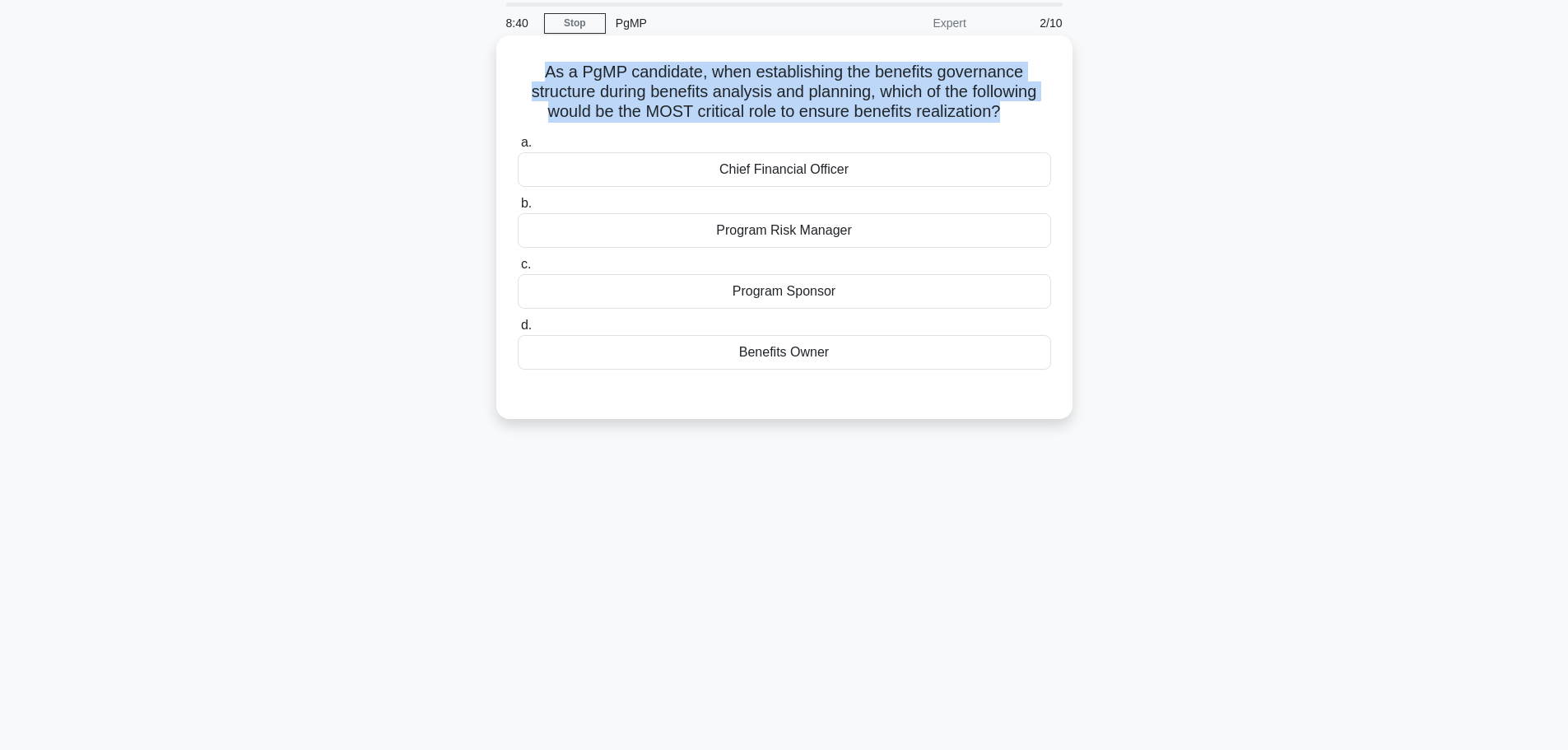
drag, startPoint x: 972, startPoint y: 113, endPoint x: 524, endPoint y: 71, distance: 450.0
click at [524, 71] on h5 "As a PgMP candidate, when establishing the benefits governance structure during…" at bounding box center [784, 92] width 537 height 61
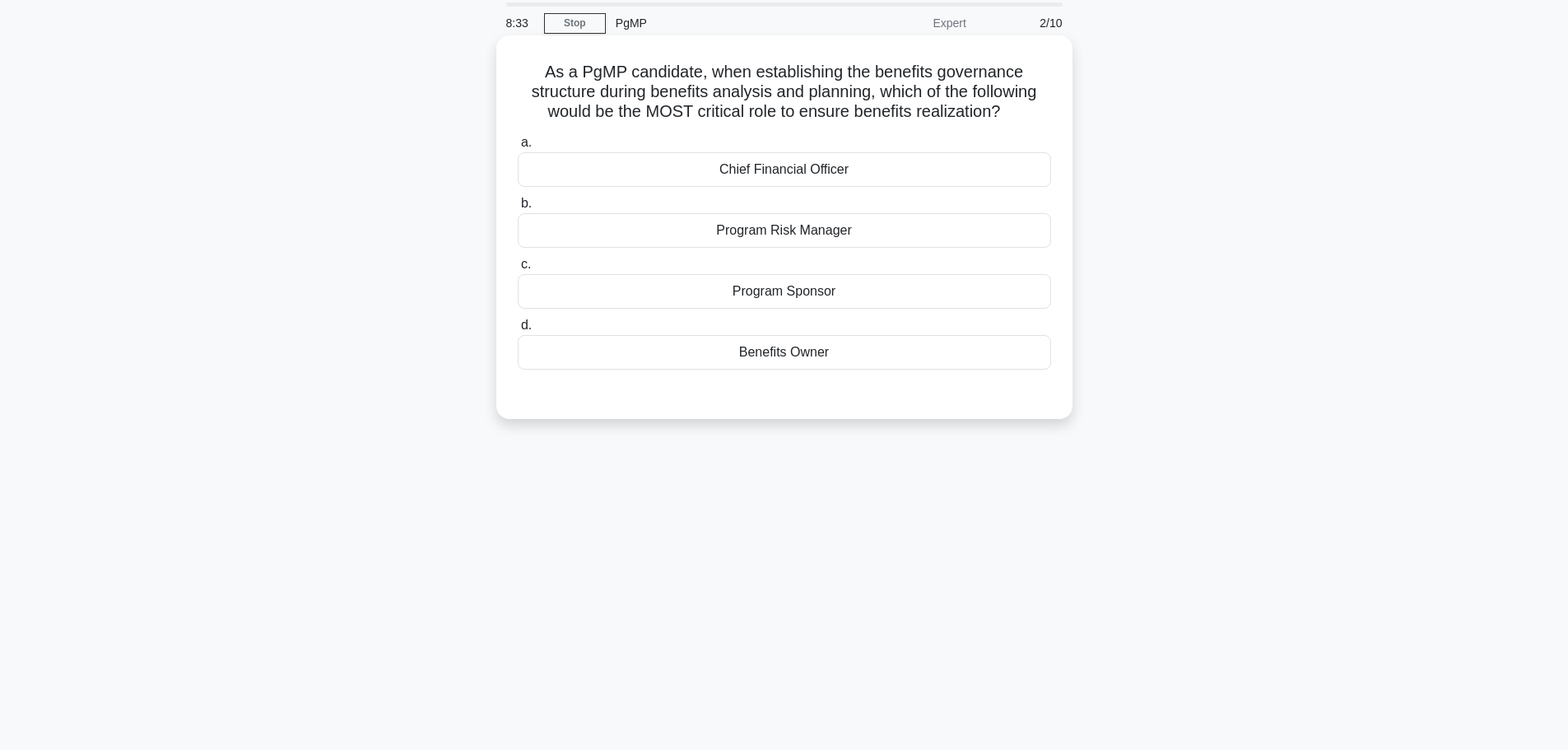
click at [830, 400] on div "a. Chief Financial Officer b. Program Risk Manager c. d." at bounding box center [784, 264] width 537 height 270
click at [803, 298] on div "Program Sponsor" at bounding box center [784, 291] width 533 height 34
click at [518, 270] on input "c. Program Sponsor" at bounding box center [518, 265] width 0 height 11
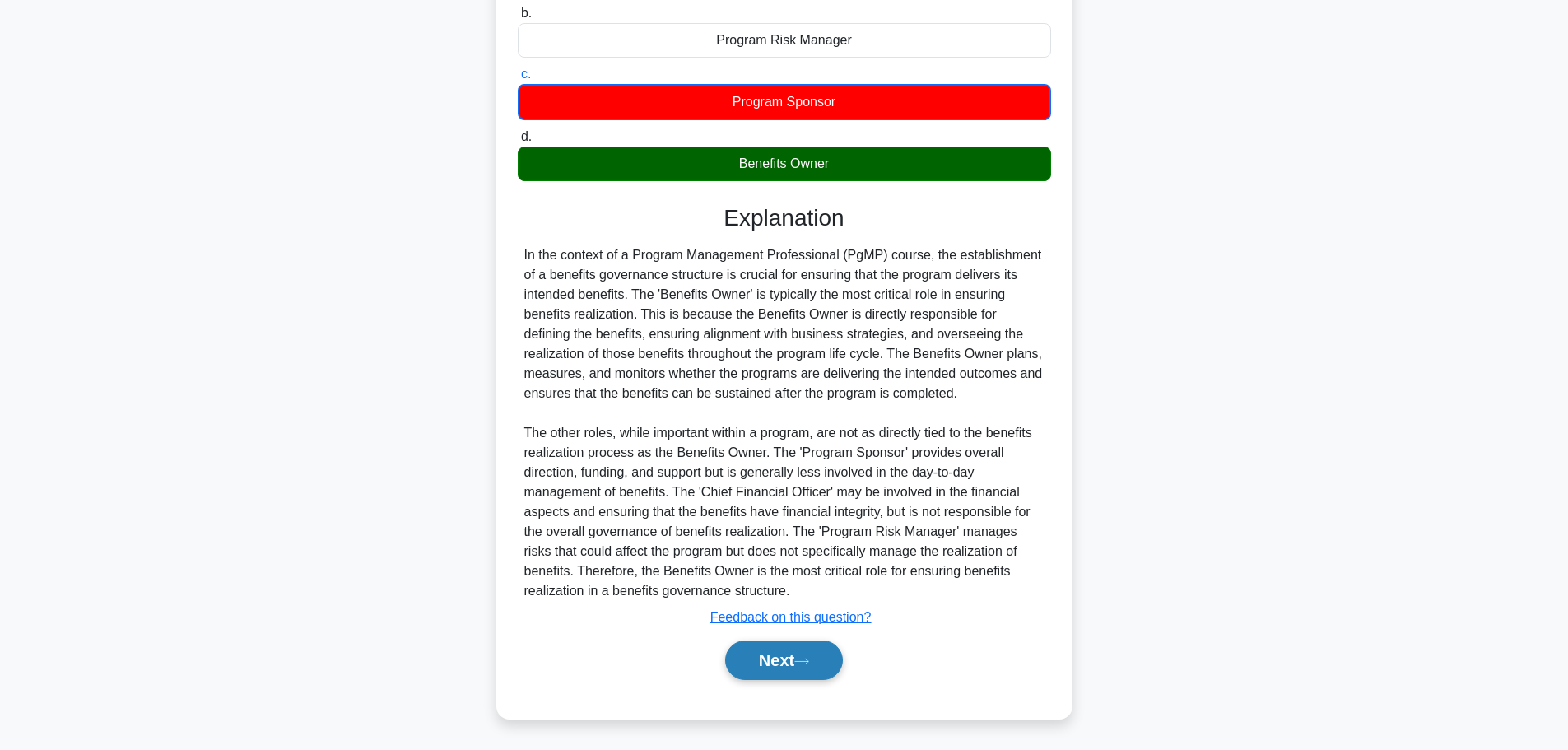
click at [802, 654] on button "Next" at bounding box center [784, 660] width 117 height 39
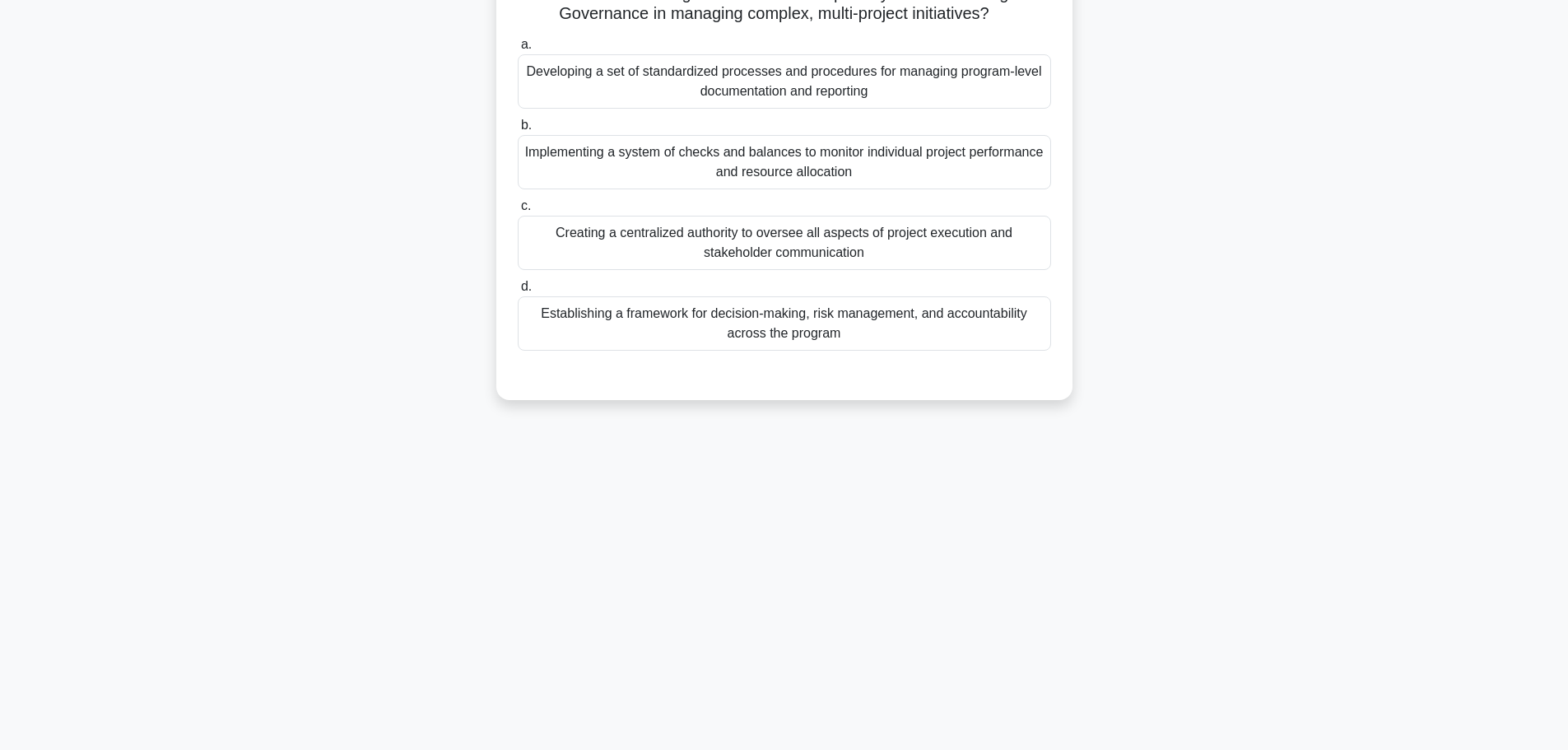
scroll to position [0, 0]
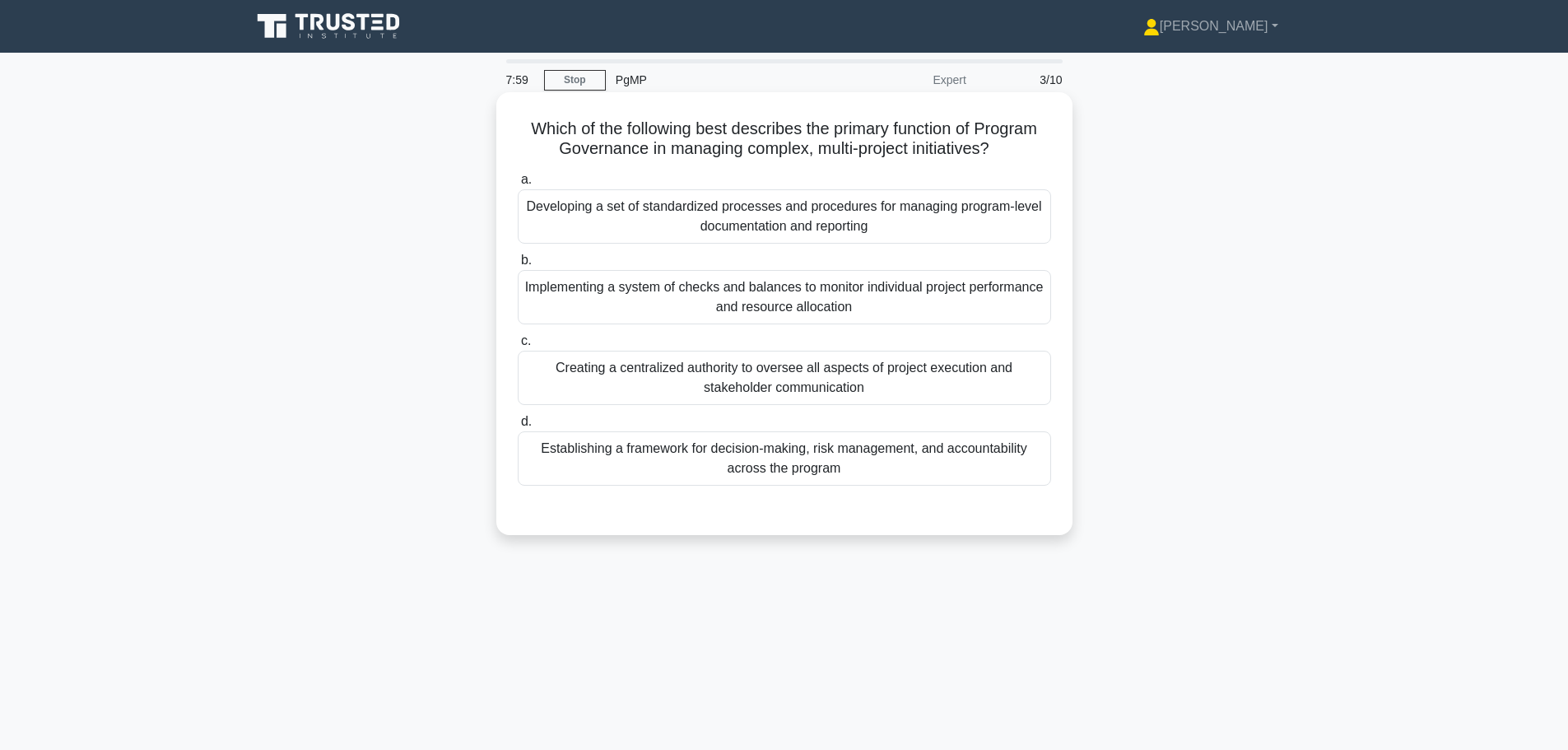
click at [822, 463] on div "Establishing a framework for decision-making, risk management, and accountabili…" at bounding box center [784, 458] width 533 height 54
click at [518, 428] on input "d. Establishing a framework for decision-making, risk management, and accountab…" at bounding box center [518, 421] width 0 height 11
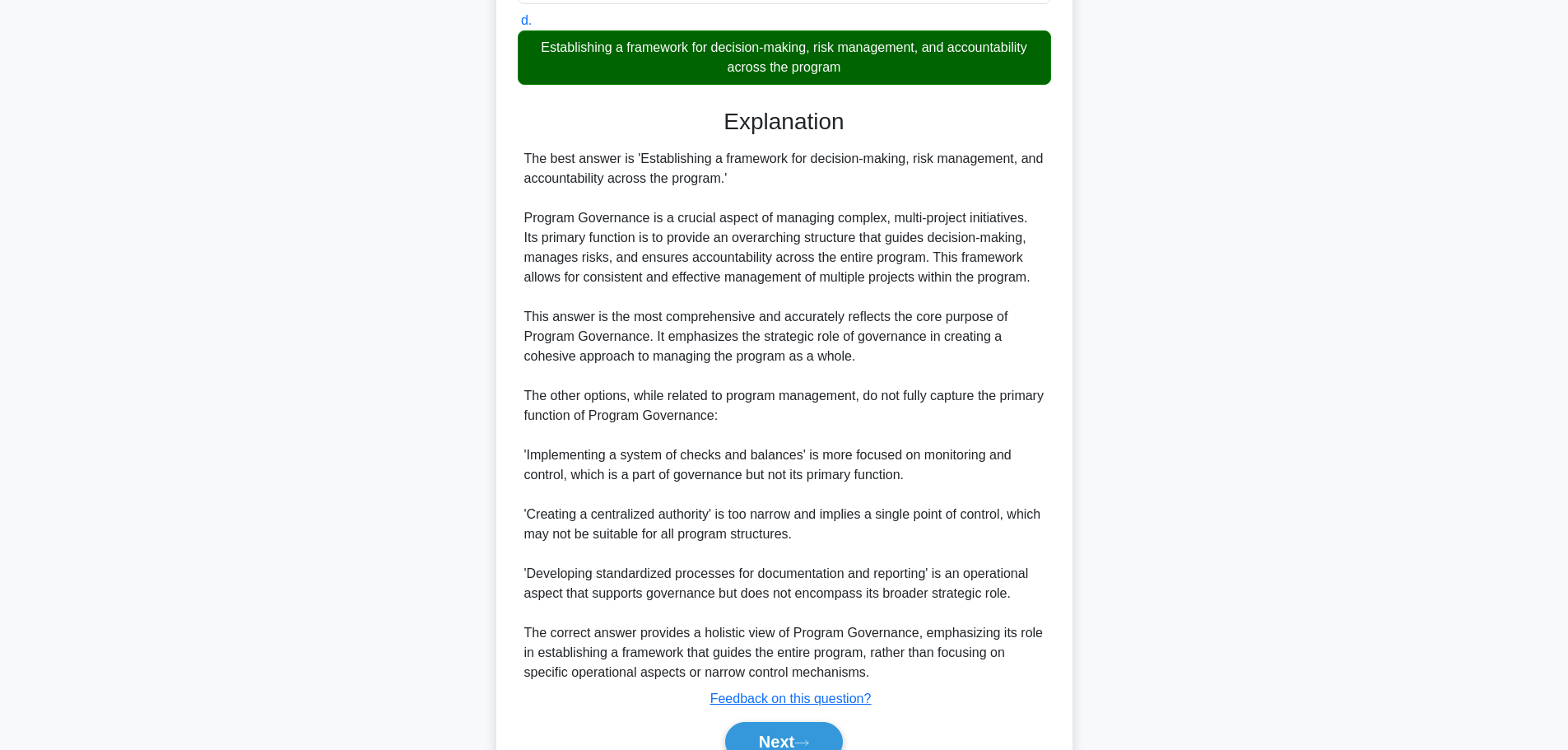
scroll to position [483, 0]
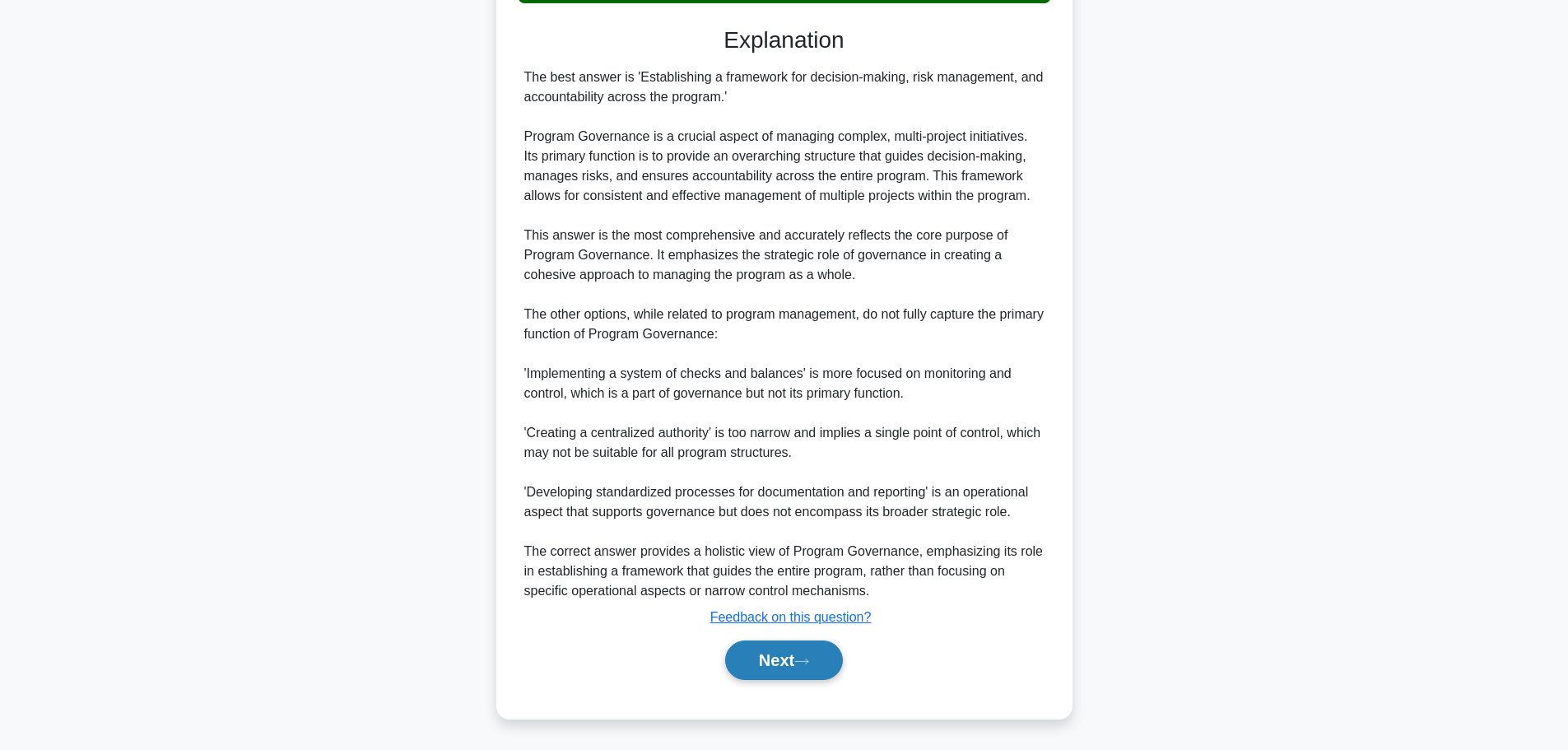
click at [801, 660] on icon at bounding box center [802, 662] width 15 height 9
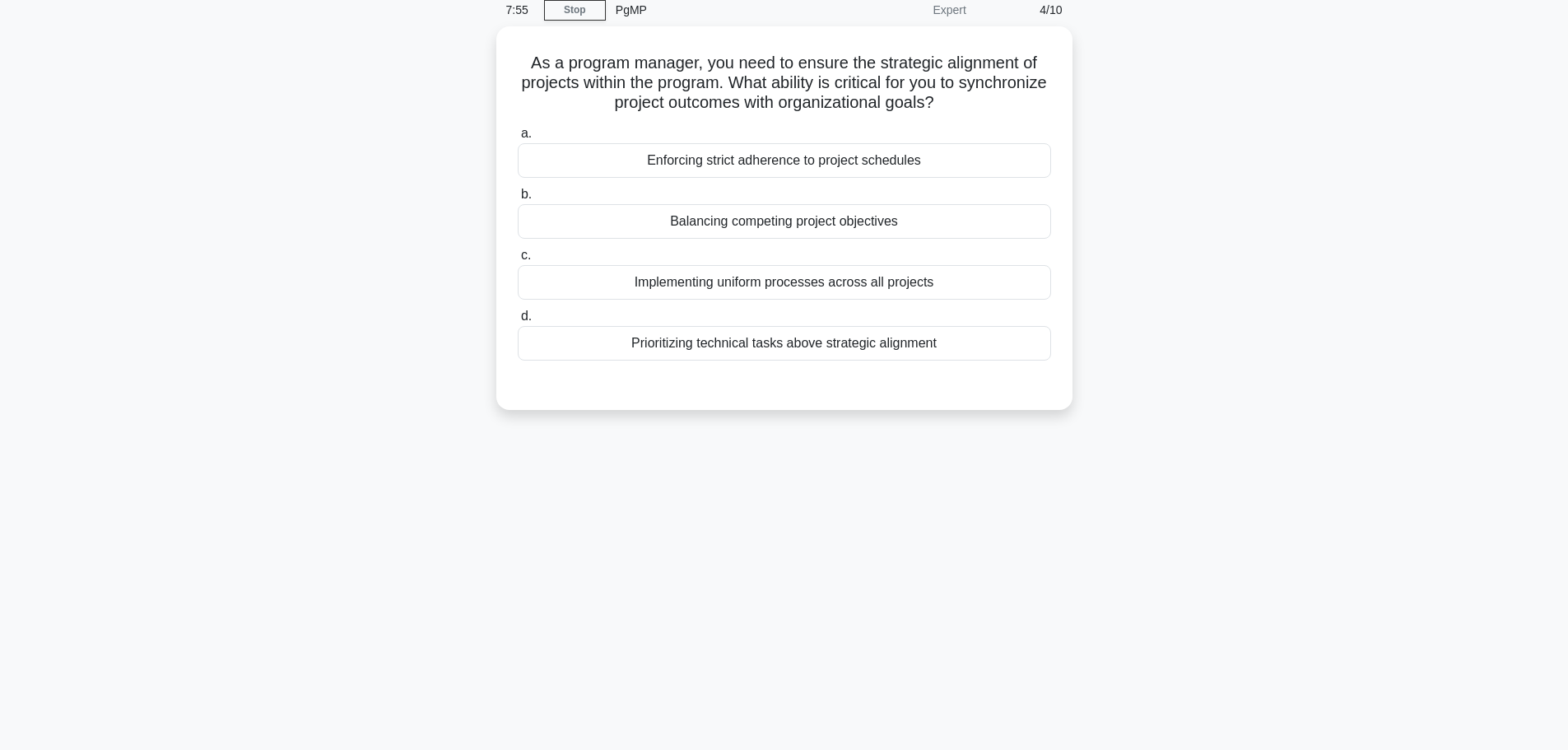
scroll to position [0, 0]
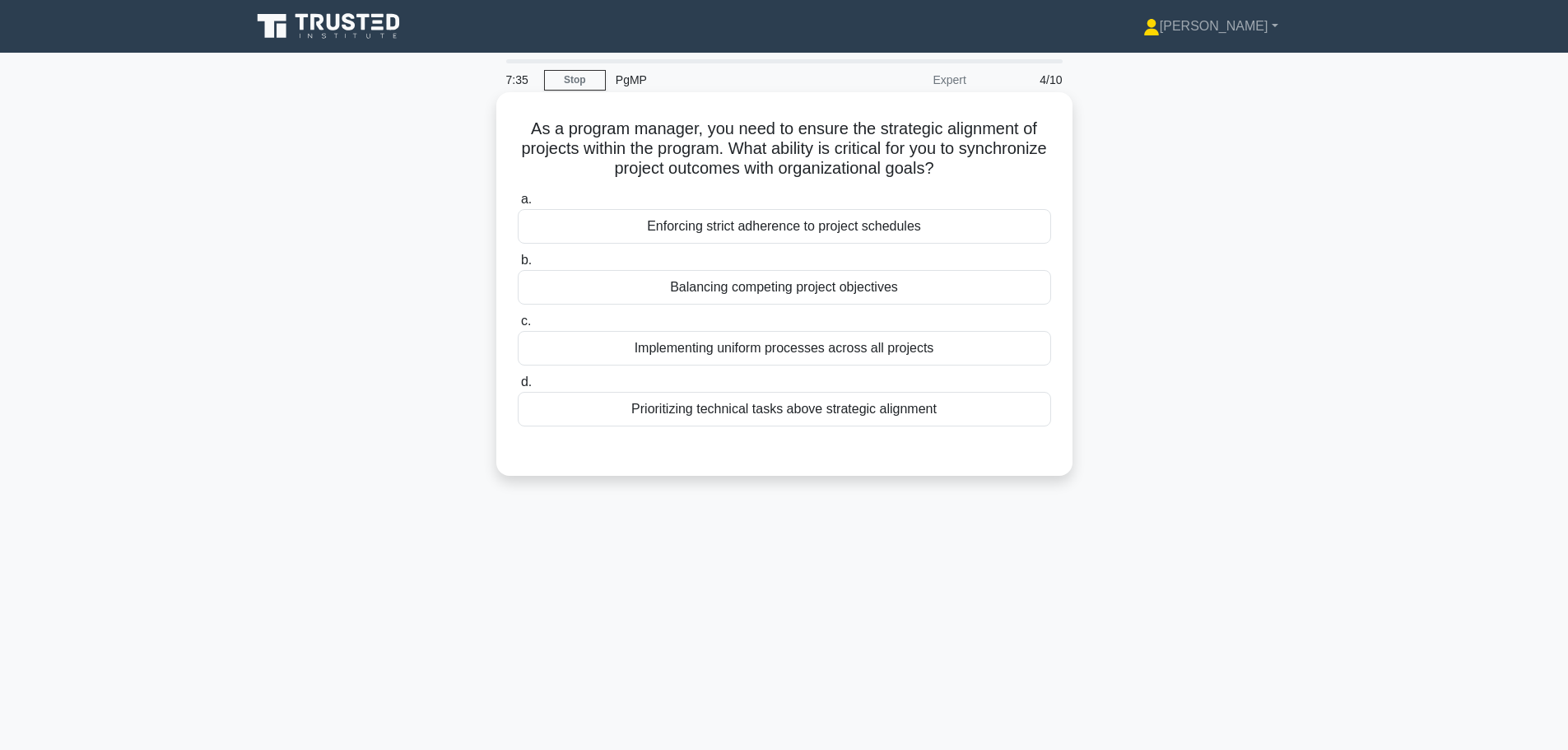
click at [802, 290] on div "Balancing competing project objectives" at bounding box center [784, 287] width 533 height 34
click at [518, 265] on input "b. Balancing competing project objectives" at bounding box center [518, 260] width 0 height 11
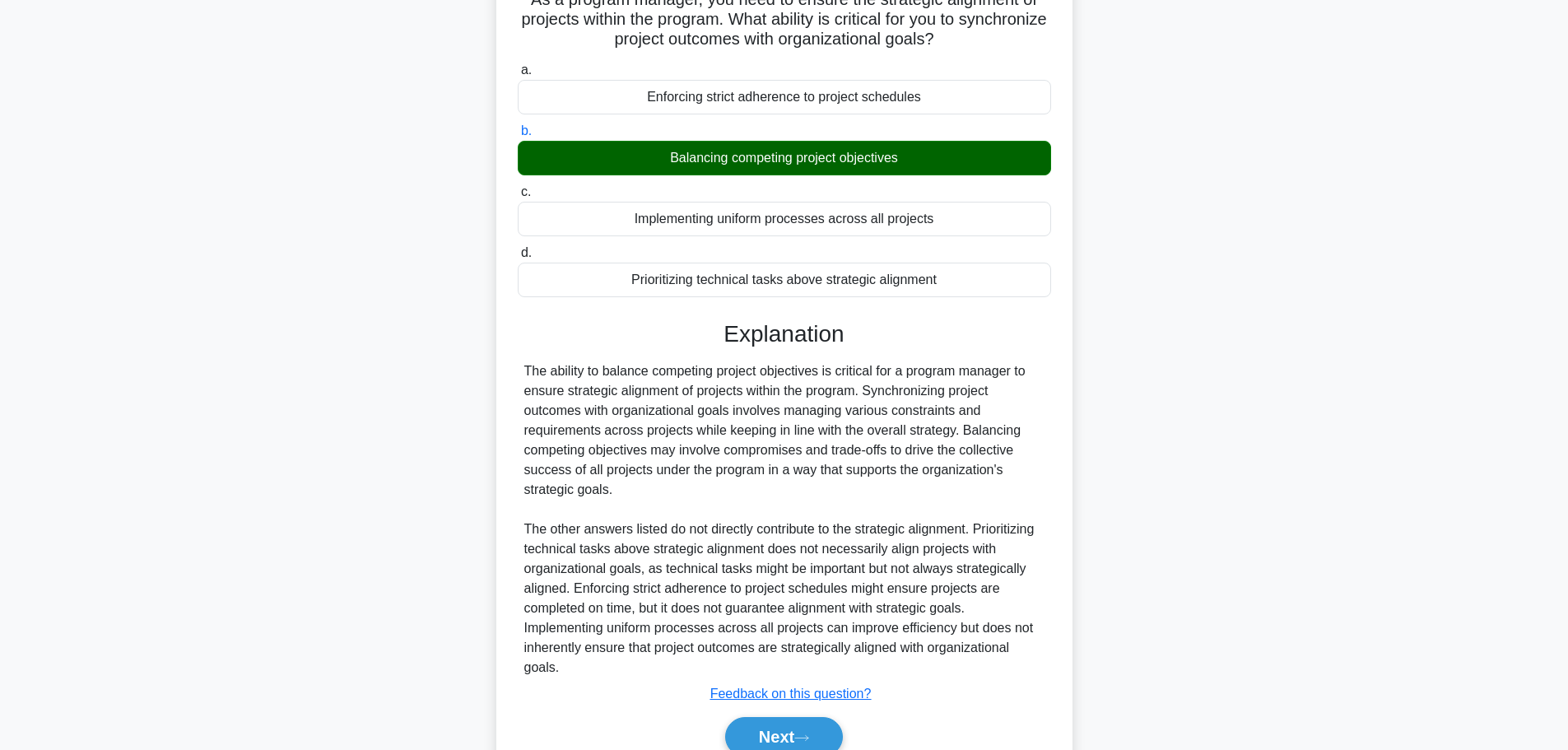
scroll to position [207, 0]
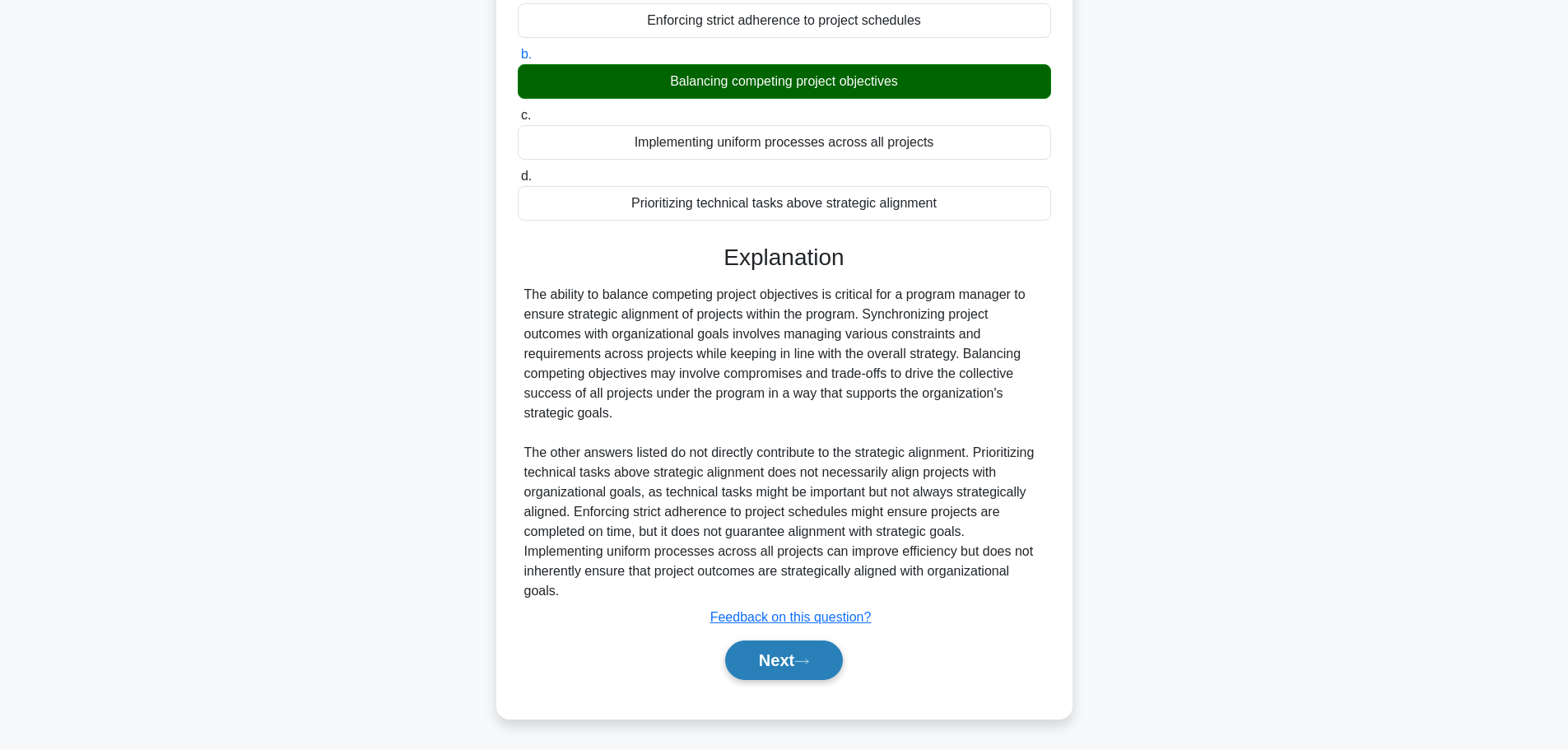
click at [788, 667] on button "Next" at bounding box center [784, 660] width 117 height 39
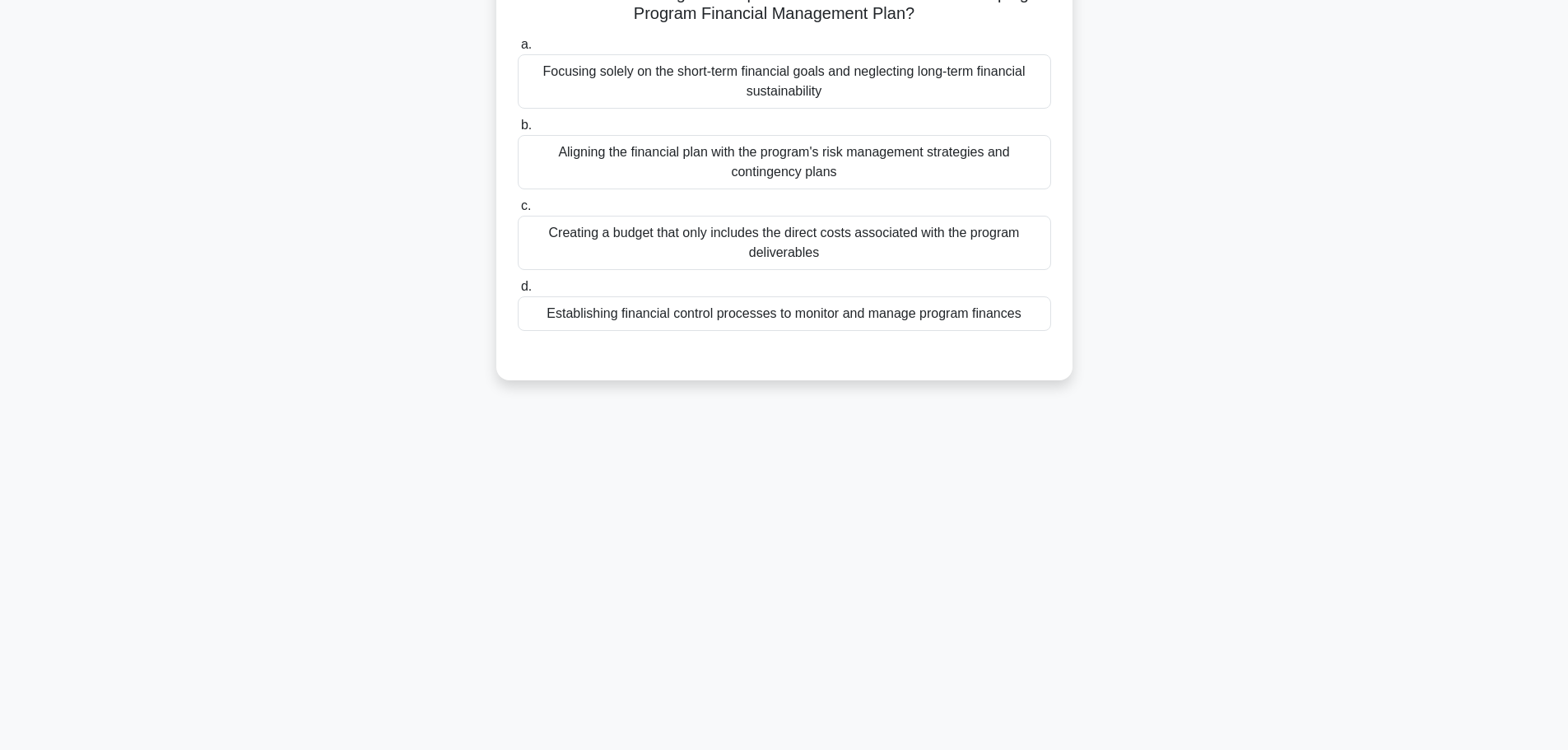
scroll to position [0, 0]
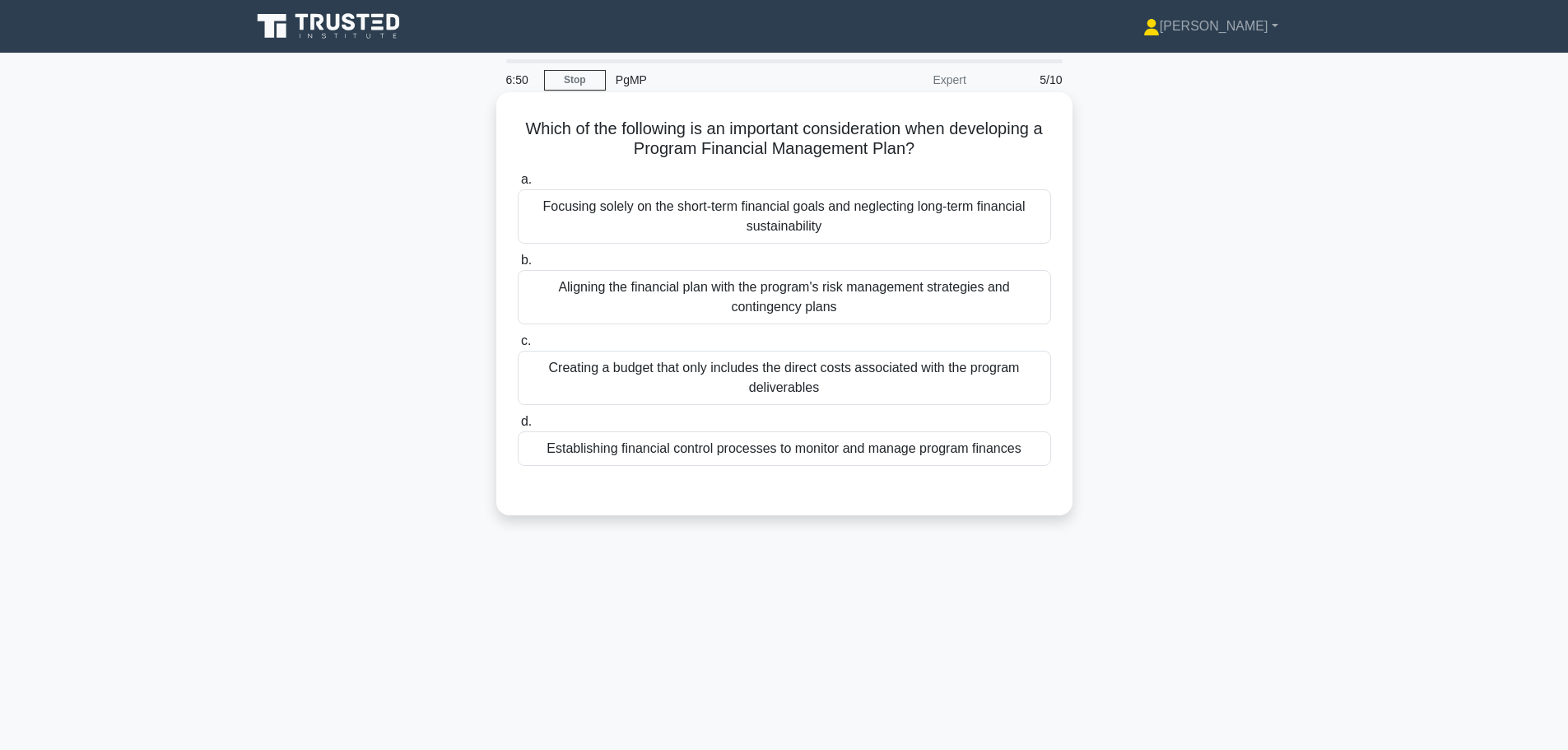
click at [944, 304] on div "Aligning the financial plan with the program's risk management strategies and c…" at bounding box center [784, 297] width 533 height 54
click at [518, 265] on input "b. Aligning the financial plan with the program's risk management strategies an…" at bounding box center [518, 260] width 0 height 11
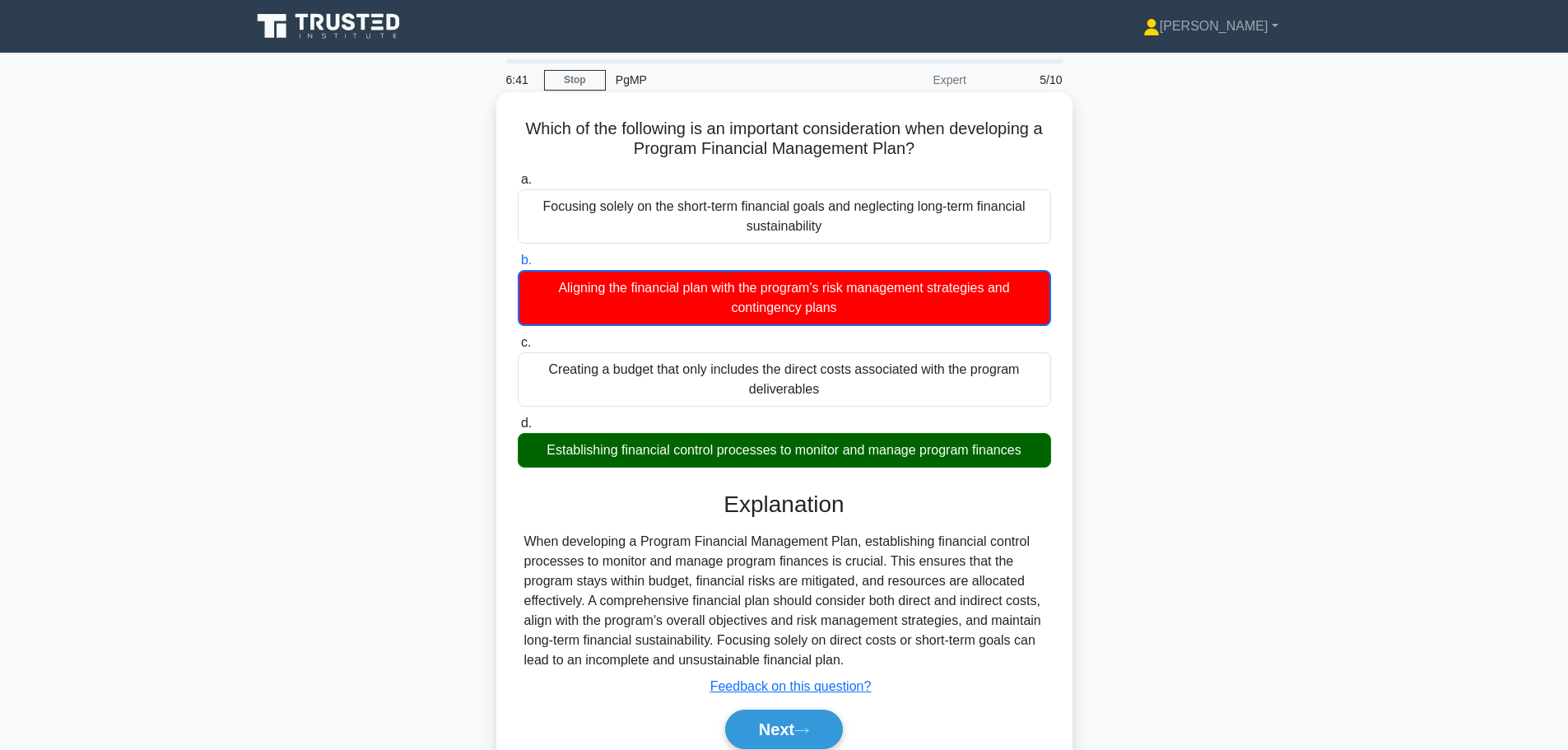
drag, startPoint x: 537, startPoint y: 547, endPoint x: 916, endPoint y: 659, distance: 395.2
click at [916, 659] on div "When developing a Program Financial Management Plan, establishing financial con…" at bounding box center [784, 601] width 520 height 138
click at [765, 619] on div "When developing a Program Financial Management Plan, establishing financial con…" at bounding box center [784, 601] width 520 height 138
drag, startPoint x: 595, startPoint y: 607, endPoint x: 914, endPoint y: 656, distance: 322.7
click at [914, 656] on div "When developing a Program Financial Management Plan, establishing financial con…" at bounding box center [784, 601] width 520 height 138
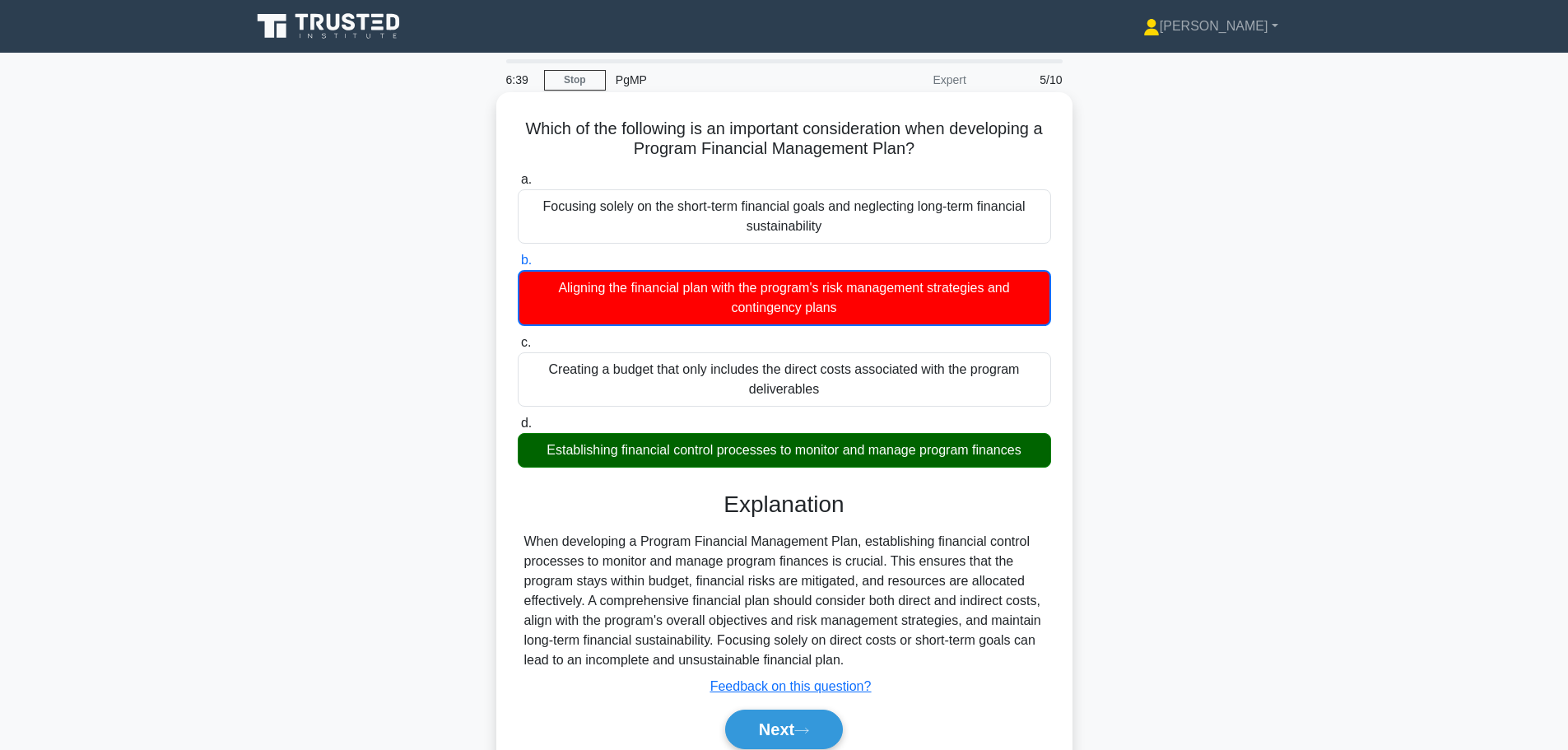
click at [795, 603] on div "When developing a Program Financial Management Plan, establishing financial con…" at bounding box center [784, 601] width 520 height 138
click at [790, 729] on button "Next" at bounding box center [784, 729] width 117 height 39
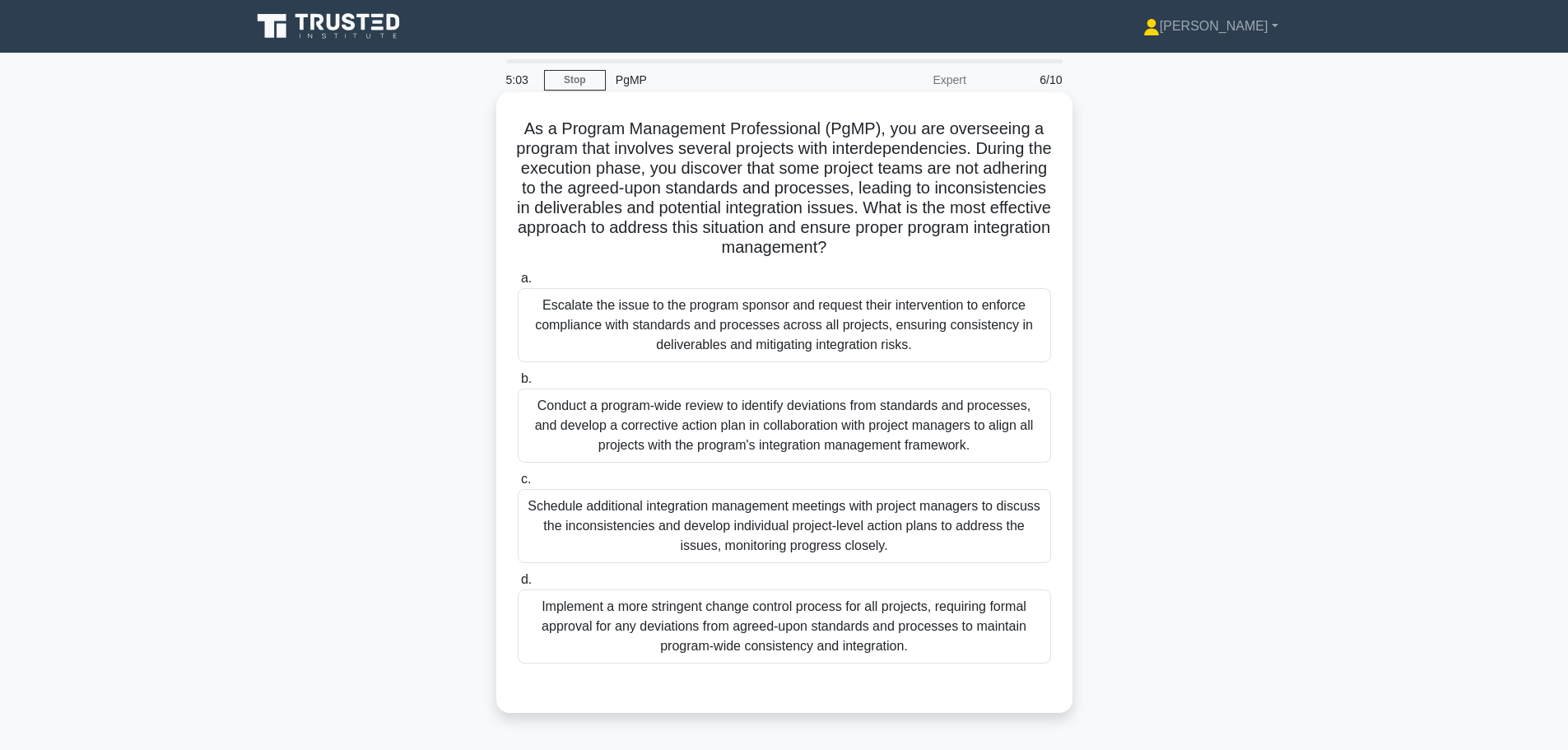
click at [830, 525] on div "Schedule additional integration management meetings with project managers to di…" at bounding box center [784, 526] width 533 height 74
click at [518, 485] on input "c. Schedule additional integration management meetings with project managers to…" at bounding box center [518, 479] width 0 height 11
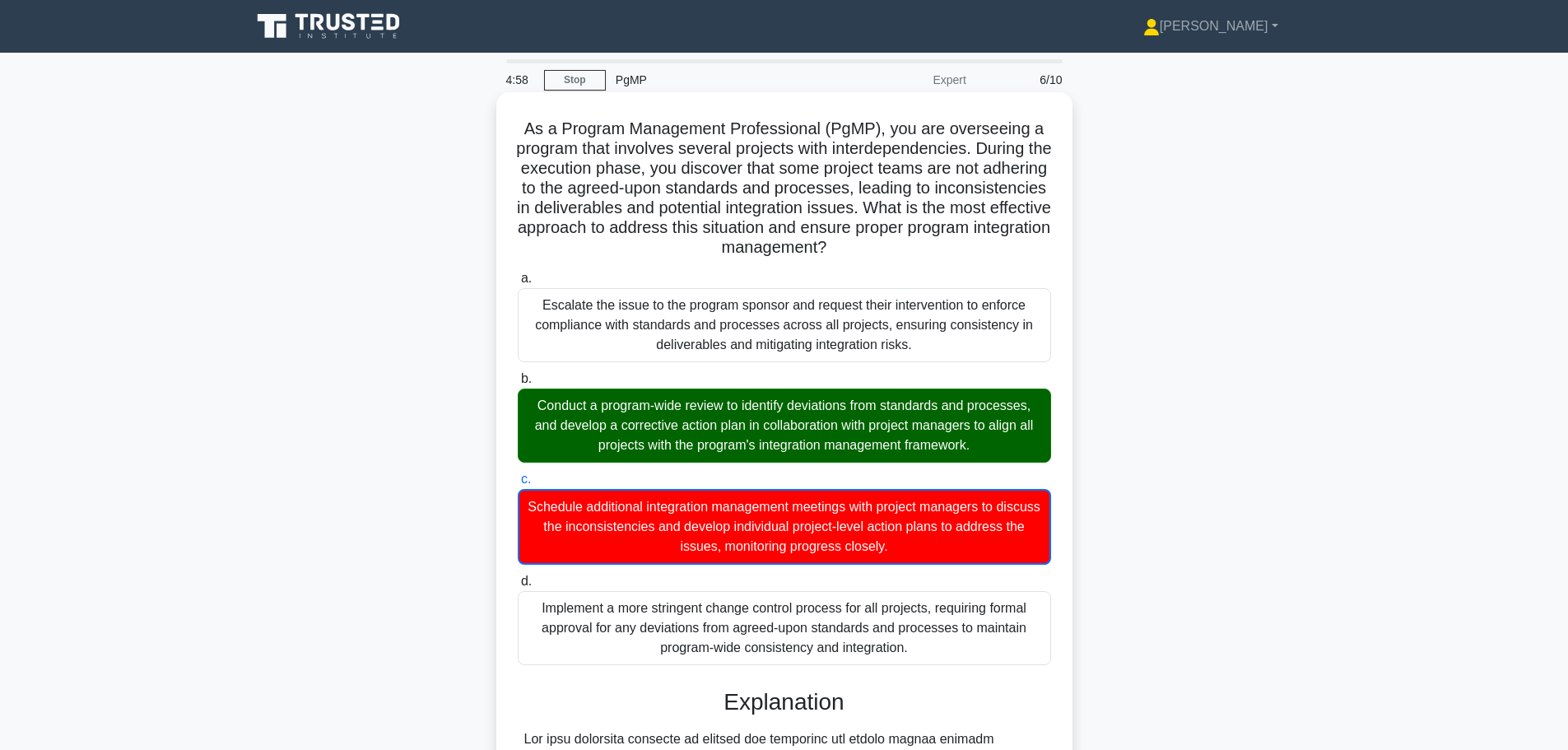
scroll to position [445, 0]
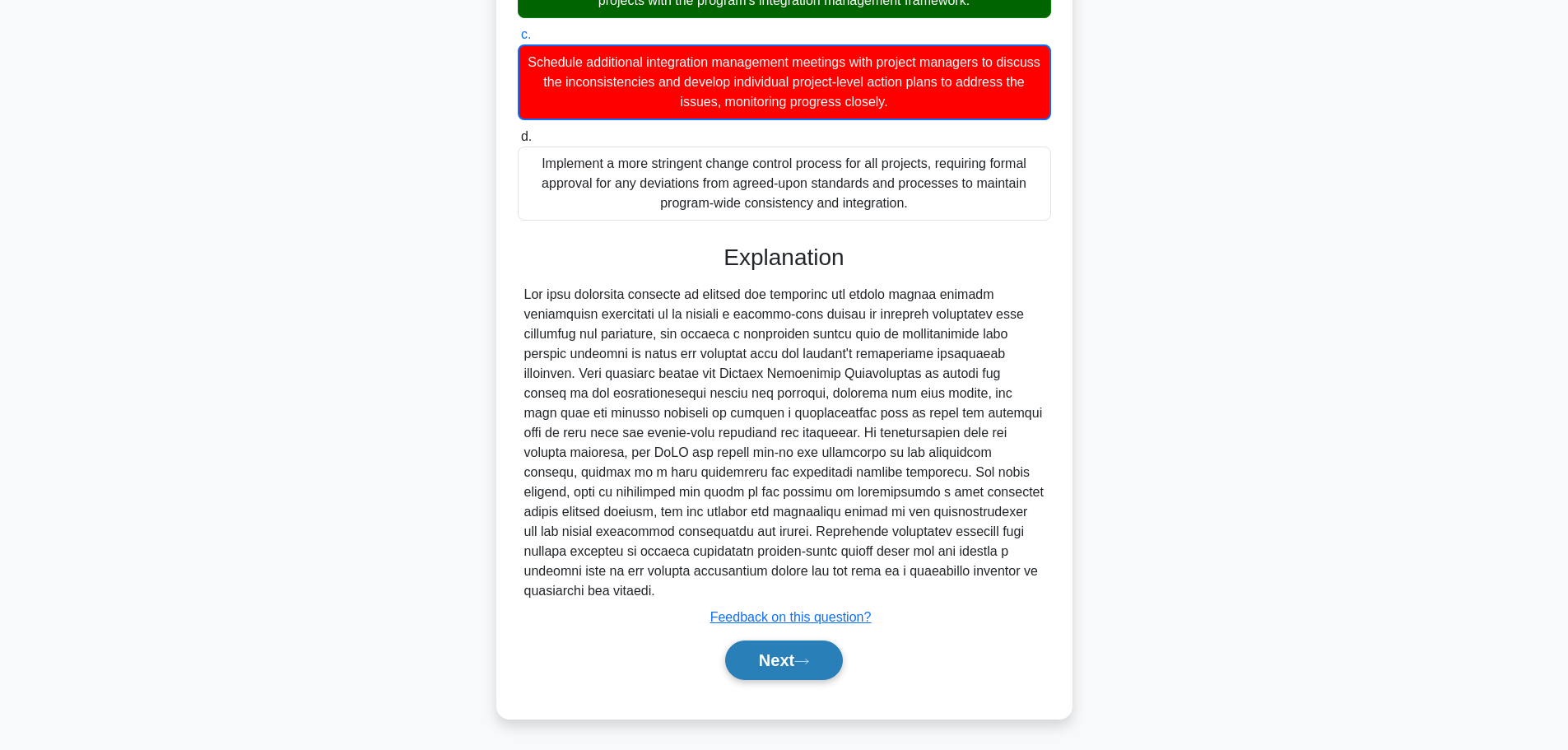
click at [795, 665] on button "Next" at bounding box center [784, 660] width 117 height 39
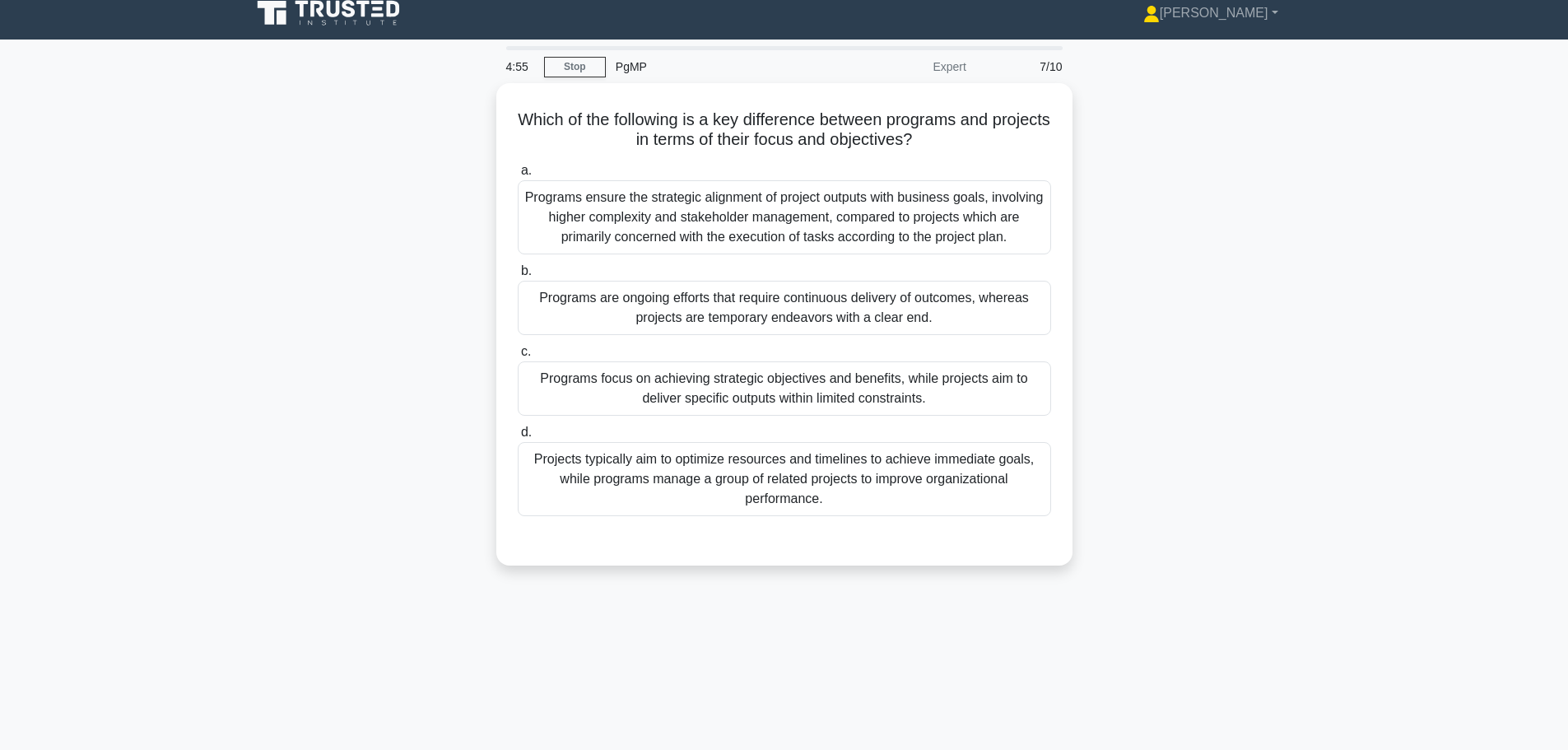
scroll to position [0, 0]
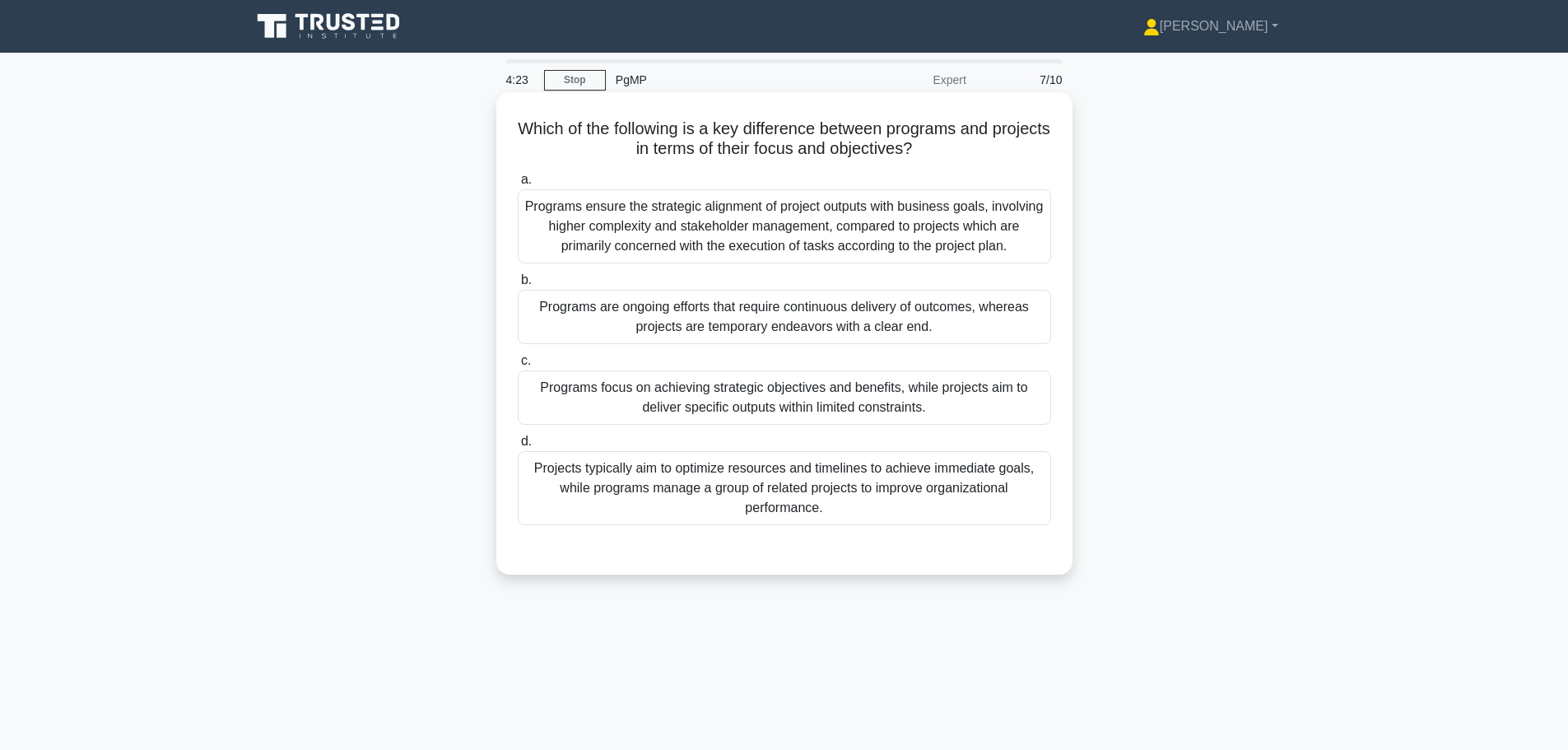
click at [720, 239] on div "Programs ensure the strategic alignment of project outputs with business goals,…" at bounding box center [784, 226] width 533 height 74
click at [518, 185] on input "a. Programs ensure the strategic alignment of project outputs with business goa…" at bounding box center [518, 180] width 0 height 11
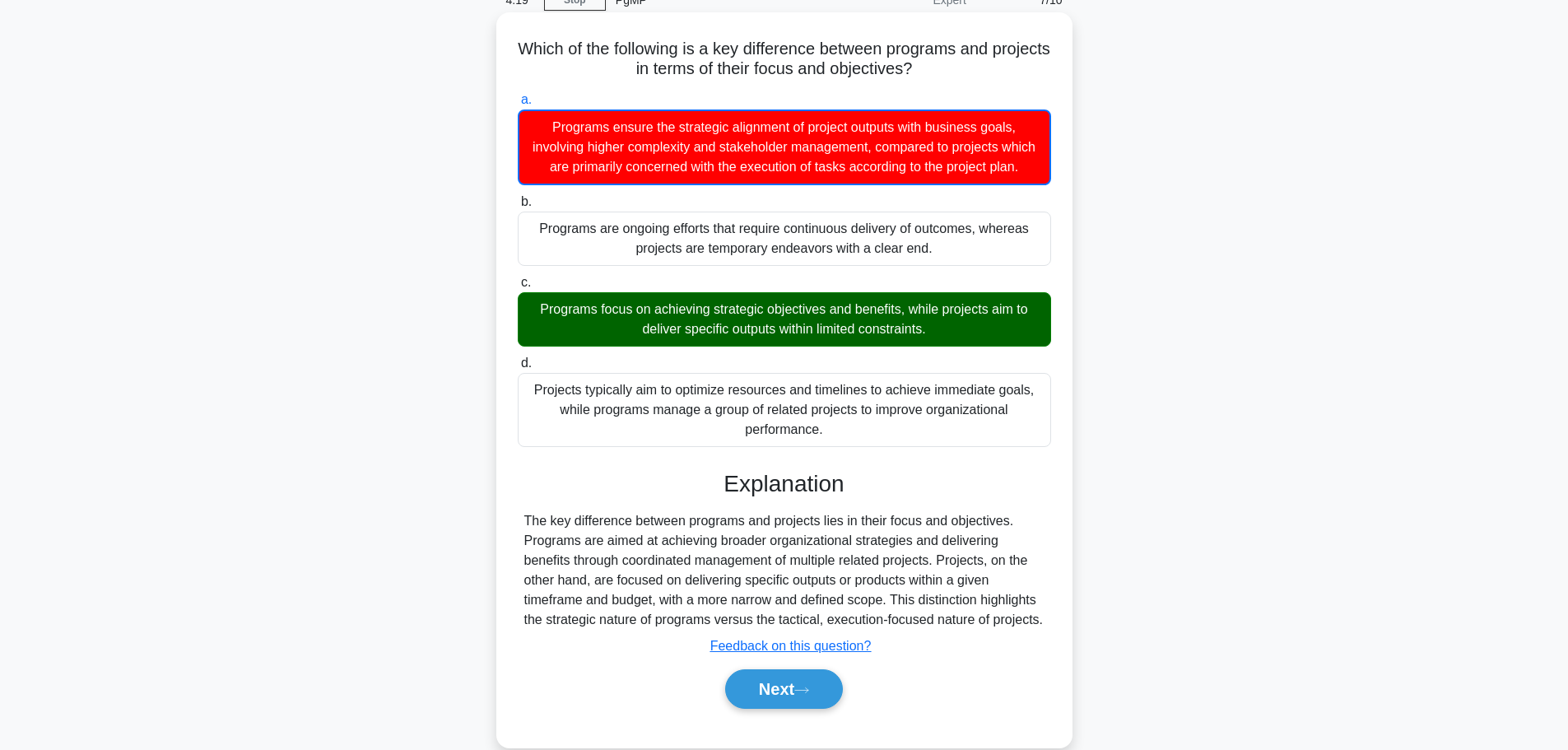
scroll to position [139, 0]
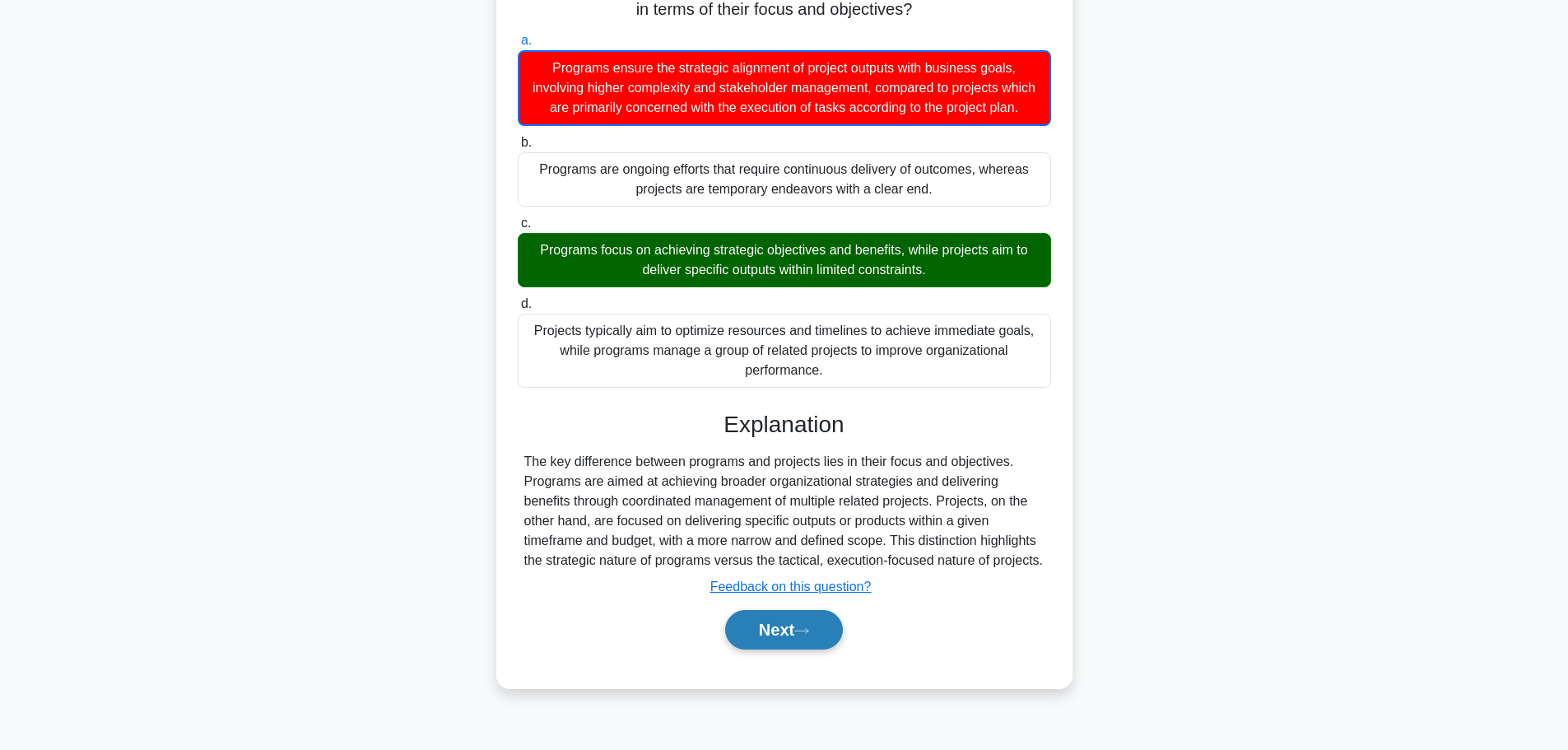
click at [801, 644] on button "Next" at bounding box center [784, 629] width 117 height 39
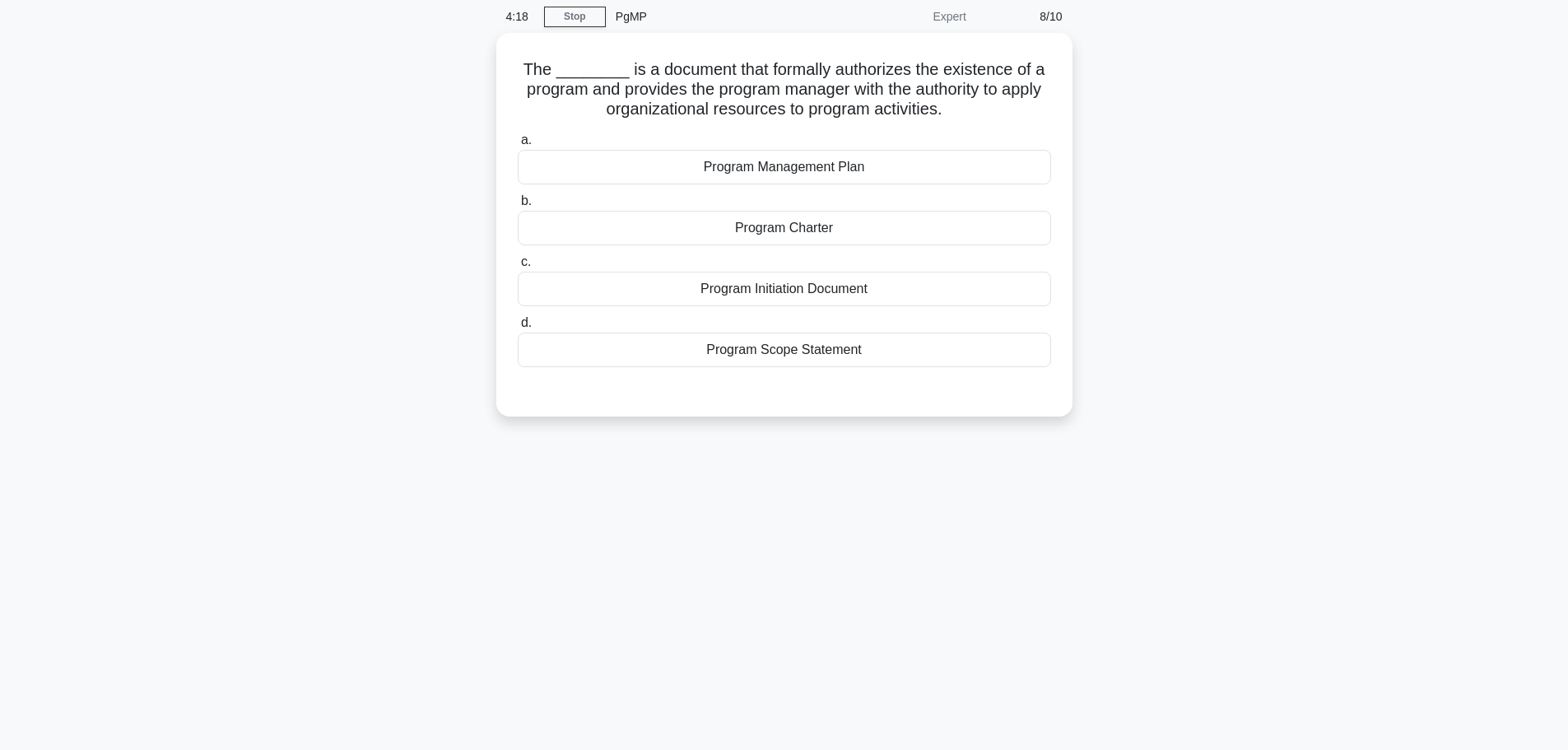
scroll to position [0, 0]
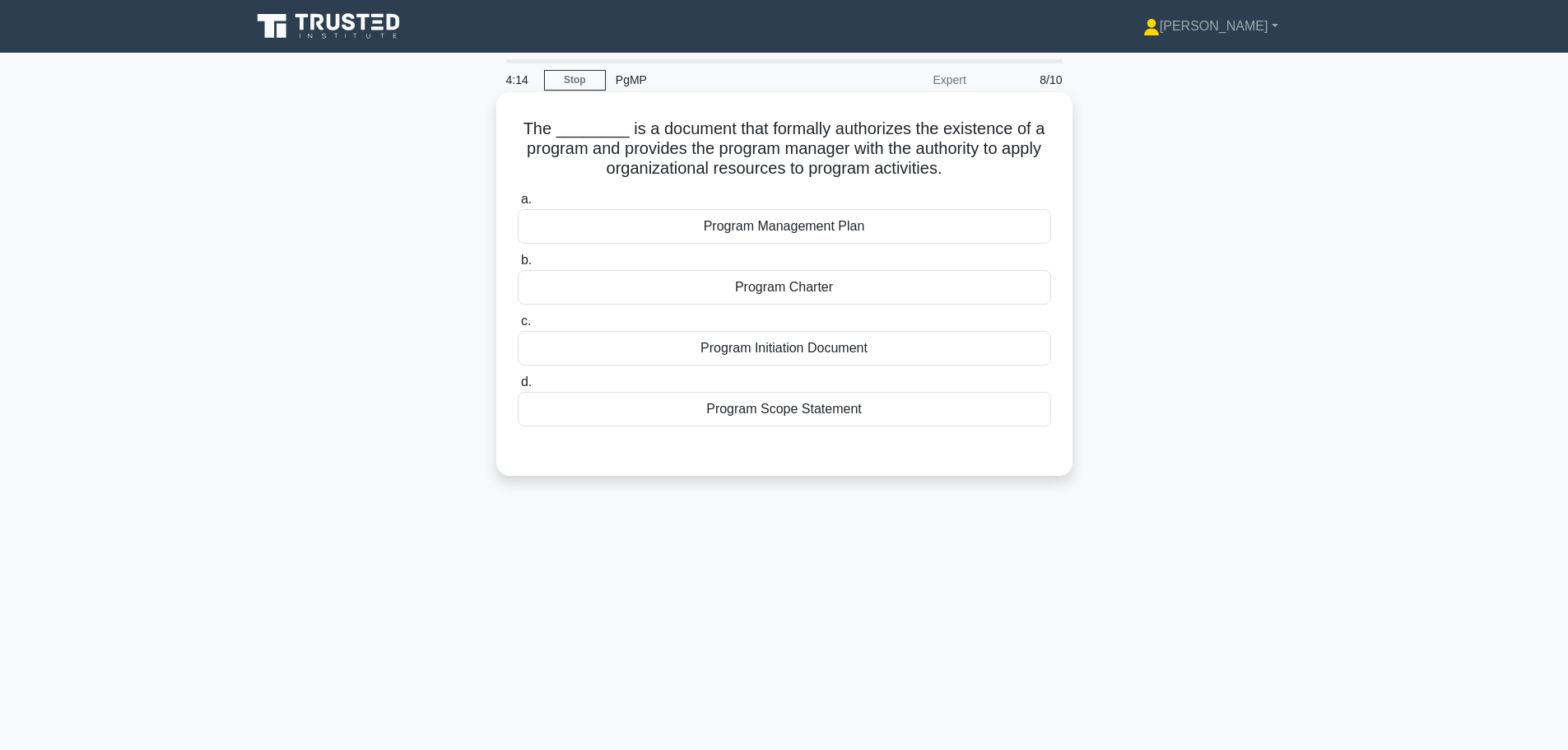
click at [759, 292] on div "Program Charter" at bounding box center [784, 287] width 533 height 34
click at [518, 265] on input "b. Program Charter" at bounding box center [518, 260] width 0 height 11
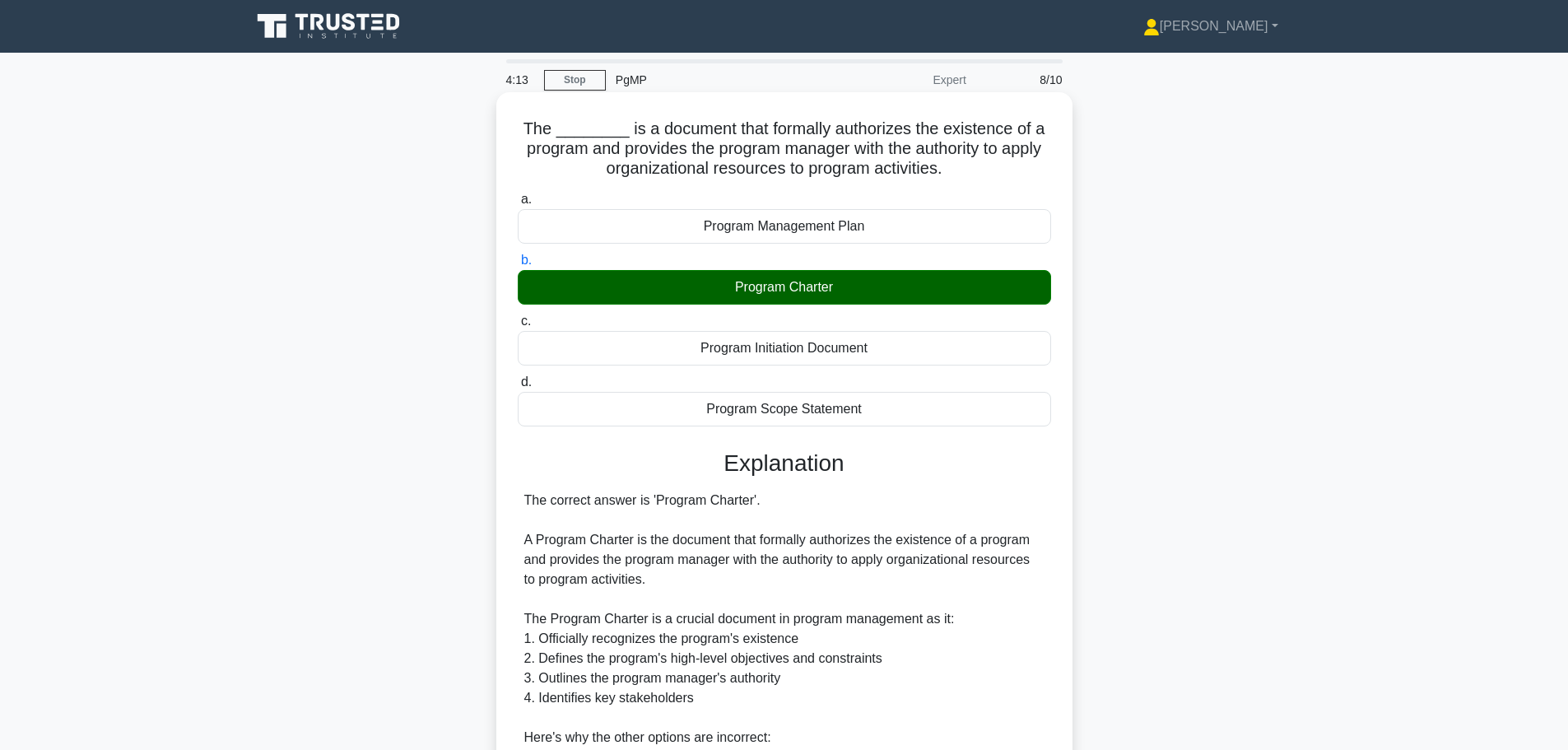
scroll to position [404, 0]
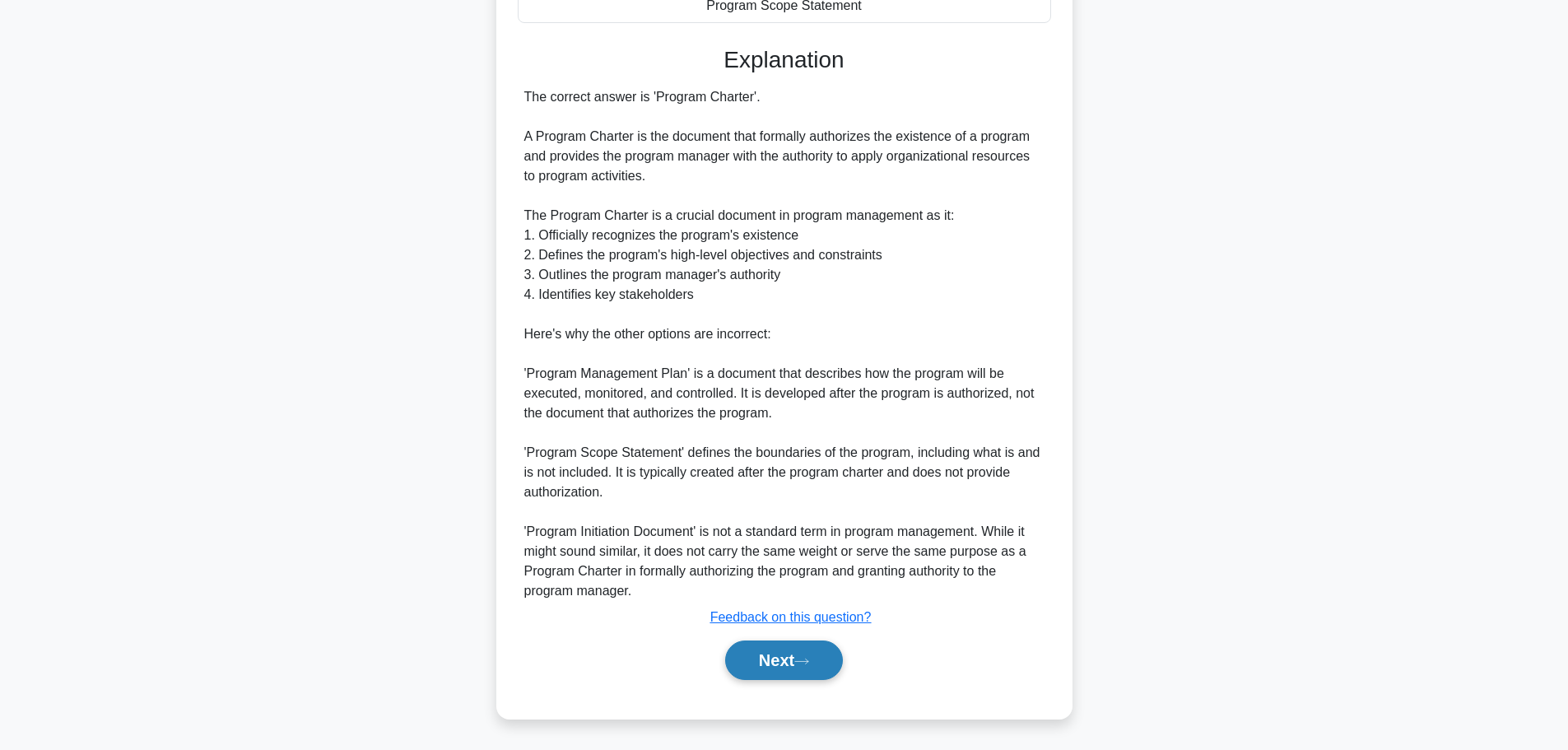
click at [778, 660] on button "Next" at bounding box center [784, 660] width 117 height 39
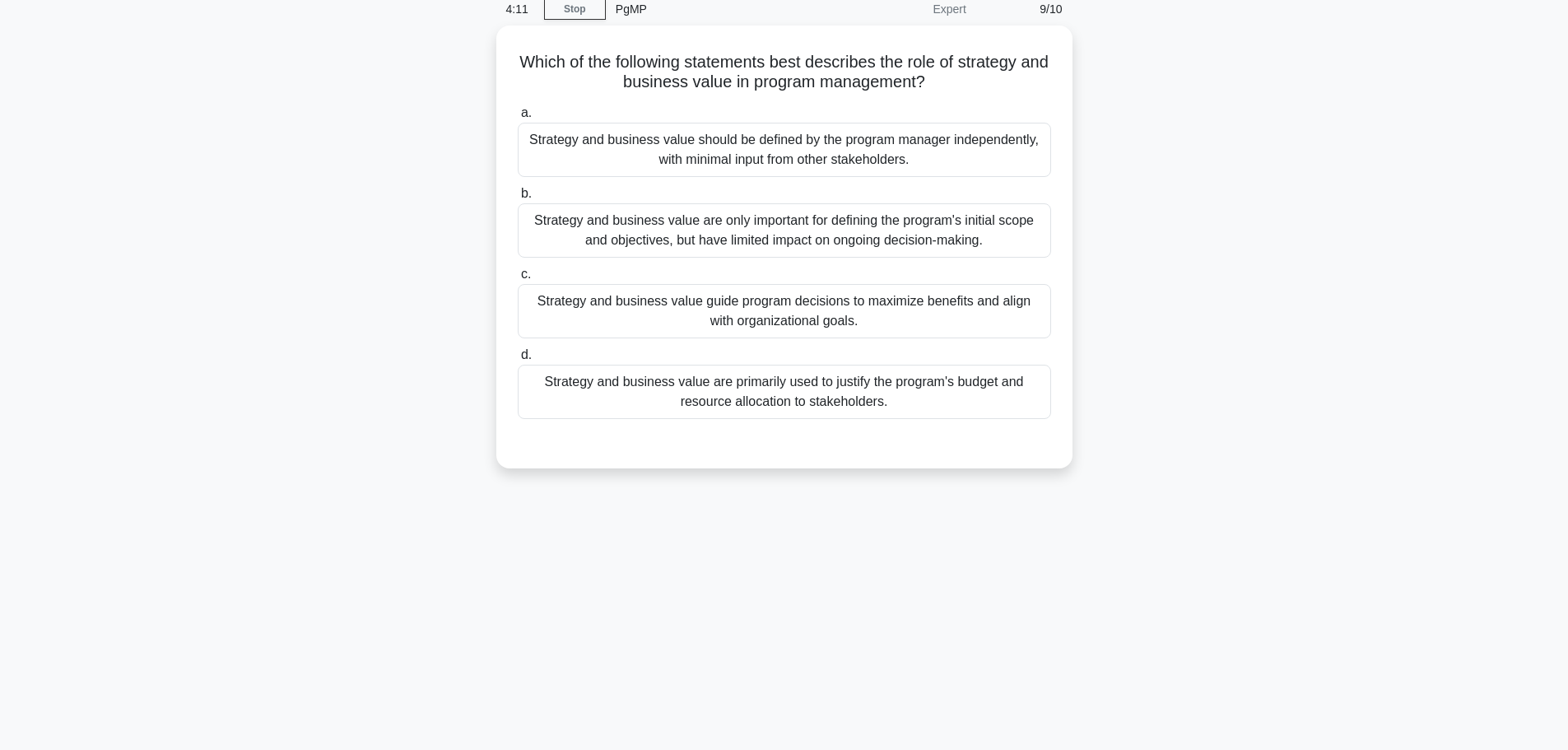
scroll to position [0, 0]
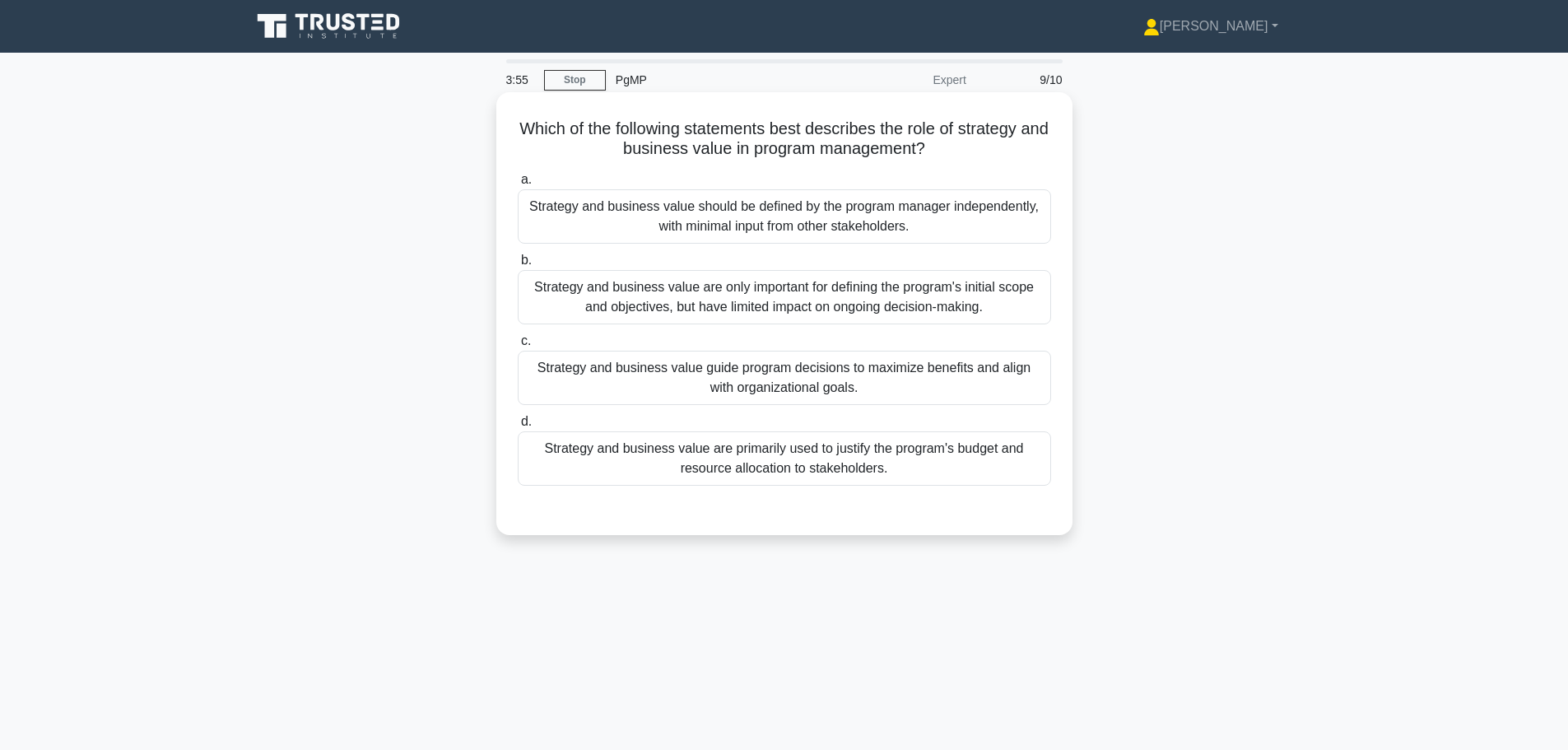
click at [991, 391] on div "Strategy and business value guide program decisions to maximize benefits and al…" at bounding box center [784, 378] width 533 height 54
click at [518, 347] on input "c. Strategy and business value guide program decisions to maximize benefits and…" at bounding box center [518, 341] width 0 height 11
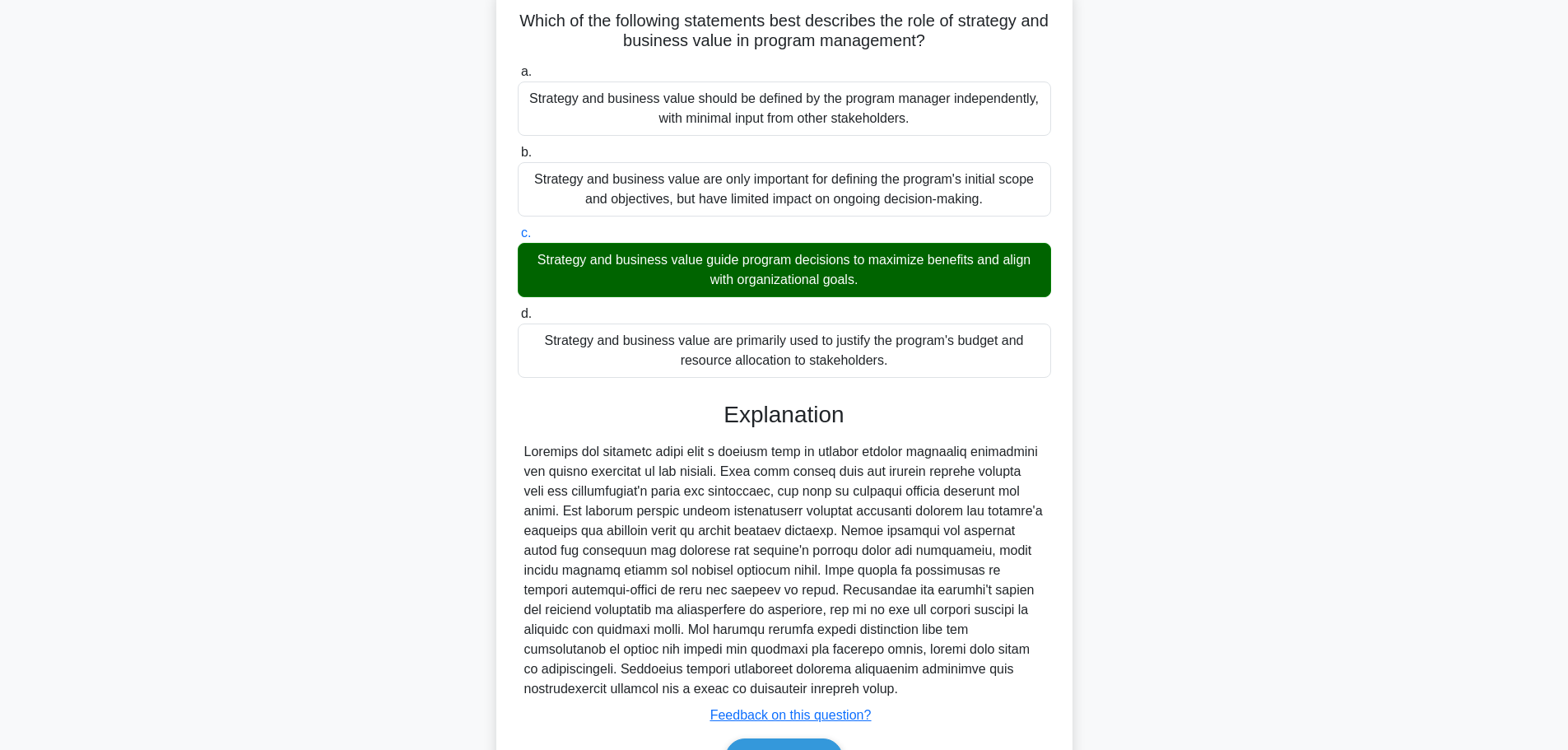
scroll to position [207, 0]
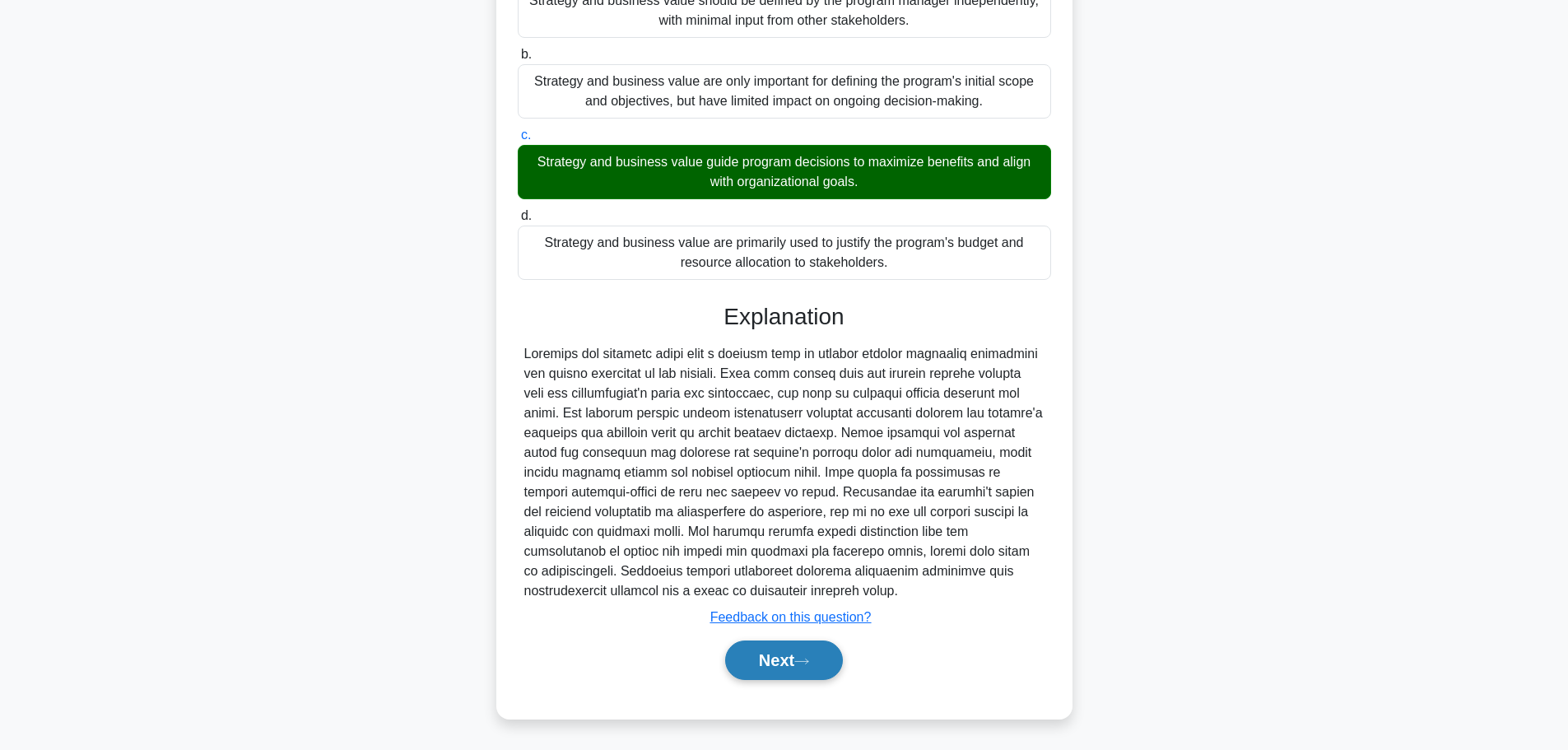
click at [788, 674] on button "Next" at bounding box center [784, 660] width 117 height 39
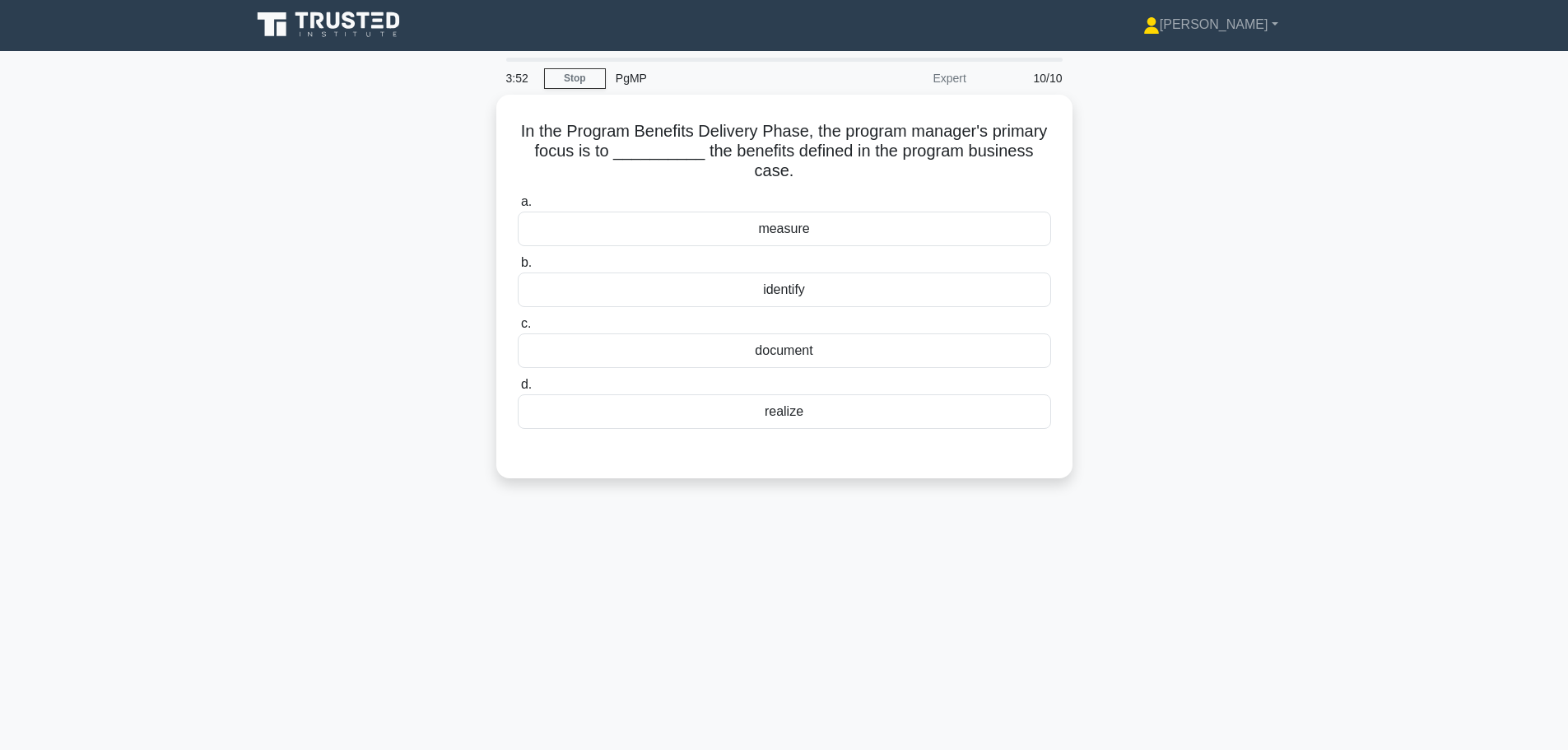
scroll to position [0, 0]
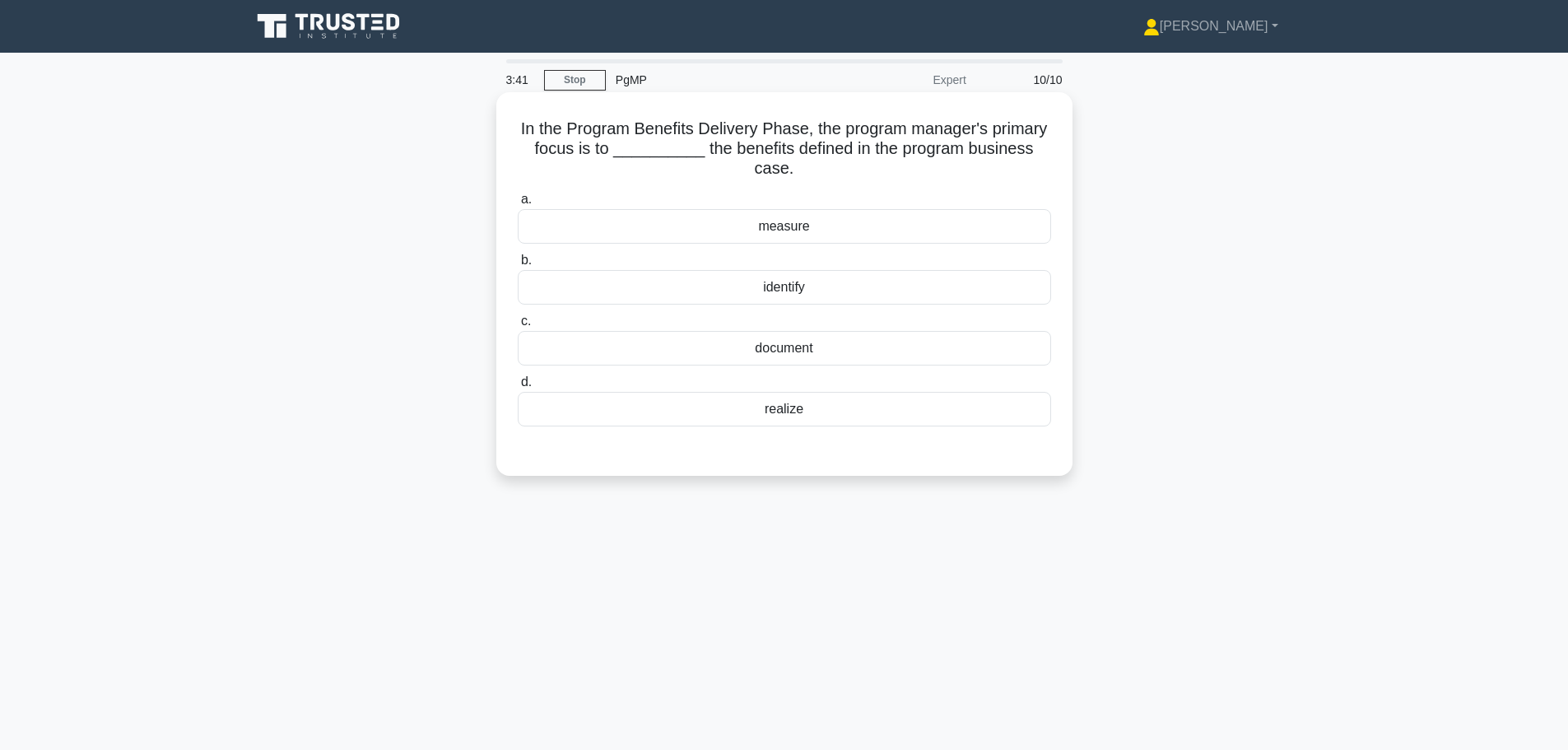
click at [774, 411] on div "realize" at bounding box center [784, 408] width 533 height 34
click at [518, 387] on input "d. realize" at bounding box center [518, 382] width 0 height 11
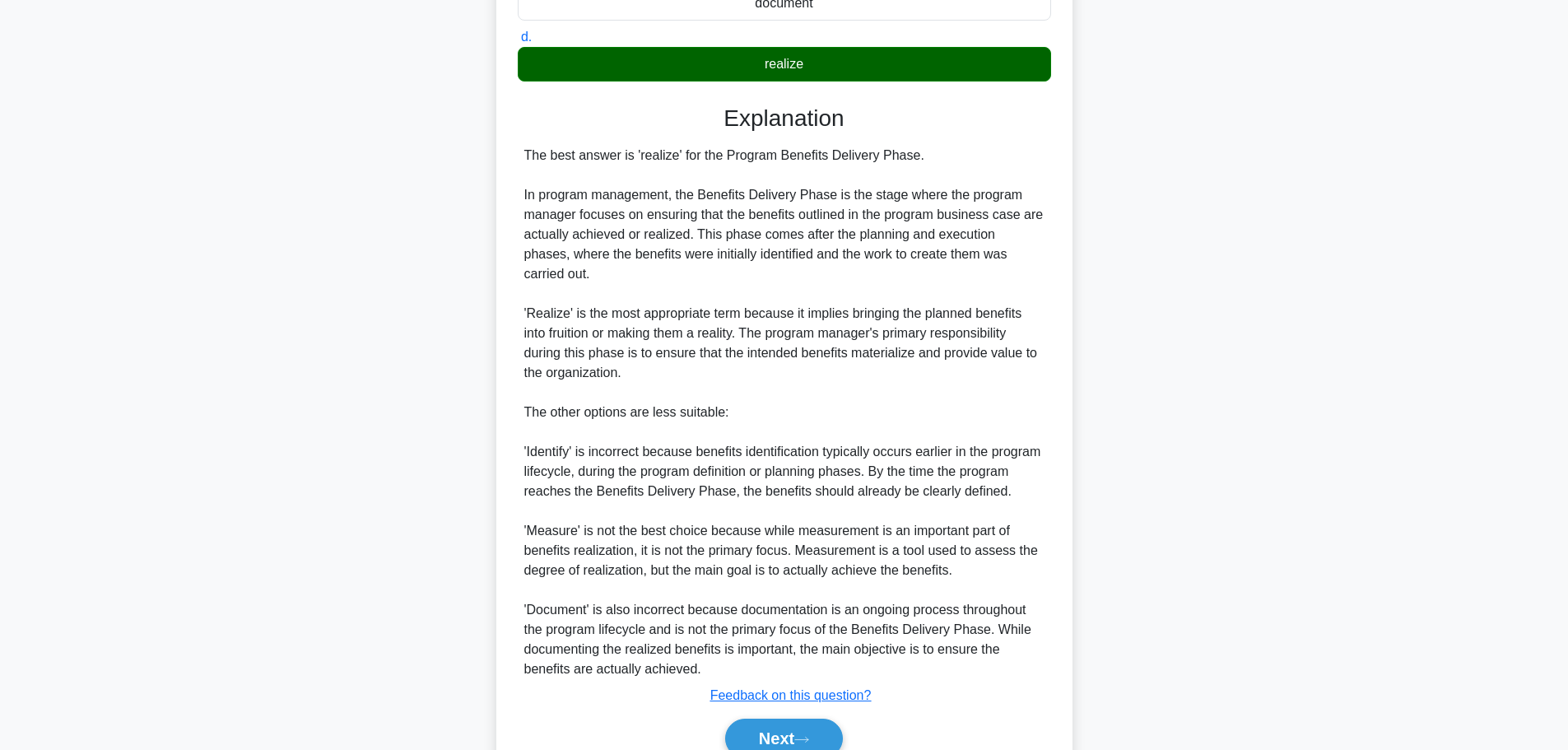
scroll to position [404, 0]
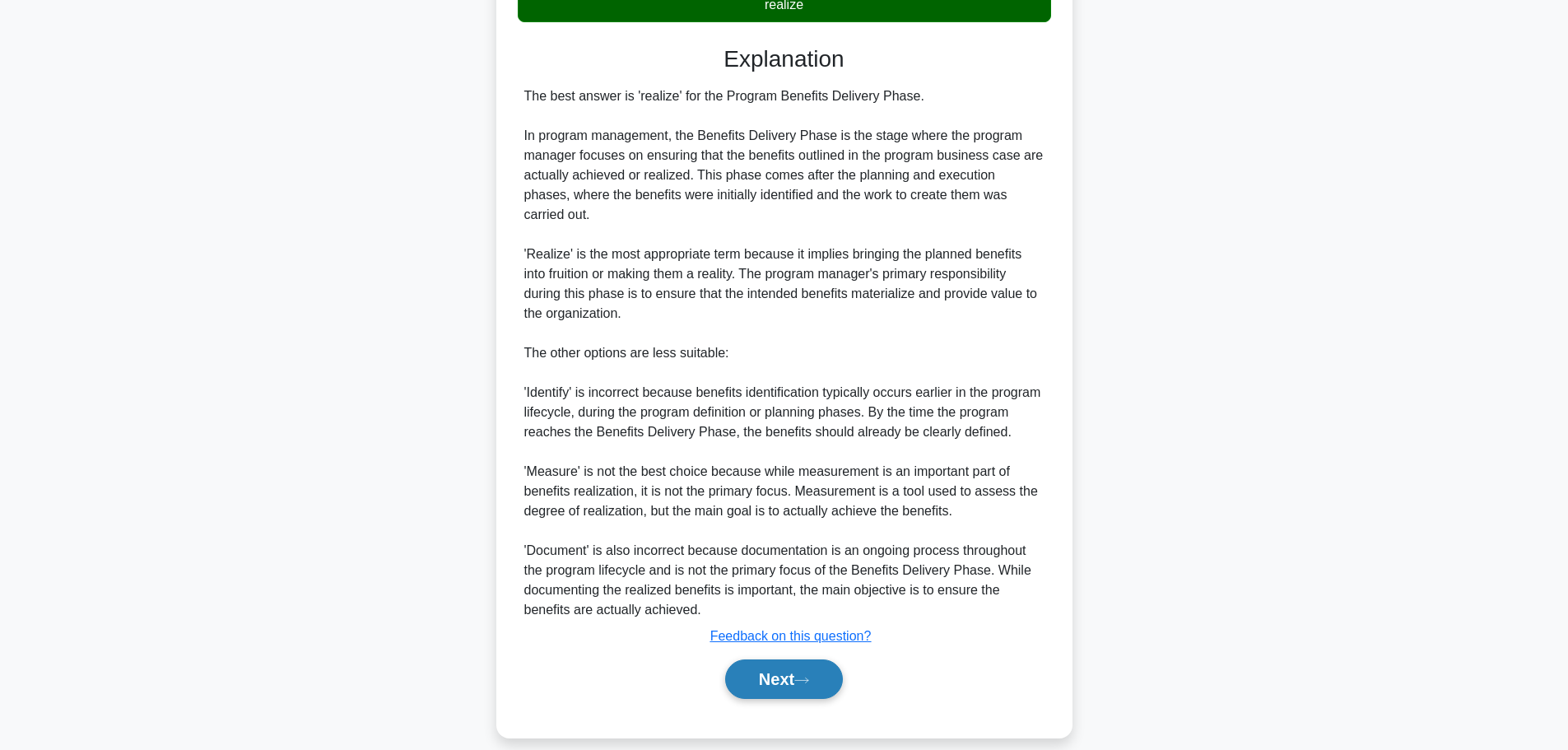
click at [770, 660] on button "Next" at bounding box center [784, 679] width 117 height 39
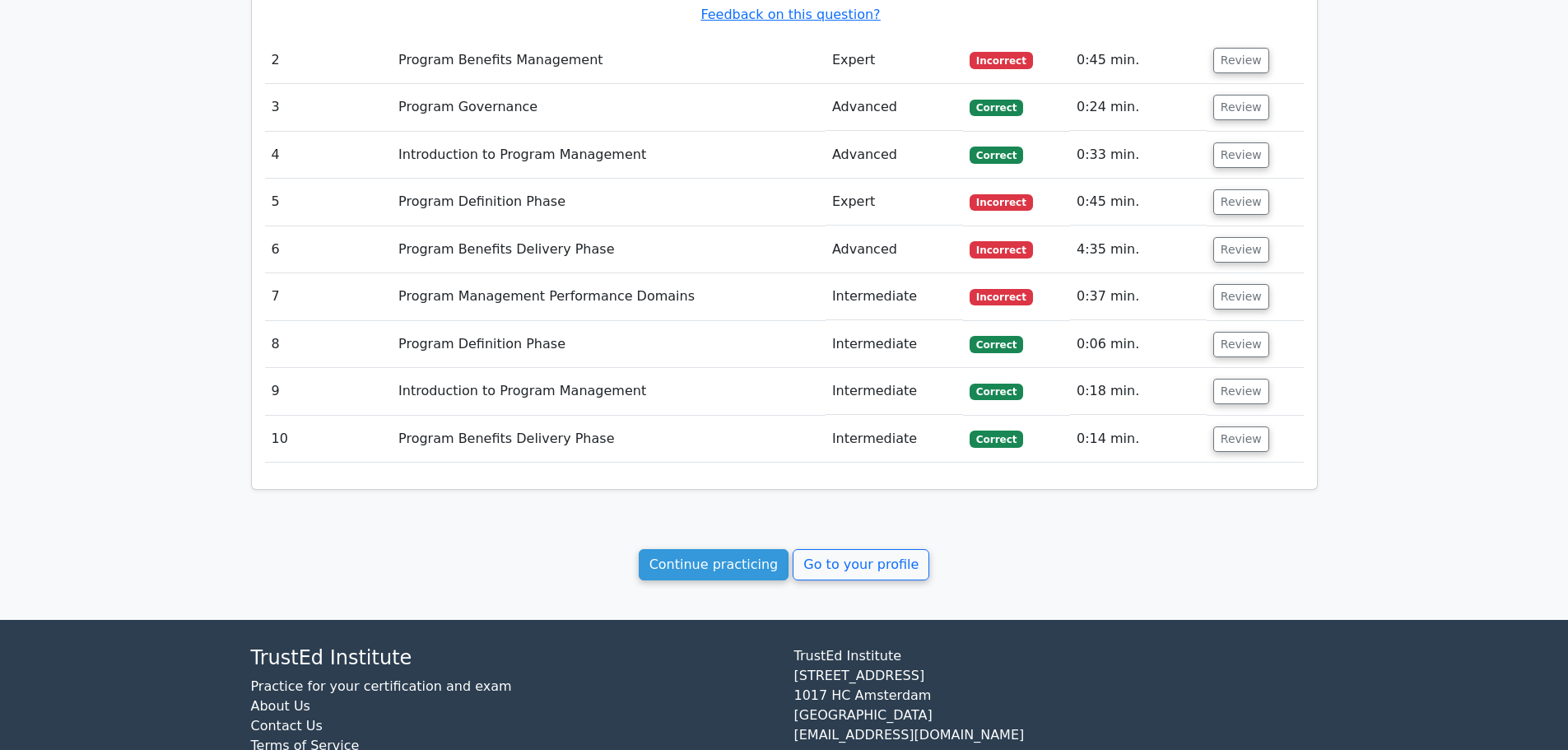
scroll to position [1801, 0]
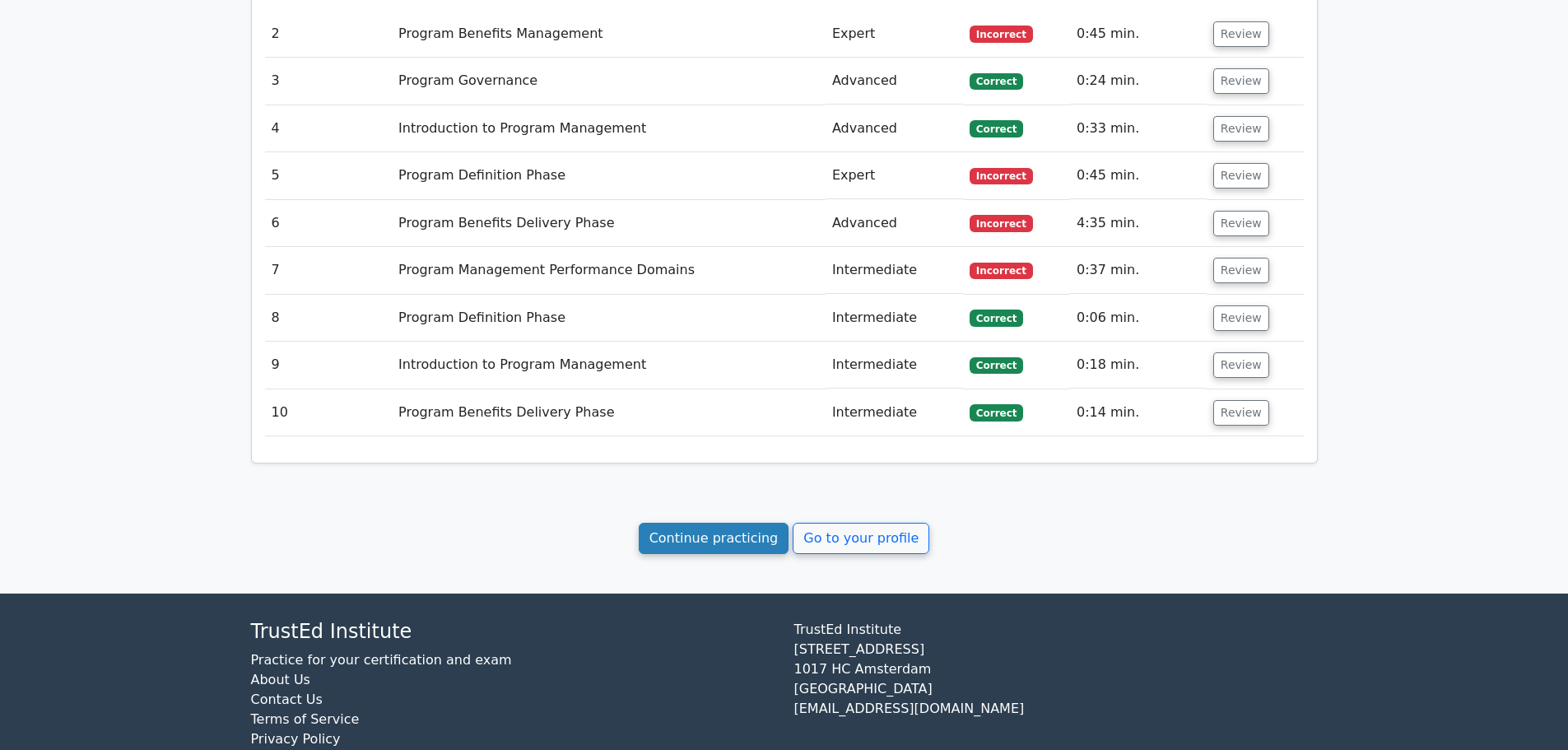
click at [738, 523] on link "Continue practicing" at bounding box center [714, 539] width 151 height 32
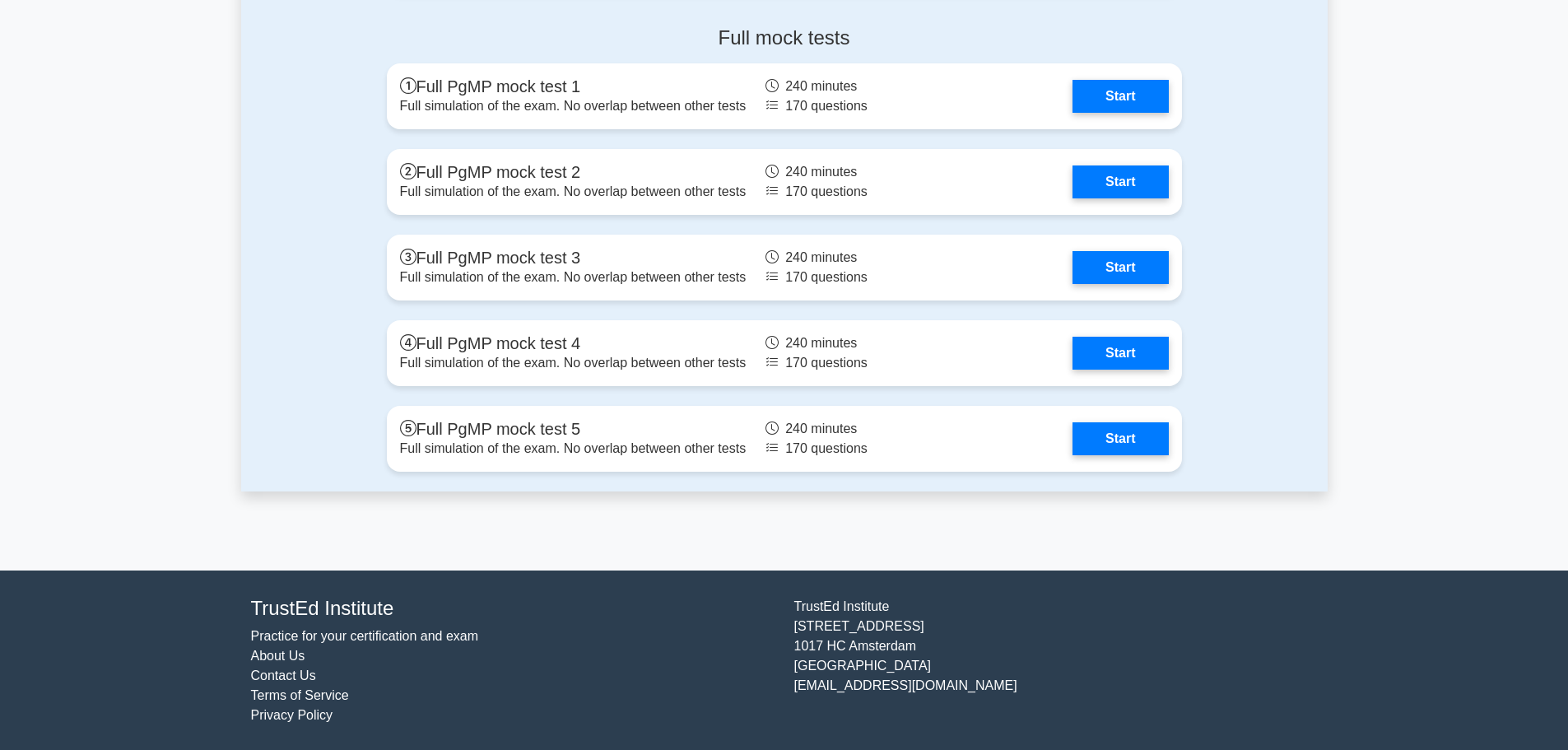
scroll to position [1847, 0]
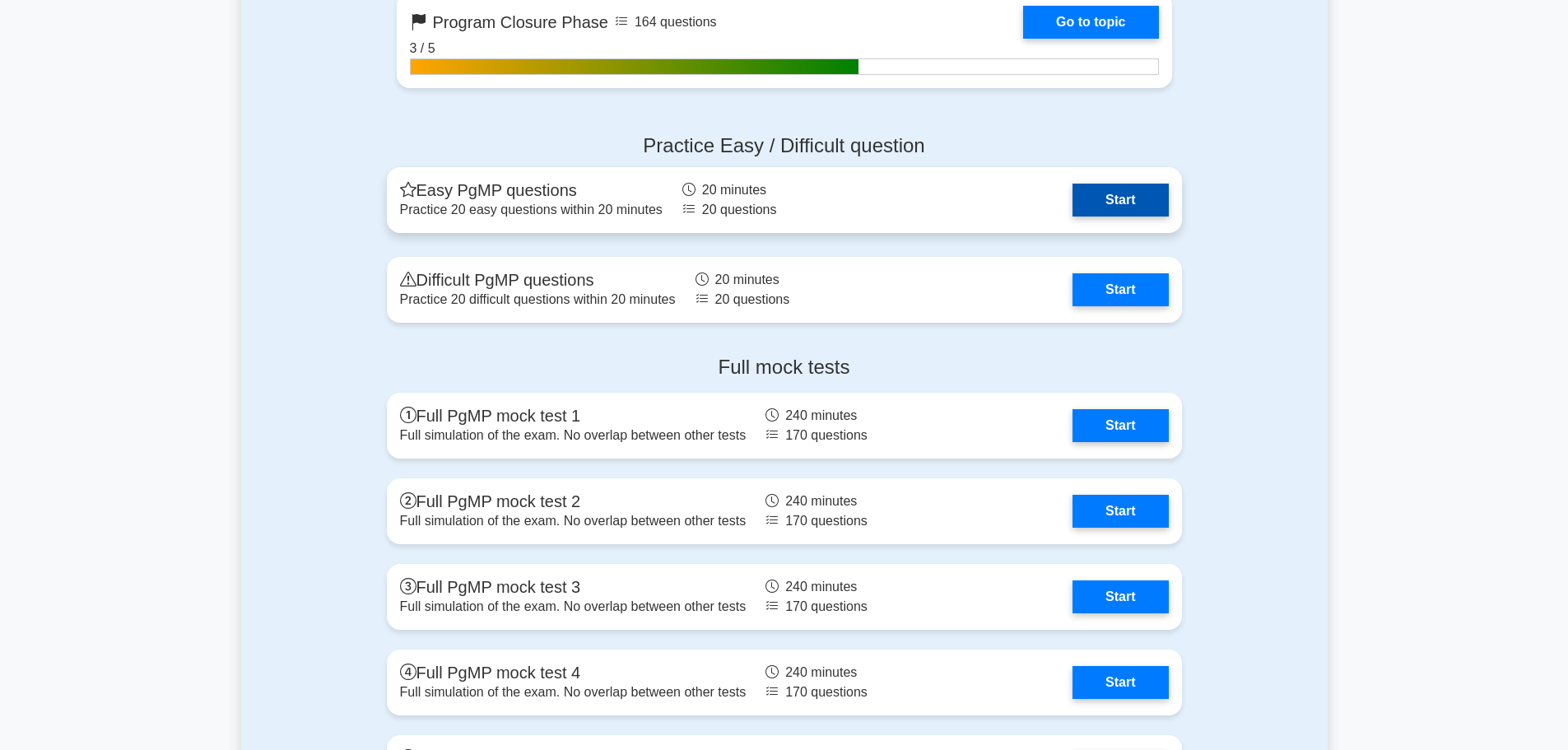
click at [1114, 201] on link "Start" at bounding box center [1119, 201] width 95 height 33
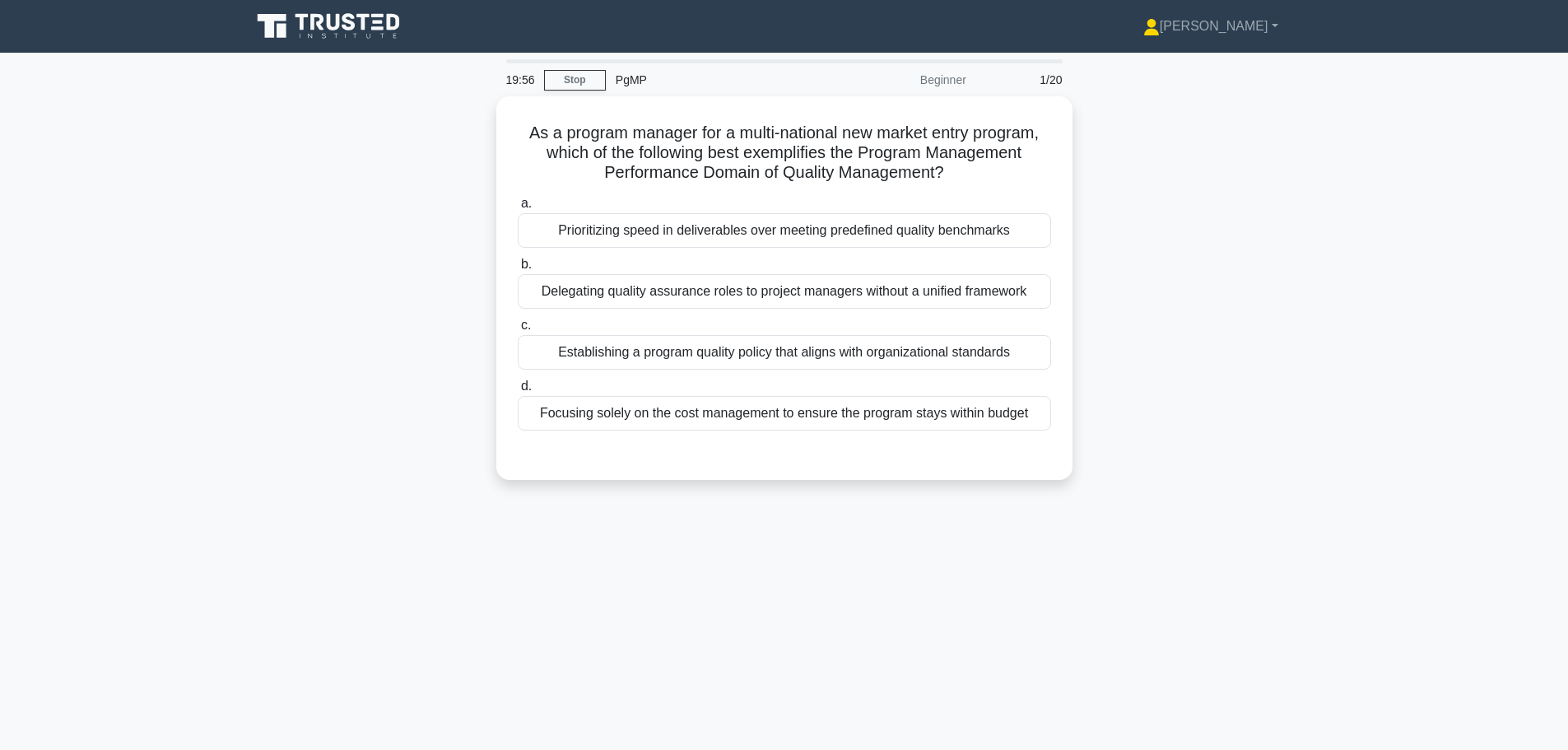
drag, startPoint x: 976, startPoint y: 172, endPoint x: 440, endPoint y: 115, distance: 539.0
click at [440, 115] on div "As a program manager for a multi-national new market entry program, which of th…" at bounding box center [784, 298] width 1086 height 403
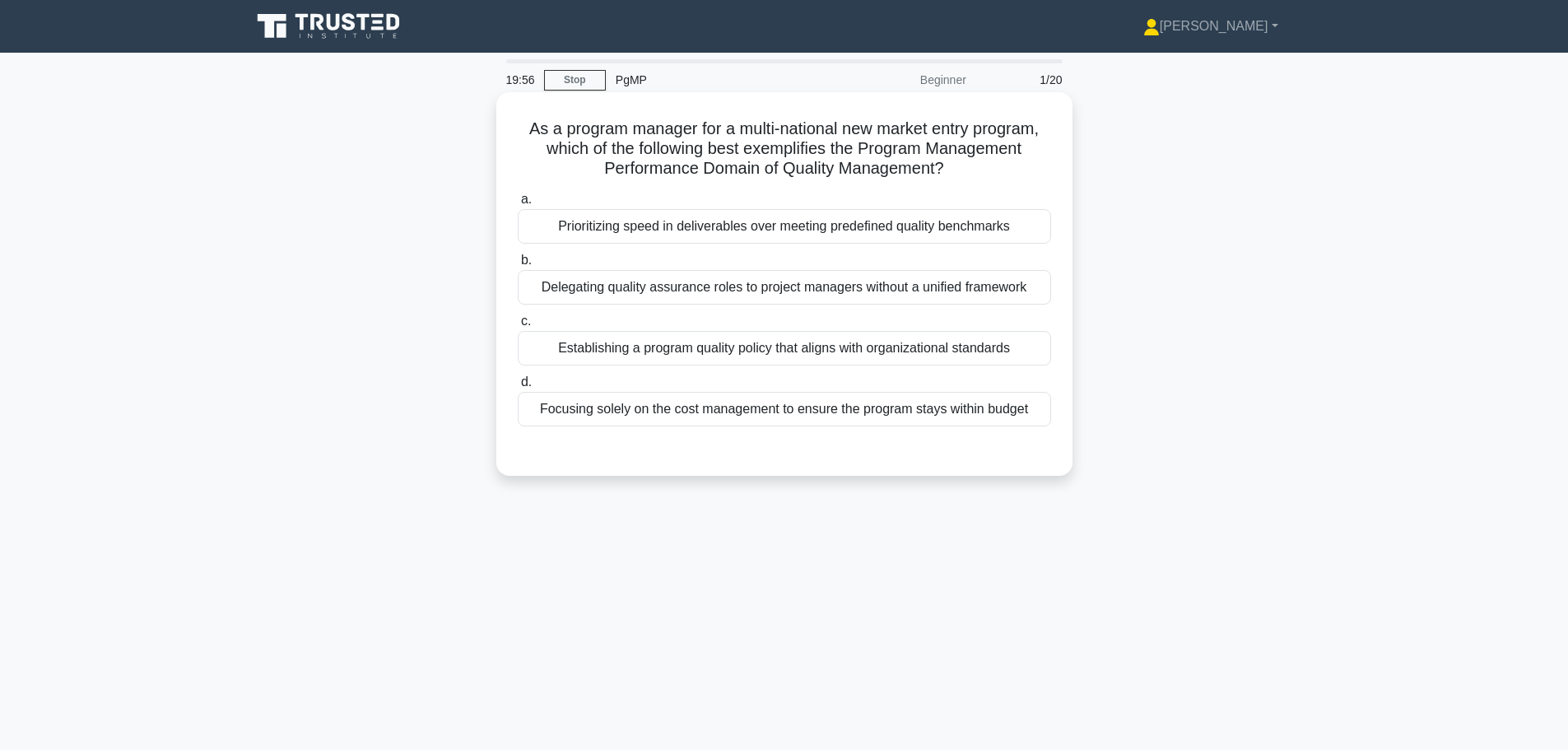
click at [706, 150] on h5 "As a program manager for a multi-national new market entry program, which of th…" at bounding box center [784, 149] width 537 height 61
drag, startPoint x: 591, startPoint y: 134, endPoint x: 1043, endPoint y: 177, distance: 454.0
click at [1043, 177] on h5 "As a program manager for a multi-national new market entry program, which of th…" at bounding box center [784, 149] width 537 height 61
click at [926, 167] on h5 "As a program manager for a multi-national new market entry program, which of th…" at bounding box center [784, 149] width 537 height 61
click at [795, 357] on div "Establishing a program quality policy that aligns with organizational standards" at bounding box center [784, 348] width 533 height 34
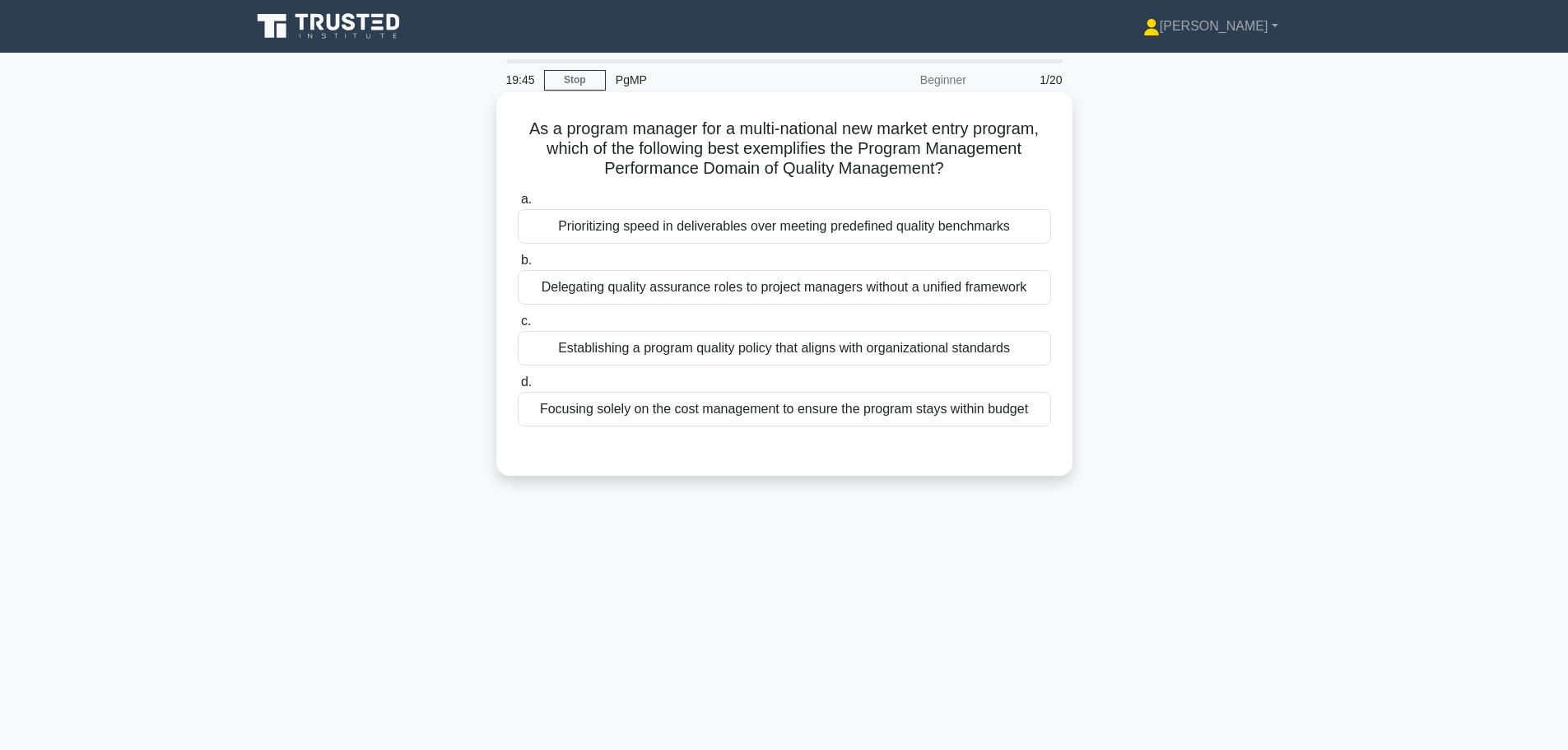
click at [518, 327] on input "c. Establishing a program quality policy that aligns with organizational standa…" at bounding box center [518, 322] width 0 height 11
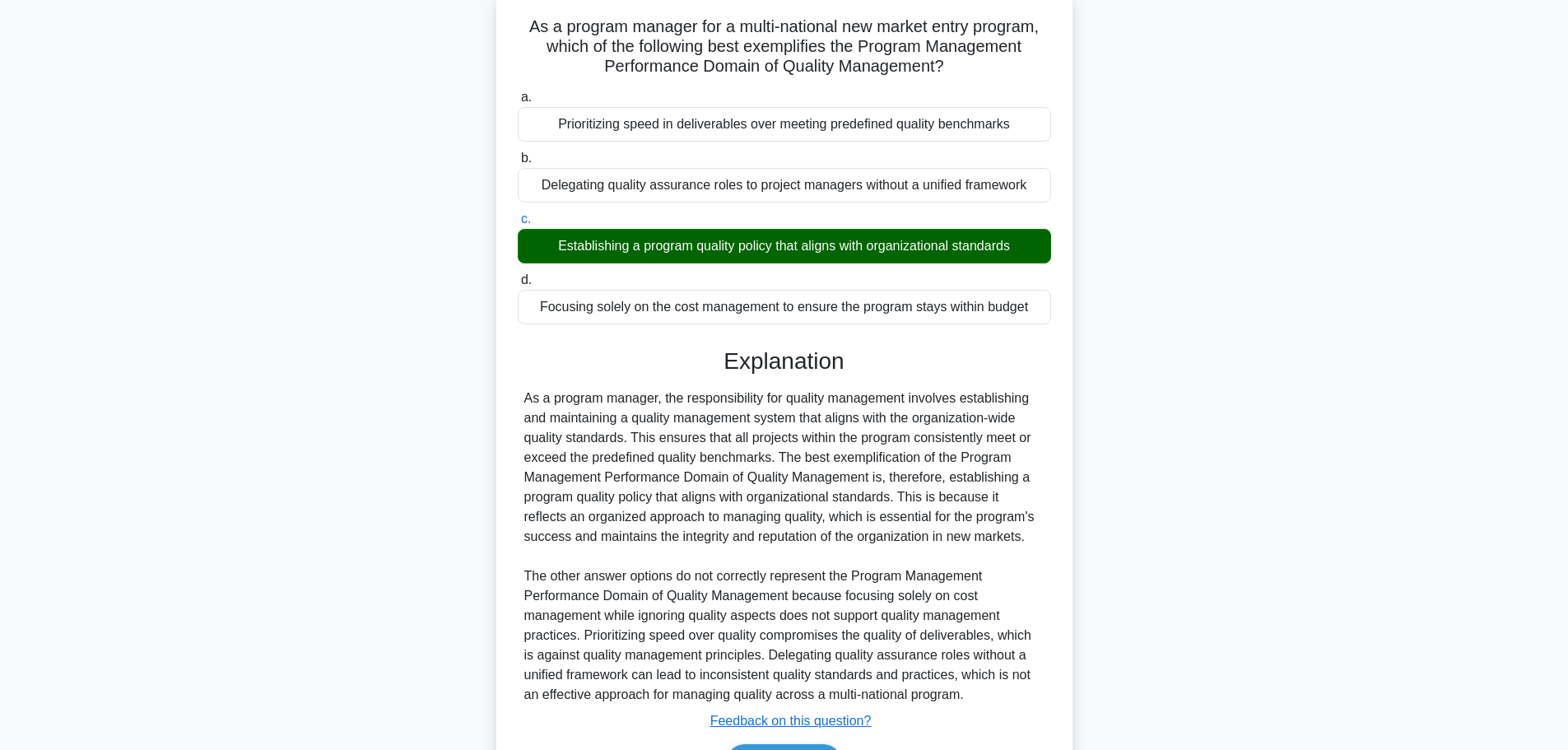
scroll to position [207, 0]
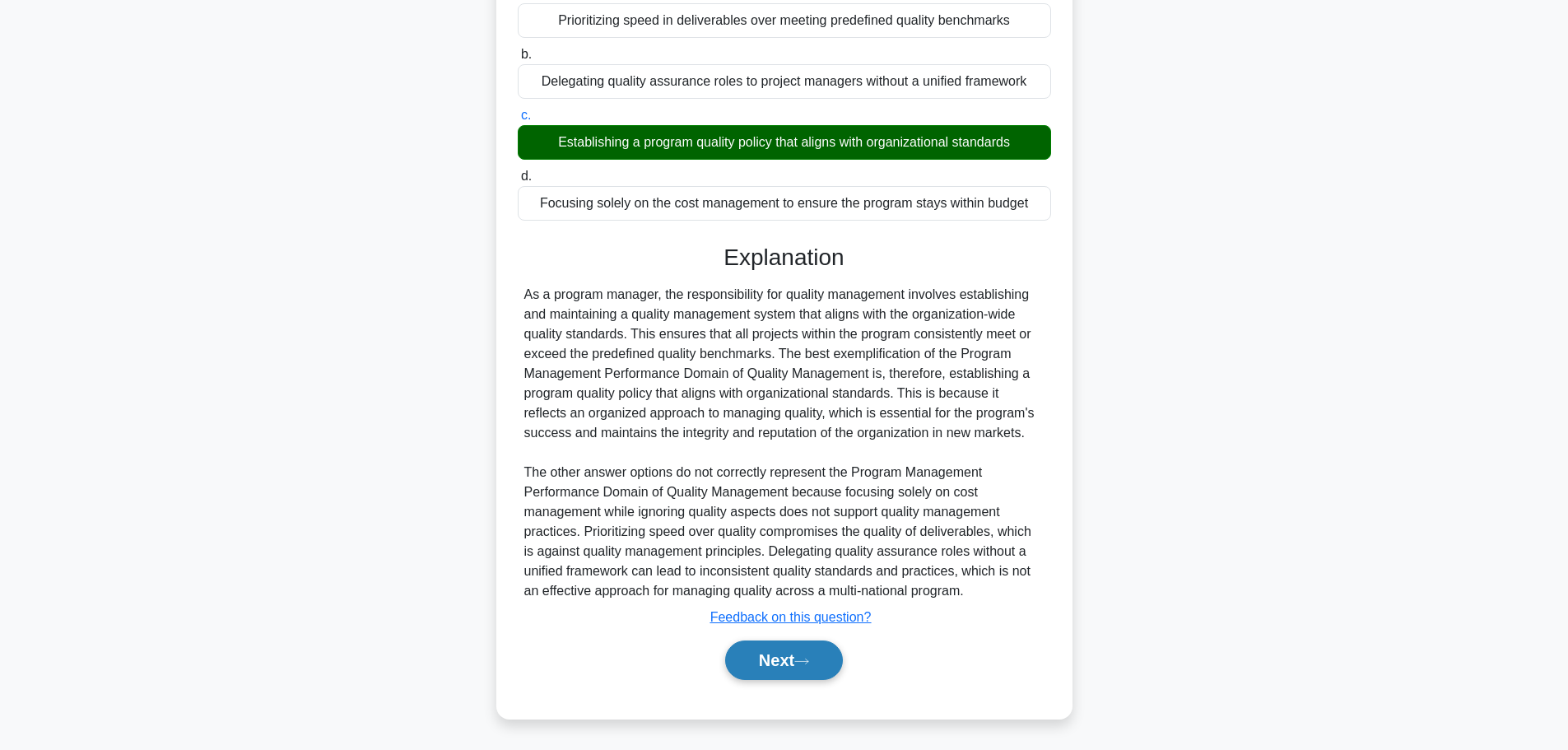
click at [787, 673] on button "Next" at bounding box center [784, 660] width 117 height 39
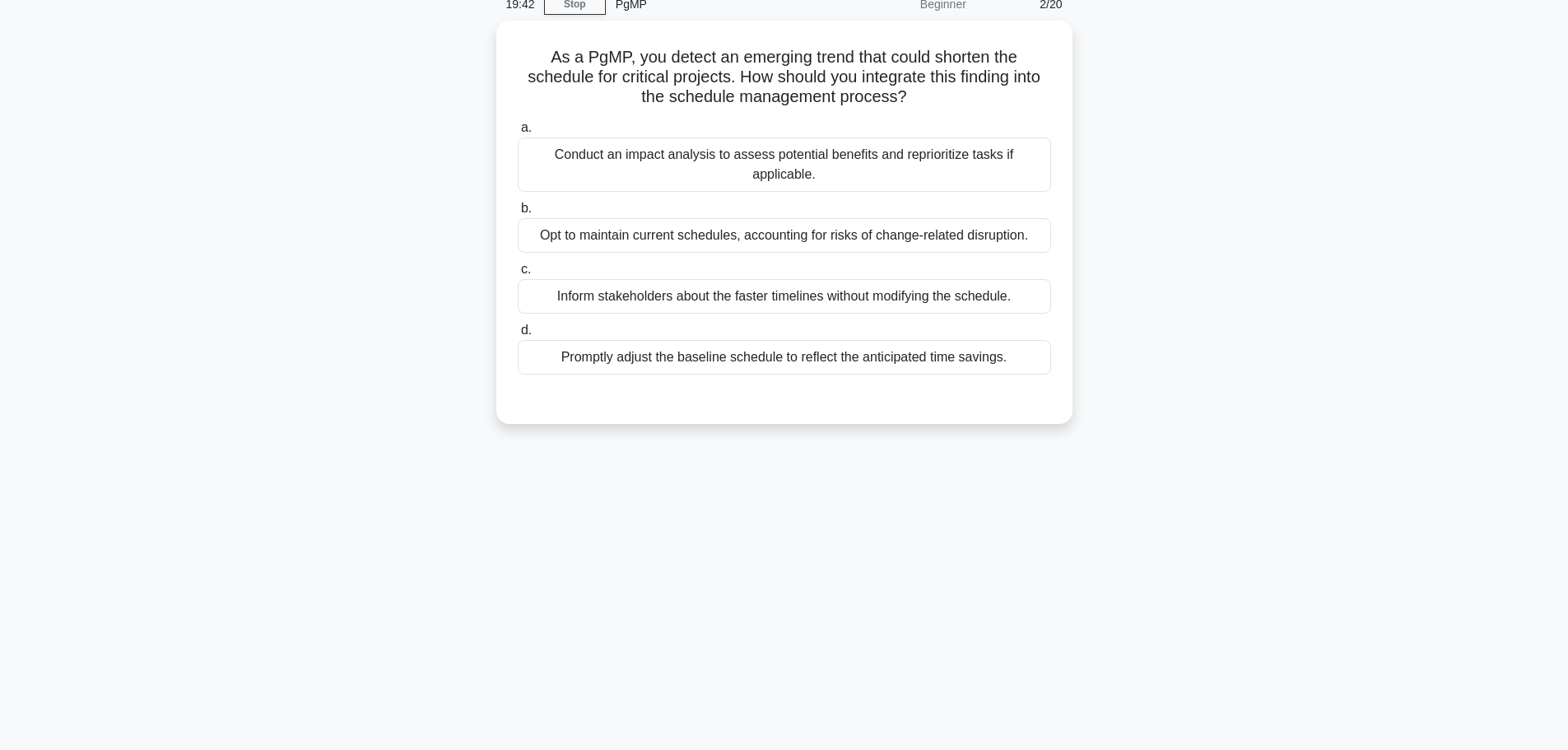
scroll to position [0, 0]
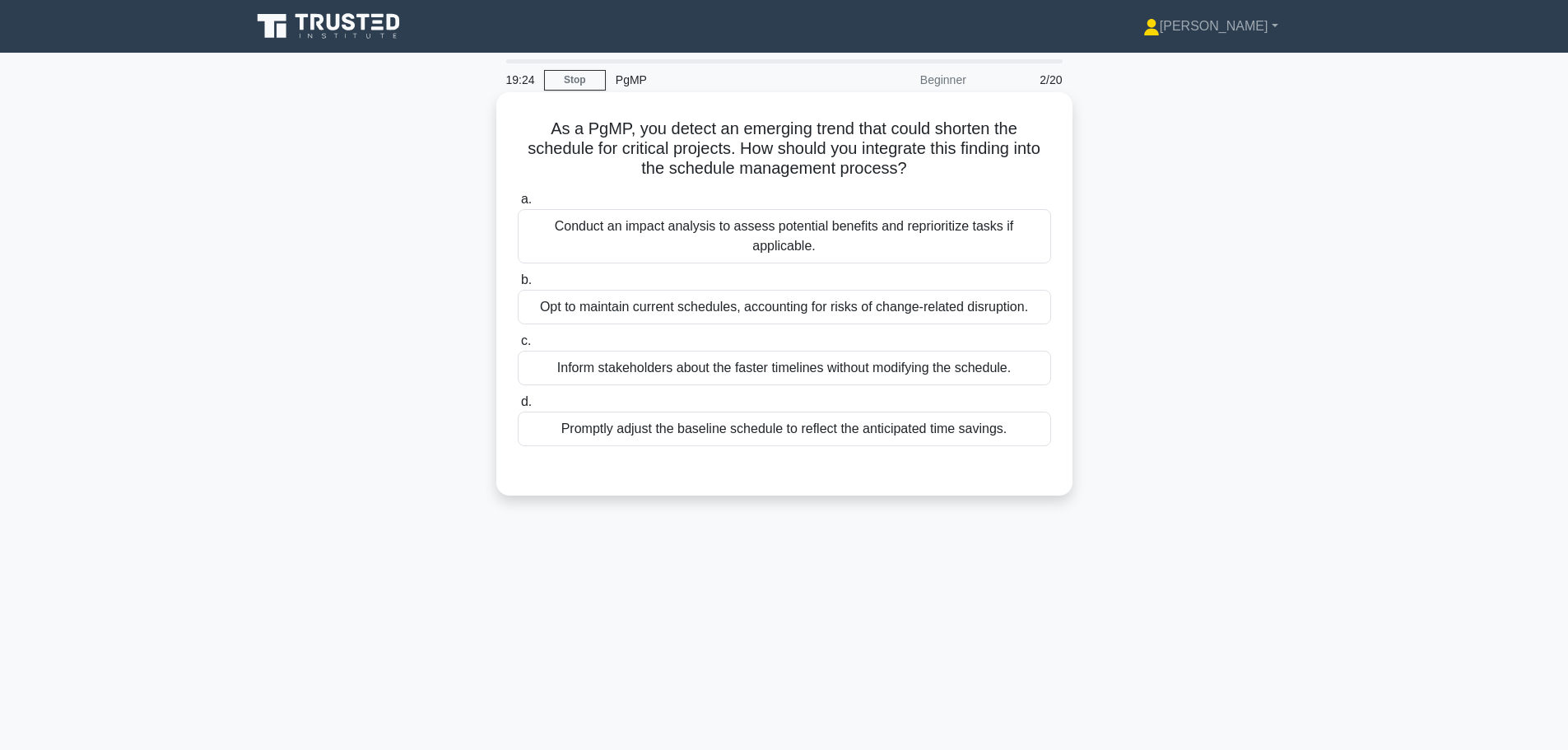
click at [737, 238] on div "Conduct an impact analysis to assess potential benefits and reprioritize tasks …" at bounding box center [784, 237] width 533 height 54
click at [518, 205] on input "a. Conduct an impact analysis to assess potential benefits and reprioritize tas…" at bounding box center [518, 200] width 0 height 11
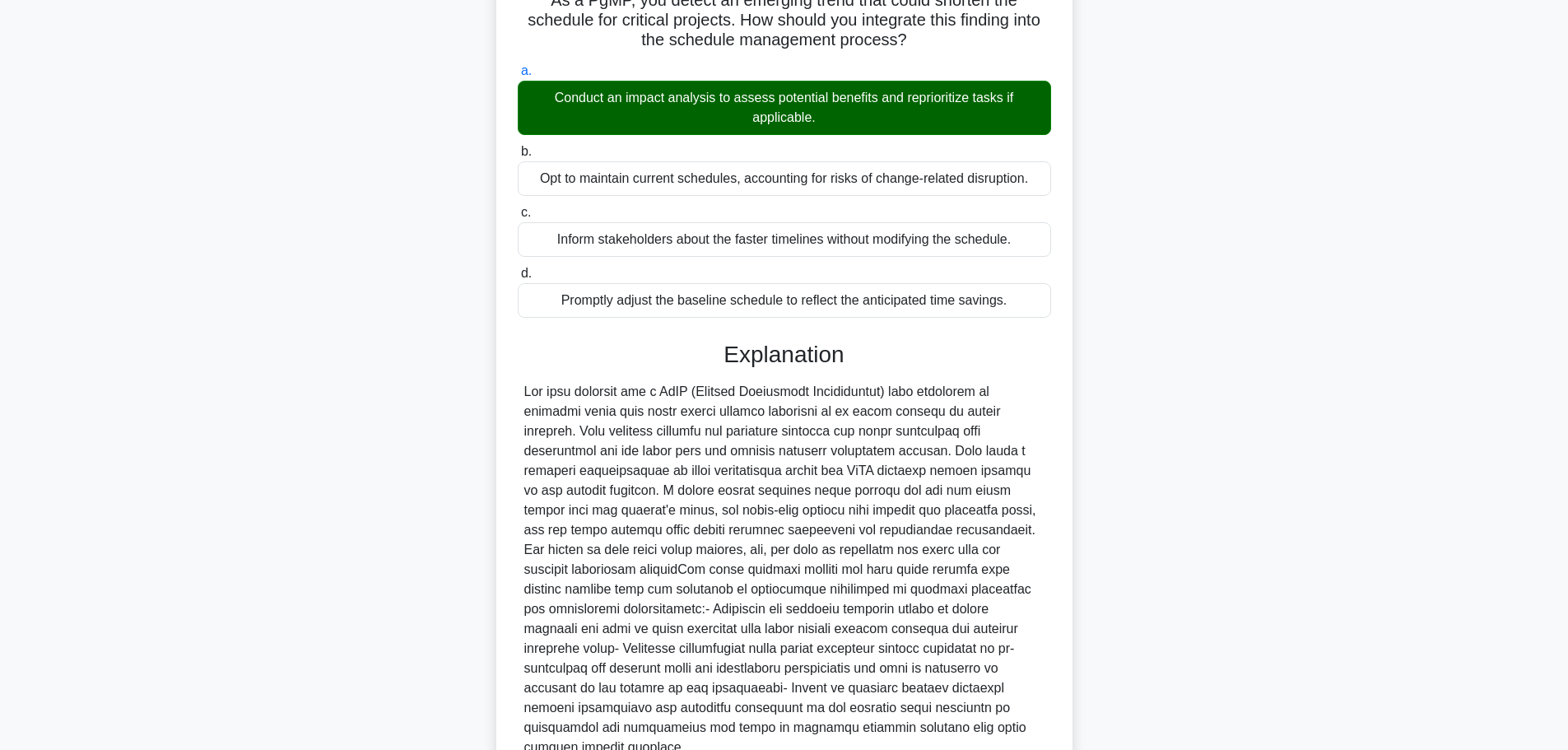
scroll to position [286, 0]
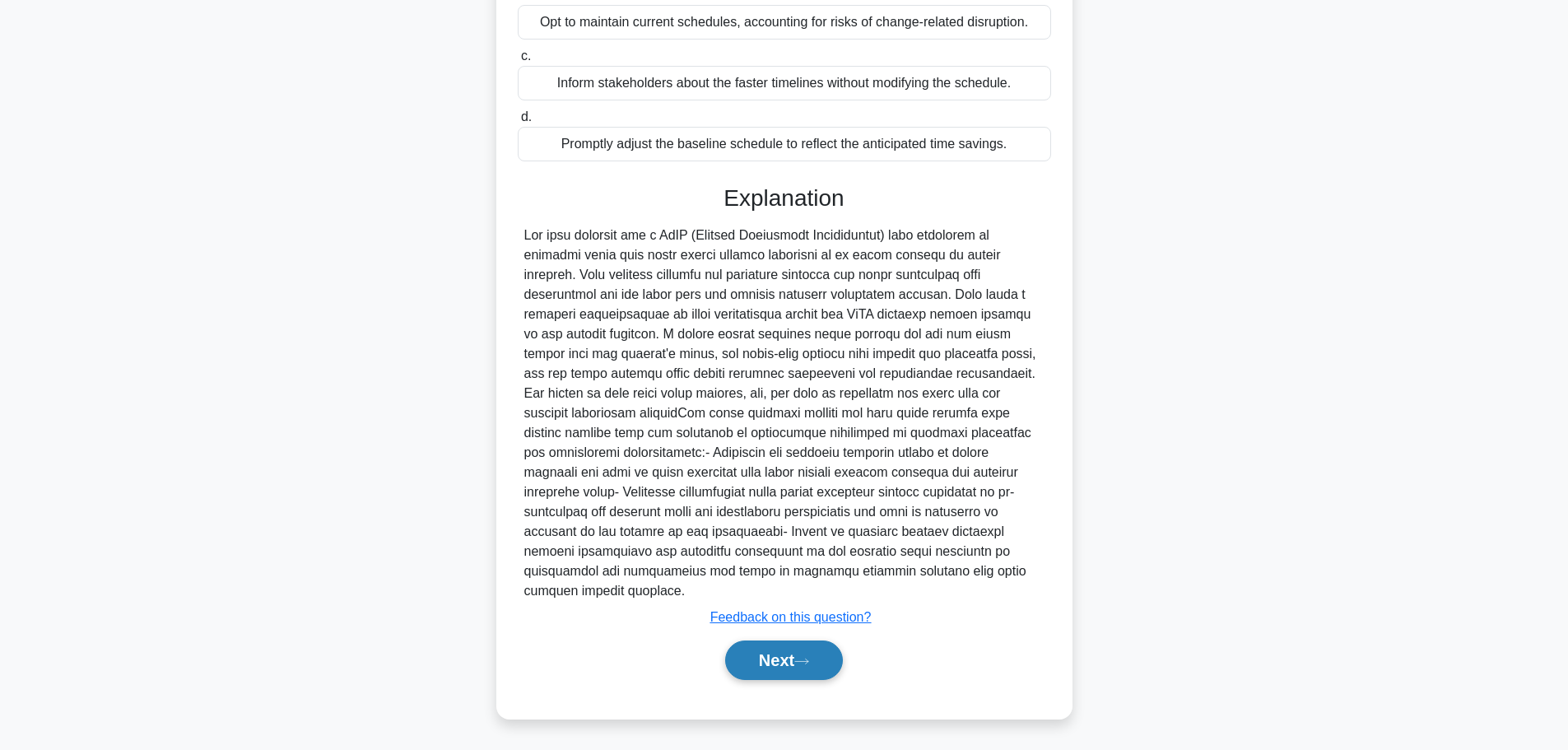
click at [788, 671] on button "Next" at bounding box center [784, 660] width 117 height 39
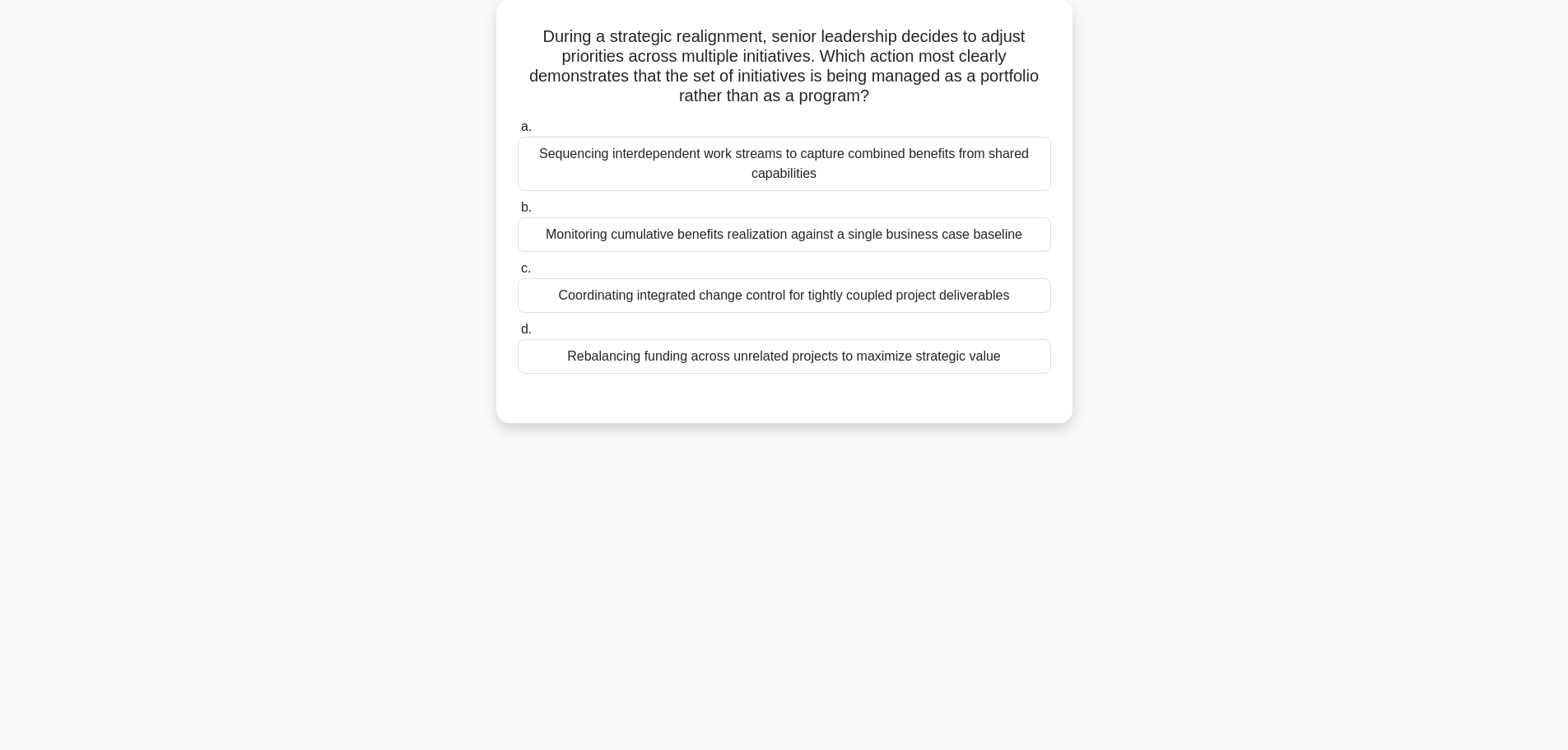
scroll to position [0, 0]
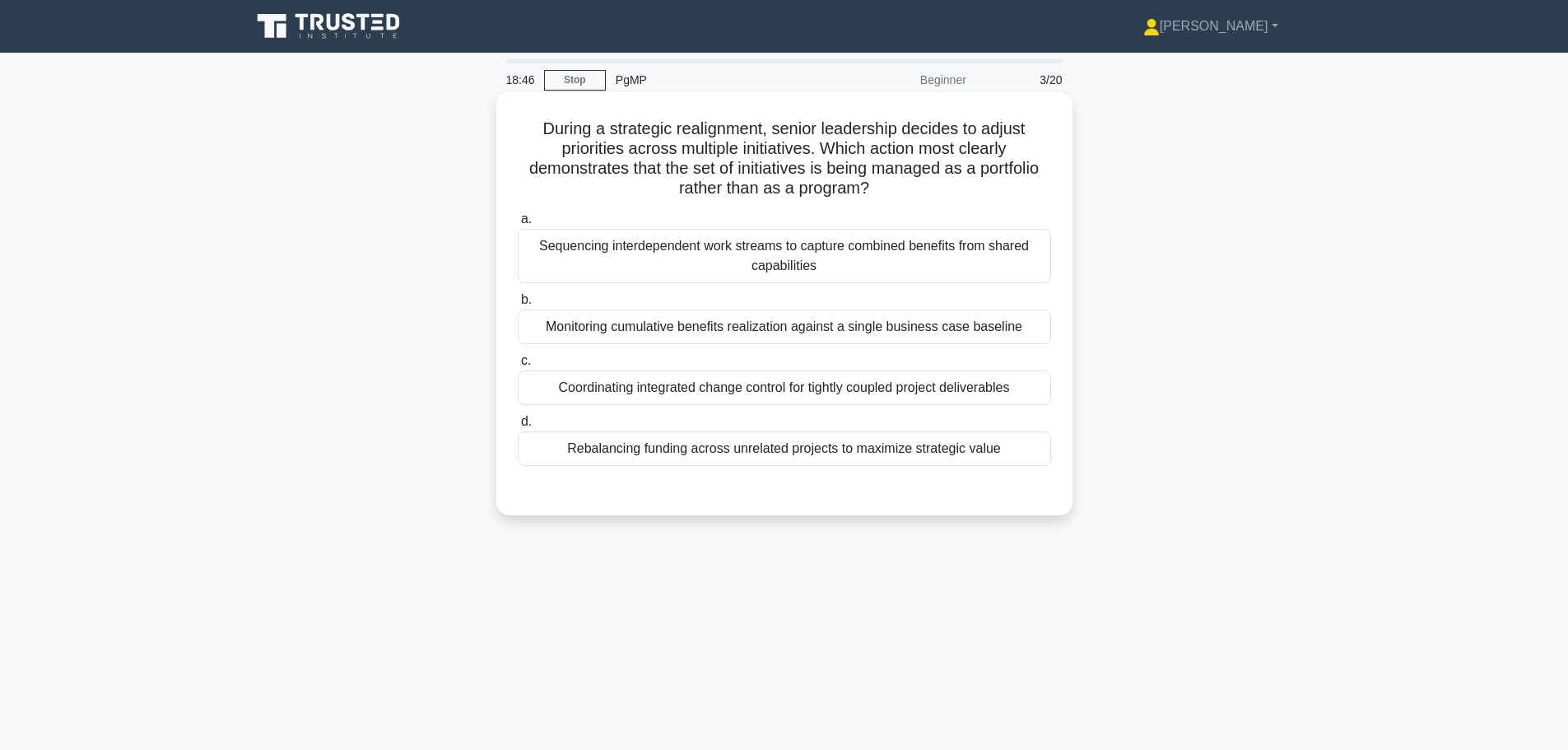
click at [759, 329] on div "Monitoring cumulative benefits realization against a single business case basel…" at bounding box center [784, 326] width 533 height 34
click at [518, 306] on input "b. Monitoring cumulative benefits realization against a single business case ba…" at bounding box center [518, 300] width 0 height 11
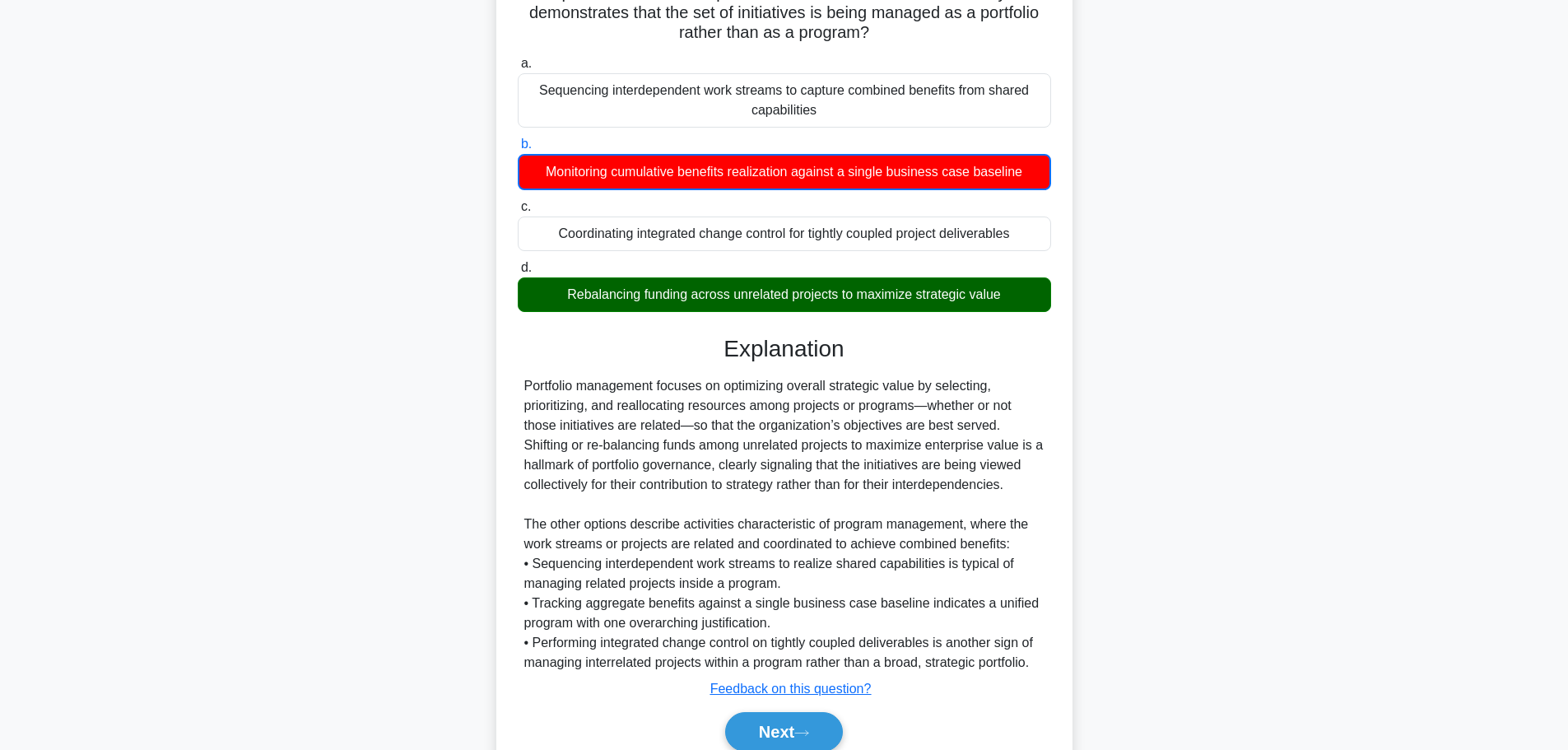
scroll to position [165, 0]
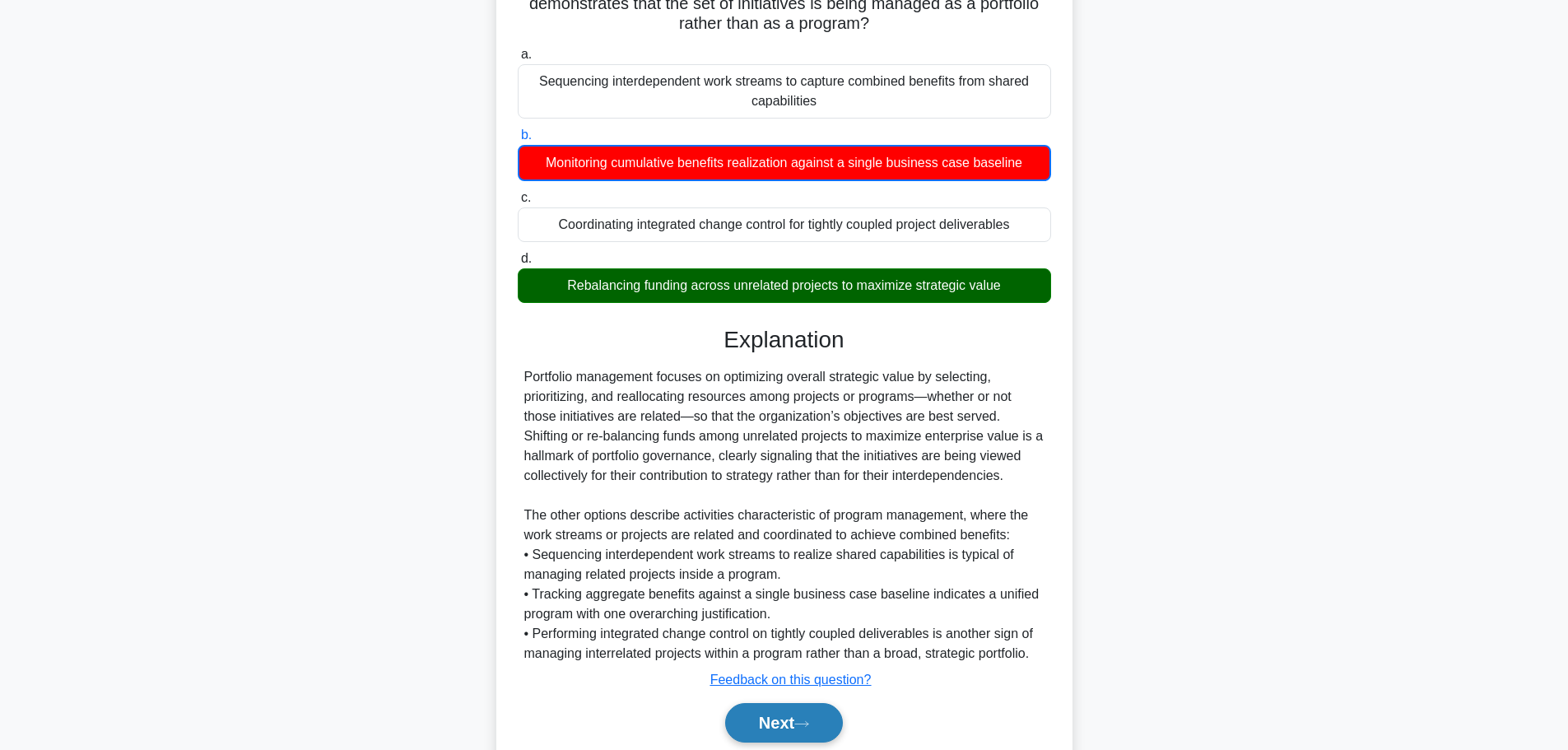
click at [793, 726] on button "Next" at bounding box center [784, 722] width 117 height 39
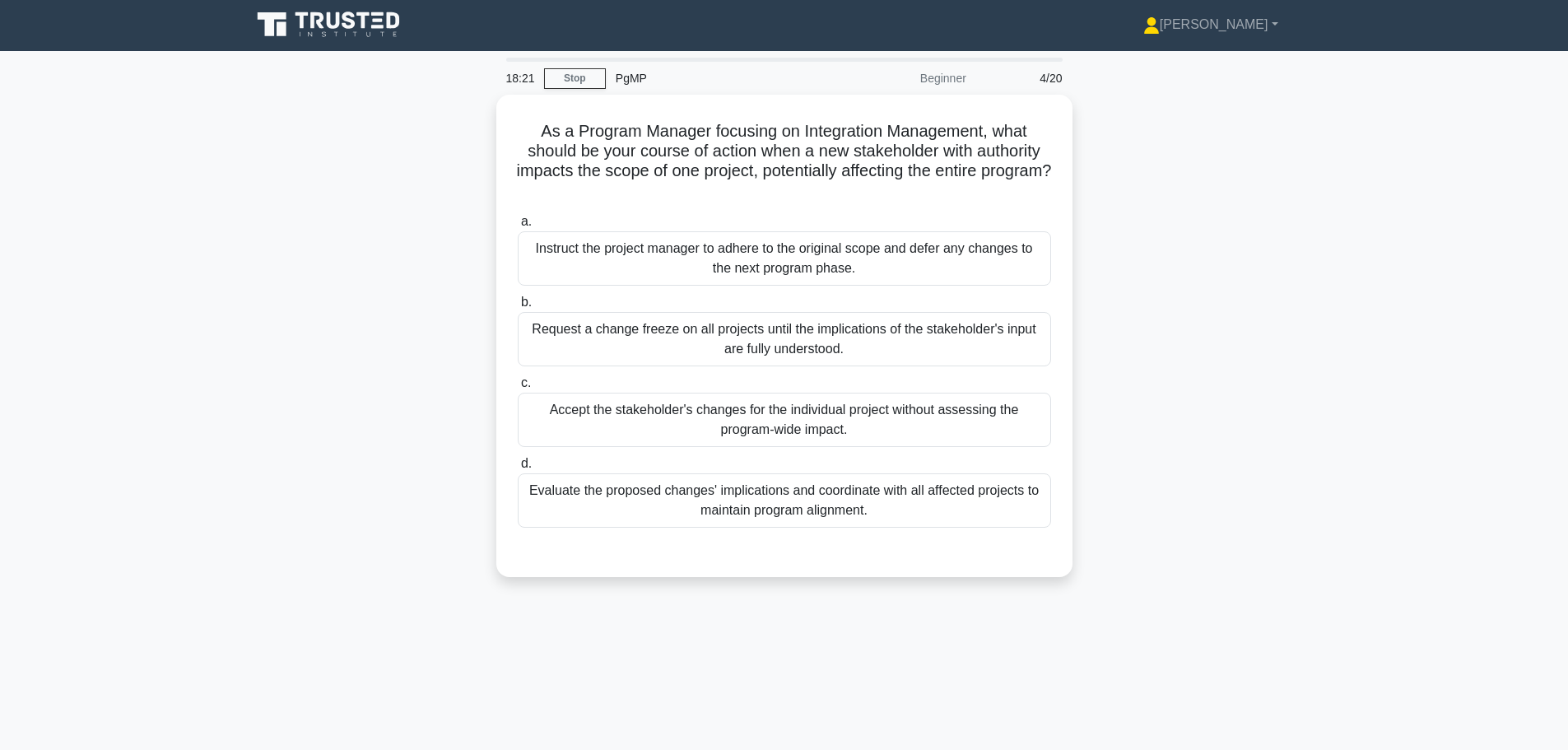
scroll to position [0, 0]
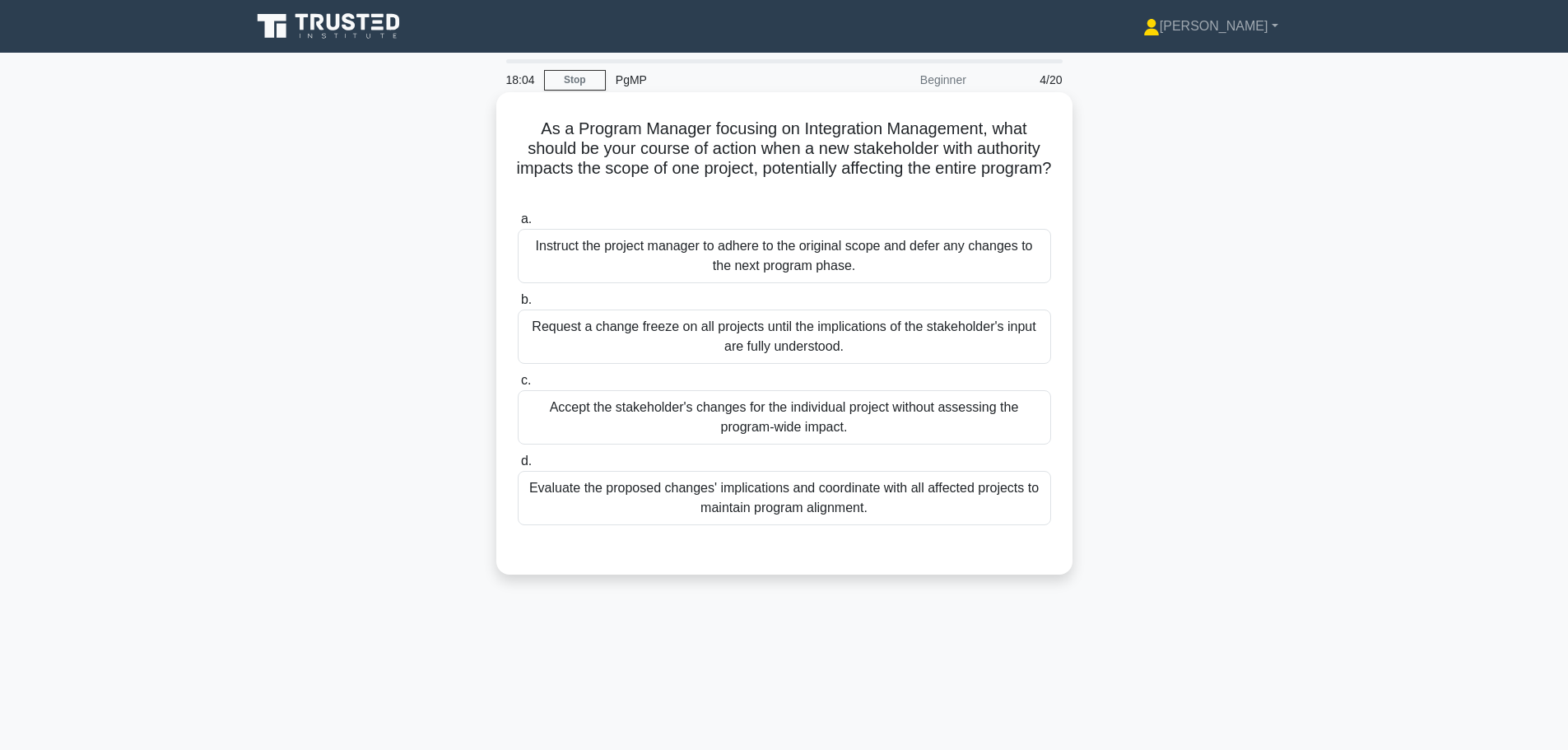
click at [791, 509] on div "Evaluate the proposed changes' implications and coordinate with all affected pr…" at bounding box center [784, 498] width 533 height 54
click at [518, 467] on input "d. Evaluate the proposed changes' implications and coordinate with all affected…" at bounding box center [518, 461] width 0 height 11
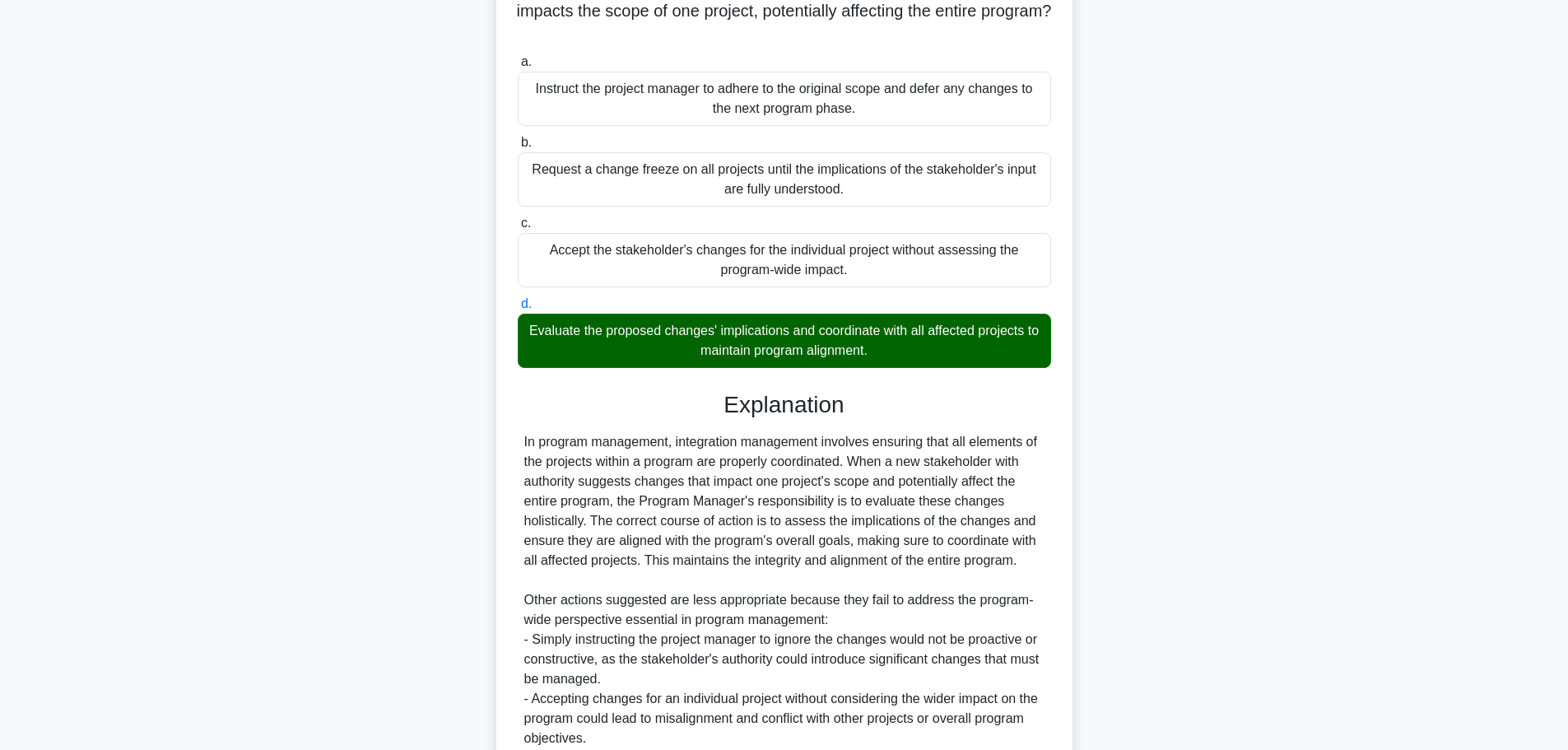
scroll to position [364, 0]
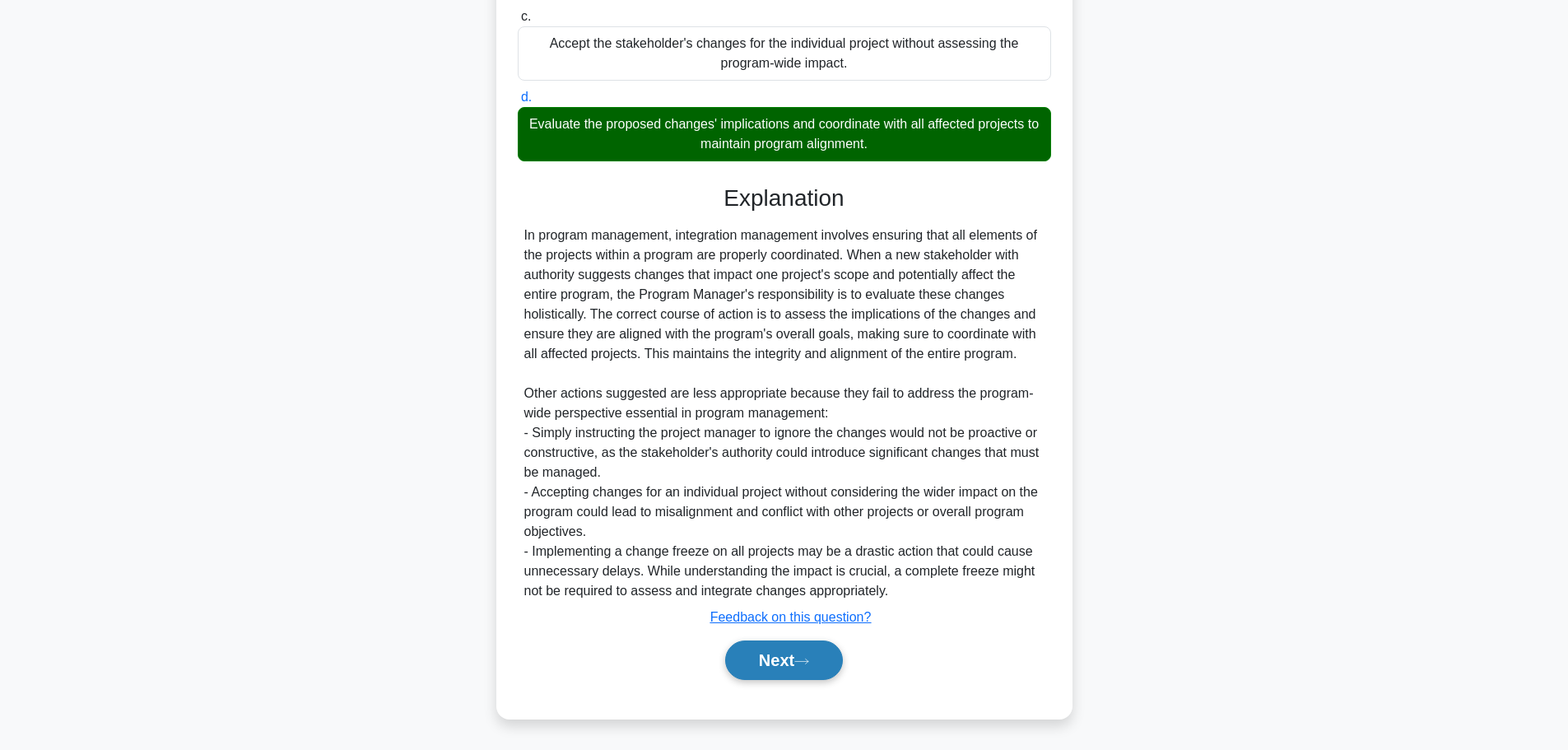
click at [773, 669] on button "Next" at bounding box center [784, 660] width 117 height 39
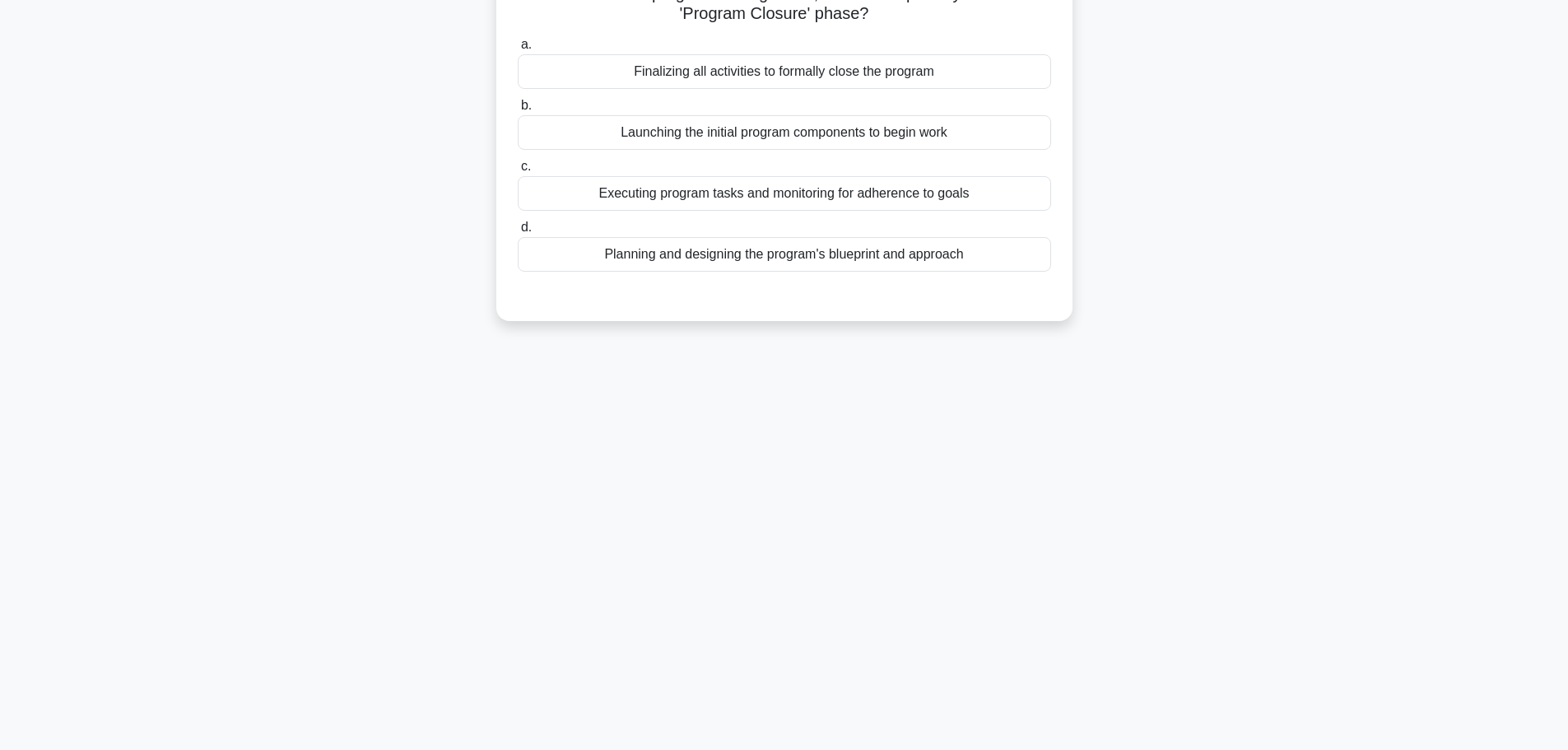
scroll to position [0, 0]
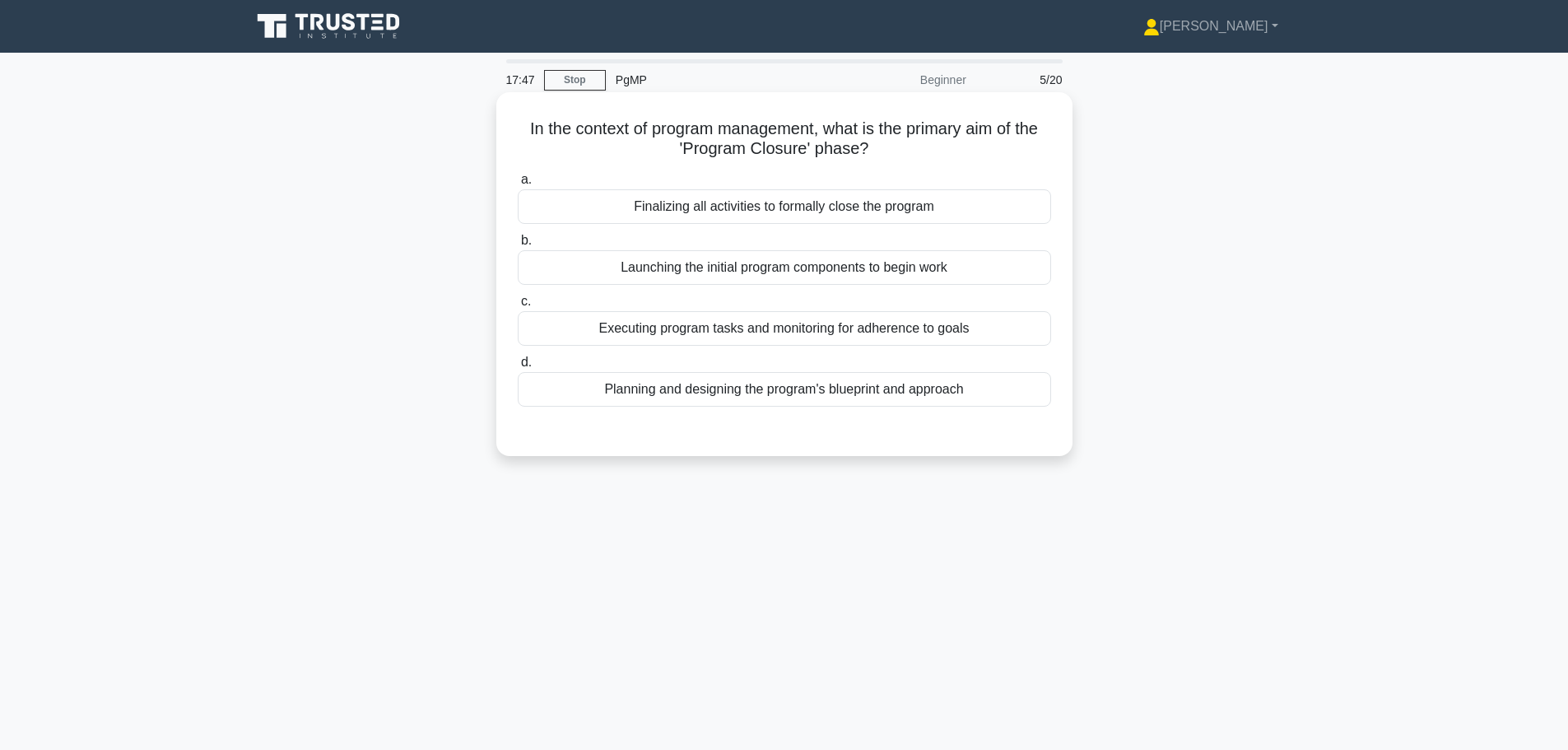
click at [902, 210] on div "Finalizing all activities to formally close the program" at bounding box center [784, 206] width 533 height 34
click at [518, 185] on input "a. Finalizing all activities to formally close the program" at bounding box center [518, 180] width 0 height 11
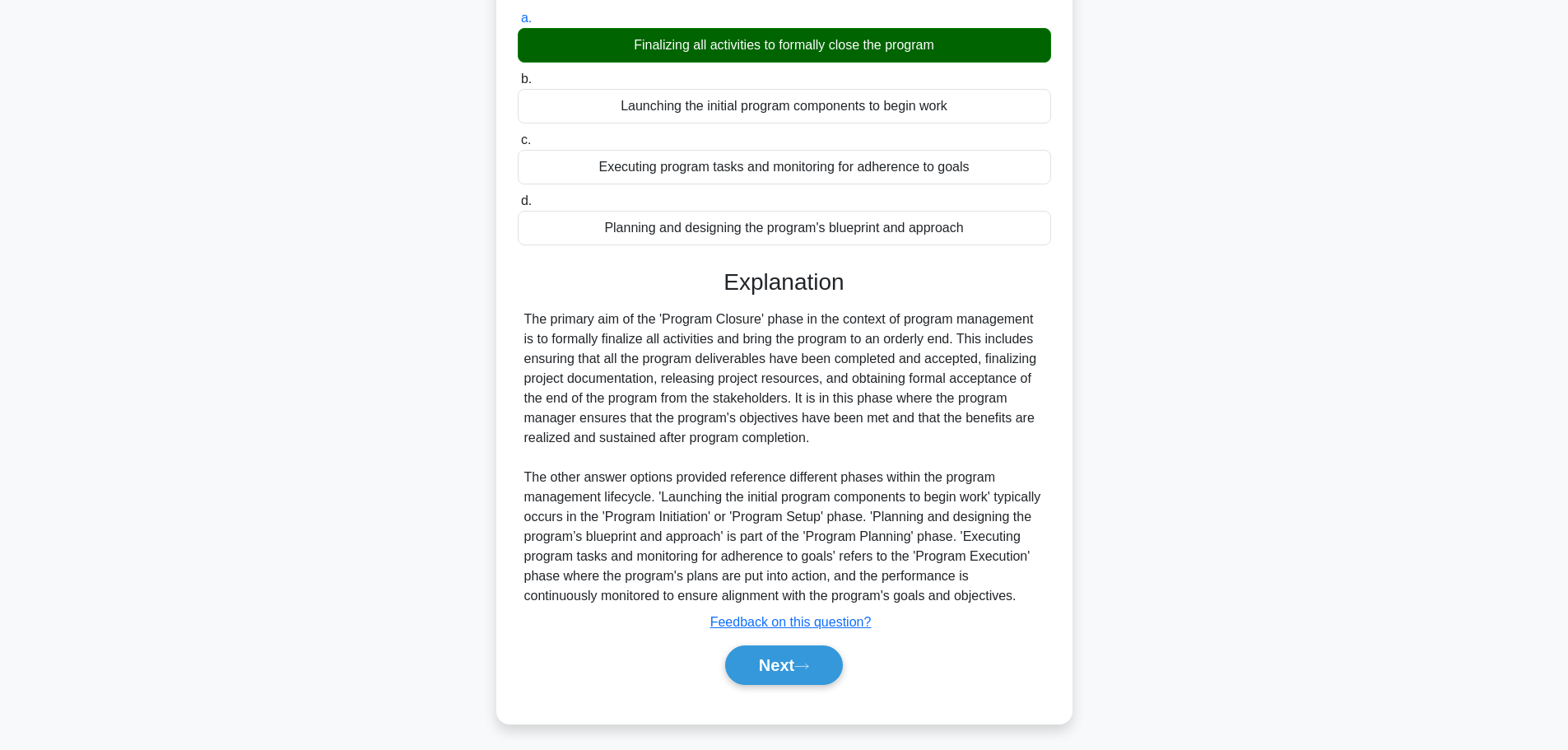
scroll to position [167, 0]
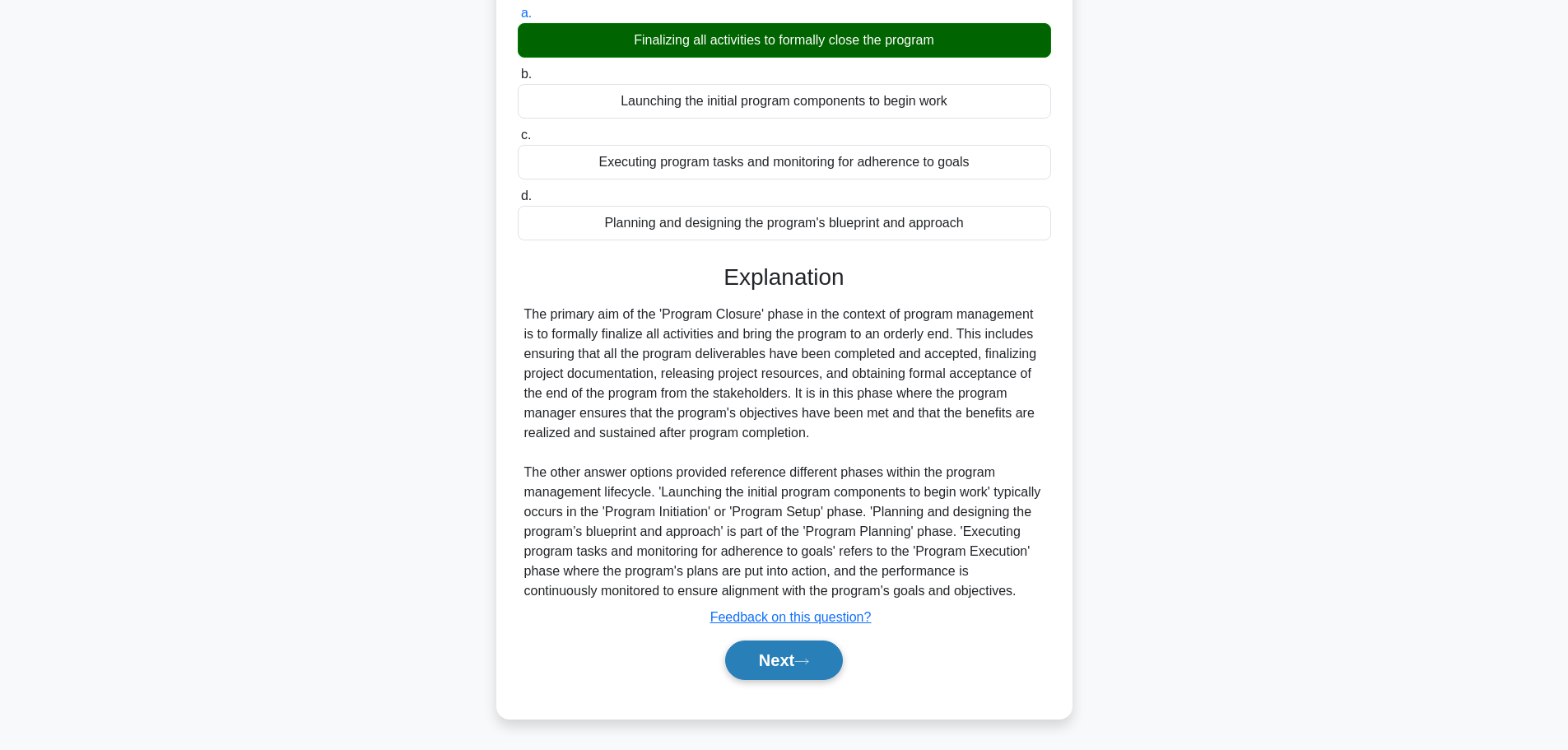
click at [799, 657] on button "Next" at bounding box center [784, 660] width 117 height 39
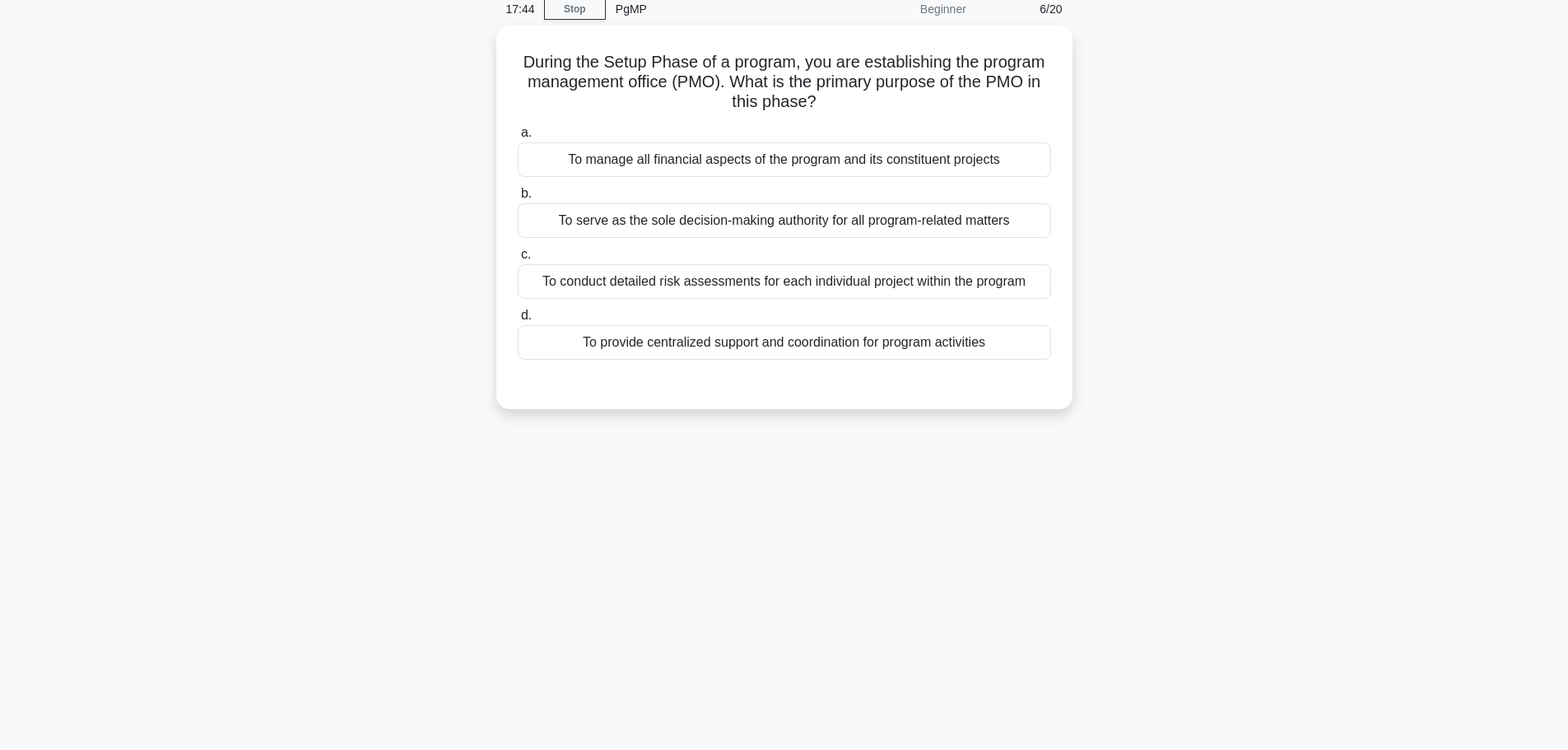
scroll to position [0, 0]
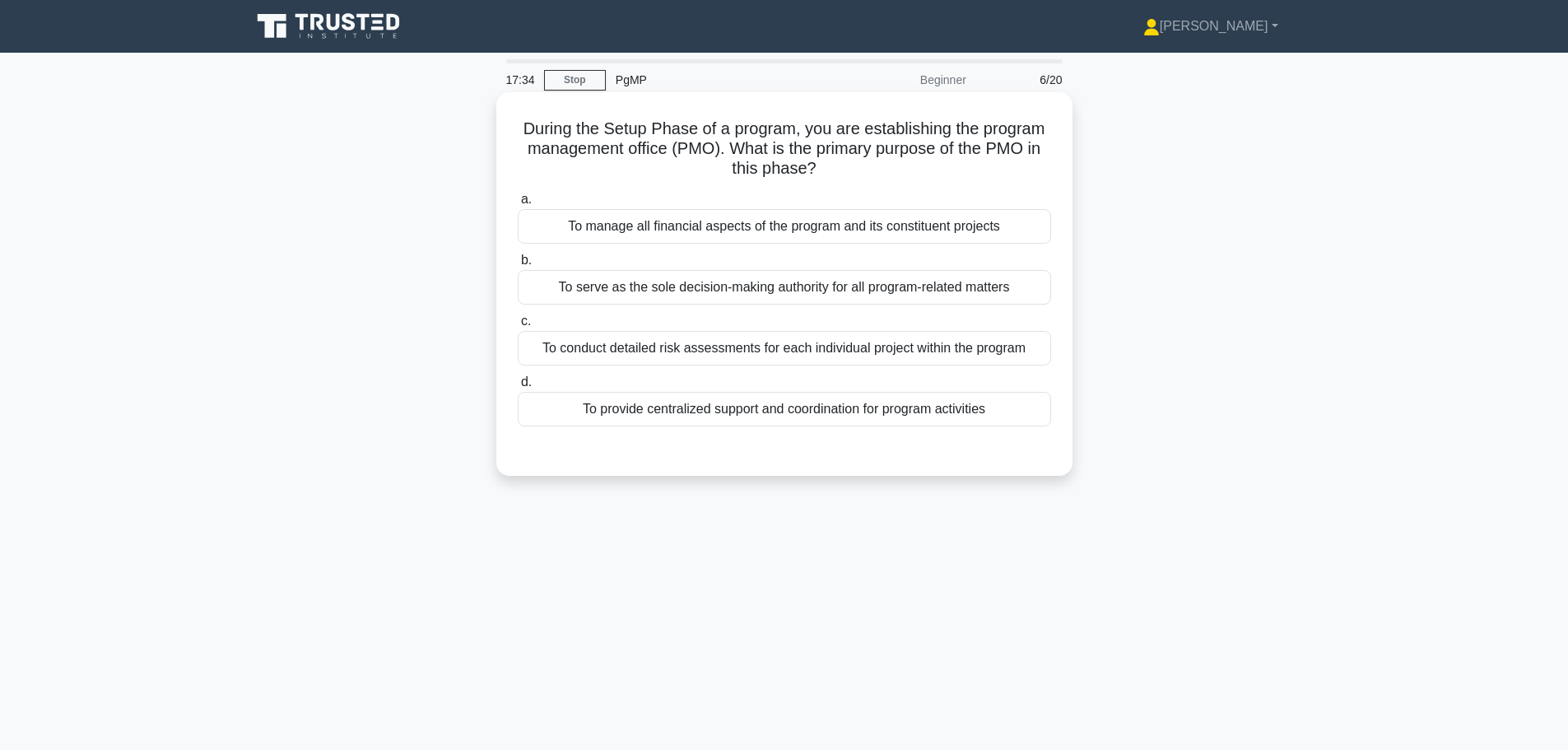
click at [809, 414] on div "To provide centralized support and coordination for program activities" at bounding box center [784, 408] width 533 height 34
click at [518, 387] on input "d. To provide centralized support and coordination for program activities" at bounding box center [518, 382] width 0 height 11
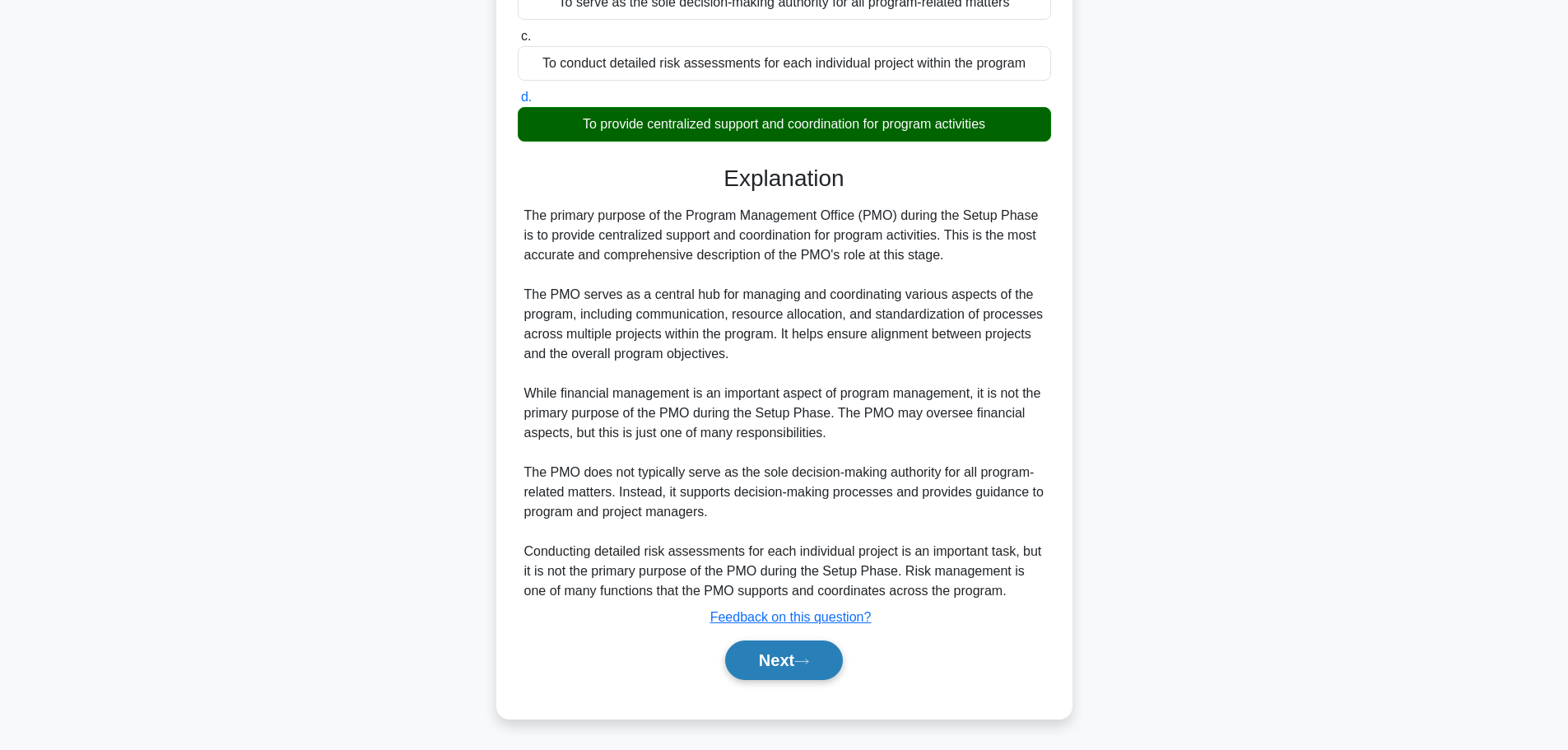
click at [784, 672] on button "Next" at bounding box center [784, 660] width 117 height 39
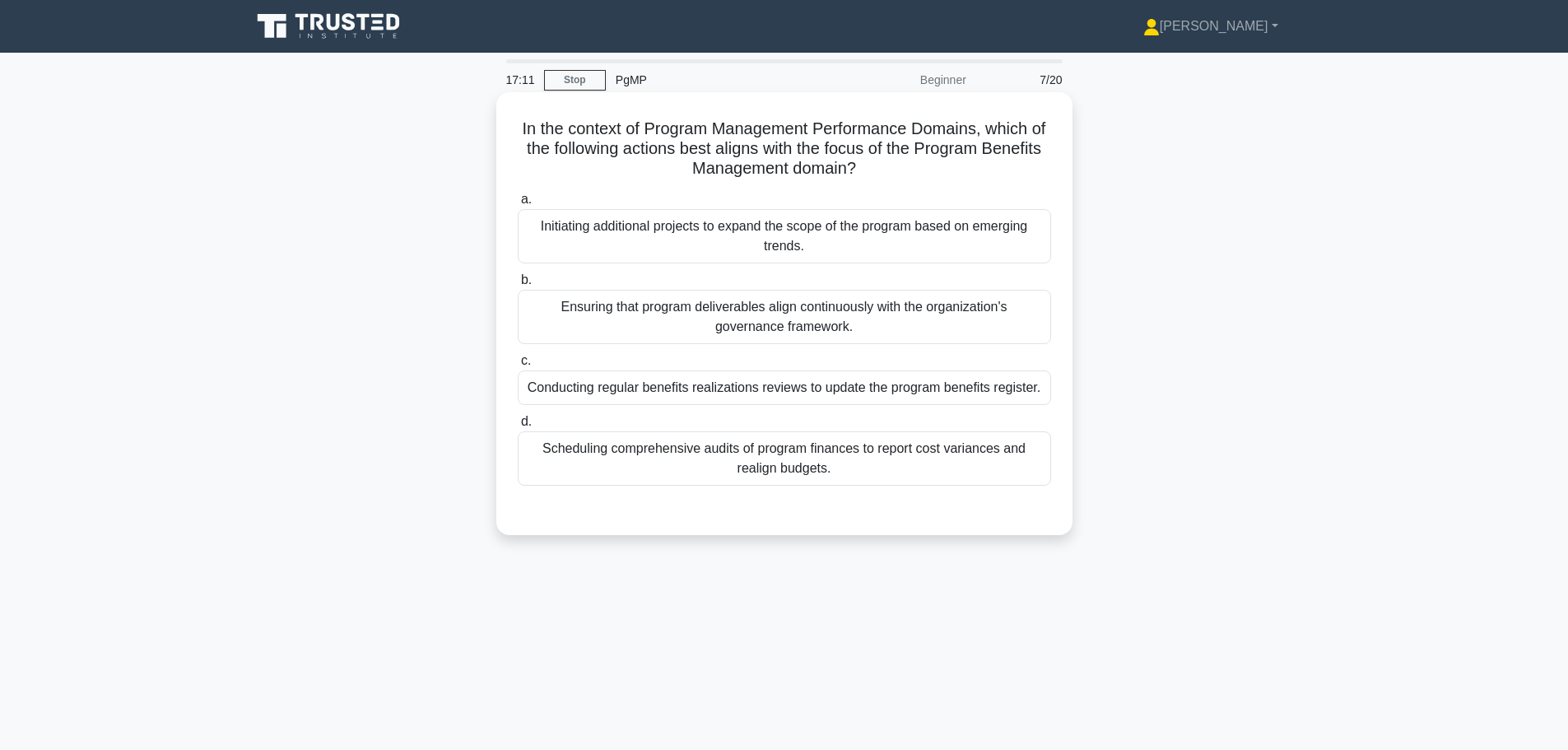
click at [906, 328] on div "Ensuring that program deliverables align continuously with the organization's g…" at bounding box center [784, 317] width 533 height 54
click at [518, 286] on input "b. Ensuring that program deliverables align continuously with the organization'…" at bounding box center [518, 280] width 0 height 11
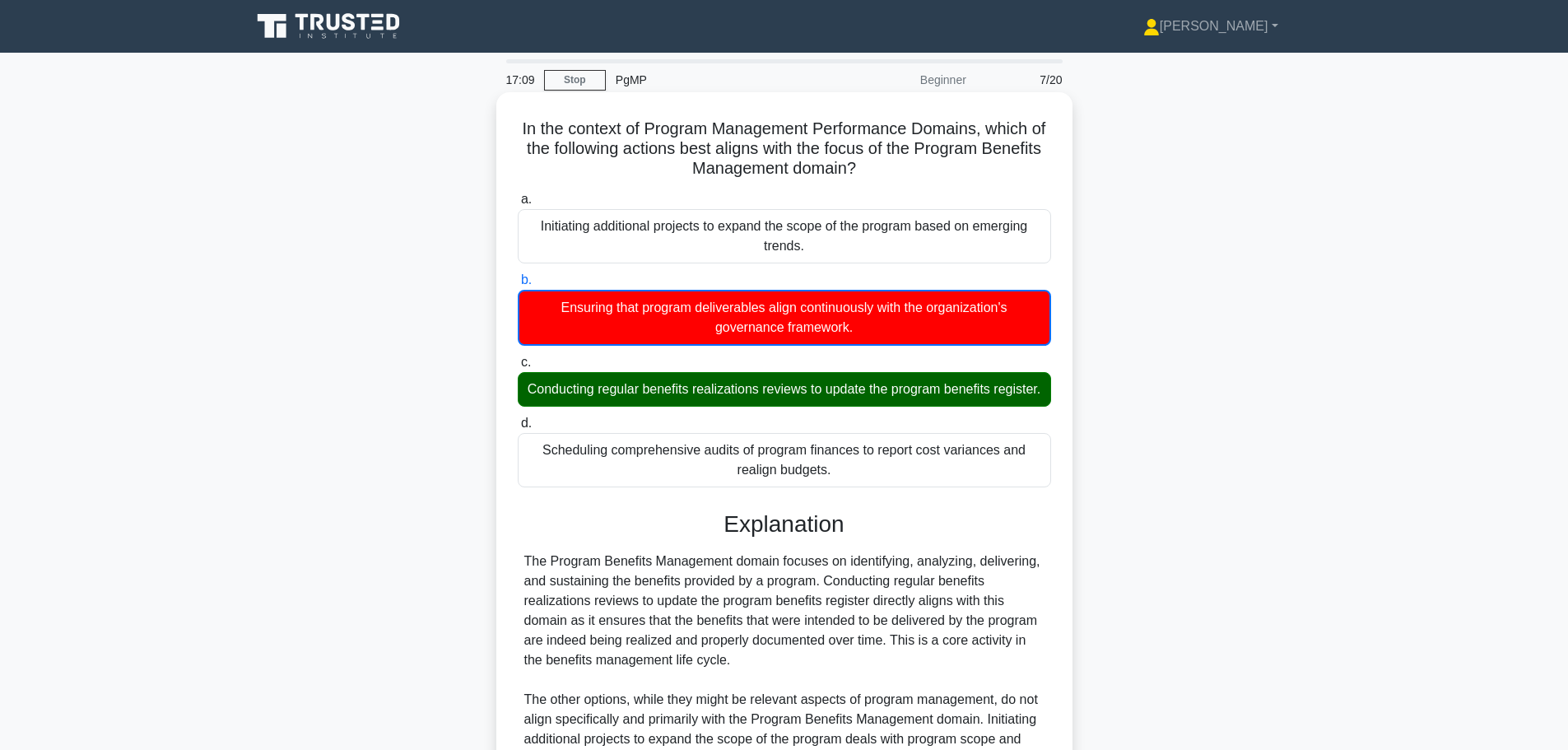
scroll to position [228, 0]
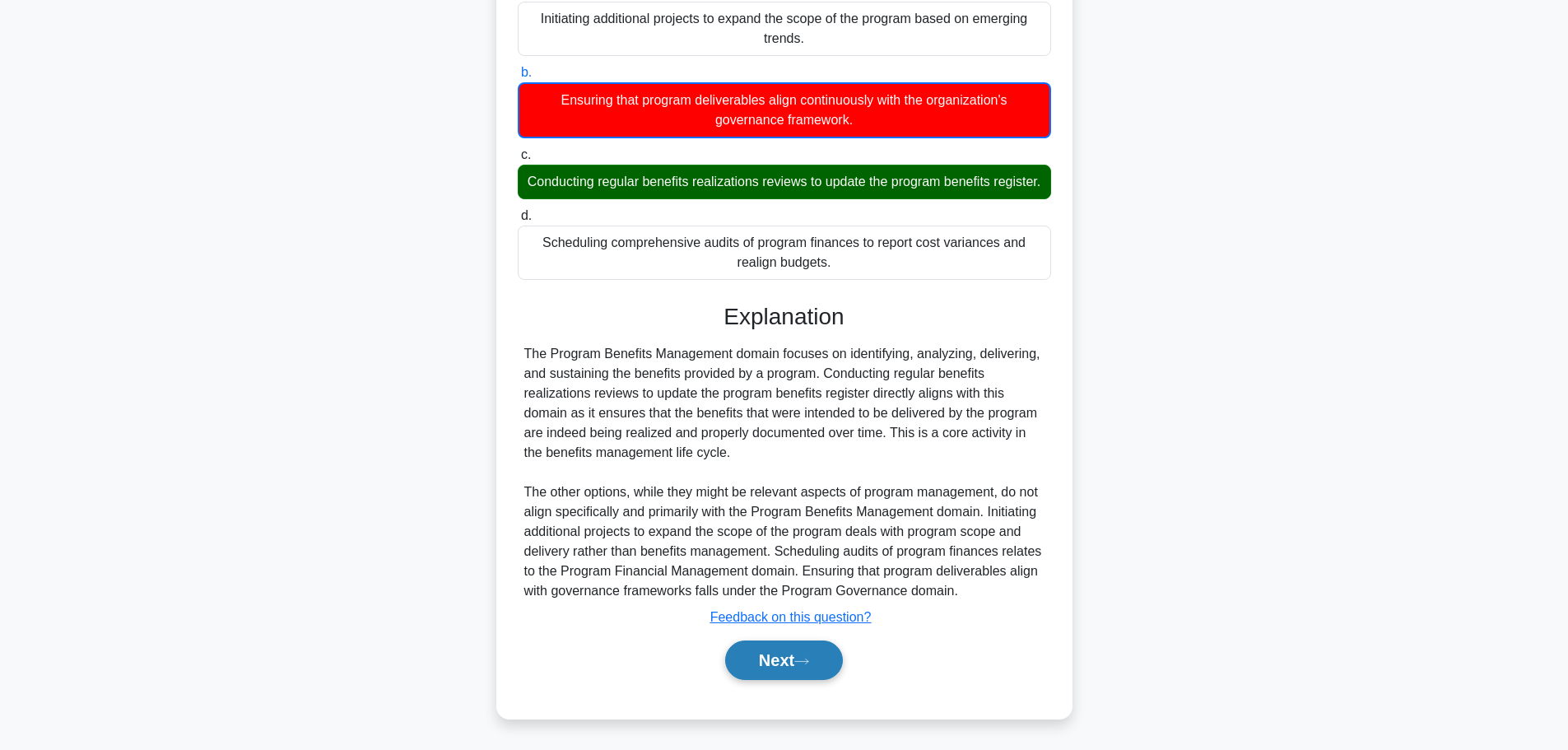
click at [793, 663] on button "Next" at bounding box center [784, 660] width 117 height 39
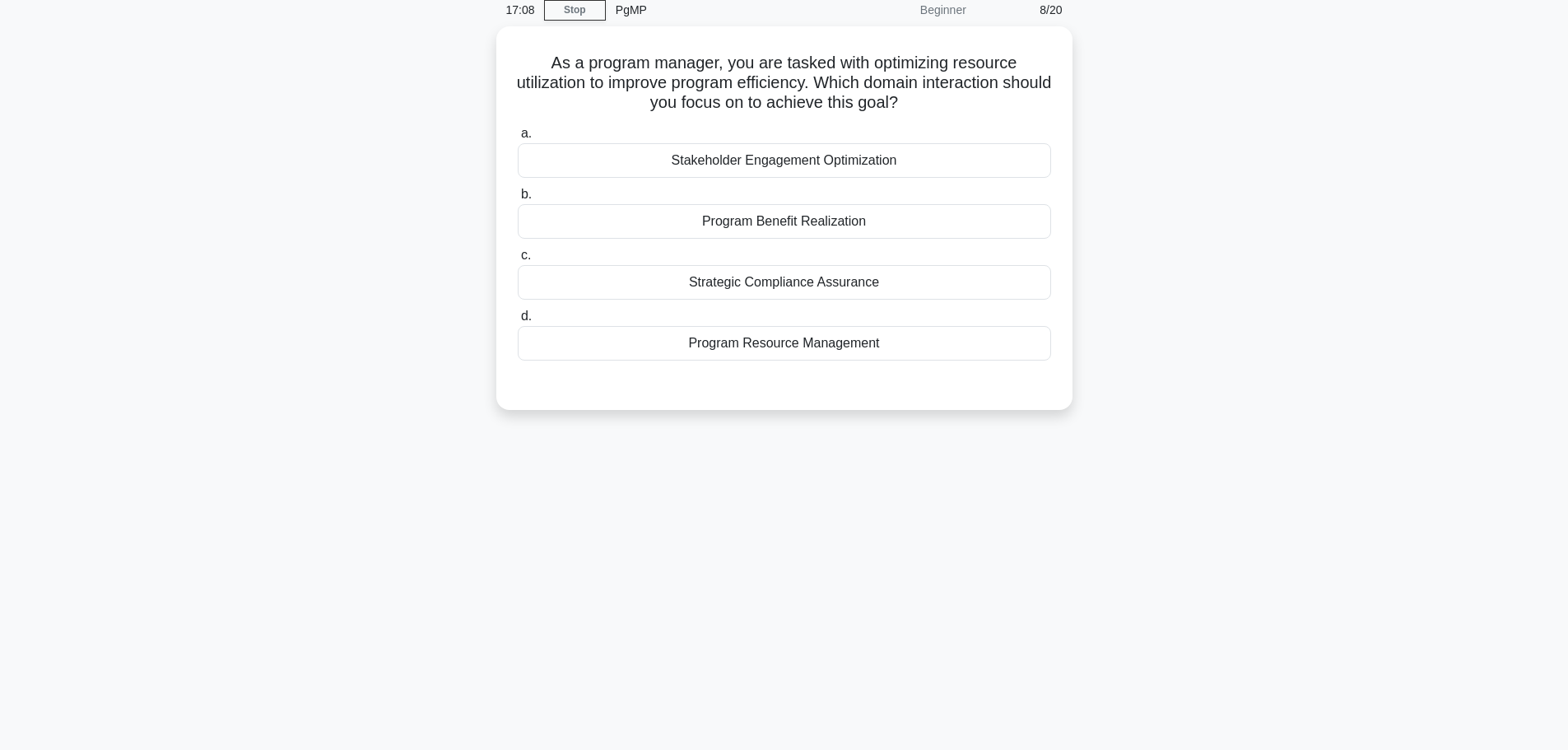
scroll to position [0, 0]
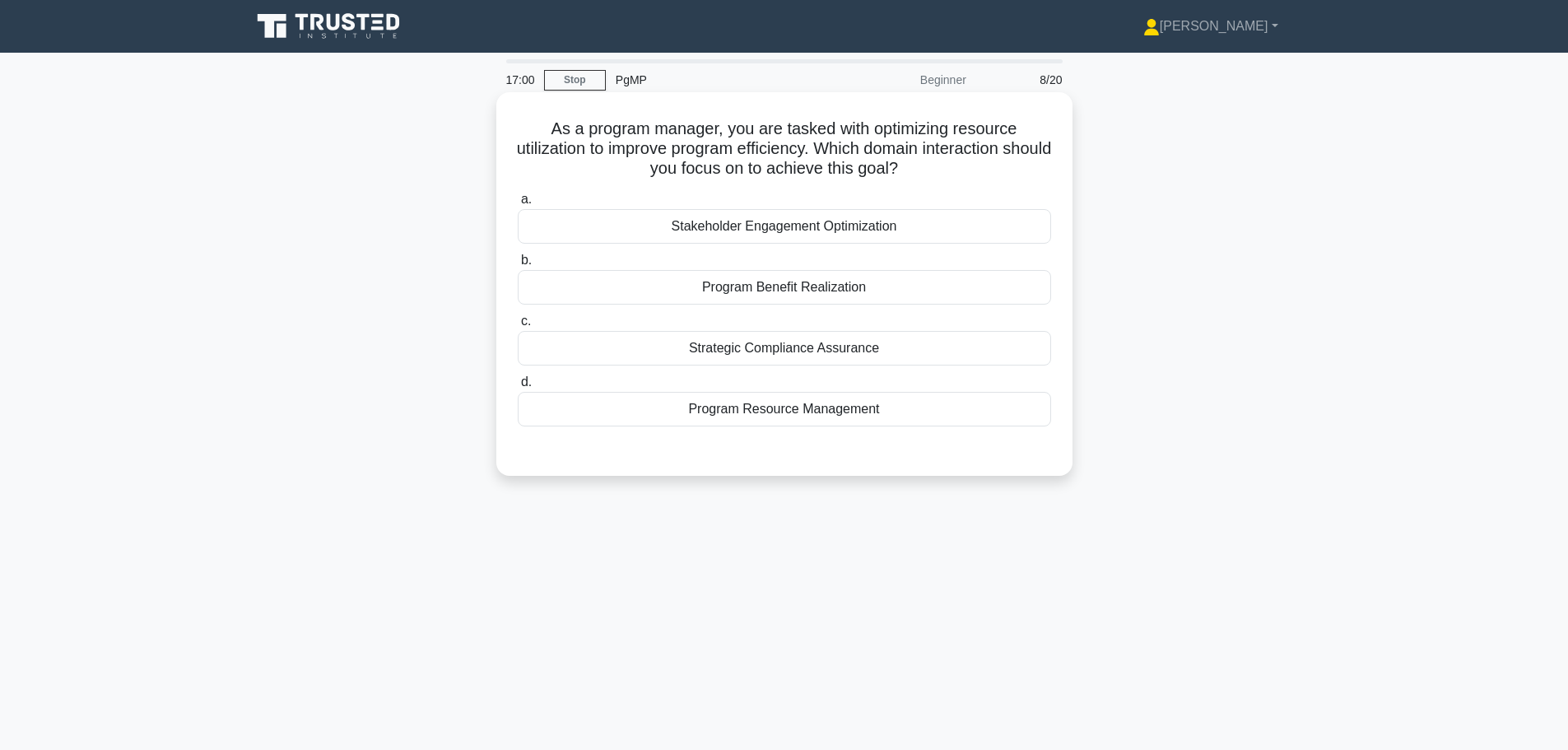
click at [858, 409] on div "Program Resource Management" at bounding box center [784, 408] width 533 height 34
click at [518, 387] on input "d. Program Resource Management" at bounding box center [518, 382] width 0 height 11
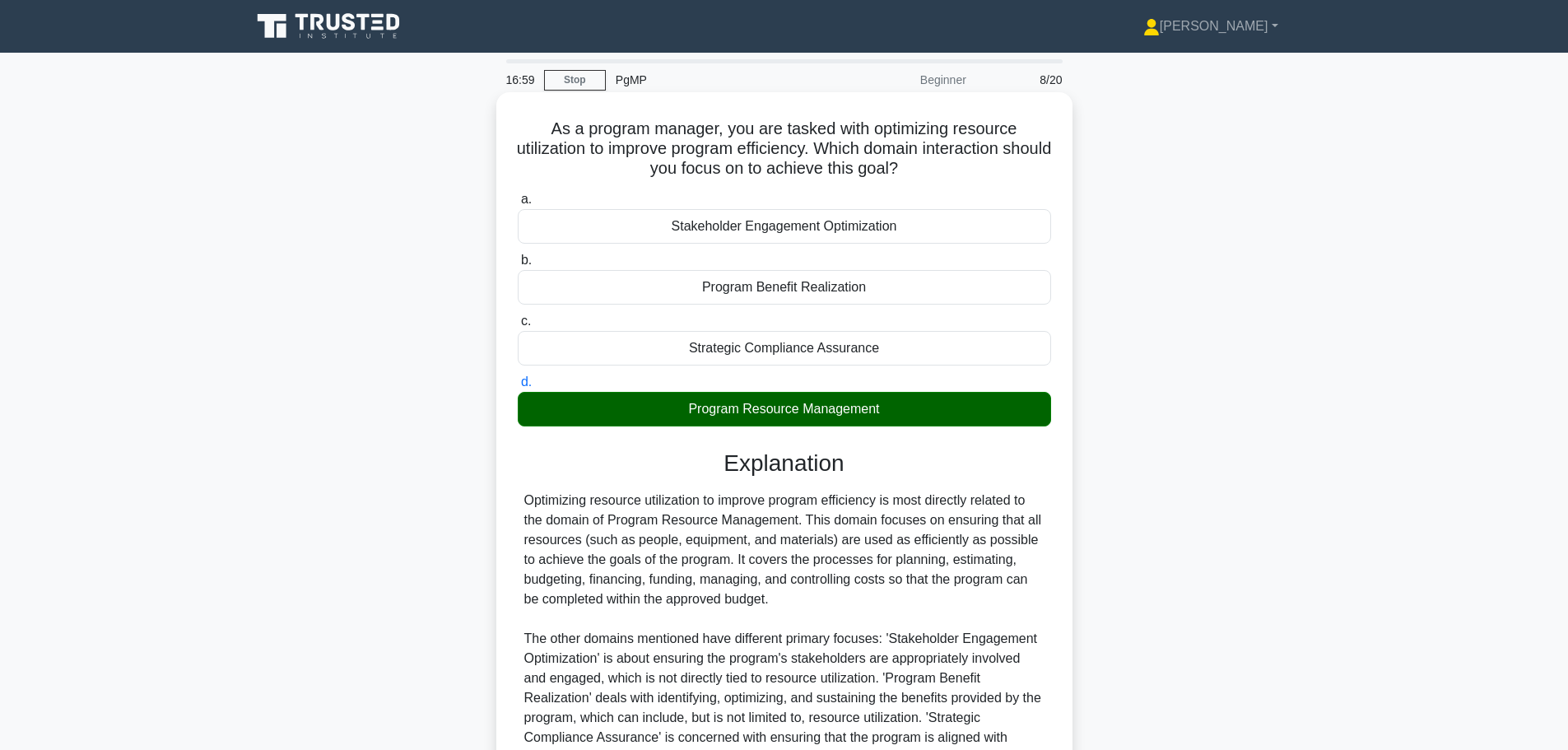
scroll to position [187, 0]
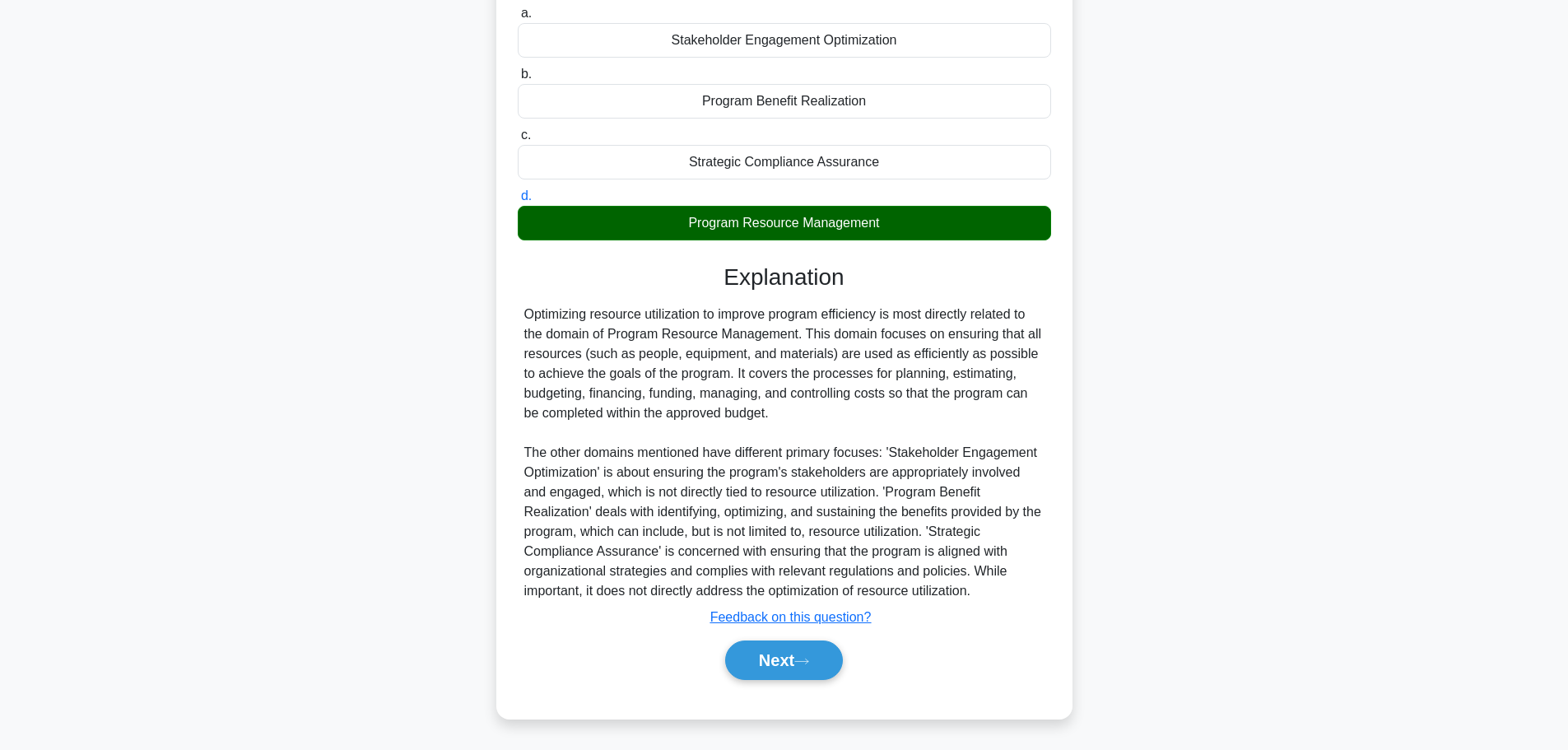
click at [807, 685] on div "Next" at bounding box center [784, 660] width 533 height 53
click at [800, 663] on button "Next" at bounding box center [784, 660] width 117 height 39
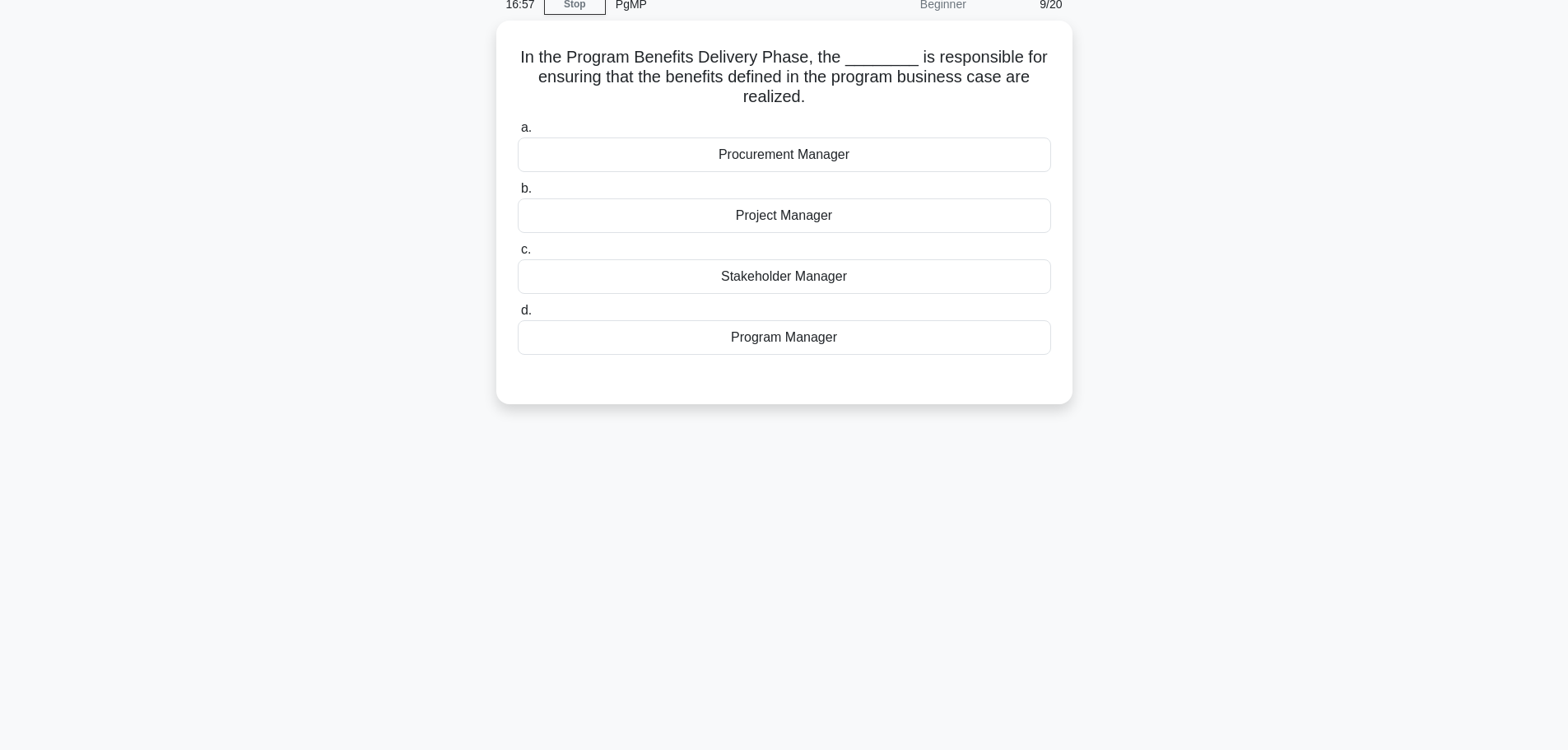
scroll to position [0, 0]
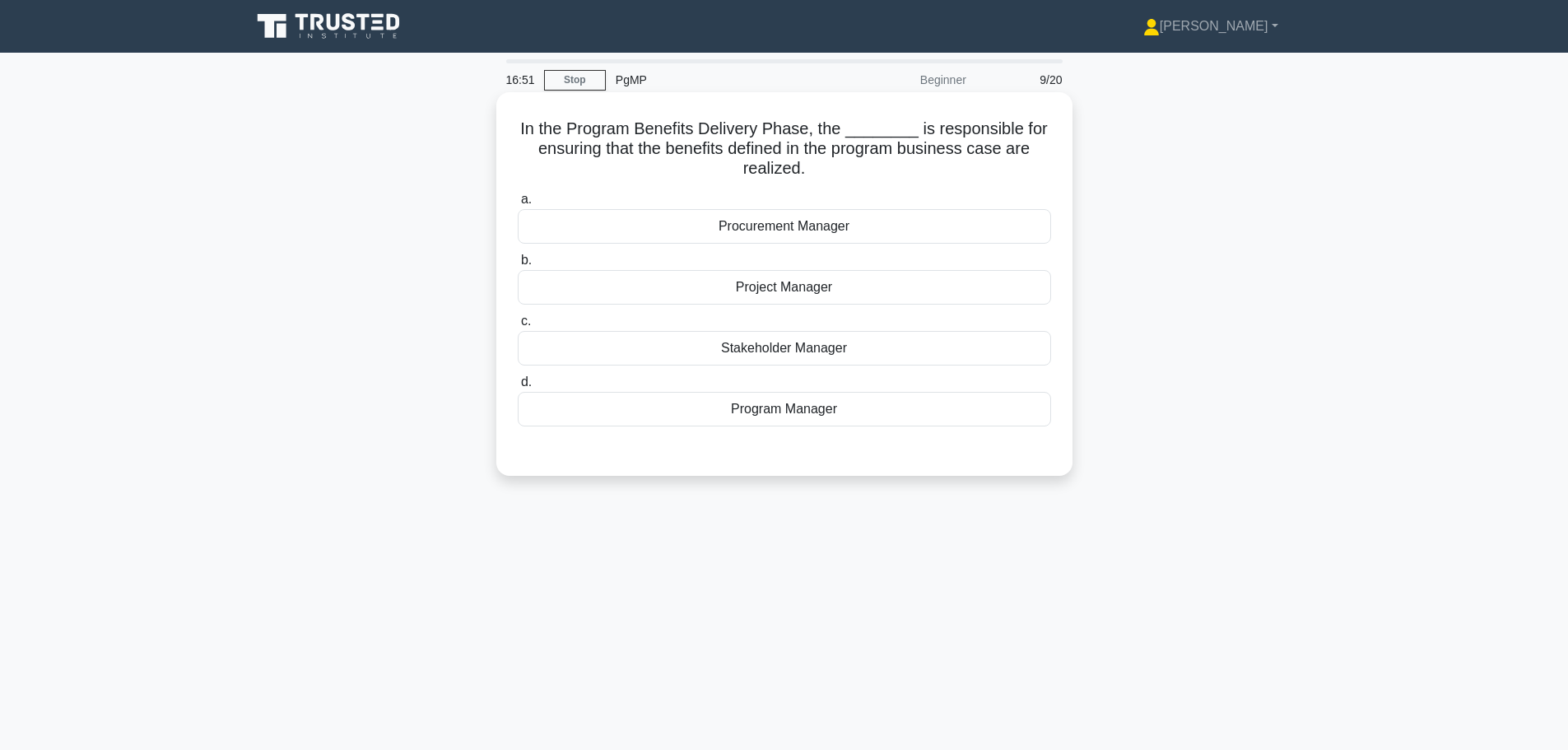
click at [823, 421] on div "Program Manager" at bounding box center [784, 408] width 533 height 34
click at [518, 387] on input "d. Program Manager" at bounding box center [518, 382] width 0 height 11
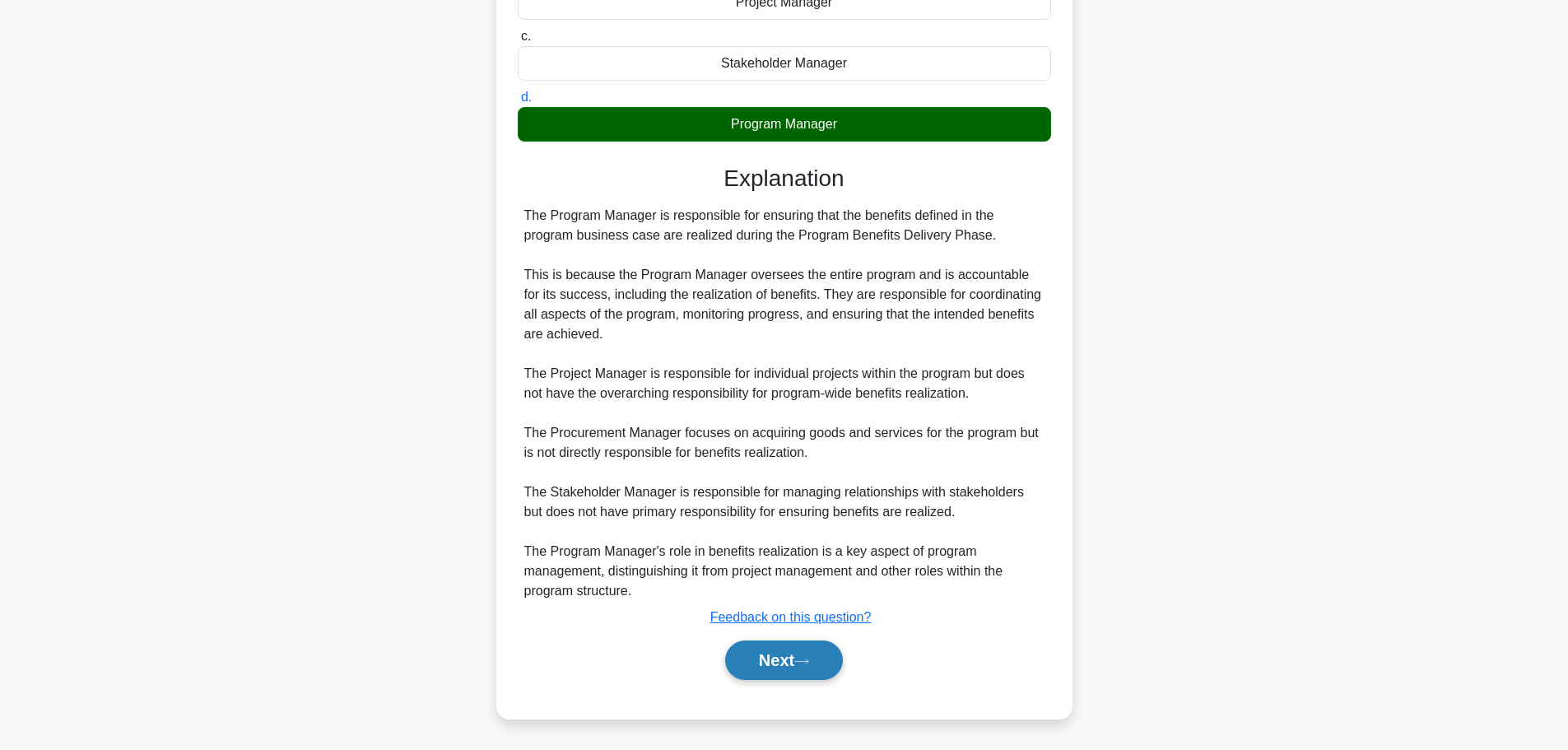
click at [809, 654] on button "Next" at bounding box center [784, 660] width 117 height 39
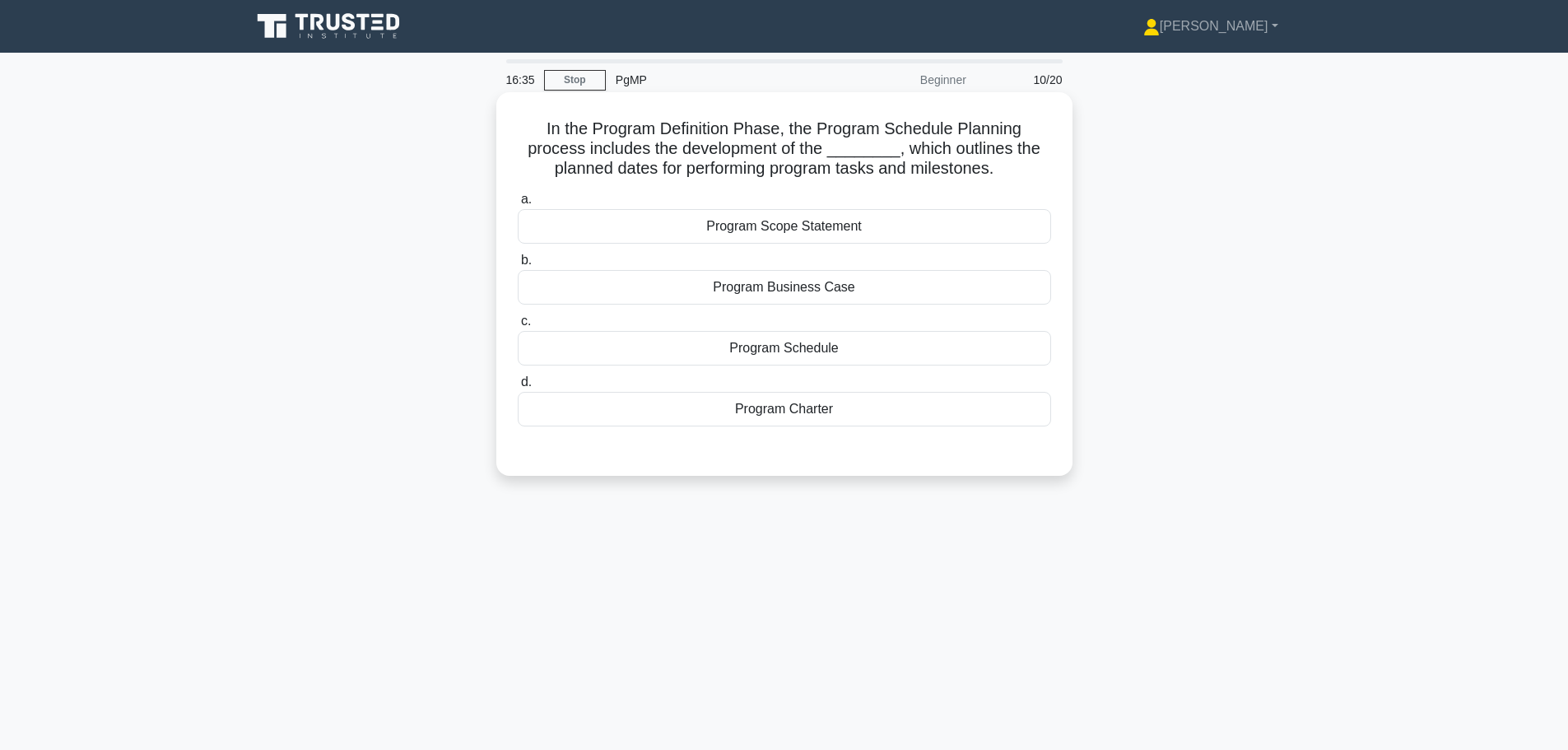
click at [855, 355] on div "Program Schedule" at bounding box center [784, 348] width 533 height 34
click at [518, 327] on input "c. Program Schedule" at bounding box center [518, 322] width 0 height 11
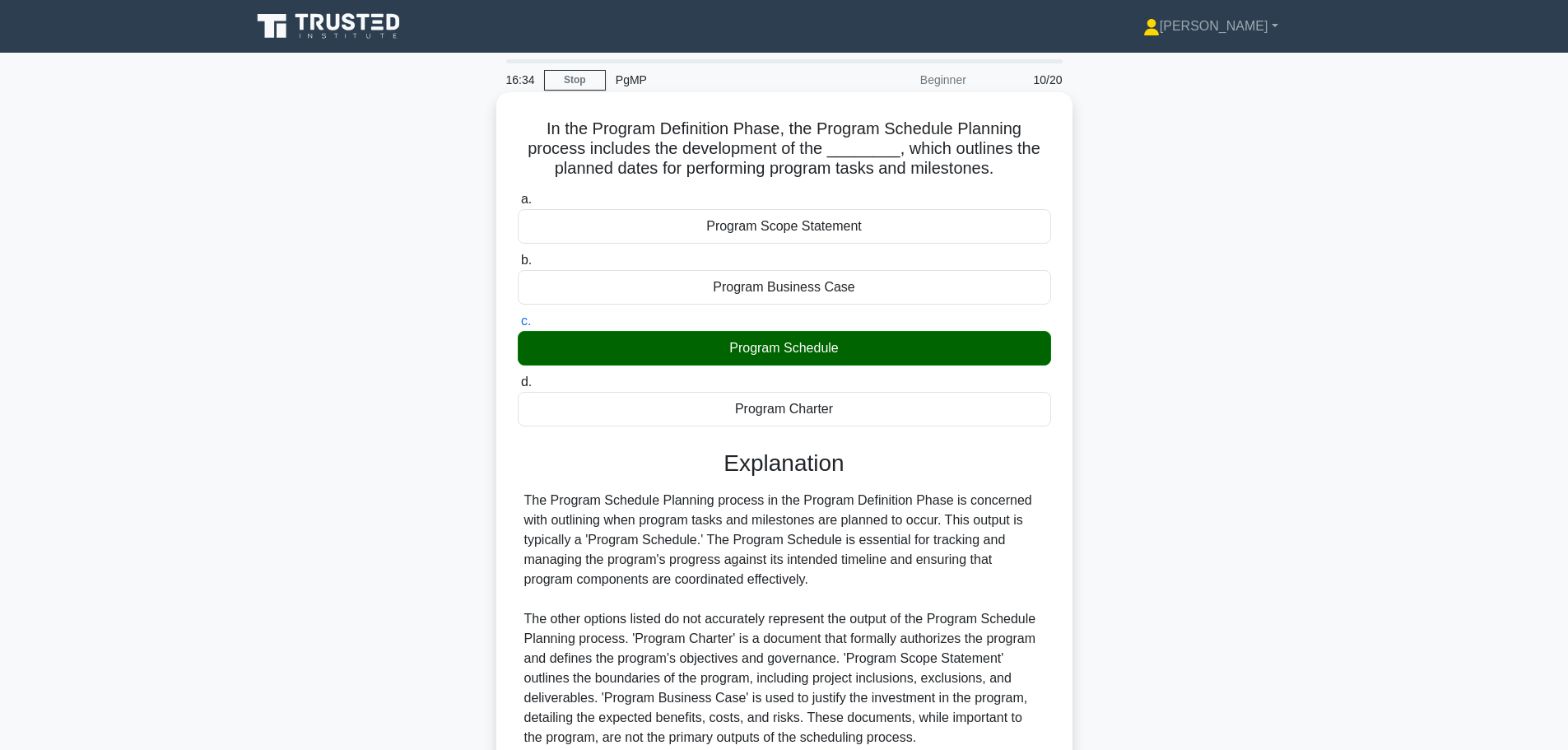
scroll to position [147, 0]
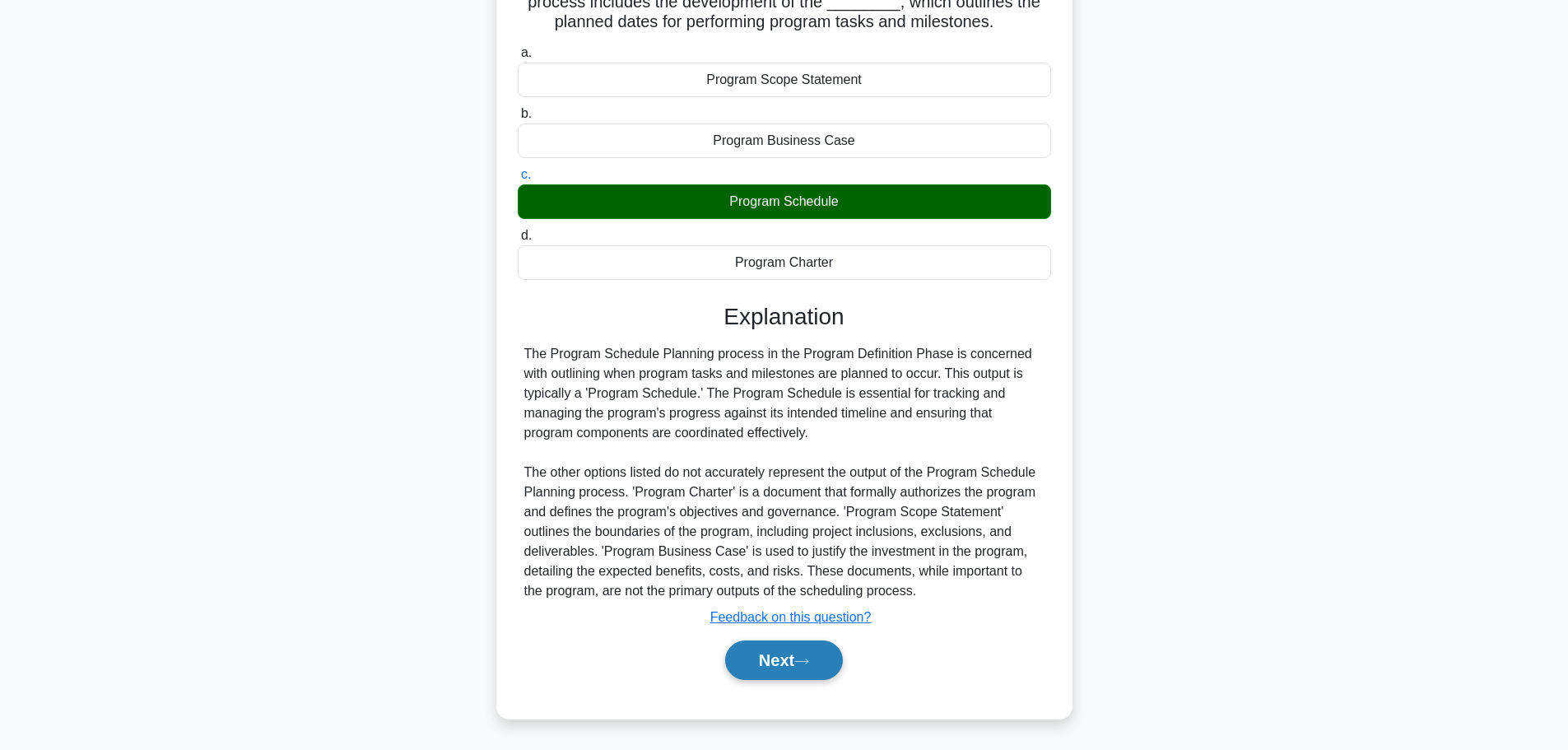
click at [777, 665] on button "Next" at bounding box center [784, 660] width 117 height 39
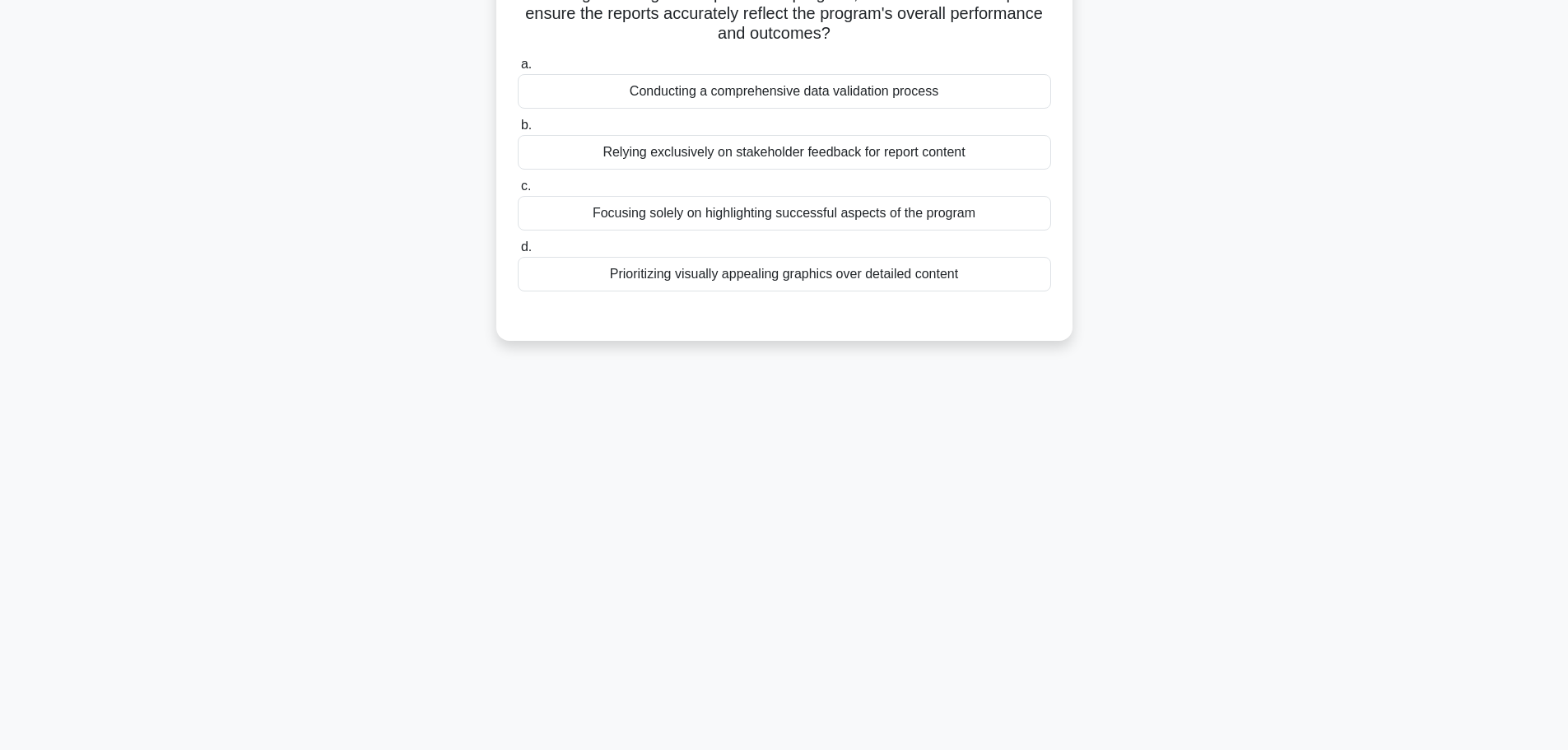
scroll to position [0, 0]
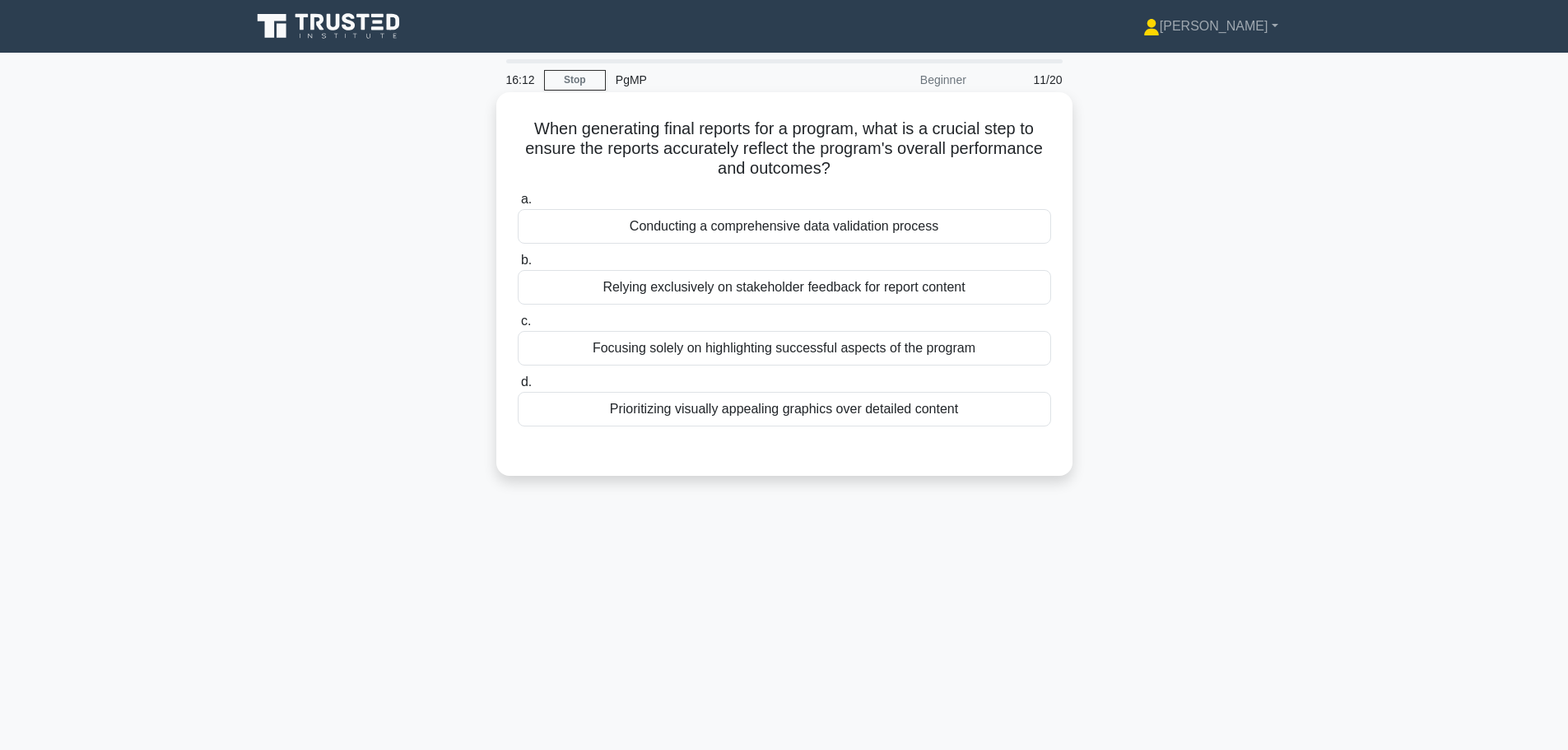
click at [696, 230] on div "Conducting a comprehensive data validation process" at bounding box center [784, 226] width 533 height 34
click at [518, 205] on input "a. Conducting a comprehensive data validation process" at bounding box center [518, 200] width 0 height 11
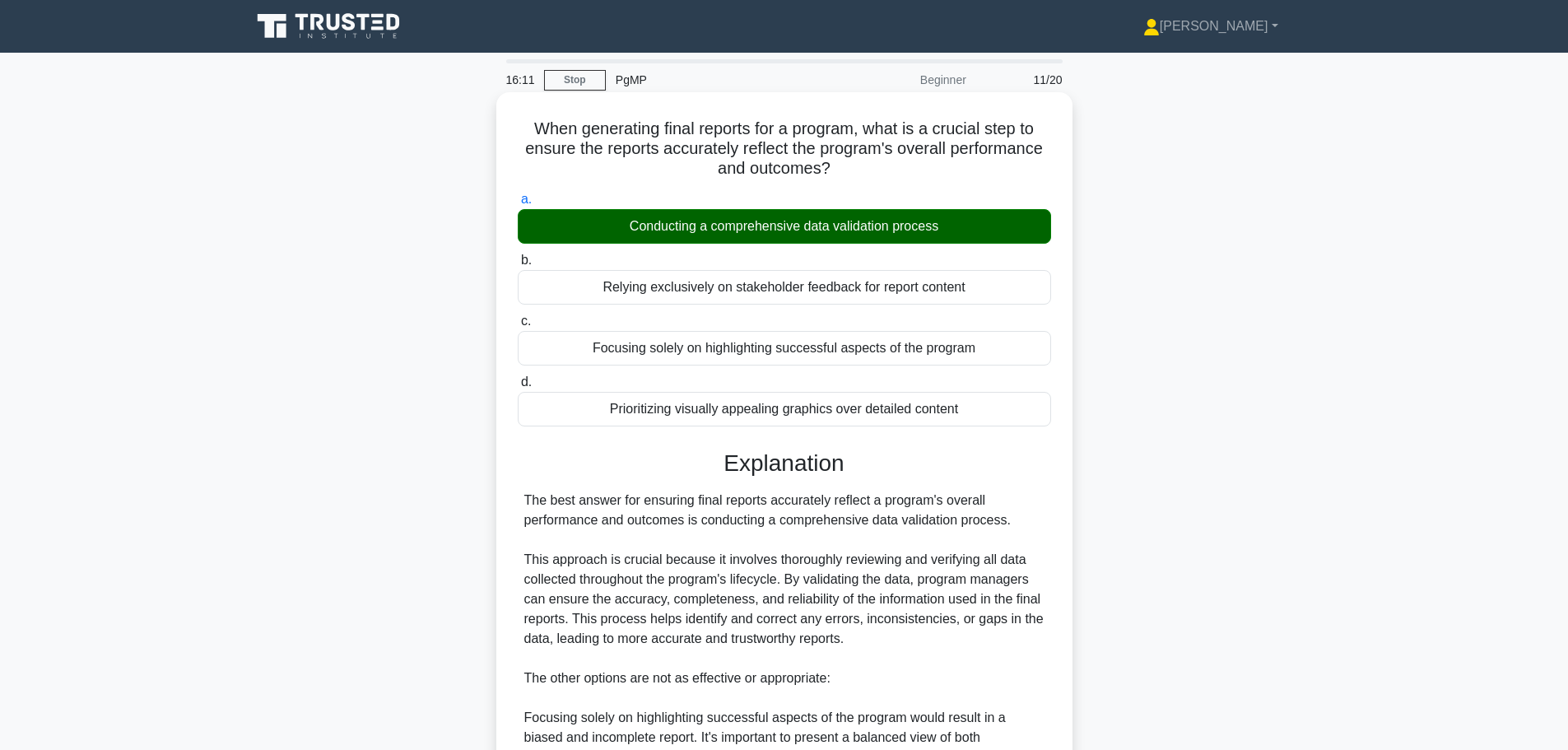
scroll to position [385, 0]
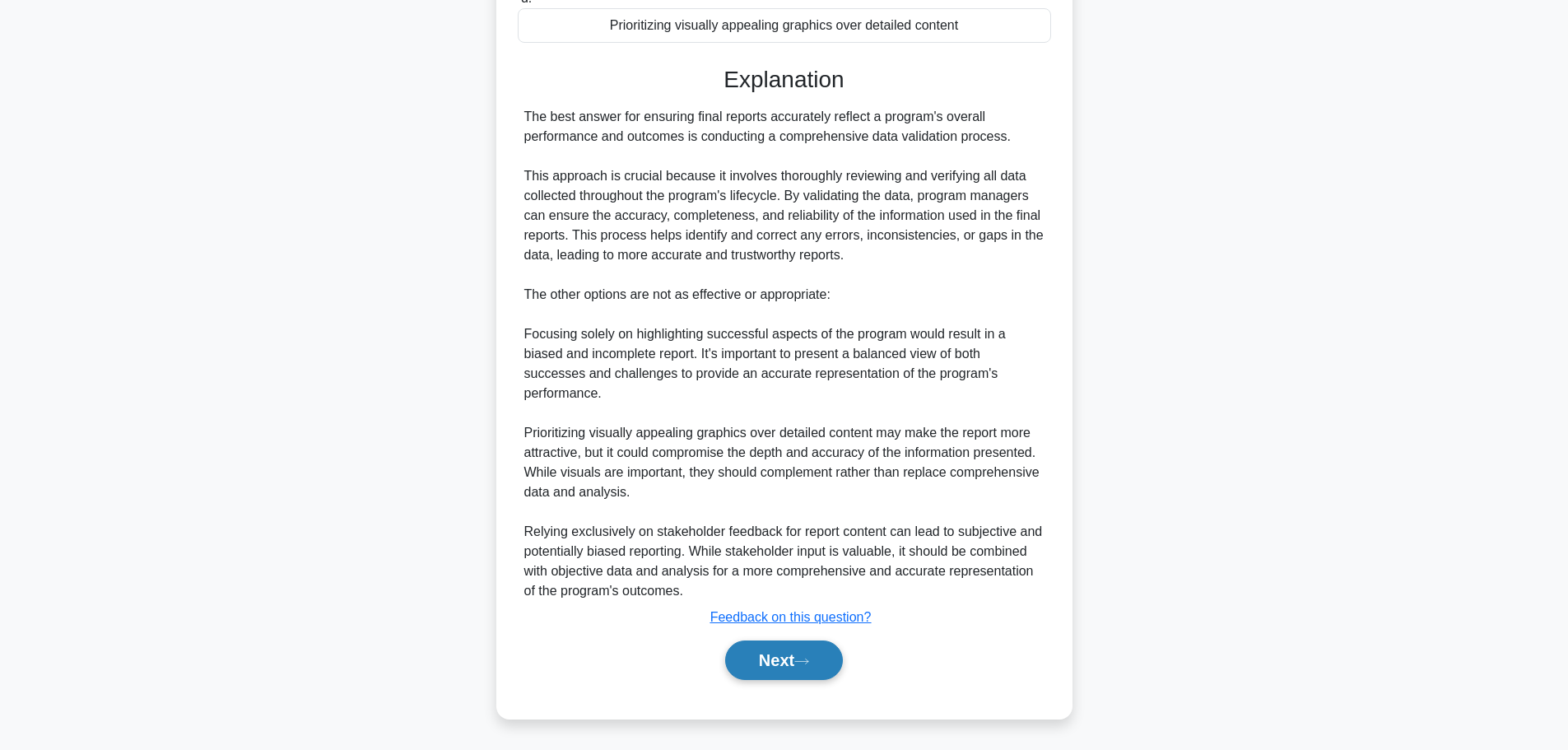
click at [781, 666] on button "Next" at bounding box center [784, 660] width 117 height 39
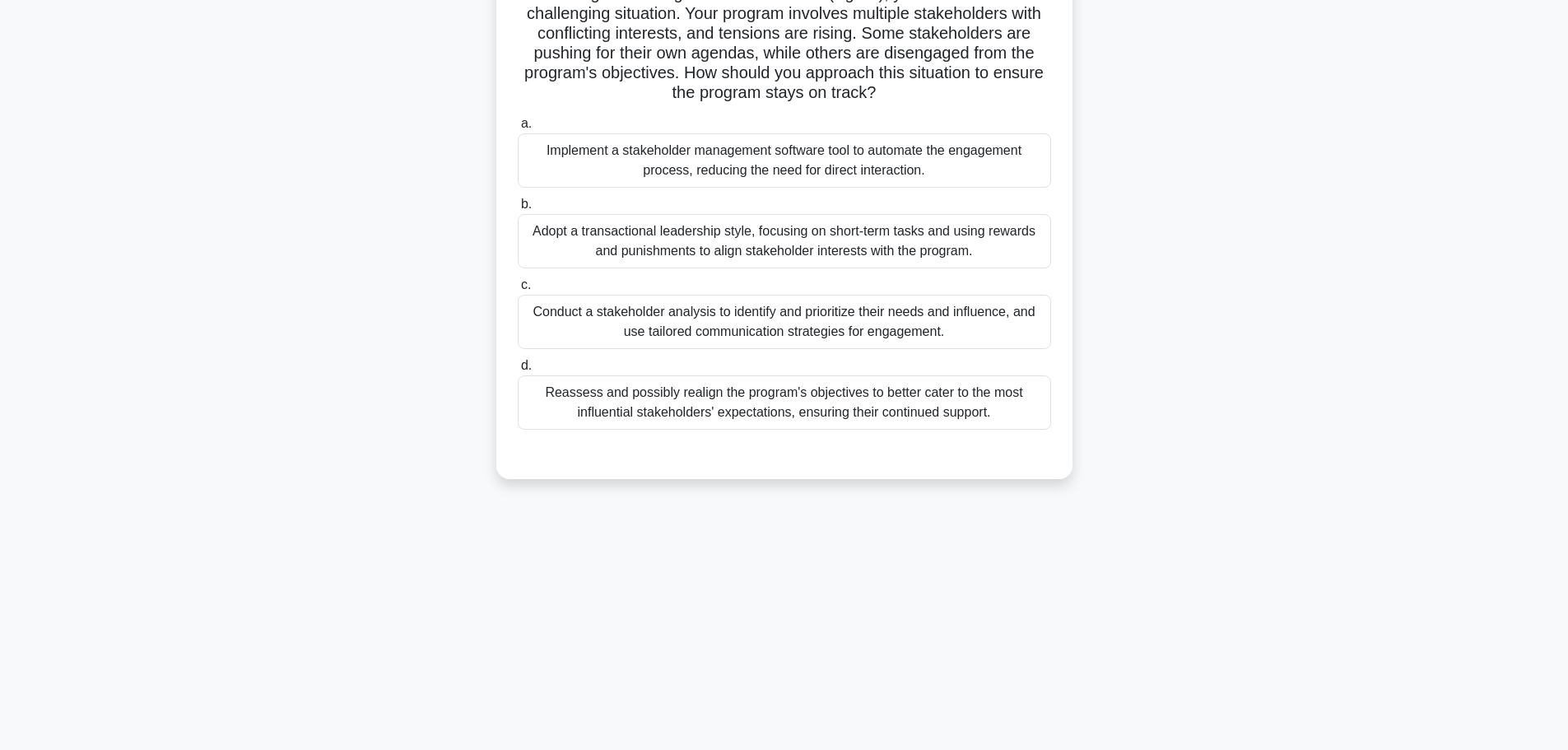
scroll to position [0, 0]
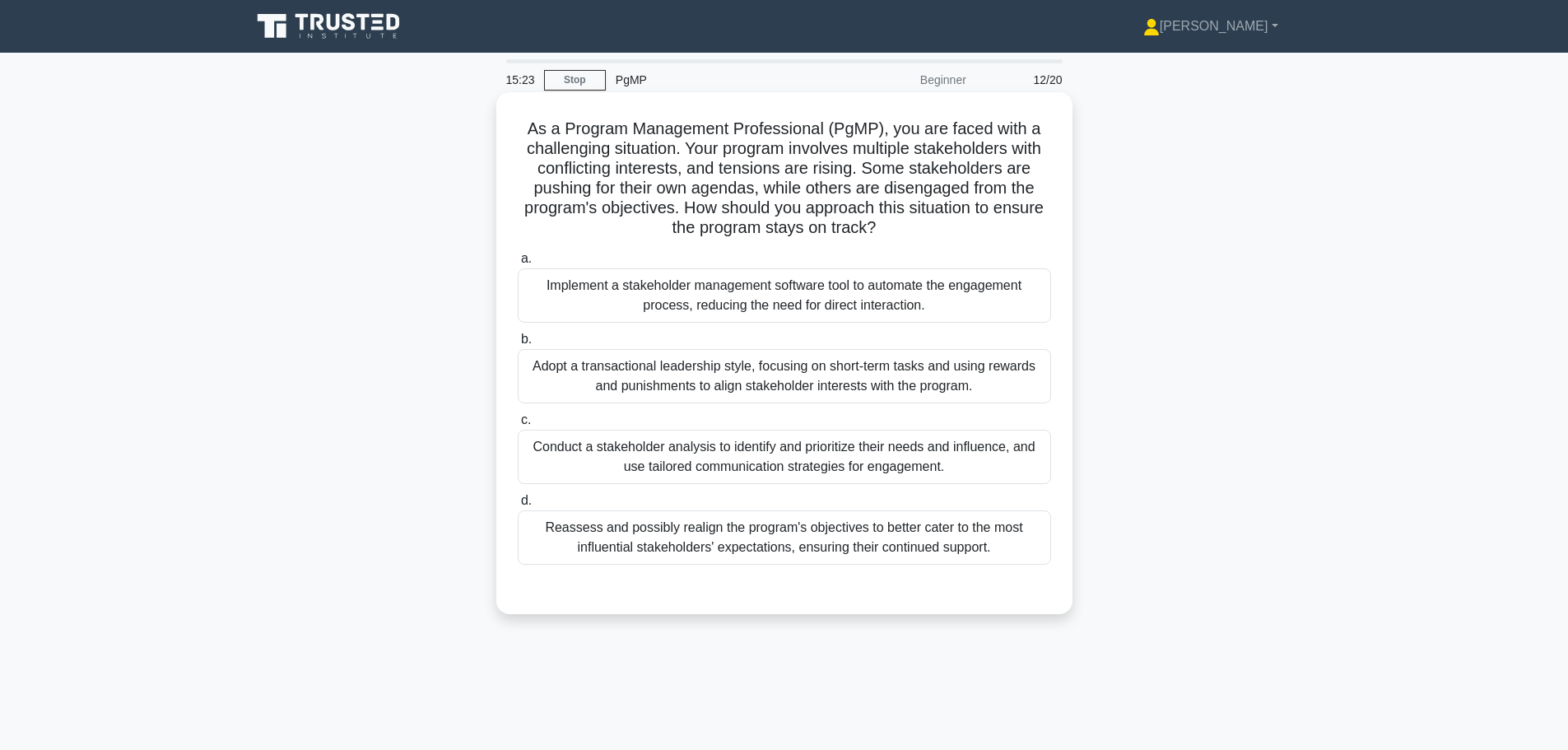
click at [858, 426] on label "c. Conduct a stakeholder analysis to identify and prioritize their needs and in…" at bounding box center [784, 447] width 533 height 74
click at [518, 426] on input "c. Conduct a stakeholder analysis to identify and prioritize their needs and in…" at bounding box center [518, 420] width 0 height 11
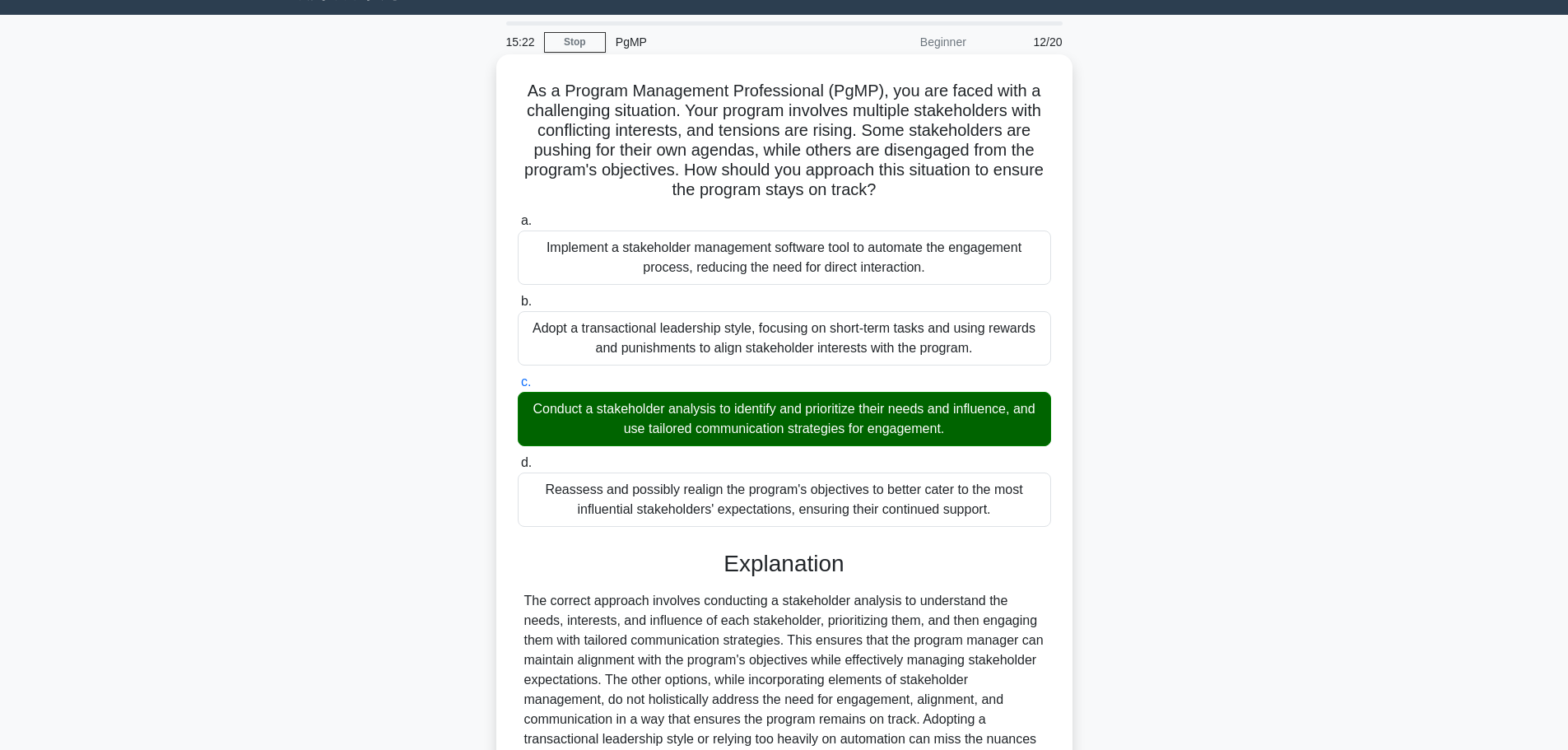
scroll to position [226, 0]
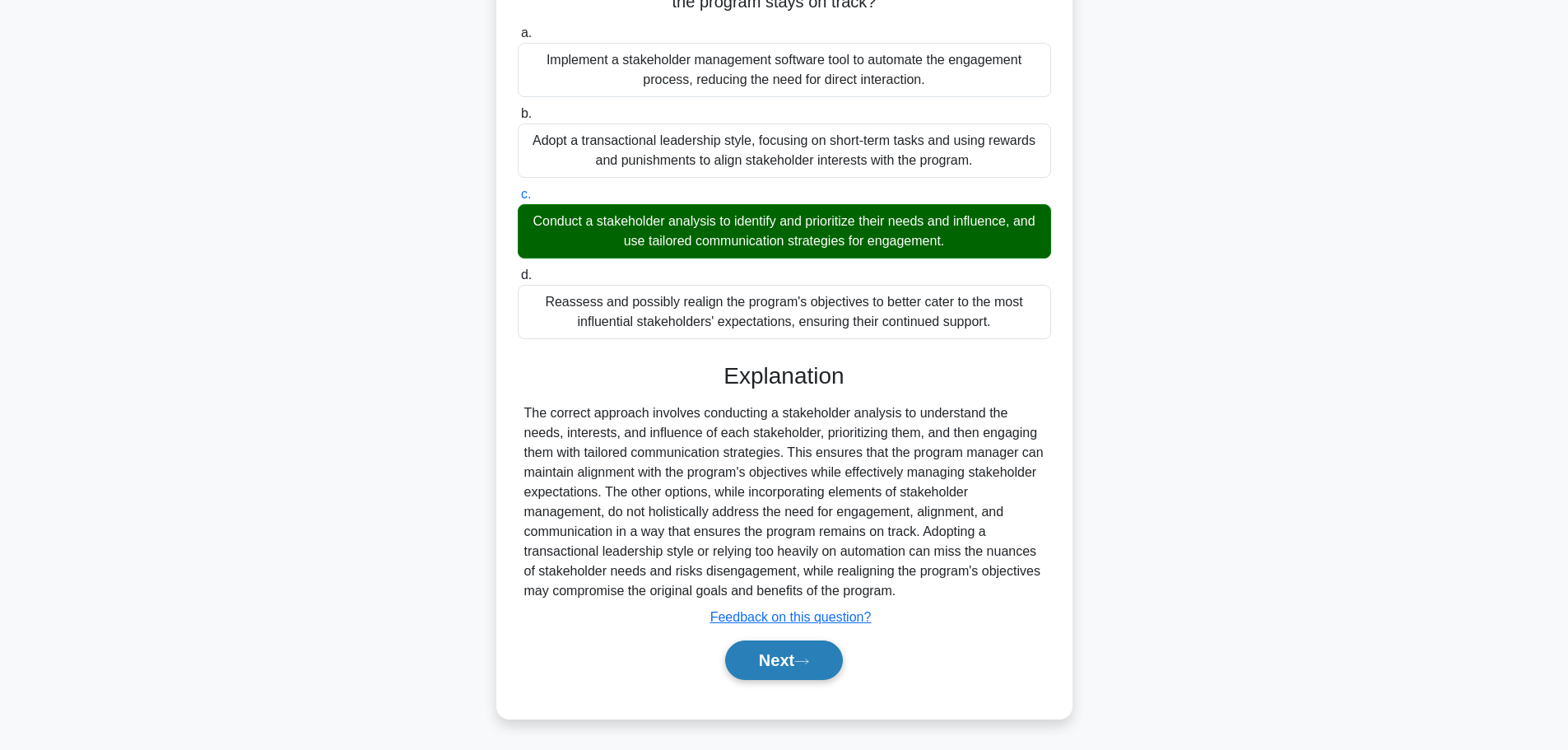
click at [747, 665] on button "Next" at bounding box center [784, 660] width 117 height 39
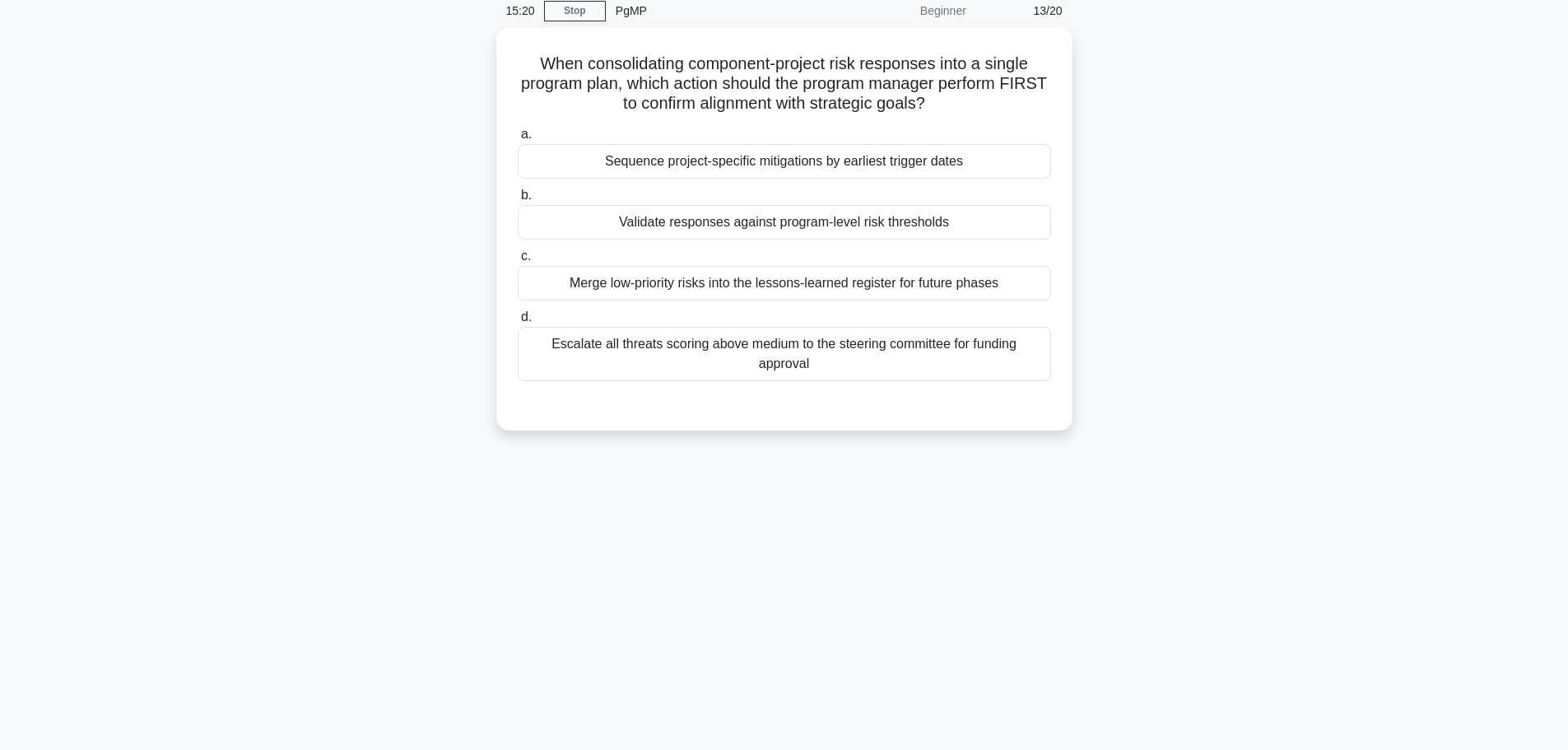
scroll to position [0, 0]
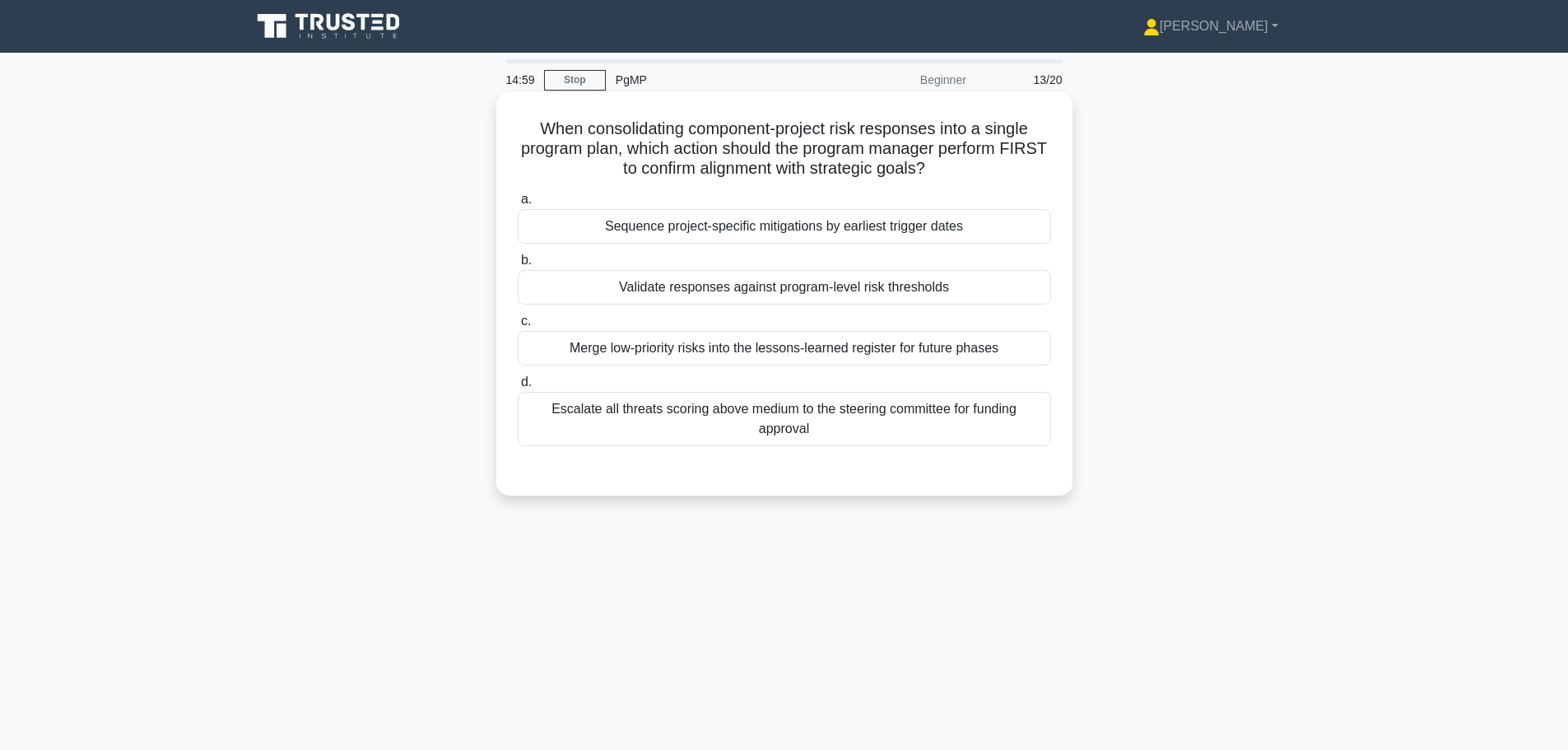
click at [660, 299] on div "Validate responses against program-level risk thresholds" at bounding box center [784, 287] width 533 height 34
click at [518, 265] on input "b. Validate responses against program-level risk thresholds" at bounding box center [518, 260] width 0 height 11
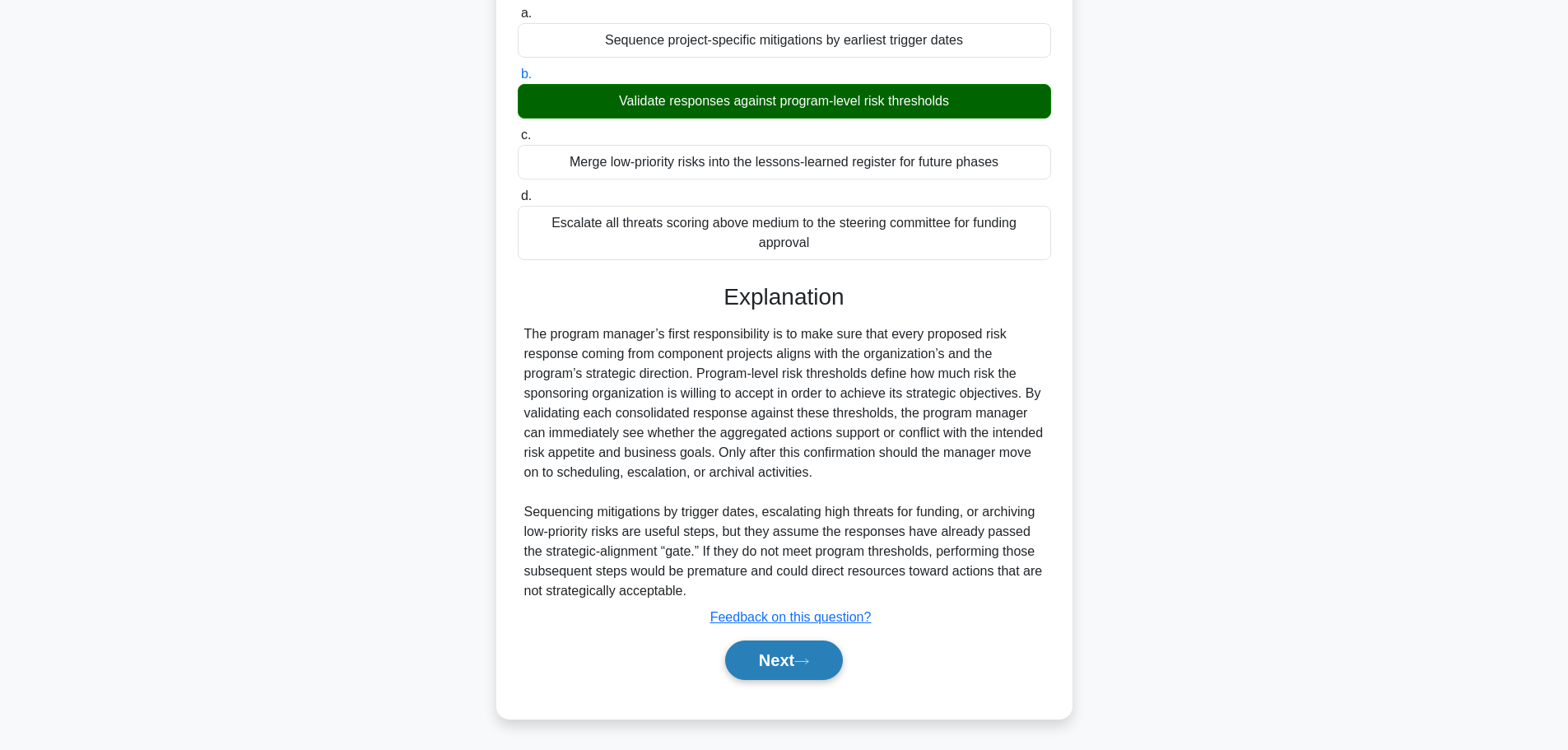
click at [757, 664] on button "Next" at bounding box center [784, 660] width 117 height 39
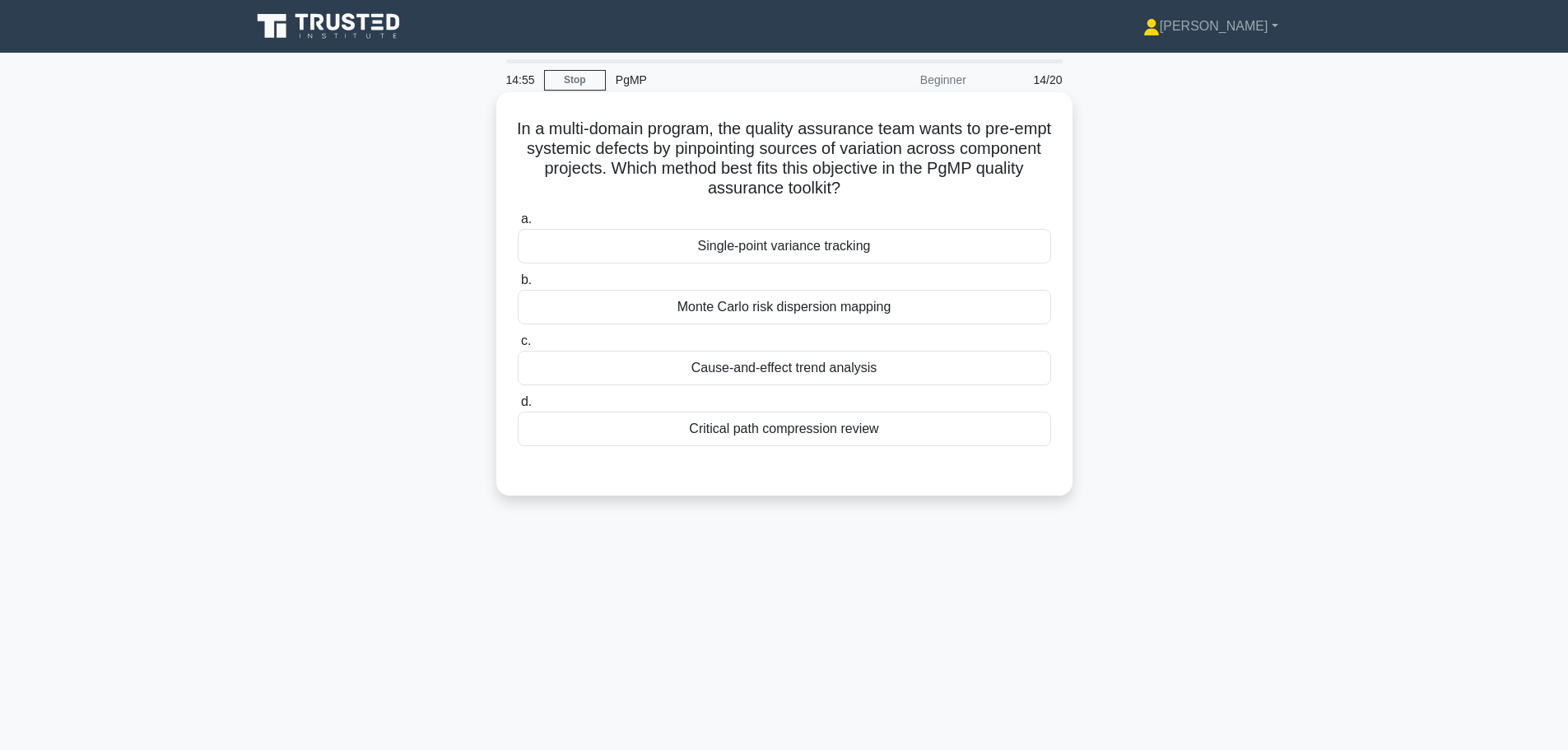
drag, startPoint x: 528, startPoint y: 122, endPoint x: 990, endPoint y: 197, distance: 468.0
click at [990, 197] on h5 "In a multi-domain program, the quality assurance team wants to pre-empt systemi…" at bounding box center [784, 159] width 537 height 81
click at [837, 176] on h5 "In a multi-domain program, the quality assurance team wants to pre-empt systemi…" at bounding box center [784, 159] width 537 height 81
drag, startPoint x: 569, startPoint y: 137, endPoint x: 948, endPoint y: 189, distance: 382.6
click at [948, 189] on h5 "In a multi-domain program, the quality assurance team wants to pre-empt systemi…" at bounding box center [784, 159] width 537 height 81
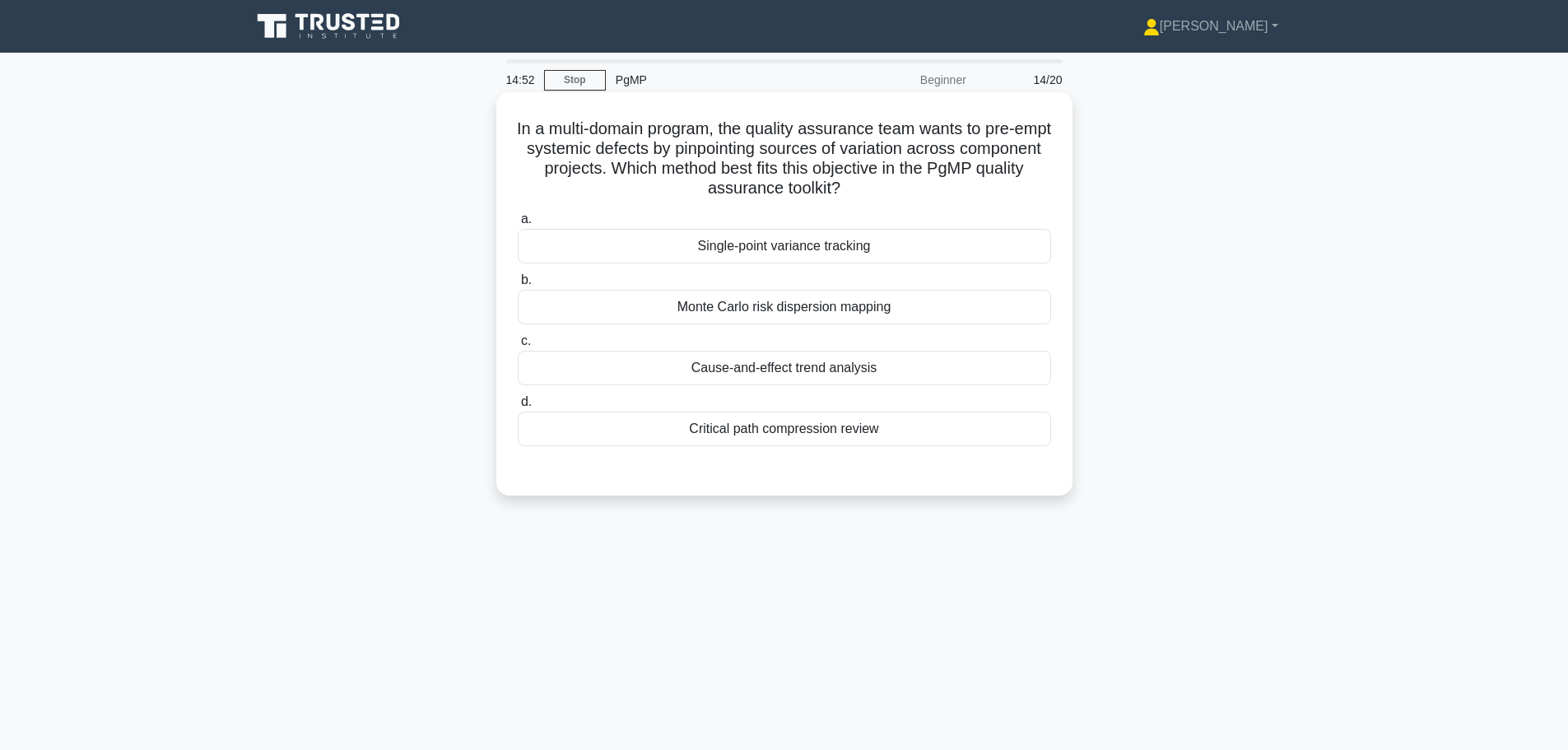
click at [787, 143] on h5 "In a multi-domain program, the quality assurance team wants to pre-empt systemi…" at bounding box center [784, 159] width 537 height 81
drag, startPoint x: 593, startPoint y: 149, endPoint x: 892, endPoint y: 193, distance: 302.2
click at [892, 193] on h5 "In a multi-domain program, the quality assurance team wants to pre-empt systemi…" at bounding box center [784, 159] width 537 height 81
click at [998, 179] on h5 "In a multi-domain program, the quality assurance team wants to pre-empt systemi…" at bounding box center [784, 159] width 537 height 81
drag, startPoint x: 679, startPoint y: 163, endPoint x: 909, endPoint y: 190, distance: 231.6
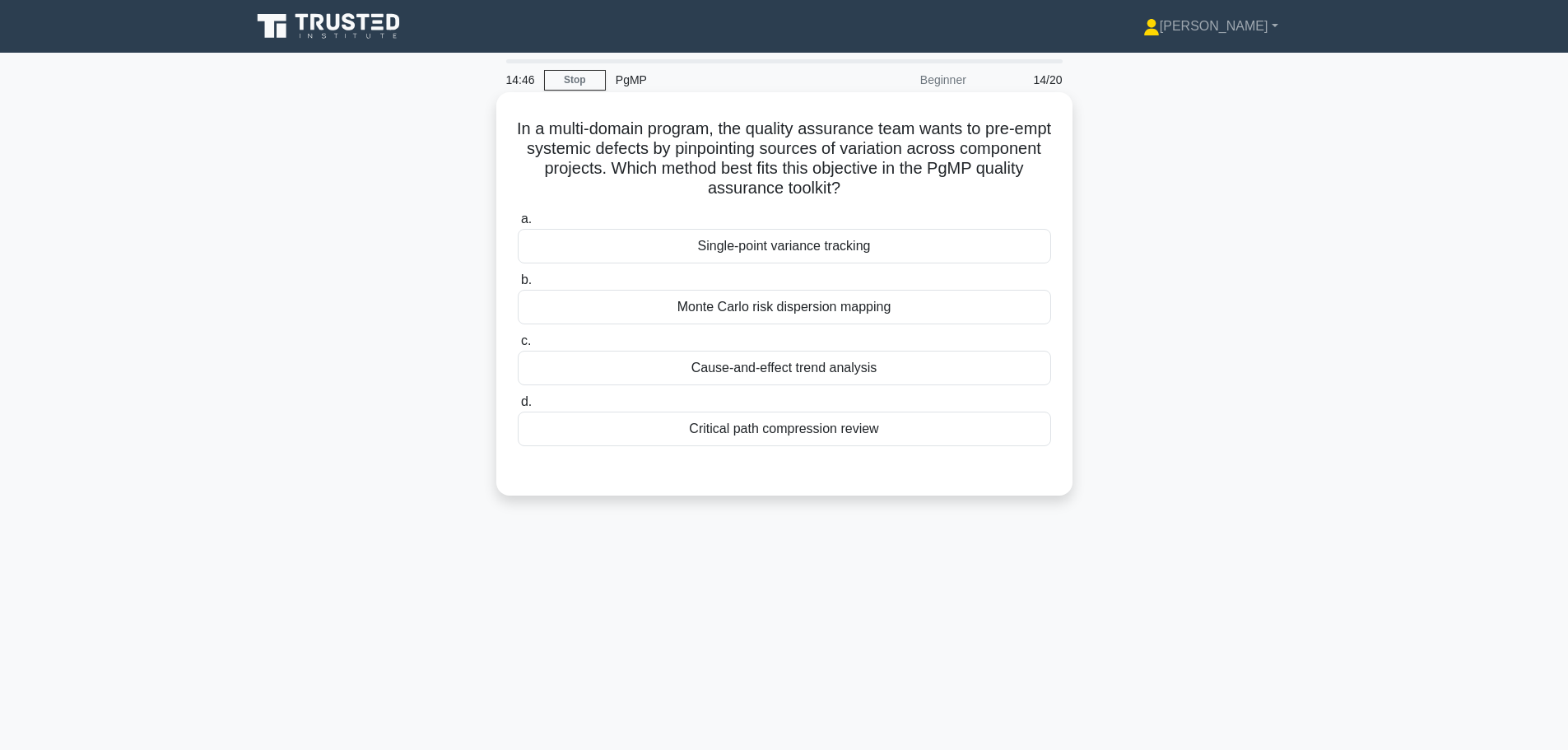
click at [909, 190] on h5 "In a multi-domain program, the quality assurance team wants to pre-empt systemi…" at bounding box center [784, 159] width 537 height 81
click at [809, 156] on h5 "In a multi-domain program, the quality assurance team wants to pre-empt systemi…" at bounding box center [784, 159] width 537 height 81
click at [808, 251] on div "Single-point variance tracking" at bounding box center [784, 245] width 533 height 34
click at [518, 224] on input "a. Single-point variance tracking" at bounding box center [518, 219] width 0 height 11
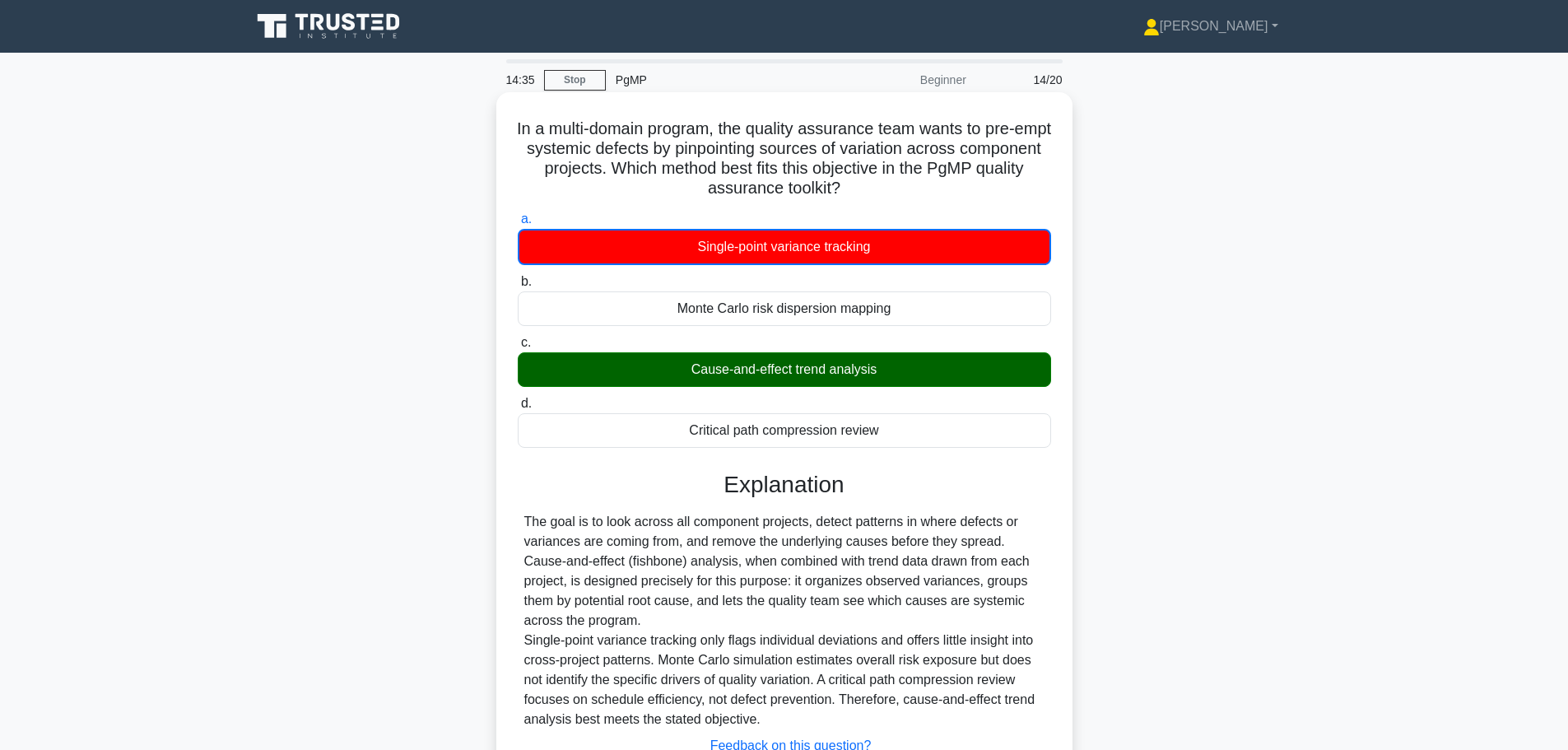
scroll to position [139, 0]
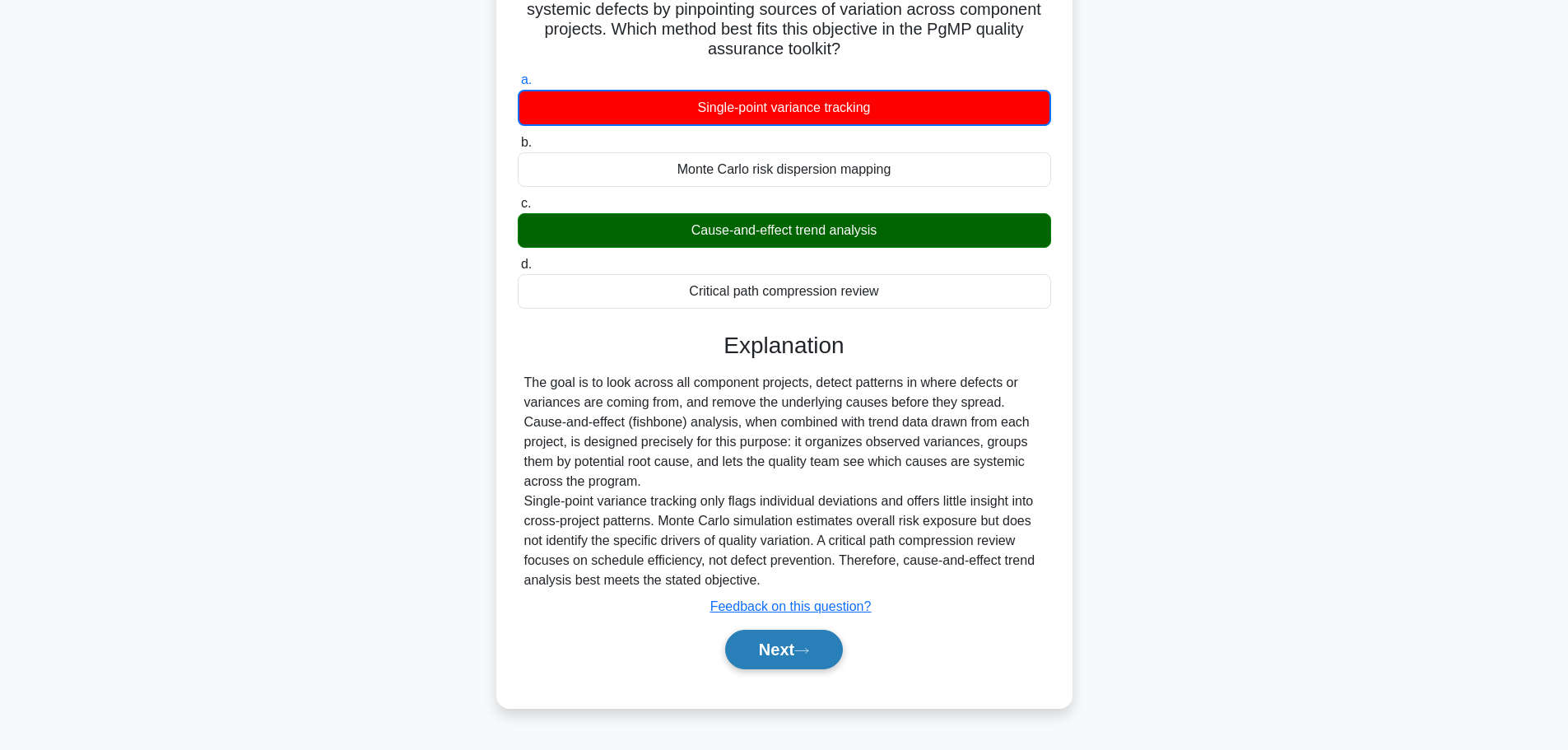
click at [780, 649] on button "Next" at bounding box center [784, 649] width 117 height 39
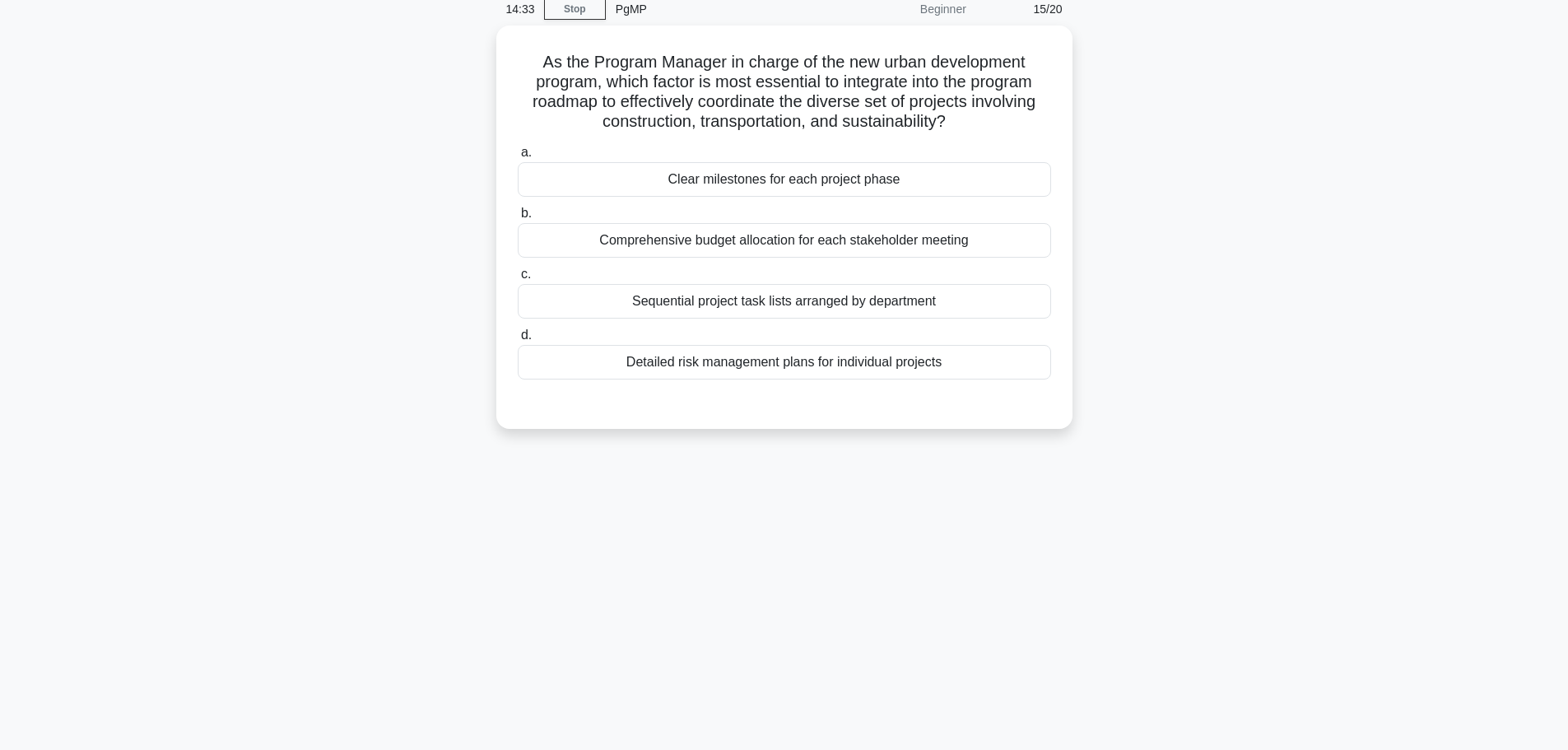
scroll to position [0, 0]
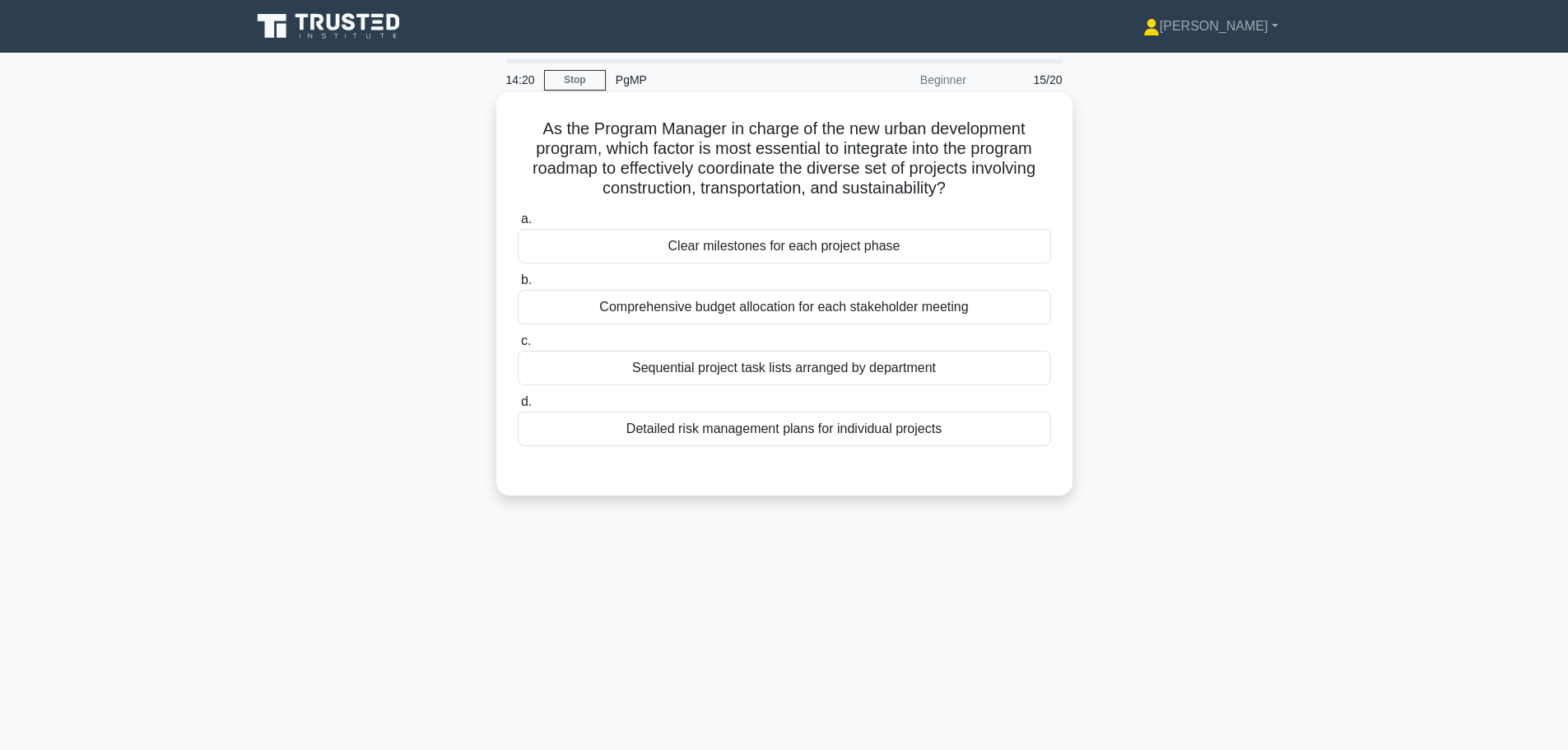
drag, startPoint x: 604, startPoint y: 184, endPoint x: 1021, endPoint y: 187, distance: 417.0
click at [1021, 187] on h5 "As the Program Manager in charge of the new urban development program, which fa…" at bounding box center [784, 159] width 537 height 81
click at [826, 174] on h5 "As the Program Manager in charge of the new urban development program, which fa…" at bounding box center [784, 159] width 537 height 81
click at [875, 373] on div "Sequential project task lists arranged by department" at bounding box center [784, 367] width 533 height 34
click at [518, 347] on input "c. Sequential project task lists arranged by department" at bounding box center [518, 341] width 0 height 11
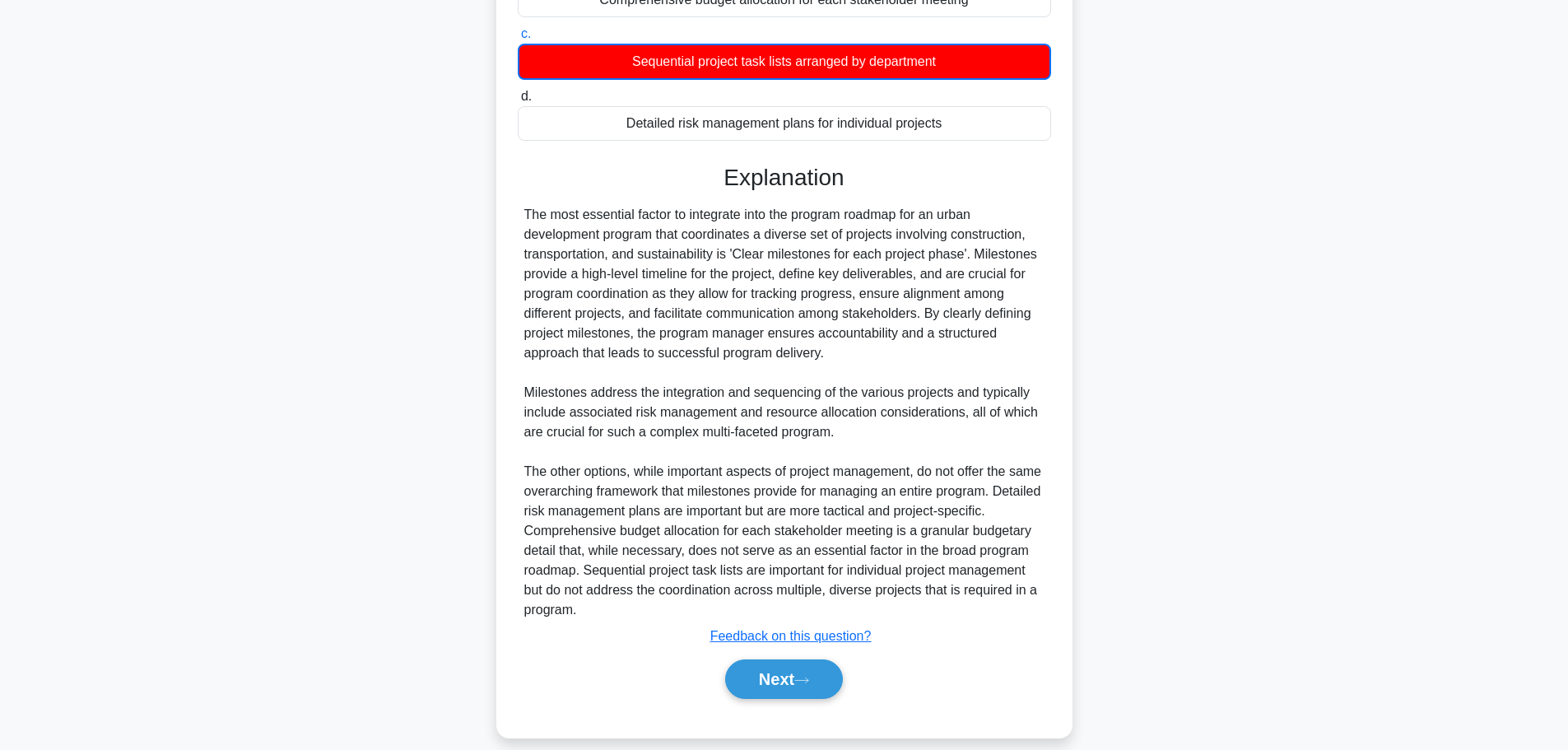
scroll to position [327, 0]
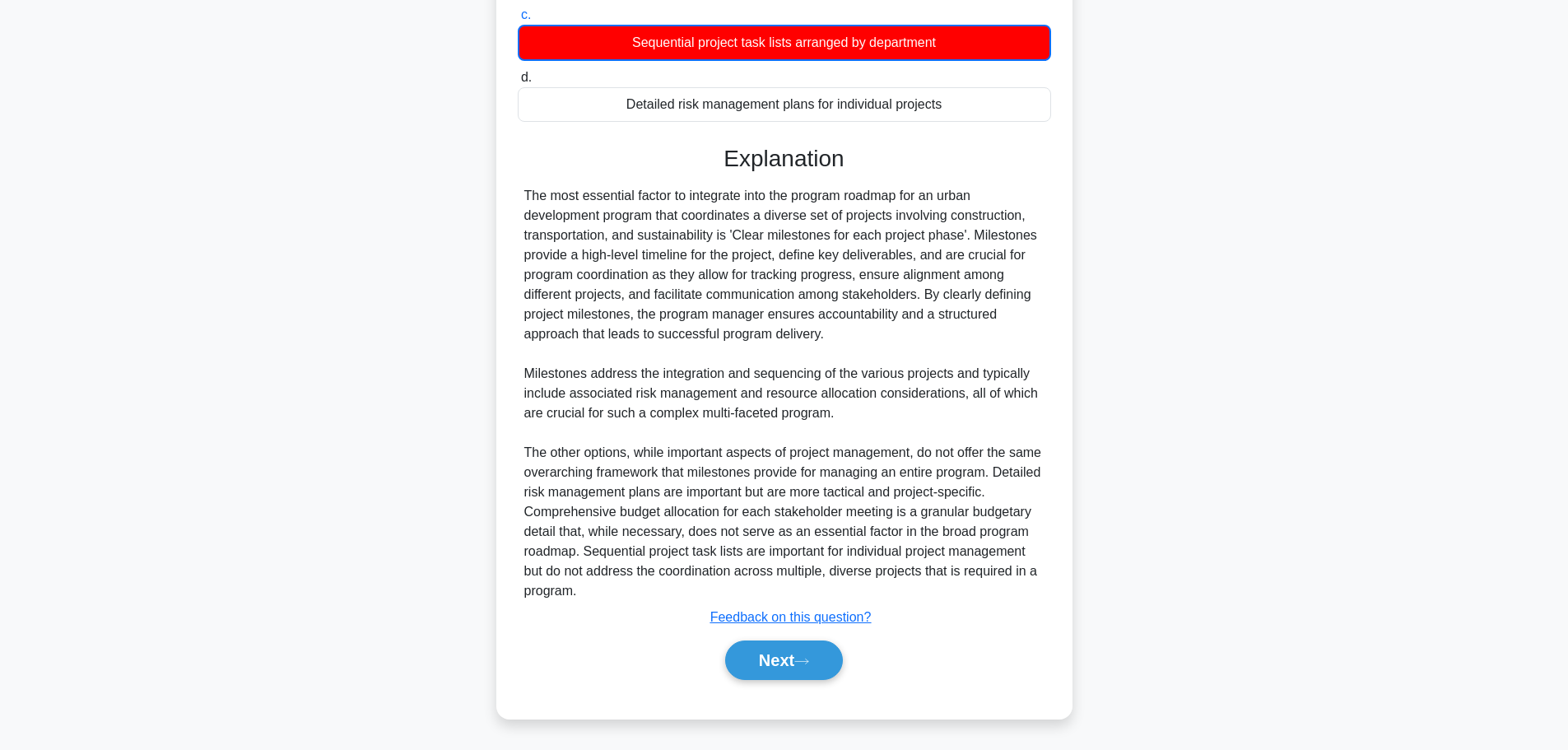
click at [800, 633] on div "Explanation The most essential factor to integrate into the program roadmap for…" at bounding box center [784, 415] width 533 height 541
click at [797, 661] on button "Next" at bounding box center [784, 660] width 117 height 39
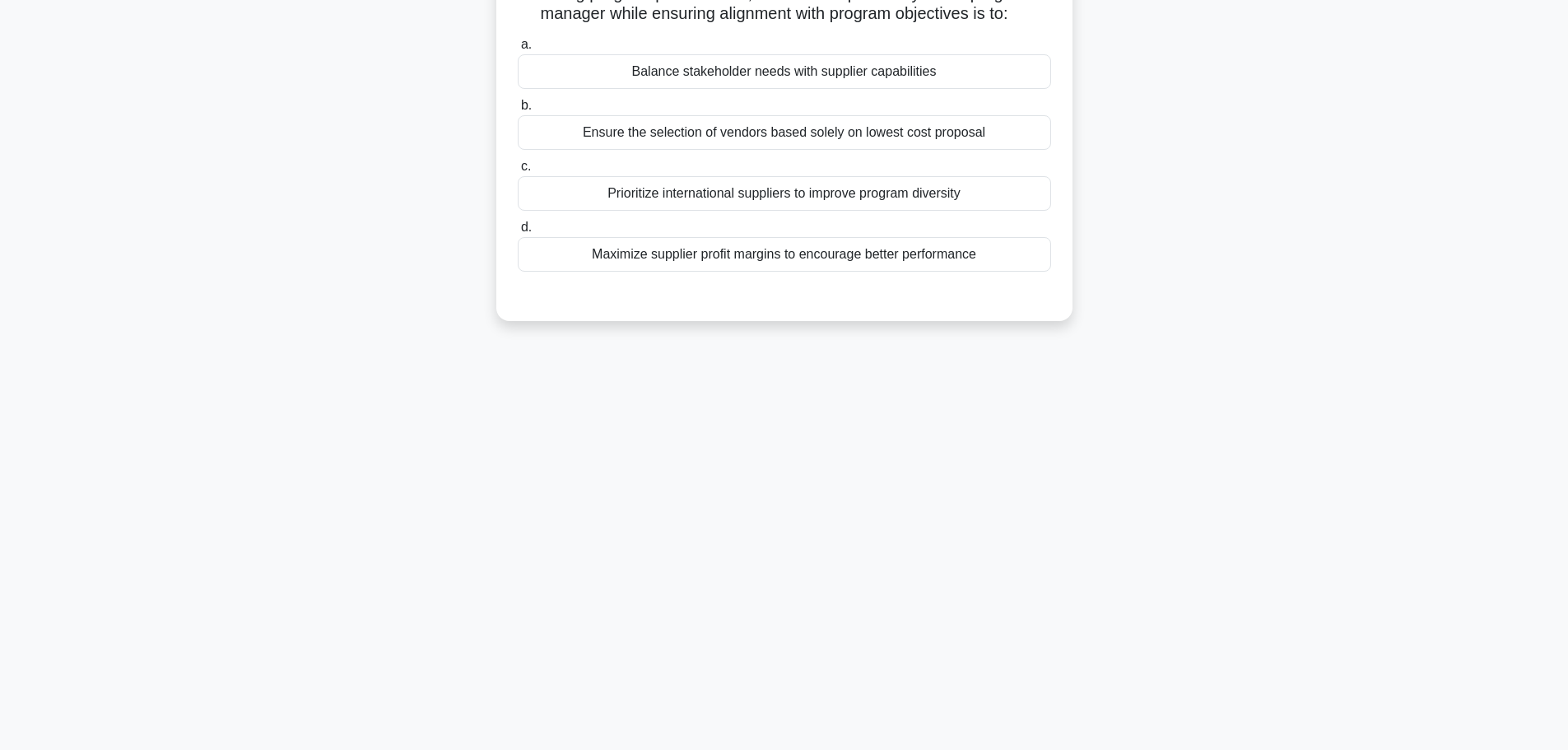
scroll to position [0, 0]
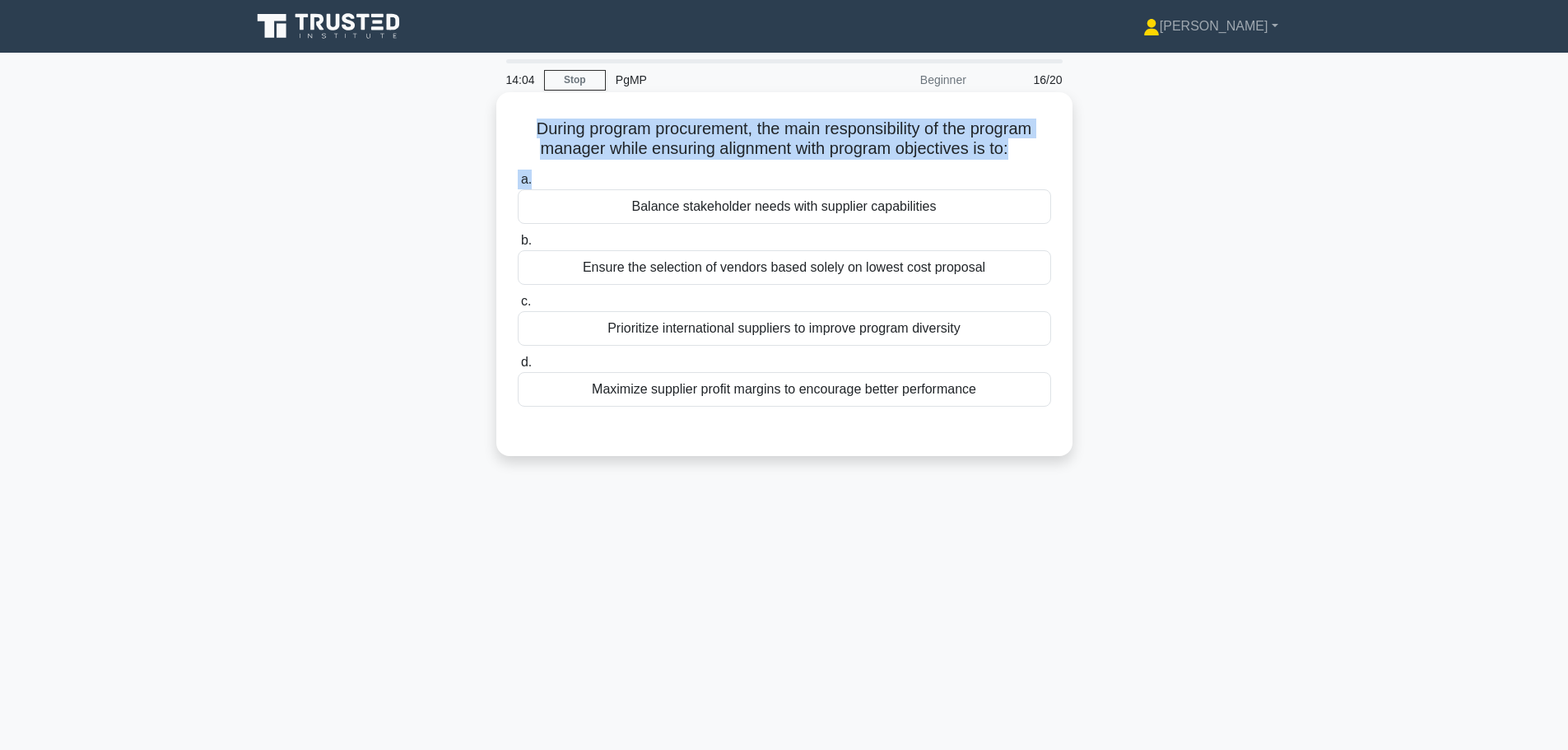
drag, startPoint x: 981, startPoint y: 157, endPoint x: 1040, endPoint y: 167, distance: 59.8
click at [1040, 167] on div "During program procurement, the main responsibility of the program manager whil…" at bounding box center [784, 274] width 563 height 350
click at [908, 166] on div "During program procurement, the main responsibility of the program manager whil…" at bounding box center [784, 274] width 563 height 350
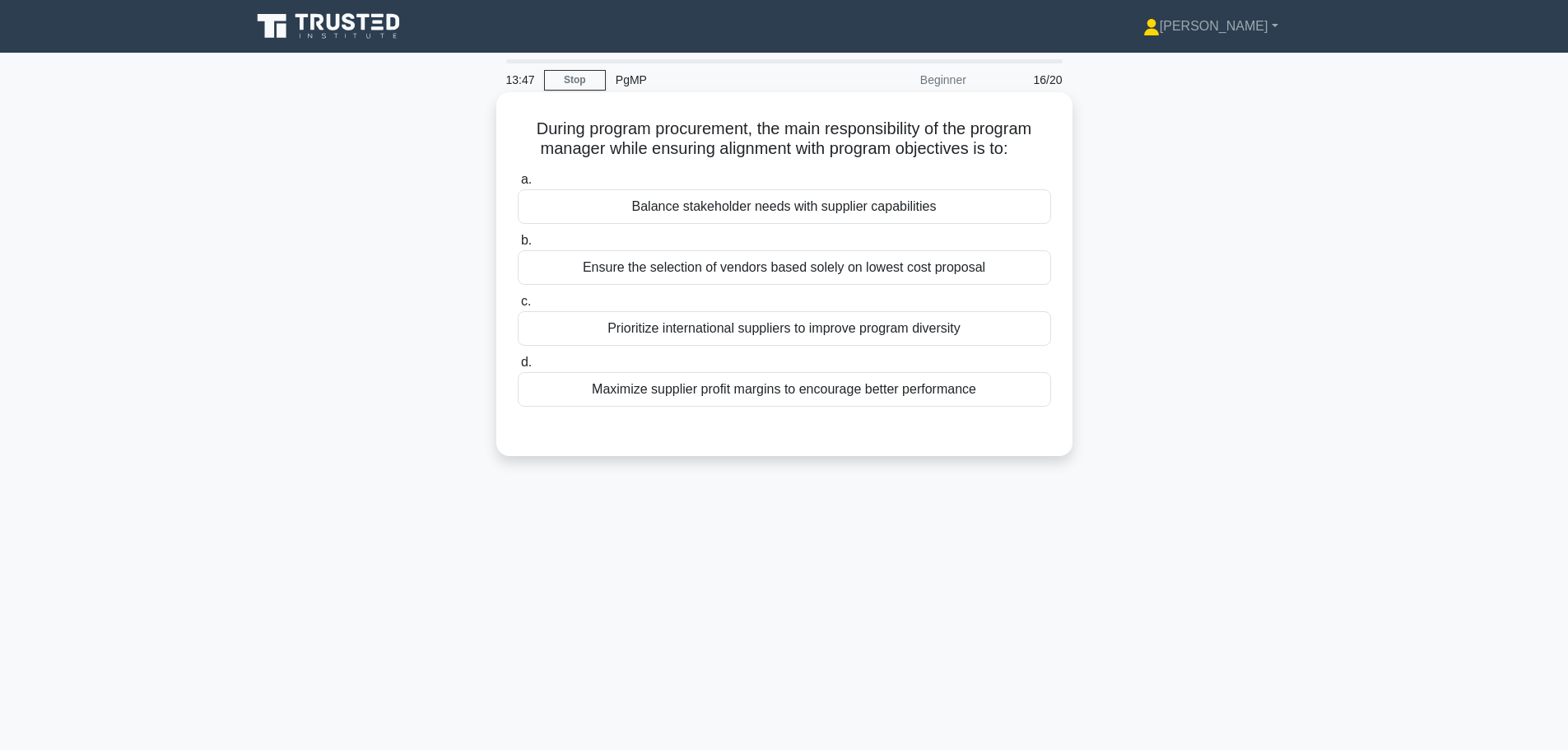
click at [837, 207] on div "Balance stakeholder needs with supplier capabilities" at bounding box center [784, 206] width 533 height 34
click at [518, 185] on input "a. Balance stakeholder needs with supplier capabilities" at bounding box center [518, 180] width 0 height 11
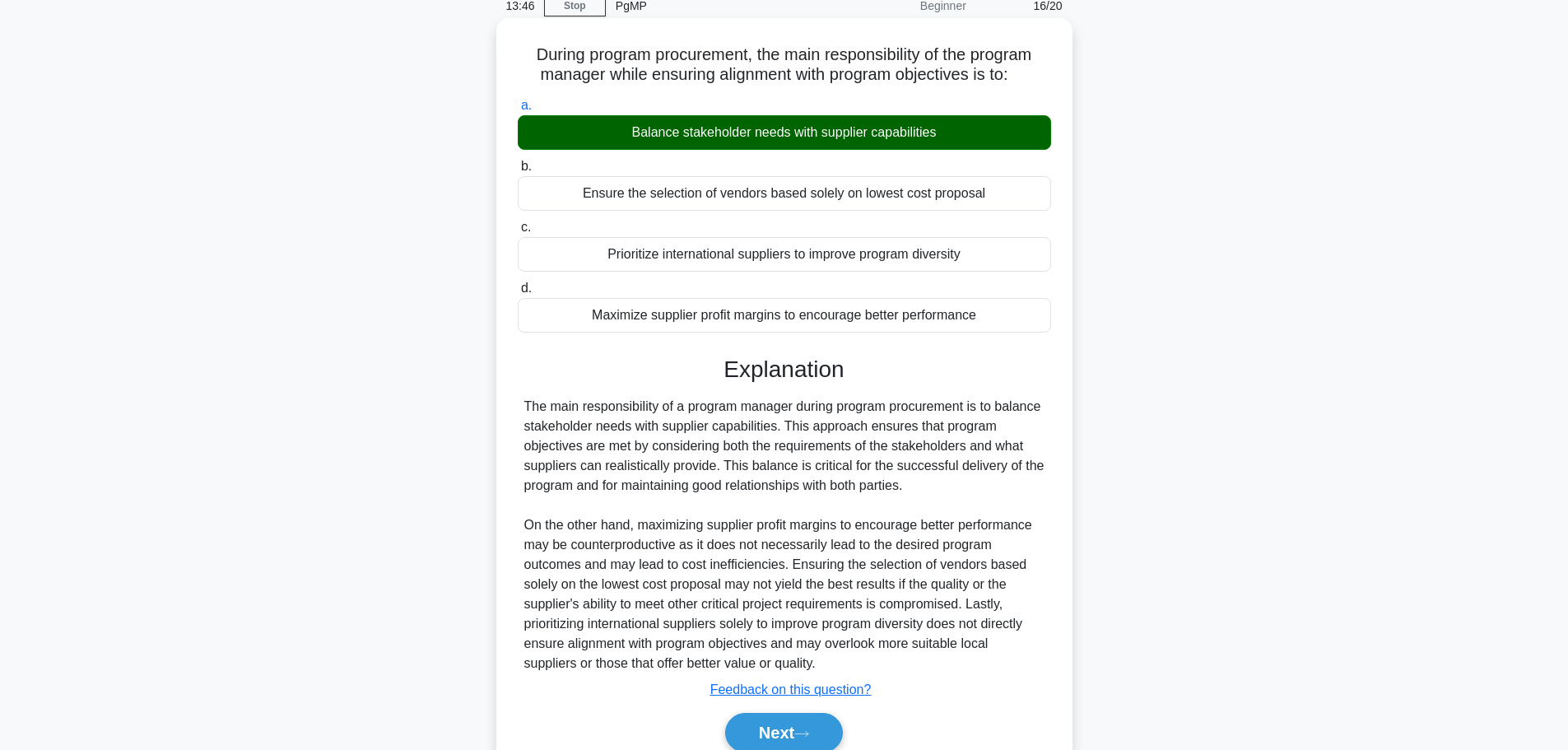
scroll to position [147, 0]
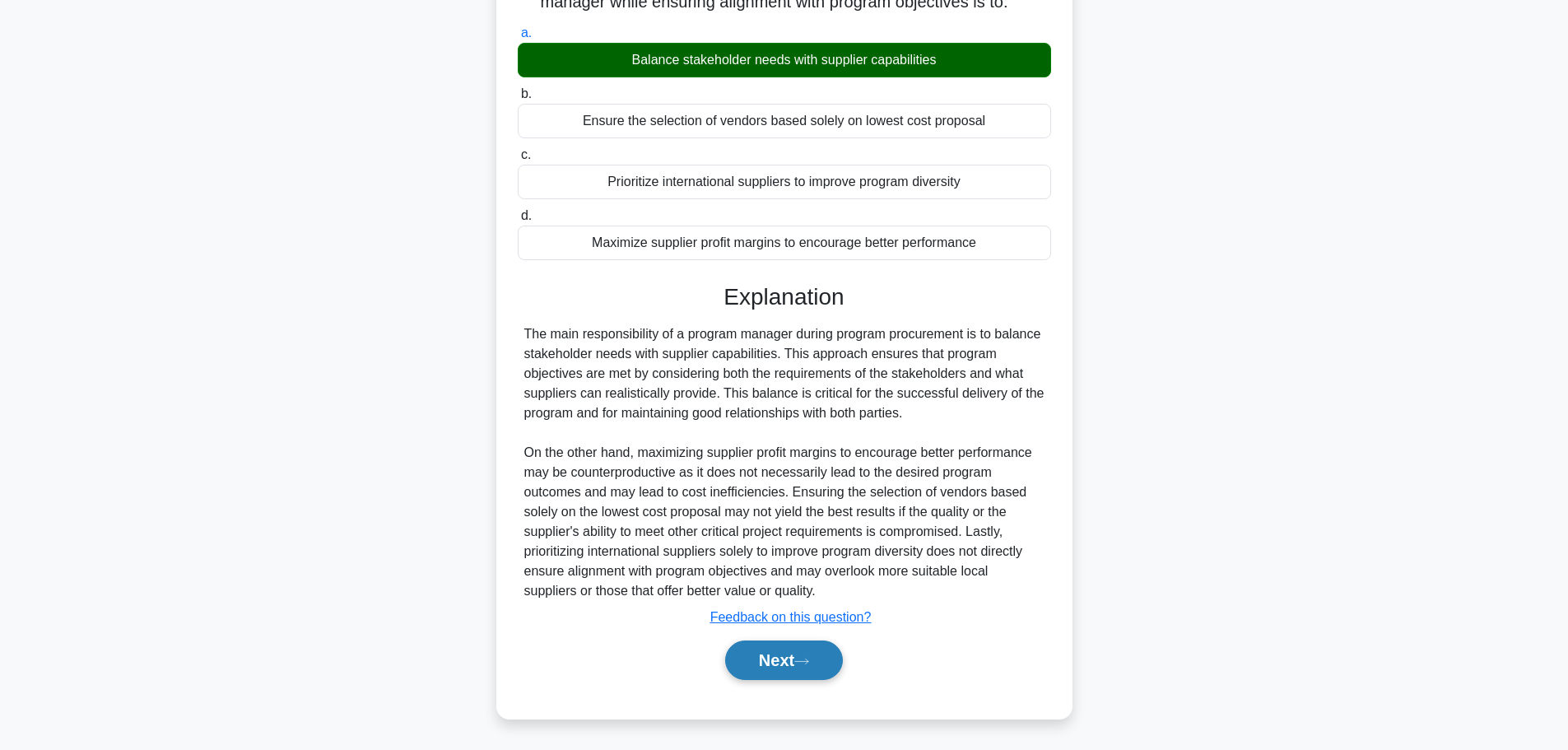
click at [787, 659] on button "Next" at bounding box center [784, 660] width 117 height 39
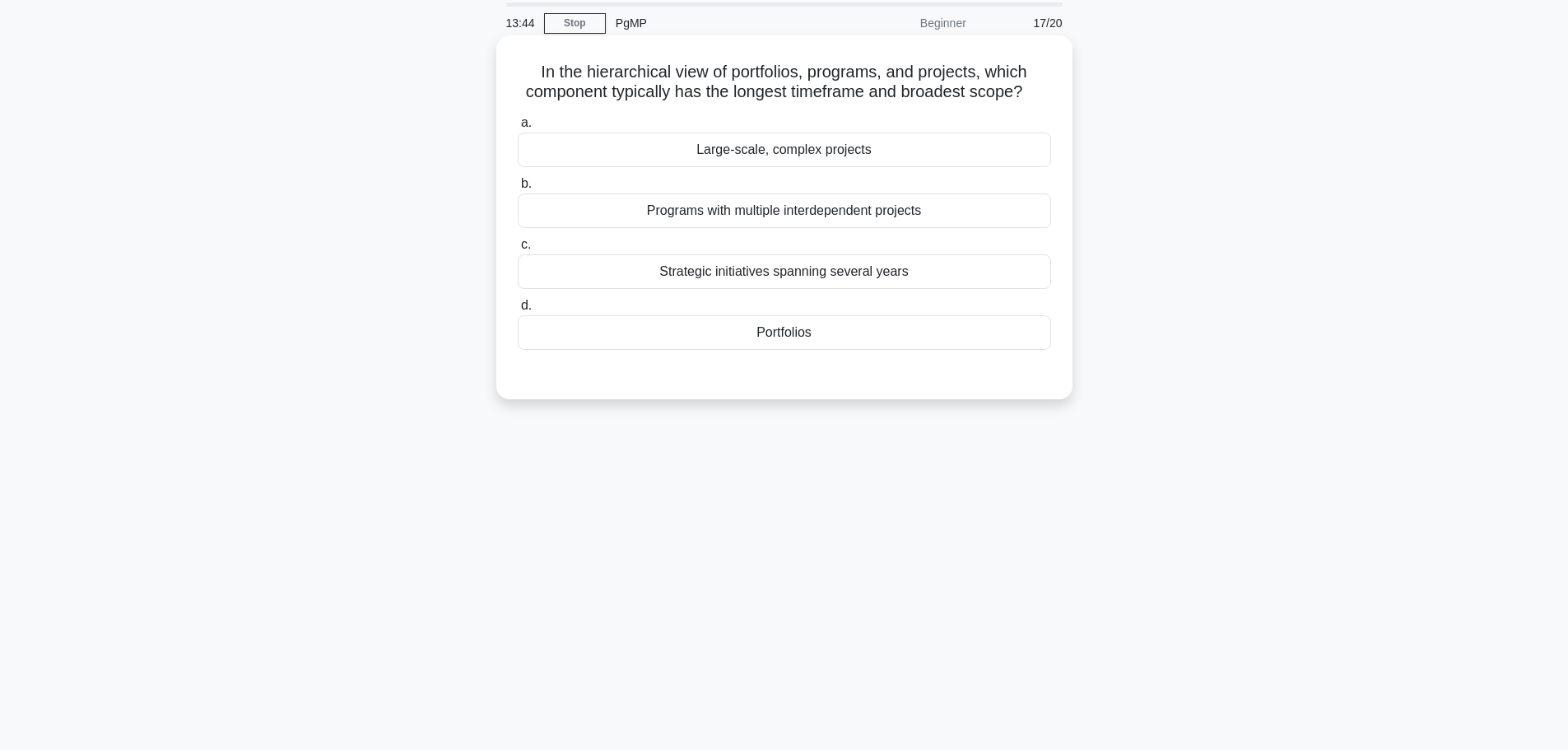
scroll to position [0, 0]
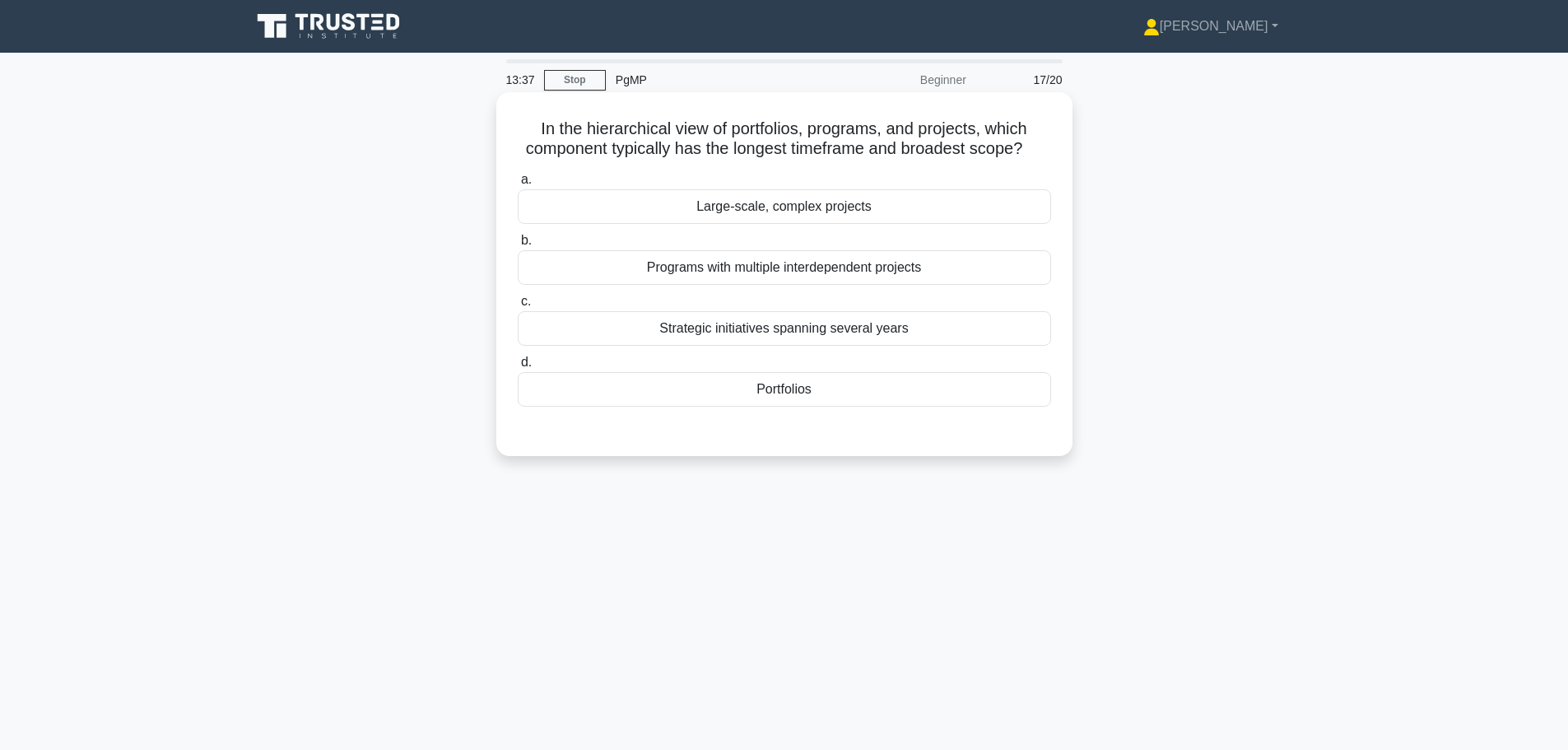
click at [812, 392] on div "Portfolios" at bounding box center [784, 389] width 533 height 34
click at [518, 368] on input "d. Portfolios" at bounding box center [518, 363] width 0 height 11
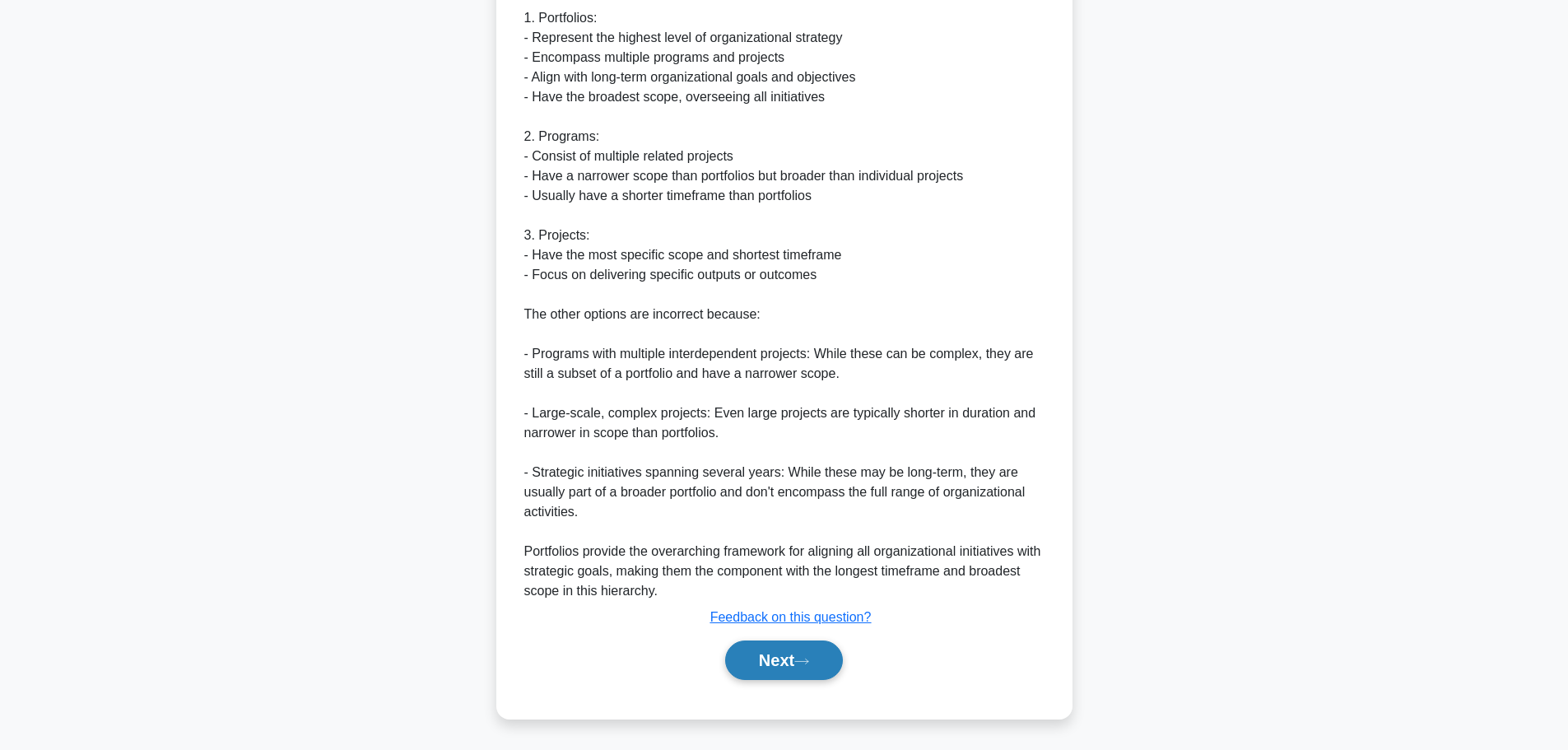
click at [767, 657] on button "Next" at bounding box center [784, 660] width 117 height 39
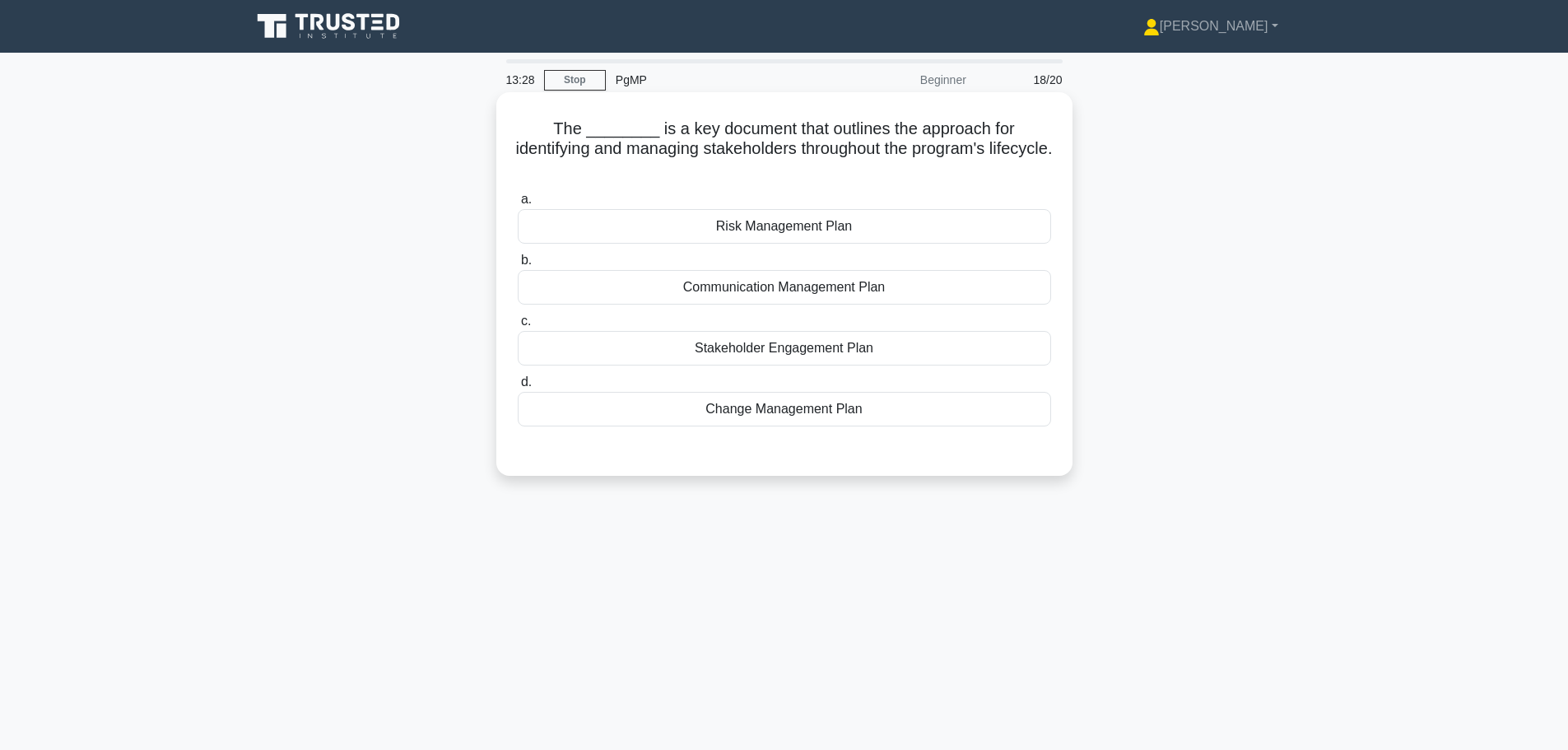
click at [757, 354] on div "Stakeholder Engagement Plan" at bounding box center [784, 348] width 533 height 34
click at [518, 327] on input "c. Stakeholder Engagement Plan" at bounding box center [518, 322] width 0 height 11
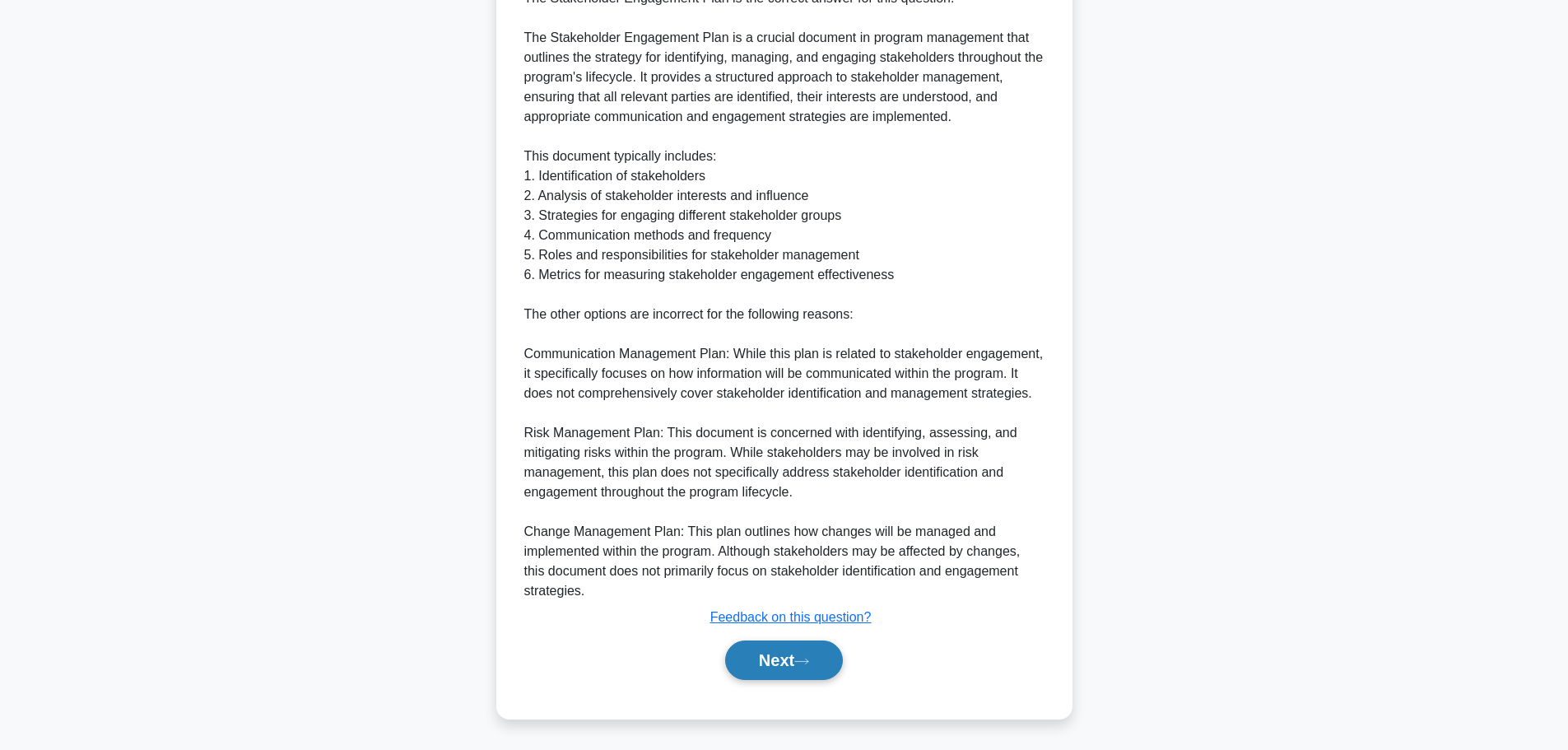
click at [816, 662] on button "Next" at bounding box center [784, 660] width 117 height 39
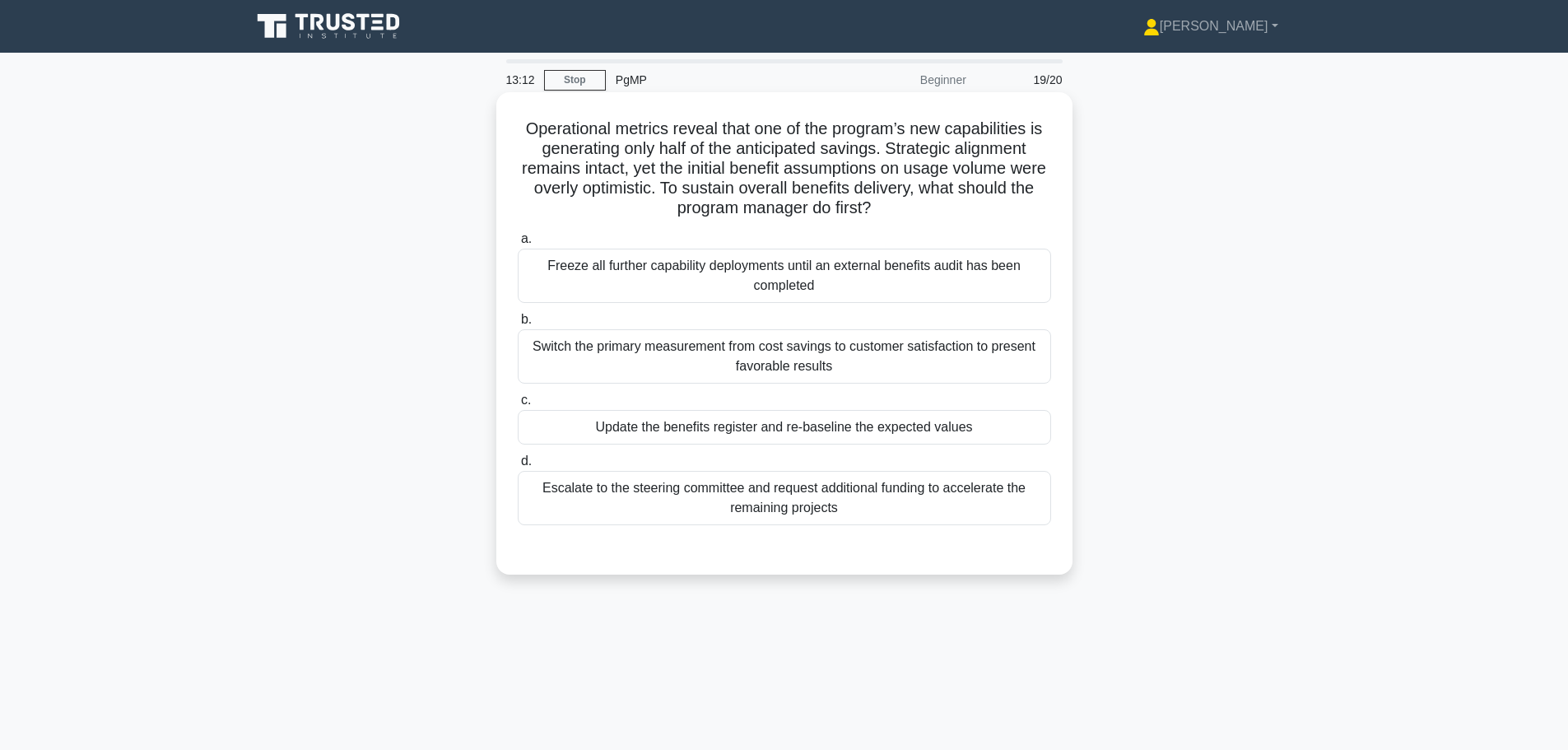
drag, startPoint x: 700, startPoint y: 188, endPoint x: 929, endPoint y: 220, distance: 231.2
click at [929, 219] on h5 "Operational metrics reveal that one of the program’s new capabilities is genera…" at bounding box center [784, 168] width 537 height 101
click at [768, 193] on h5 "Operational metrics reveal that one of the program’s new capabilities is genera…" at bounding box center [784, 168] width 537 height 101
click at [912, 426] on div "Update the benefits register and re-baseline the expected values" at bounding box center [784, 427] width 533 height 34
click at [518, 406] on input "c. Update the benefits register and re-baseline the expected values" at bounding box center [518, 400] width 0 height 11
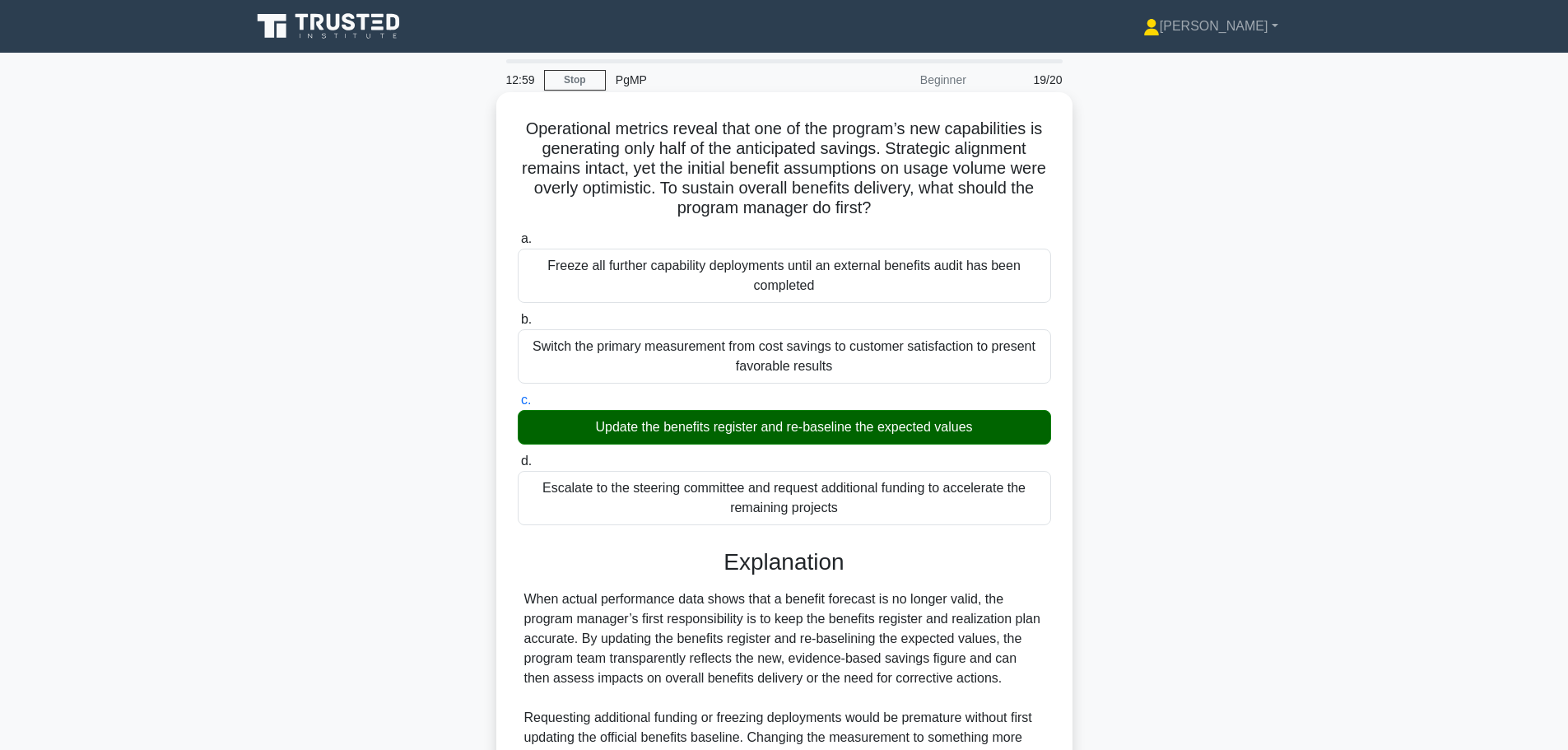
scroll to position [167, 0]
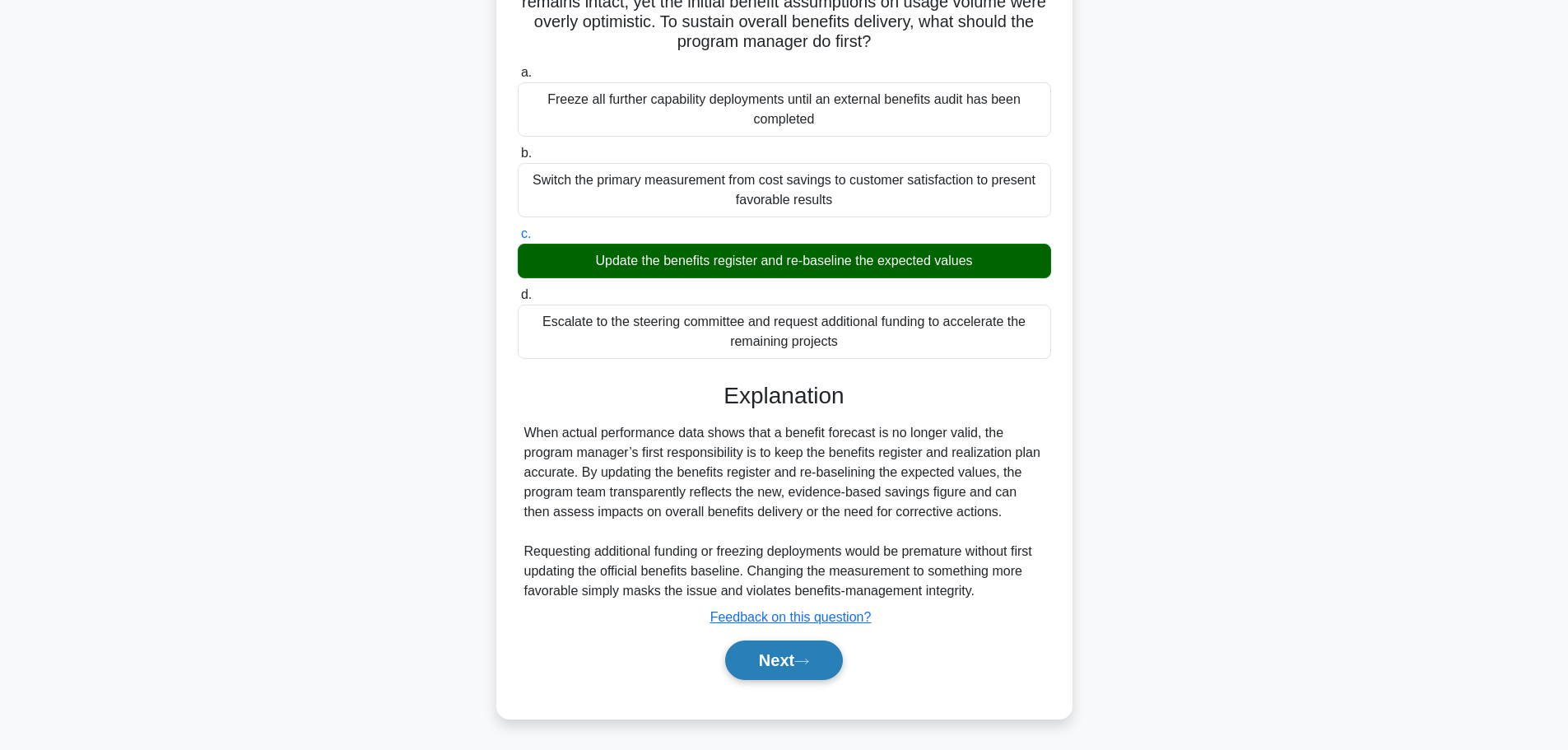
click at [802, 658] on icon at bounding box center [802, 662] width 15 height 9
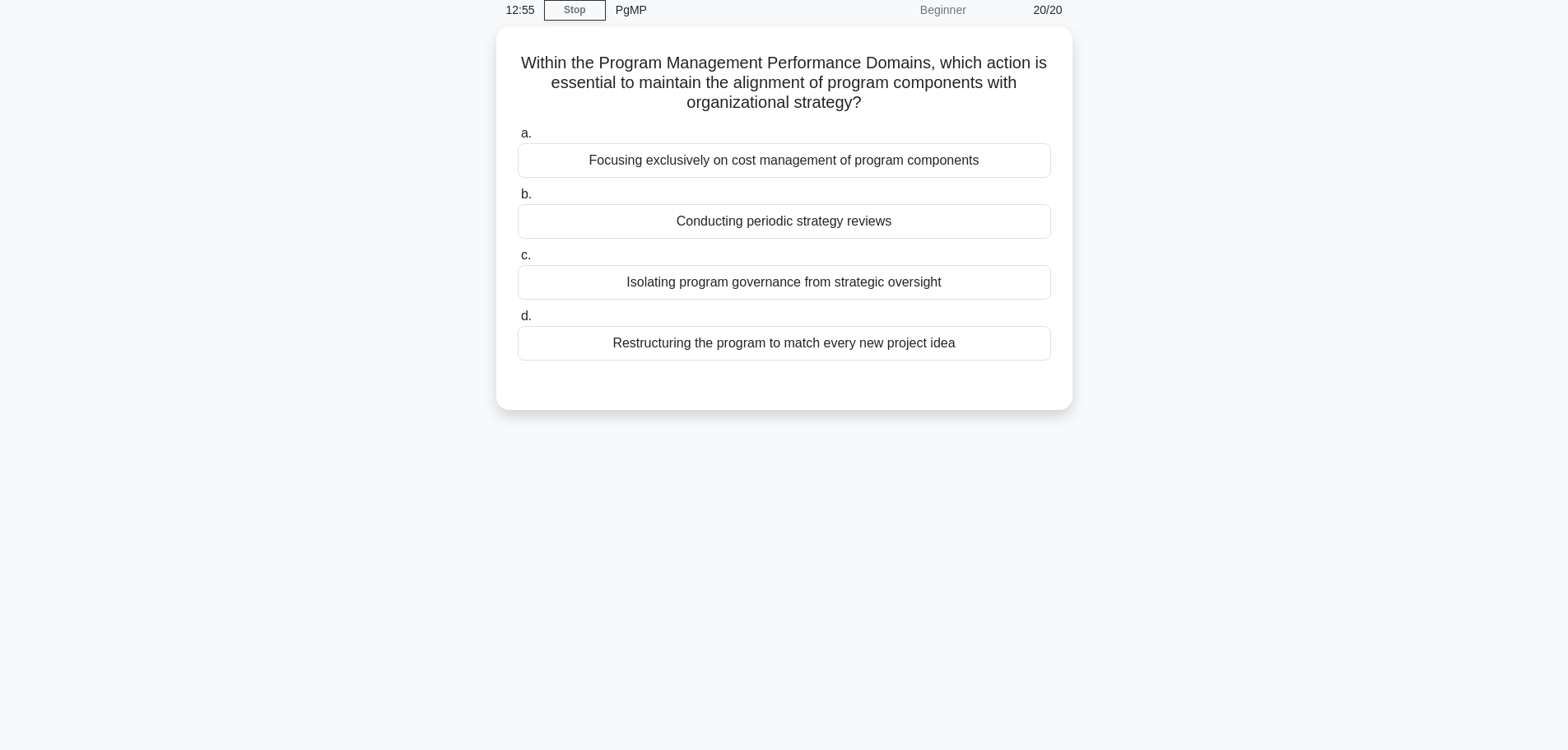
scroll to position [0, 0]
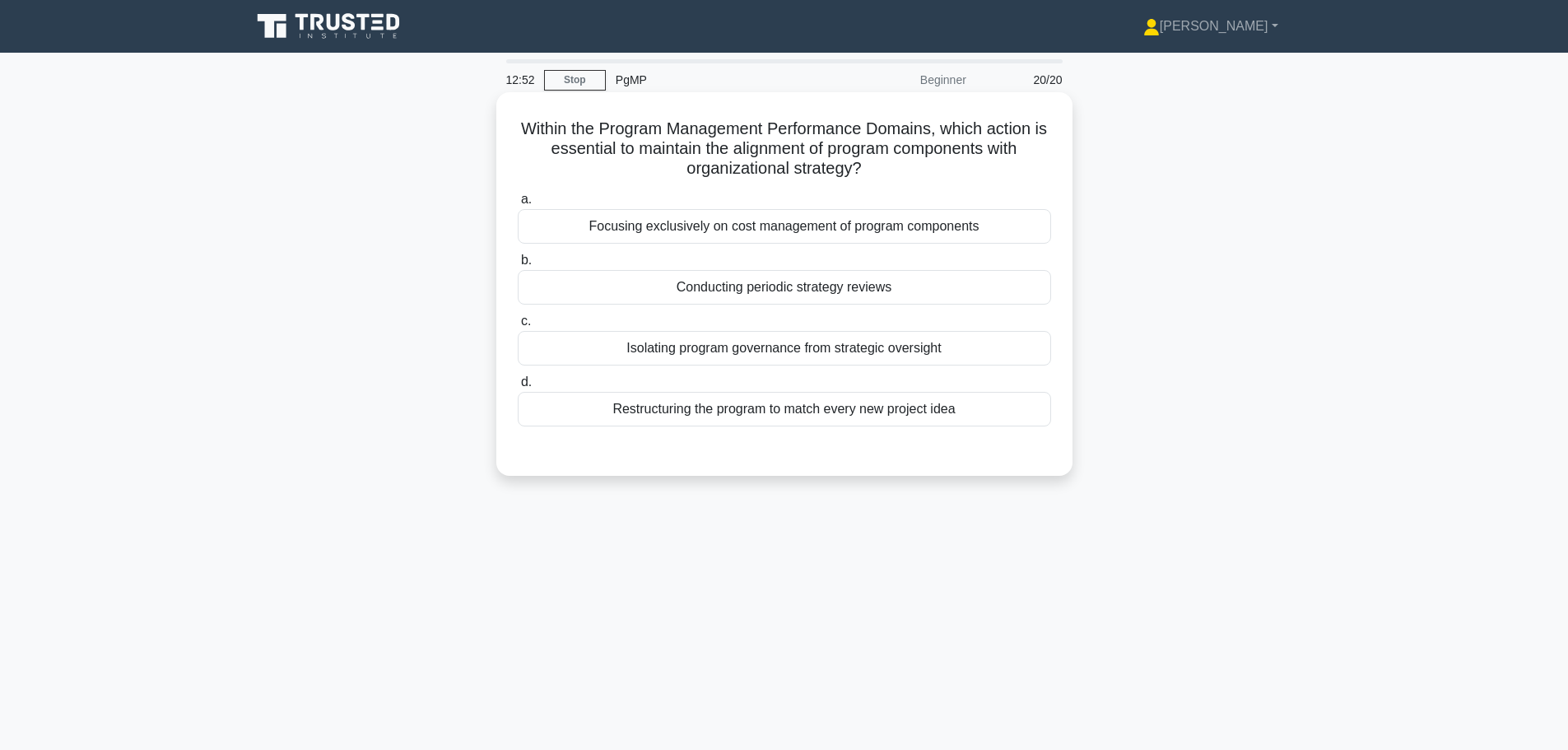
drag, startPoint x: 603, startPoint y: 139, endPoint x: 888, endPoint y: 165, distance: 286.2
click at [888, 165] on h5 "Within the Program Management Performance Domains, which action is essential to…" at bounding box center [784, 149] width 537 height 61
click at [895, 168] on h5 "Within the Program Management Performance Domains, which action is essential to…" at bounding box center [784, 149] width 537 height 61
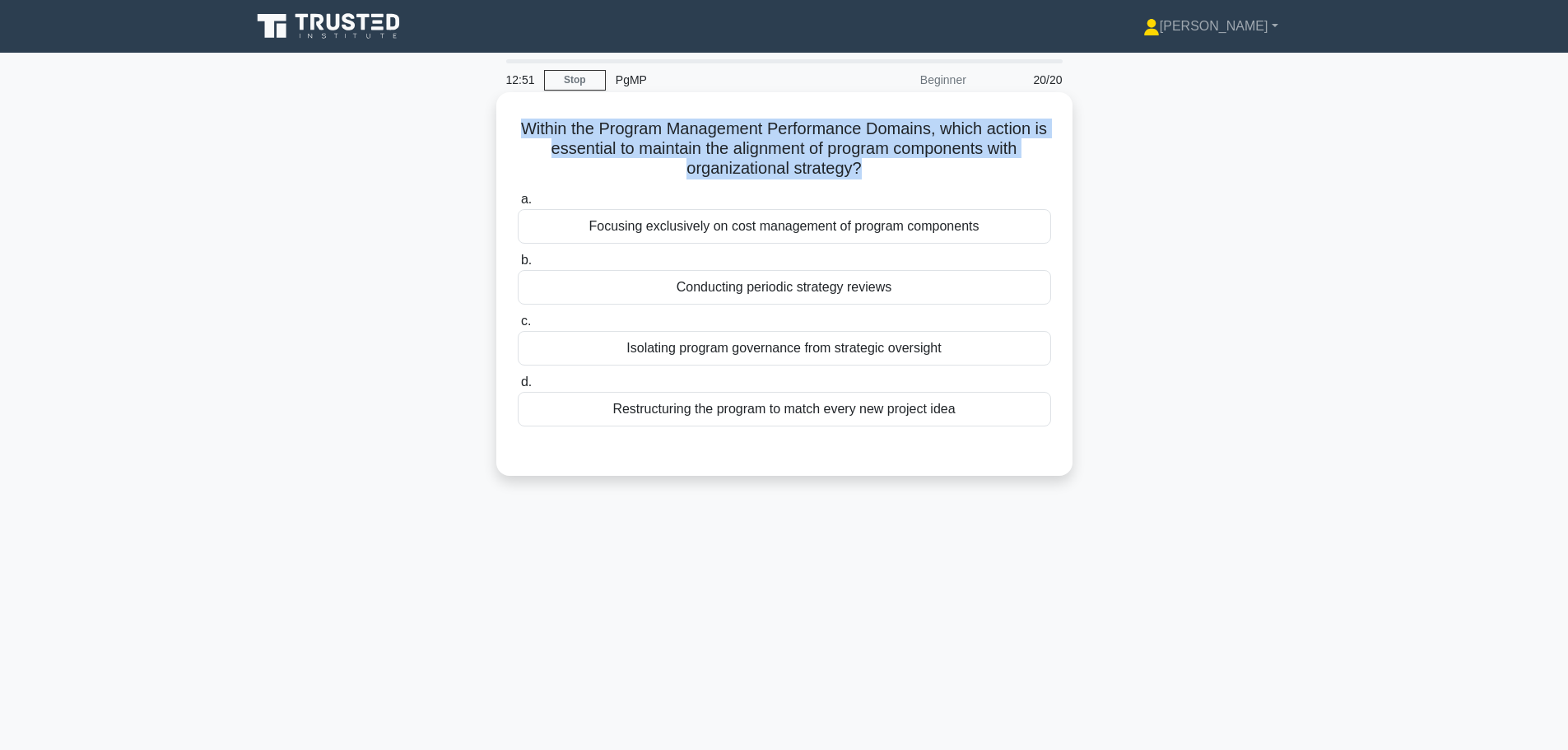
drag, startPoint x: 895, startPoint y: 168, endPoint x: 540, endPoint y: 138, distance: 356.3
click at [540, 138] on h5 "Within the Program Management Performance Domains, which action is essential to…" at bounding box center [784, 149] width 537 height 61
click at [810, 180] on h5 "Within the Program Management Performance Domains, which action is essential to…" at bounding box center [784, 149] width 537 height 61
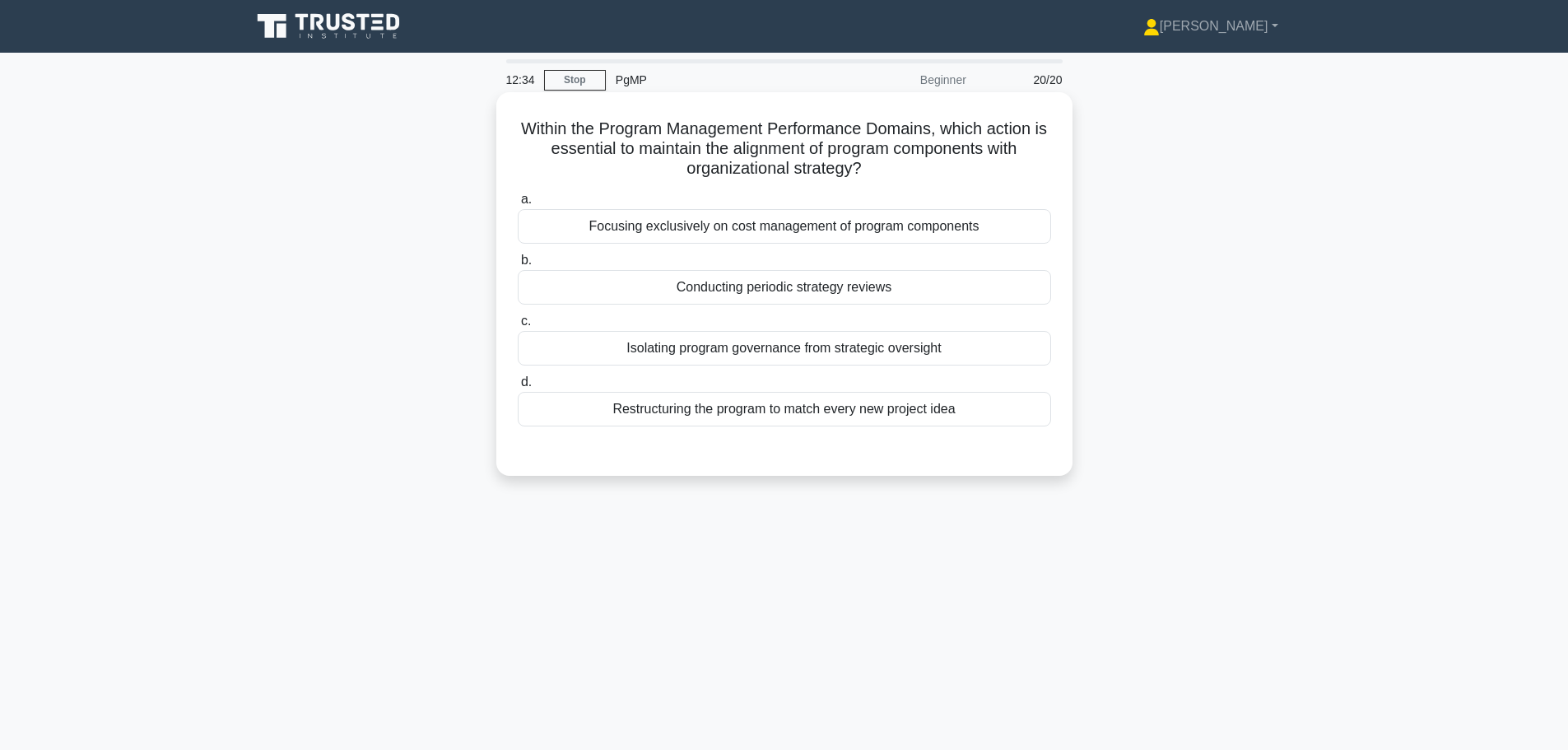
click at [728, 293] on div "Conducting periodic strategy reviews" at bounding box center [784, 287] width 533 height 34
click at [518, 265] on input "b. Conducting periodic strategy reviews" at bounding box center [518, 260] width 0 height 11
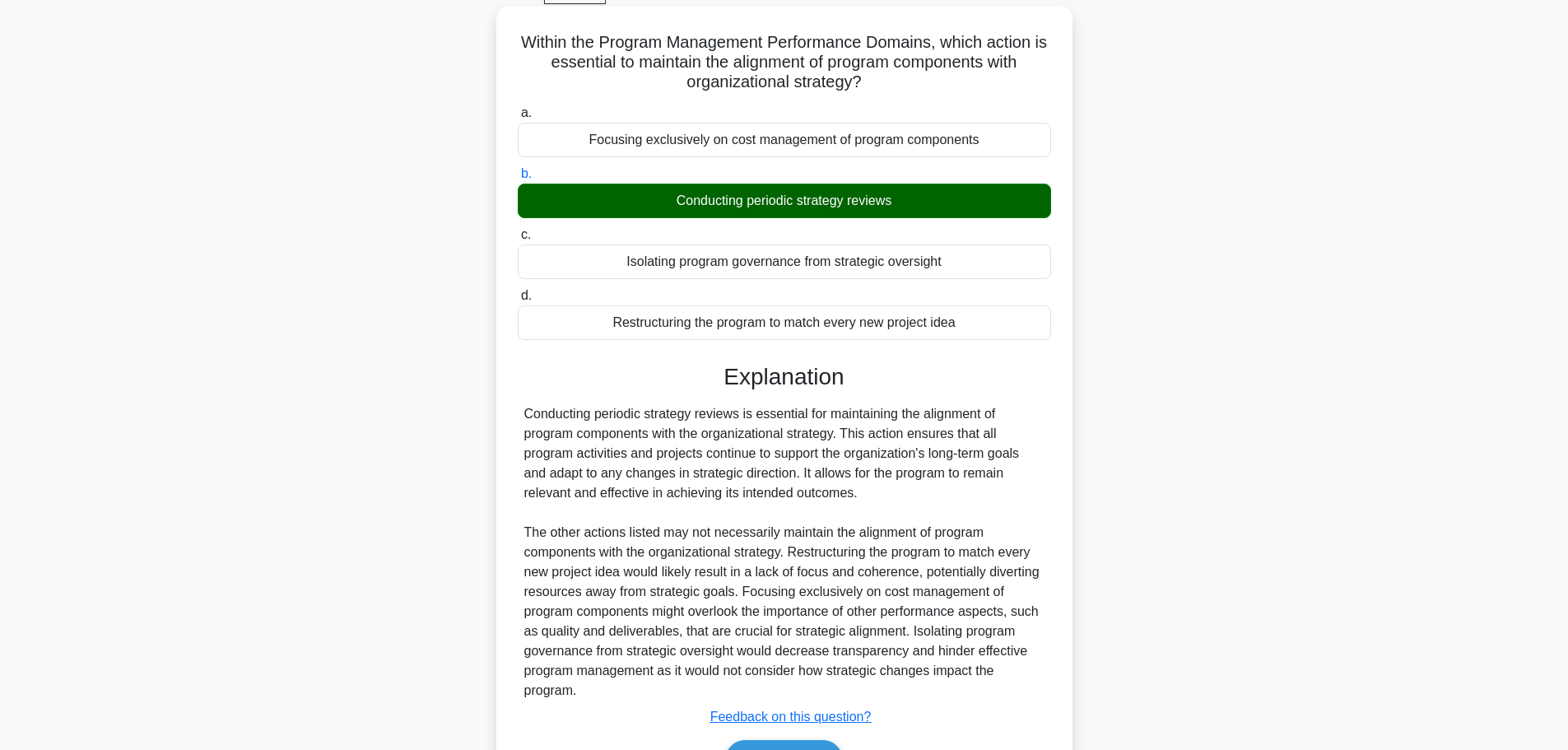
scroll to position [187, 0]
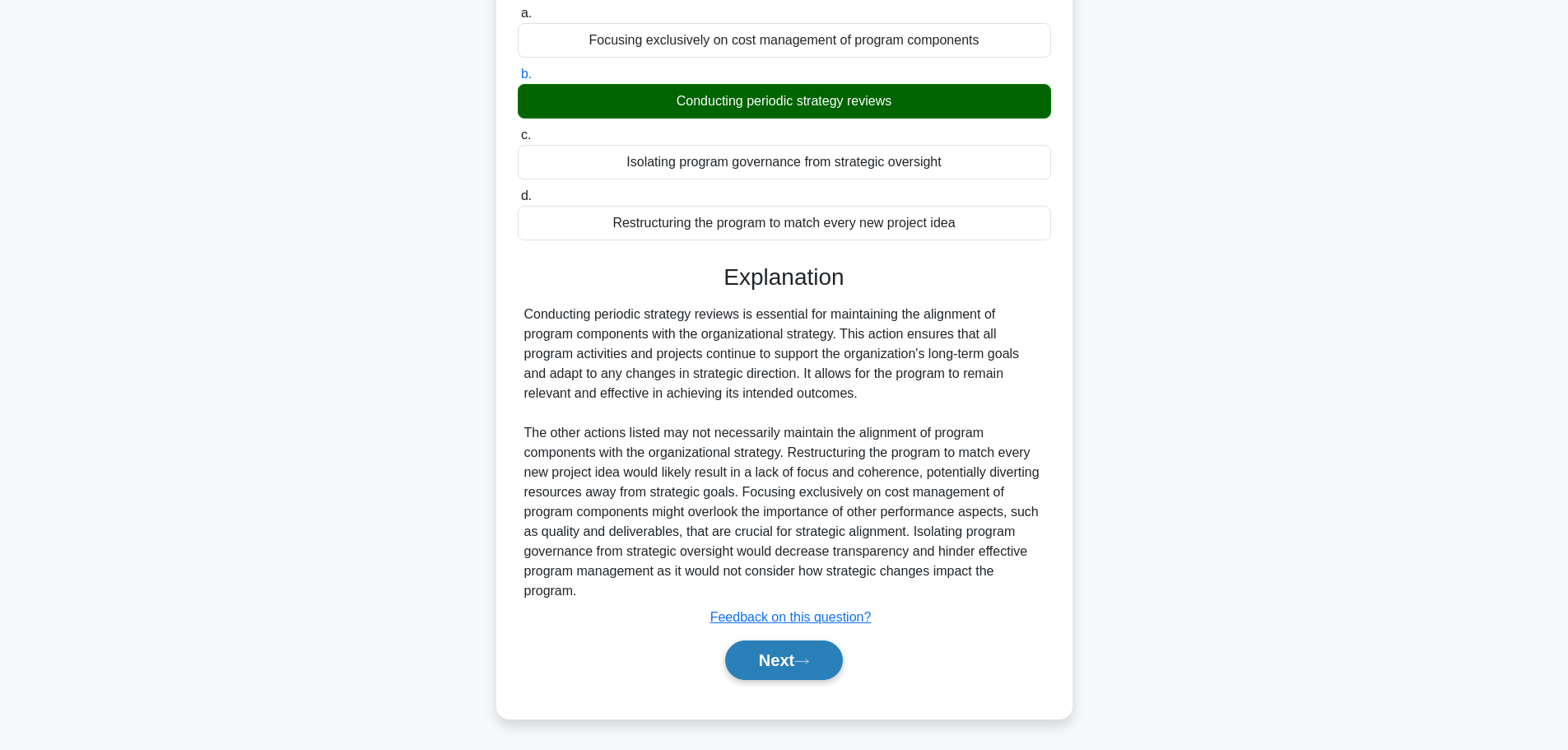
click at [796, 675] on button "Next" at bounding box center [784, 660] width 117 height 39
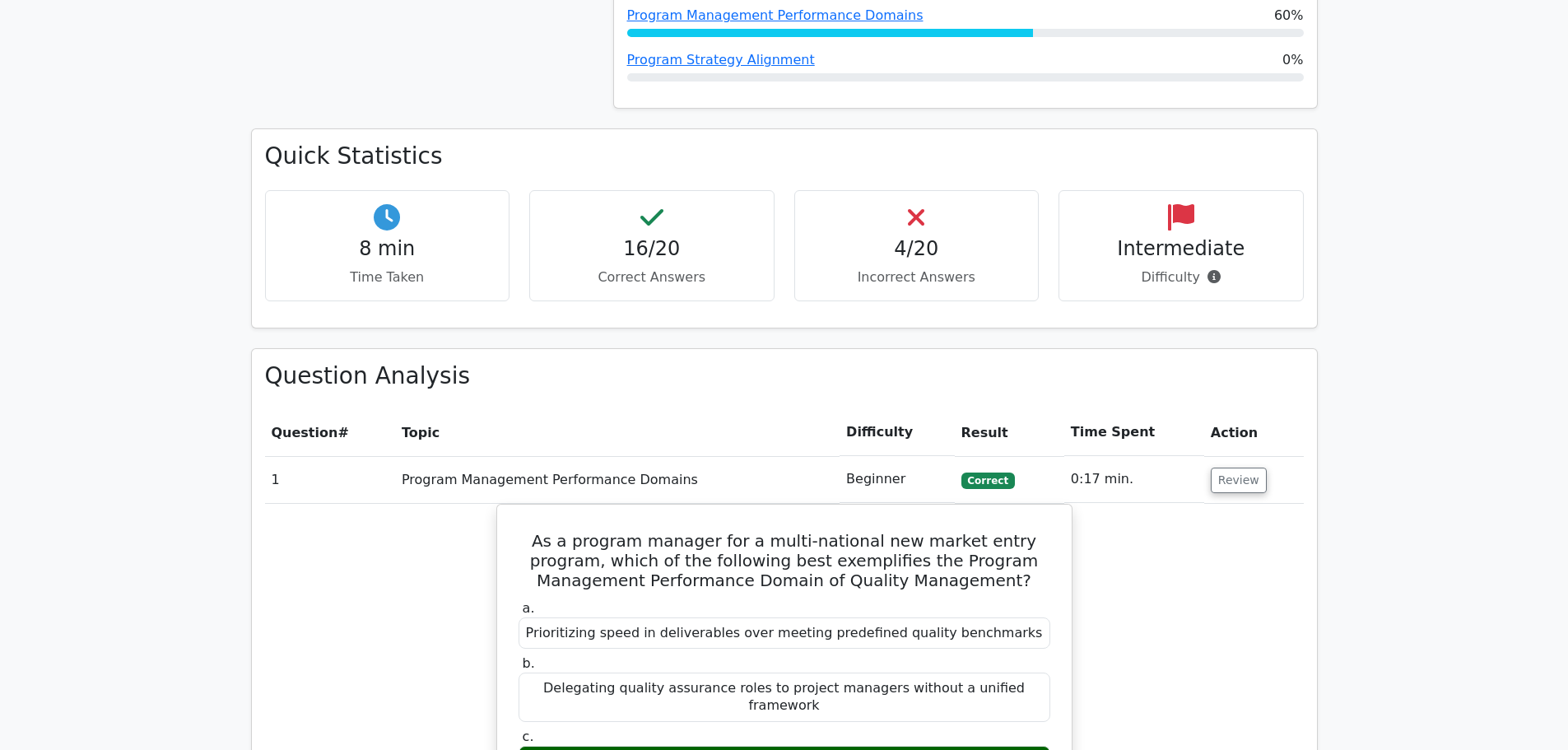
scroll to position [577, 0]
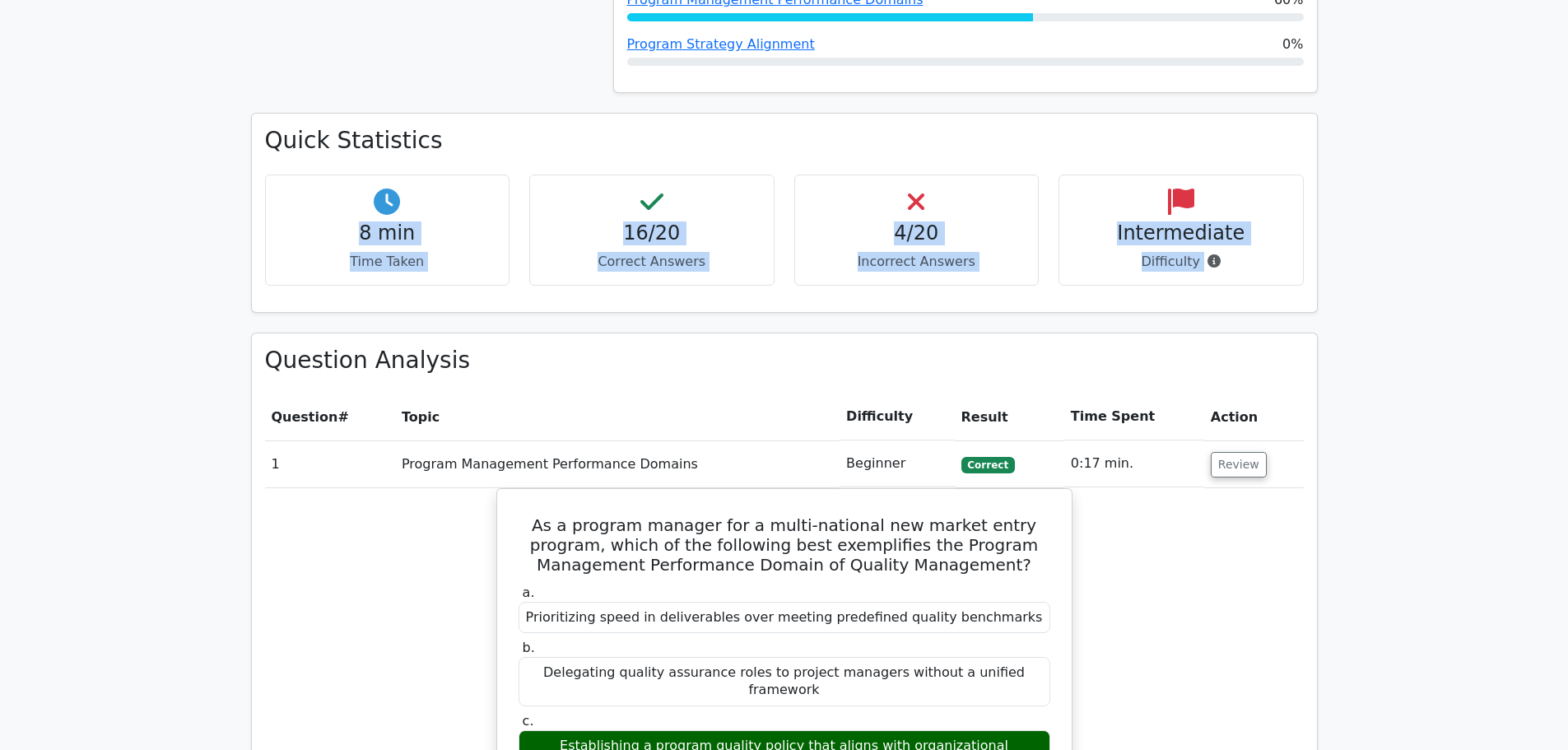
drag, startPoint x: 381, startPoint y: 206, endPoint x: 1332, endPoint y: 255, distance: 952.3
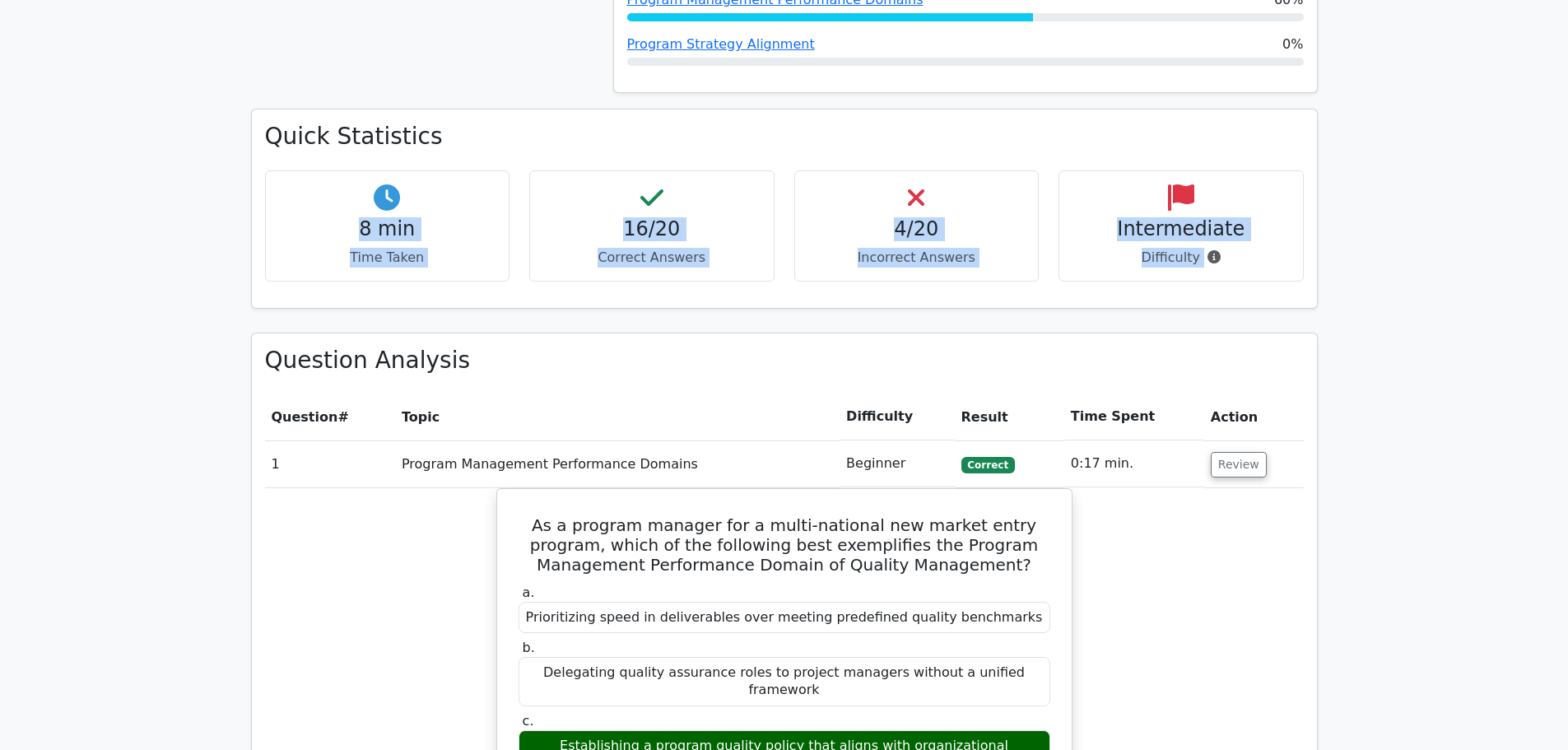
click at [1251, 271] on div "Intermediate Difficulty" at bounding box center [1181, 225] width 245 height 111
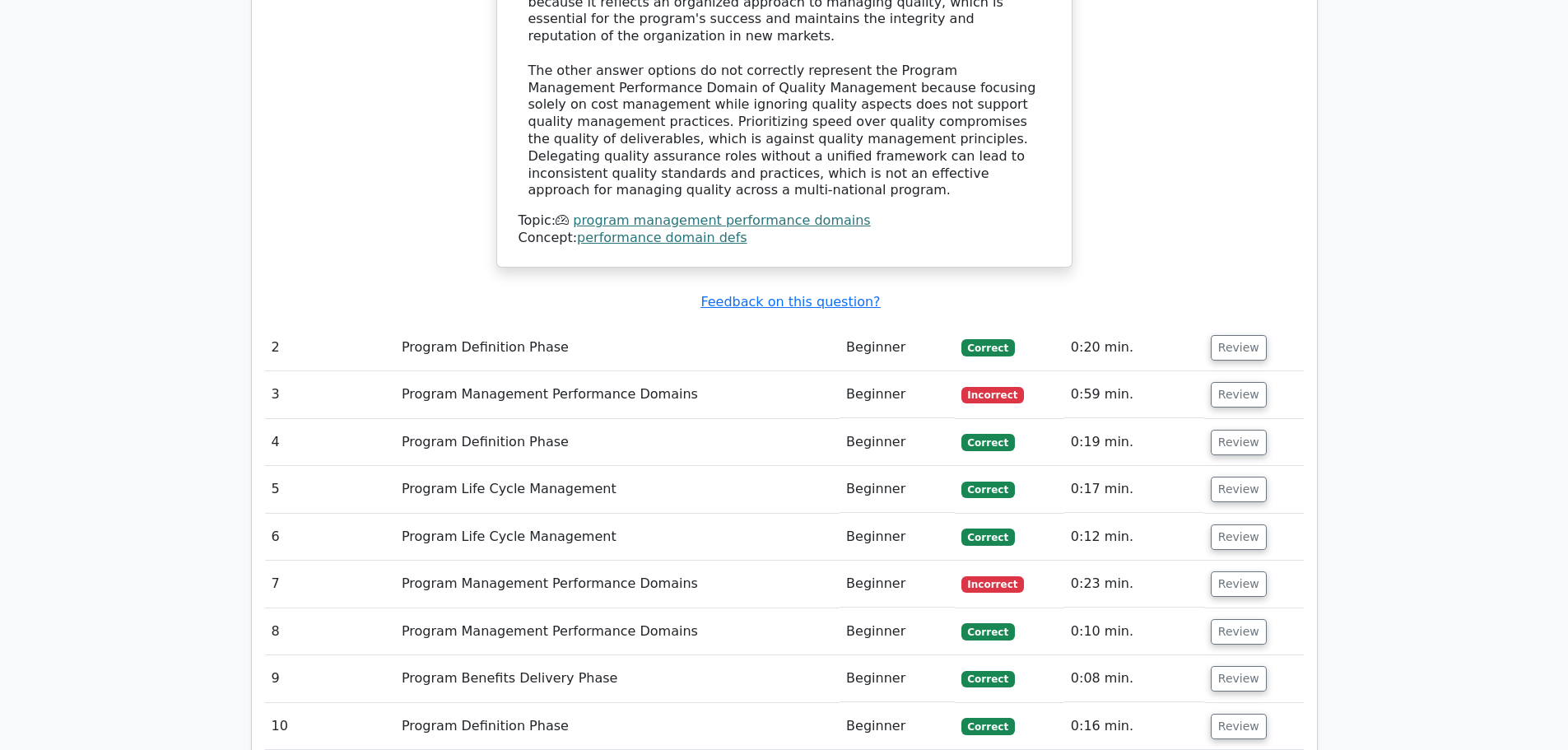
scroll to position [1611, 0]
click at [1222, 384] on button "Review" at bounding box center [1239, 396] width 56 height 25
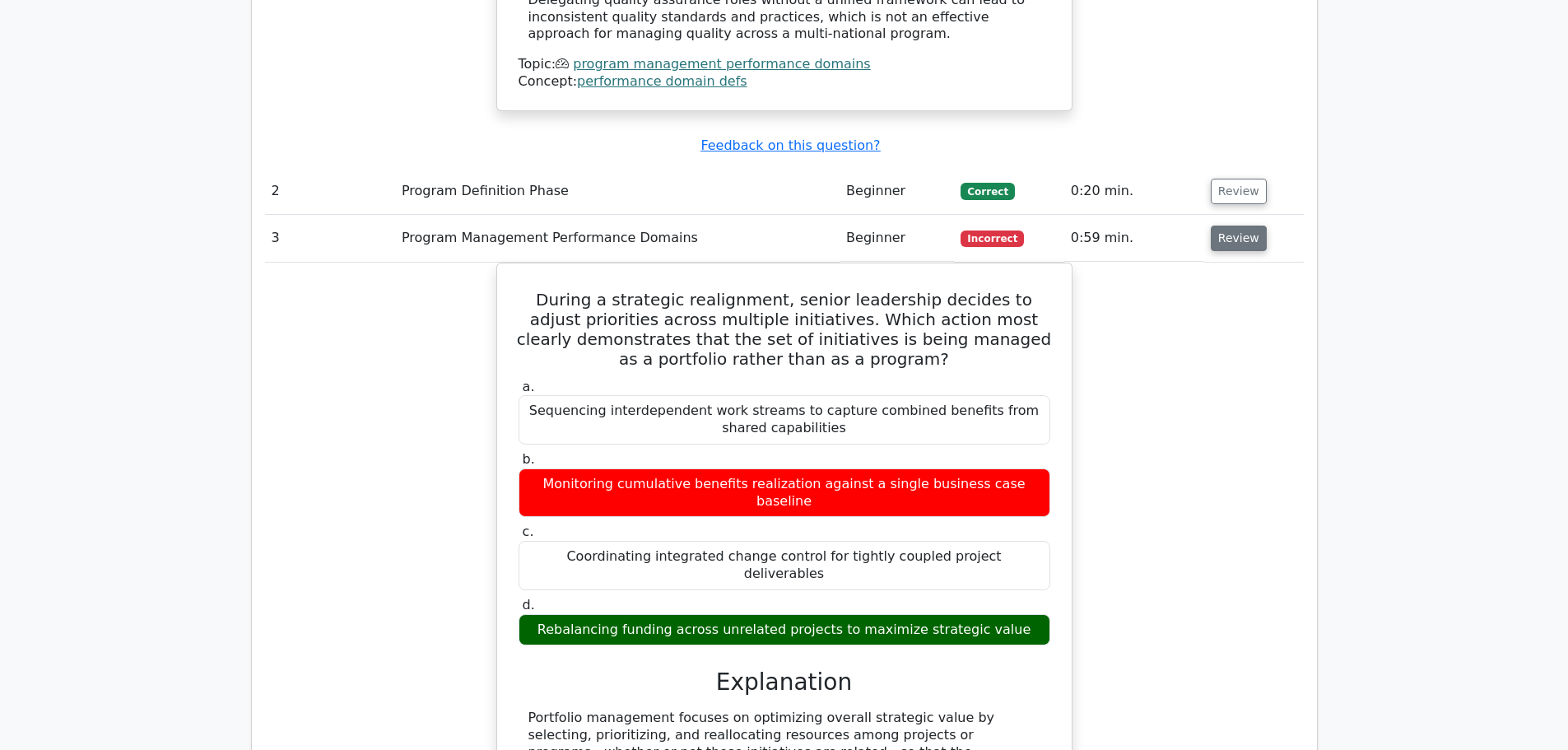
scroll to position [1776, 0]
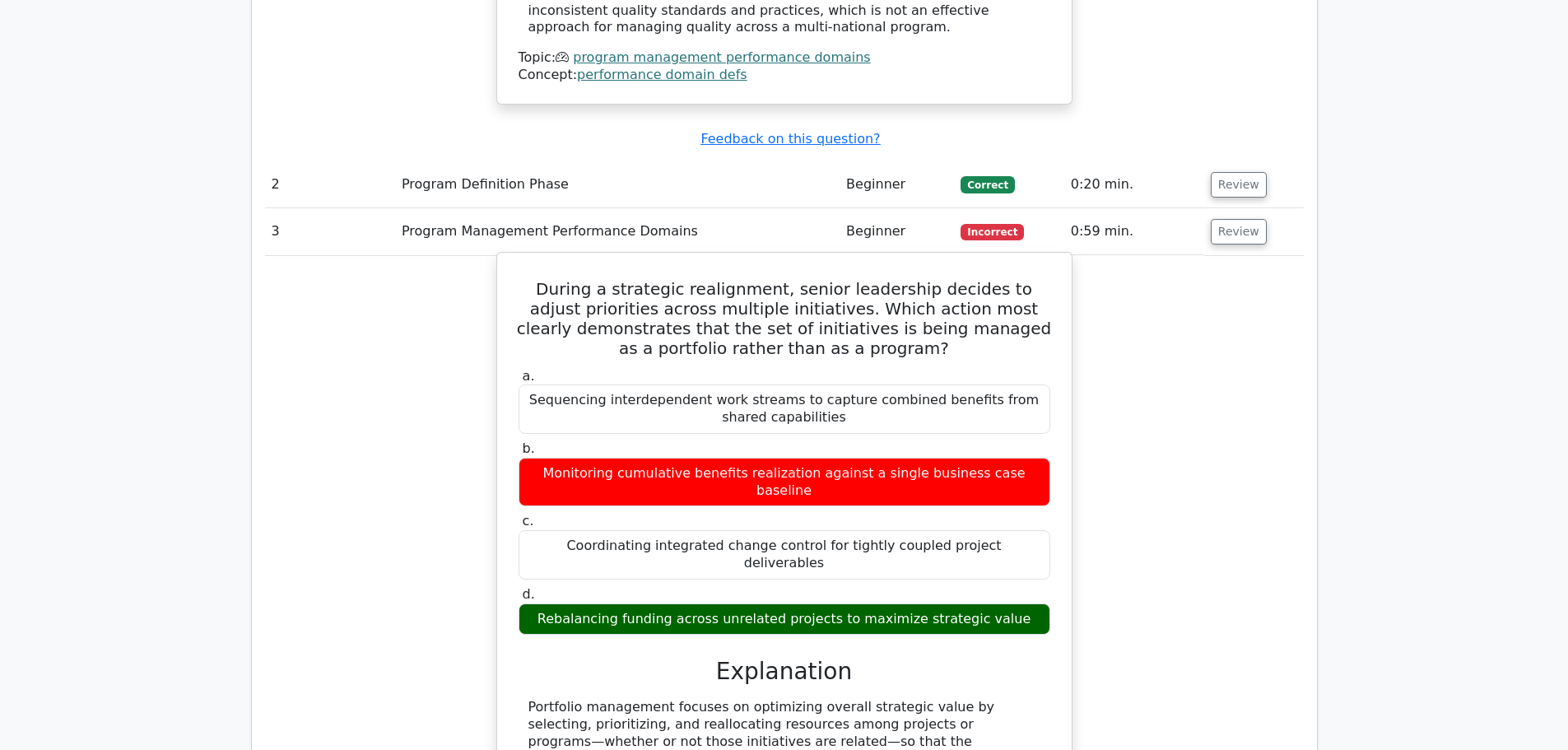
drag, startPoint x: 554, startPoint y: 367, endPoint x: 1027, endPoint y: 373, distance: 473.0
click at [1031, 457] on div "Monitoring cumulative benefits realization against a single business case basel…" at bounding box center [784, 482] width 532 height 49
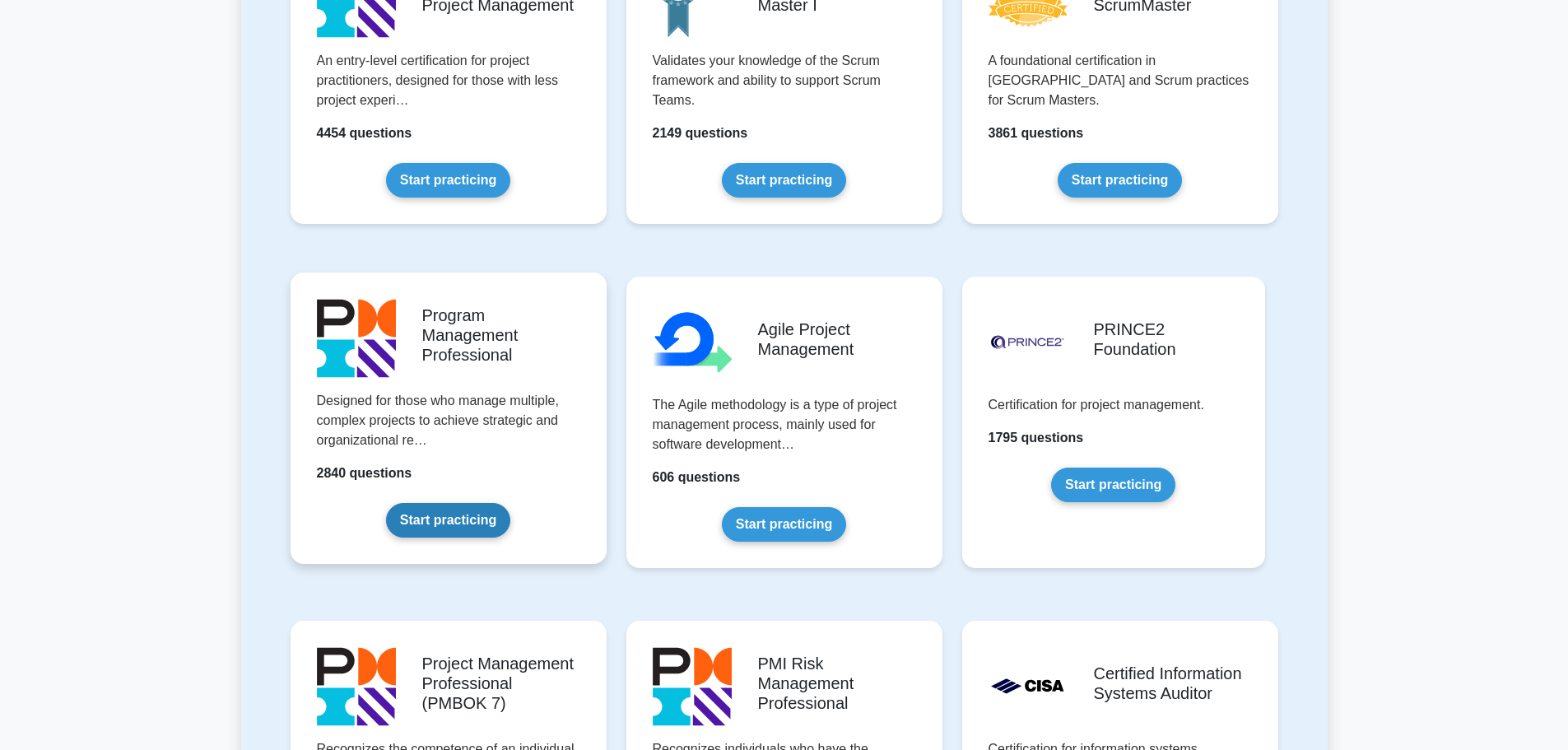
scroll to position [823, 0]
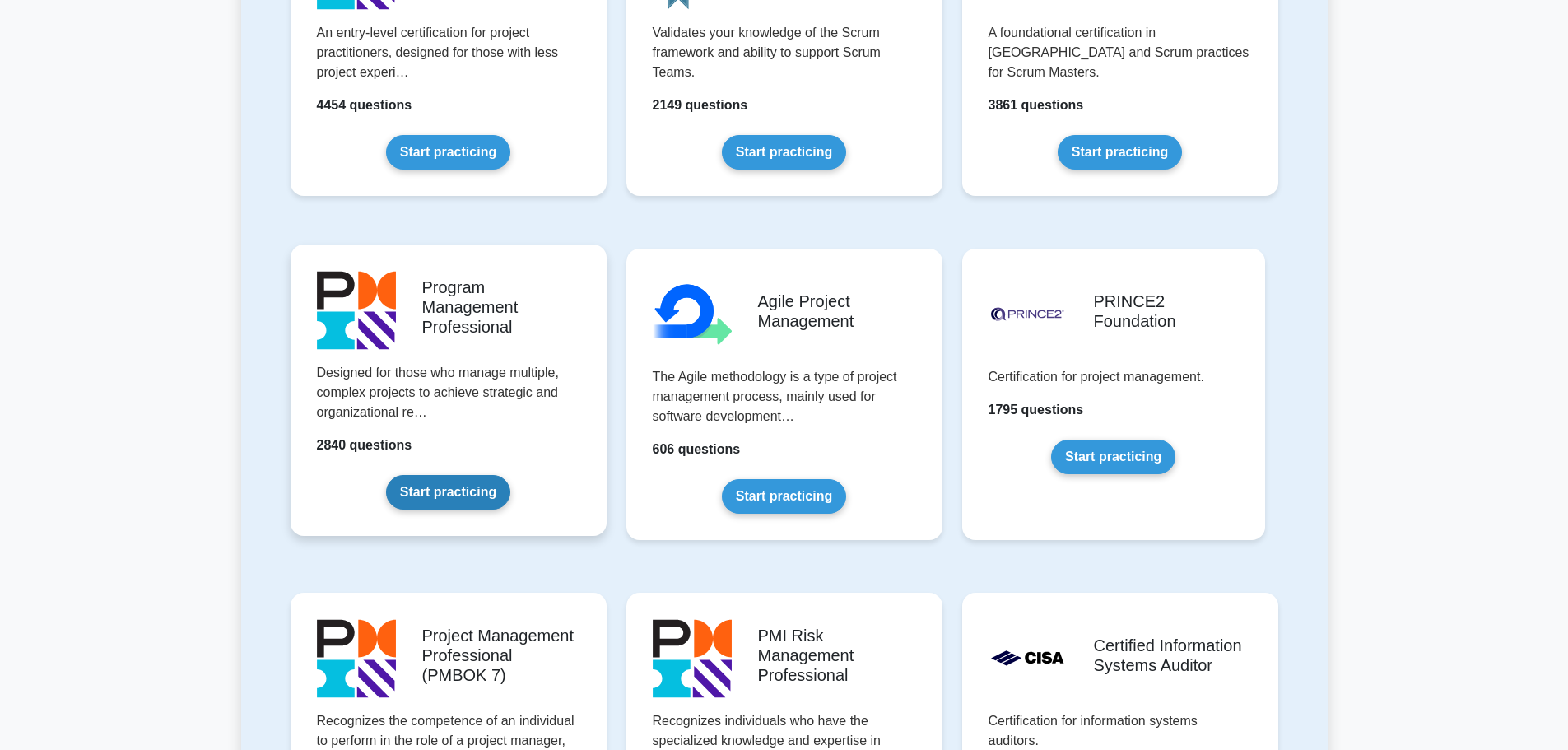
click at [450, 504] on link "Start practicing" at bounding box center [449, 492] width 124 height 34
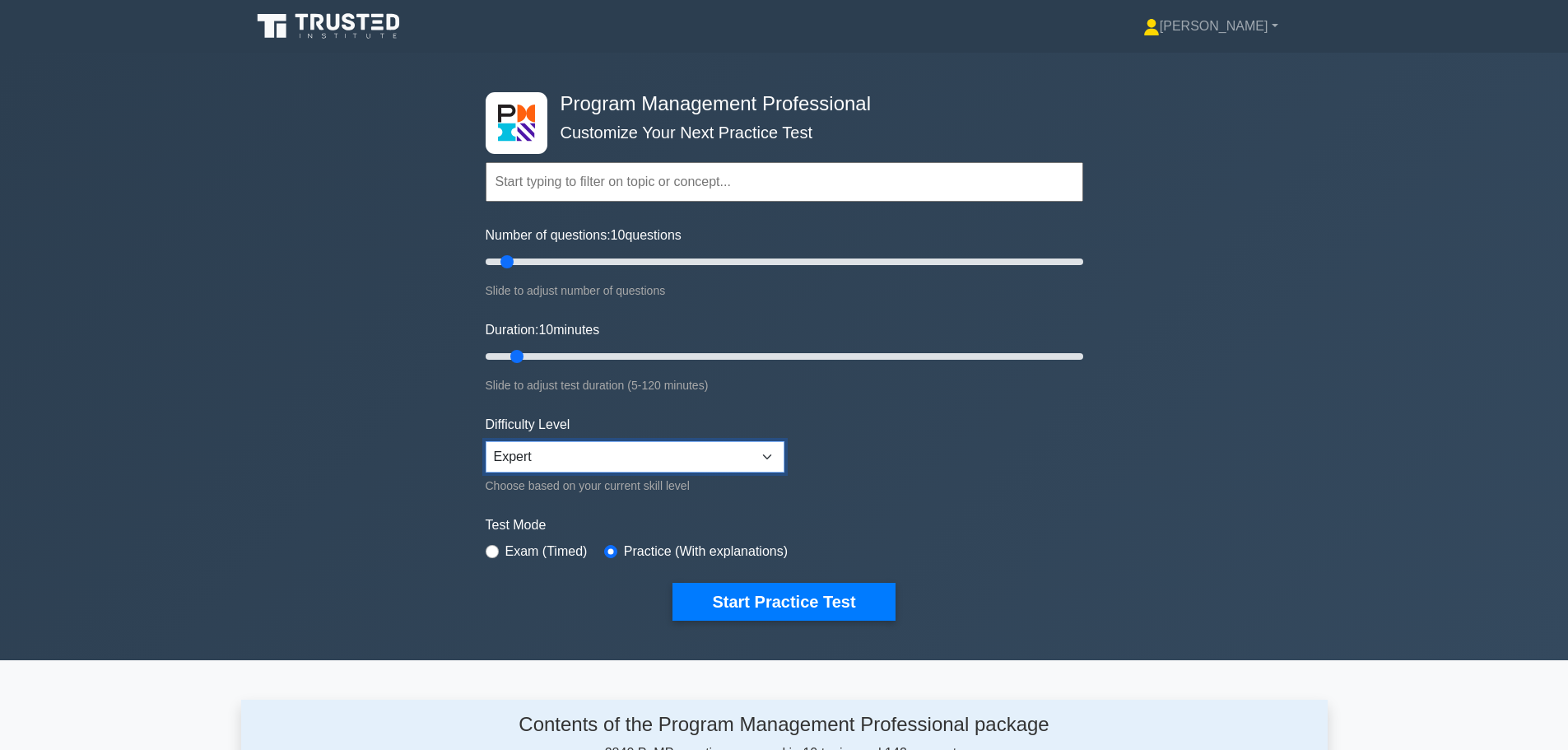
click at [741, 444] on select "Beginner Intermediate Expert" at bounding box center [634, 457] width 299 height 32
click at [485, 442] on select "Beginner Intermediate Expert" at bounding box center [634, 457] width 299 height 32
click at [779, 603] on button "Start Practice Test" at bounding box center [784, 601] width 222 height 38
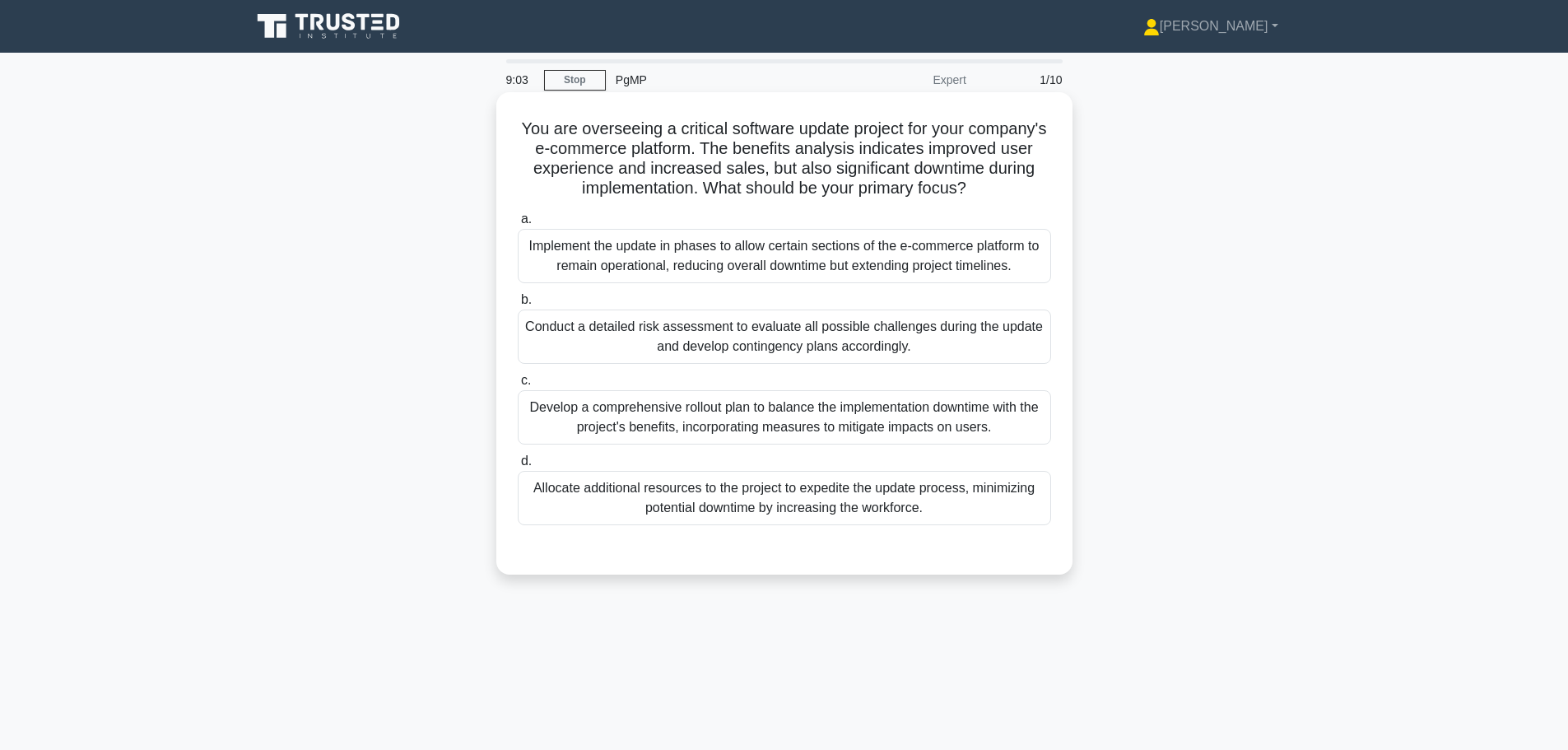
click at [721, 362] on div "Conduct a detailed risk assessment to evaluate all possible challenges during t…" at bounding box center [784, 336] width 533 height 54
click at [518, 306] on input "b. Conduct a detailed risk assessment to evaluate all possible challenges durin…" at bounding box center [518, 300] width 0 height 11
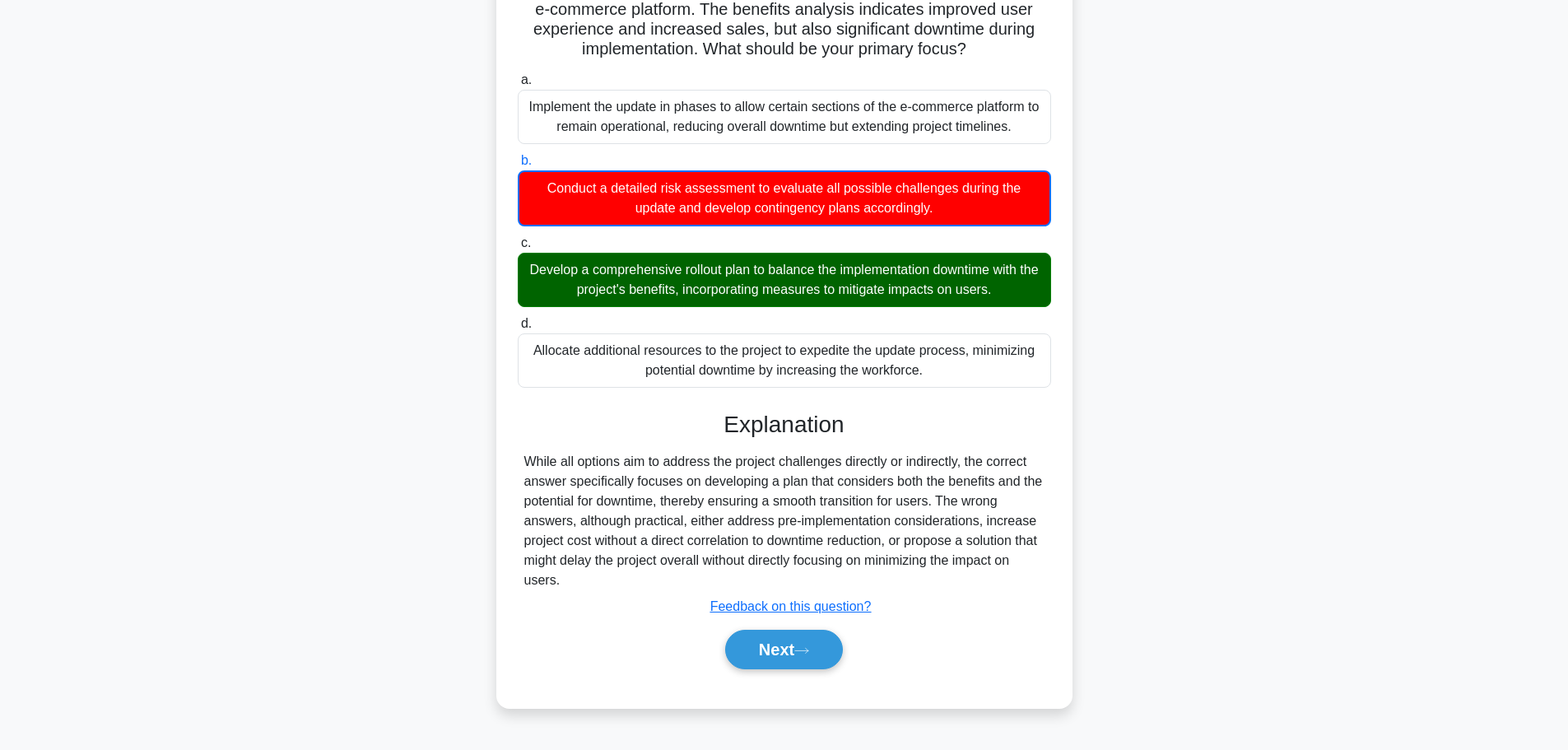
scroll to position [149, 0]
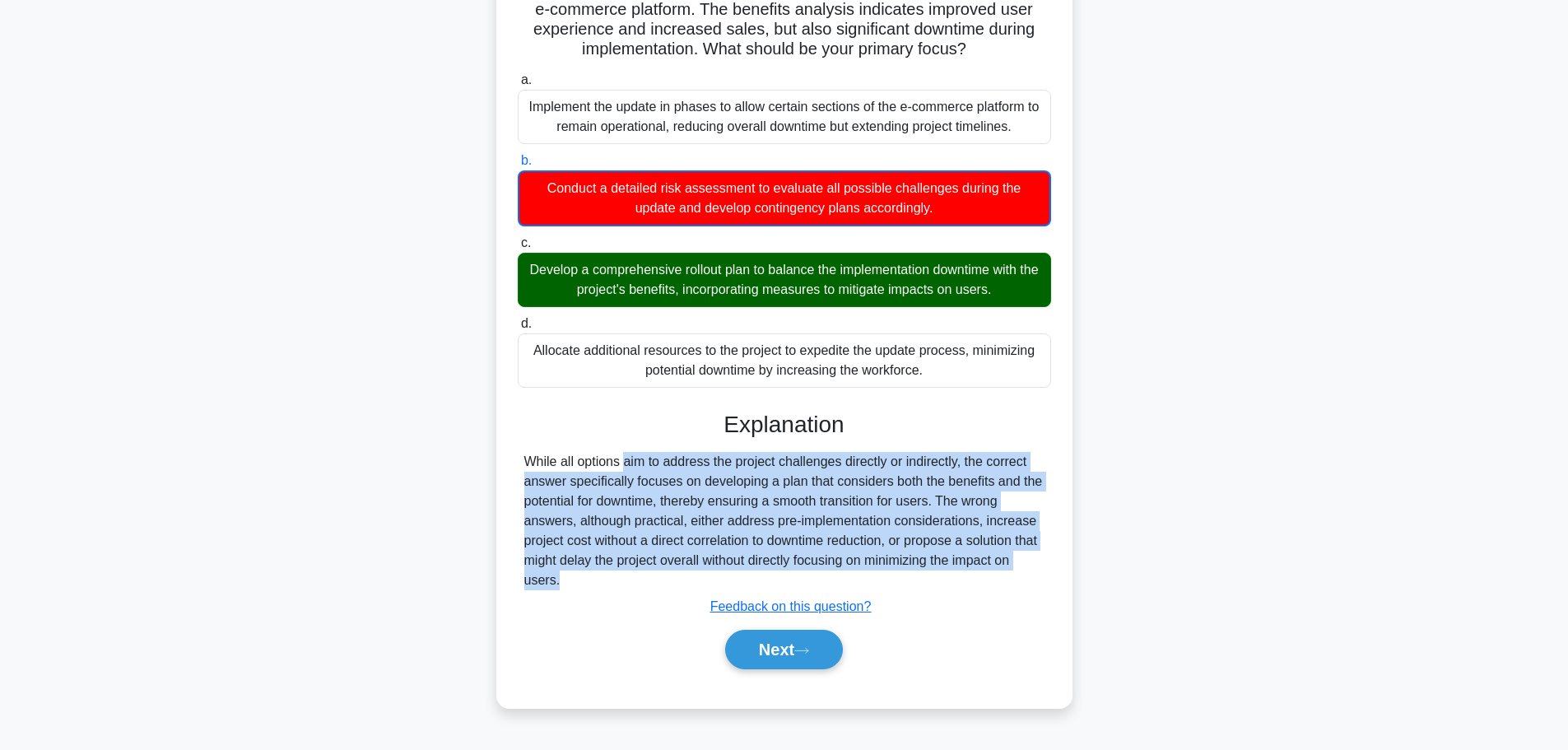
drag, startPoint x: 531, startPoint y: 471, endPoint x: 640, endPoint y: 619, distance: 183.8
click at [640, 619] on div "Explanation While all options aim to address the project challenges directly or…" at bounding box center [784, 543] width 533 height 265
click at [616, 555] on div "While all options aim to address the project challenges directly or indirectly,…" at bounding box center [784, 521] width 520 height 138
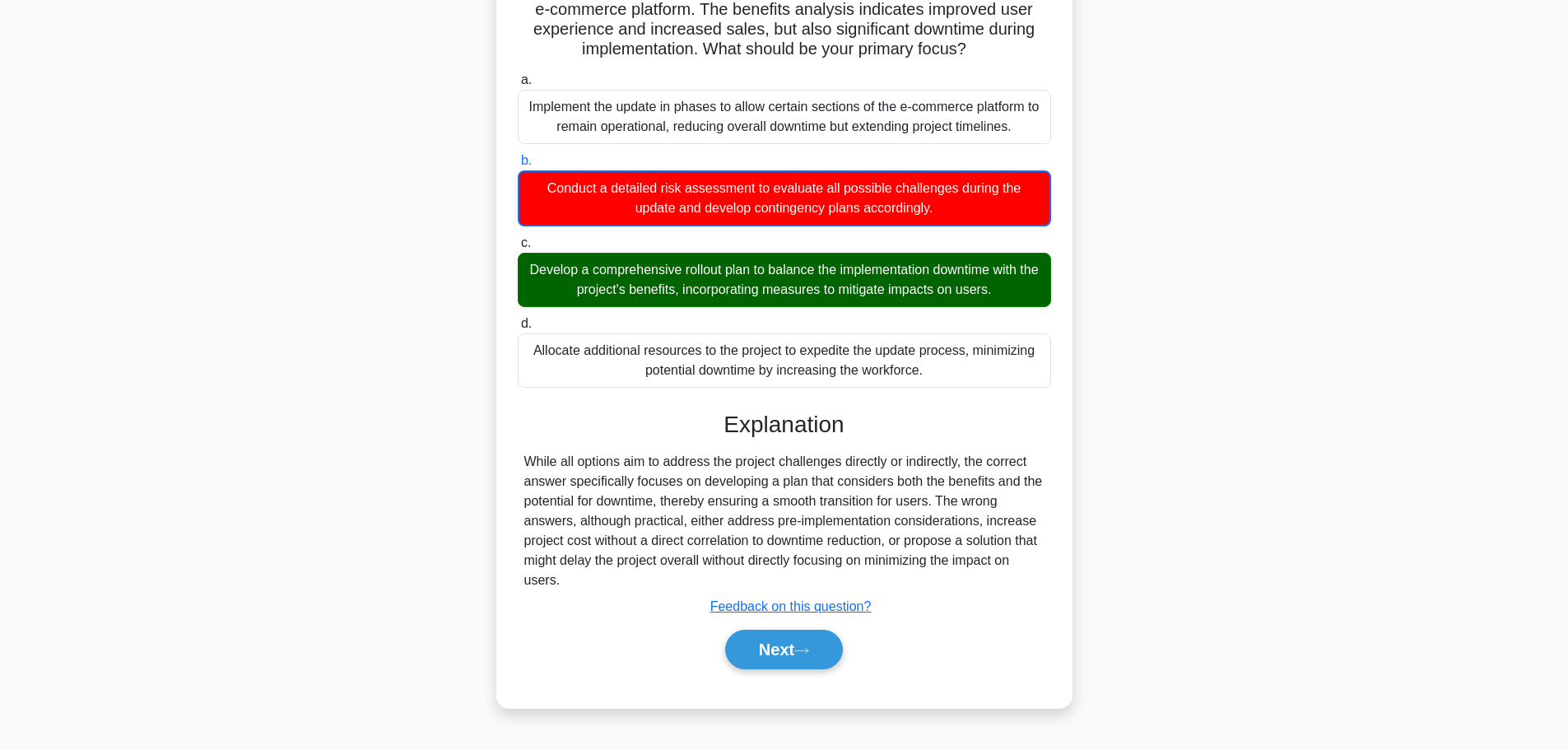
drag, startPoint x: 549, startPoint y: 466, endPoint x: 620, endPoint y: 585, distance: 138.6
click at [620, 585] on div "While all options aim to address the project challenges directly or indirectly,…" at bounding box center [784, 521] width 520 height 138
click at [634, 550] on div "While all options aim to address the project challenges directly or indirectly,…" at bounding box center [784, 521] width 520 height 138
drag, startPoint x: 706, startPoint y: 530, endPoint x: 632, endPoint y: 578, distance: 88.2
click at [647, 591] on div "While all options aim to address the project challenges directly or indirectly,…" at bounding box center [784, 521] width 520 height 138
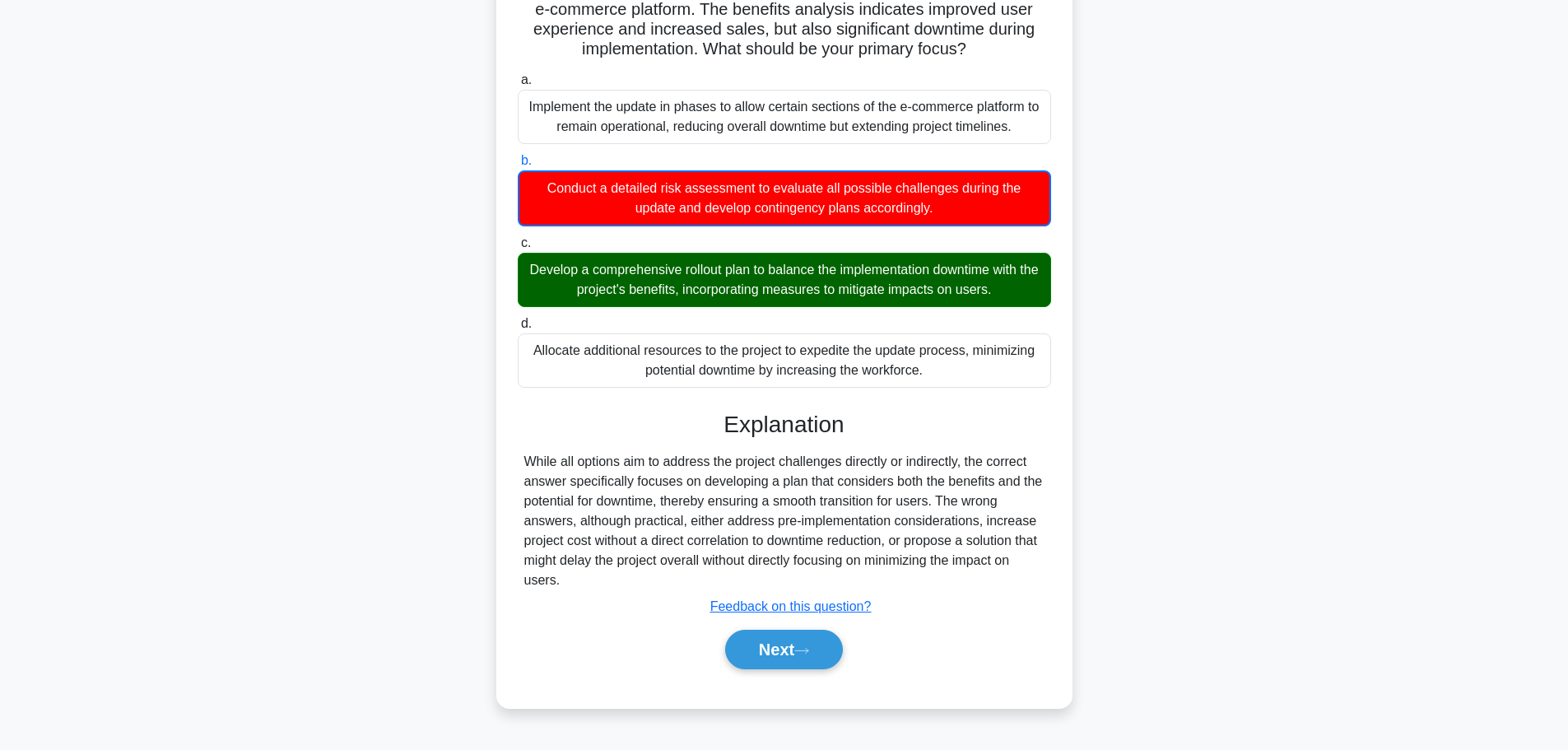
click at [619, 564] on div "While all options aim to address the project challenges directly or indirectly,…" at bounding box center [784, 521] width 520 height 138
drag, startPoint x: 518, startPoint y: 517, endPoint x: 628, endPoint y: 589, distance: 131.5
click at [628, 589] on div "While all options aim to address the project challenges directly or indirectly,…" at bounding box center [784, 521] width 533 height 138
click at [692, 542] on div "While all options aim to address the project challenges directly or indirectly,…" at bounding box center [784, 521] width 520 height 138
click at [798, 658] on button "Next" at bounding box center [784, 649] width 117 height 39
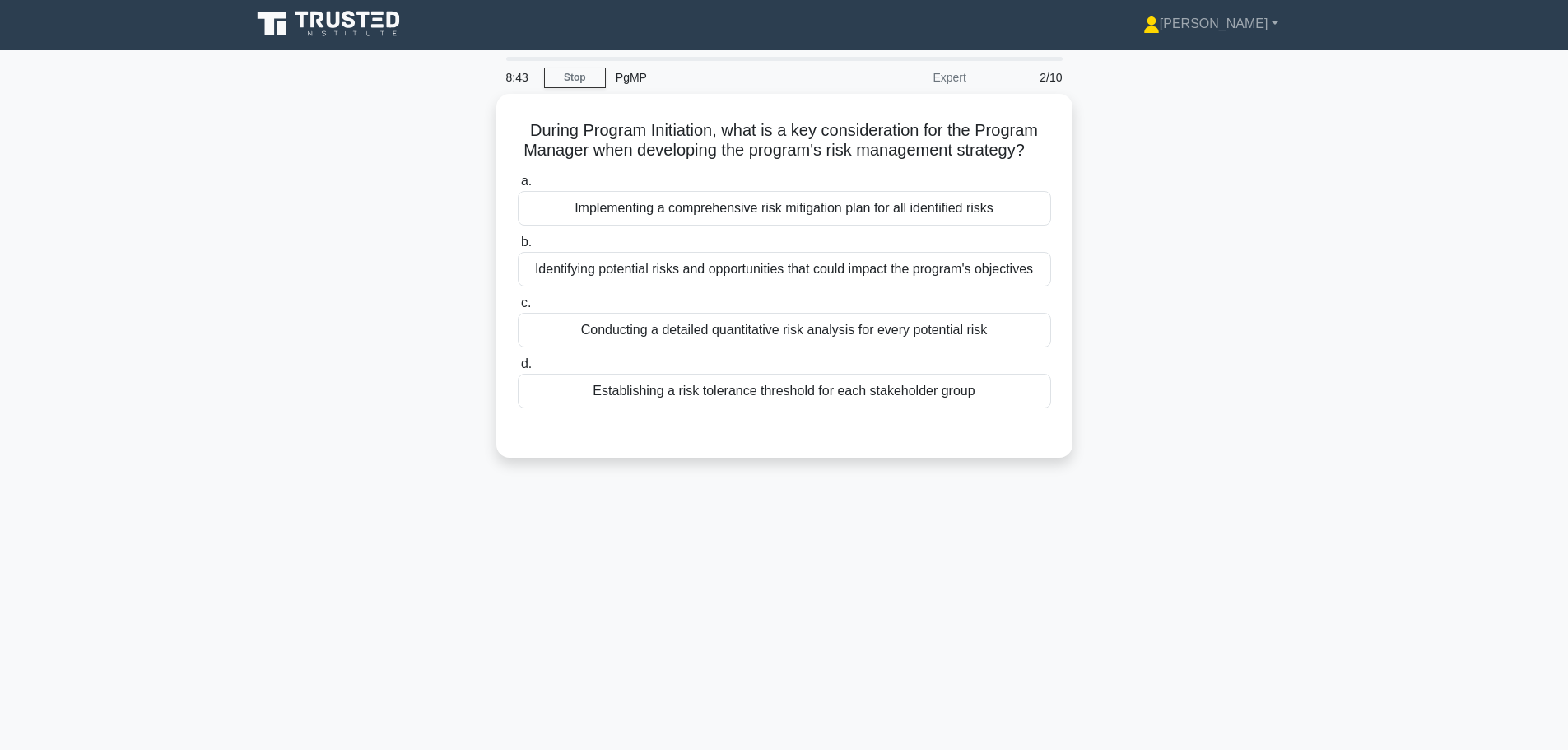
scroll to position [0, 0]
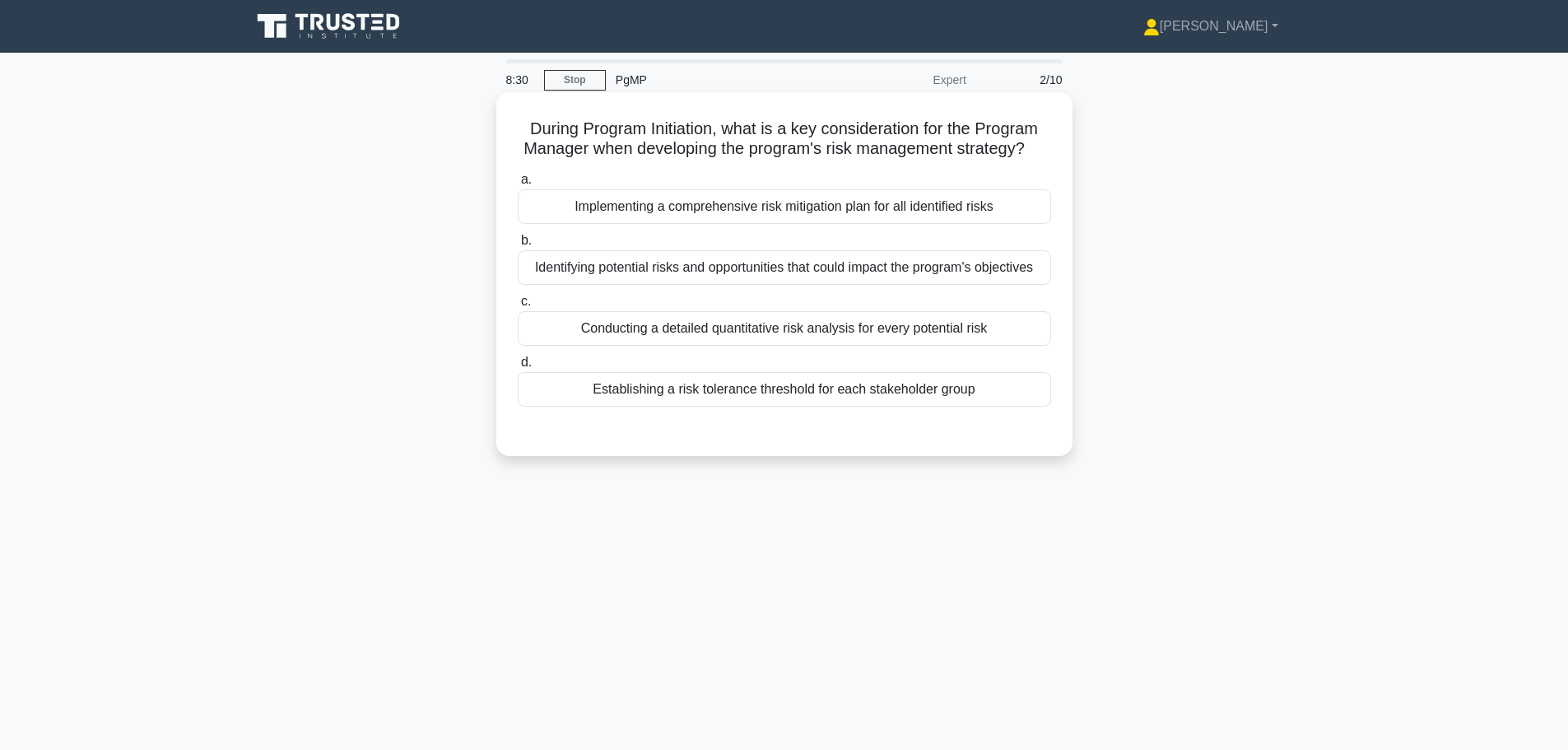
click at [793, 407] on div "Establishing a risk tolerance threshold for each stakeholder group" at bounding box center [784, 389] width 533 height 34
click at [518, 368] on input "d. Establishing a risk tolerance threshold for each stakeholder group" at bounding box center [518, 363] width 0 height 11
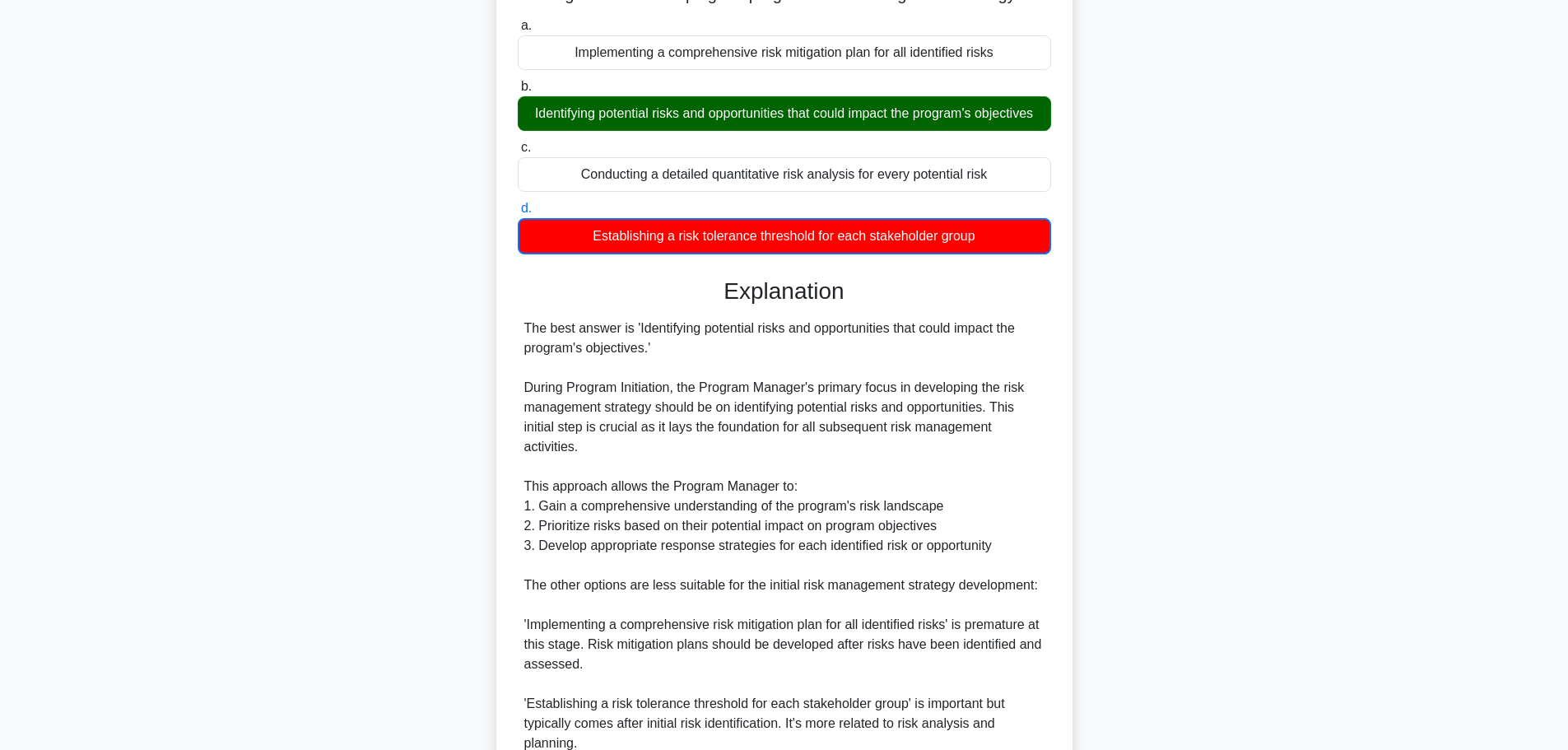
scroll to position [165, 0]
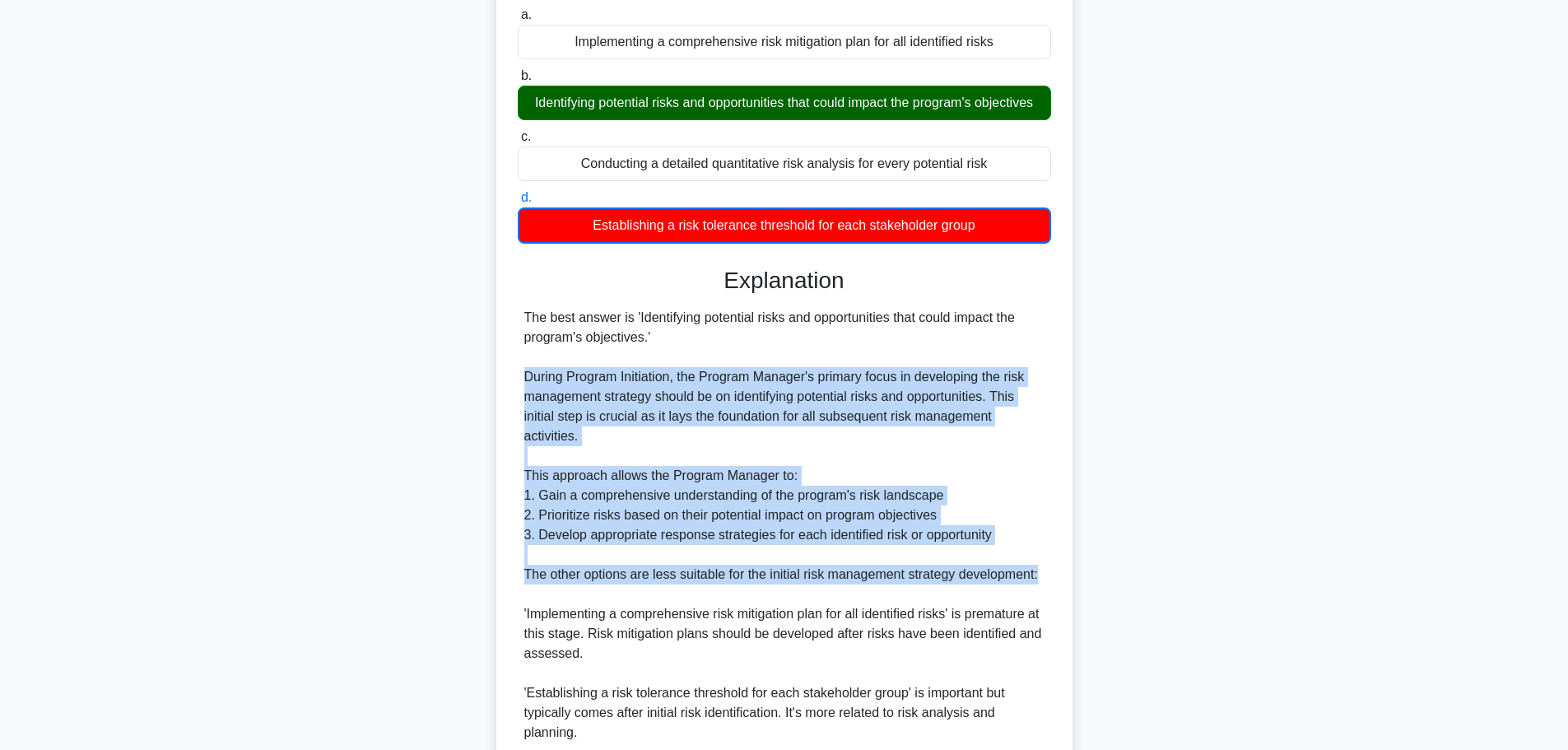
drag, startPoint x: 524, startPoint y: 415, endPoint x: 1049, endPoint y: 624, distance: 565.1
click at [1049, 624] on div "The best answer is 'Identifying potential risks and opportunities that could im…" at bounding box center [784, 564] width 533 height 513
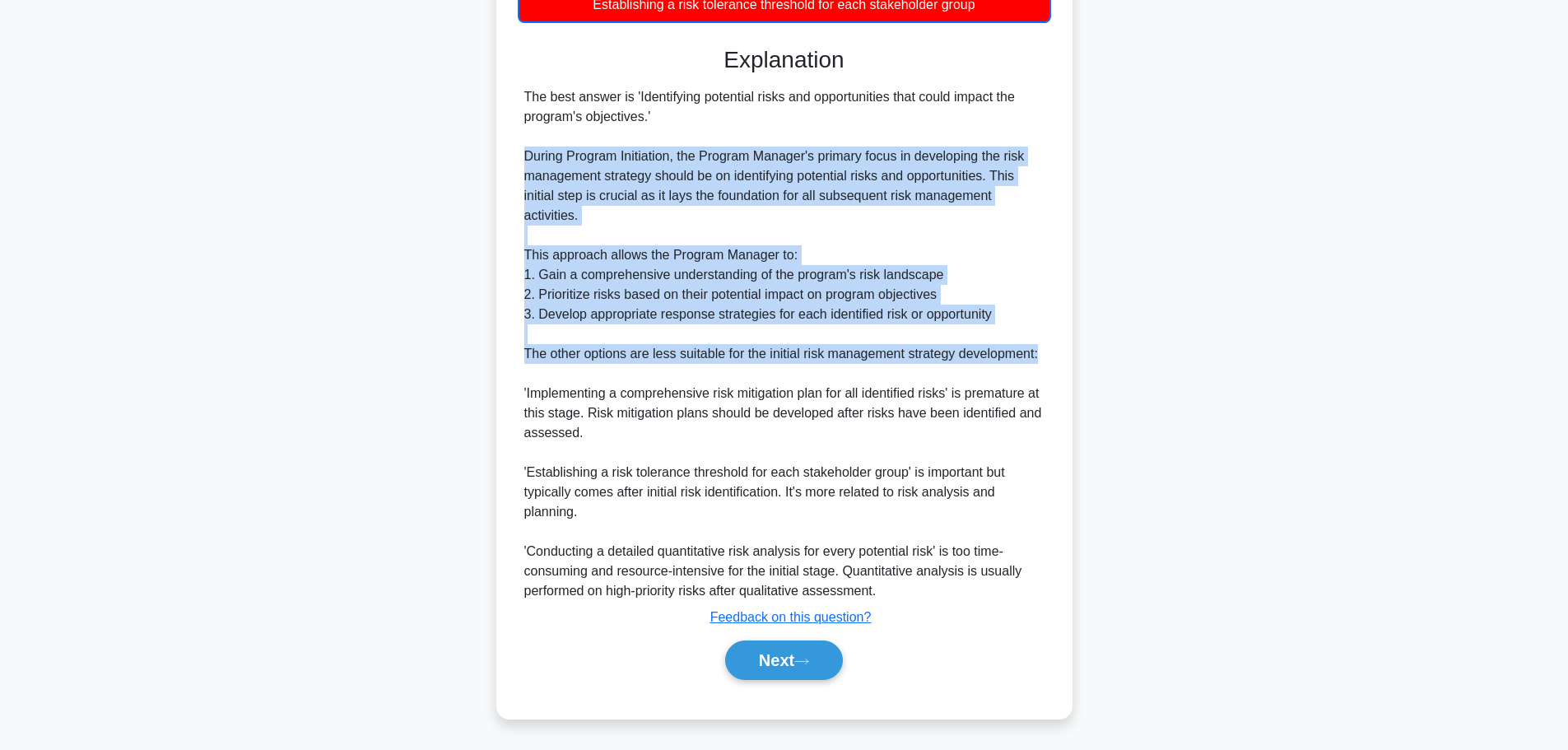
scroll to position [426, 0]
click at [781, 658] on button "Next" at bounding box center [784, 660] width 117 height 39
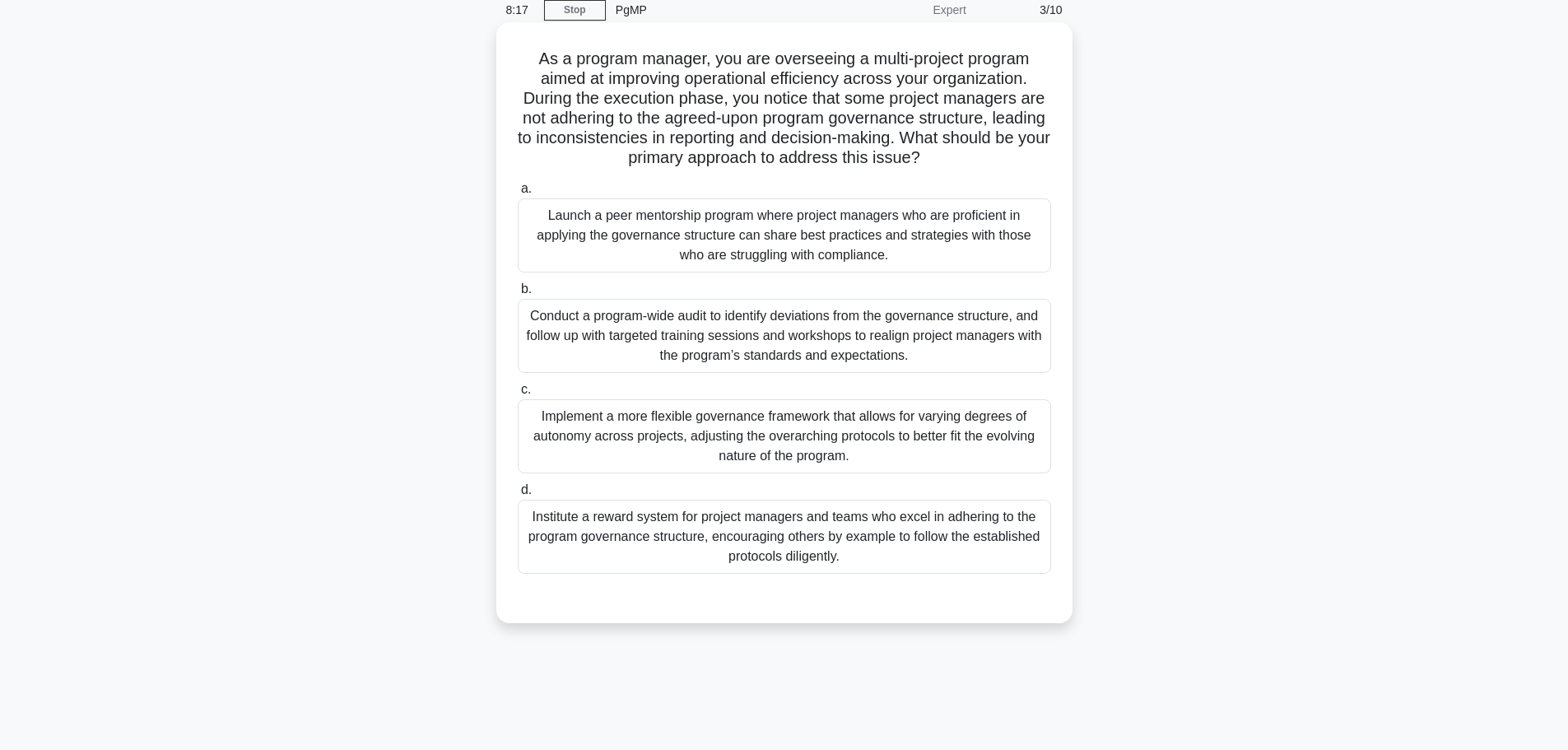
scroll to position [0, 0]
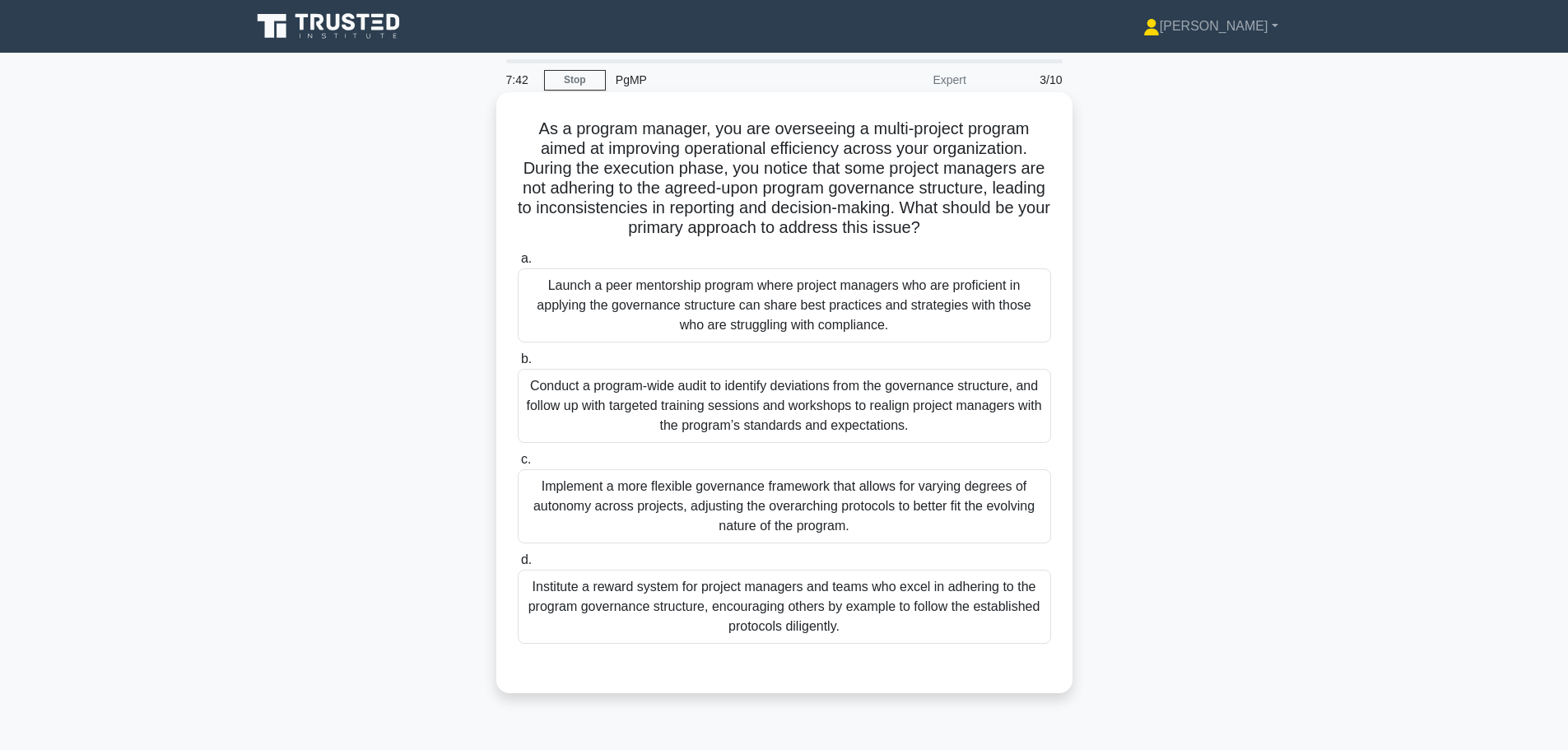
click at [778, 419] on div "Conduct a program-wide audit to identify deviations from the governance structu…" at bounding box center [784, 406] width 533 height 74
click at [518, 364] on input "b. Conduct a program-wide audit to identify deviations from the governance stru…" at bounding box center [518, 359] width 0 height 11
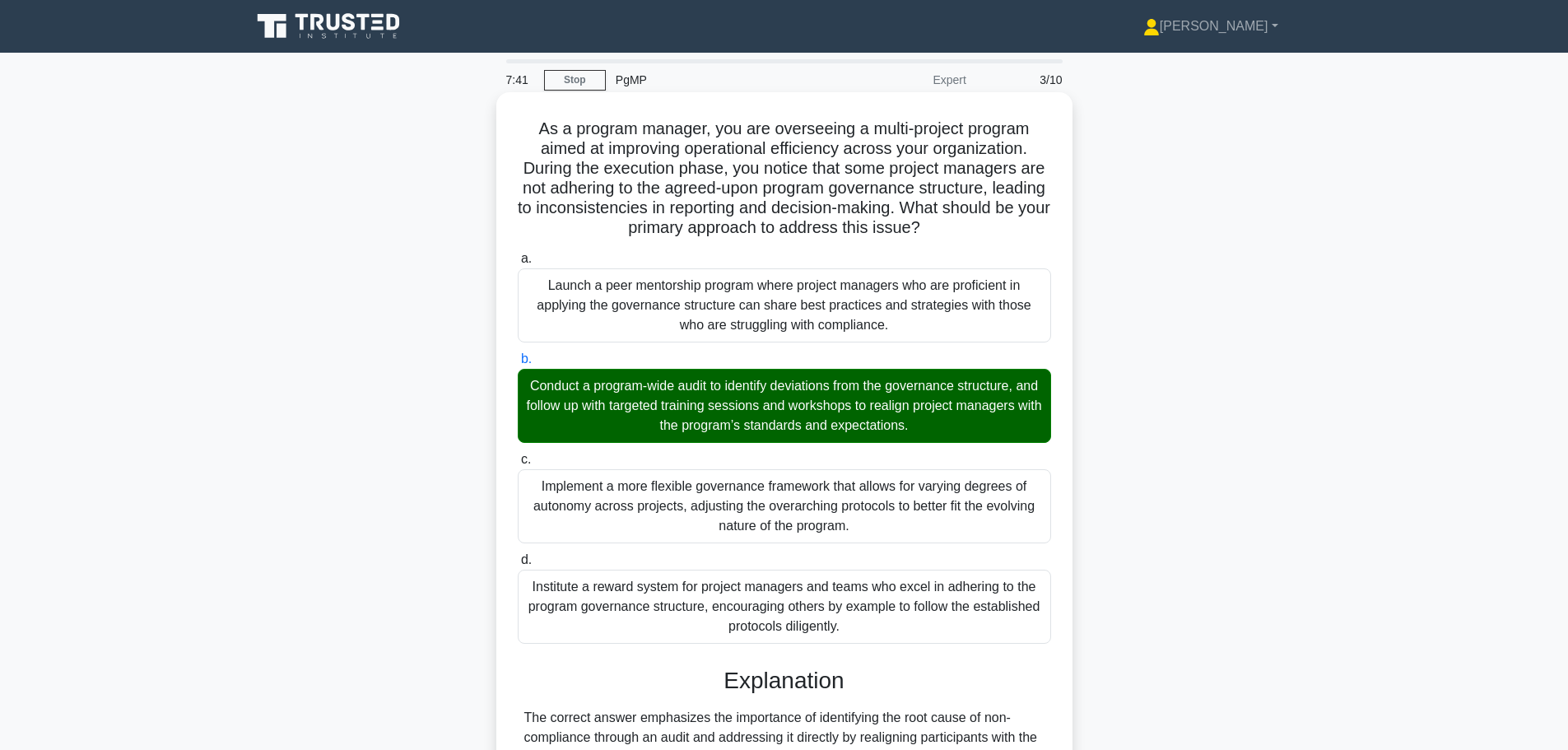
scroll to position [247, 0]
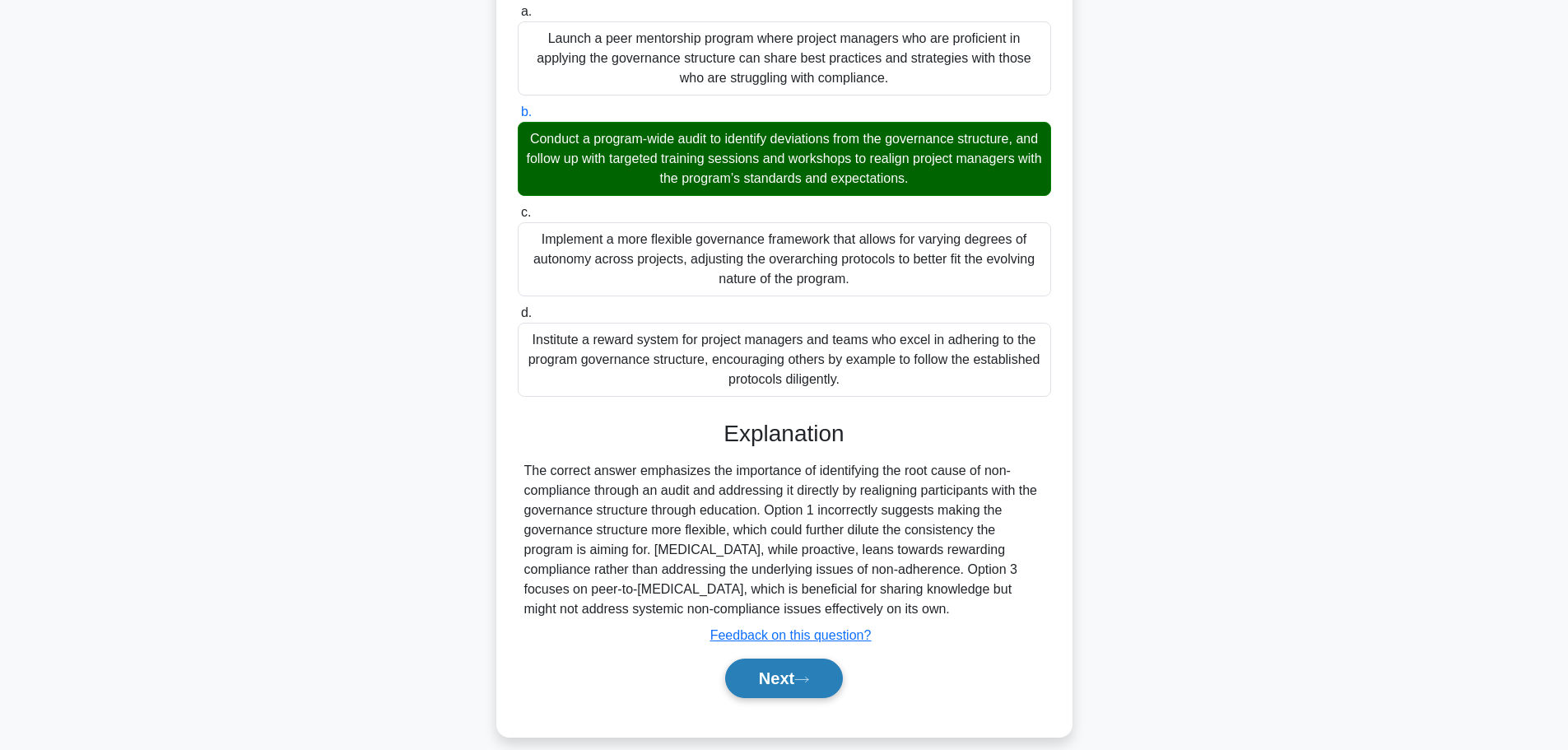
click at [758, 692] on button "Next" at bounding box center [784, 678] width 117 height 39
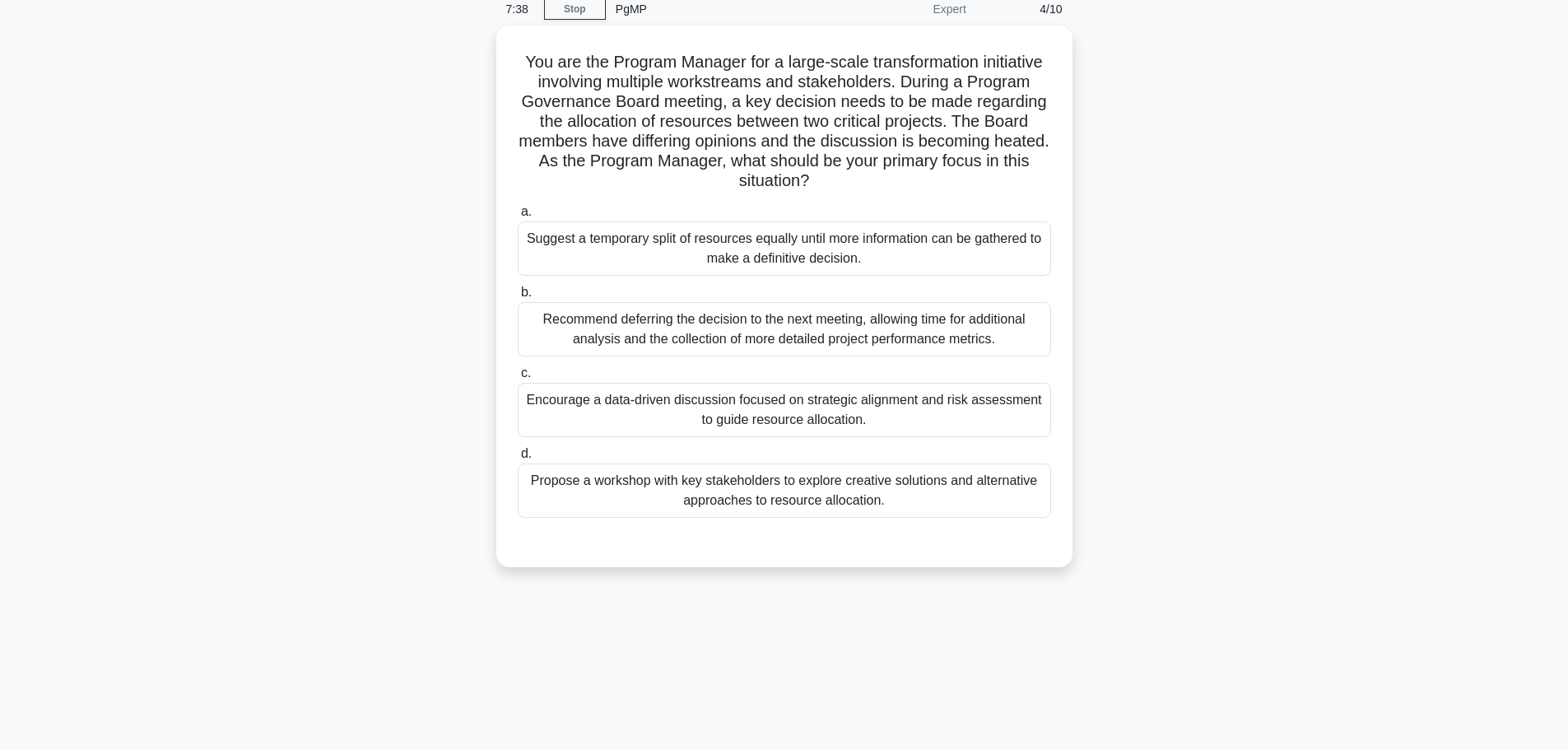
scroll to position [0, 0]
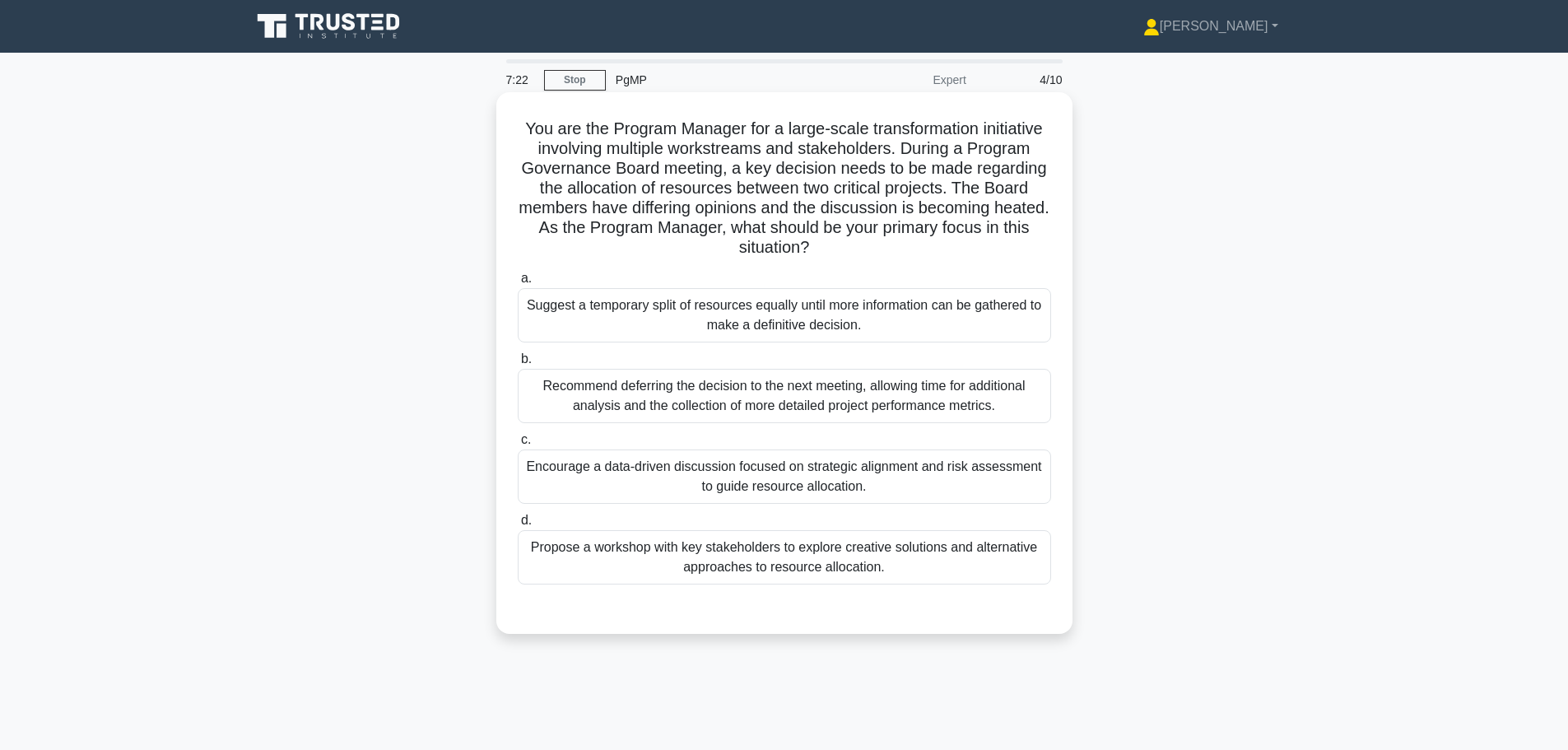
drag, startPoint x: 866, startPoint y: 251, endPoint x: 512, endPoint y: 128, distance: 374.8
click at [512, 128] on div "You are the Program Manager for a large-scale transformation initiative involvi…" at bounding box center [784, 363] width 563 height 528
click at [692, 159] on h5 "You are the Program Manager for a large-scale transformation initiative involvi…" at bounding box center [784, 188] width 537 height 140
drag, startPoint x: 513, startPoint y: 114, endPoint x: 918, endPoint y: 259, distance: 430.2
click at [918, 259] on div "You are the Program Manager for a large-scale transformation initiative involvi…" at bounding box center [784, 363] width 563 height 528
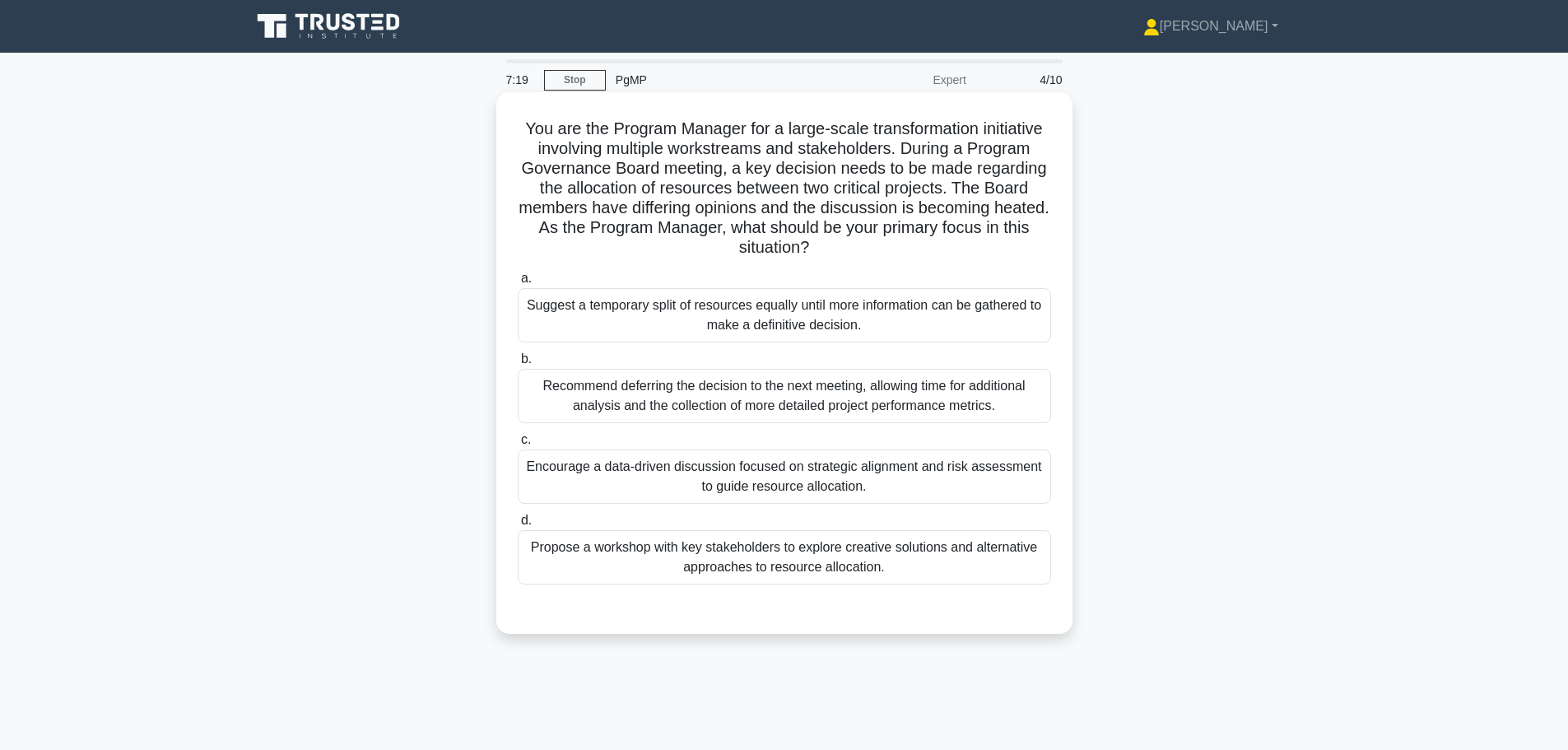
click at [753, 209] on h5 "You are the Program Manager for a large-scale transformation initiative involvi…" at bounding box center [784, 188] width 537 height 140
drag, startPoint x: 915, startPoint y: 145, endPoint x: 938, endPoint y: 259, distance: 116.3
click at [938, 258] on h5 "You are the Program Manager for a large-scale transformation initiative involvi…" at bounding box center [784, 188] width 537 height 140
click at [893, 235] on h5 "You are the Program Manager for a large-scale transformation initiative involvi…" at bounding box center [784, 188] width 537 height 140
drag, startPoint x: 864, startPoint y: 254, endPoint x: 506, endPoint y: 124, distance: 380.9
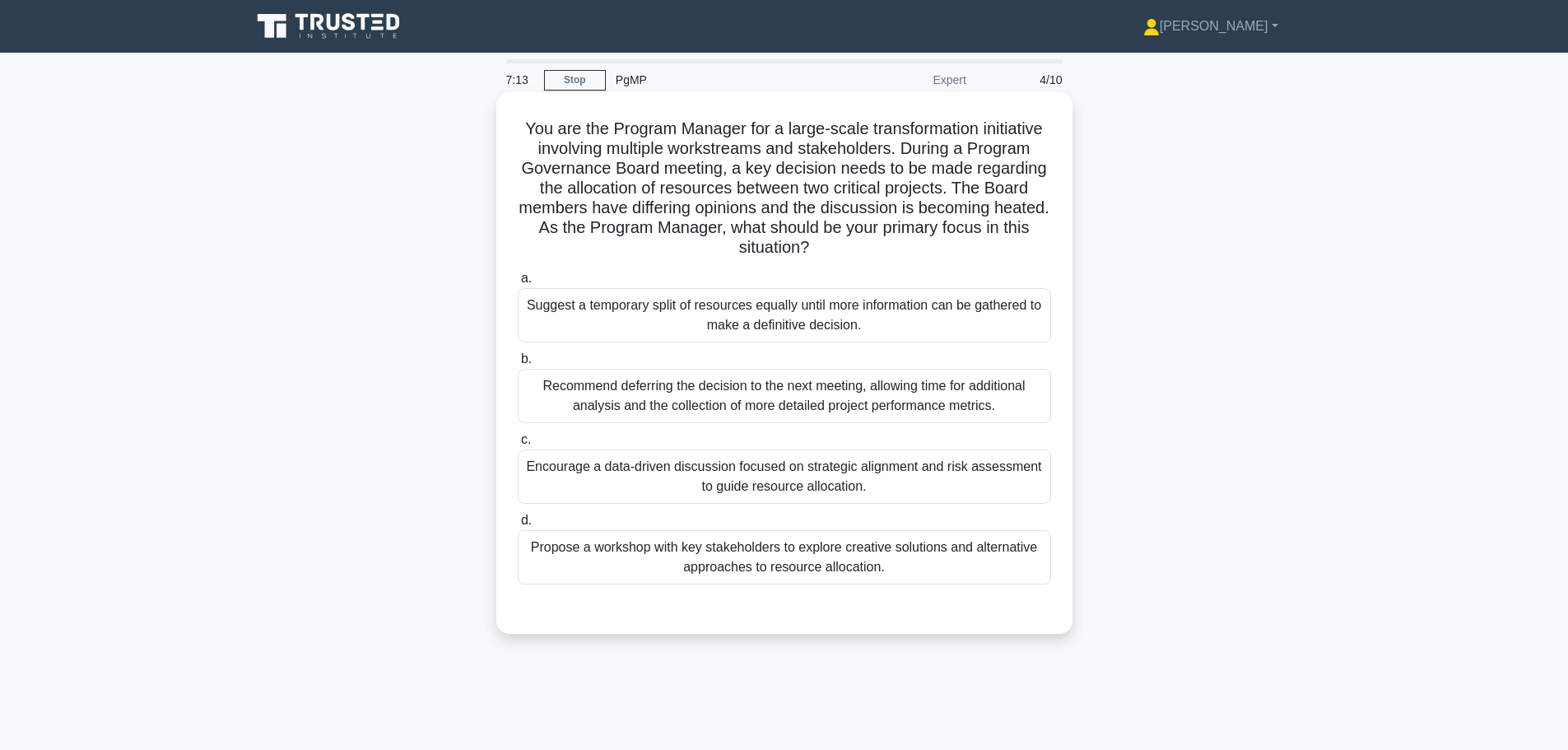
click at [505, 119] on div "You are the Program Manager for a large-scale transformation initiative involvi…" at bounding box center [784, 363] width 563 height 528
click at [626, 177] on h5 "You are the Program Manager for a large-scale transformation initiative involvi…" at bounding box center [784, 188] width 537 height 140
click at [862, 484] on div "Encourage a data-driven discussion focused on strategic alignment and risk asse…" at bounding box center [784, 477] width 533 height 54
click at [518, 445] on input "c. Encourage a data-driven discussion focused on strategic alignment and risk a…" at bounding box center [518, 440] width 0 height 11
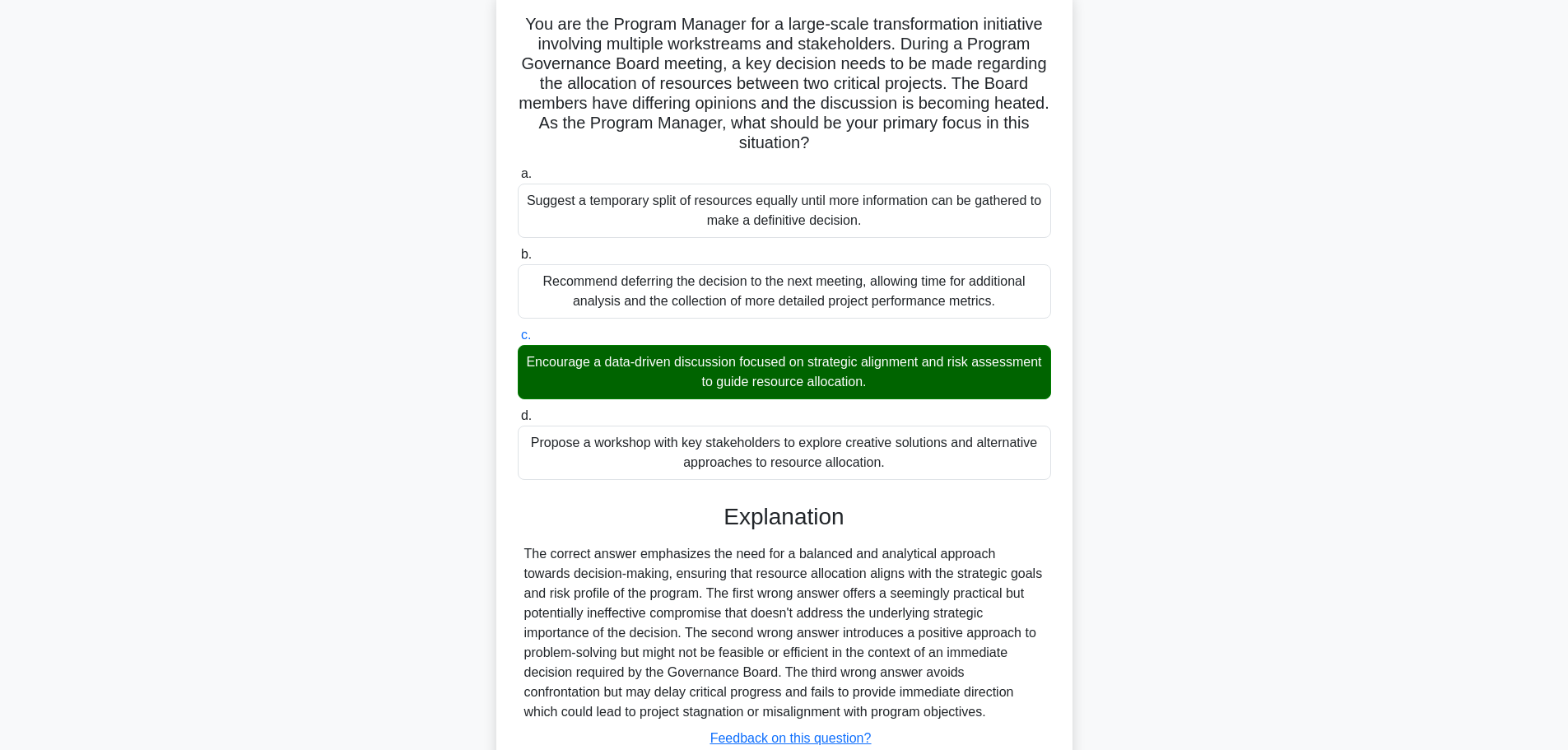
scroll to position [226, 0]
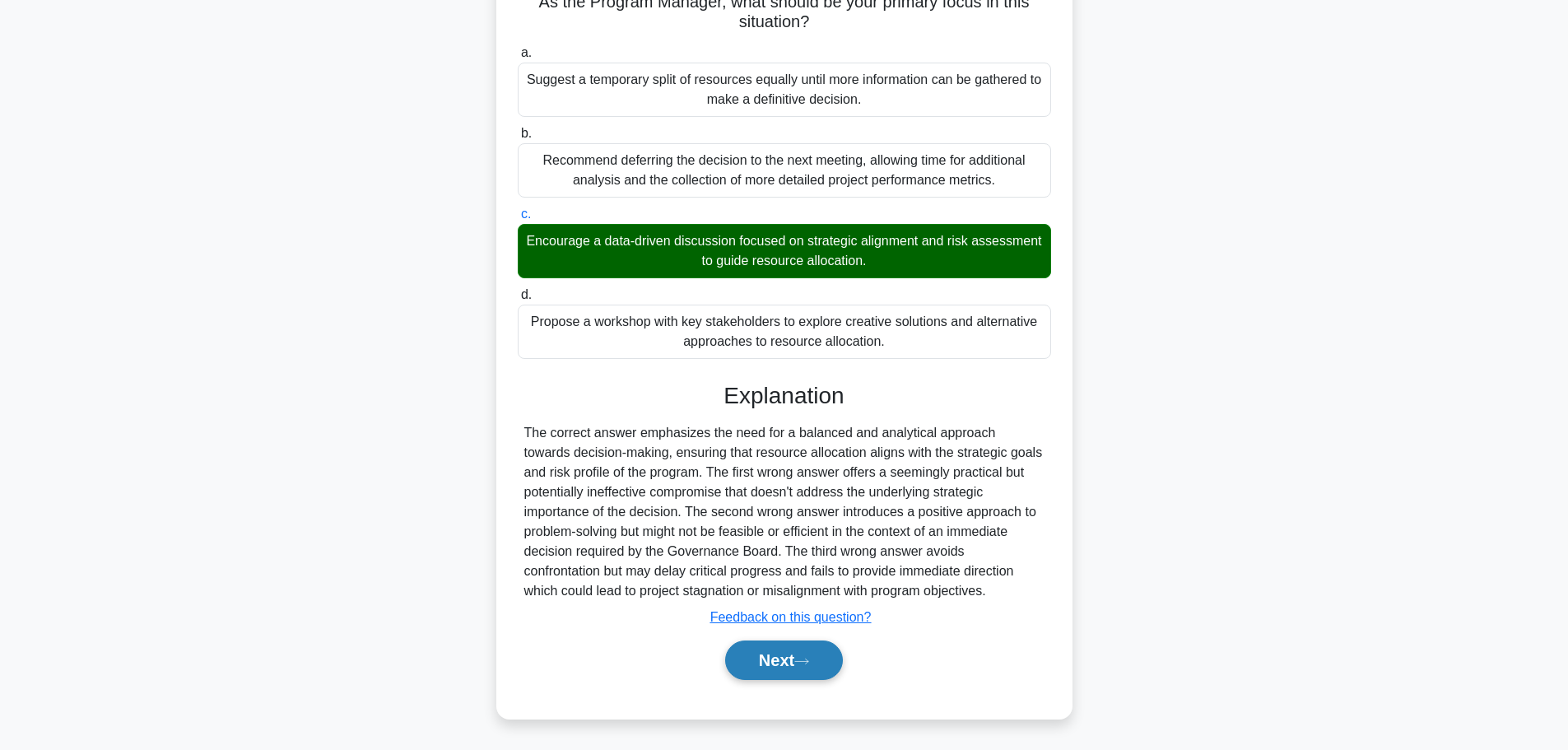
click at [778, 657] on button "Next" at bounding box center [784, 660] width 117 height 39
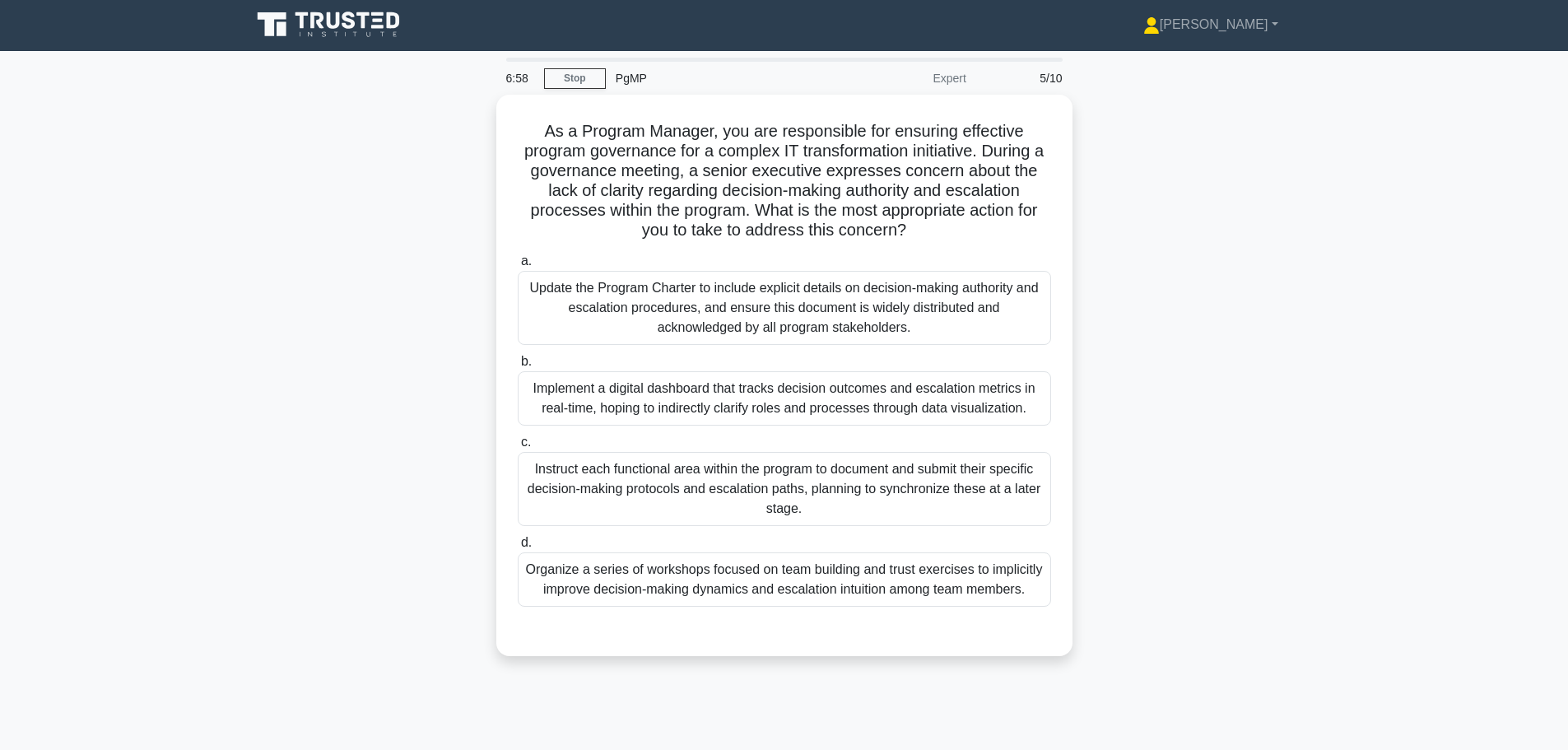
scroll to position [0, 0]
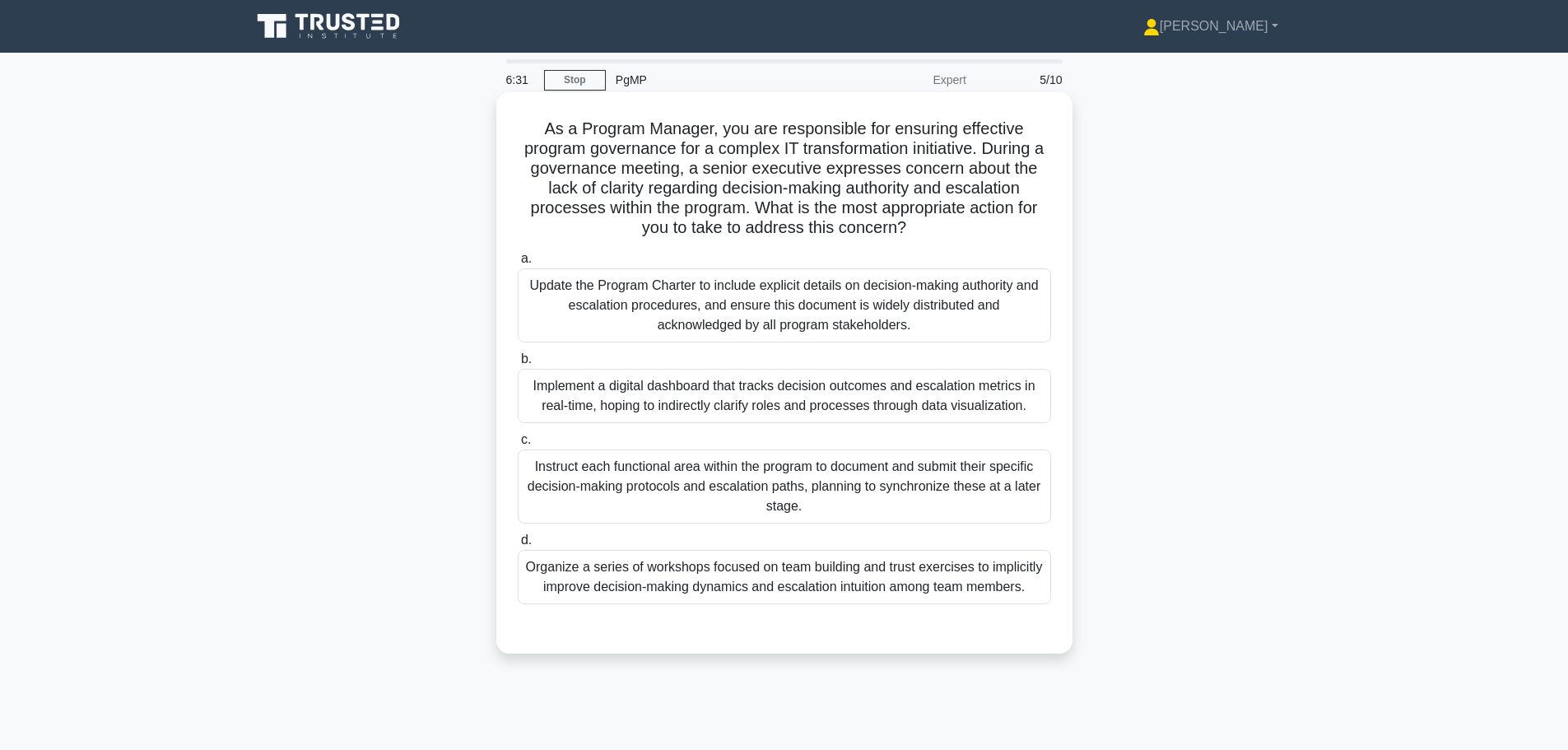
click at [803, 328] on div "Update the Program Charter to include explicit details on decision-making autho…" at bounding box center [784, 305] width 533 height 74
click at [518, 265] on input "a. Update the Program Charter to include explicit details on decision-making au…" at bounding box center [518, 258] width 0 height 11
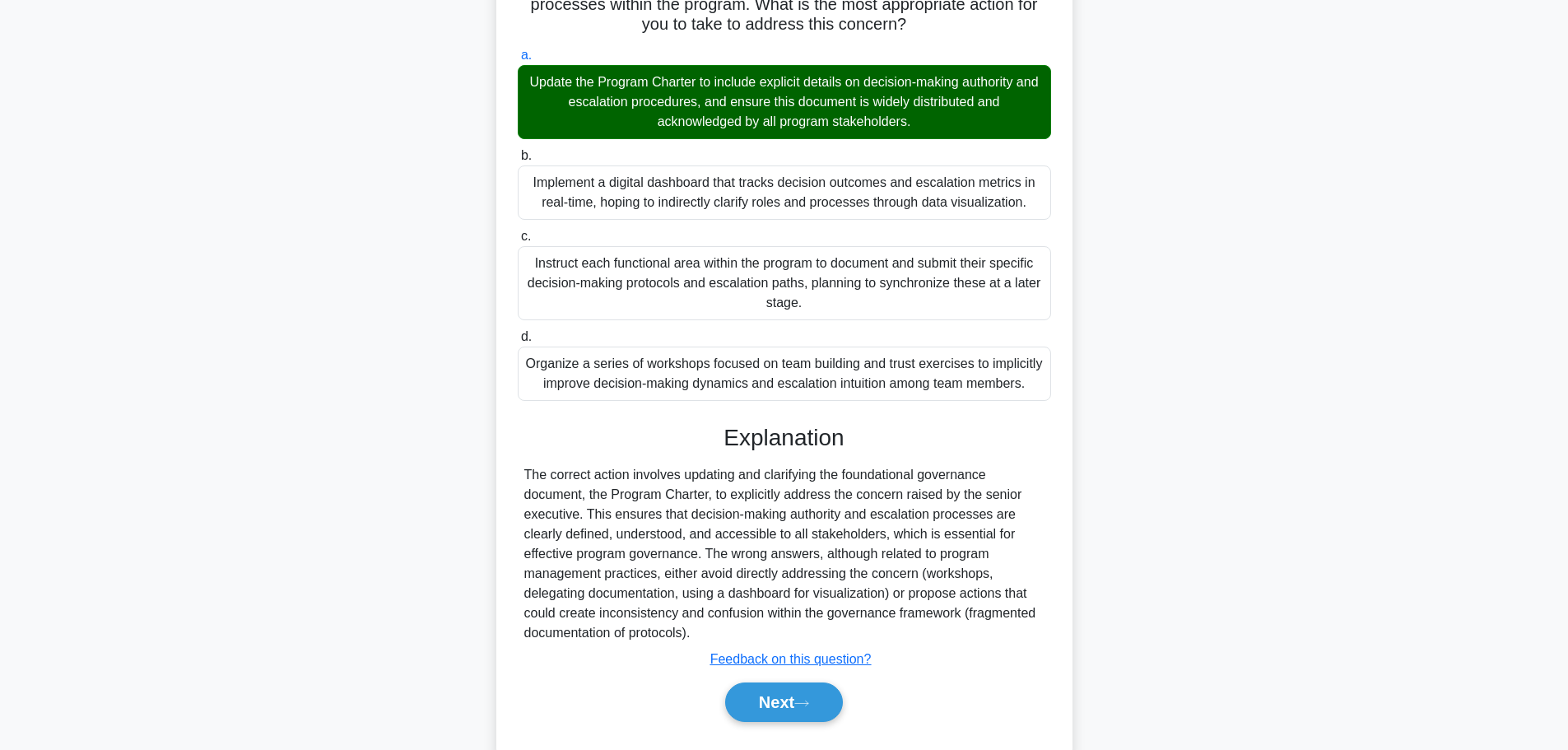
scroll to position [246, 0]
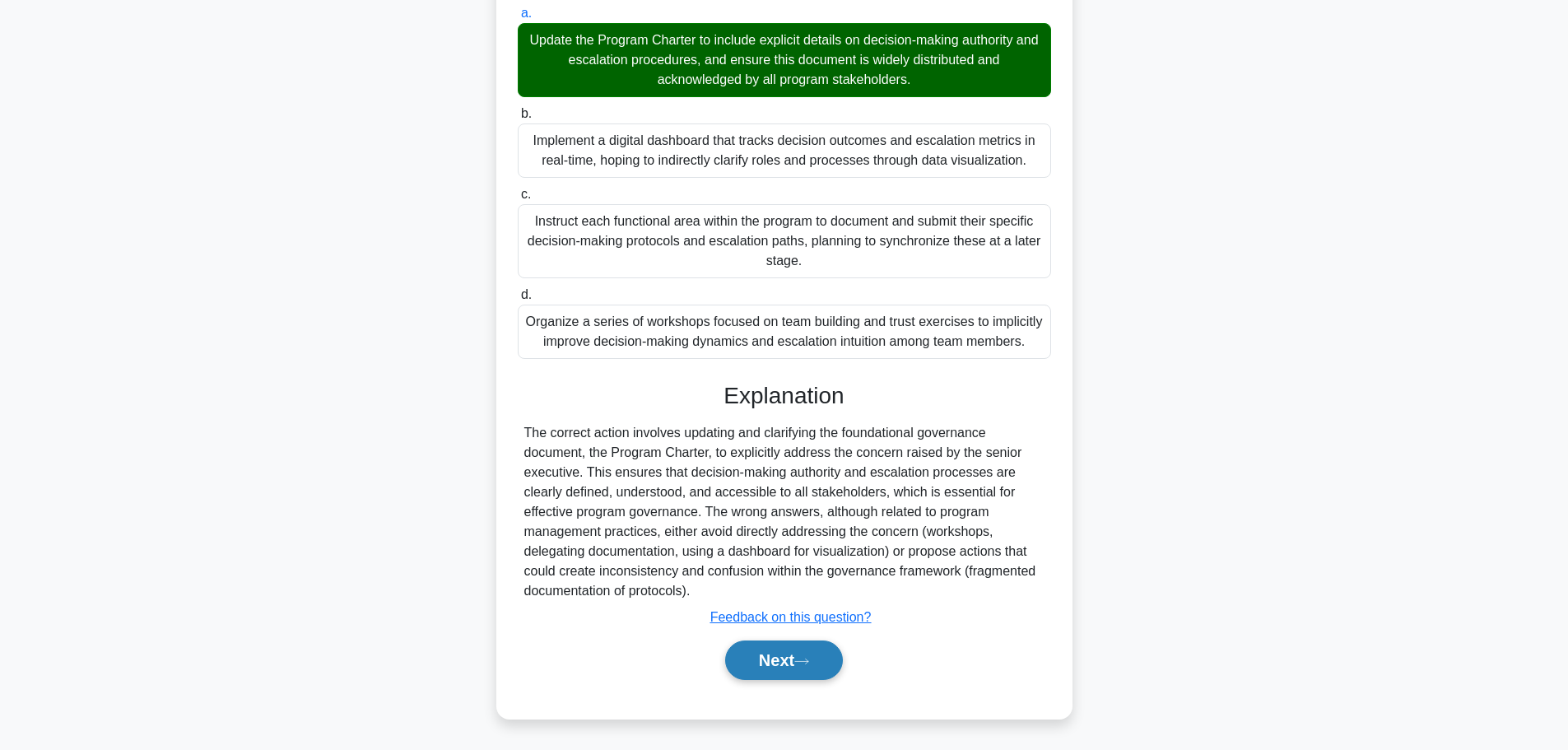
click at [777, 655] on button "Next" at bounding box center [784, 660] width 117 height 39
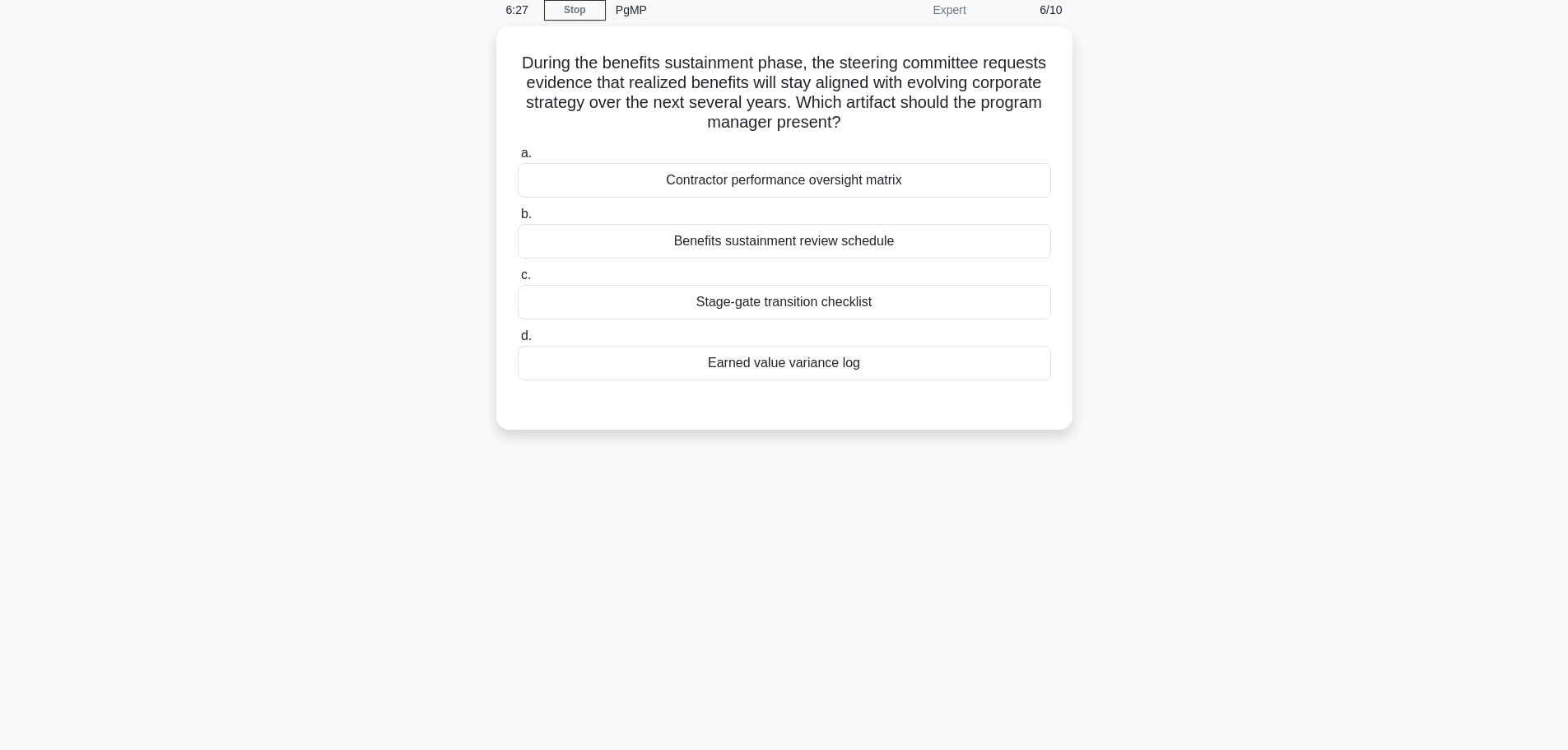
scroll to position [0, 0]
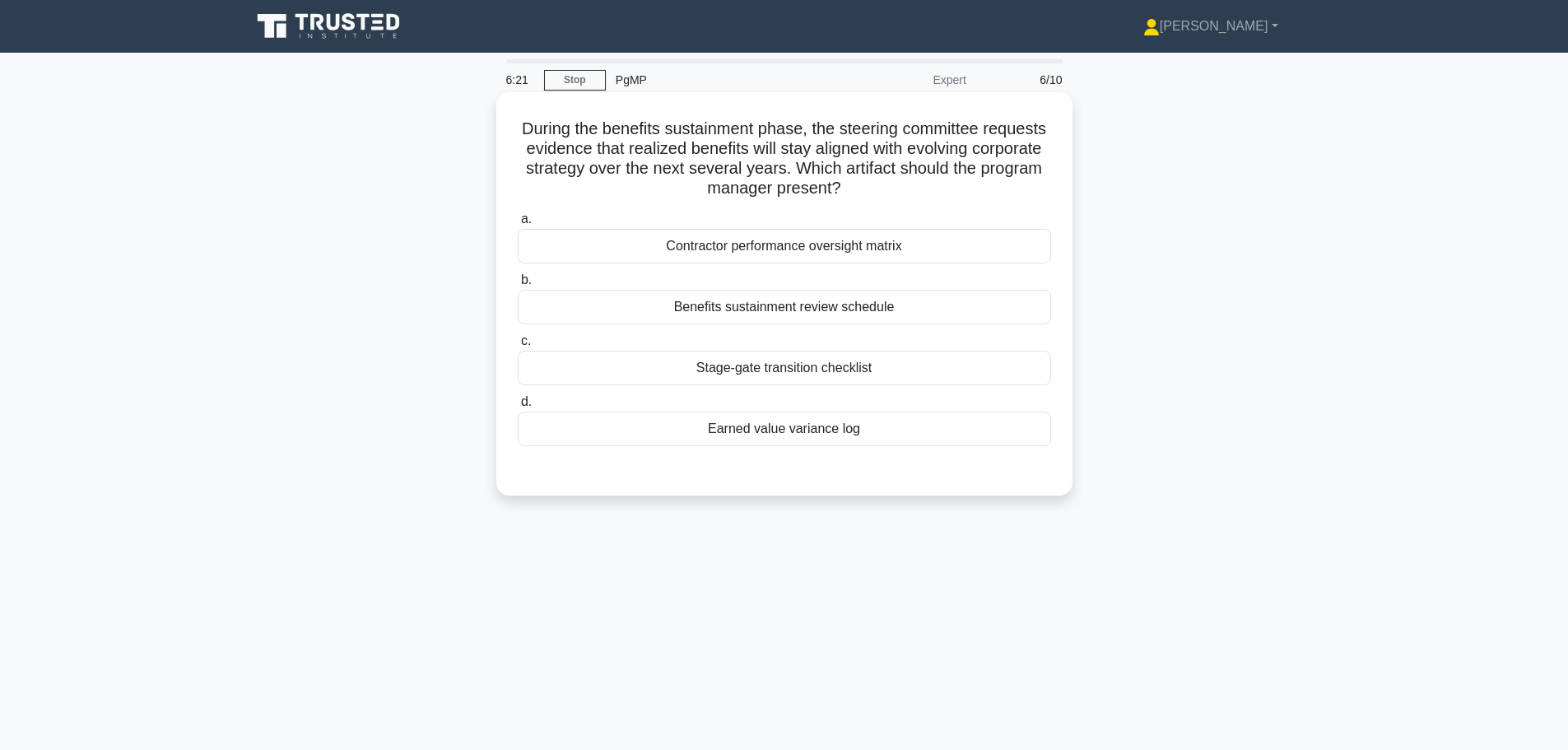
drag, startPoint x: 571, startPoint y: 127, endPoint x: 926, endPoint y: 198, distance: 362.0
click at [926, 198] on h5 "During the benefits sustainment phase, the steering committee requests evidence…" at bounding box center [784, 159] width 537 height 81
click at [819, 166] on h5 "During the benefits sustainment phase, the steering committee requests evidence…" at bounding box center [784, 159] width 537 height 81
click at [866, 304] on div "Benefits sustainment review schedule" at bounding box center [784, 307] width 533 height 34
click at [518, 286] on input "b. Benefits sustainment review schedule" at bounding box center [518, 280] width 0 height 11
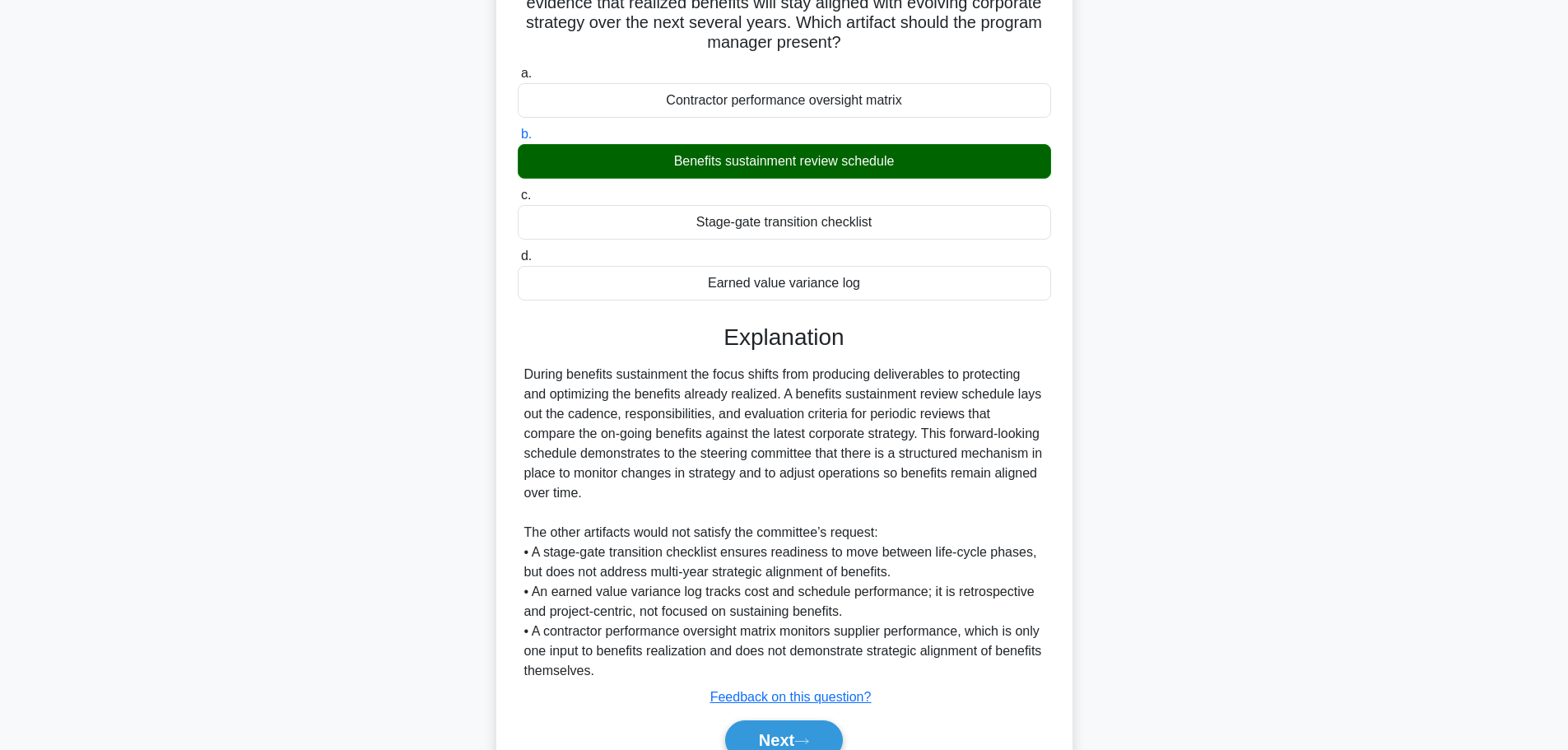
scroll to position [165, 0]
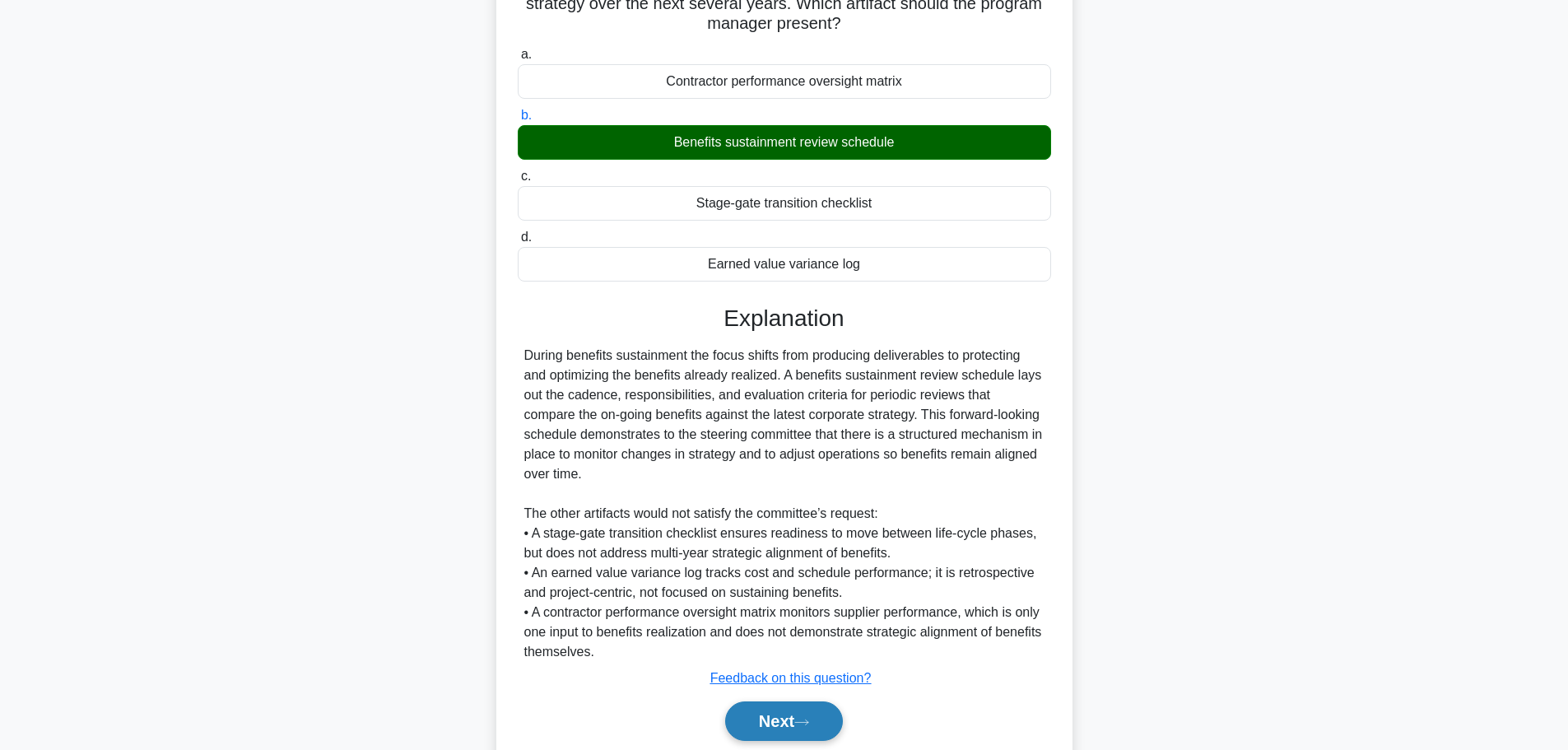
click at [797, 723] on button "Next" at bounding box center [784, 720] width 117 height 39
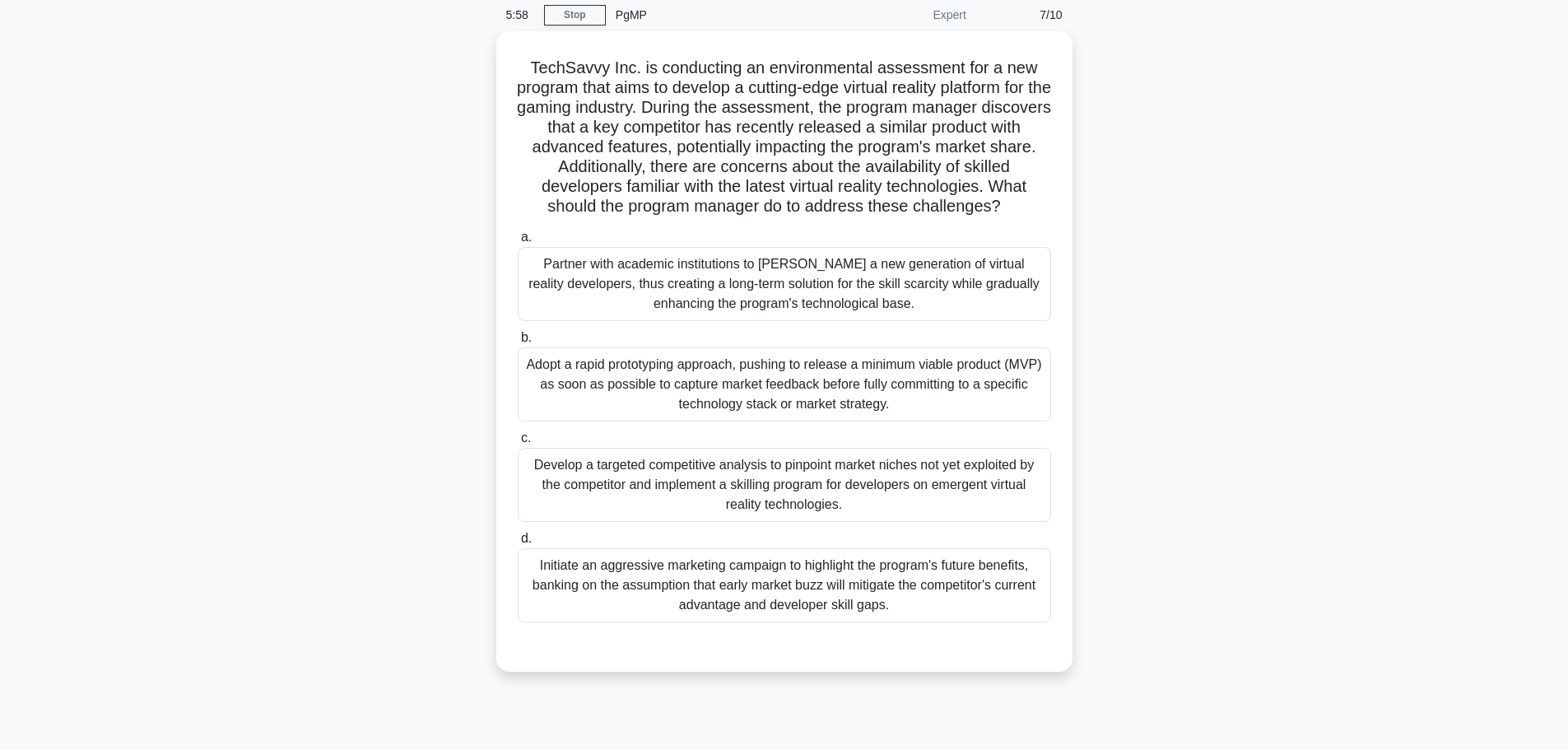
scroll to position [0, 0]
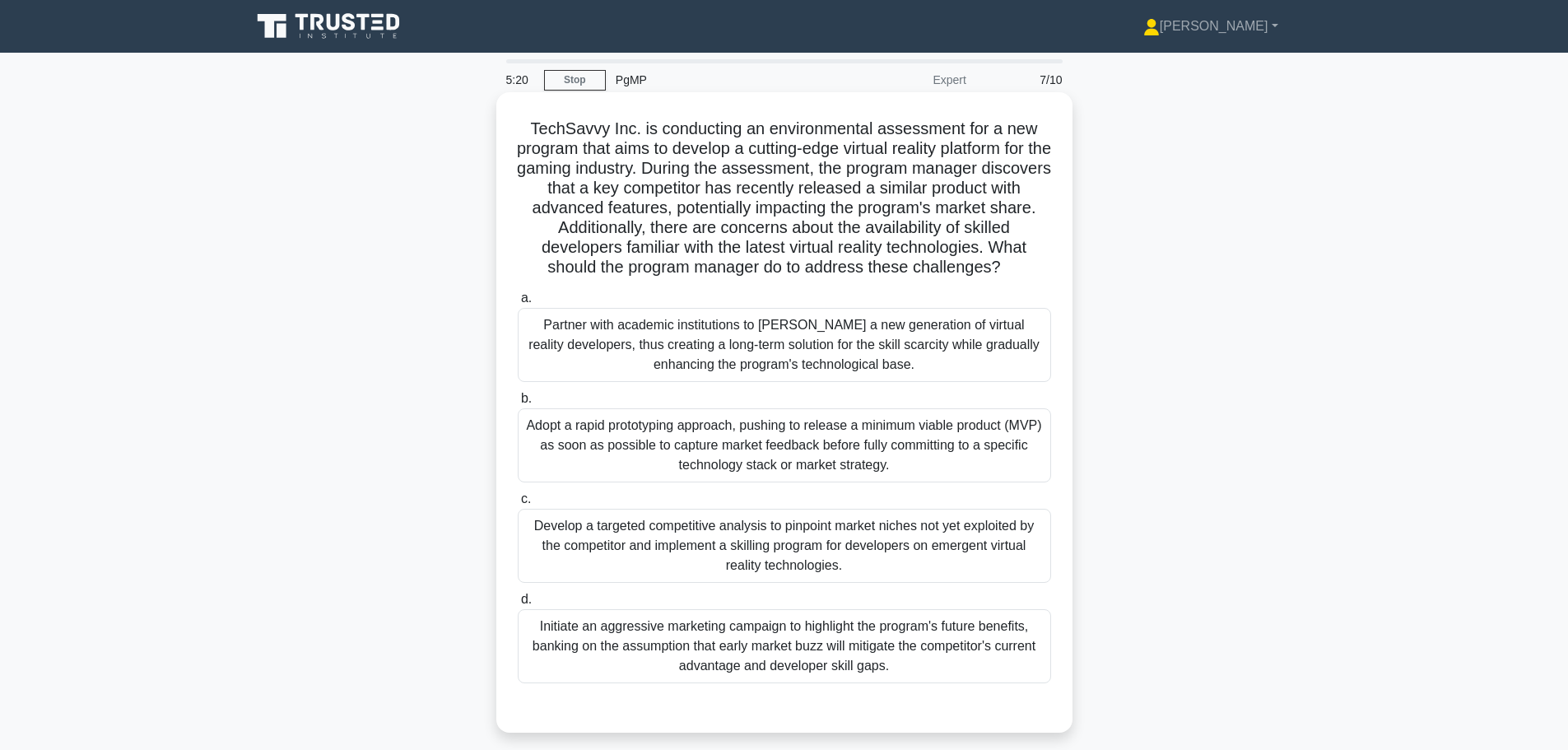
click at [838, 450] on div "Adopt a rapid prototyping approach, pushing to release a minimum viable product…" at bounding box center [784, 445] width 533 height 74
click at [518, 404] on input "b. Adopt a rapid prototyping approach, pushing to release a minimum viable prod…" at bounding box center [518, 399] width 0 height 11
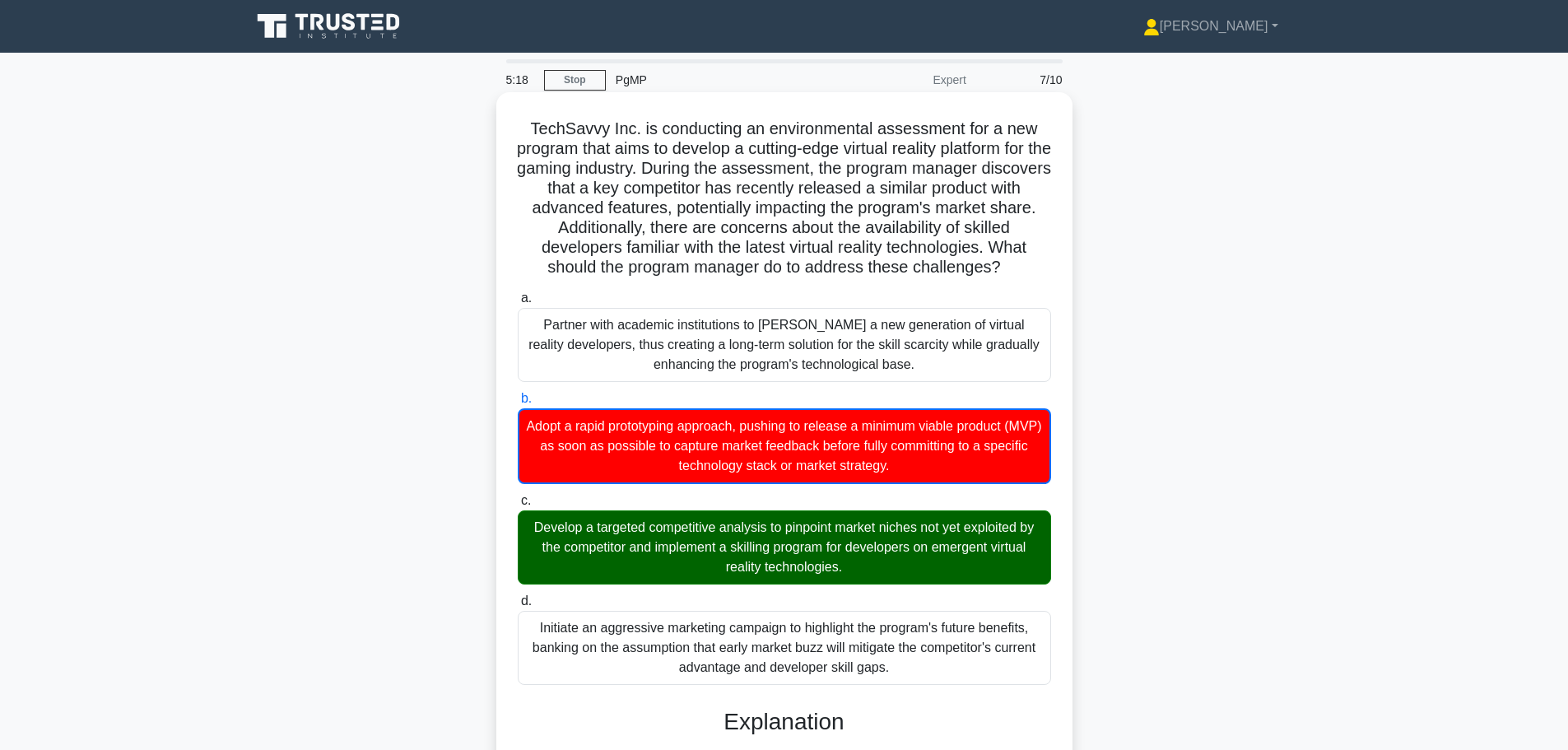
scroll to position [327, 0]
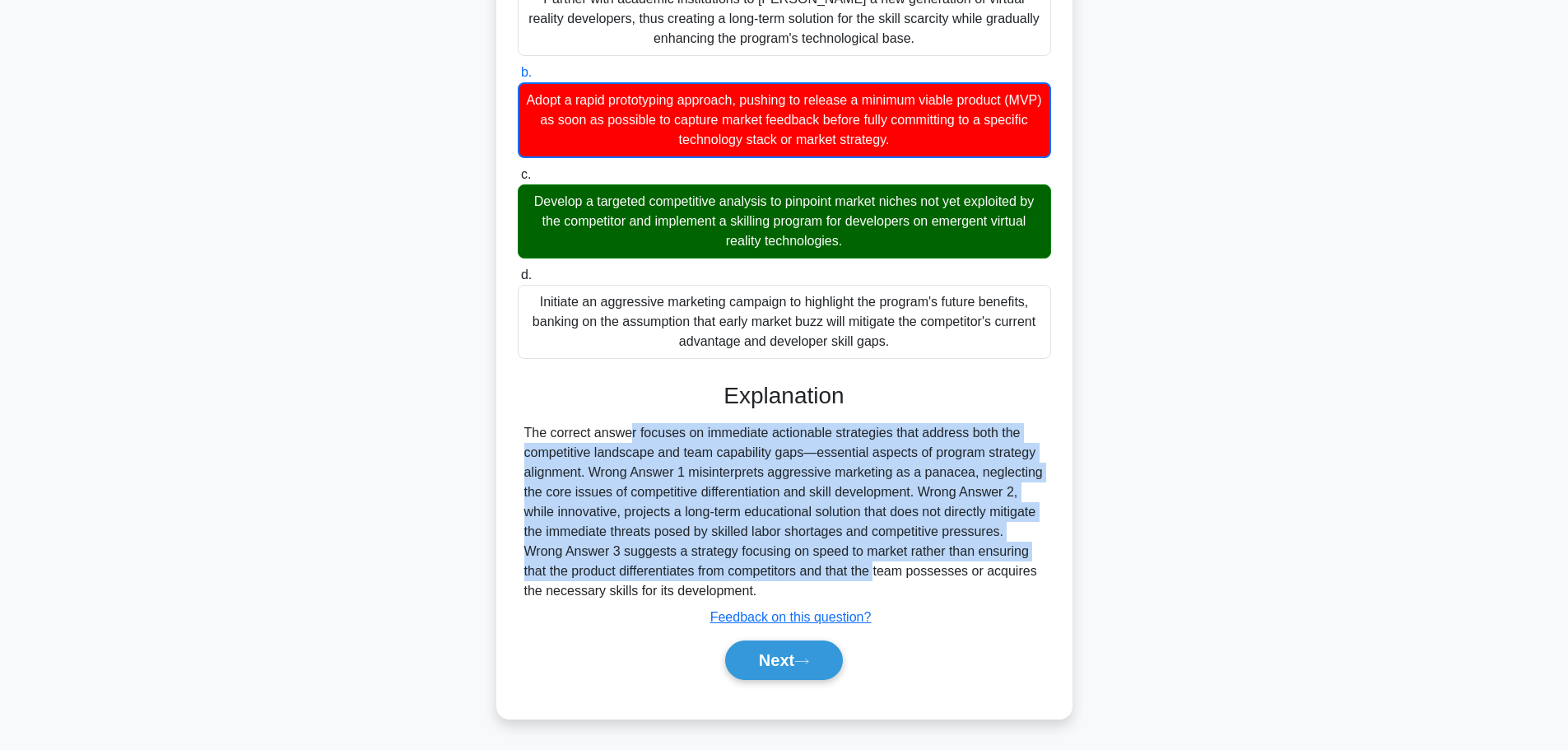
drag, startPoint x: 788, startPoint y: 568, endPoint x: 545, endPoint y: 473, distance: 260.9
click at [514, 427] on div "TechSavvy Inc. is conducting an environmental assessment for a new program that…" at bounding box center [784, 243] width 563 height 939
click at [591, 507] on div "The correct answer focuses on immediate actionable strategies that address both…" at bounding box center [784, 512] width 520 height 178
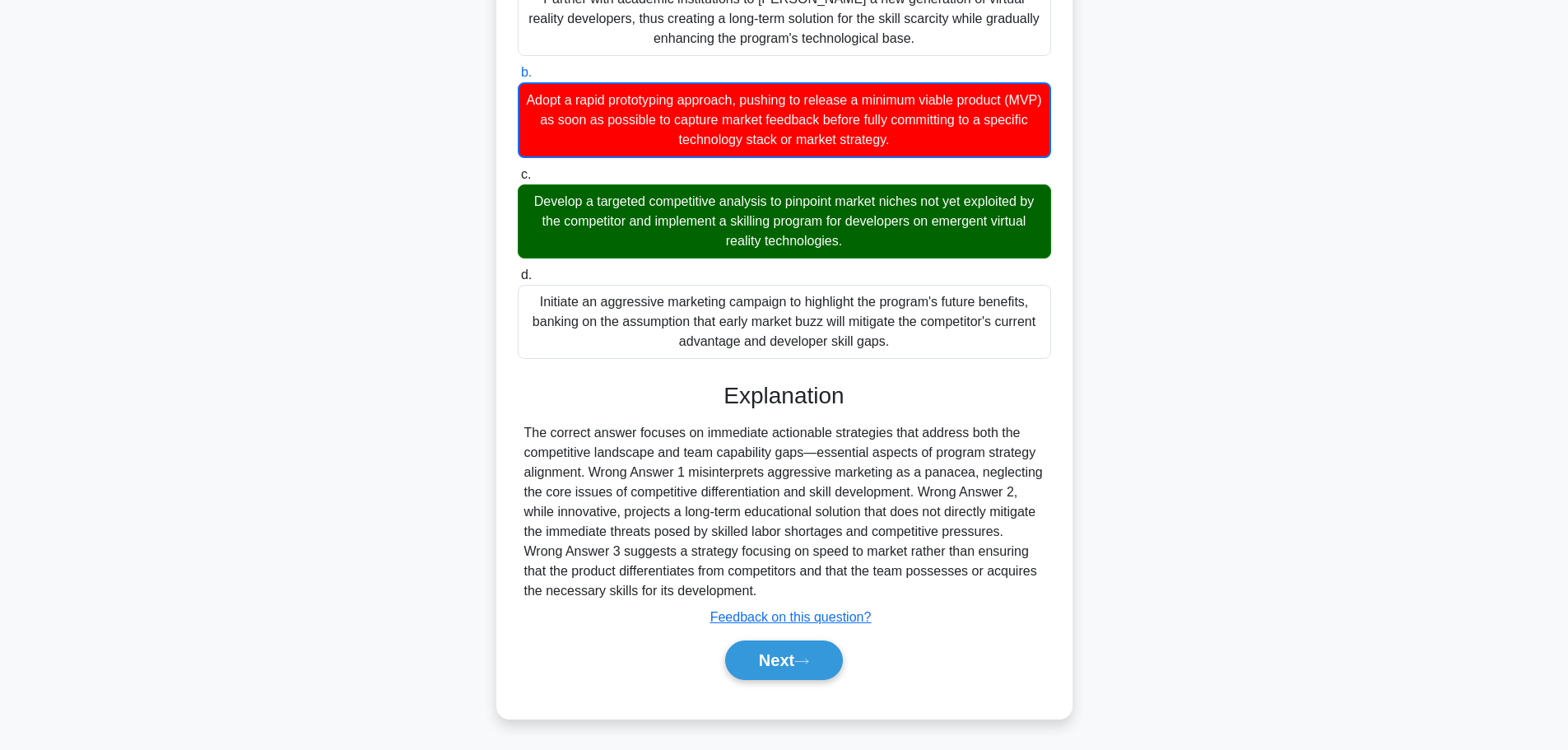
drag, startPoint x: 533, startPoint y: 463, endPoint x: 792, endPoint y: 592, distance: 289.3
click at [792, 592] on div "TechSavvy Inc. is conducting an environmental assessment for a new program that…" at bounding box center [784, 243] width 563 height 939
click at [790, 534] on div "The correct answer focuses on immediate actionable strategies that address both…" at bounding box center [784, 512] width 520 height 178
click at [728, 552] on div "The correct answer focuses on immediate actionable strategies that address both…" at bounding box center [784, 512] width 520 height 178
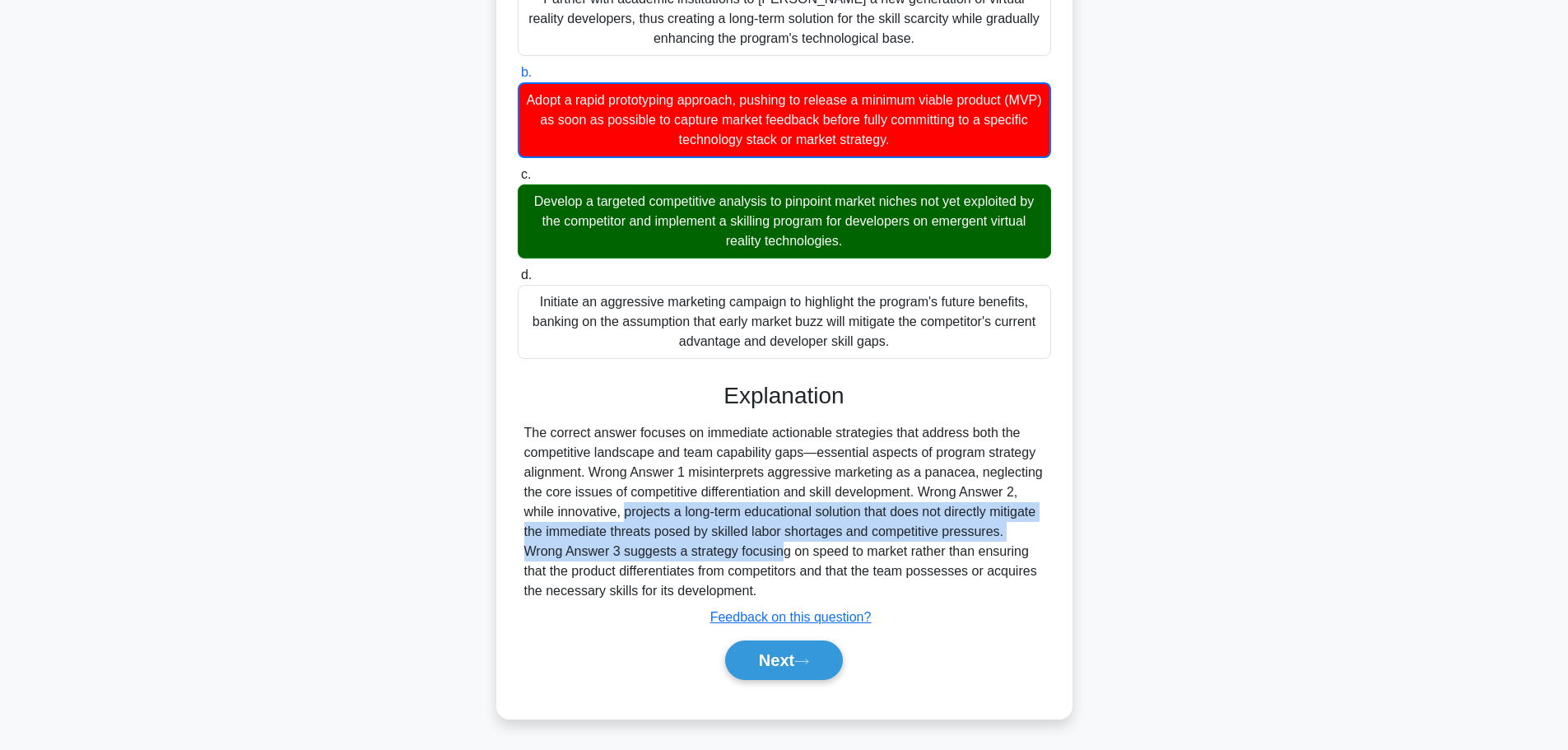
drag, startPoint x: 532, startPoint y: 511, endPoint x: 686, endPoint y: 544, distance: 157.5
click at [686, 544] on div "The correct answer focuses on immediate actionable strategies that address both…" at bounding box center [784, 512] width 520 height 178
click at [812, 524] on div "The correct answer focuses on immediate actionable strategies that address both…" at bounding box center [784, 512] width 520 height 178
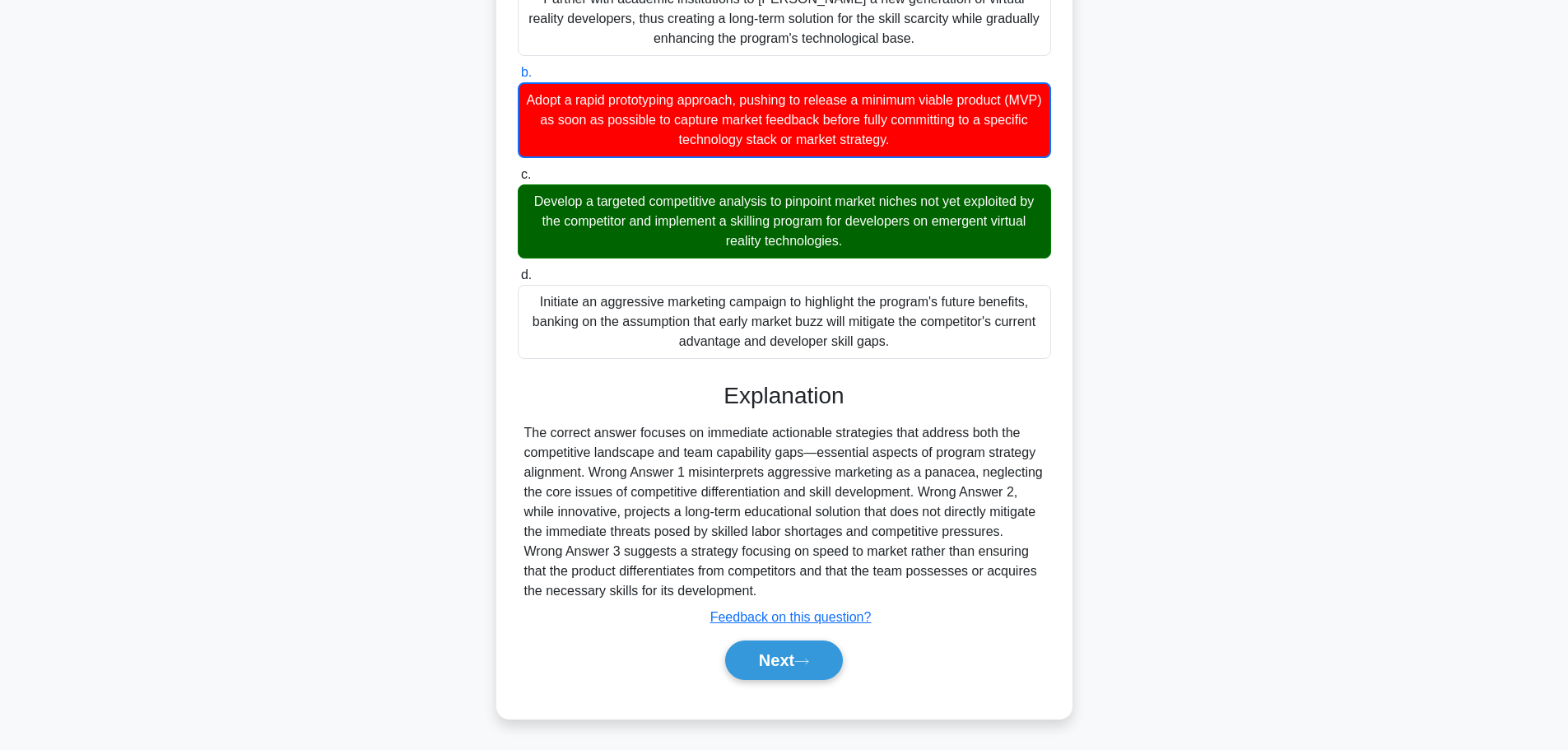
drag, startPoint x: 661, startPoint y: 554, endPoint x: 759, endPoint y: 587, distance: 103.4
click at [759, 587] on div "The correct answer focuses on immediate actionable strategies that address both…" at bounding box center [784, 512] width 520 height 178
click at [731, 568] on div "The correct answer focuses on immediate actionable strategies that address both…" at bounding box center [784, 512] width 520 height 178
click at [790, 653] on button "Next" at bounding box center [784, 660] width 117 height 39
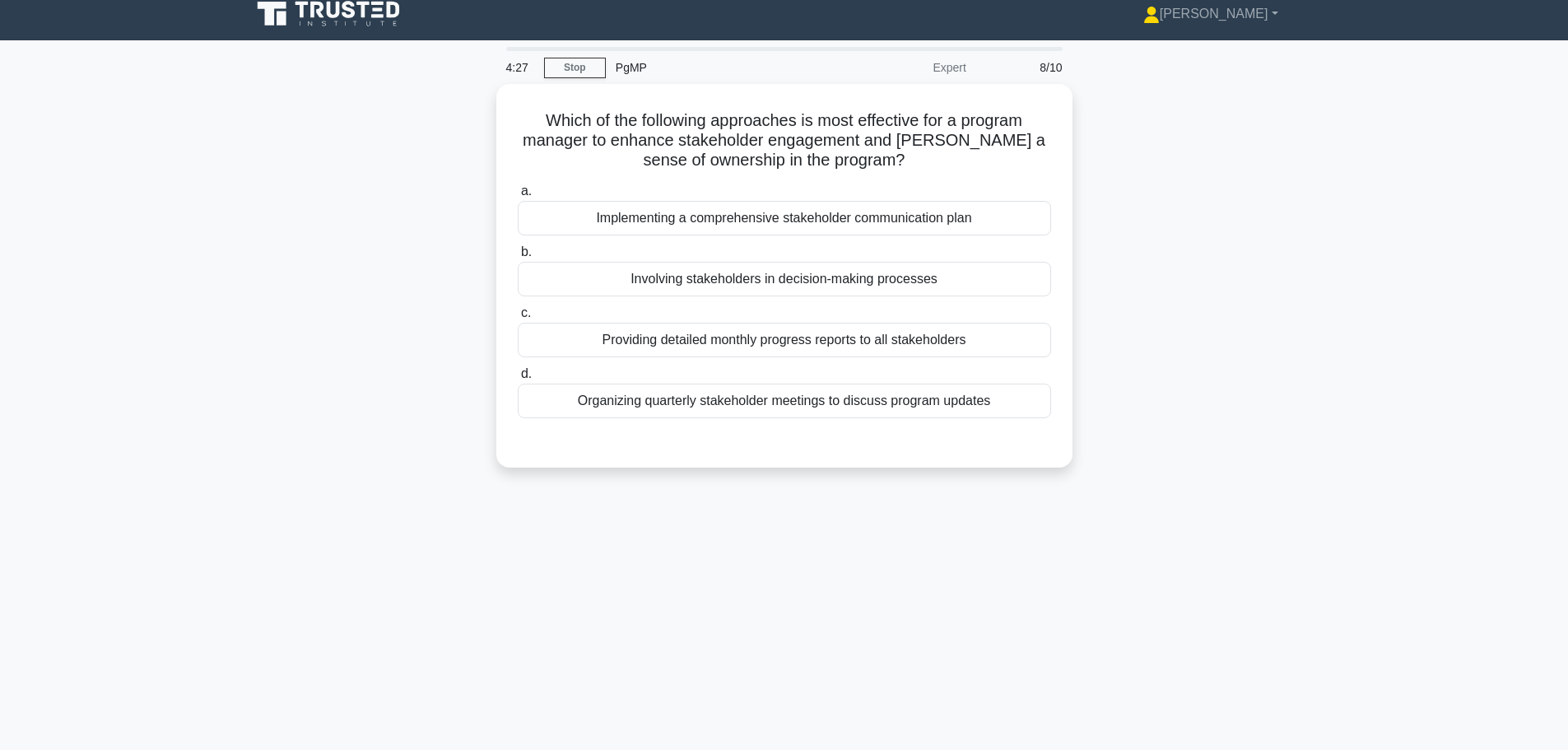
scroll to position [0, 0]
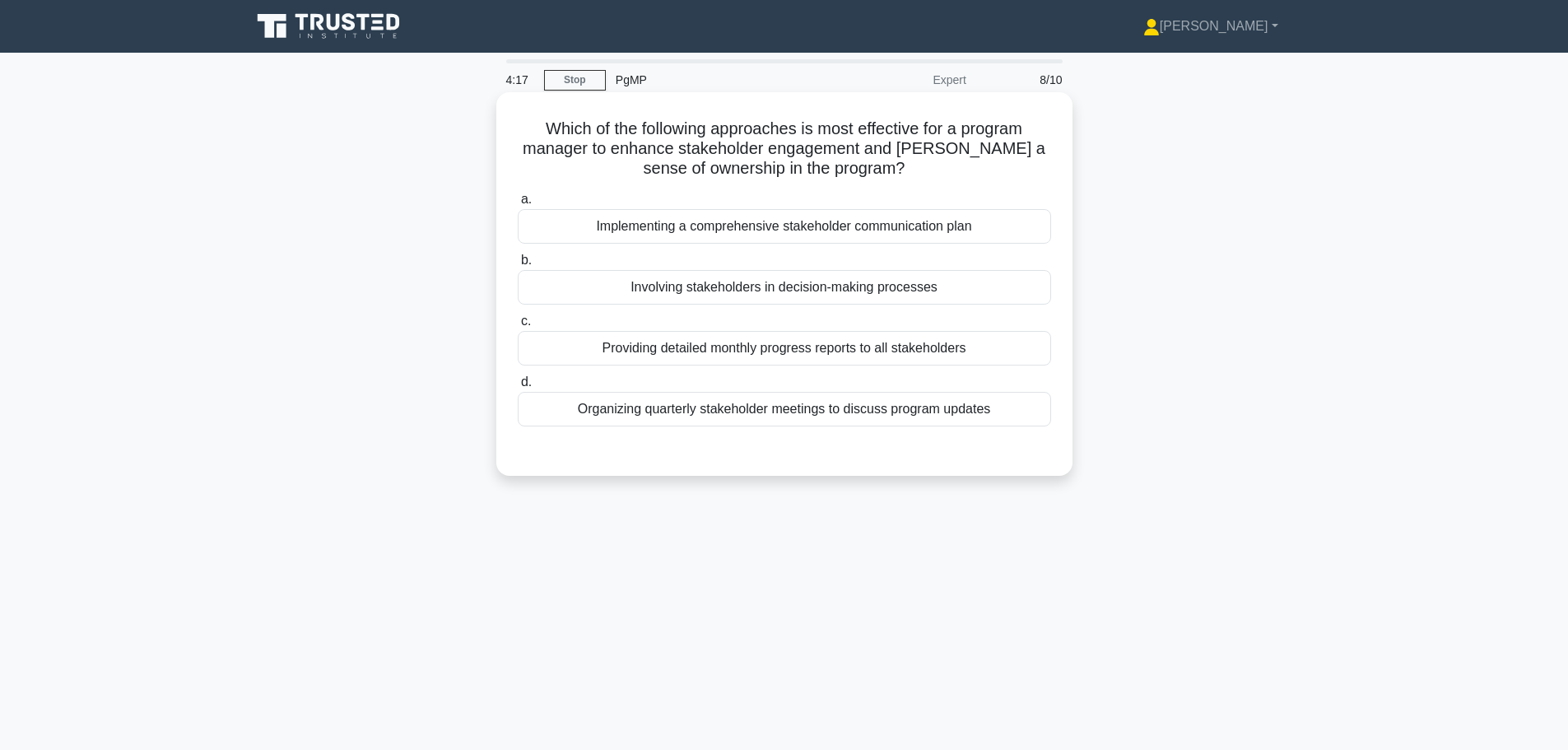
click at [768, 227] on div "Implementing a comprehensive stakeholder communication plan" at bounding box center [784, 226] width 533 height 34
click at [518, 205] on input "a. Implementing a comprehensive stakeholder communication plan" at bounding box center [518, 200] width 0 height 11
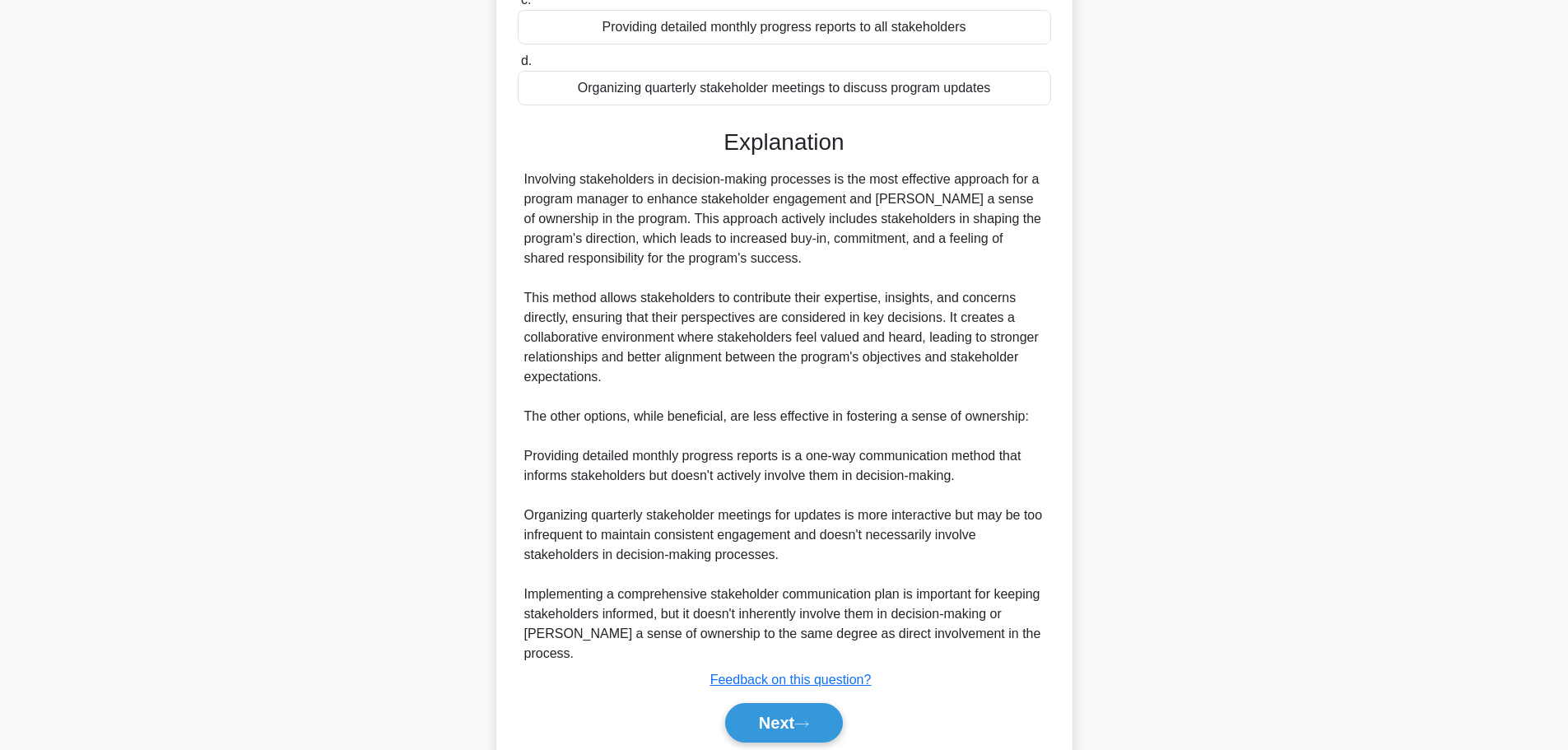
scroll to position [329, 0]
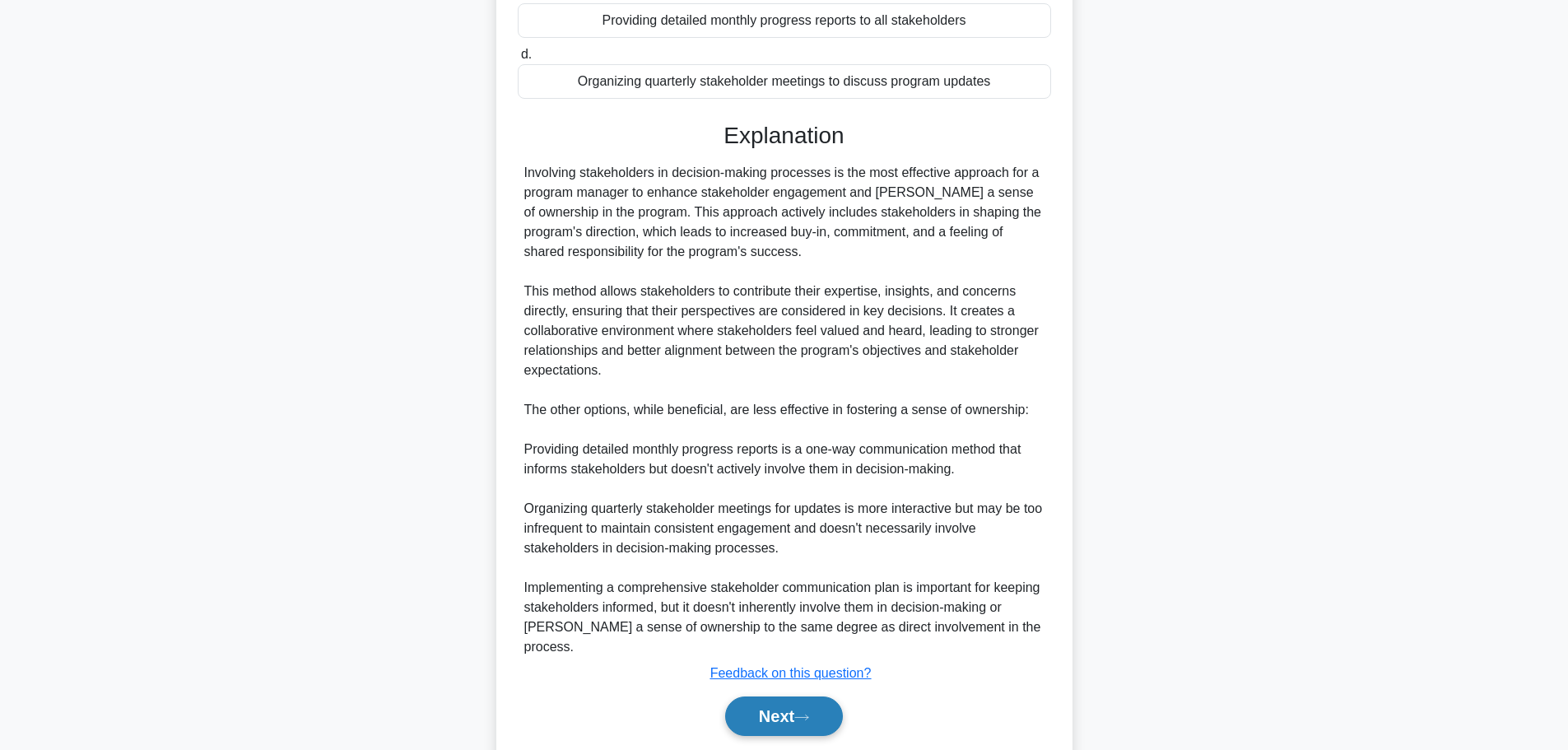
click at [780, 698] on button "Next" at bounding box center [784, 716] width 117 height 39
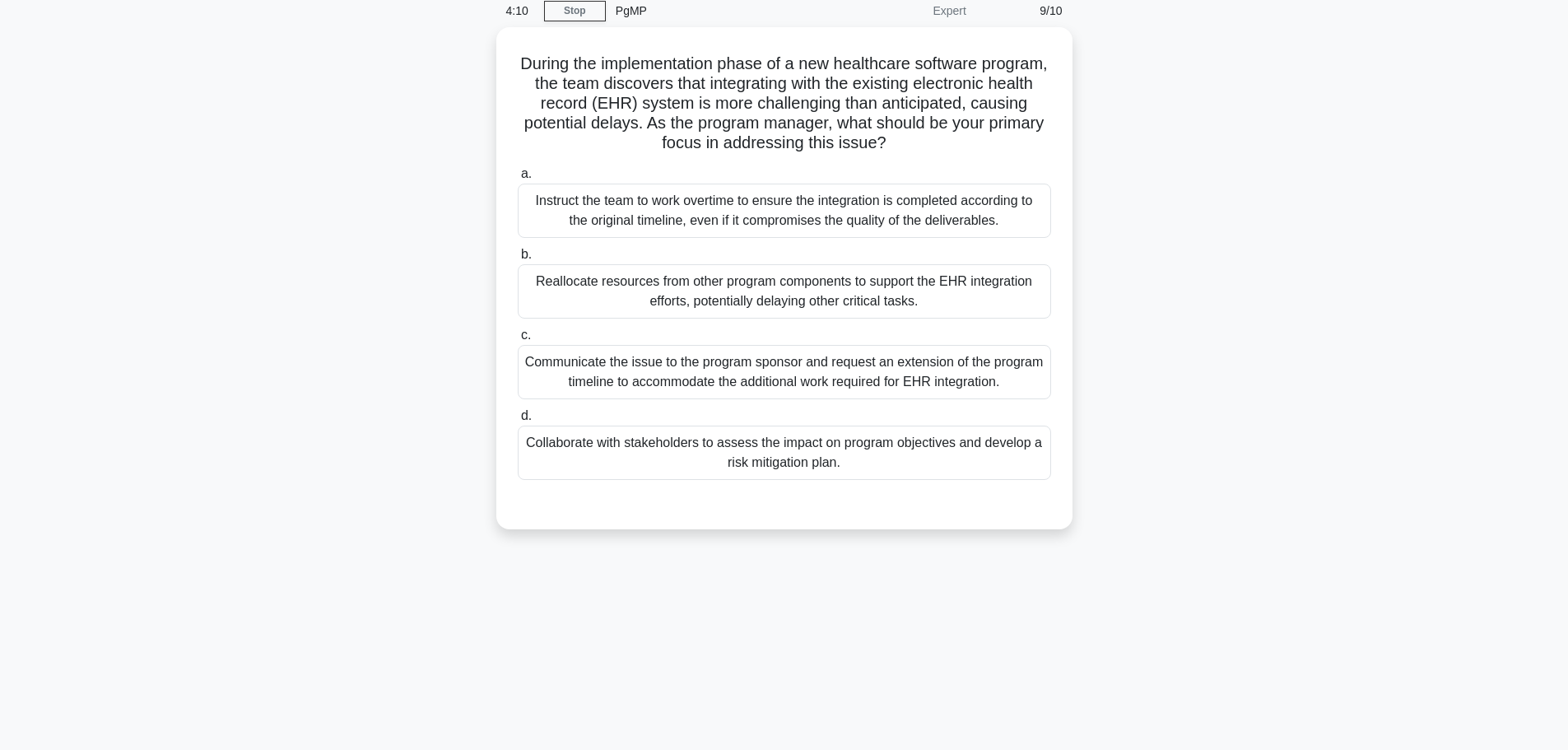
scroll to position [0, 0]
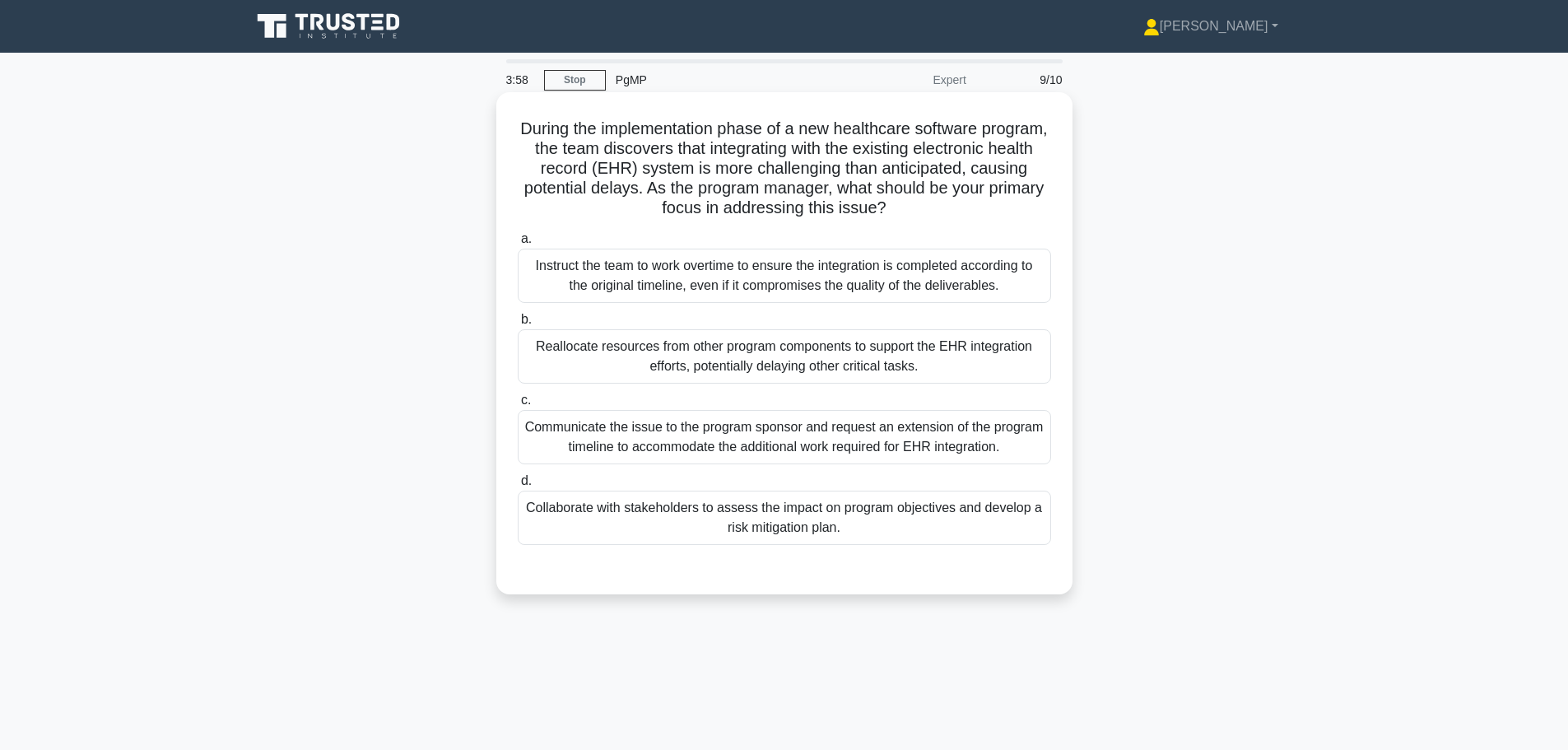
drag, startPoint x: 532, startPoint y: 275, endPoint x: 1029, endPoint y: 292, distance: 497.3
click at [1029, 292] on div "Instruct the team to work overtime to ensure the integration is completed accor…" at bounding box center [784, 276] width 533 height 54
click at [675, 274] on div "Instruct the team to work overtime to ensure the integration is completed accor…" at bounding box center [784, 276] width 533 height 54
click at [518, 244] on input "a. Instruct the team to work overtime to ensure the integration is completed ac…" at bounding box center [518, 239] width 0 height 11
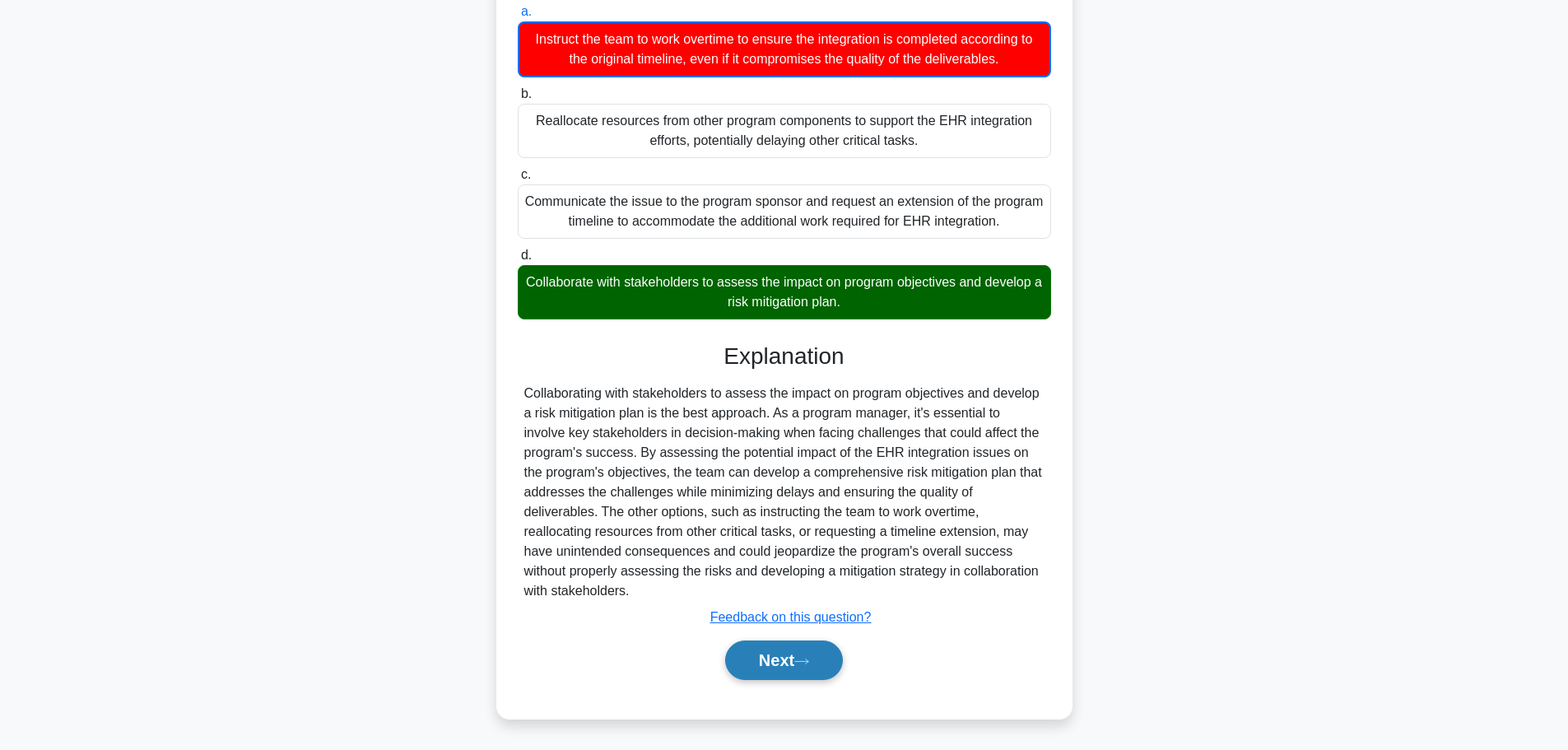
click at [808, 654] on button "Next" at bounding box center [784, 660] width 117 height 39
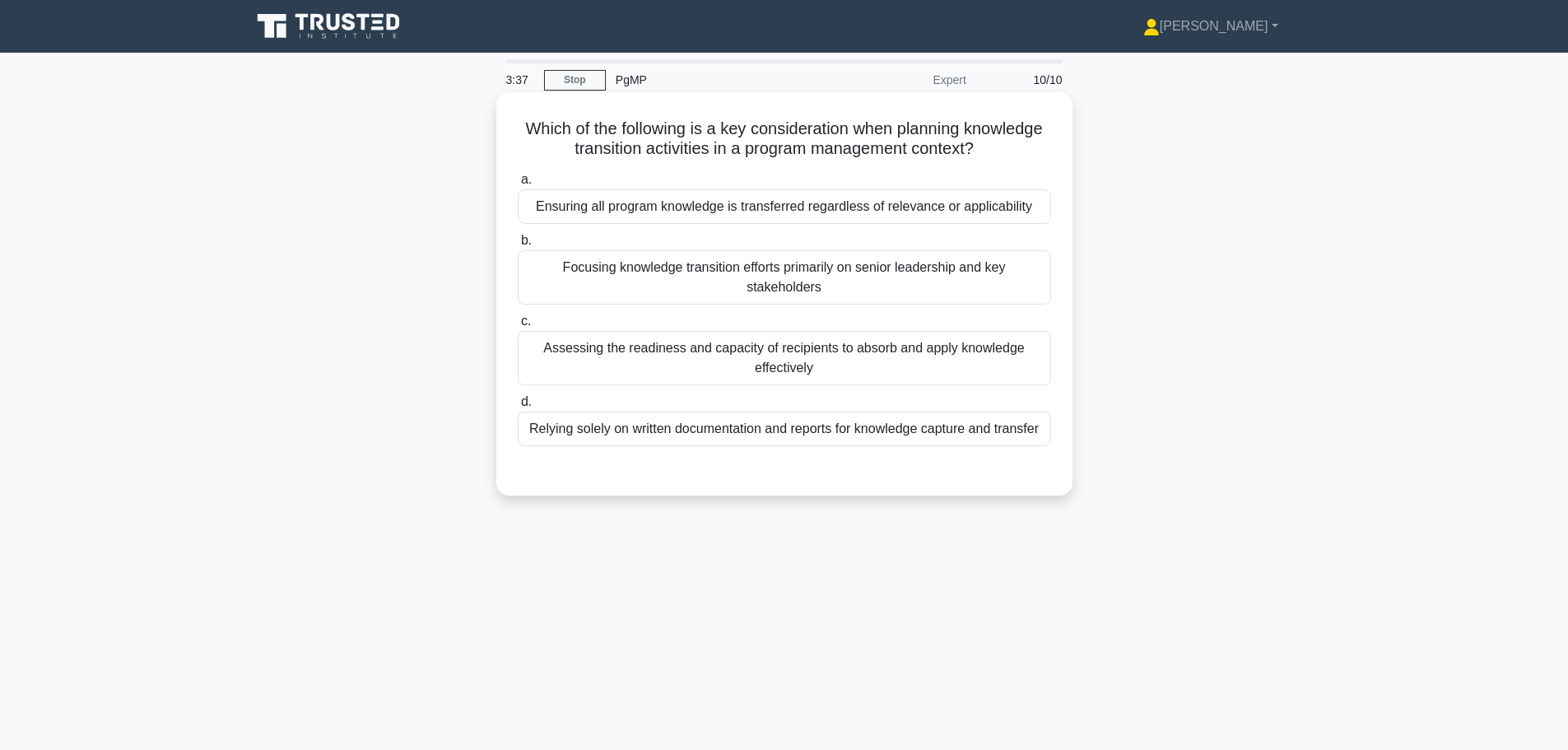
click at [757, 366] on div "Assessing the readiness and capacity of recipients to absorb and apply knowledg…" at bounding box center [784, 358] width 533 height 54
click at [518, 327] on input "c. Assessing the readiness and capacity of recipients to absorb and apply knowl…" at bounding box center [518, 322] width 0 height 11
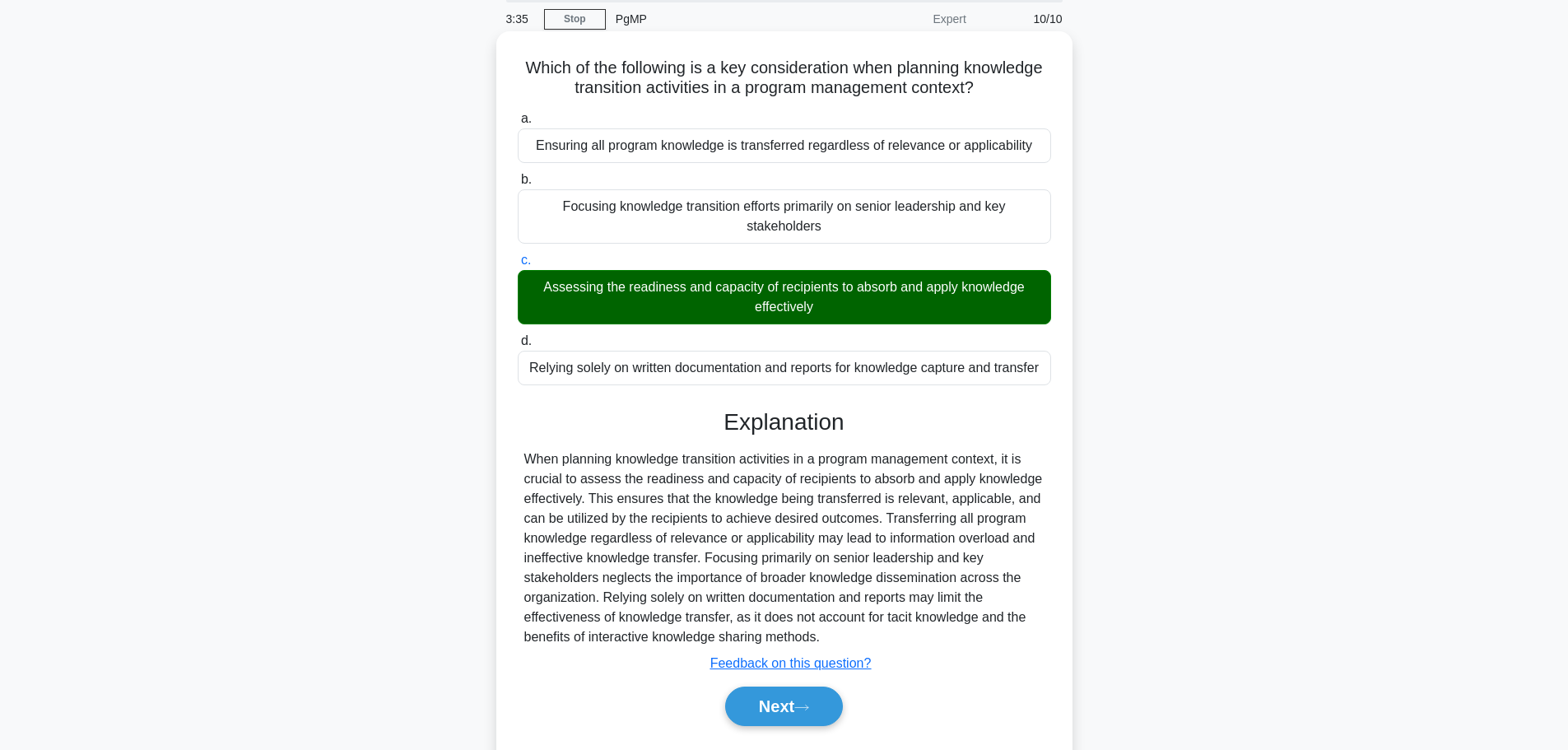
scroll to position [139, 0]
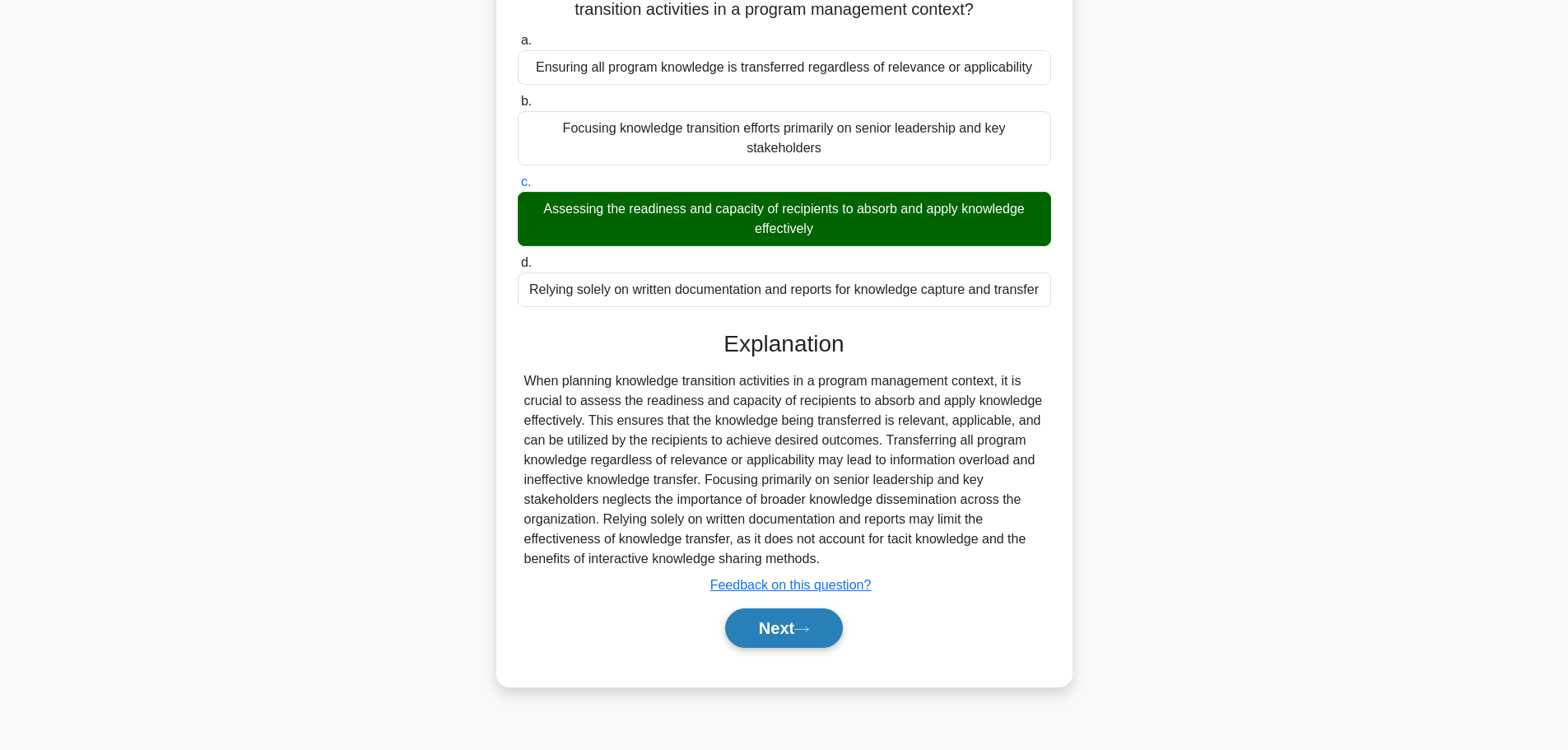
click at [792, 619] on button "Next" at bounding box center [784, 627] width 117 height 39
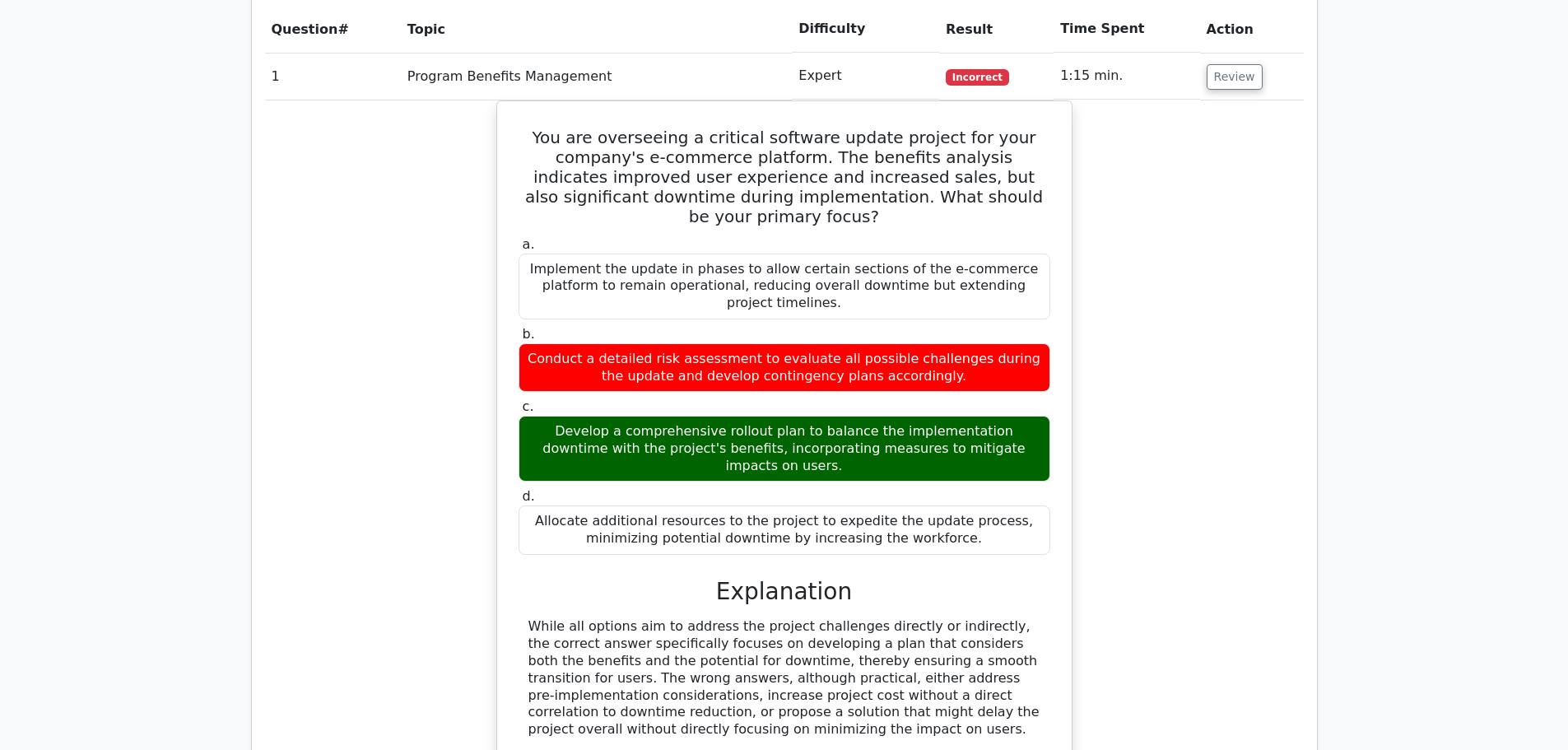
scroll to position [987, 0]
